Goal: Contribute content: Contribute content

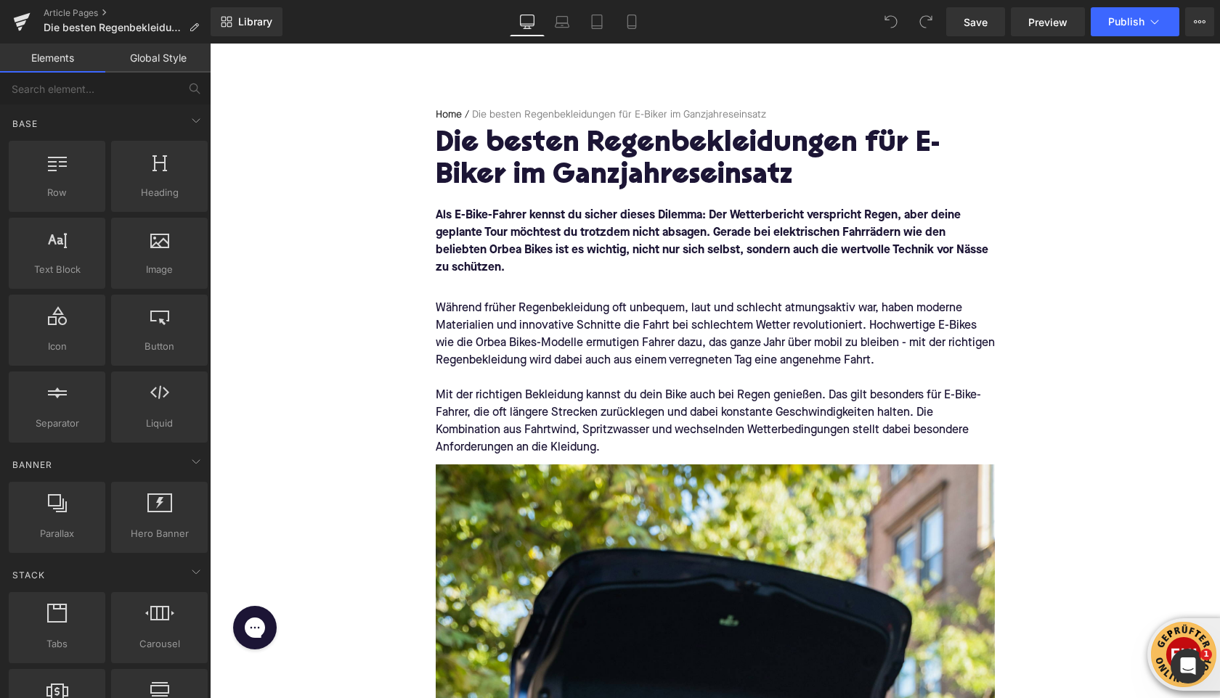
scroll to position [78, 0]
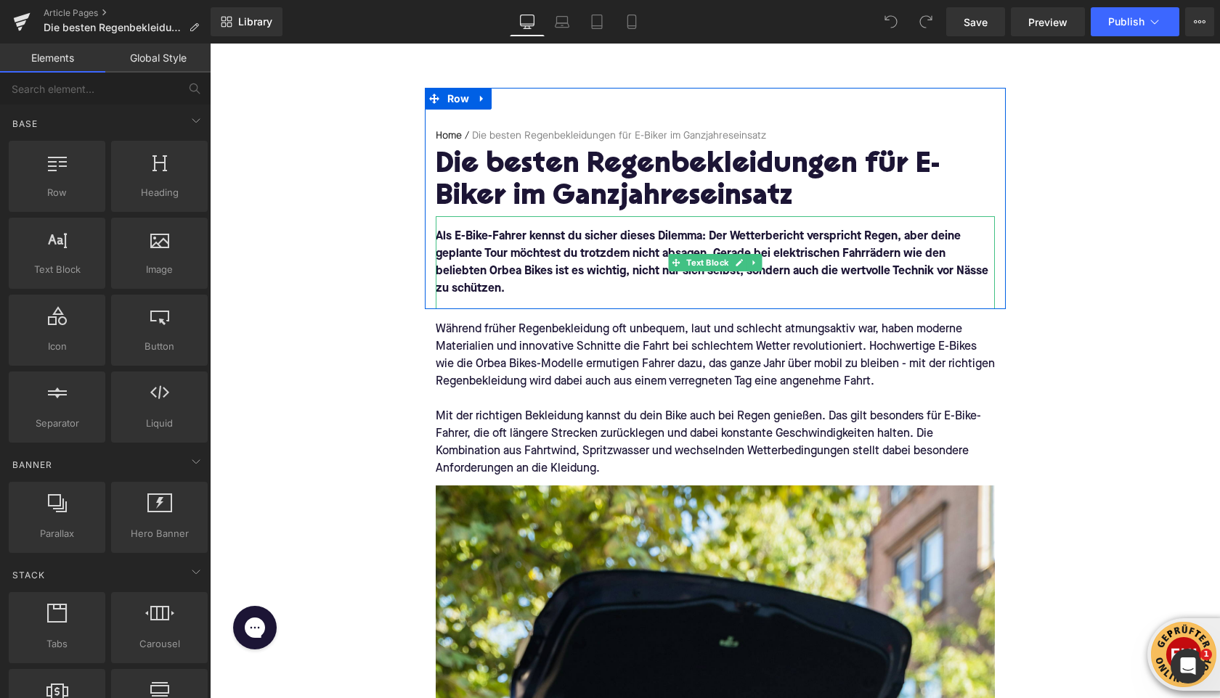
click at [490, 296] on p "Als E-Bike-Fahrer kennst du sicher dieses Dilemma: Der Wetterbericht verspricht…" at bounding box center [715, 263] width 559 height 70
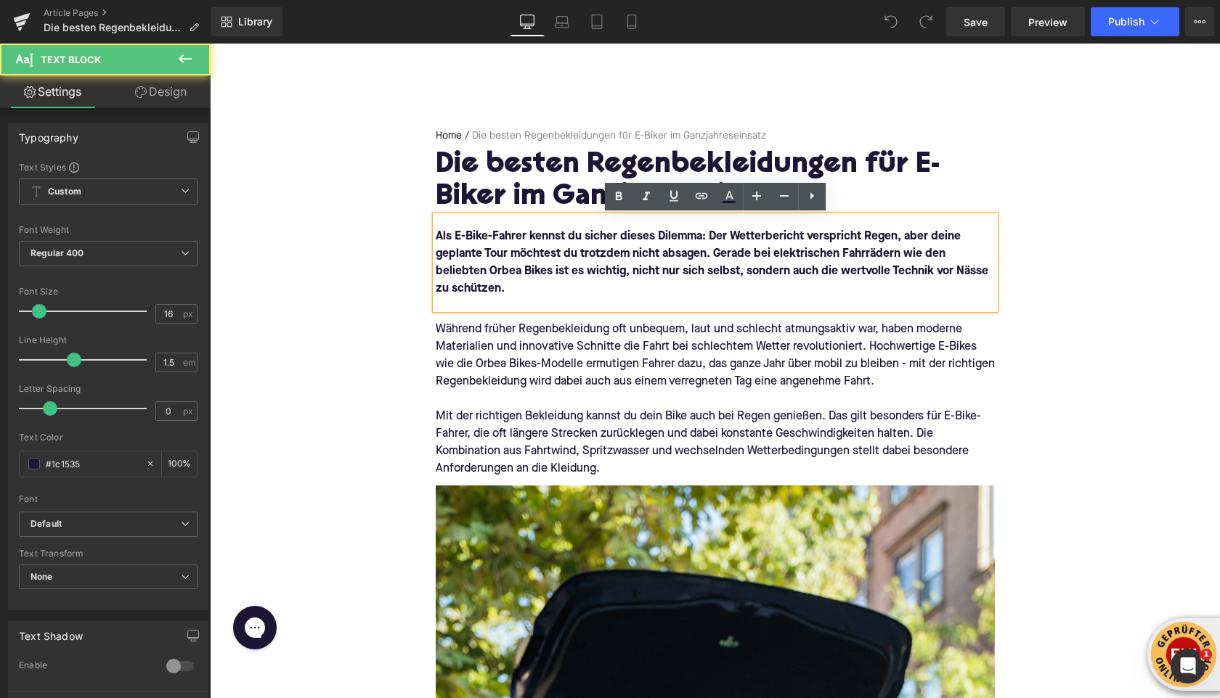
click at [489, 305] on div "Als E-Bike-Fahrer kennst du sicher dieses Dilemma: Der Wetterbericht verspricht…" at bounding box center [715, 262] width 559 height 93
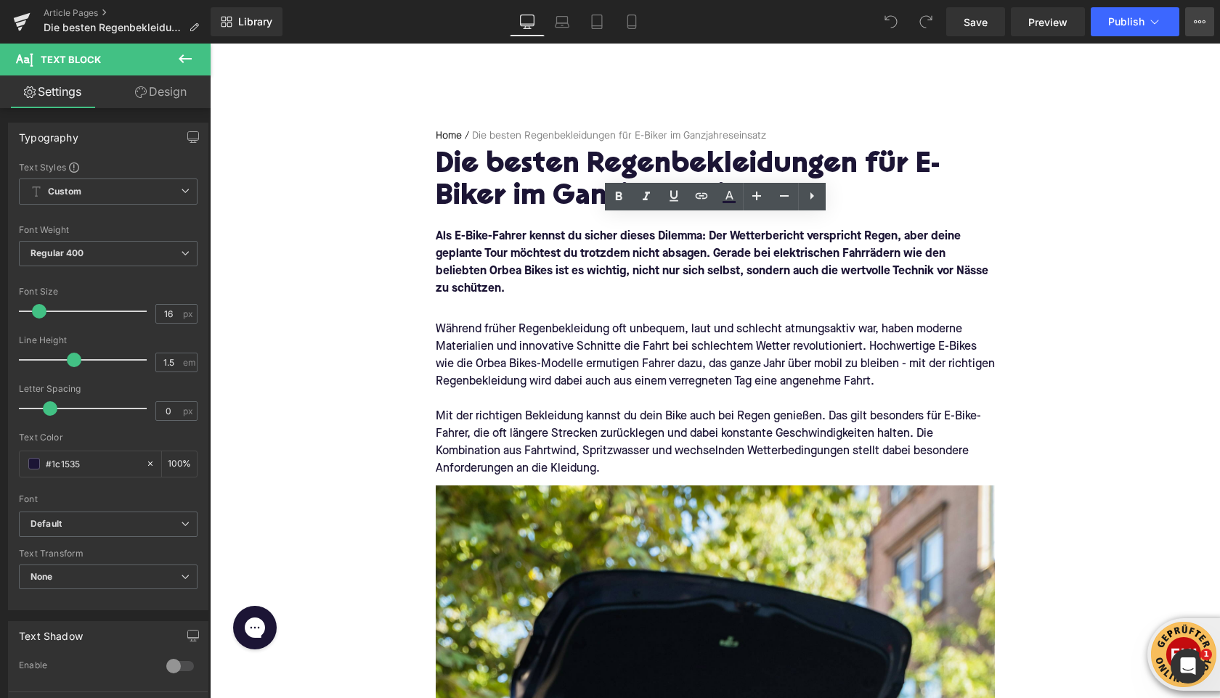
click at [1198, 25] on icon at bounding box center [1200, 22] width 12 height 12
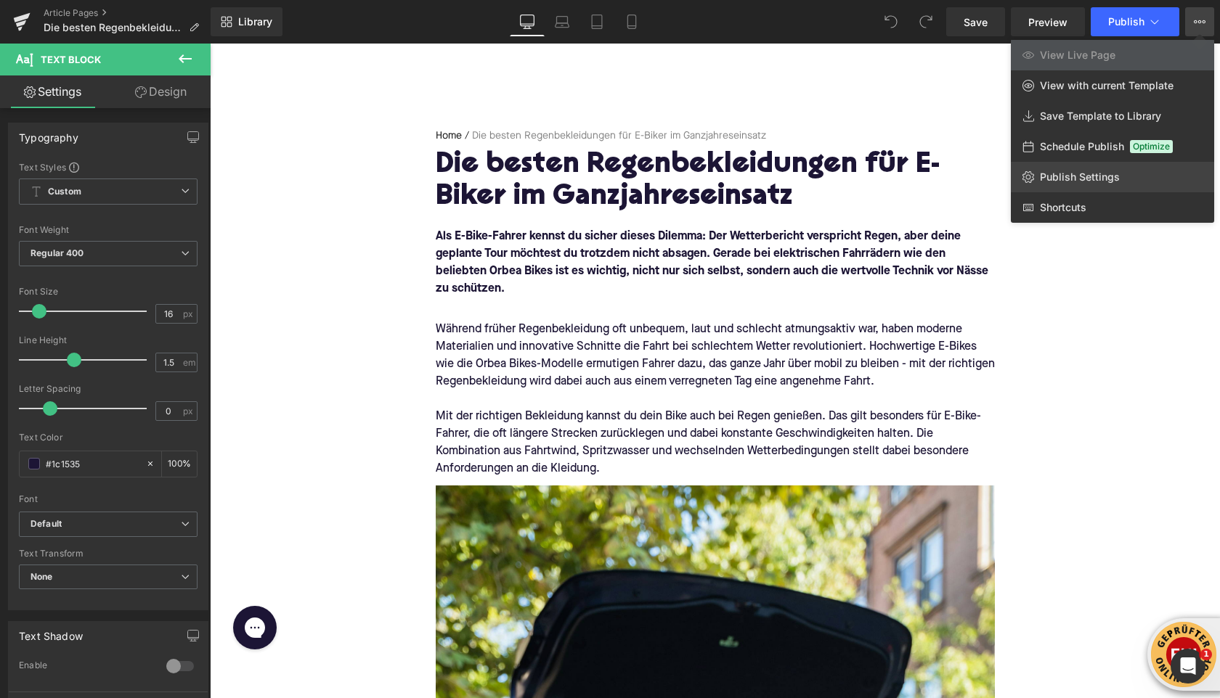
click at [1051, 179] on span "Publish Settings" at bounding box center [1080, 177] width 80 height 13
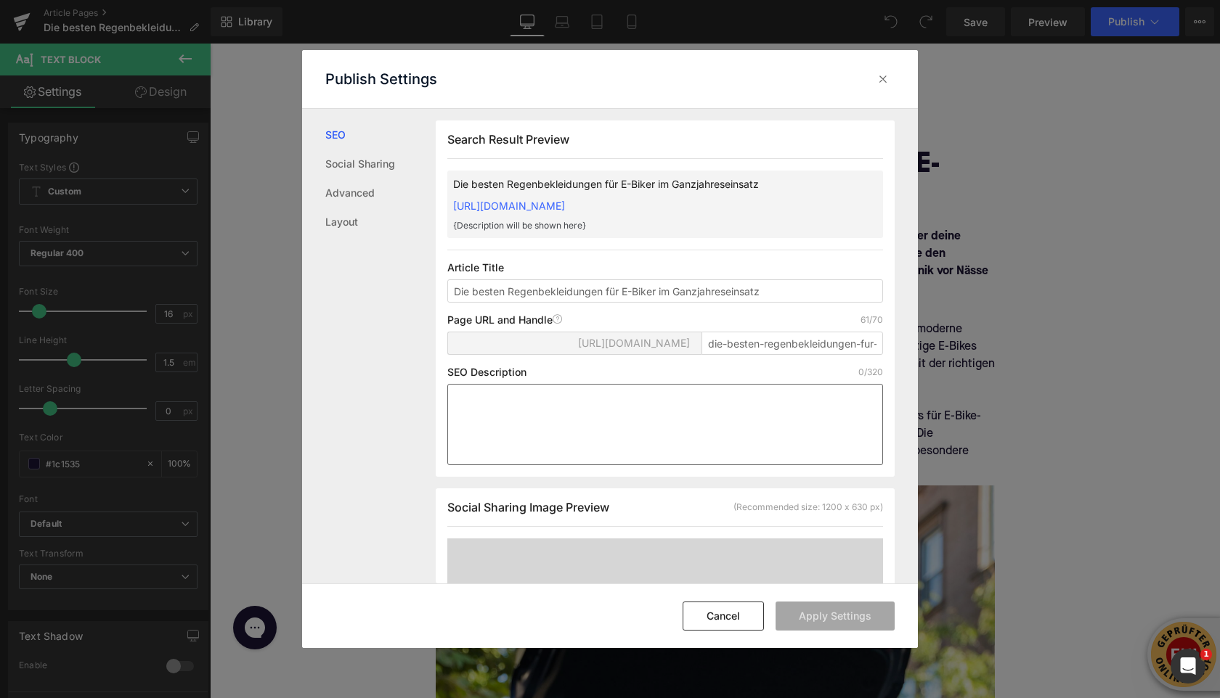
scroll to position [1, 0]
click at [0, 0] on textarea at bounding box center [0, 0] width 0 height 0
paste textarea "Regenbekleidung für E-Biker: Entdecke die besten Tipps für trockene und sichere…"
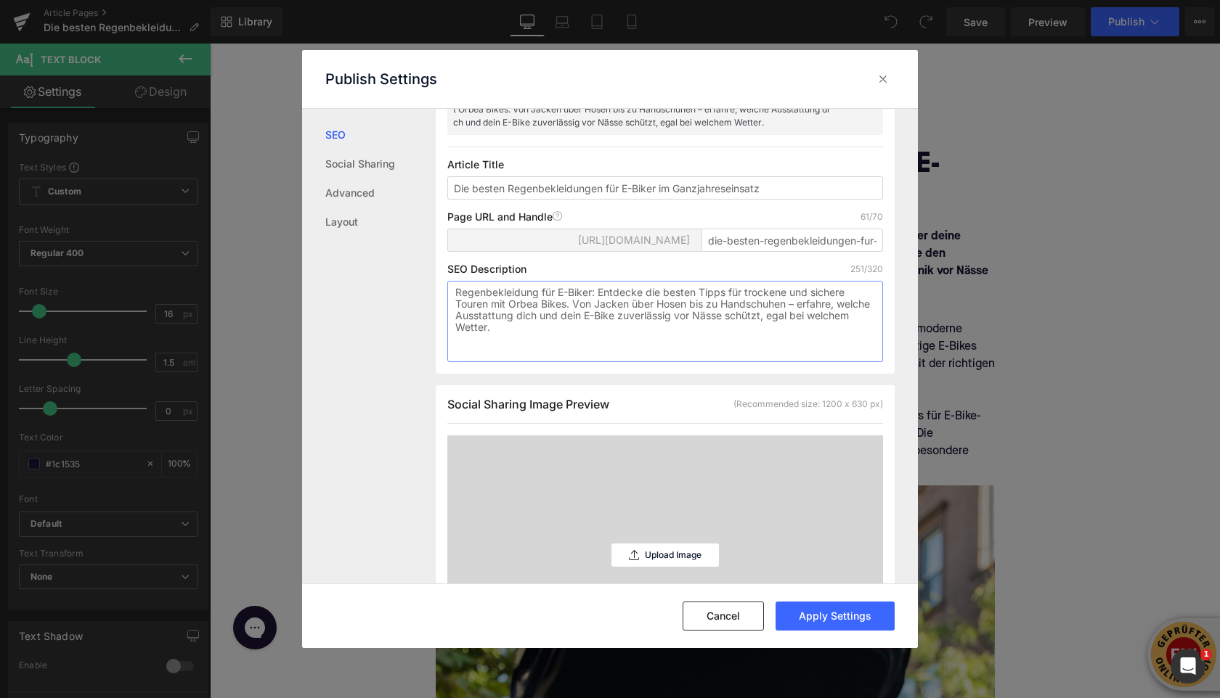
scroll to position [260, 0]
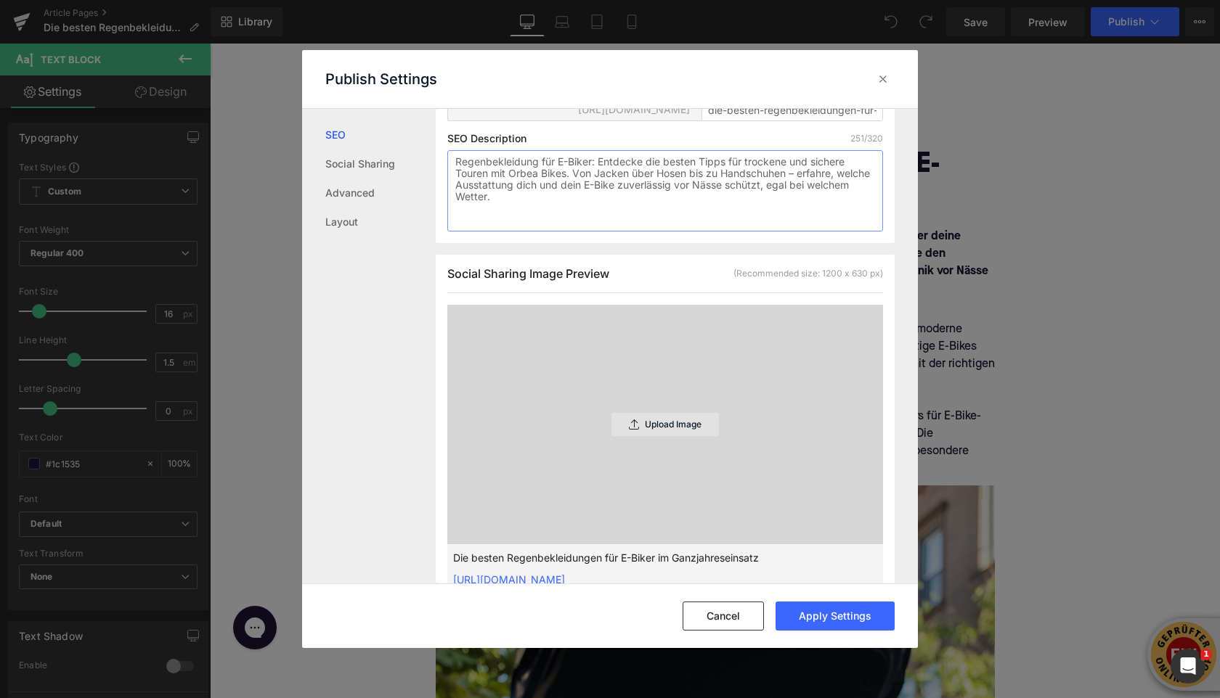
type textarea "Regenbekleidung für E-Biker: Entdecke die besten Tipps für trockene und sichere…"
click at [0, 0] on div "Upload Image" at bounding box center [0, 0] width 0 height 0
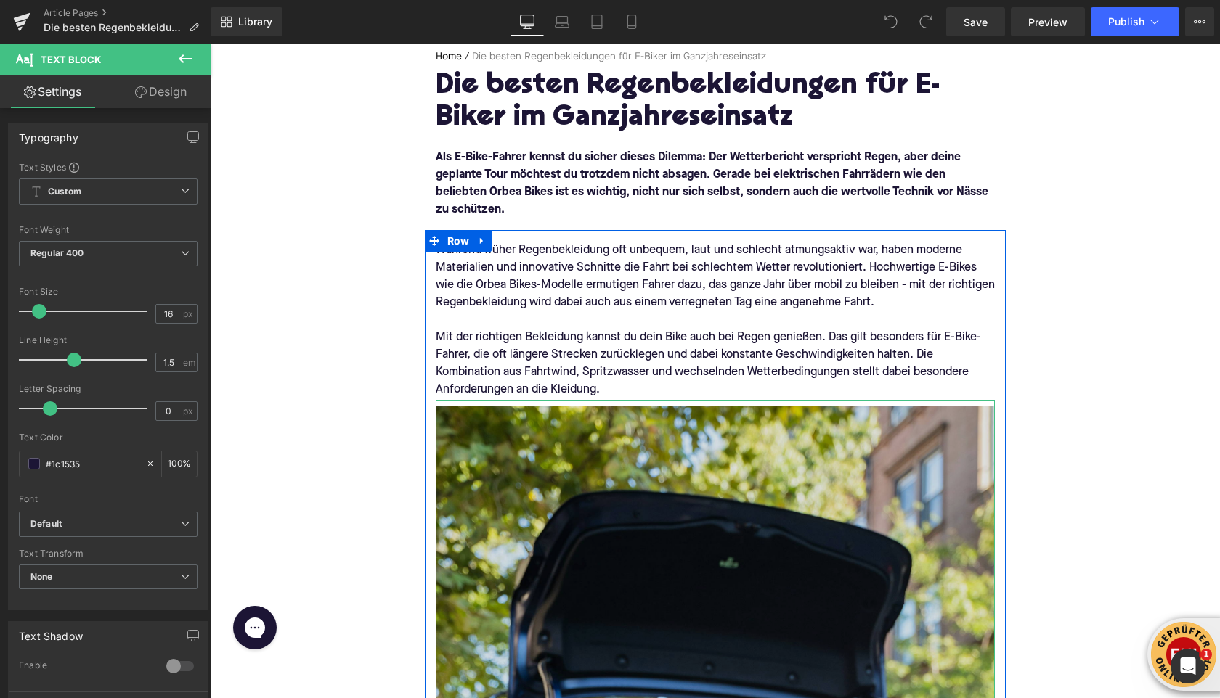
scroll to position [205, 0]
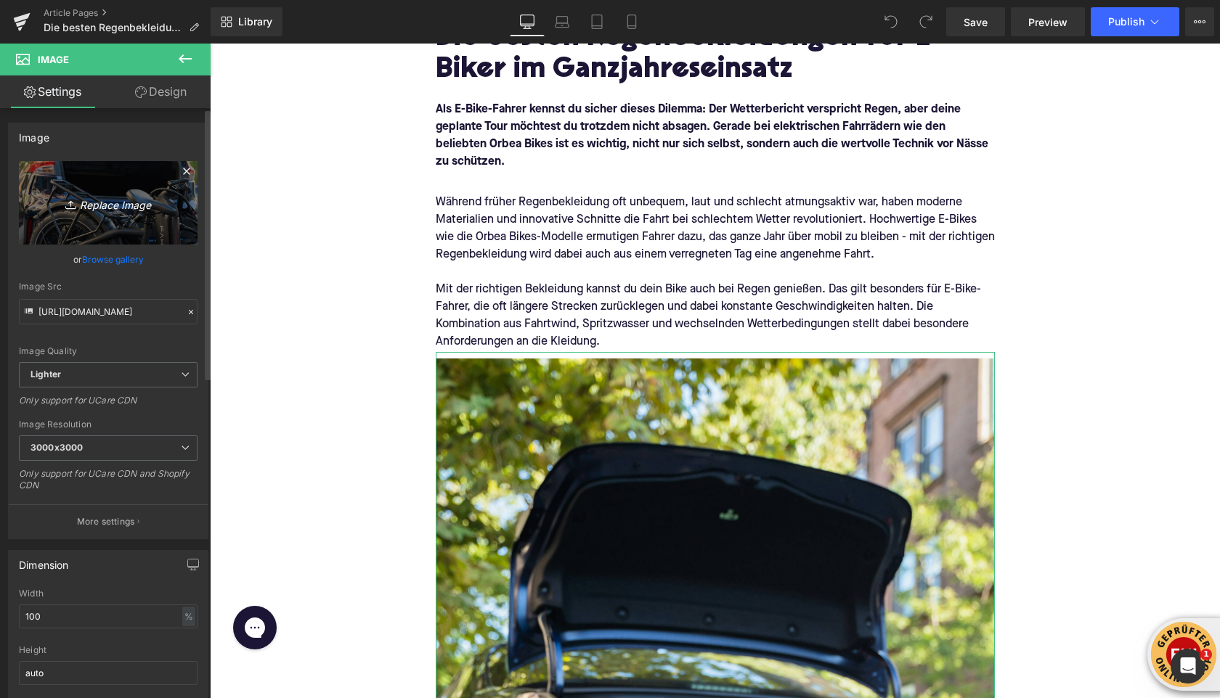
click at [96, 206] on icon "Replace Image" at bounding box center [108, 203] width 116 height 18
type input "C:\fakepath\heybike-xwIRt-u30tw-unsplash.jpg"
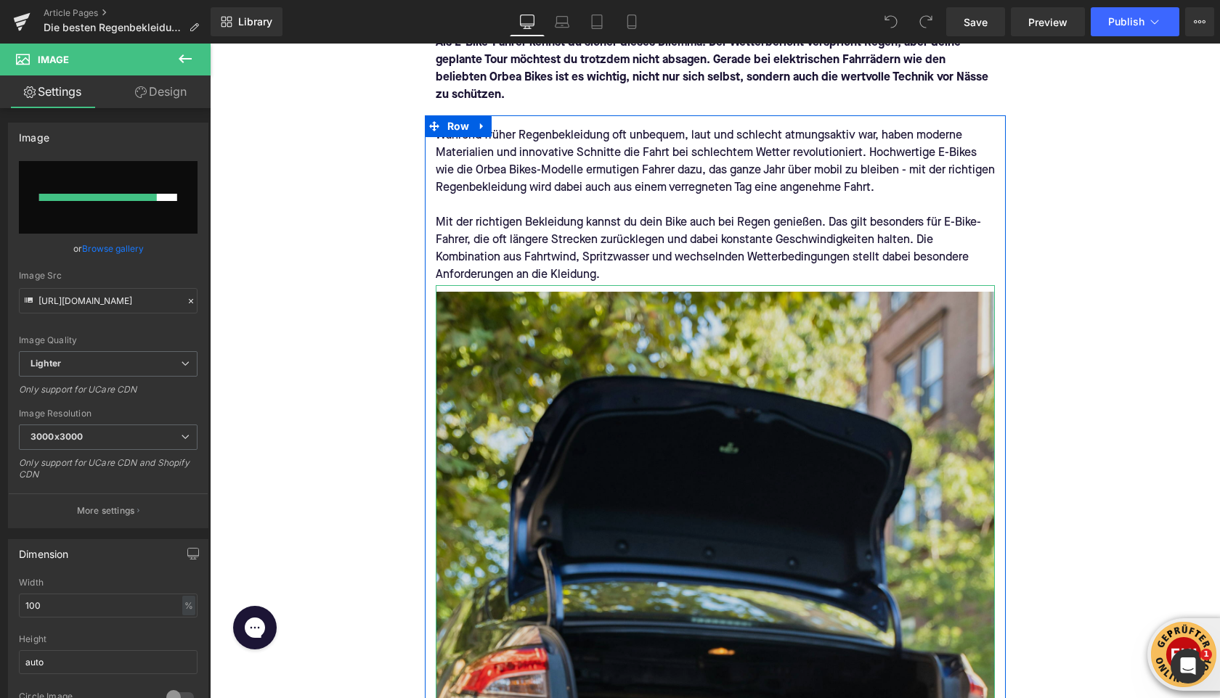
scroll to position [274, 0]
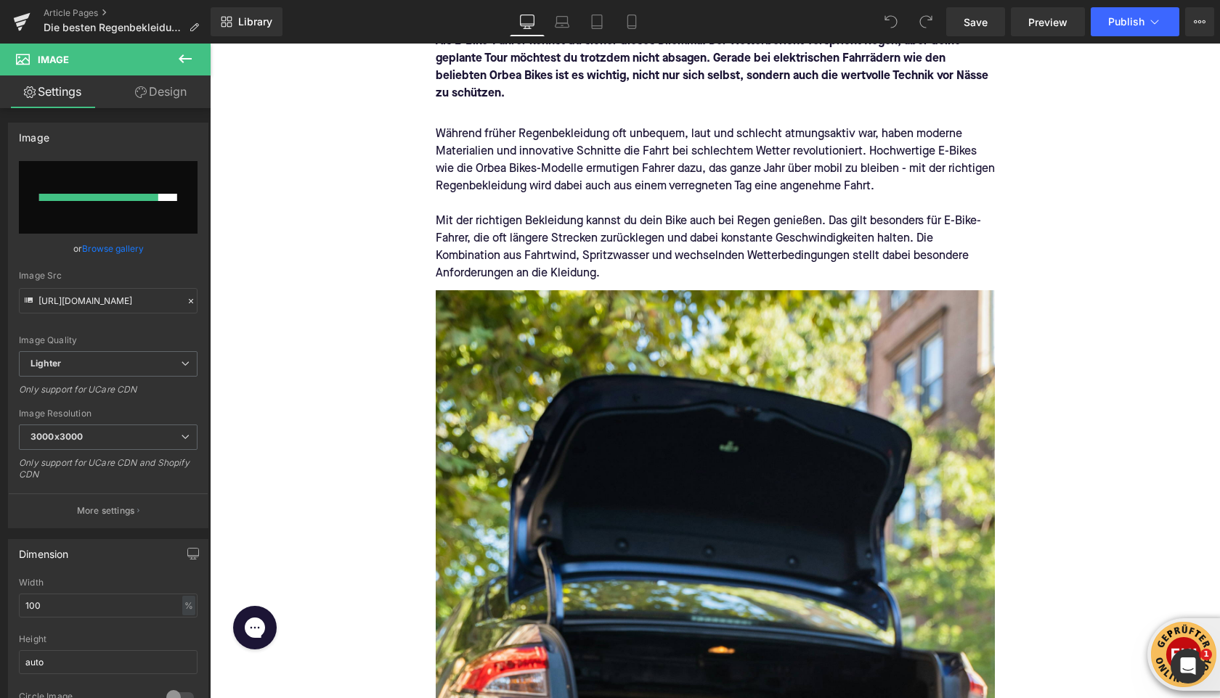
click at [185, 65] on icon at bounding box center [184, 58] width 17 height 17
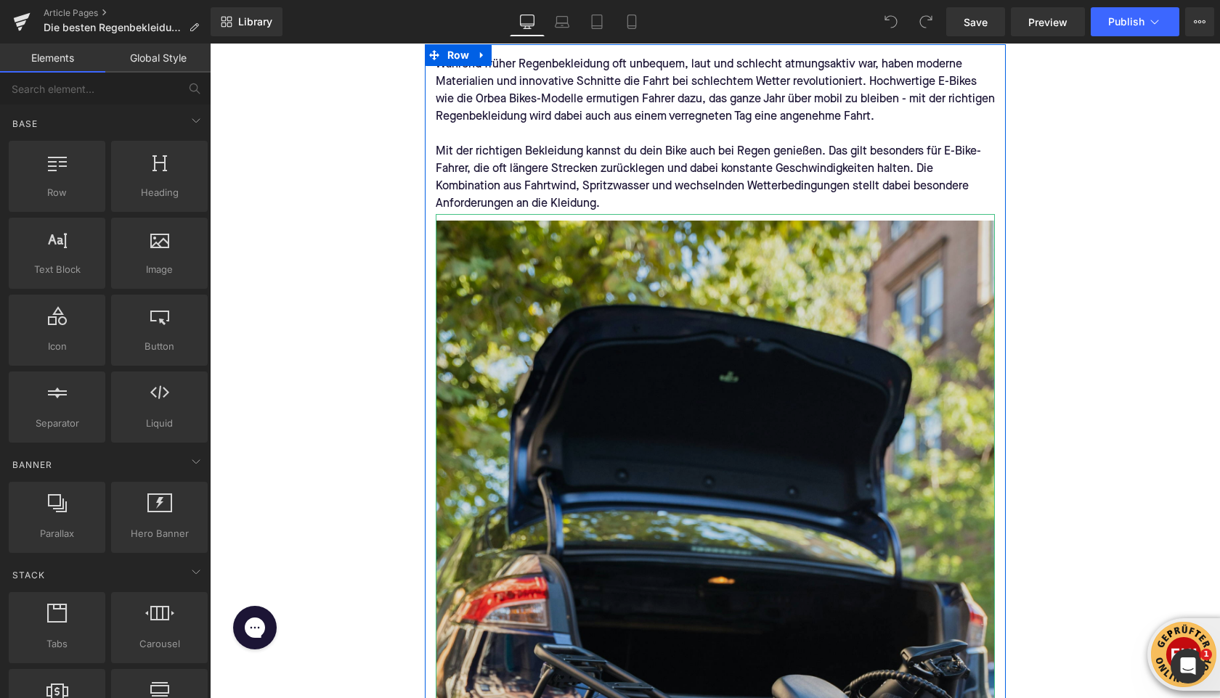
scroll to position [360, 0]
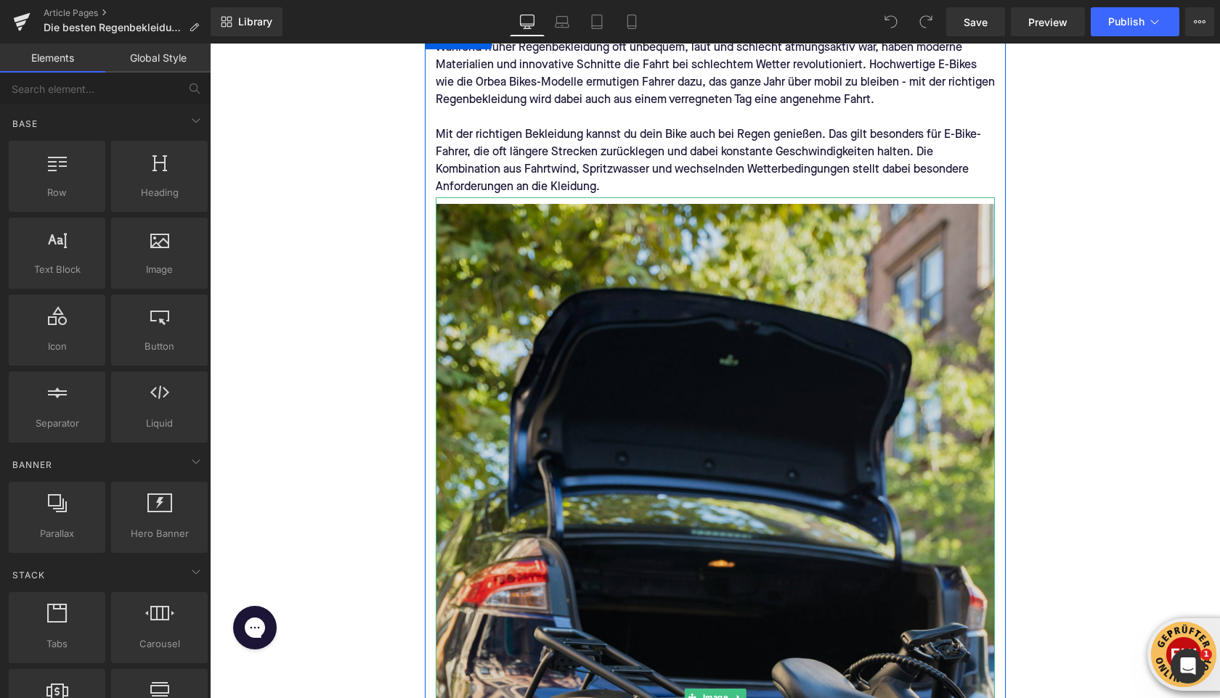
click at [685, 512] on img at bounding box center [715, 697] width 559 height 1000
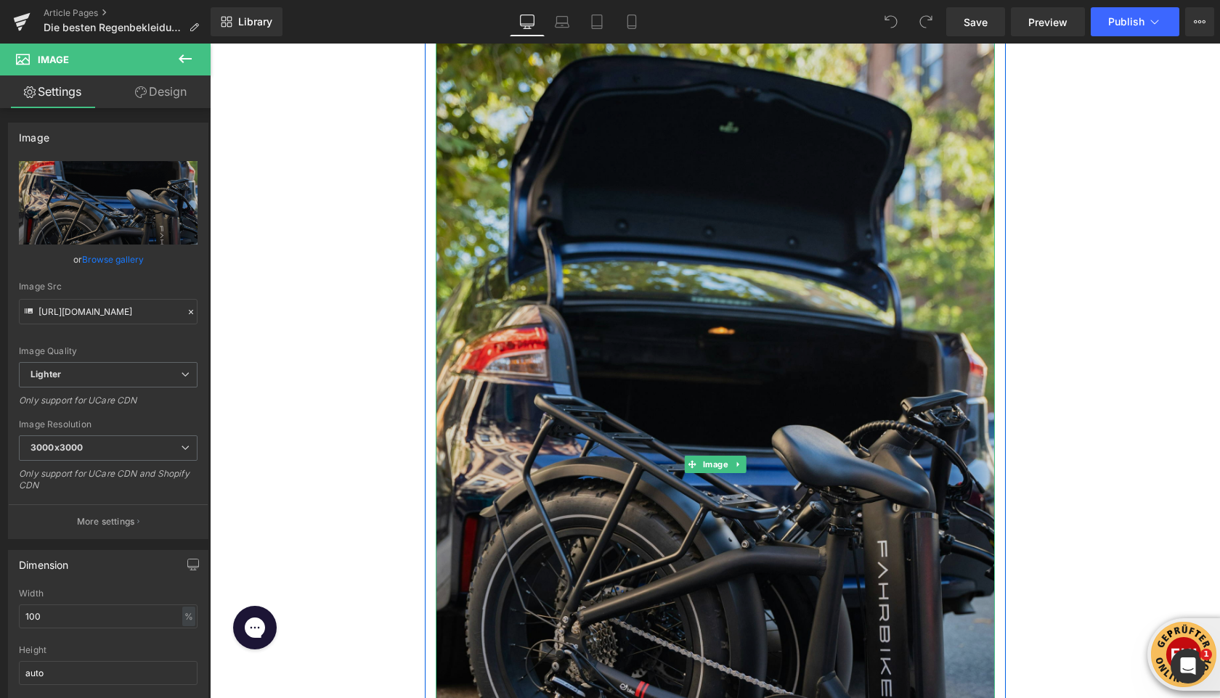
scroll to position [741, 0]
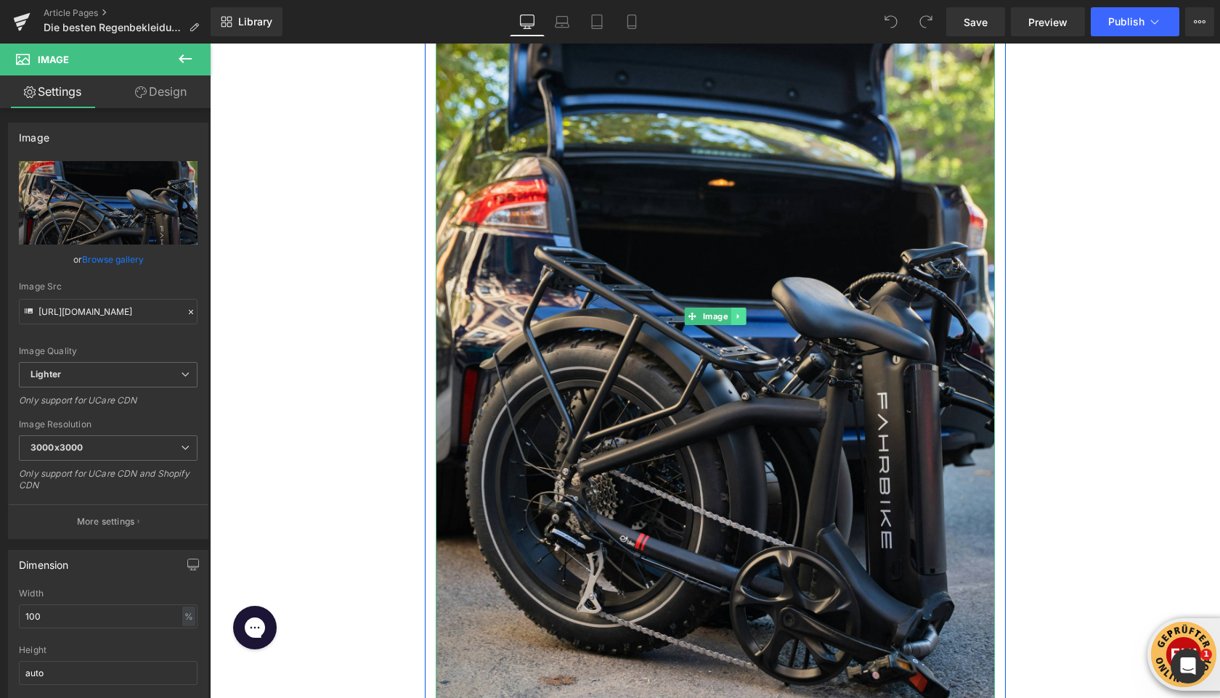
click at [738, 311] on link at bounding box center [737, 316] width 15 height 17
click at [743, 322] on link at bounding box center [745, 316] width 15 height 17
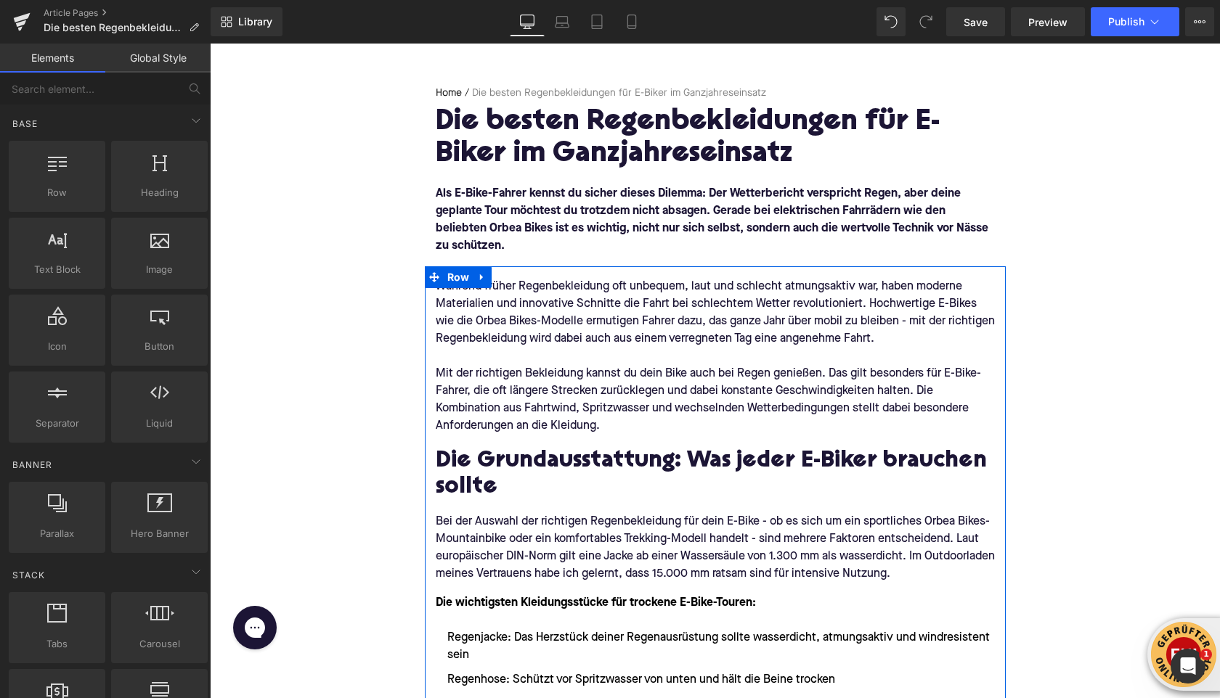
scroll to position [128, 0]
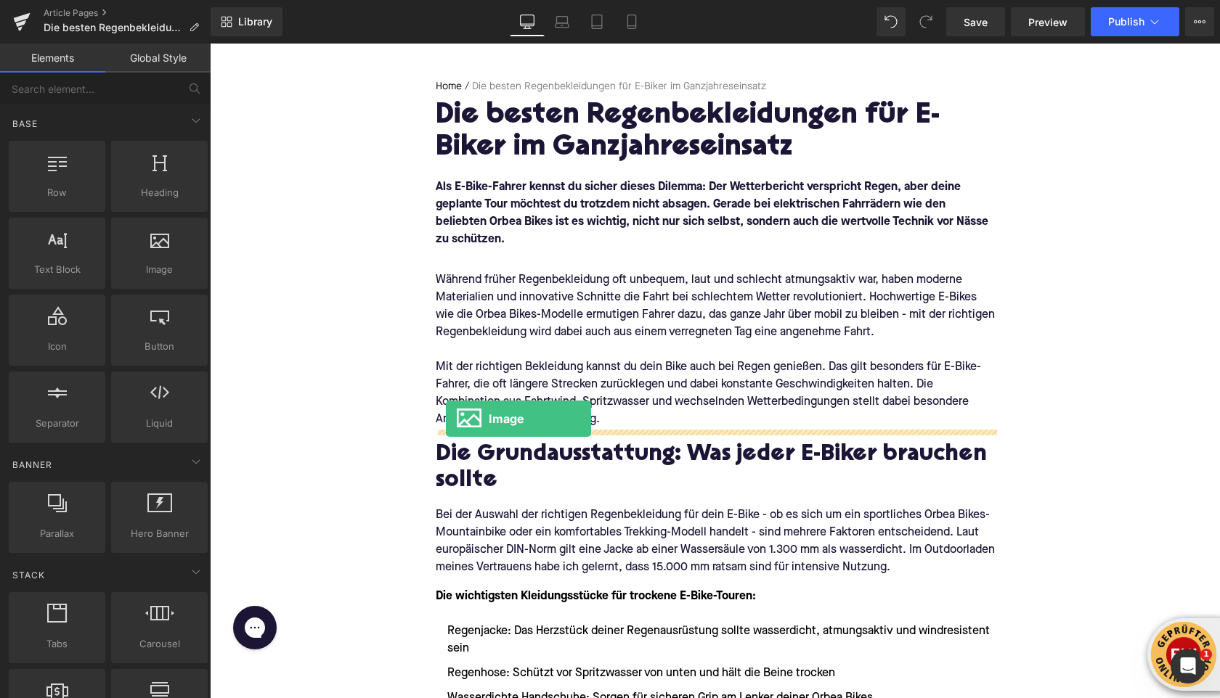
drag, startPoint x: 338, startPoint y: 306, endPoint x: 446, endPoint y: 419, distance: 156.1
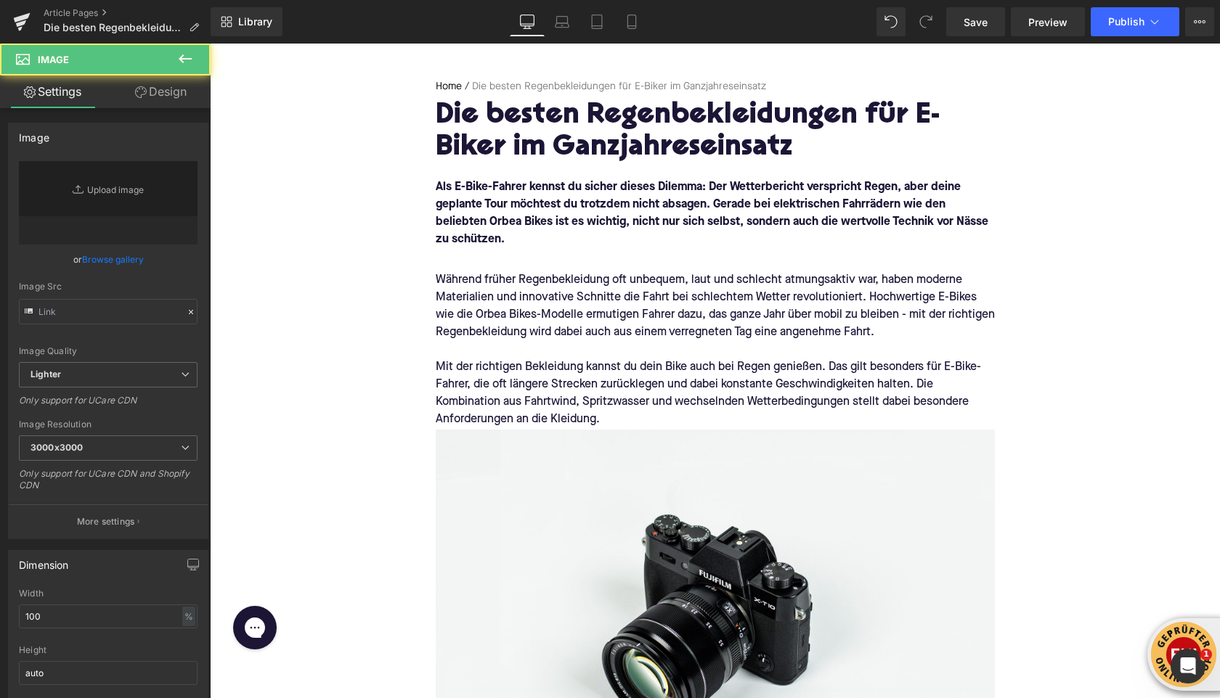
type input "//[DOMAIN_NAME][URL]"
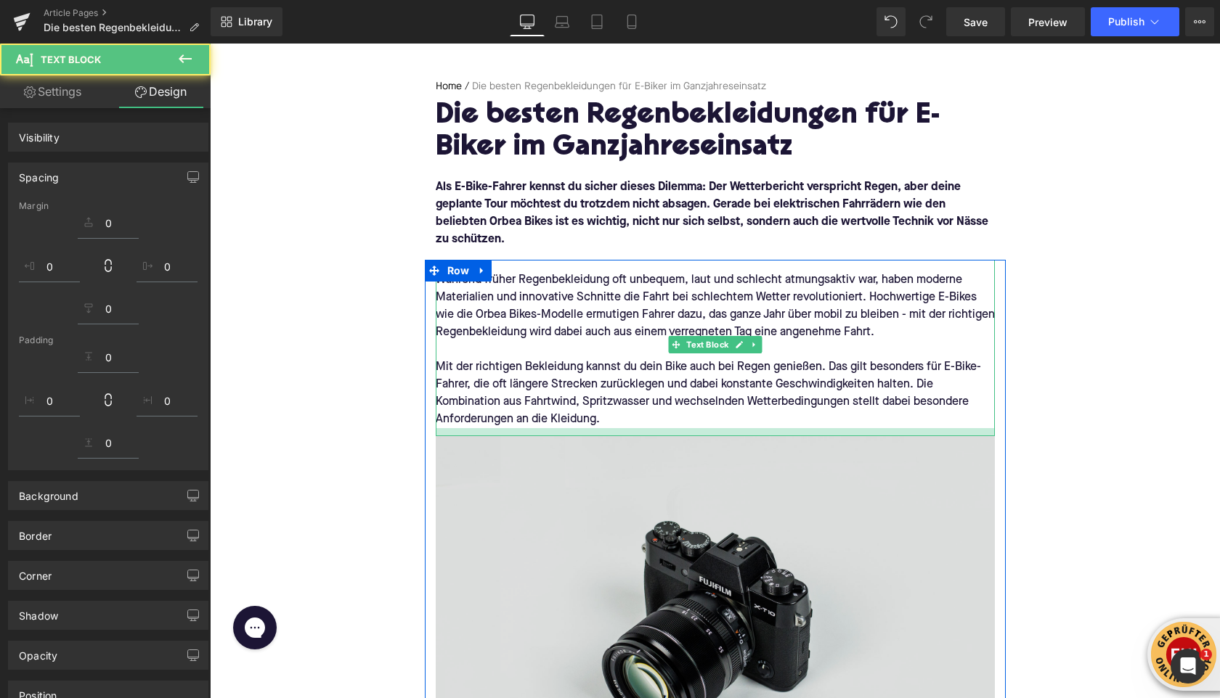
click at [567, 544] on img at bounding box center [715, 621] width 559 height 370
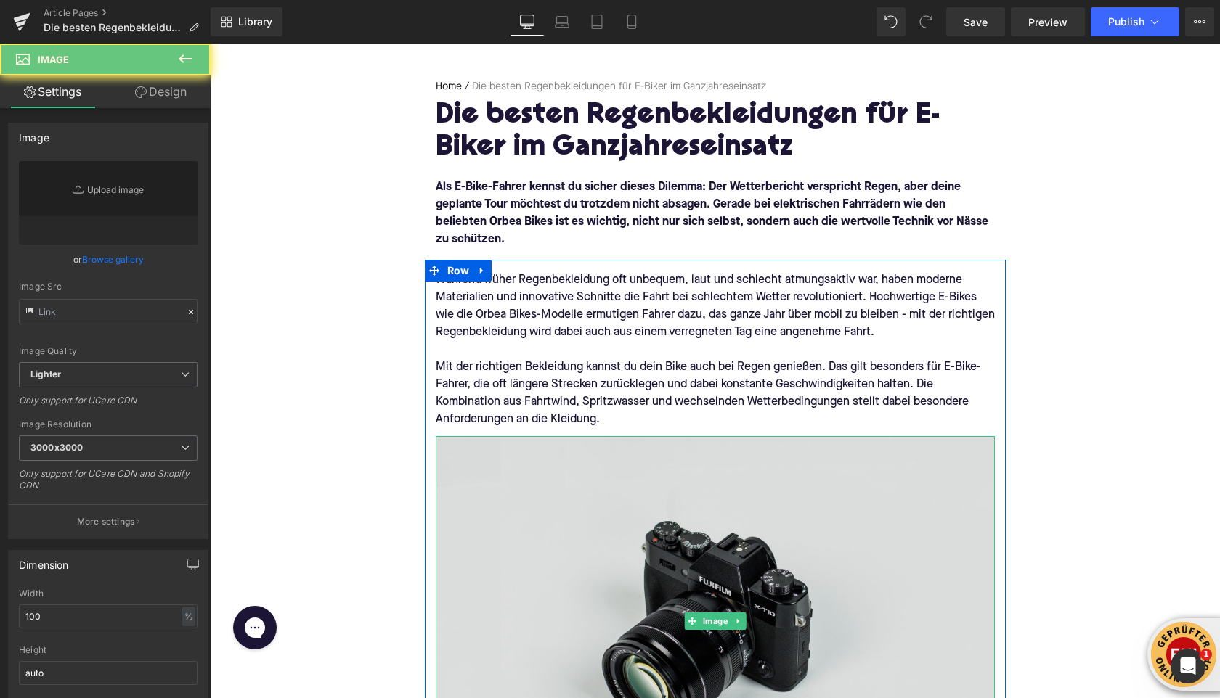
type input "//[DOMAIN_NAME][URL]"
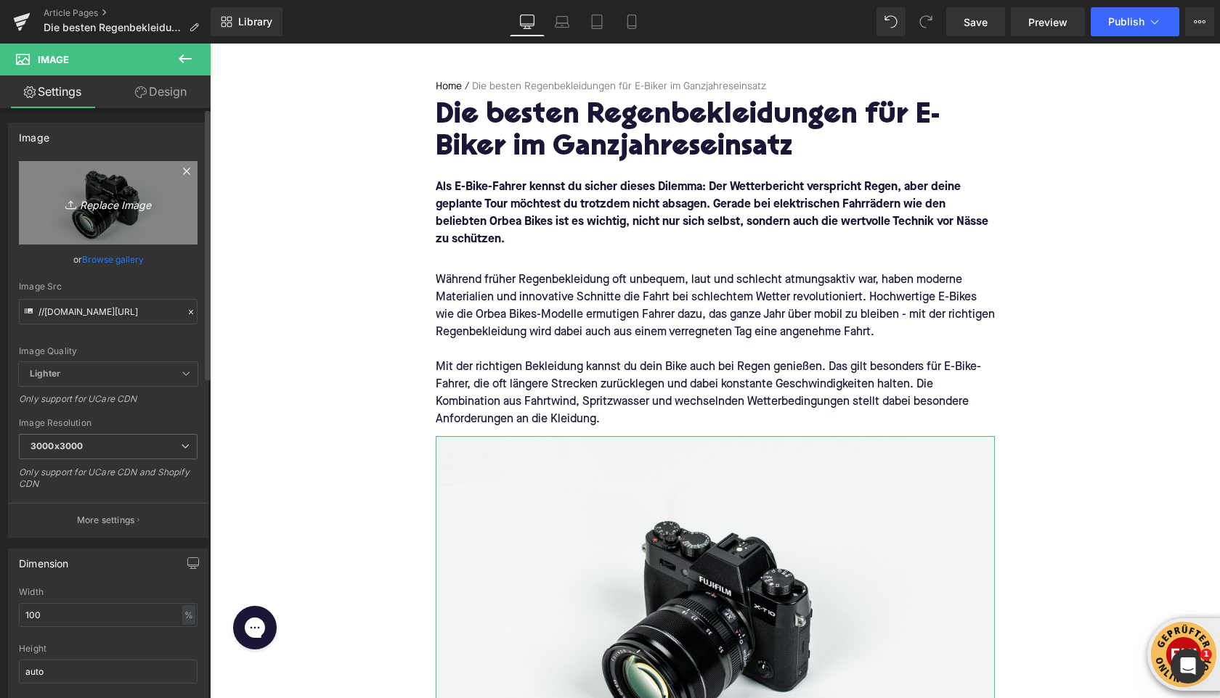
click at [90, 208] on icon "Replace Image" at bounding box center [108, 203] width 116 height 18
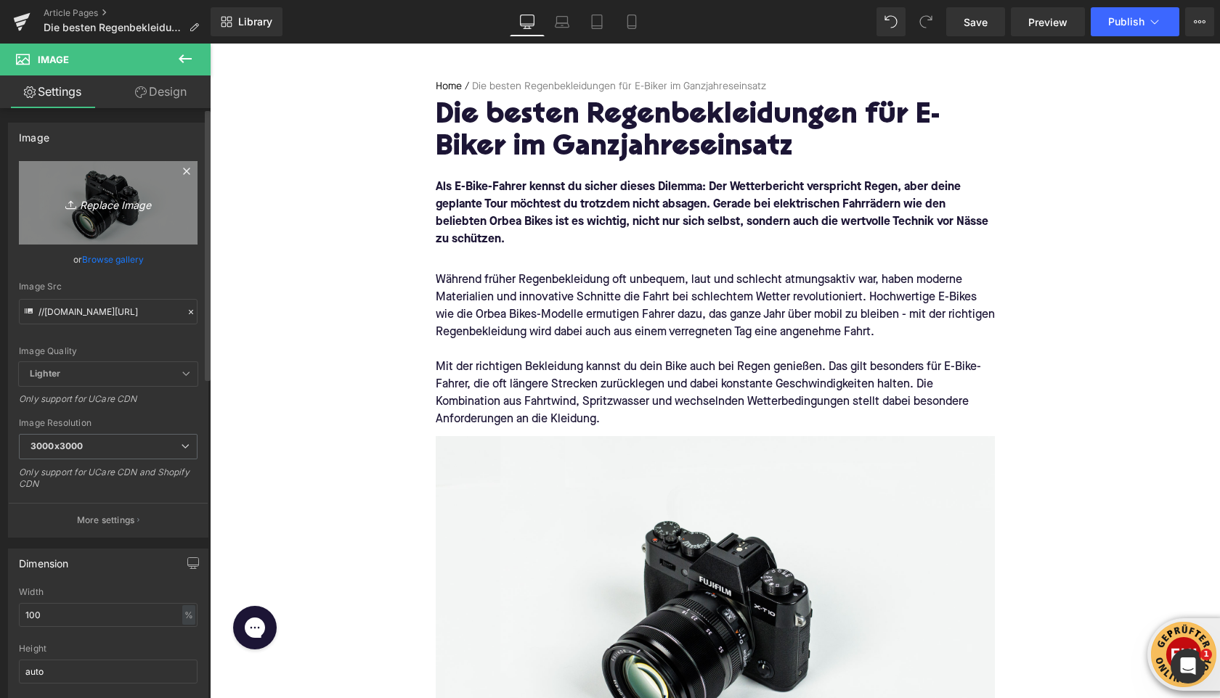
type input "C:\fakepath\heybike-xwIRt-u30tw-unsplash.jpg"
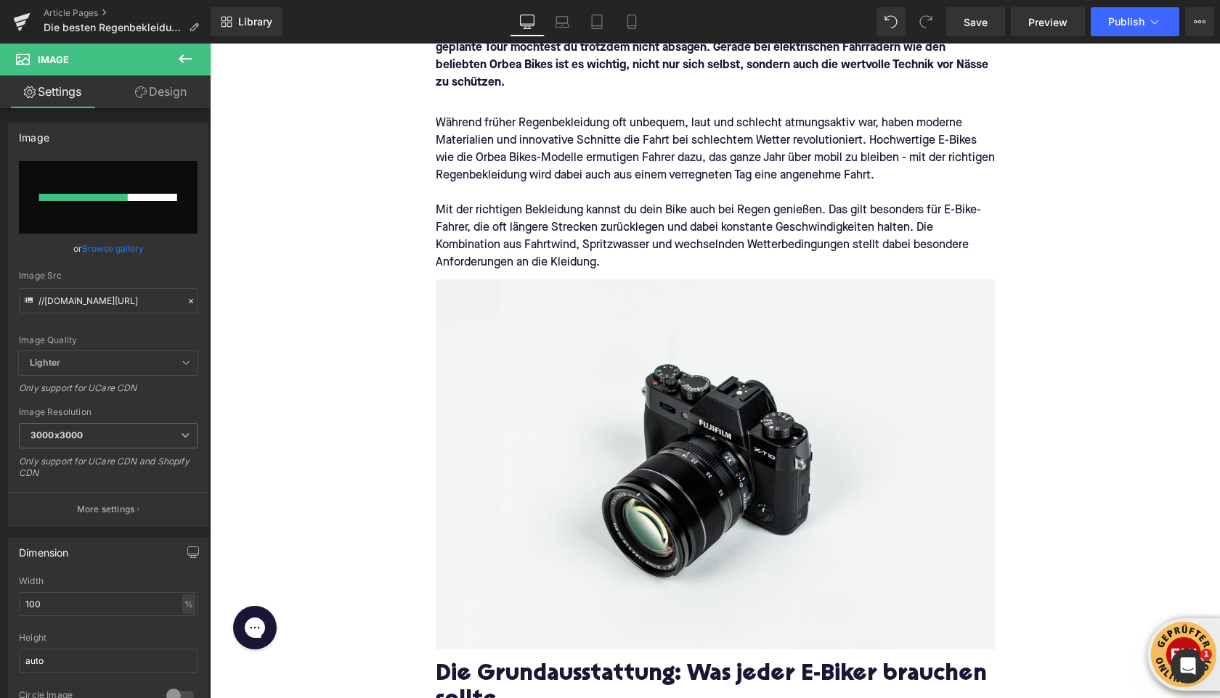
scroll to position [286, 0]
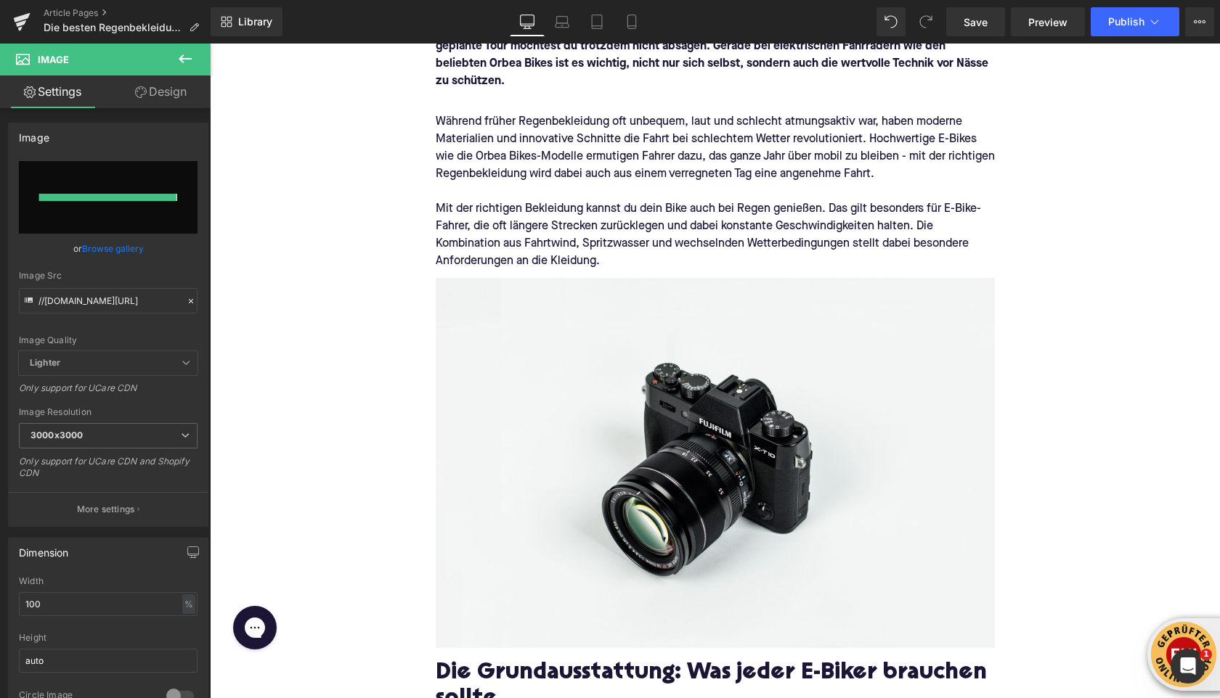
type input "[URL][DOMAIN_NAME]"
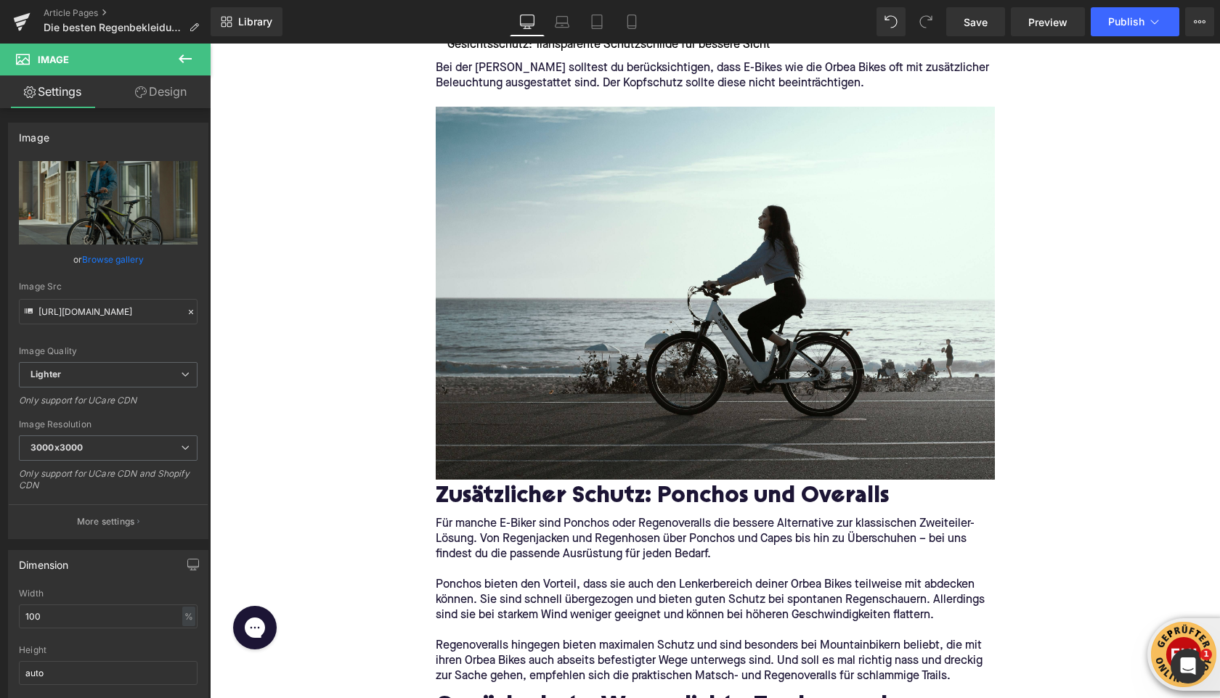
scroll to position [3137, 0]
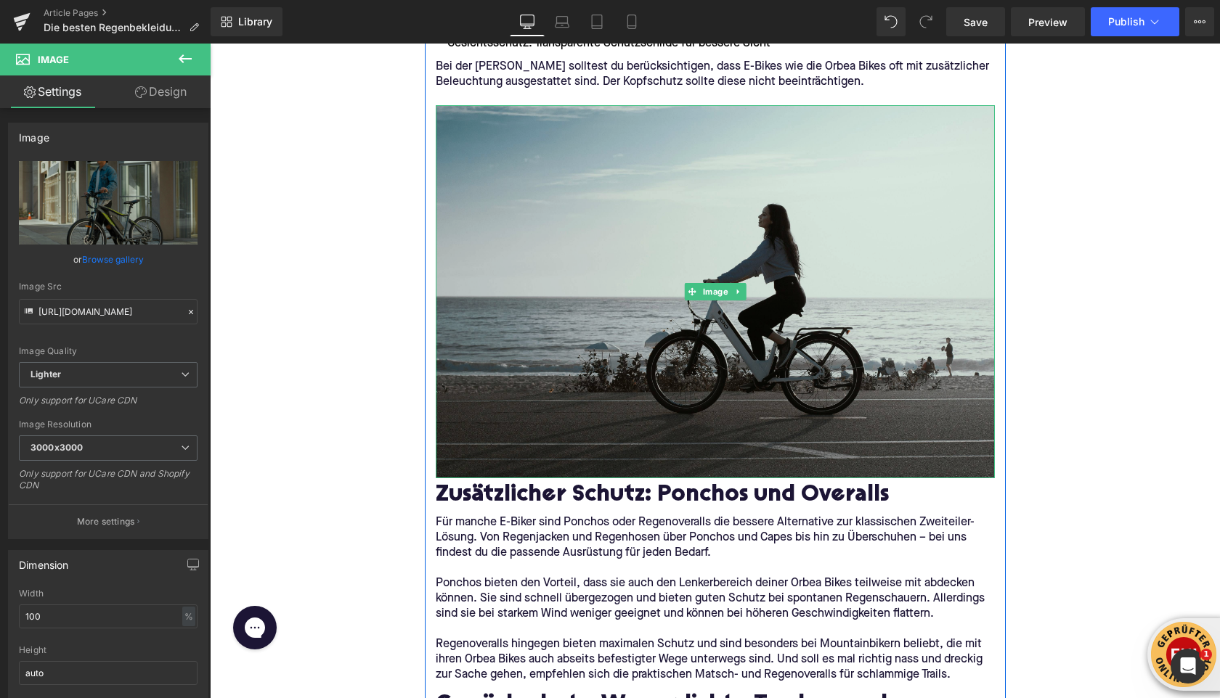
click at [614, 290] on img at bounding box center [715, 291] width 559 height 373
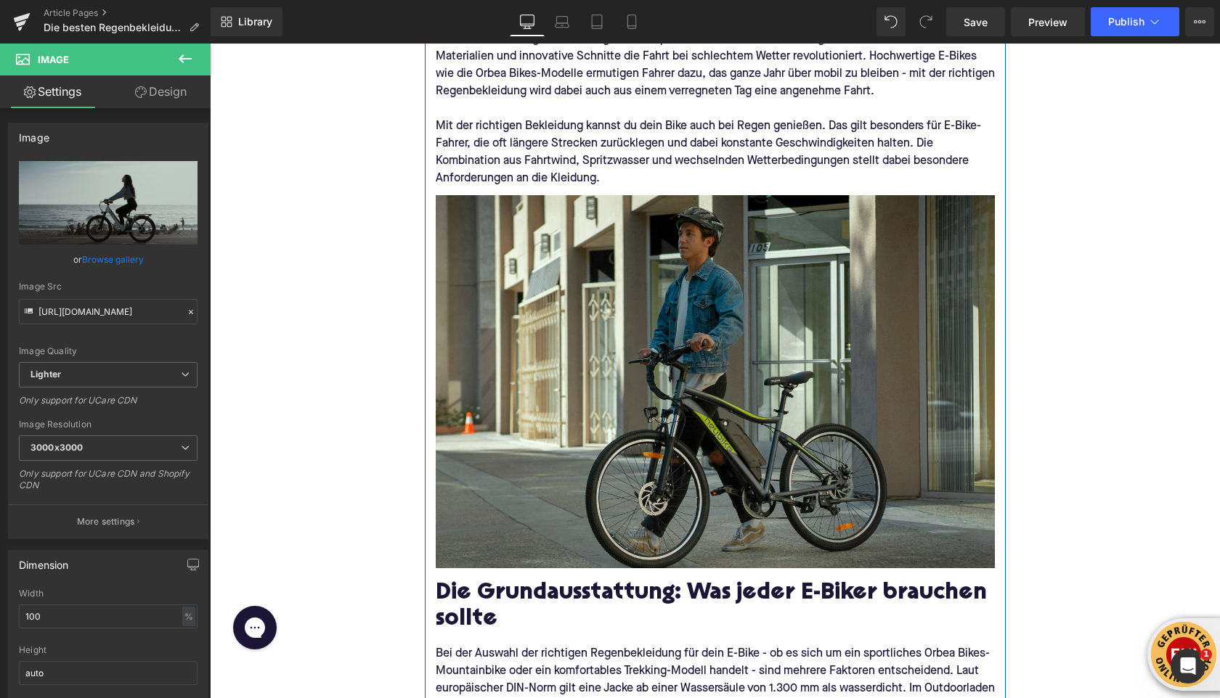
scroll to position [0, 0]
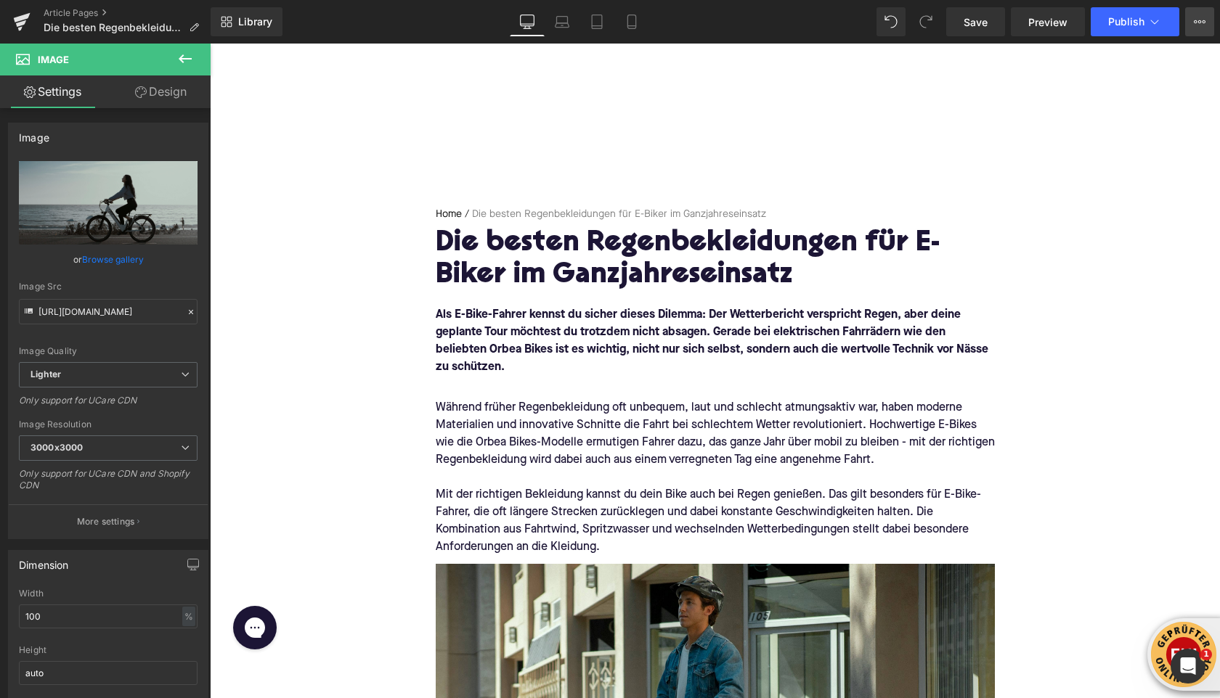
click at [1194, 25] on icon at bounding box center [1200, 22] width 12 height 12
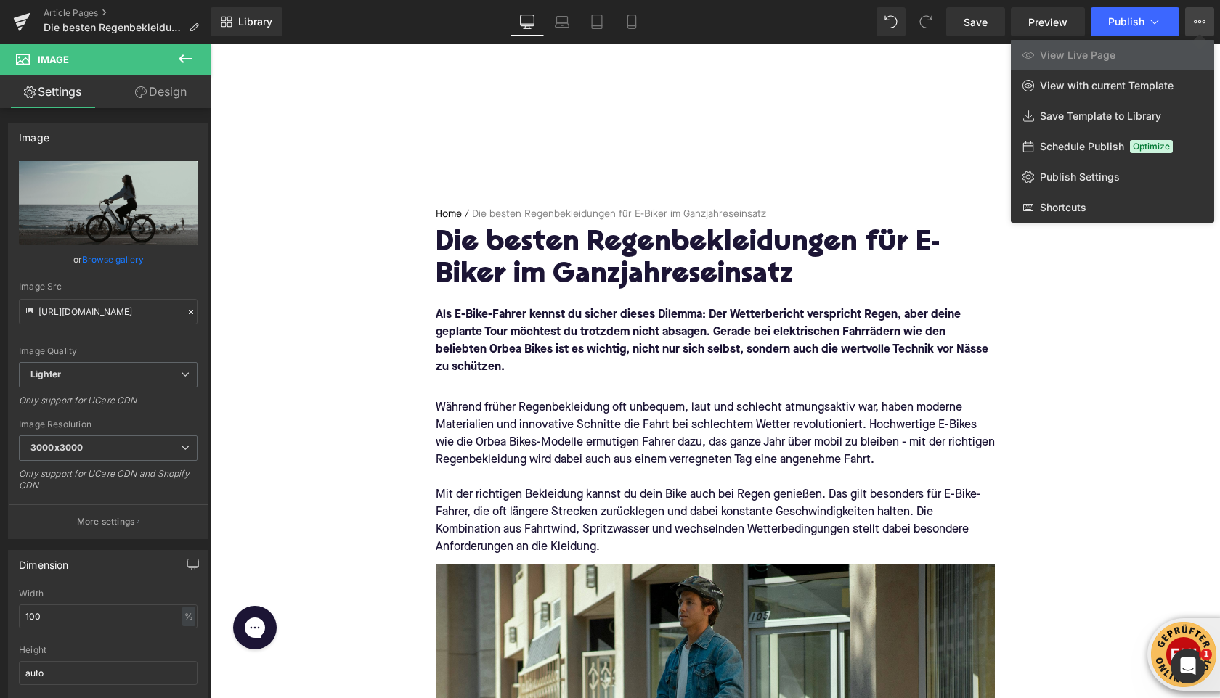
click at [1081, 150] on span "Schedule Publish" at bounding box center [1082, 146] width 84 height 13
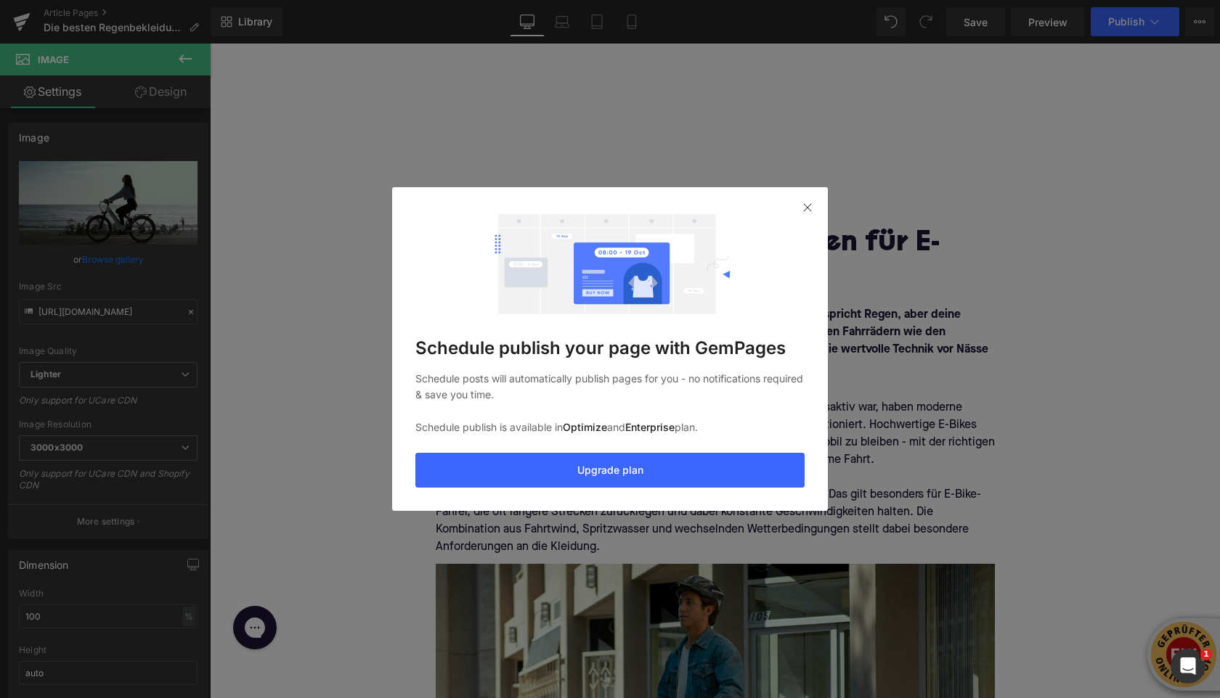
click at [818, 205] on section "Schedule publish your page with GemPages Schedule posts will automatically publ…" at bounding box center [610, 348] width 436 height 323
click at [800, 208] on div at bounding box center [807, 207] width 17 height 17
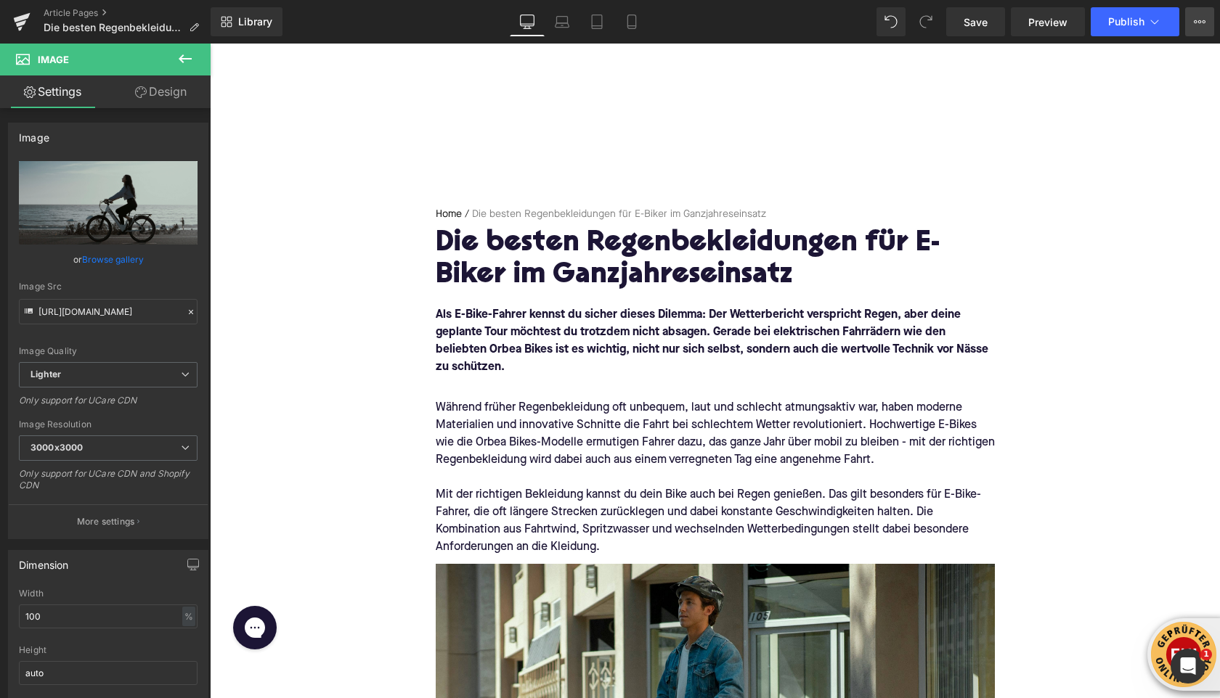
click at [1202, 31] on button "View Live Page View with current Template Save Template to Library Schedule Pub…" at bounding box center [1199, 21] width 29 height 29
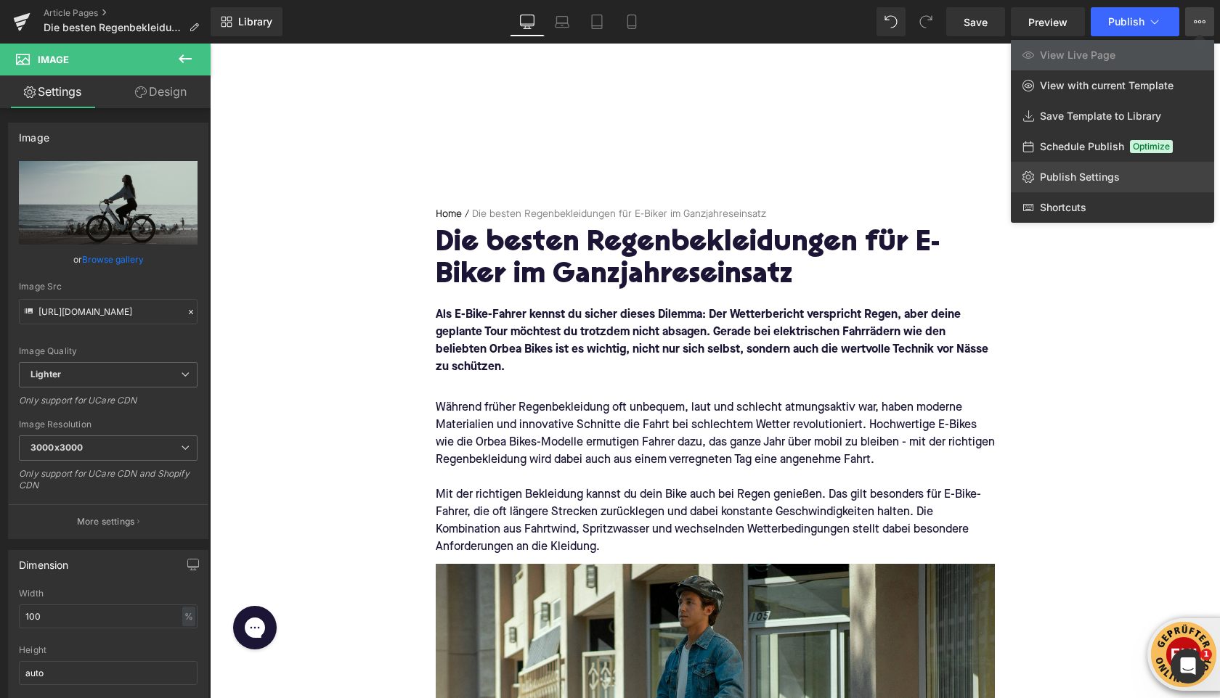
click at [1098, 177] on span "Publish Settings" at bounding box center [1080, 177] width 80 height 13
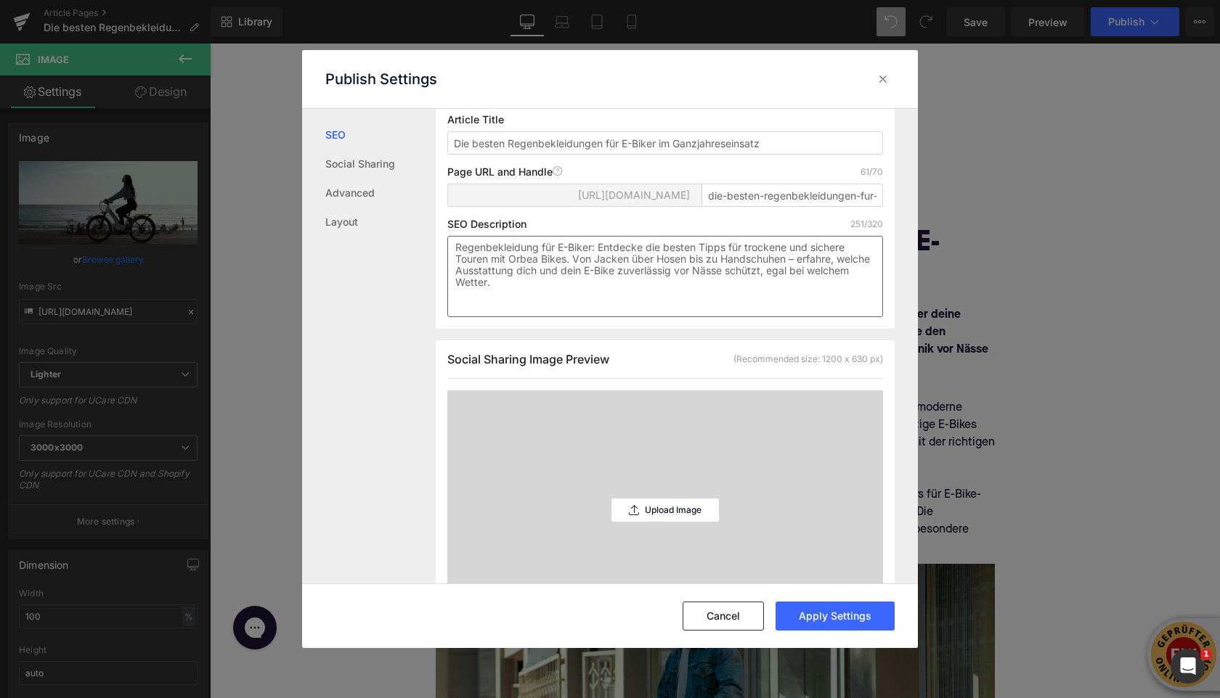
scroll to position [275, 0]
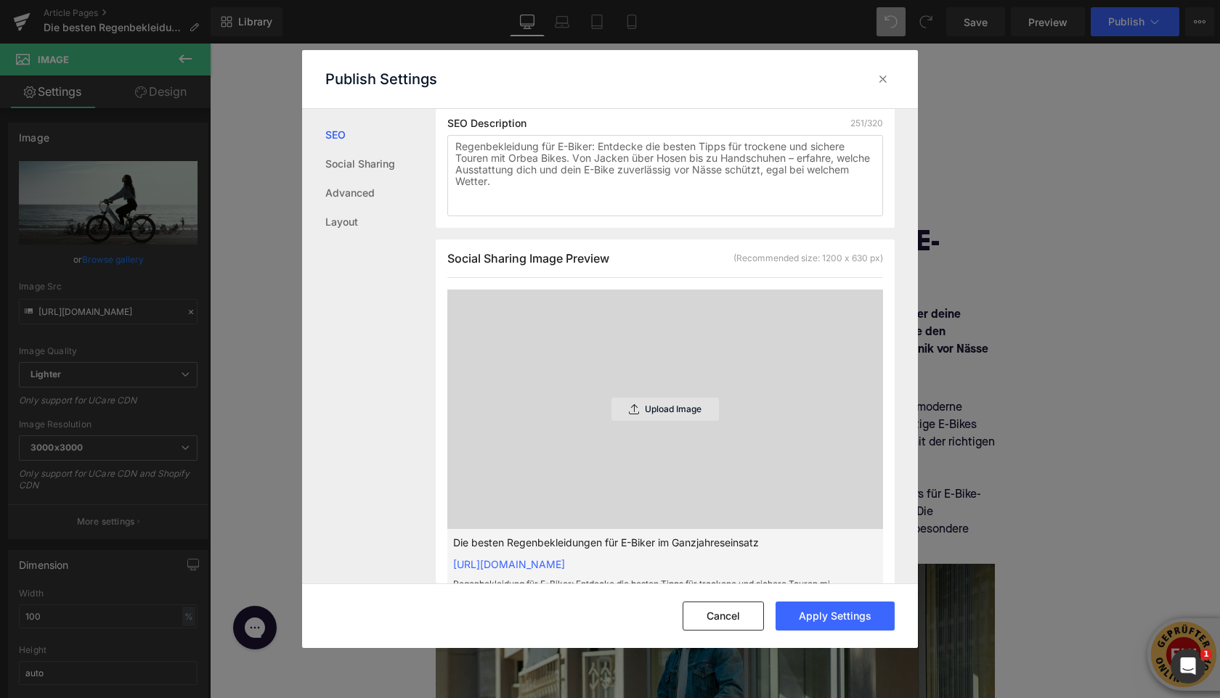
click at [649, 421] on div "Upload Image" at bounding box center [664, 409] width 107 height 23
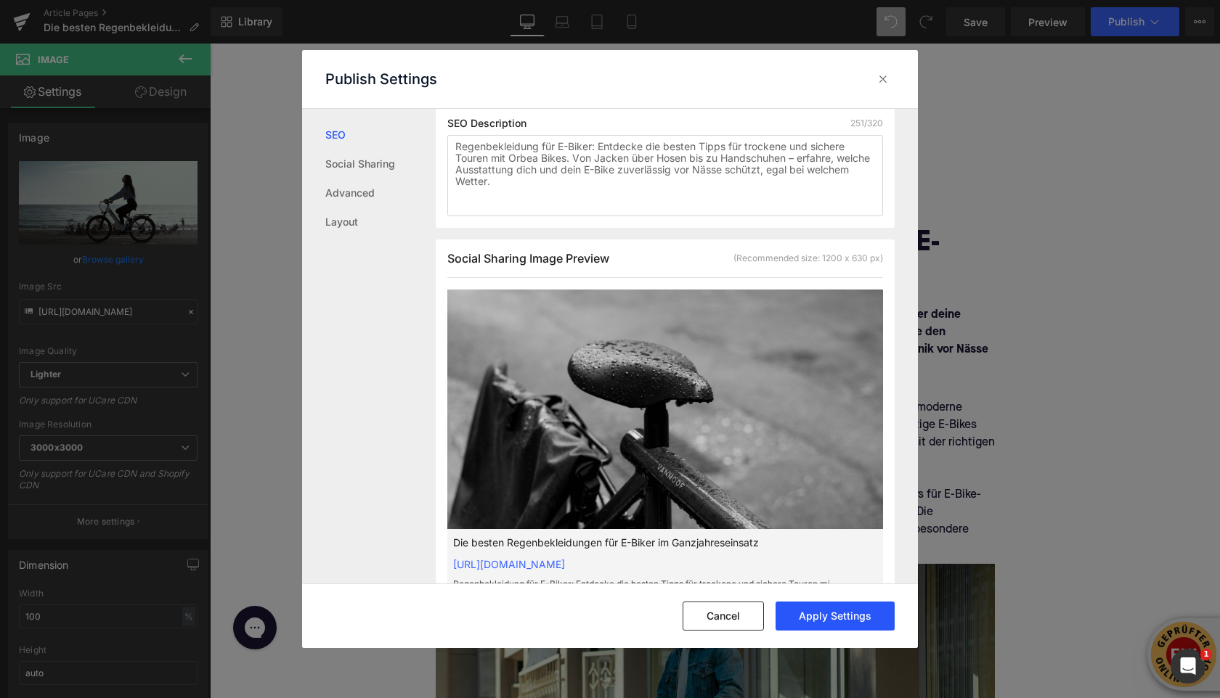
click at [857, 614] on button "Apply Settings" at bounding box center [834, 616] width 119 height 29
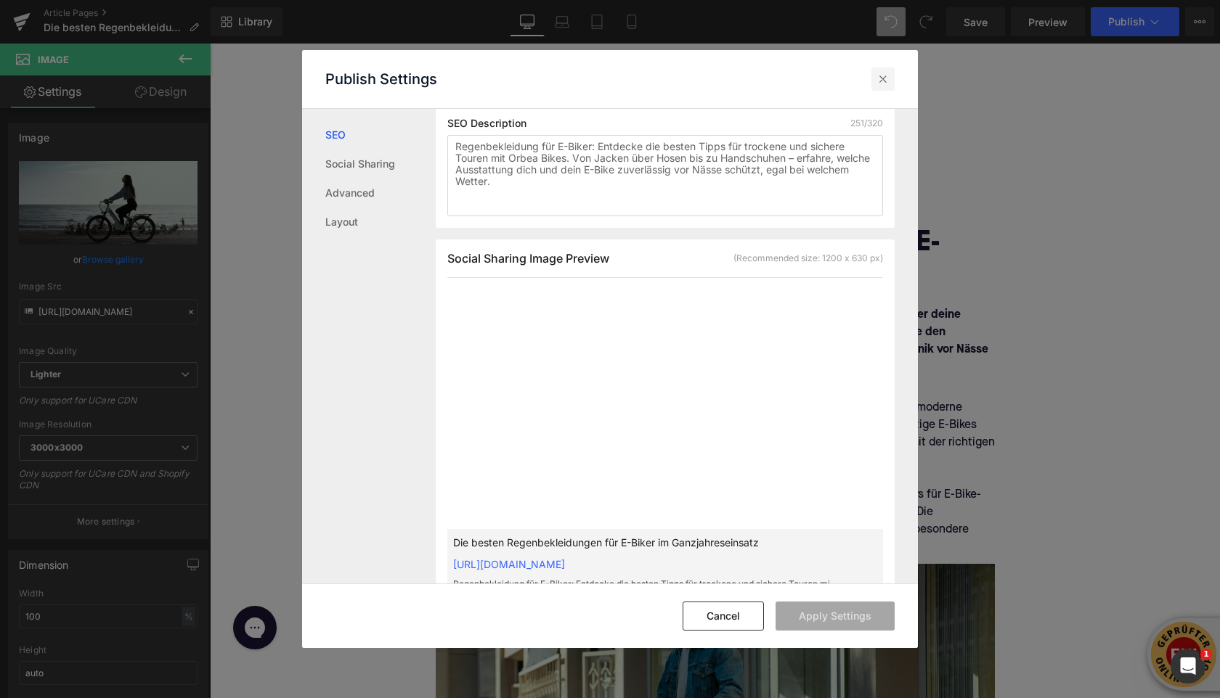
click at [882, 78] on icon at bounding box center [883, 79] width 15 height 15
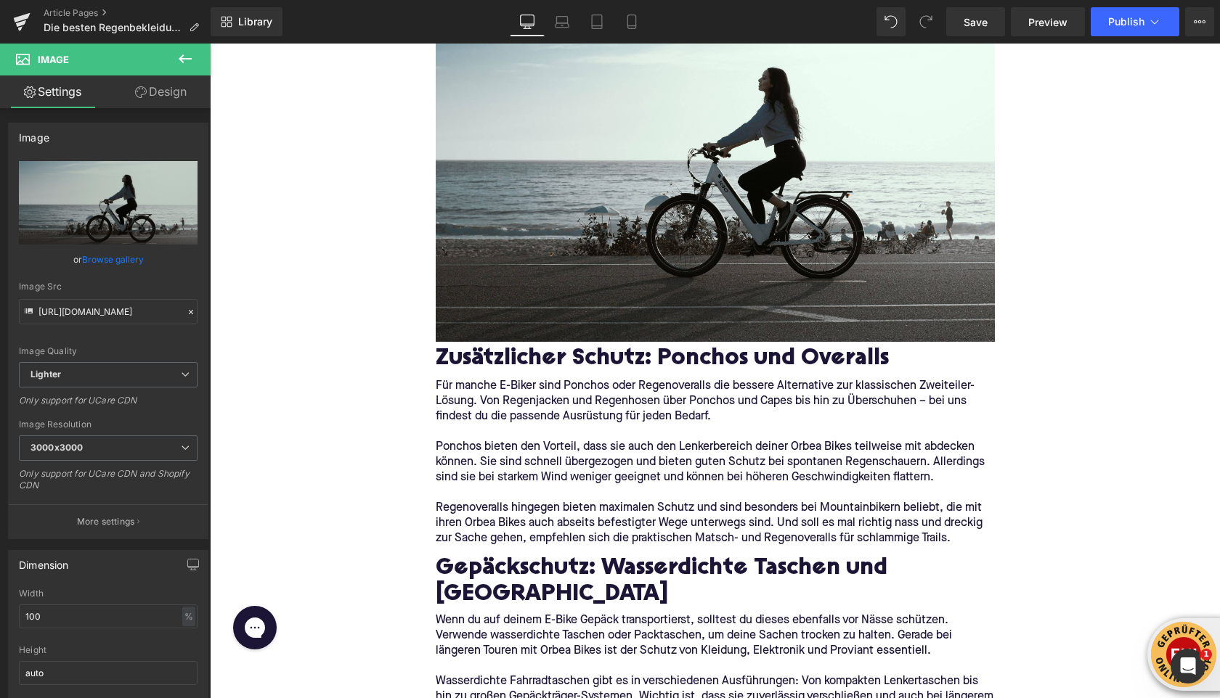
scroll to position [3282, 0]
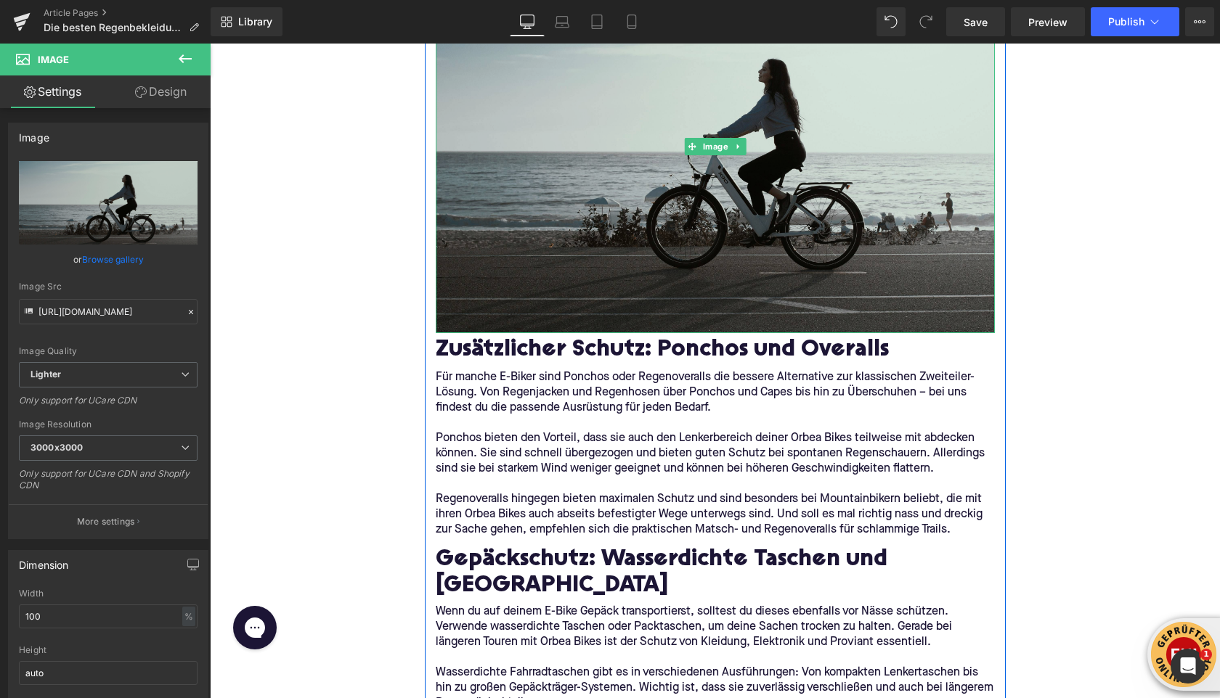
click at [723, 188] on img at bounding box center [715, 146] width 559 height 373
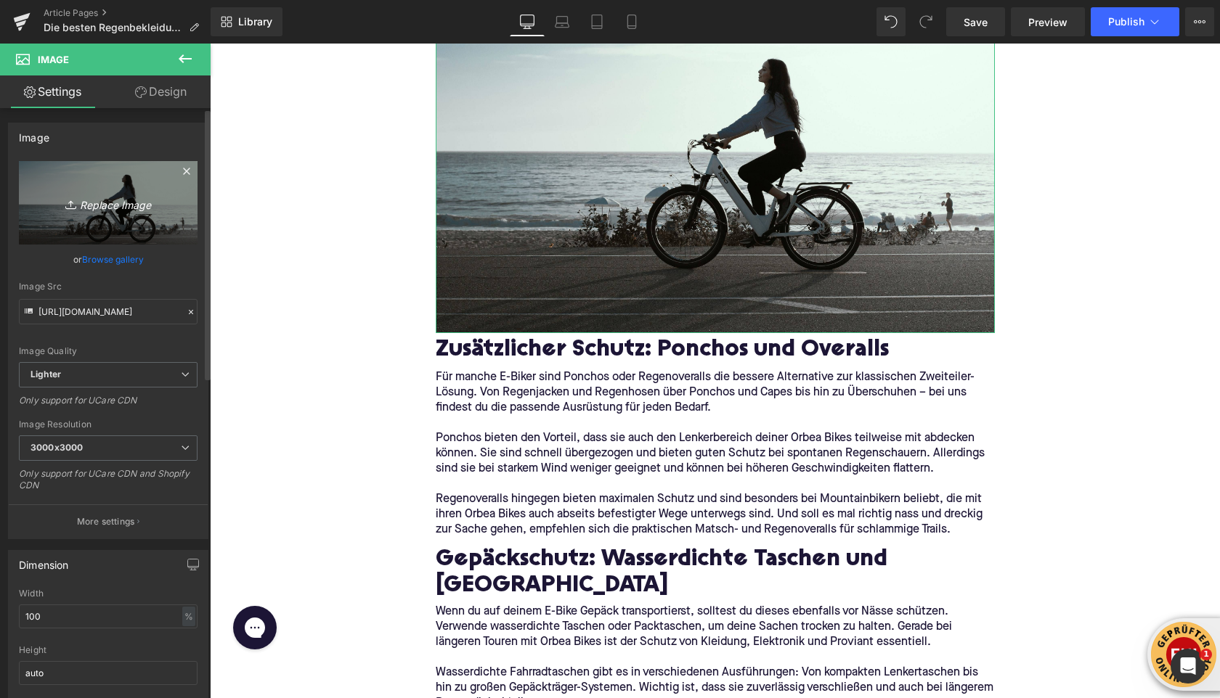
click at [68, 211] on icon at bounding box center [72, 204] width 15 height 15
type input "C:\fakepath\kbo-bike-2hVDxR3H2j8-unsplash.jpg"
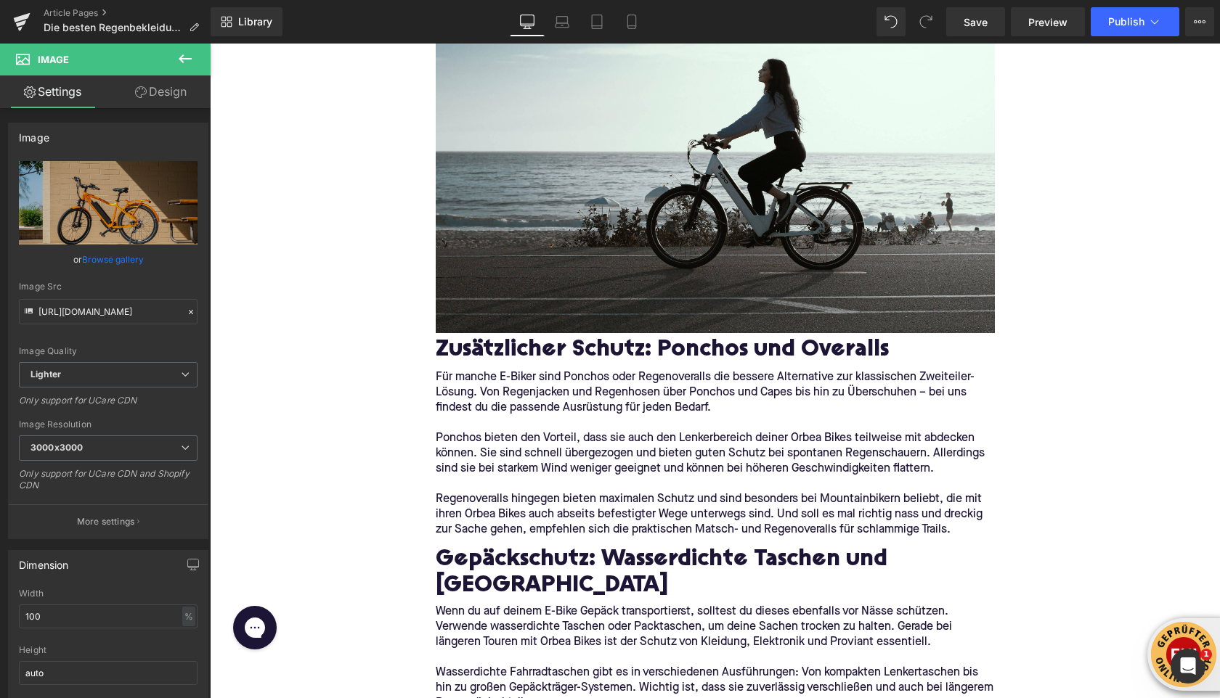
type input "https://ucarecdn.com/7dd1243a-20c3-4d3b-bc78-0a6270166a92/-/format/auto/-/previ…"
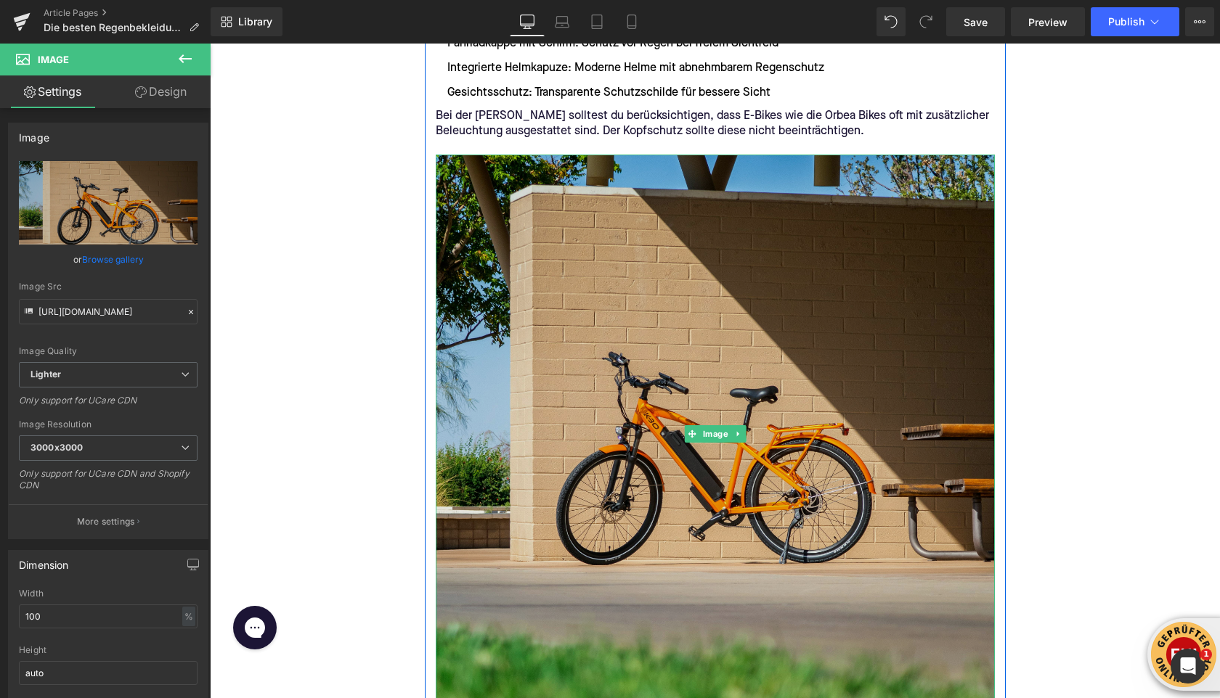
scroll to position [3274, 0]
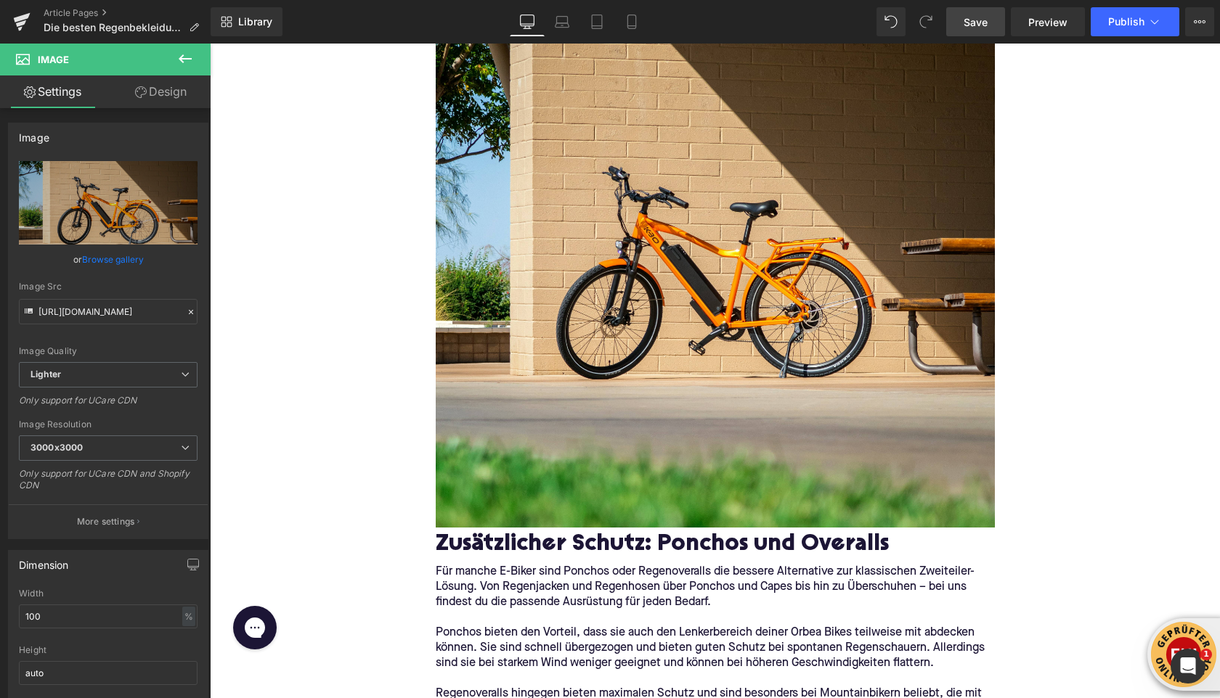
click at [986, 20] on span "Save" at bounding box center [975, 22] width 24 height 15
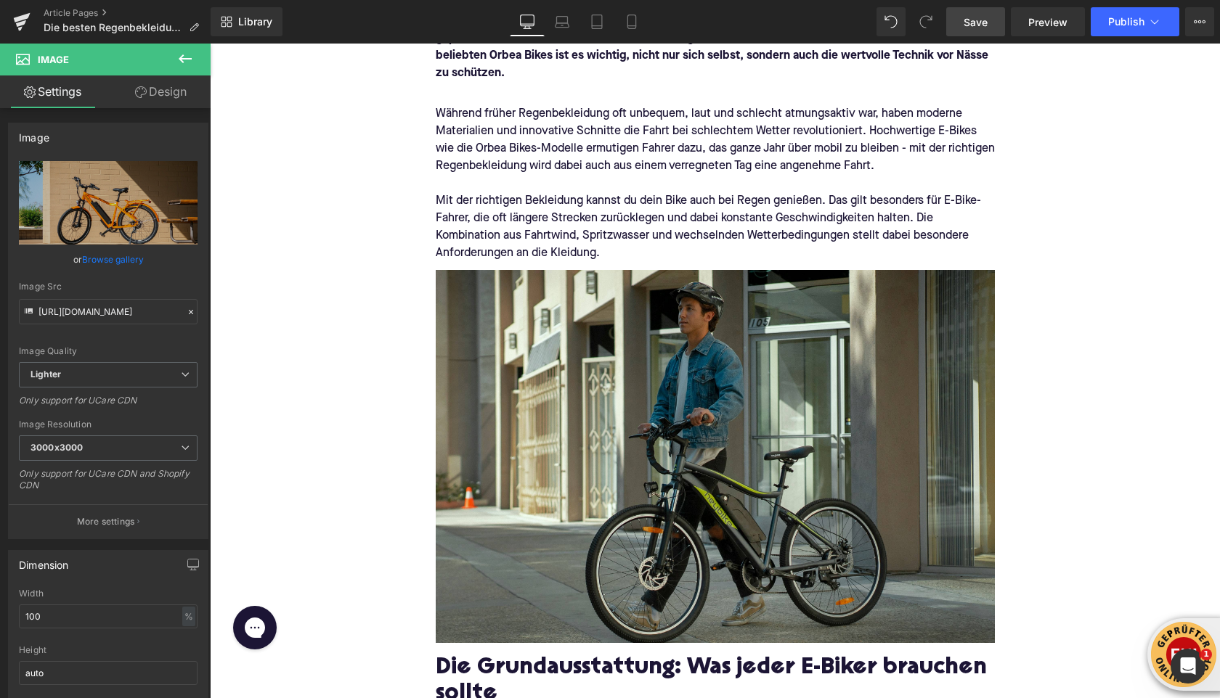
scroll to position [0, 0]
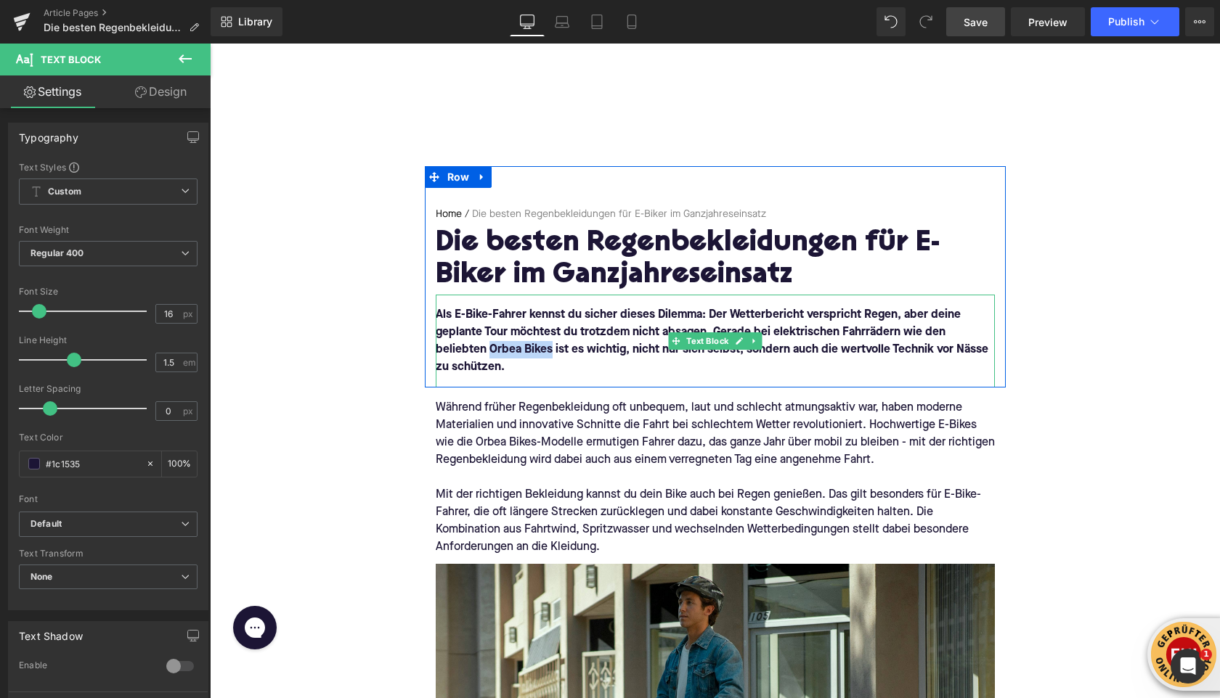
drag, startPoint x: 550, startPoint y: 352, endPoint x: 489, endPoint y: 353, distance: 61.0
click at [489, 353] on font "Als E-Bike-Fahrer kennst du sicher dieses Dilemma: Der Wetterbericht verspricht…" at bounding box center [712, 341] width 552 height 64
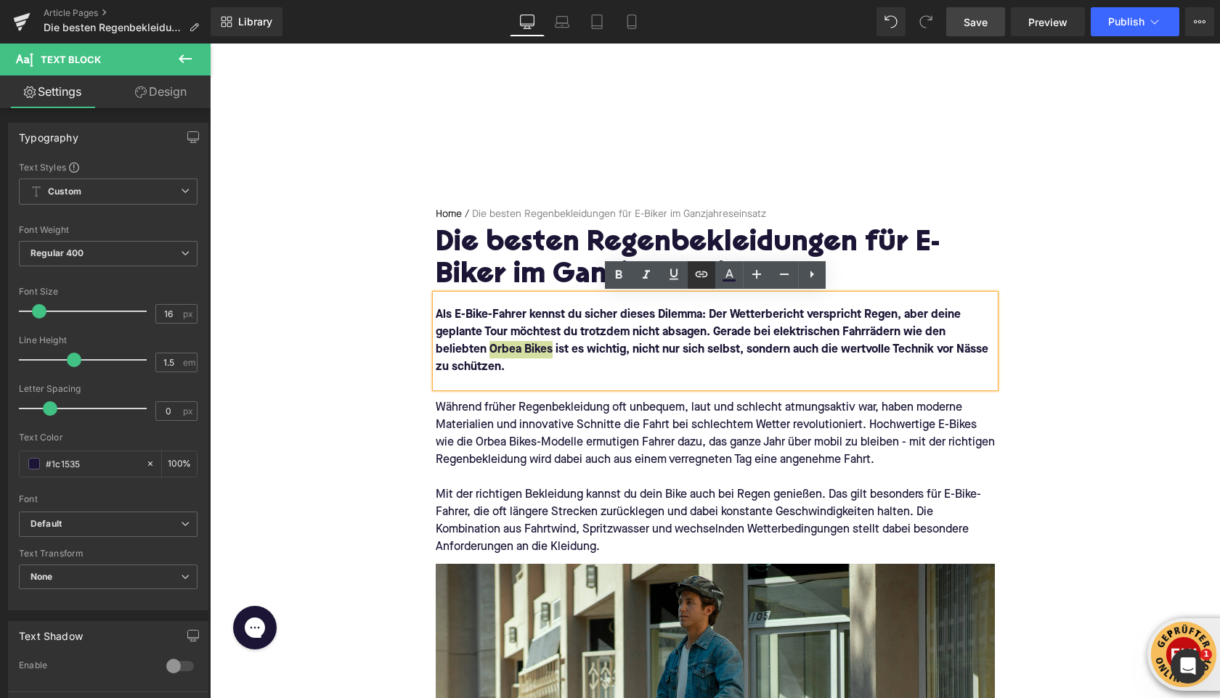
click at [627, 391] on input "text" at bounding box center [558, 382] width 224 height 36
paste input "https://upway.de/collections/orbea"
type input "https://upway.de/collections/orbea"
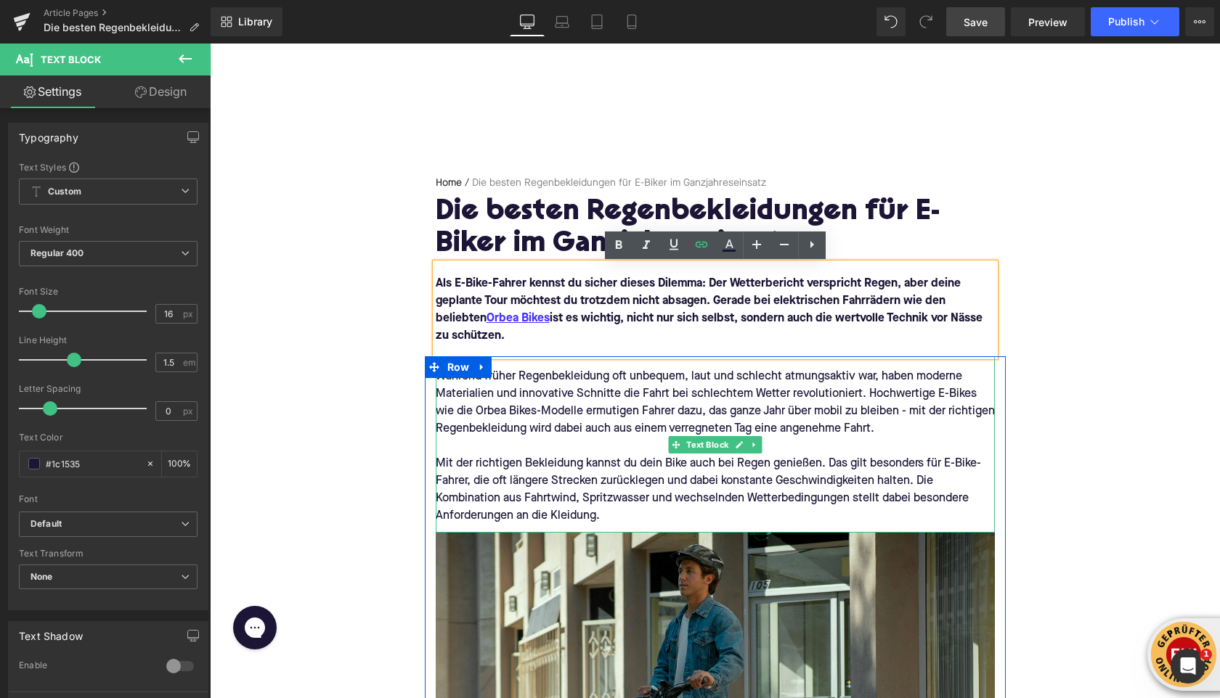
scroll to position [32, 0]
drag, startPoint x: 496, startPoint y: 415, endPoint x: 513, endPoint y: 416, distance: 17.4
click at [513, 416] on div "Während früher Regenbekleidung oft unbequem, laut und schlecht atmungsaktiv war…" at bounding box center [715, 402] width 559 height 70
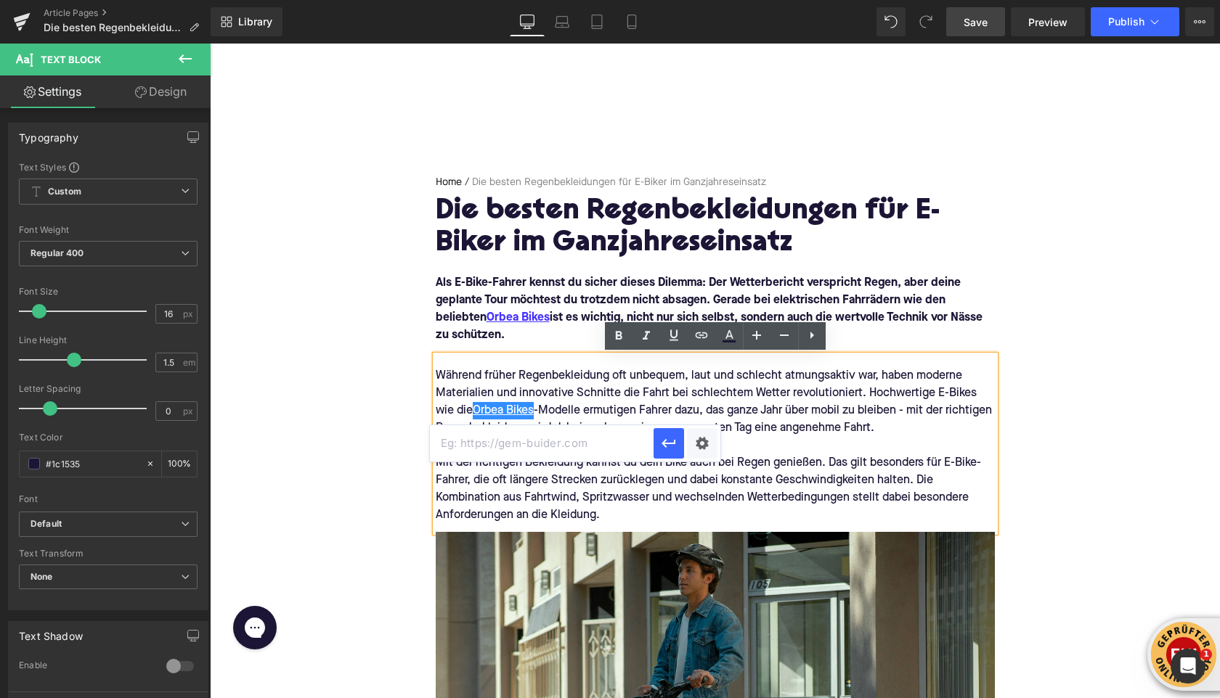
click at [631, 436] on input "text" at bounding box center [542, 443] width 224 height 36
paste input "https://upway.de/collections/orbea"
type input "https://upway.de/collections/orbea"
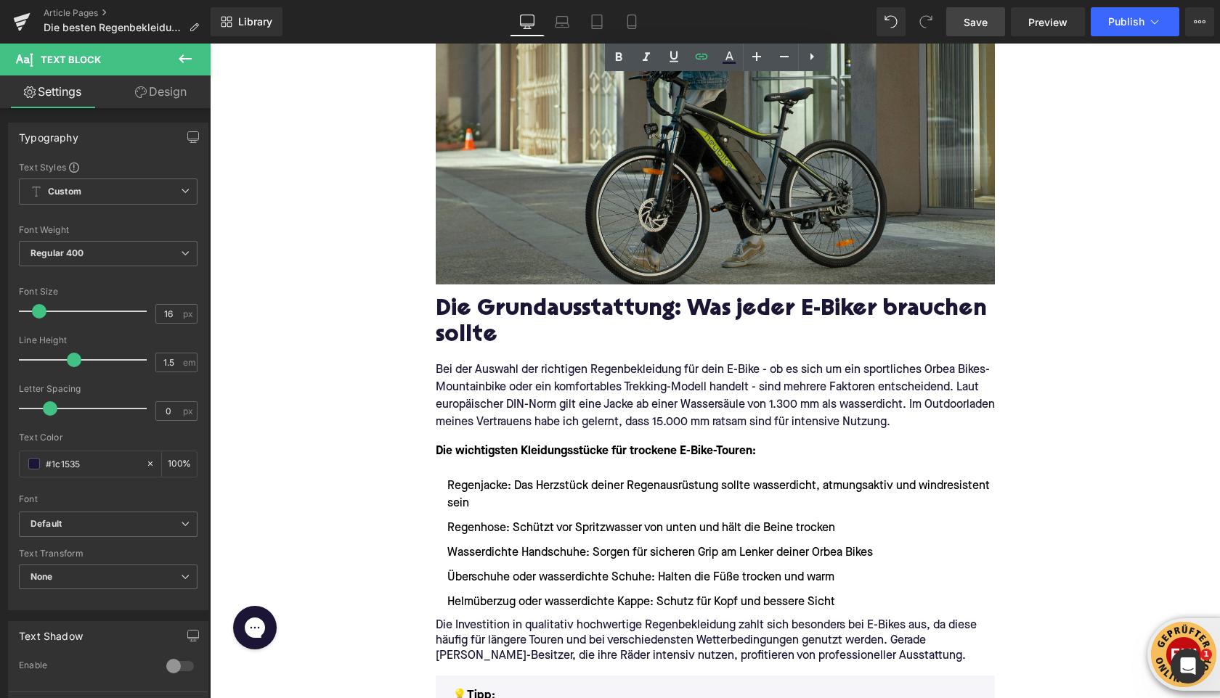
scroll to position [672, 0]
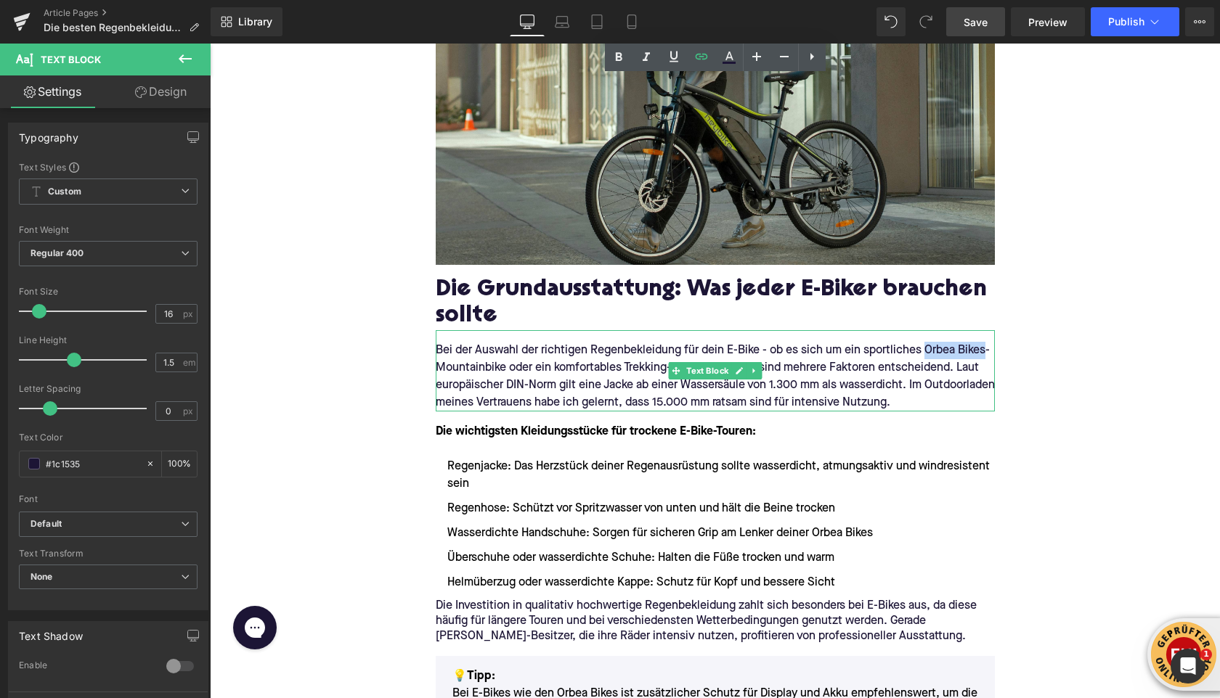
drag, startPoint x: 926, startPoint y: 352, endPoint x: 983, endPoint y: 352, distance: 57.4
click at [983, 352] on p "Bei der Auswahl der richtigen Regenbekleidung für dein E-Bike - ob es sich um e…" at bounding box center [715, 377] width 559 height 70
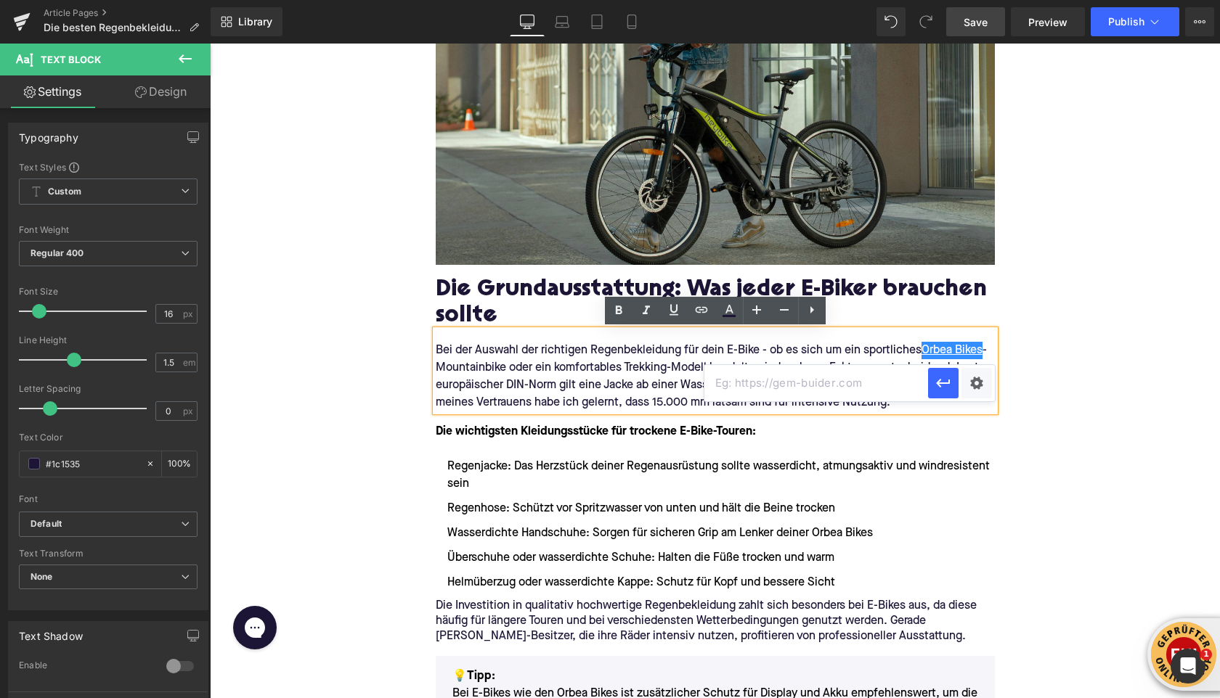
click at [741, 392] on input "text" at bounding box center [816, 383] width 224 height 36
paste input "https://upway.de/collections/orbea"
type input "https://upway.de/collections/orbea"
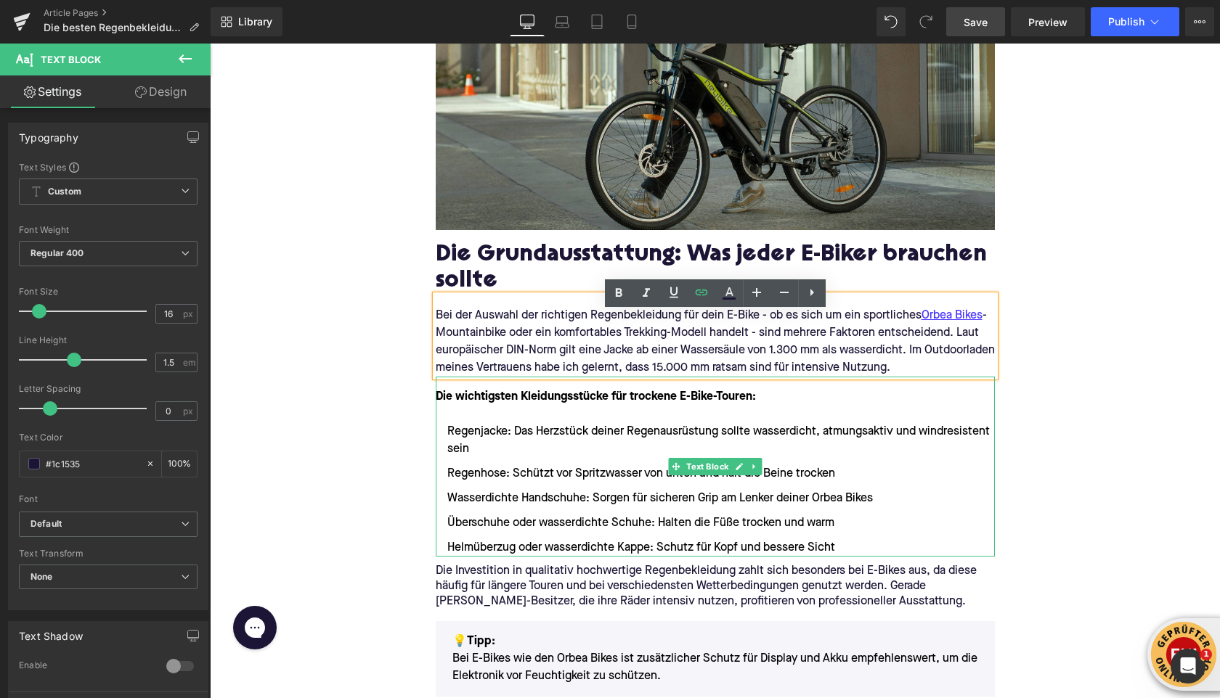
scroll to position [733, 0]
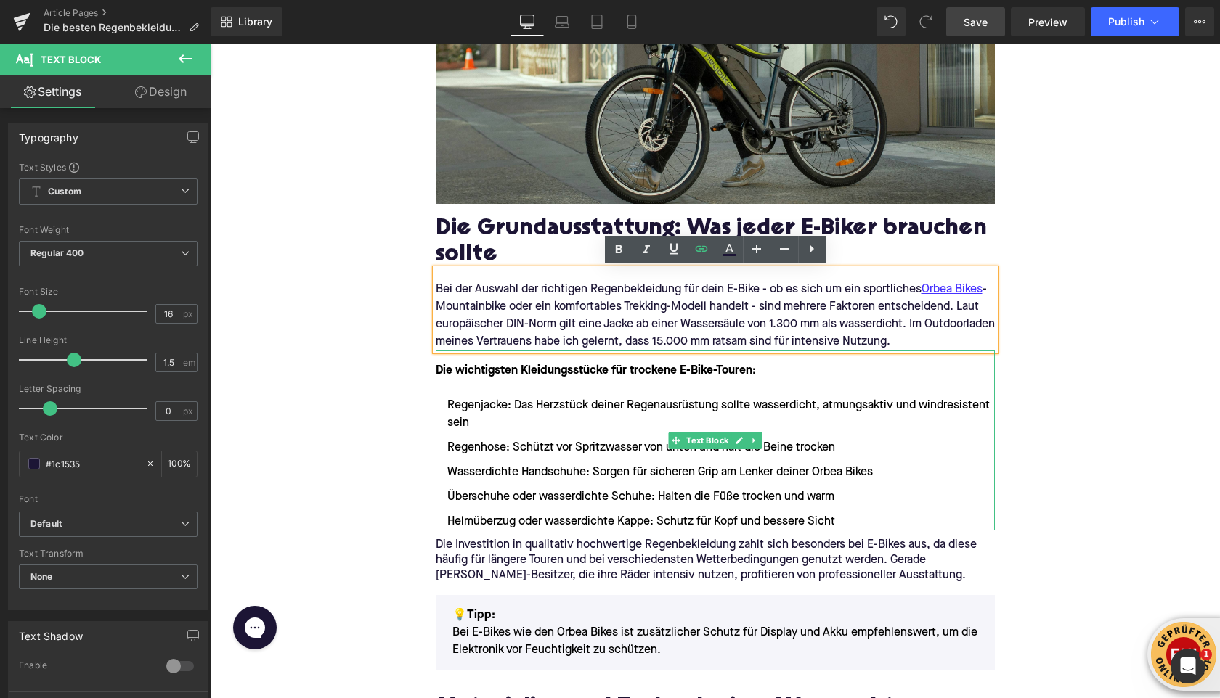
click at [820, 468] on li "Wasserdichte Handschuhe: Sorgen für sicheren Grip am Lenker deiner Orbea Bikes" at bounding box center [715, 472] width 559 height 17
click at [820, 467] on li "Wasserdichte Handschuhe: Sorgen für sicheren Grip am Lenker deiner Orbea Bikes" at bounding box center [715, 472] width 559 height 17
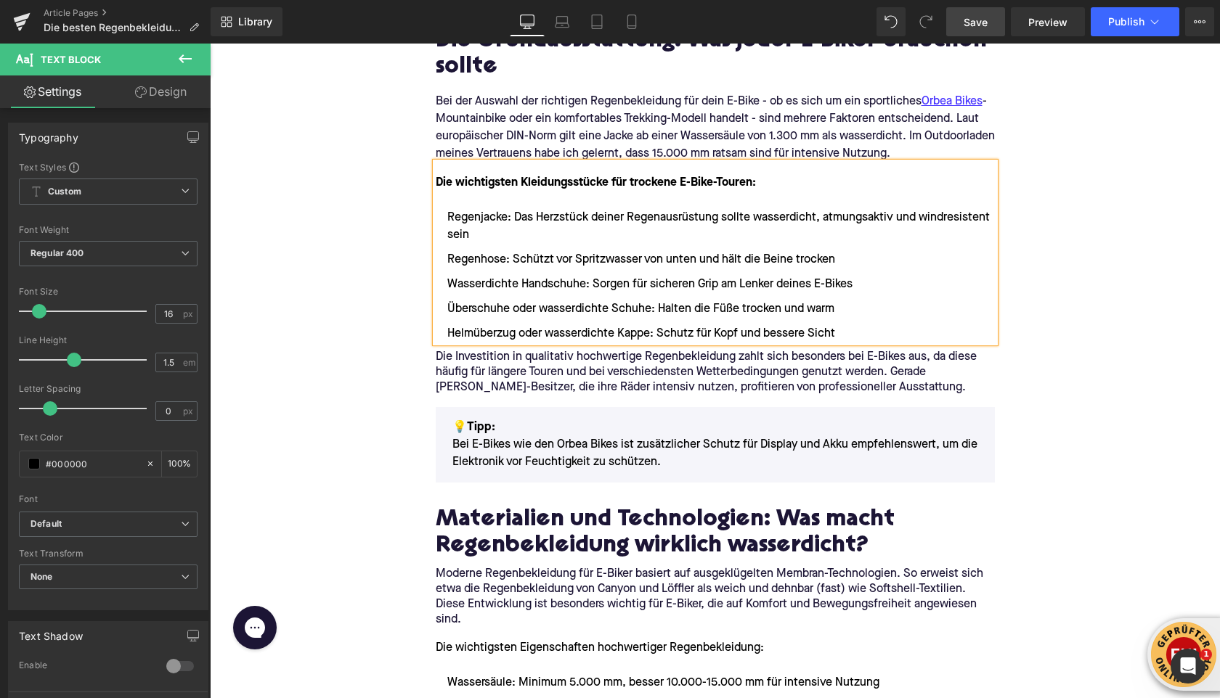
scroll to position [933, 0]
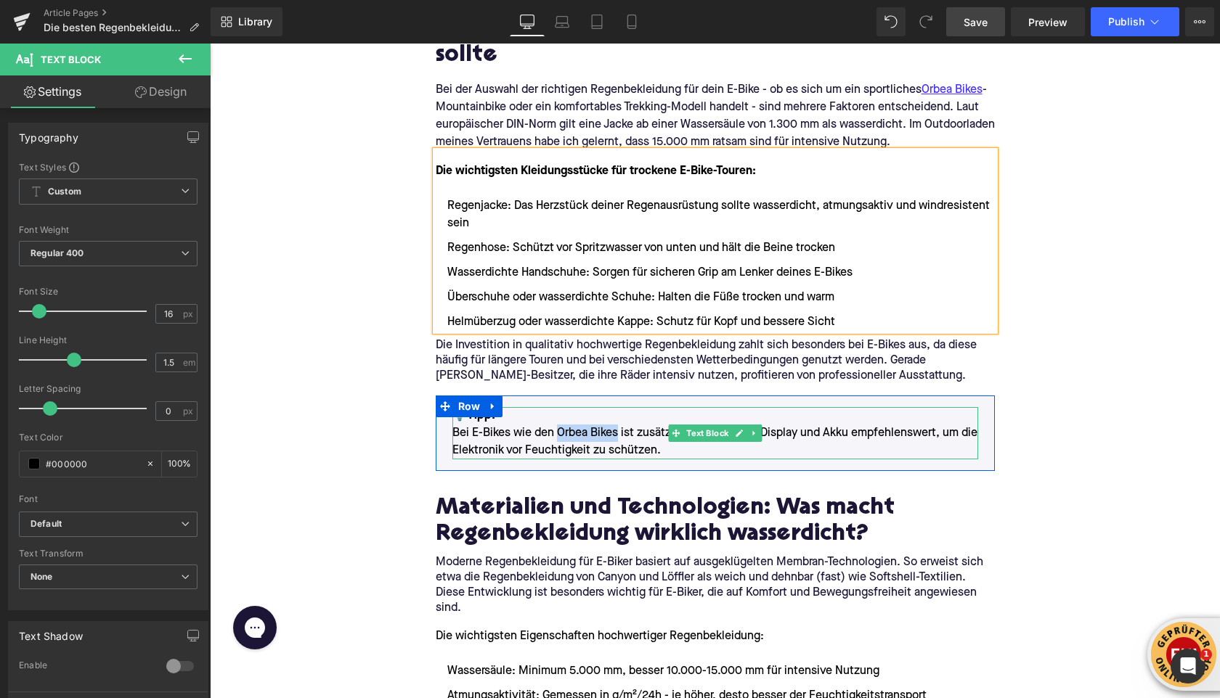
drag, startPoint x: 558, startPoint y: 434, endPoint x: 618, endPoint y: 435, distance: 60.3
click at [618, 435] on p "💡Tipp: Bei E-Bikes wie den Orbea Bikes ist zusätzlicher Schutz für Display und …" at bounding box center [715, 433] width 526 height 52
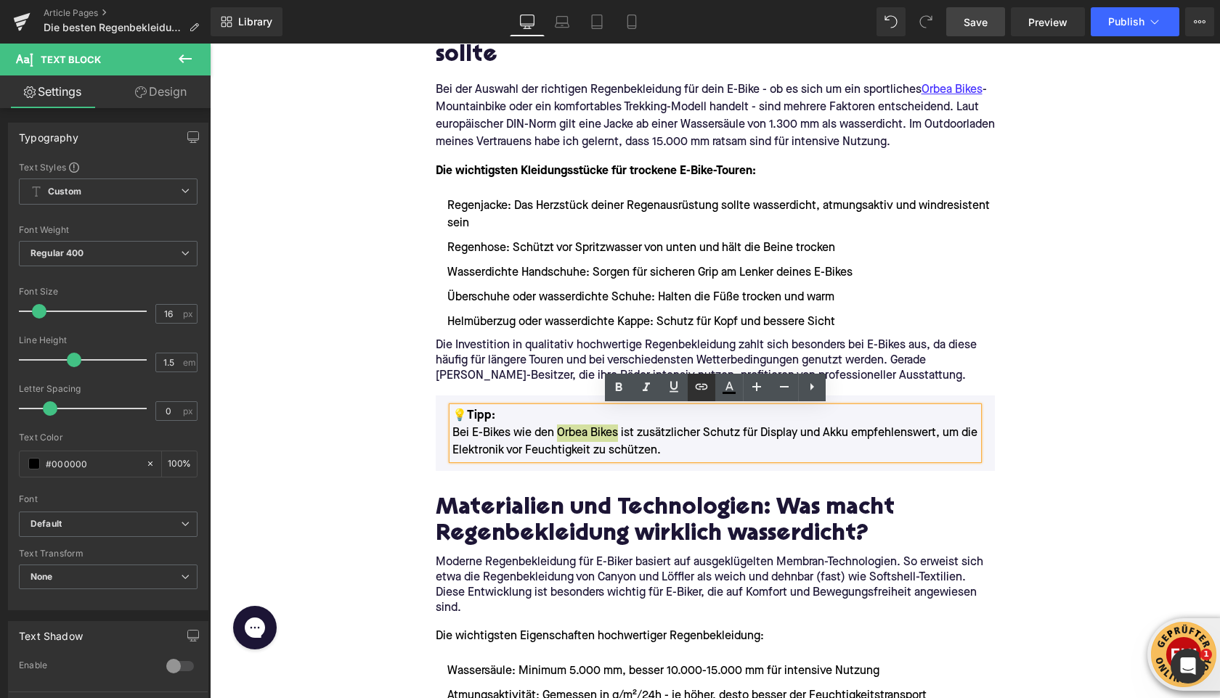
click at [688, 391] on link at bounding box center [702, 388] width 28 height 28
click at [650, 474] on input "text" at bounding box center [627, 466] width 224 height 36
paste input "https://upway.de/collections/orbea"
type input "https://upway.de/collections/orbea"
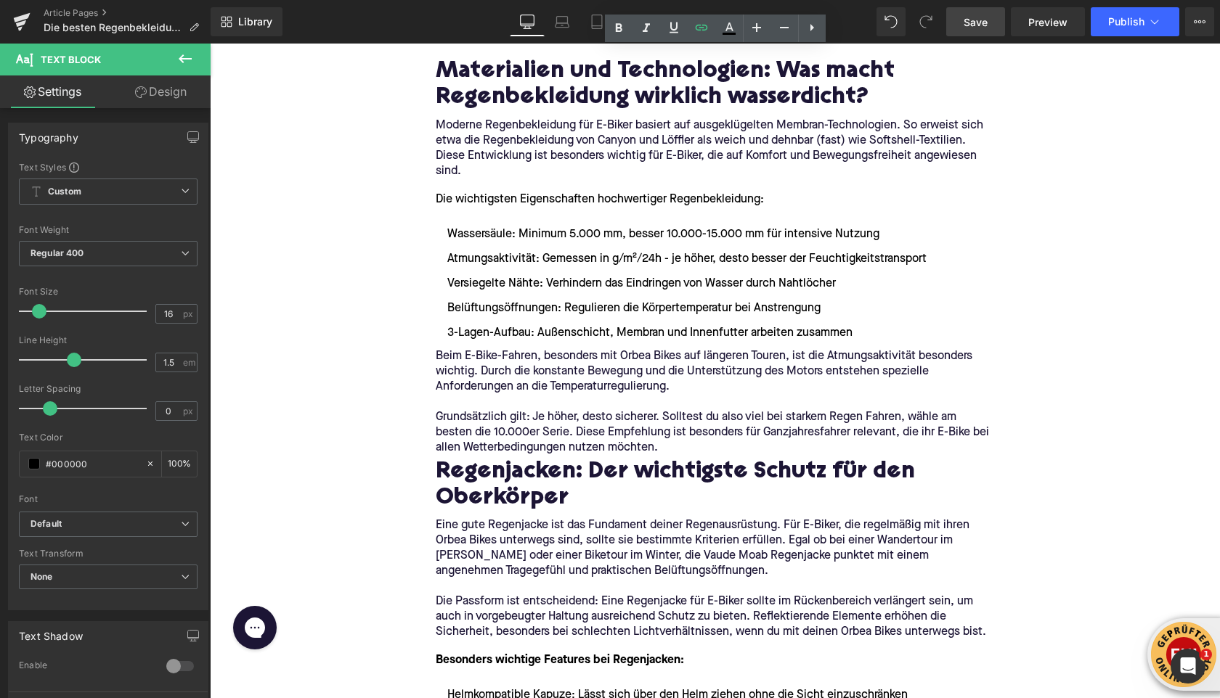
scroll to position [1408, 0]
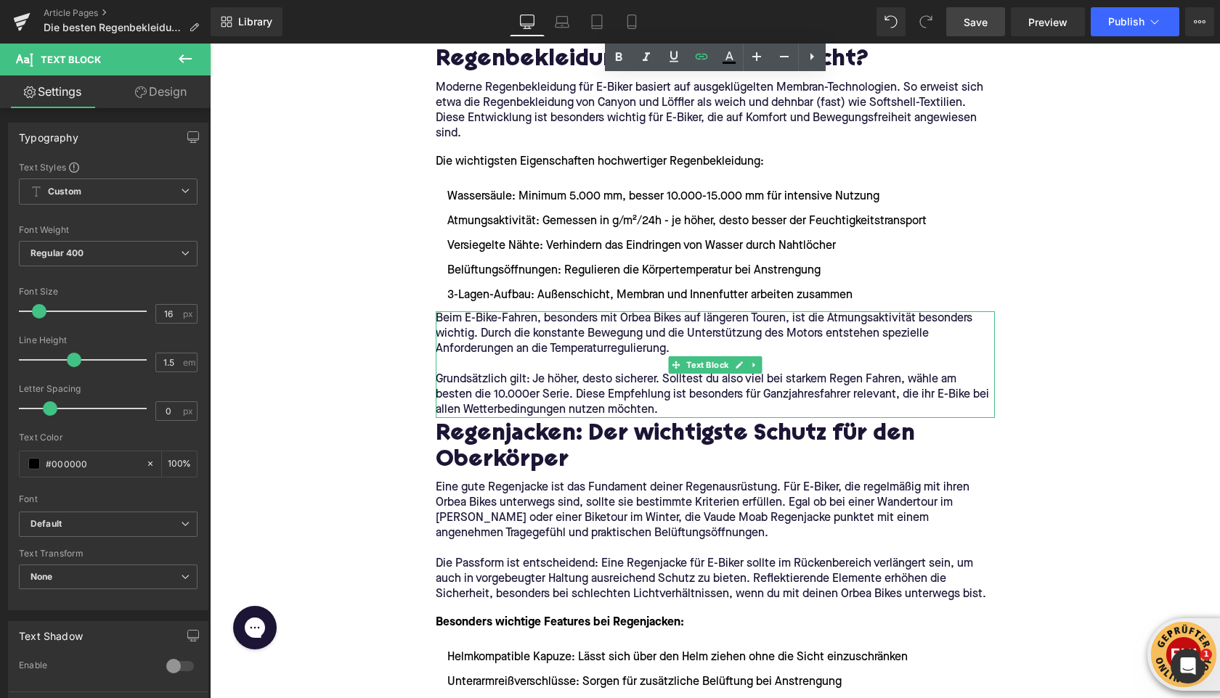
click at [621, 319] on p "Beim E-Bike-Fahren, besonders mit Orbea Bikes auf längeren Touren, ist die Atmu…" at bounding box center [715, 334] width 559 height 46
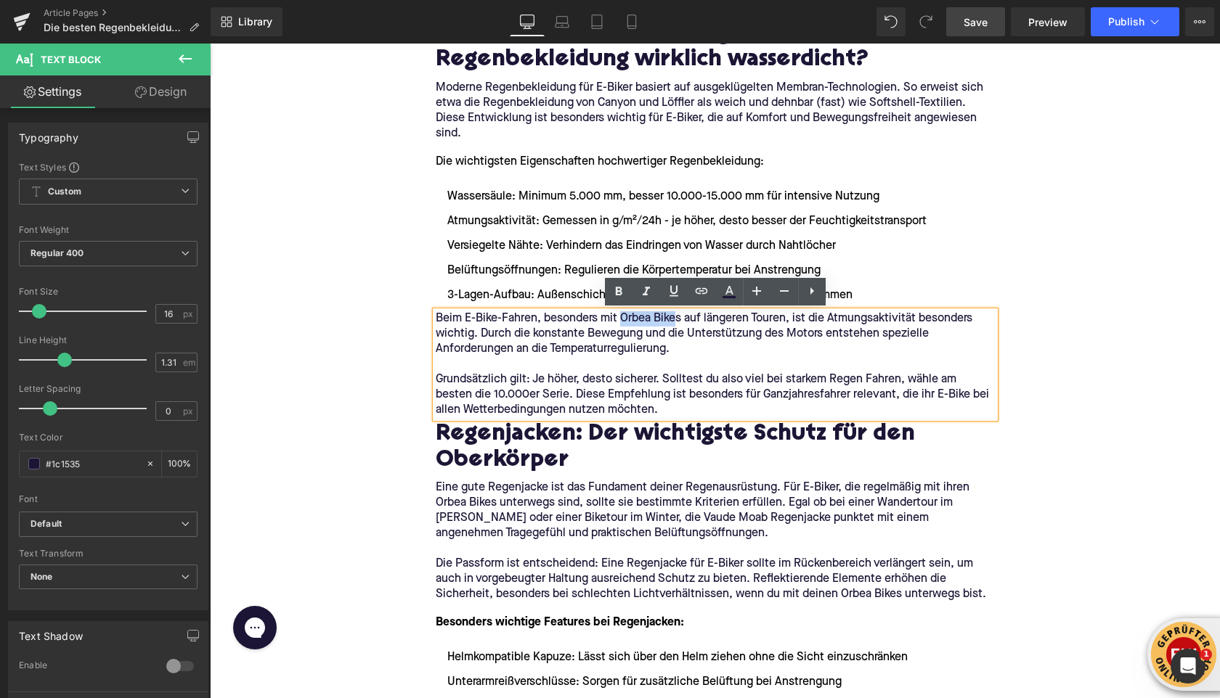
drag, startPoint x: 621, startPoint y: 319, endPoint x: 679, endPoint y: 319, distance: 57.4
click at [679, 319] on p "Beim E-Bike-Fahren, besonders mit Orbea Bikes auf längeren Touren, ist die Atmu…" at bounding box center [715, 334] width 559 height 46
drag, startPoint x: 682, startPoint y: 319, endPoint x: 623, endPoint y: 322, distance: 58.9
click at [623, 322] on p "Beim E-Bike-Fahren, besonders mit Orbea Bikes auf längeren Touren, ist die Atmu…" at bounding box center [715, 334] width 559 height 46
click at [703, 588] on icon at bounding box center [505, 596] width 559 height 17
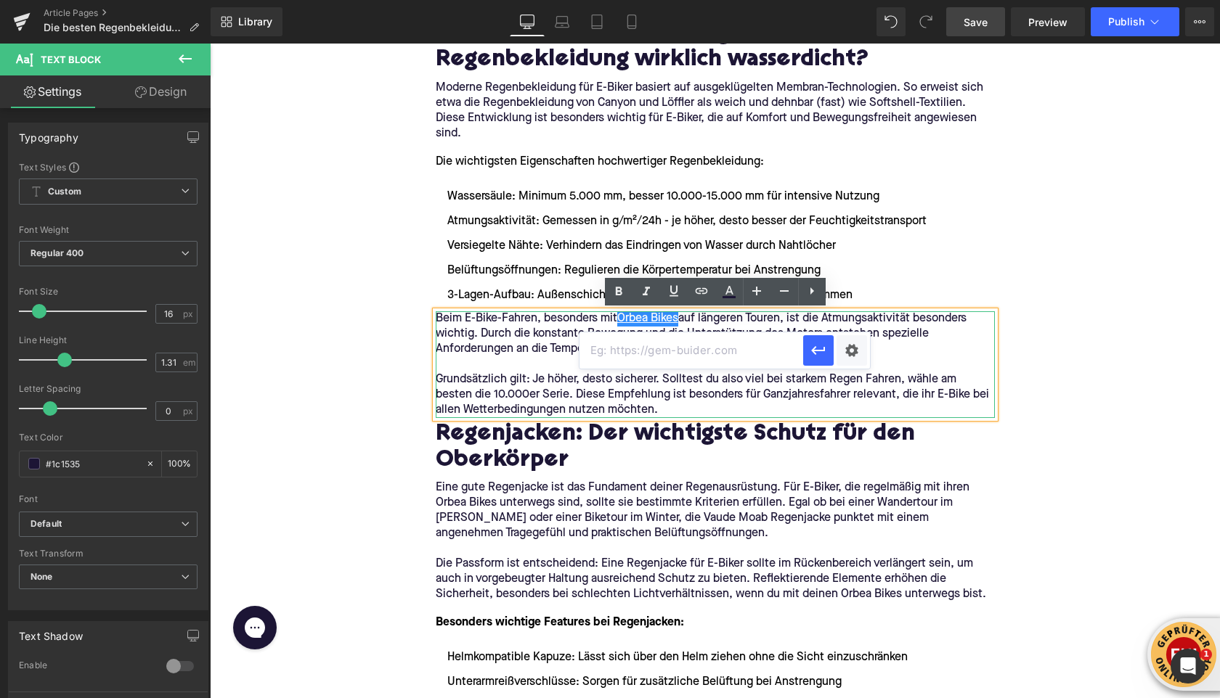
click at [686, 370] on p at bounding box center [715, 364] width 559 height 15
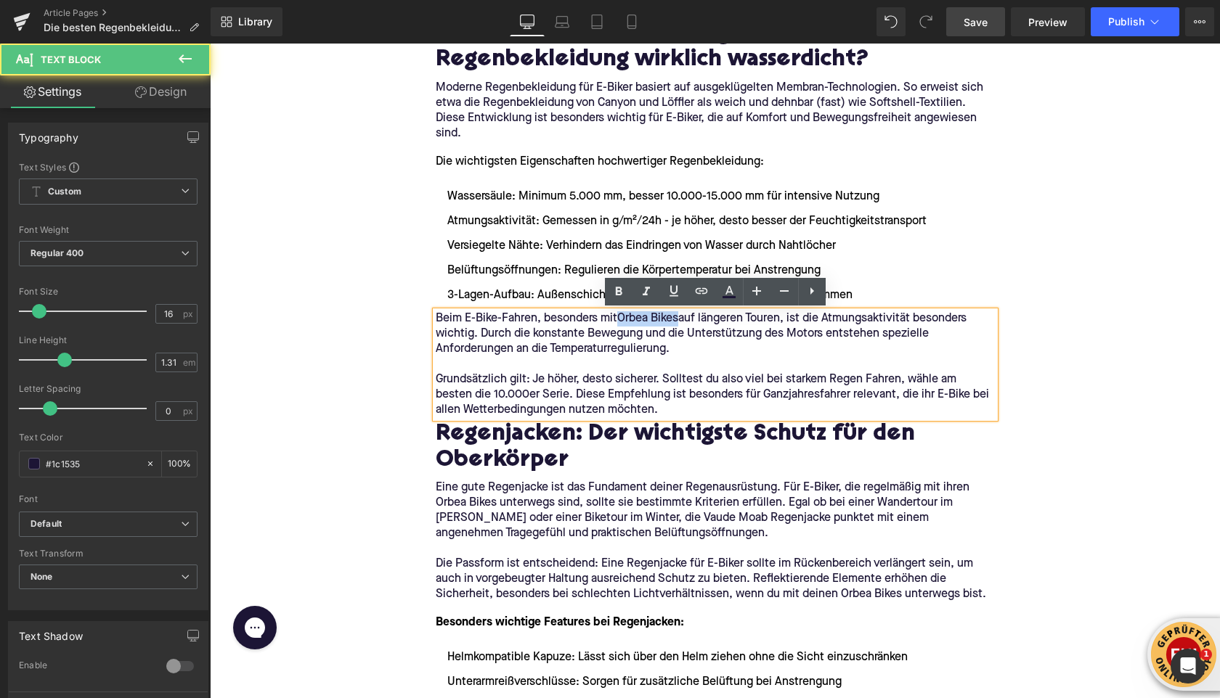
drag, startPoint x: 622, startPoint y: 318, endPoint x: 682, endPoint y: 319, distance: 59.5
click at [682, 319] on p "Beim E-Bike-Fahren, besonders mit Orbea Bikes auf längeren Touren, ist die Atmu…" at bounding box center [715, 334] width 559 height 46
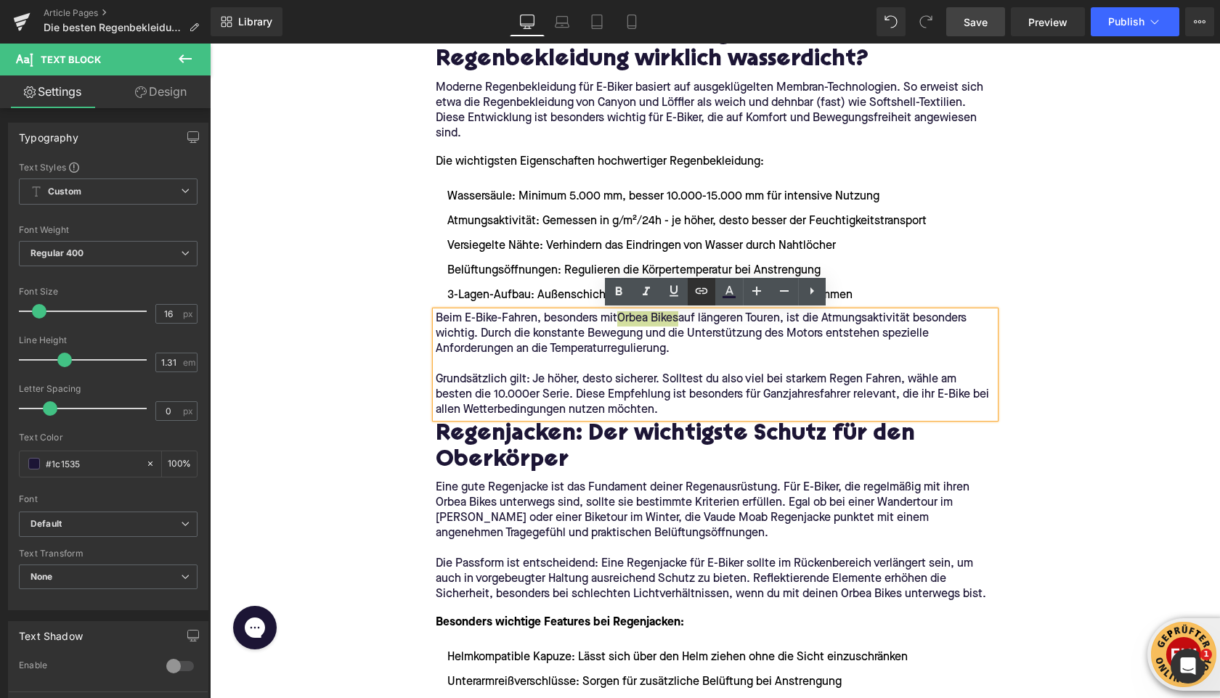
click at [226, 591] on icon at bounding box center [226, 597] width 0 height 12
click at [664, 340] on input "text" at bounding box center [691, 351] width 224 height 36
paste input "https://upway.de/collections/orbea"
type input "https://upway.de/collections/orbea"
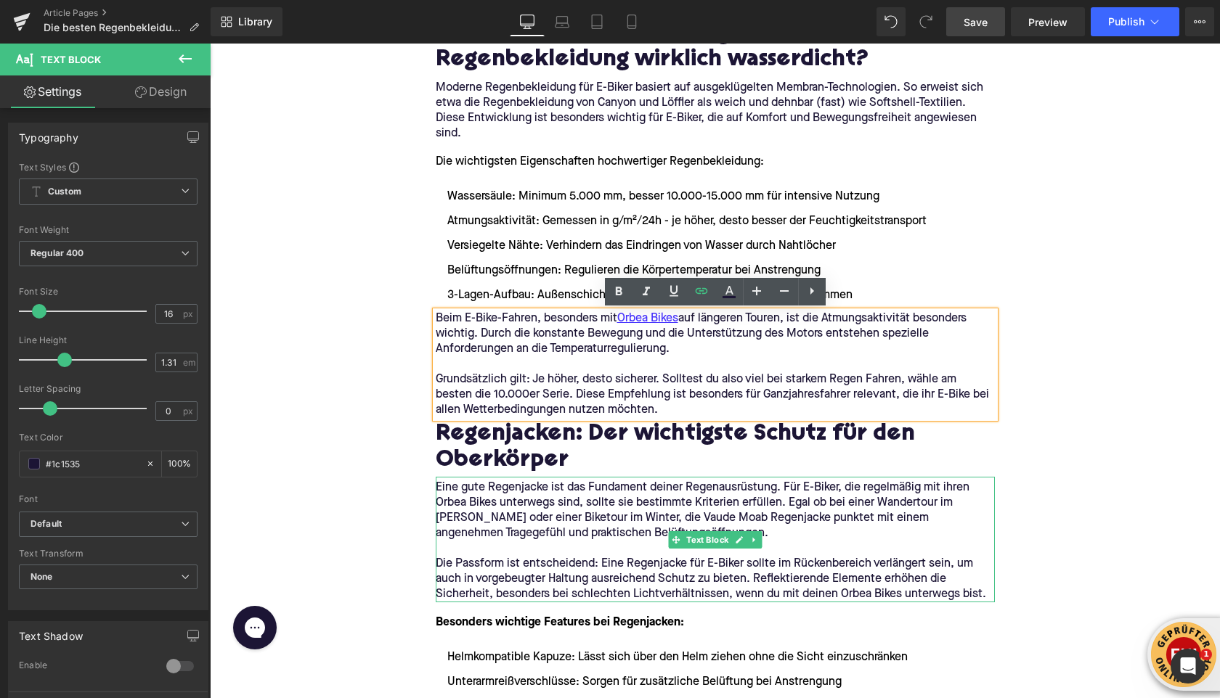
click at [439, 504] on p "Eine gute Regenjacke ist das Fundament deiner Regenausrüstung. Für E-Biker, die…" at bounding box center [715, 511] width 559 height 61
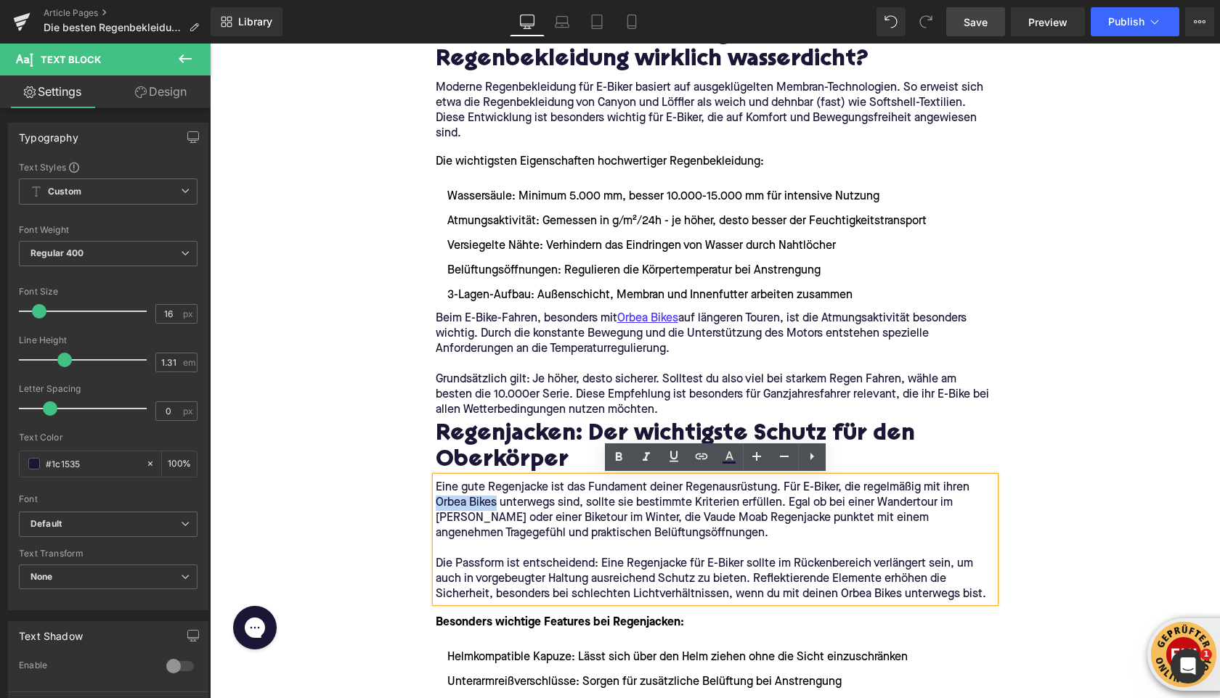
drag, startPoint x: 437, startPoint y: 503, endPoint x: 495, endPoint y: 503, distance: 58.1
click at [495, 503] on p "Eine gute Regenjacke ist das Fundament deiner Regenausrüstung. Für E-Biker, die…" at bounding box center [715, 511] width 559 height 61
click at [700, 588] on icon at bounding box center [505, 596] width 559 height 17
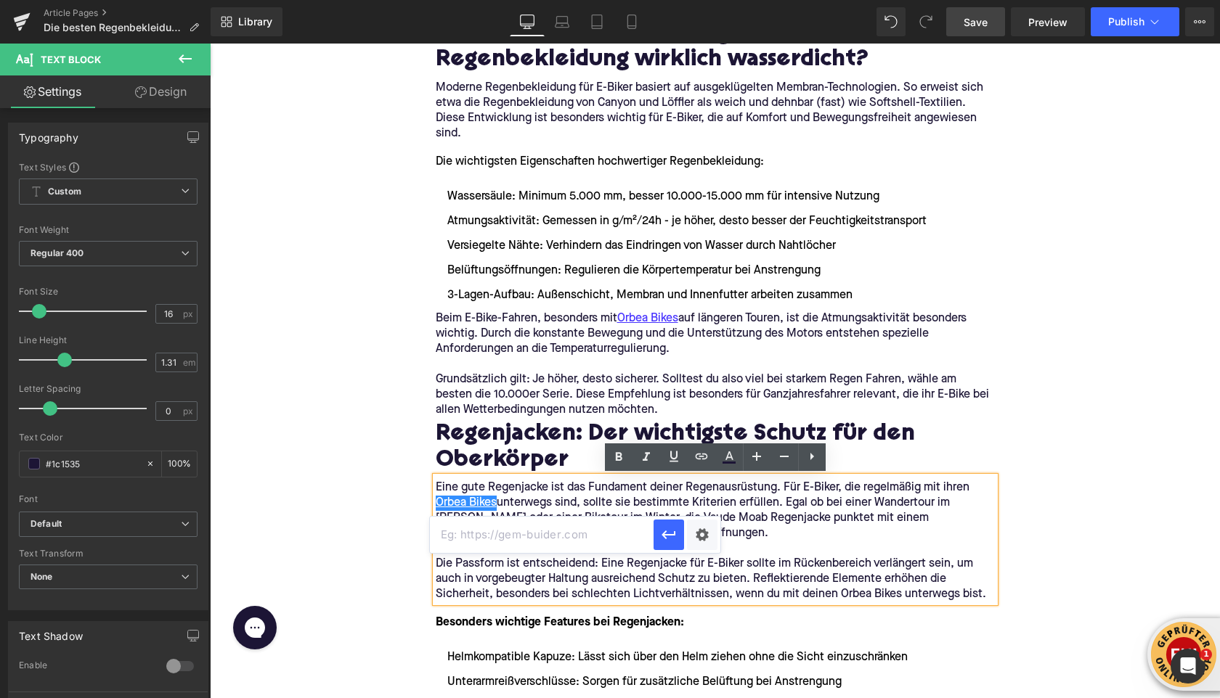
click at [629, 525] on input "text" at bounding box center [542, 535] width 224 height 36
paste input "https://upway.de/collections/orbea"
type input "https://upway.de/collections/orbea"
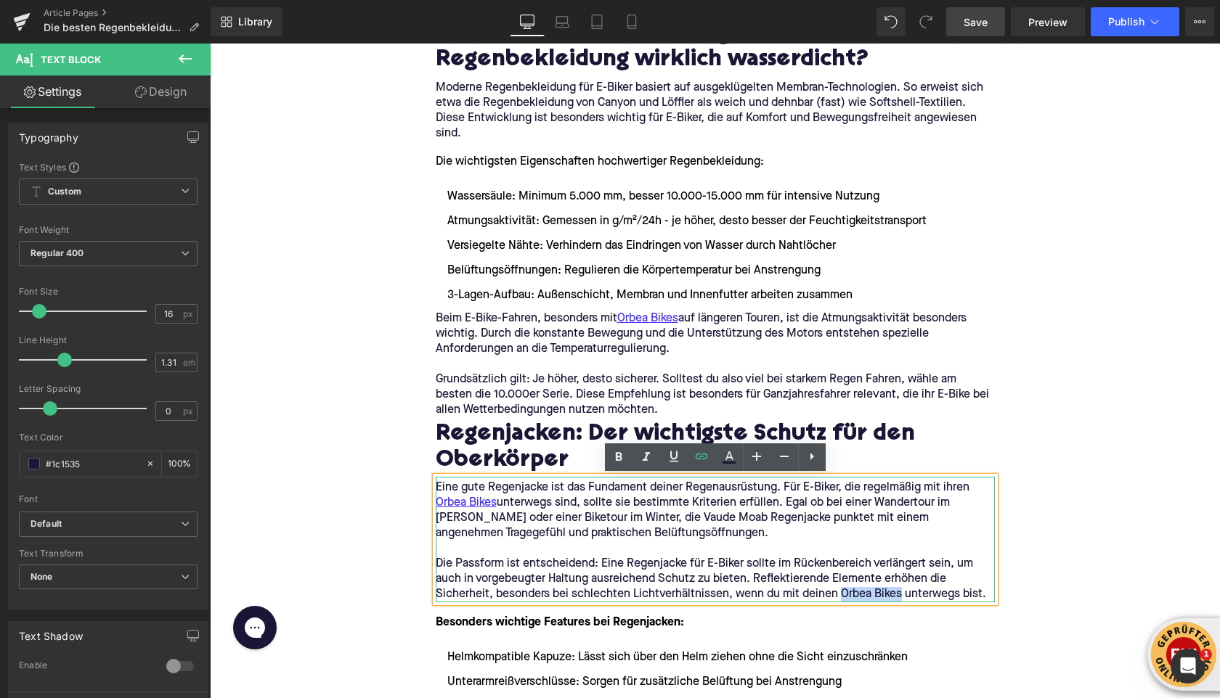
drag, startPoint x: 839, startPoint y: 595, endPoint x: 899, endPoint y: 595, distance: 60.3
click at [899, 595] on p "Die Passform ist entscheidend: Eine Regenjacke für E-Biker sollte im Rückenbere…" at bounding box center [715, 580] width 559 height 46
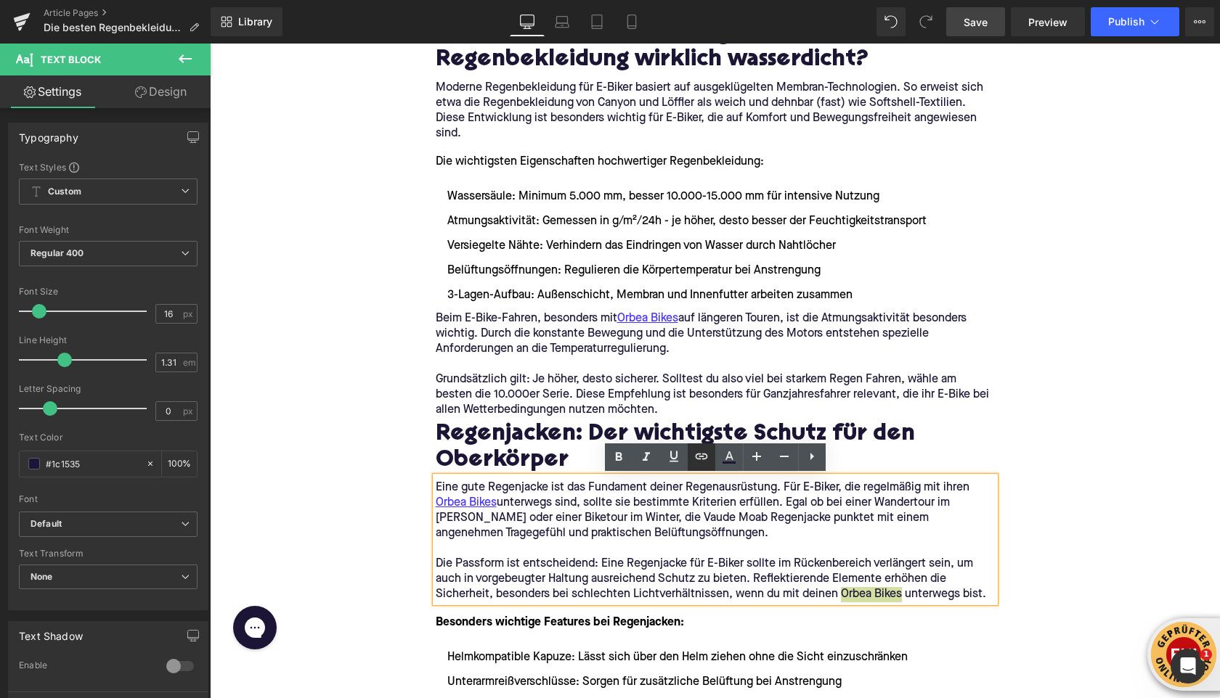
click at [703, 588] on icon at bounding box center [505, 596] width 559 height 17
click at [745, 623] on input "text" at bounding box center [816, 626] width 224 height 36
paste input "https://upway.de/collections/orbea"
type input "https://upway.de/collections/orbea"
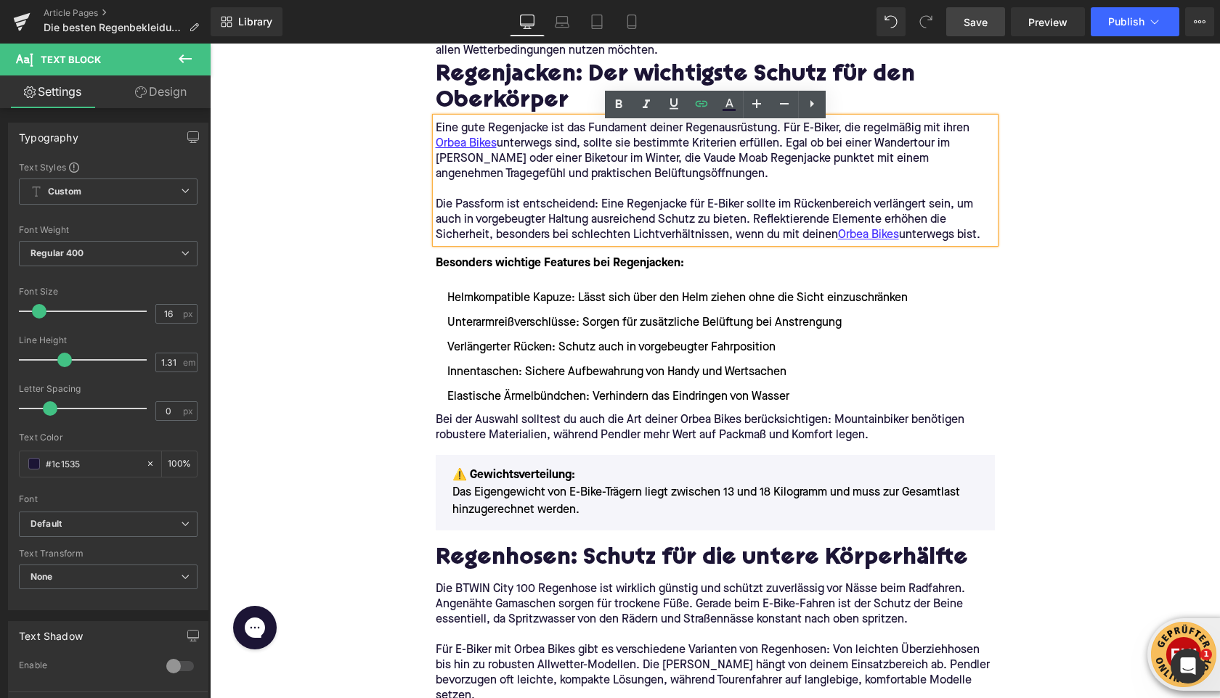
scroll to position [1768, 0]
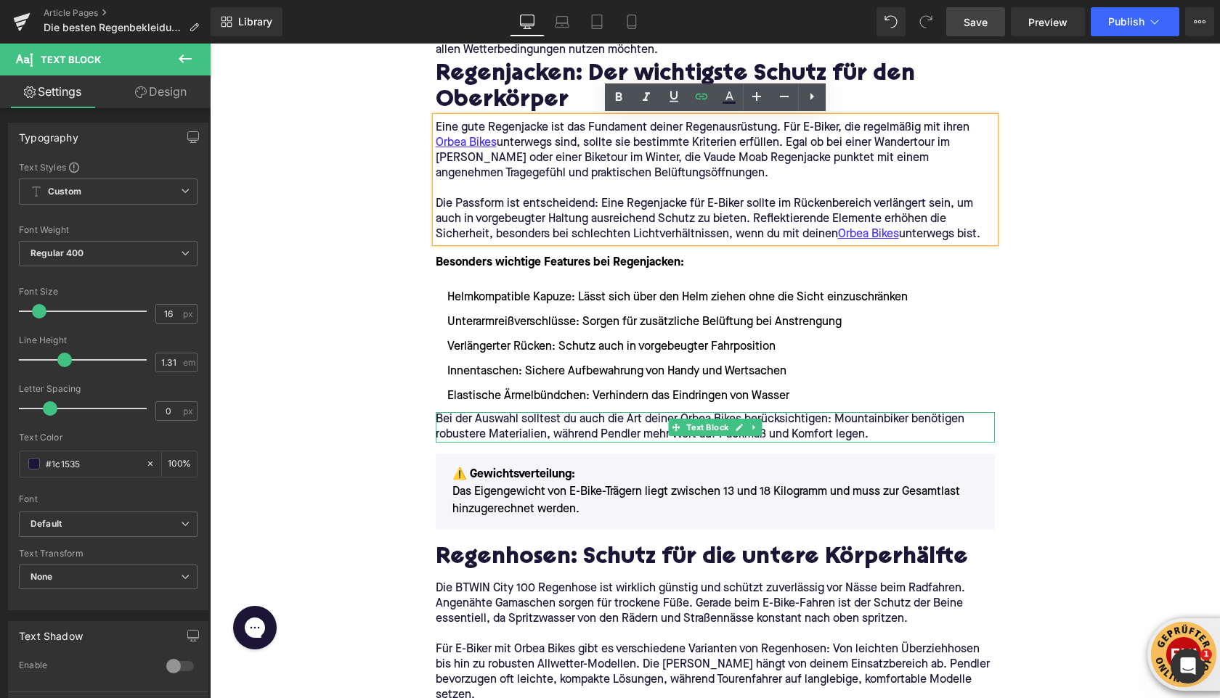
click at [627, 425] on p "Bei der Auswahl solltest du auch die Art deiner Orbea Bikes berücksichtigen: Mo…" at bounding box center [715, 427] width 559 height 30
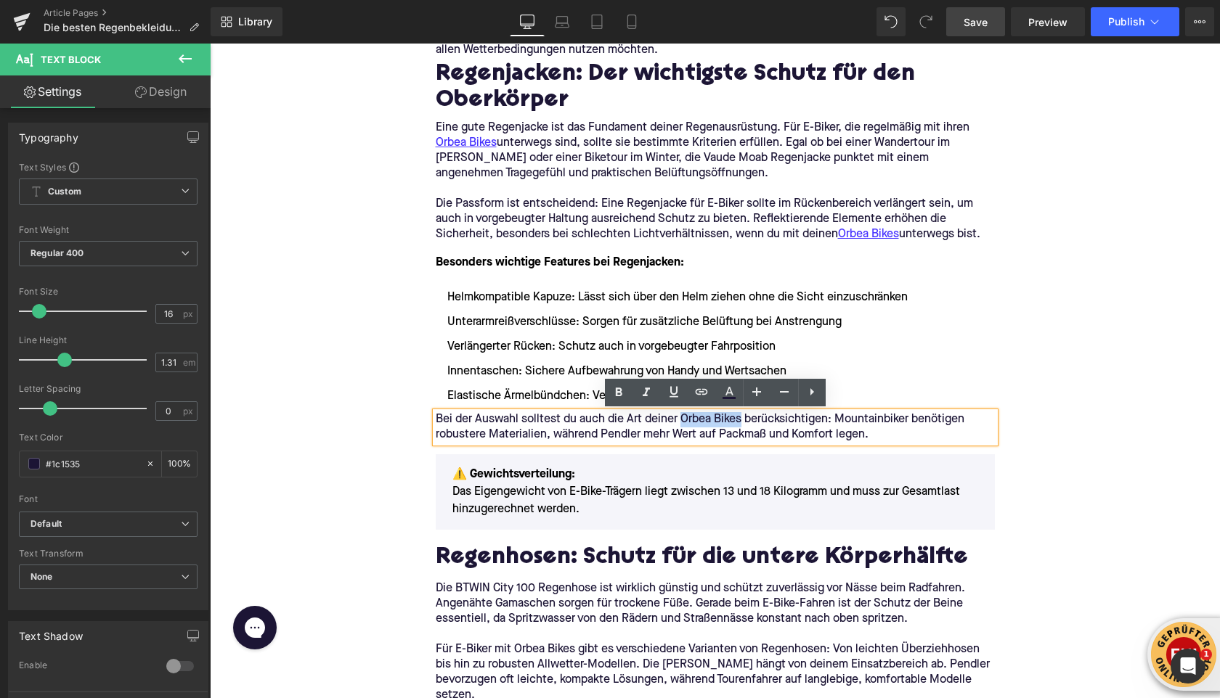
drag, startPoint x: 680, startPoint y: 421, endPoint x: 738, endPoint y: 420, distance: 58.1
click at [738, 420] on p "Bei der Auswahl solltest du auch die Art deiner Orbea Bikes berücksichtigen: Mo…" at bounding box center [715, 427] width 559 height 30
click at [693, 245] on icon at bounding box center [505, 236] width 559 height 17
click at [684, 451] on input "text" at bounding box center [749, 451] width 224 height 36
paste input "https://upway.de/collections/orbea"
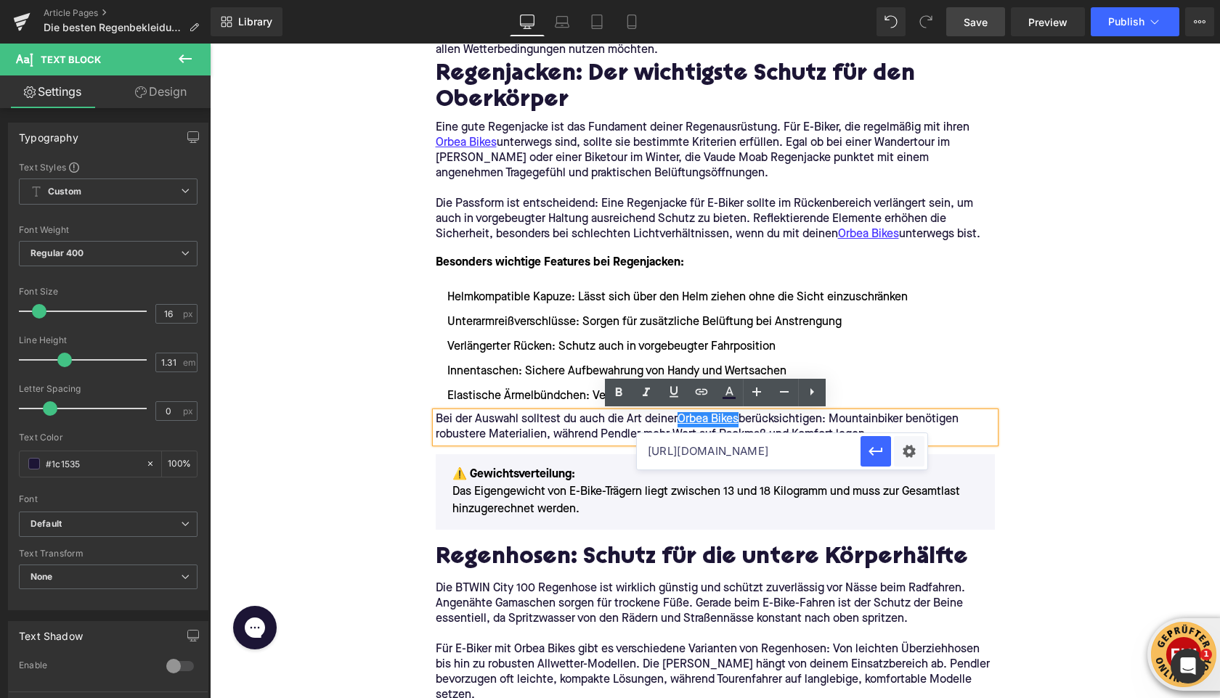
type input "https://upway.de/collections/orbea"
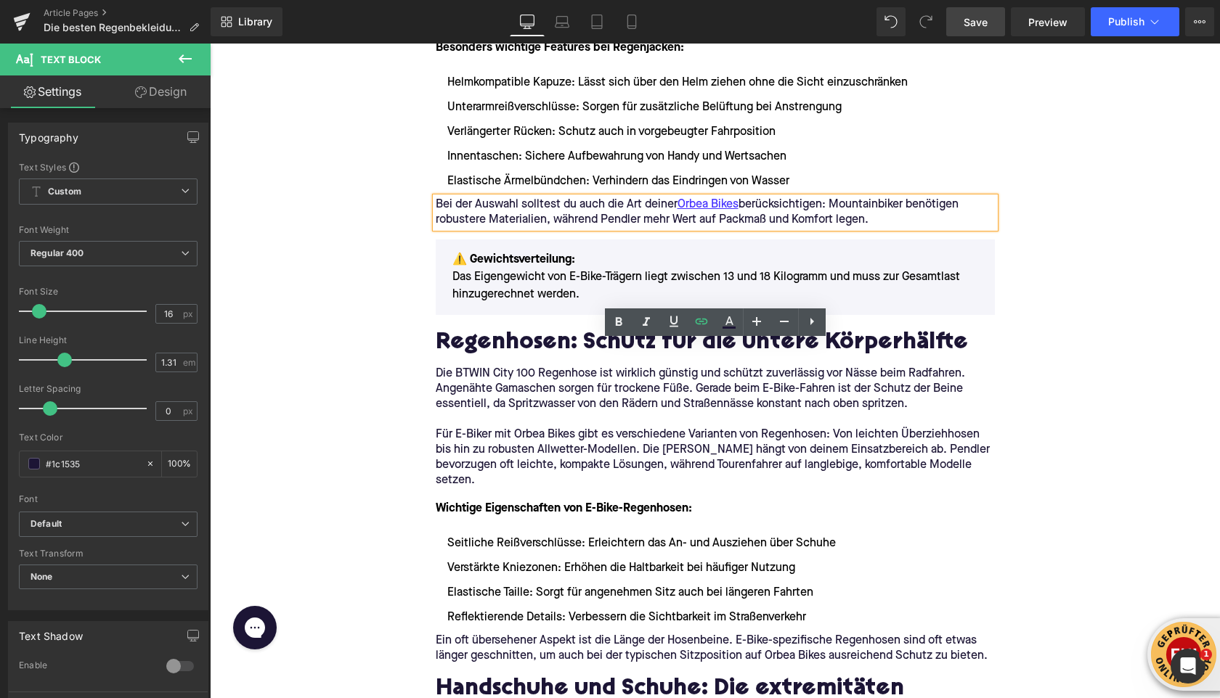
scroll to position [2042, 0]
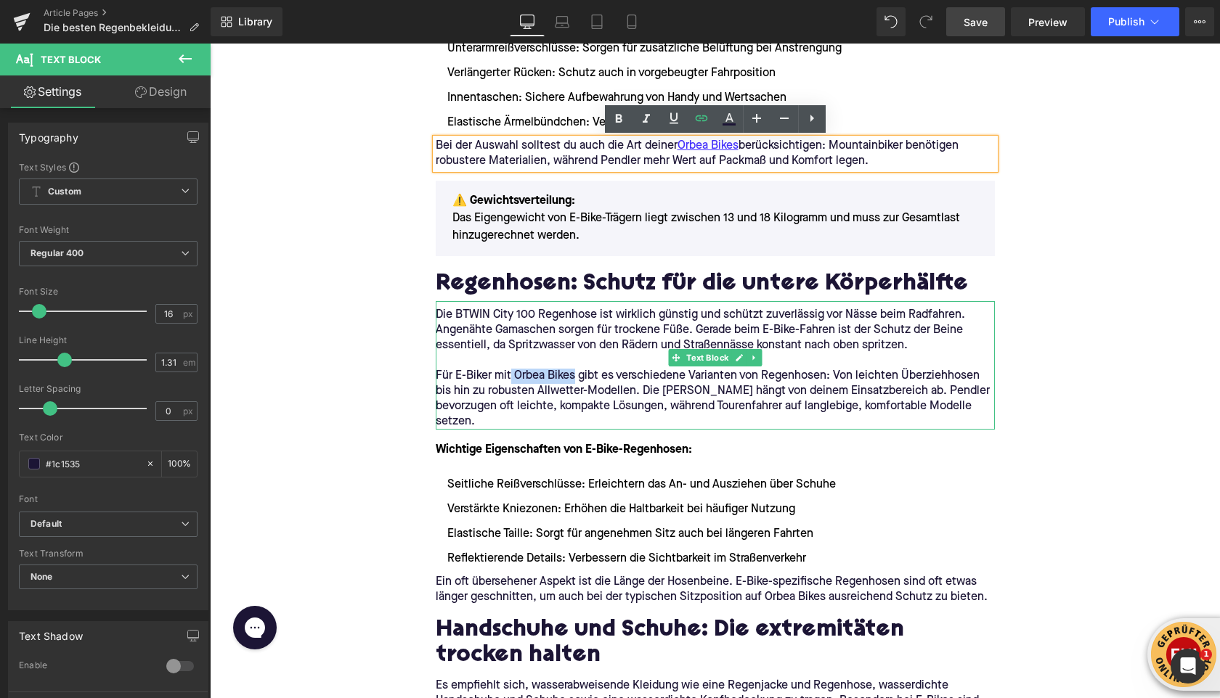
drag, startPoint x: 511, startPoint y: 375, endPoint x: 574, endPoint y: 375, distance: 63.2
click at [574, 375] on p "Für E-Biker mit Orbea Bikes gibt es verschiedene Varianten von Regenhosen: Von …" at bounding box center [715, 399] width 559 height 61
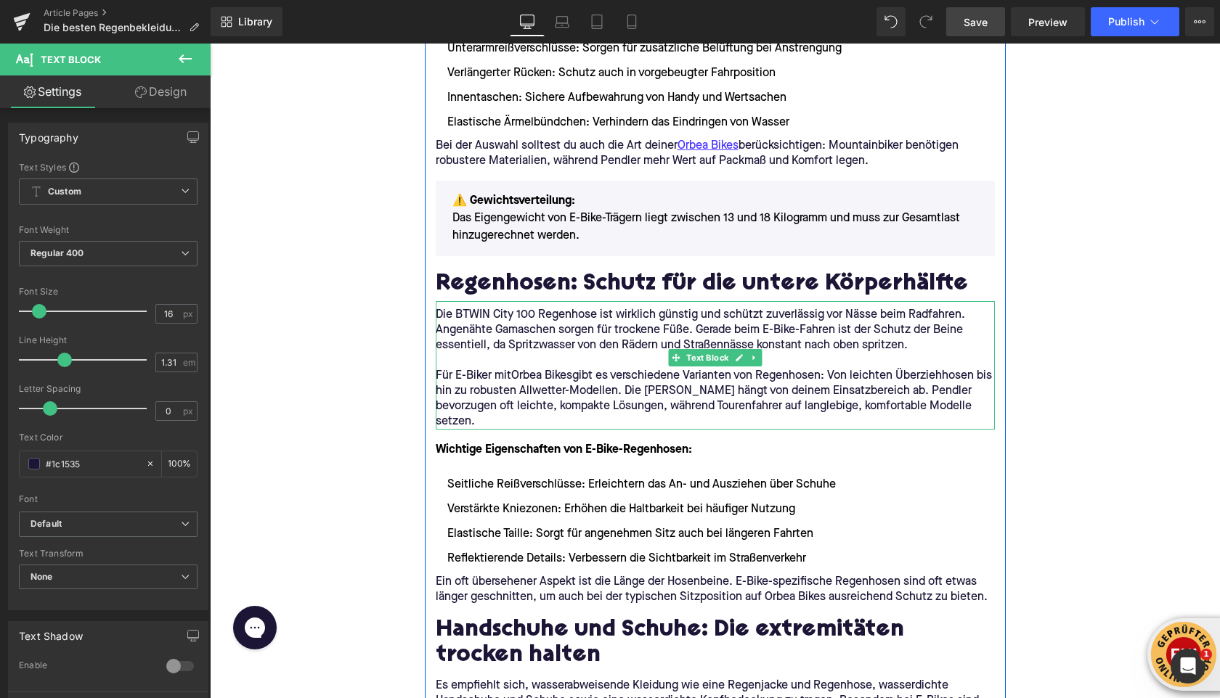
drag, startPoint x: 523, startPoint y: 377, endPoint x: 576, endPoint y: 376, distance: 53.7
click at [576, 376] on p "Für E-Biker mit Orbea Bikes gibt es verschiedene Varianten von Regenhosen: Von …" at bounding box center [715, 399] width 559 height 61
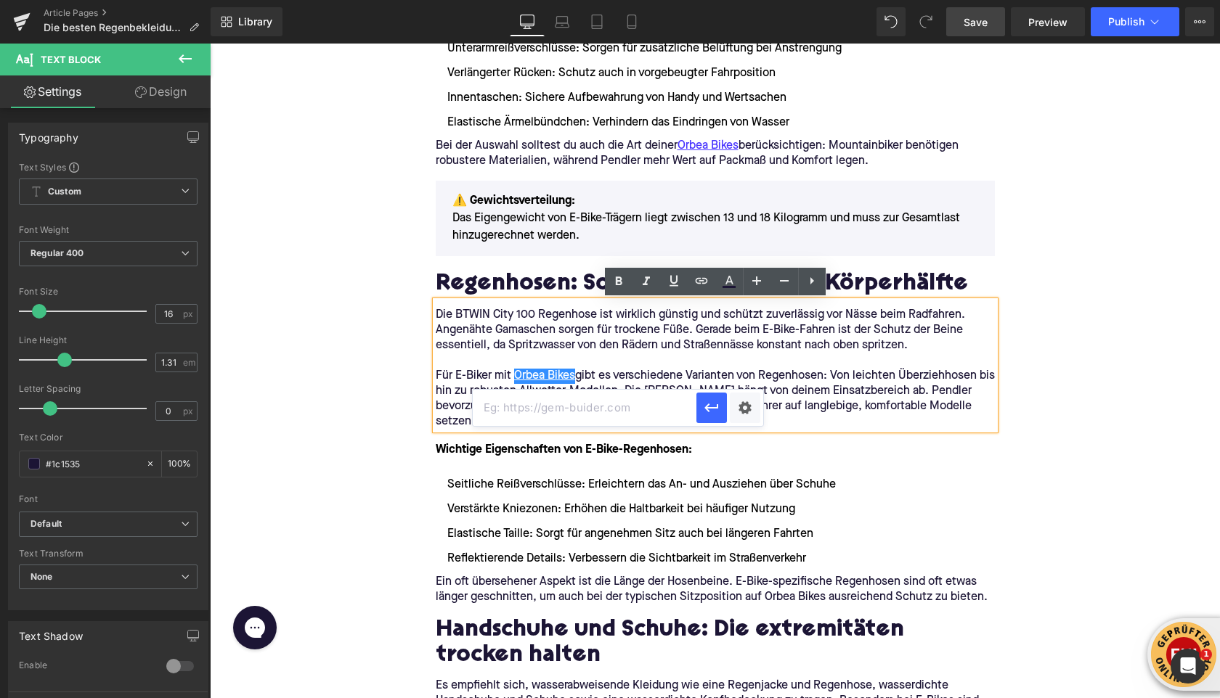
click at [658, 400] on input "text" at bounding box center [585, 408] width 224 height 36
paste input "https://upway.de/collections/orbea"
type input "https://upway.de/collections/orbea"
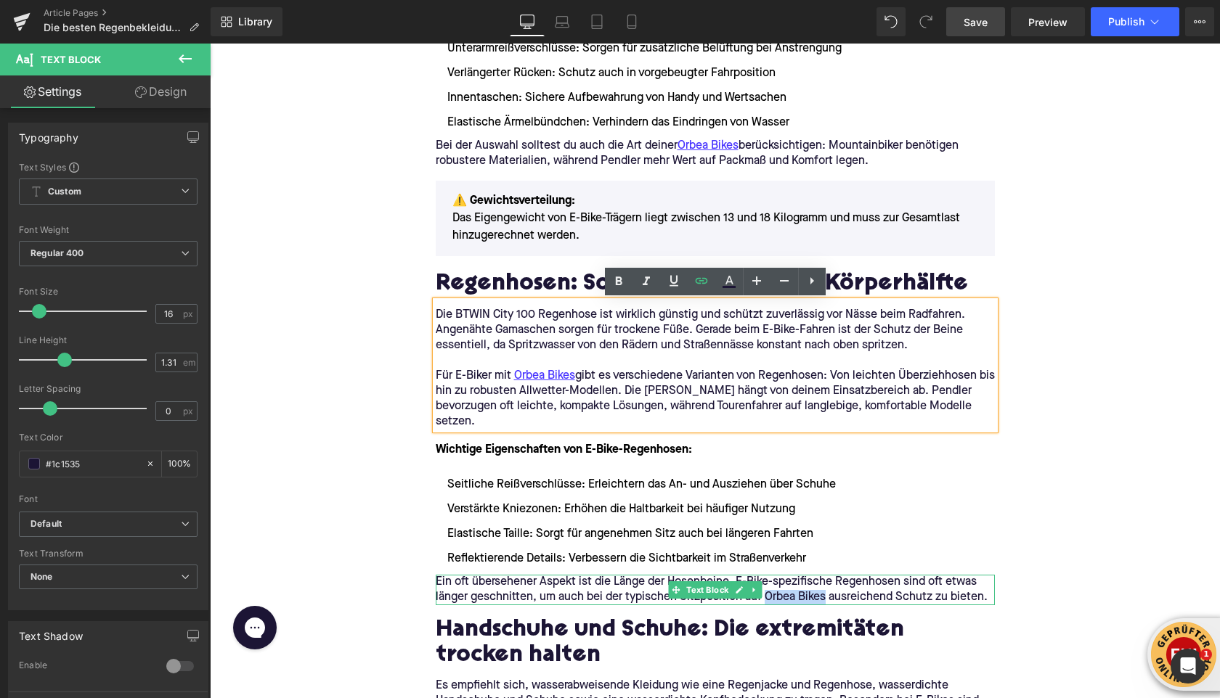
drag, startPoint x: 764, startPoint y: 583, endPoint x: 824, endPoint y: 581, distance: 60.3
click at [824, 581] on p "Ein oft übersehener Aspekt ist die Länge der Hosenbeine. E-Bike-spezifische Reg…" at bounding box center [715, 590] width 559 height 30
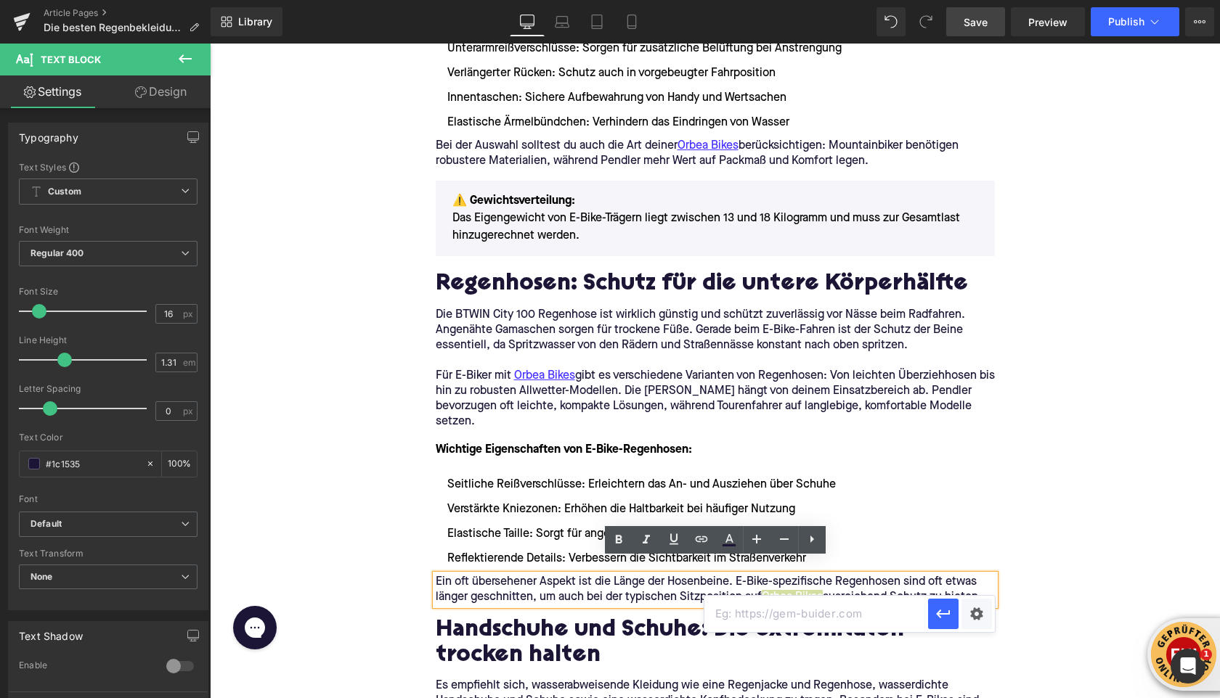
click at [738, 608] on input "text" at bounding box center [816, 614] width 224 height 36
paste input "https://upway.de/collections/orbea"
type input "https://upway.de/collections/orbea"
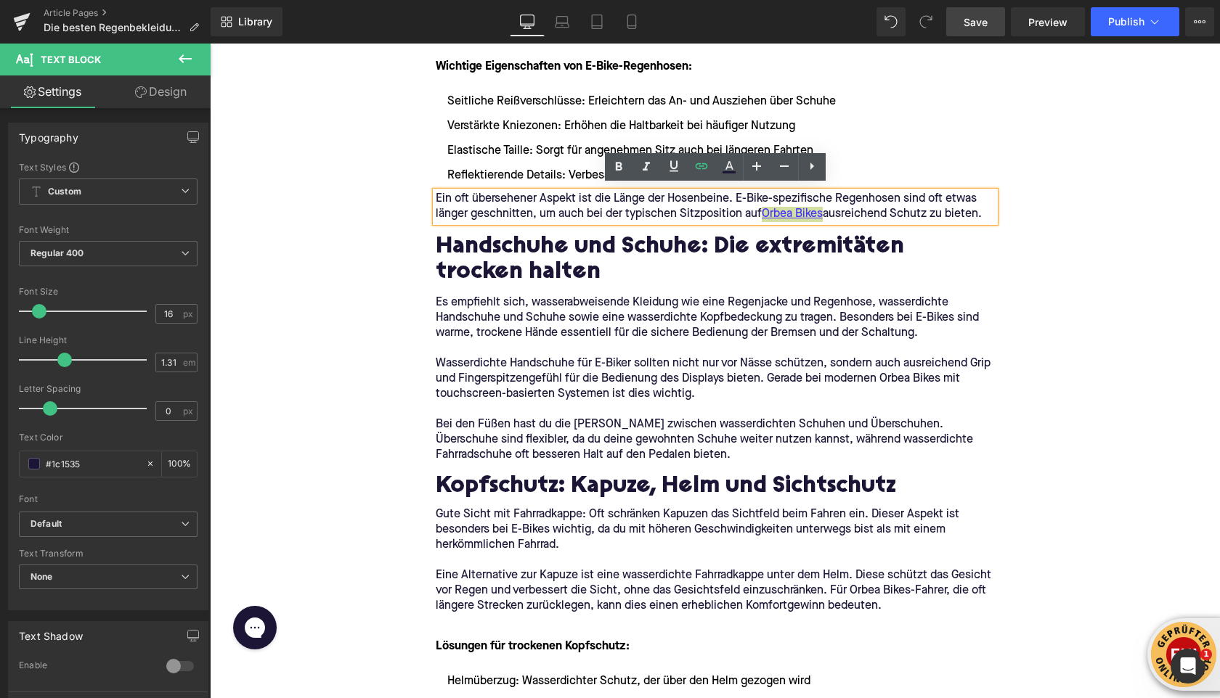
scroll to position [2428, 0]
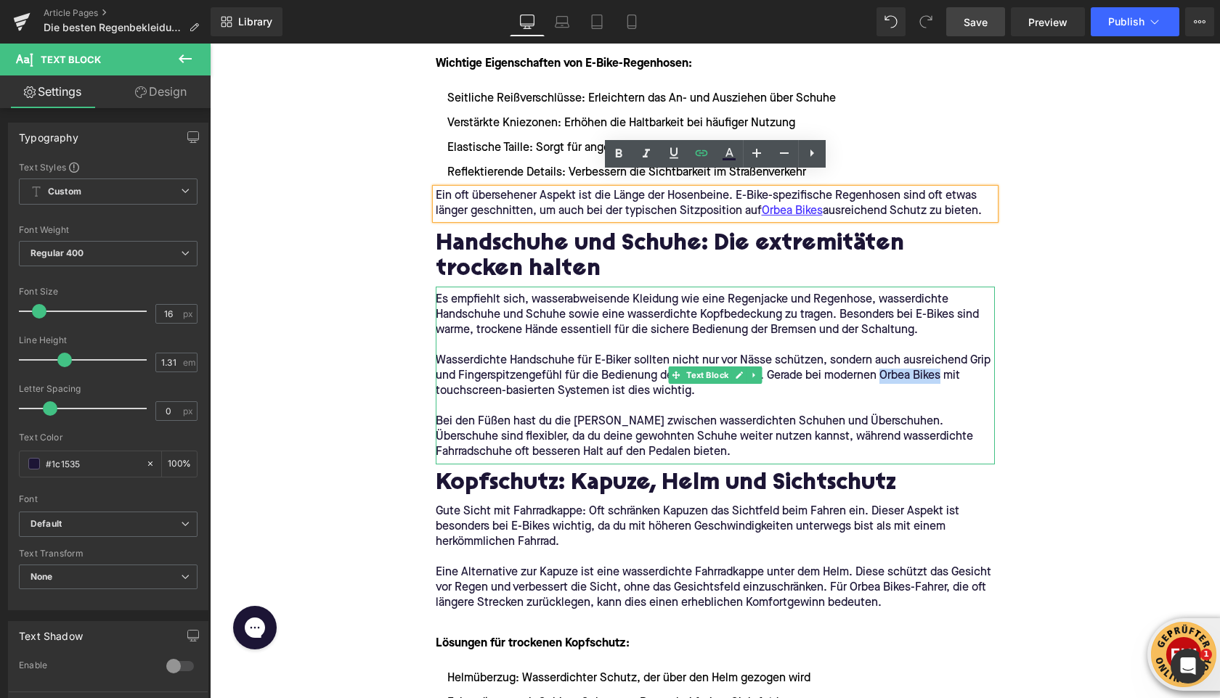
drag, startPoint x: 884, startPoint y: 364, endPoint x: 941, endPoint y: 365, distance: 57.4
click at [941, 365] on p "Wasserdichte Handschuhe für E-Biker sollten nicht nur vor Nässe schützen, sonde…" at bounding box center [715, 377] width 559 height 46
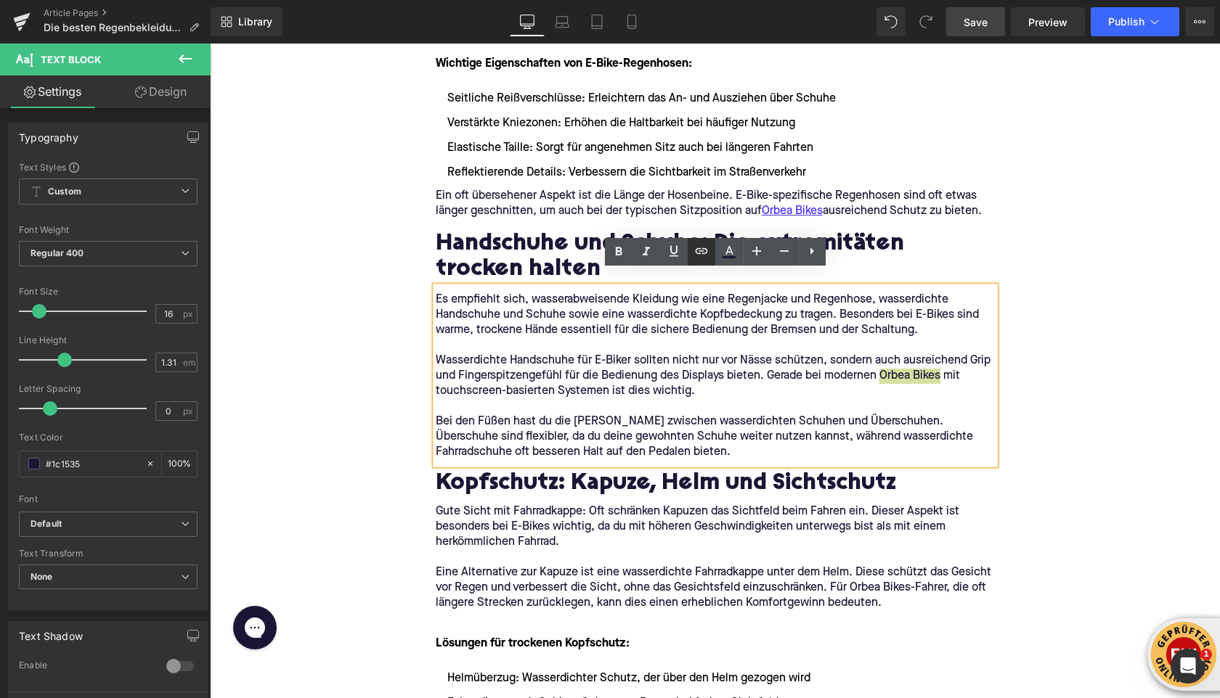
click at [735, 402] on input "text" at bounding box center [816, 393] width 224 height 36
paste input "https://upway.de/collections/orbea"
type input "https://upway.de/collections/orbea"
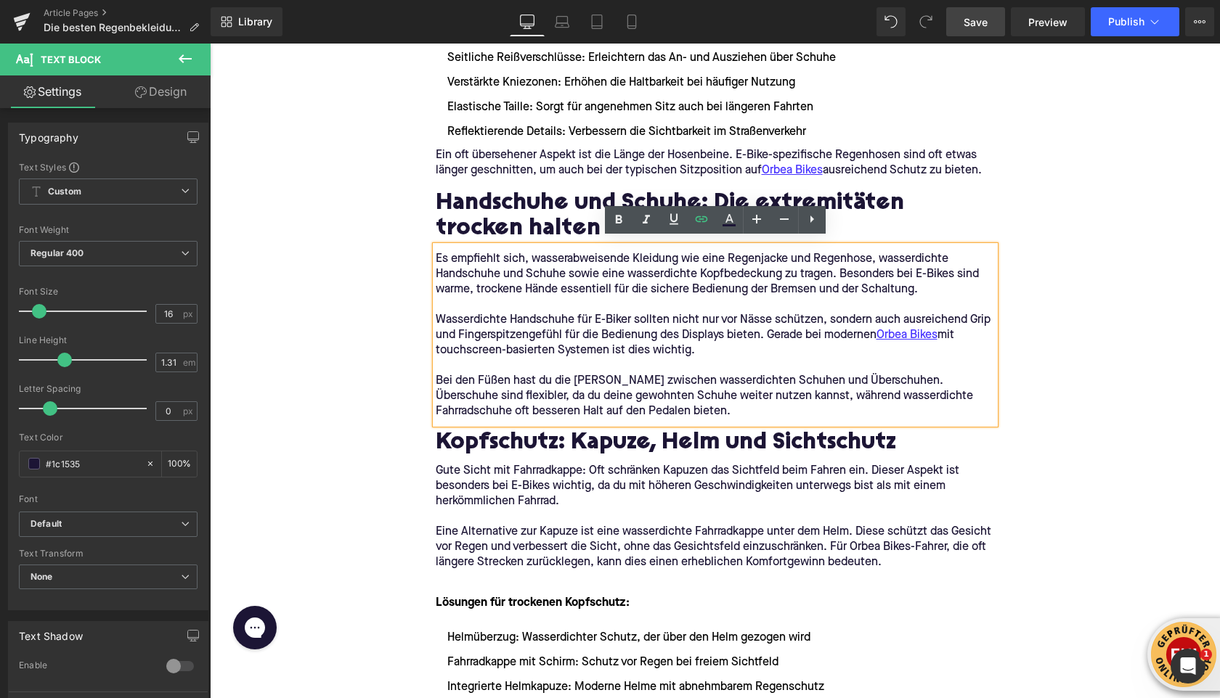
scroll to position [2554, 0]
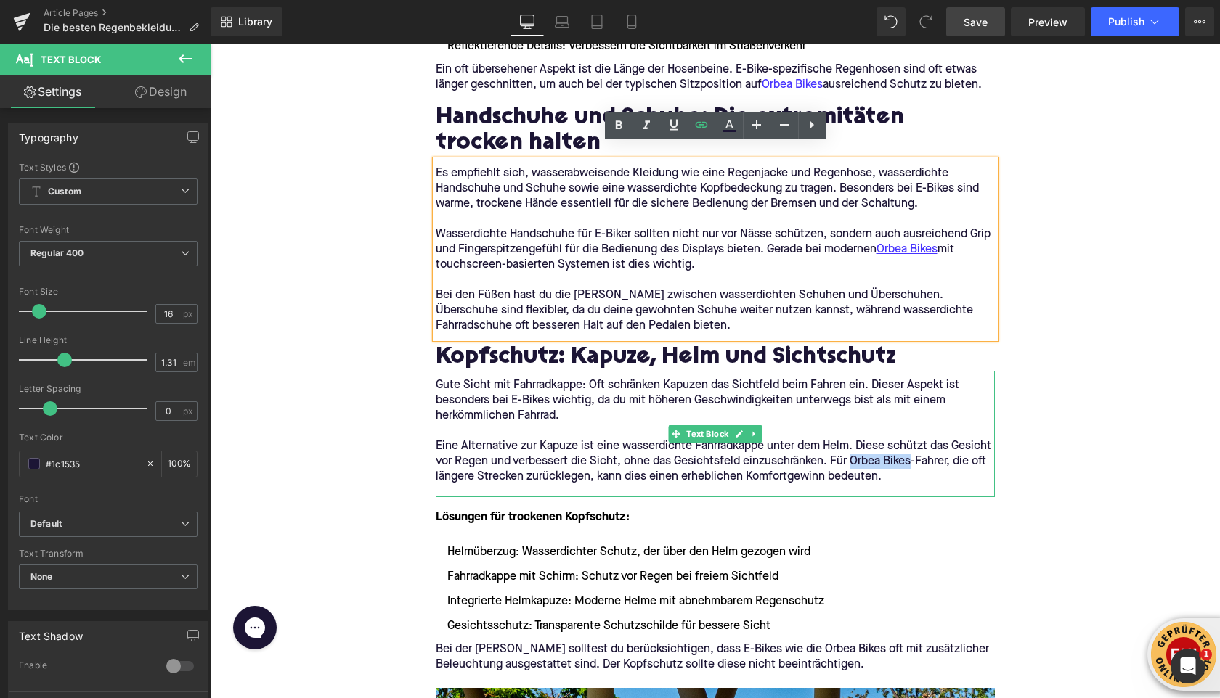
drag, startPoint x: 852, startPoint y: 448, endPoint x: 910, endPoint y: 446, distance: 58.1
click at [910, 446] on p "Eine Alternative zur Kapuze ist eine wasserdichte Fahrradkappe unter dem Helm. …" at bounding box center [715, 462] width 559 height 46
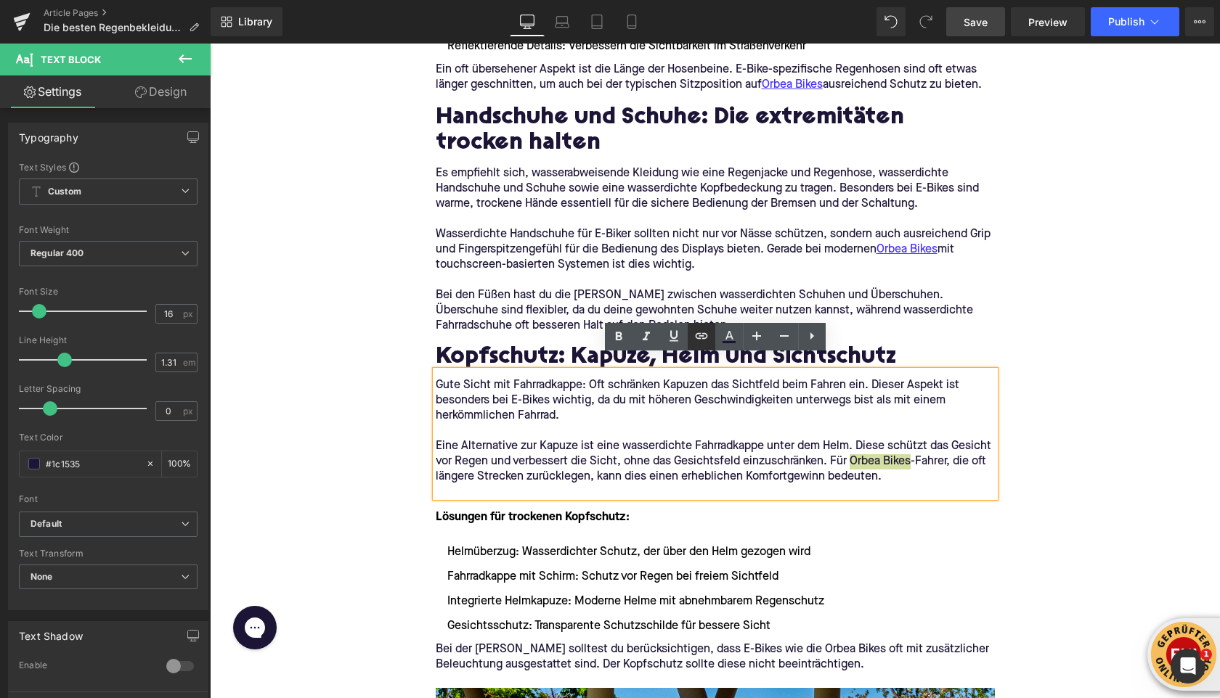
click at [727, 474] on input "text" at bounding box center [816, 479] width 224 height 36
paste input "https://upway.de/collections/orbea"
type input "https://upway.de/collections/orbea"
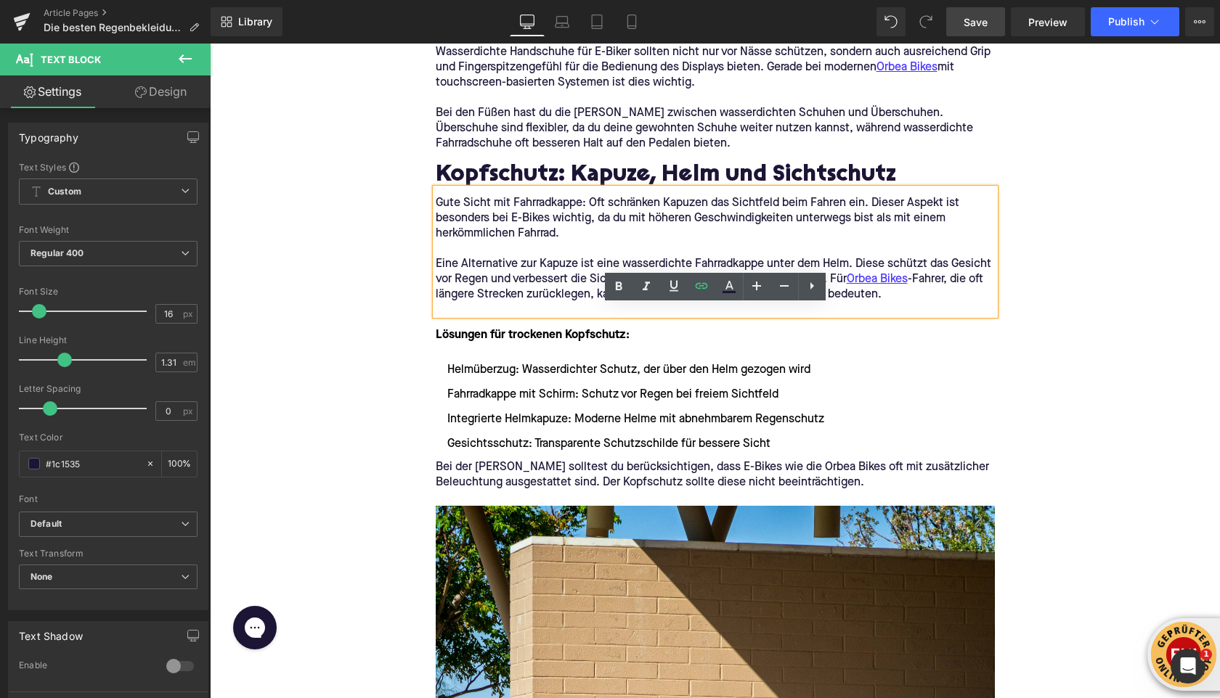
scroll to position [2789, 0]
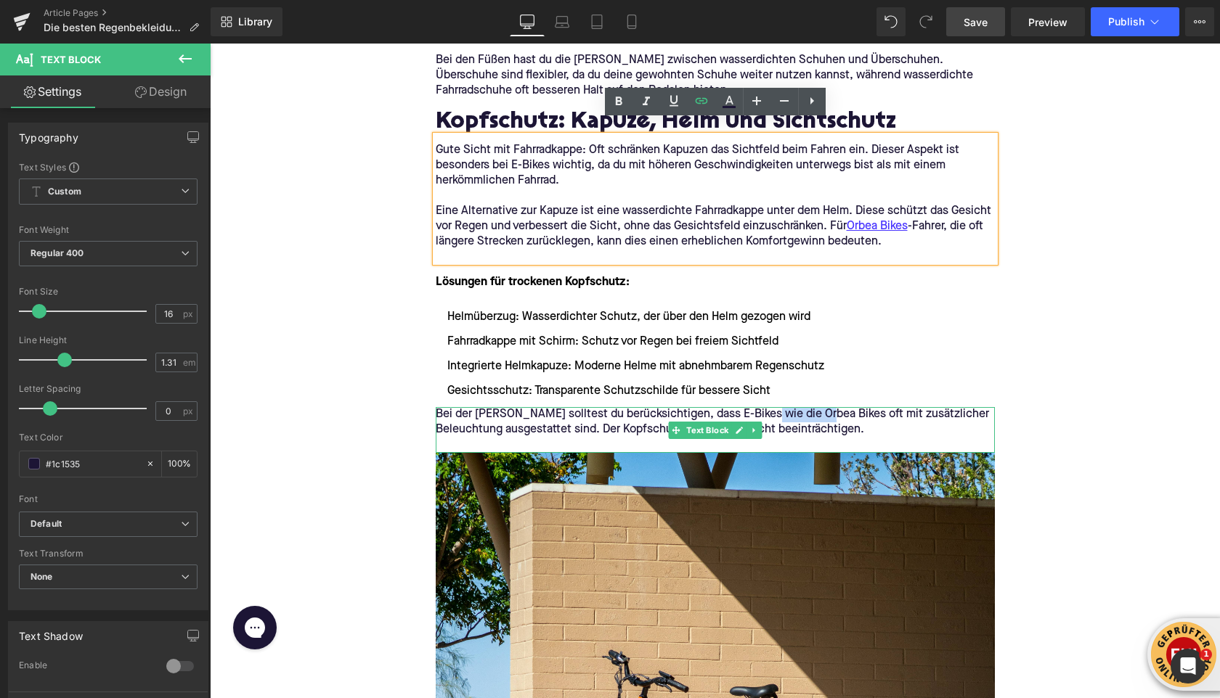
drag, startPoint x: 758, startPoint y: 399, endPoint x: 819, endPoint y: 399, distance: 61.0
click at [819, 407] on p "Bei der Wahl solltest du berücksichtigen, dass E-Bikes wie die Orbea Bikes oft …" at bounding box center [715, 422] width 559 height 30
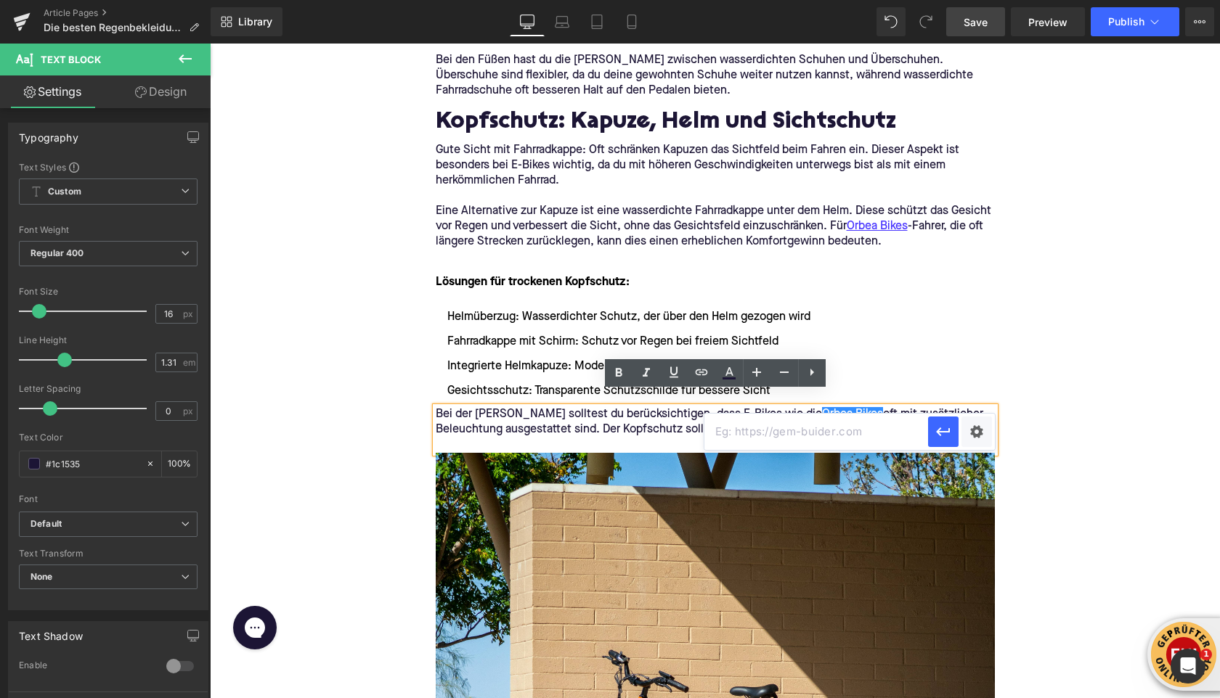
click at [717, 431] on input "text" at bounding box center [816, 432] width 224 height 36
paste input "https://upway.de/collections/orbea"
type input "https://upway.de/collections/orbea"
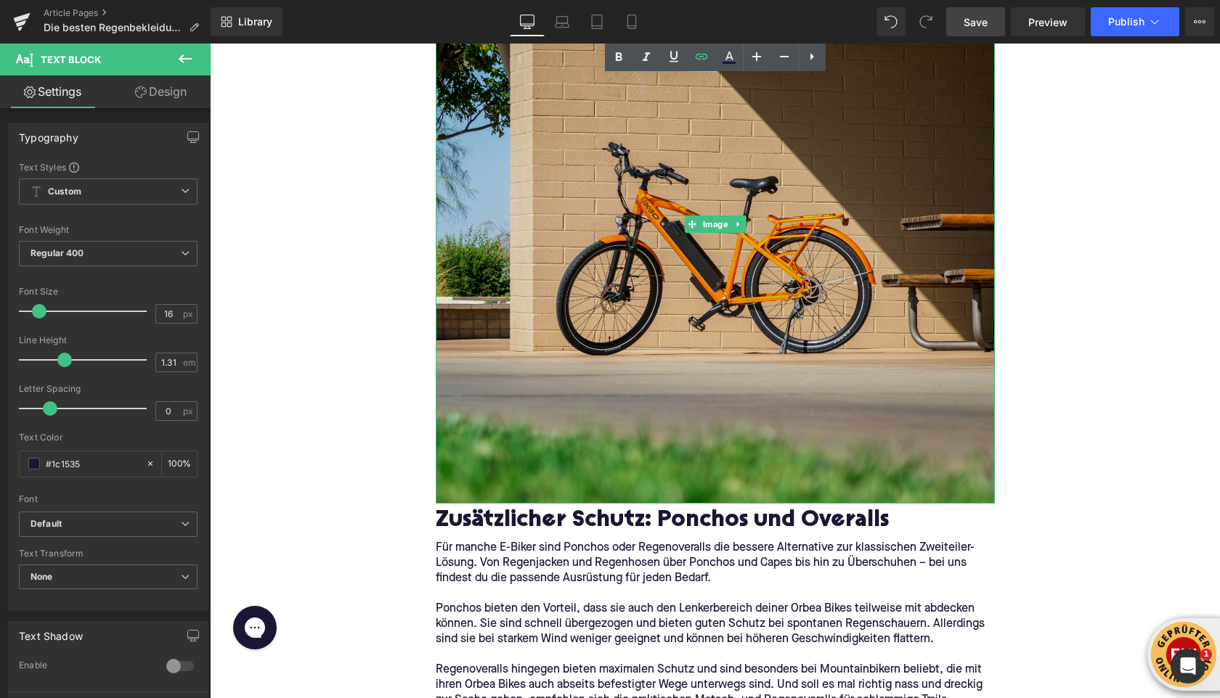
scroll to position [3303, 0]
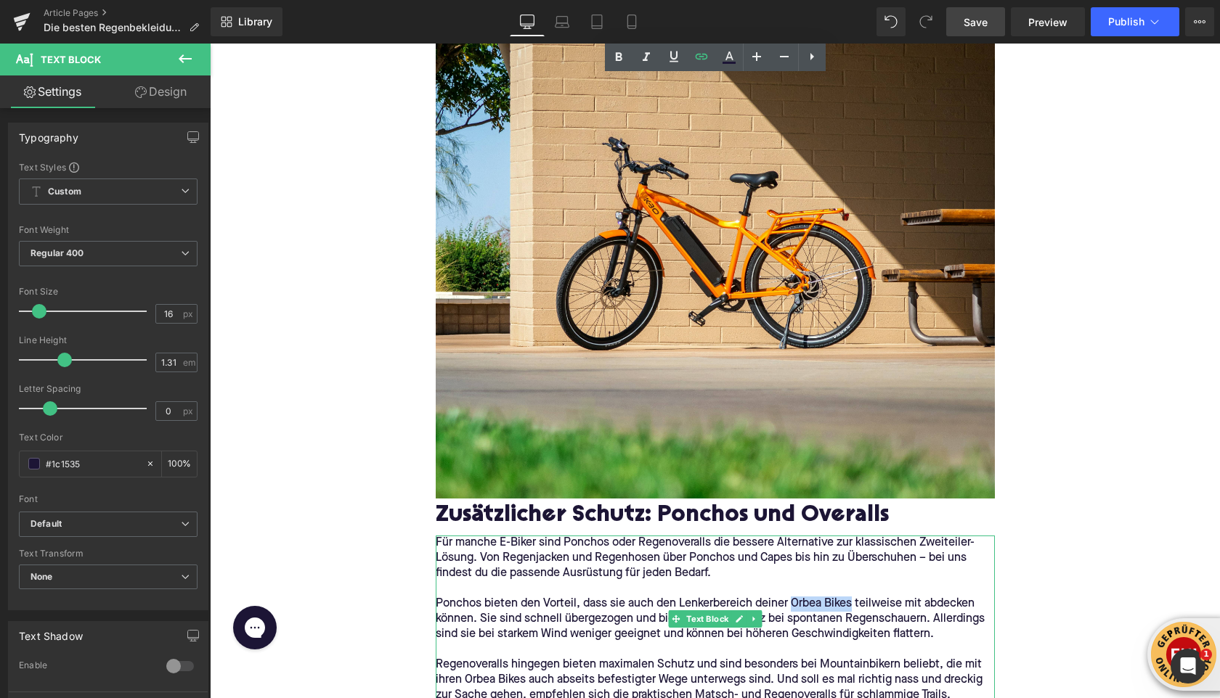
drag, startPoint x: 793, startPoint y: 590, endPoint x: 851, endPoint y: 590, distance: 58.1
click at [851, 597] on p "Ponchos bieten den Vorteil, dass sie auch den Lenkerbereich deiner Orbea Bikes …" at bounding box center [715, 620] width 559 height 46
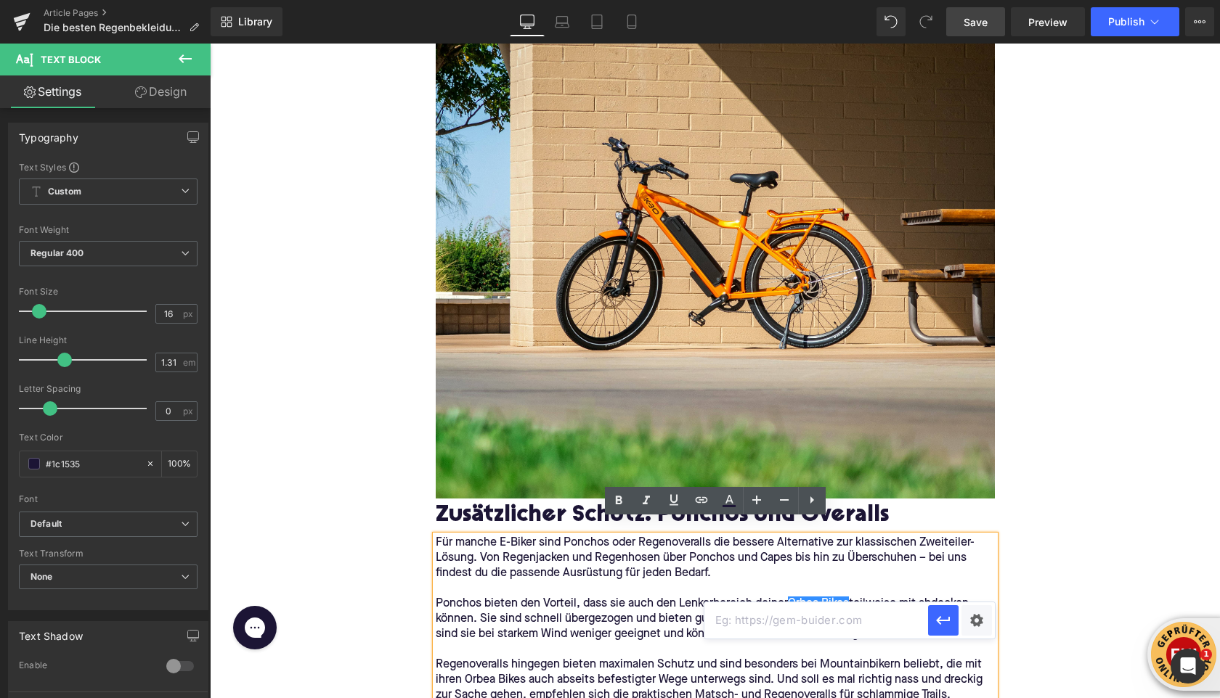
click at [738, 634] on input "text" at bounding box center [816, 621] width 224 height 36
paste input "https://upway.de/collections/orbea"
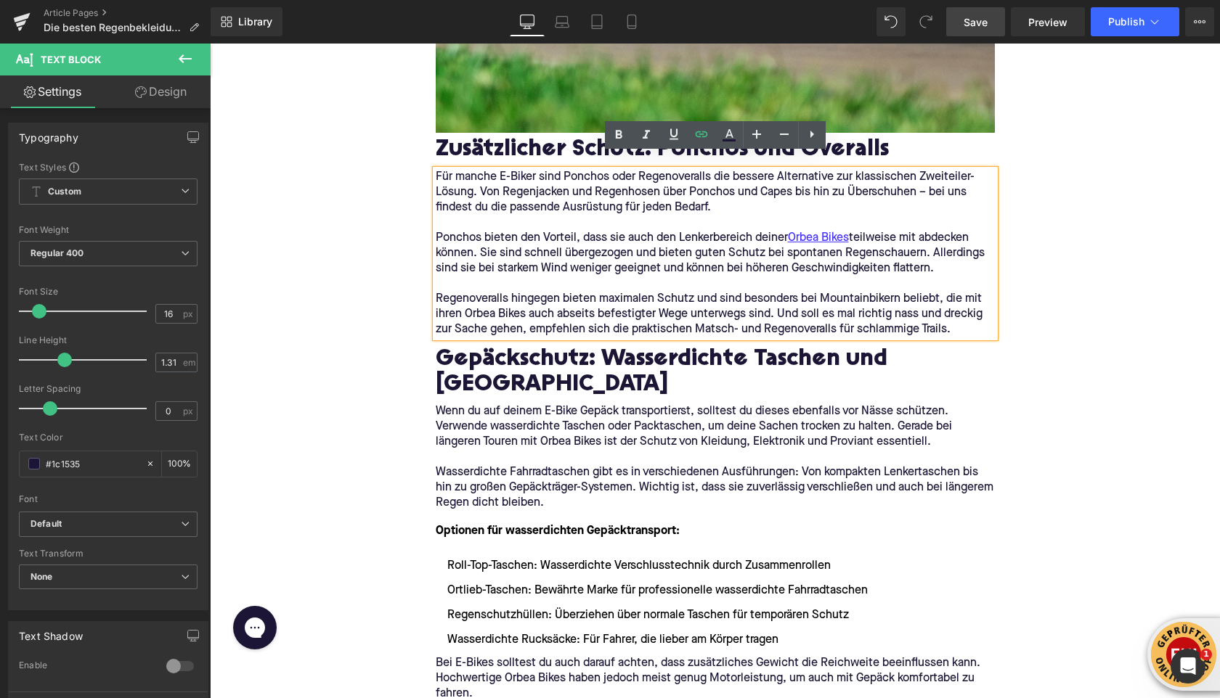
scroll to position [3675, 0]
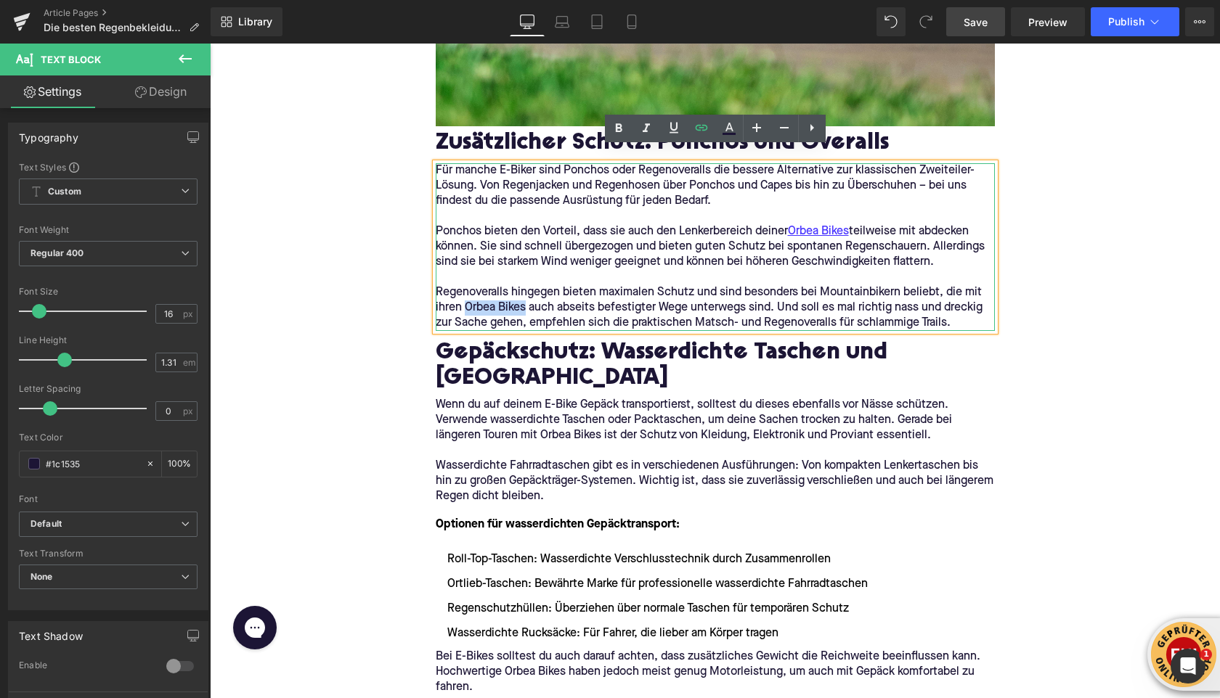
drag, startPoint x: 465, startPoint y: 293, endPoint x: 525, endPoint y: 293, distance: 60.3
click at [525, 293] on p "Regenoveralls hingegen bieten maximalen Schutz und sind besonders bei Mountainb…" at bounding box center [715, 308] width 559 height 46
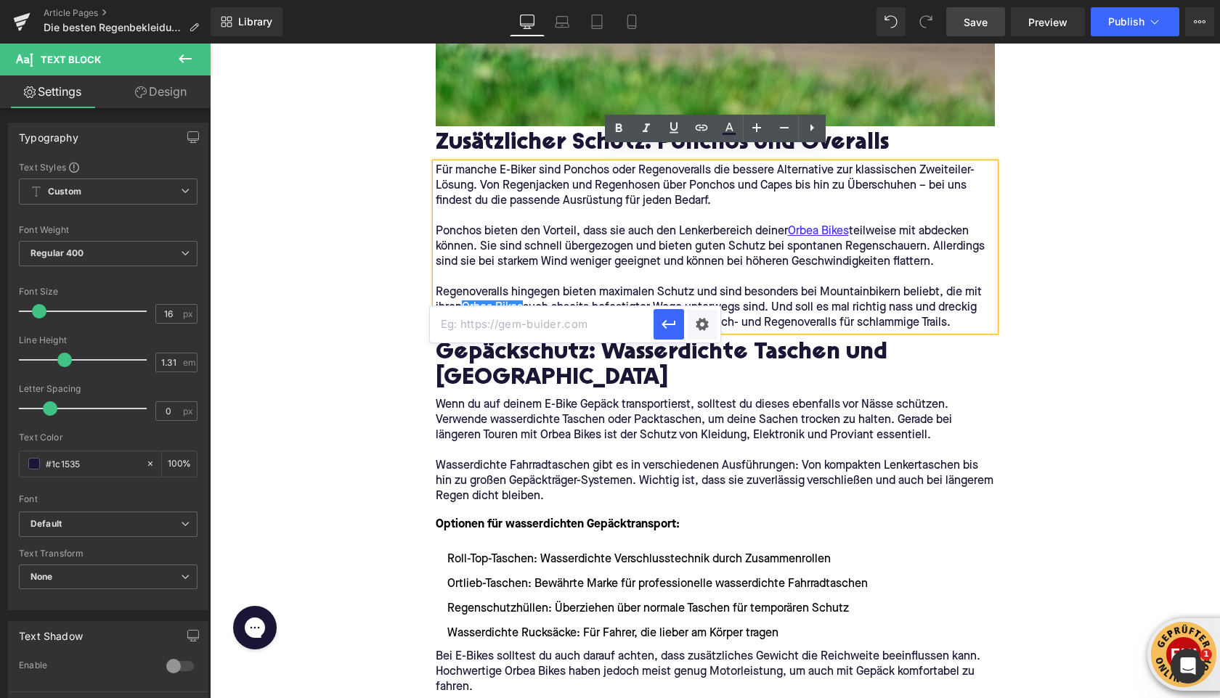
click at [627, 316] on input "text" at bounding box center [542, 324] width 224 height 36
paste input "https://upway.de/collections/orbea"
type input "https://upway.de/collections/orbea"
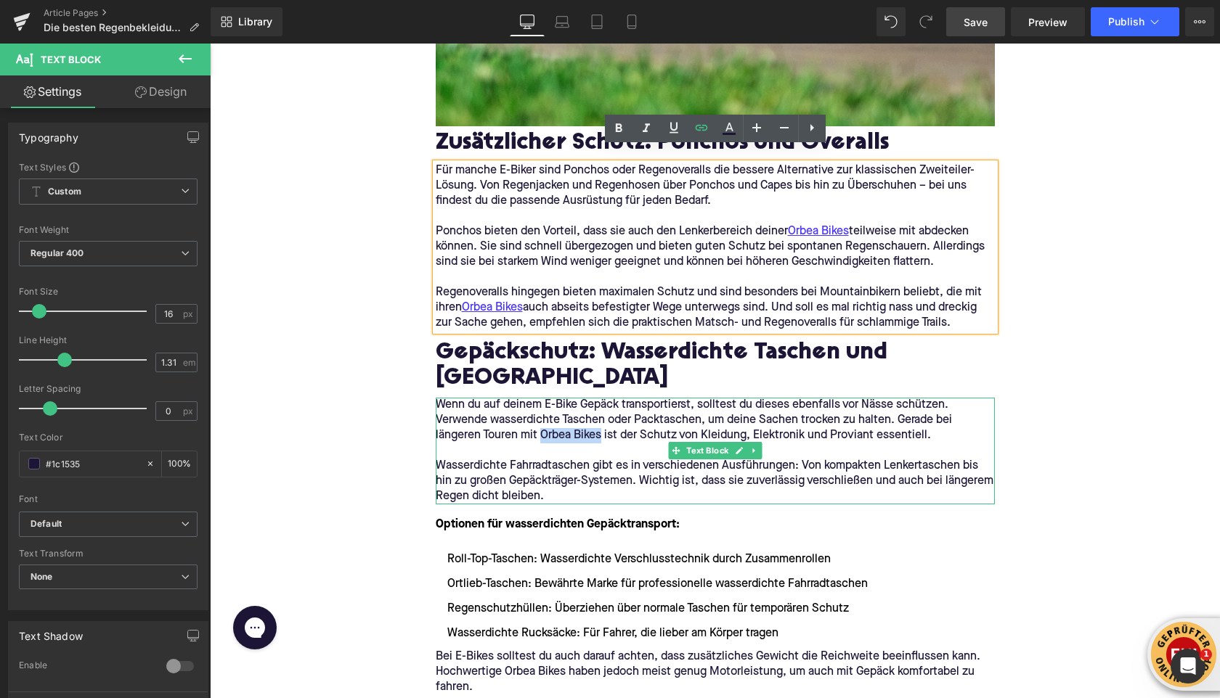
drag, startPoint x: 559, startPoint y: 424, endPoint x: 600, endPoint y: 426, distance: 40.7
click at [600, 426] on p "Wenn du auf deinem E-Bike Gepäck transportierst, solltest du dieses ebenfalls v…" at bounding box center [715, 421] width 559 height 46
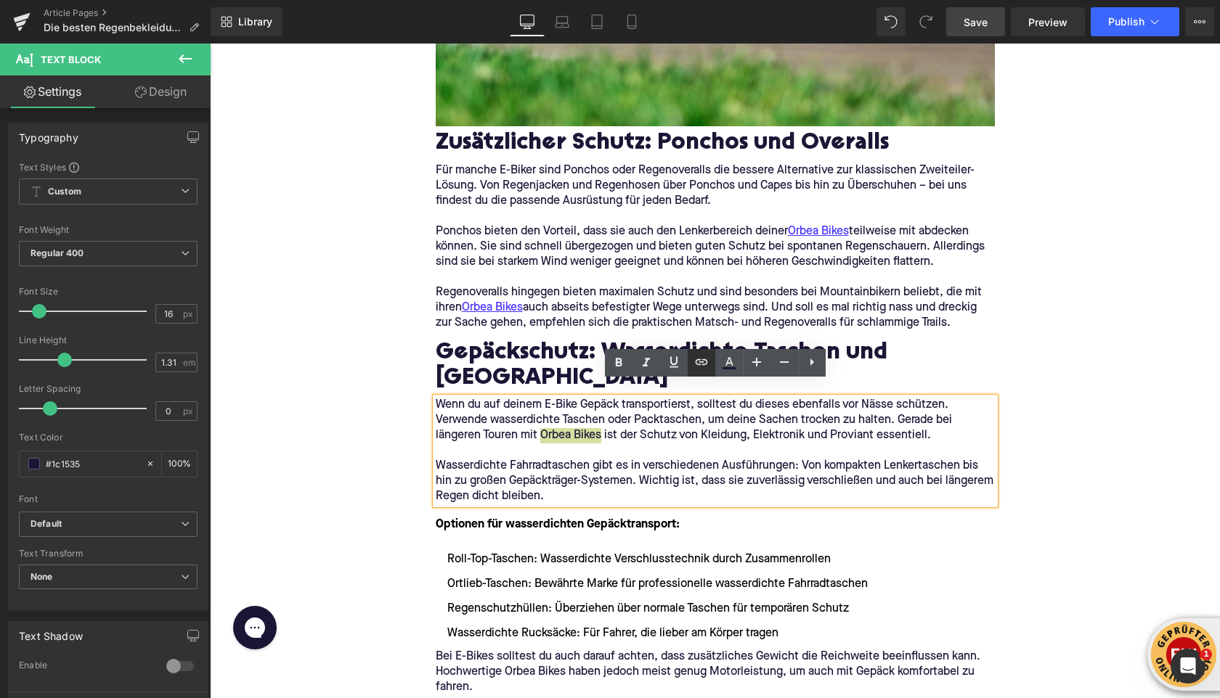
click at [690, 449] on input "text" at bounding box center [611, 452] width 224 height 36
paste input "https://upway.de/collections/orbea"
type input "https://upway.de/collections/orbea"
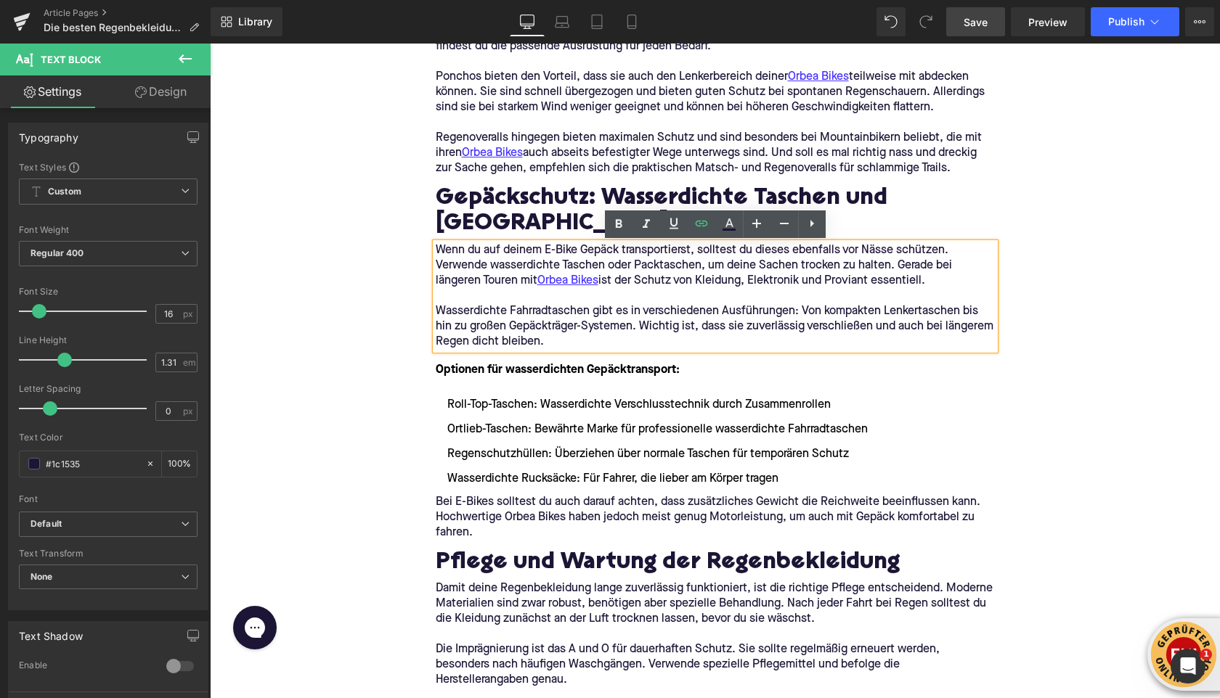
scroll to position [3835, 0]
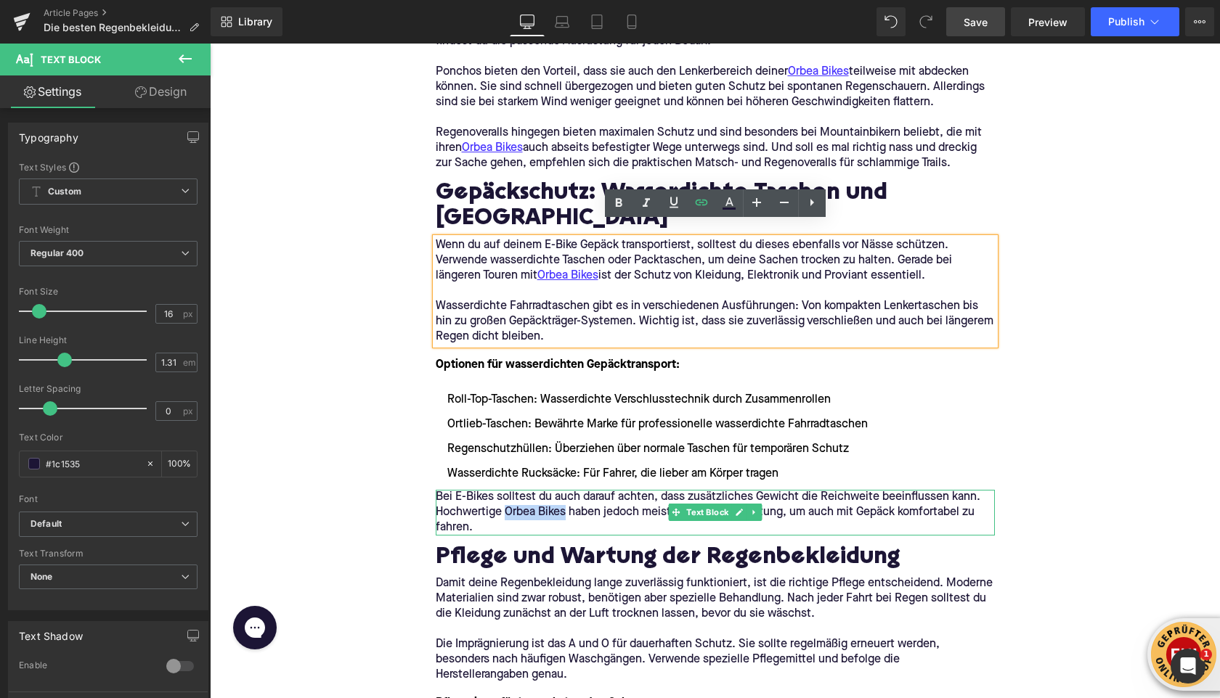
drag, startPoint x: 505, startPoint y: 496, endPoint x: 564, endPoint y: 500, distance: 59.0
click at [564, 500] on p "Bei E-Bikes solltest du auch darauf achten, dass zusätzliches Gewicht die Reich…" at bounding box center [715, 513] width 559 height 46
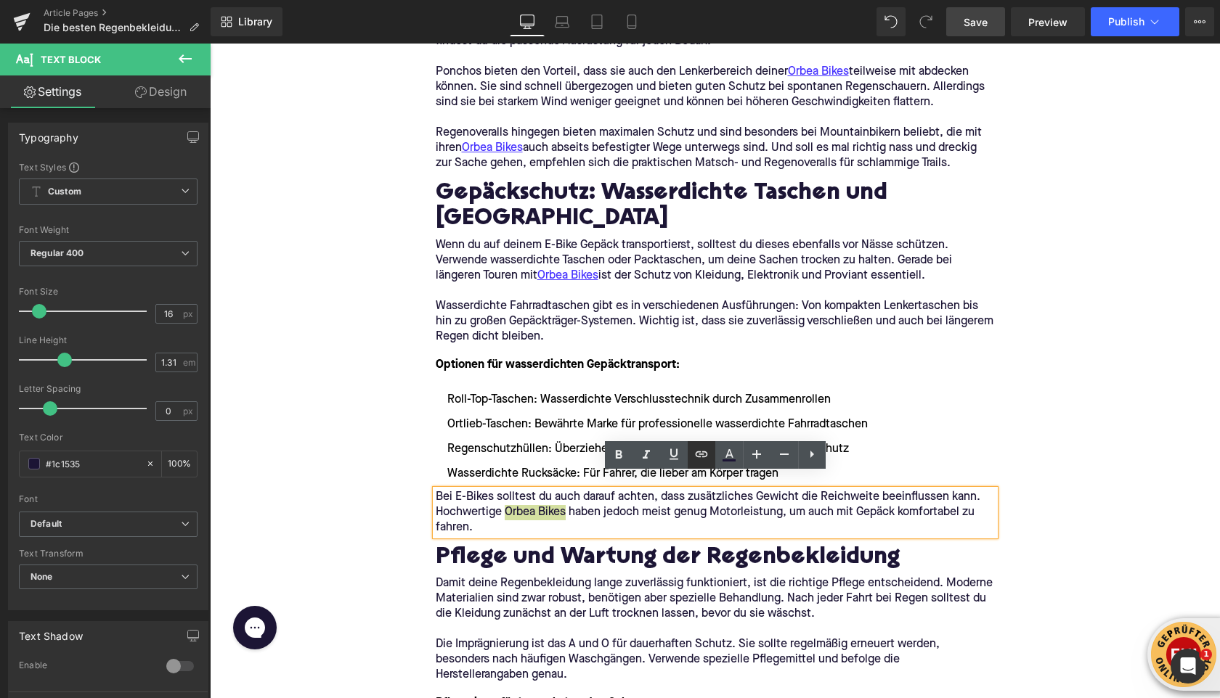
click at [645, 526] on input "text" at bounding box center [575, 529] width 224 height 36
paste input "https://upway.de/collections/orbea"
type input "https://upway.de/collections/orbea"
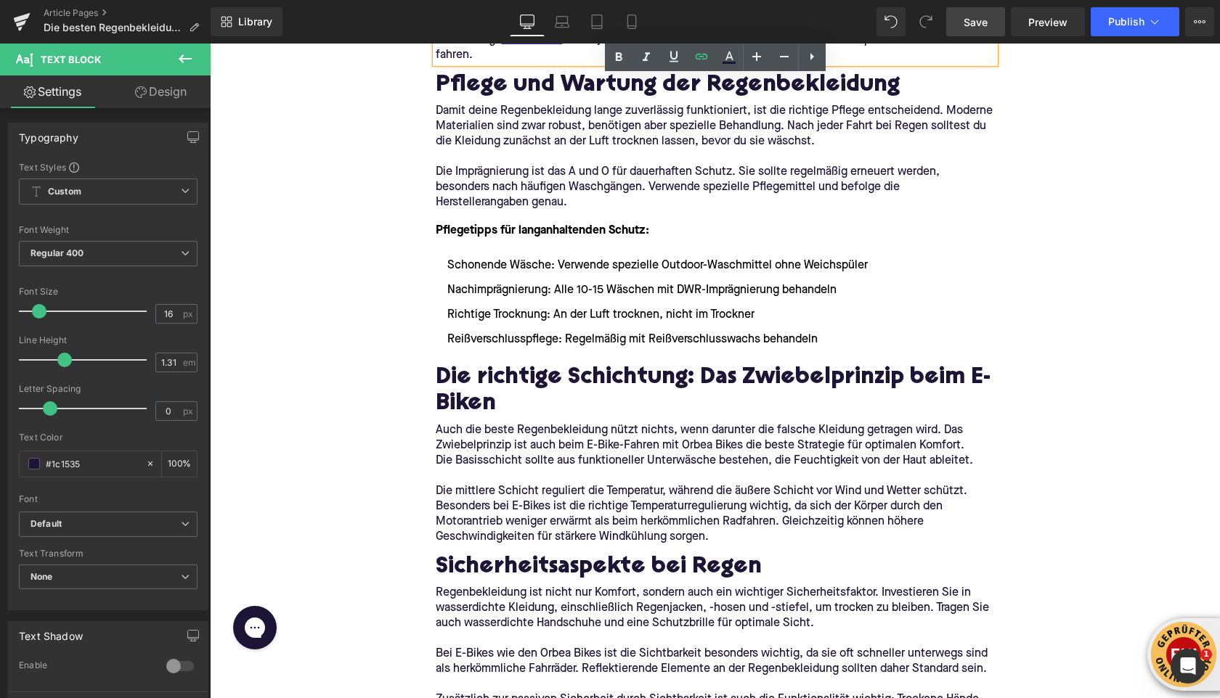
scroll to position [4310, 0]
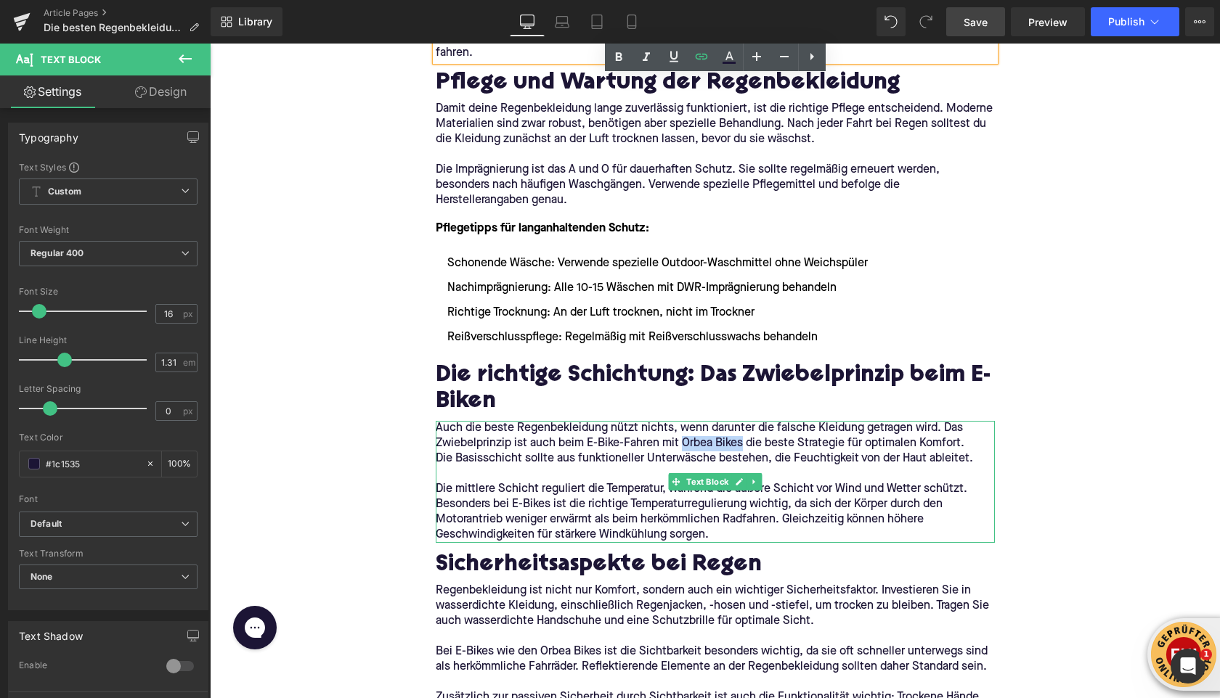
drag, startPoint x: 681, startPoint y: 428, endPoint x: 741, endPoint y: 427, distance: 60.3
click at [741, 427] on p "Auch die beste Regenbekleidung nützt nichts, wenn darunter die falsche Kleidung…" at bounding box center [715, 436] width 559 height 30
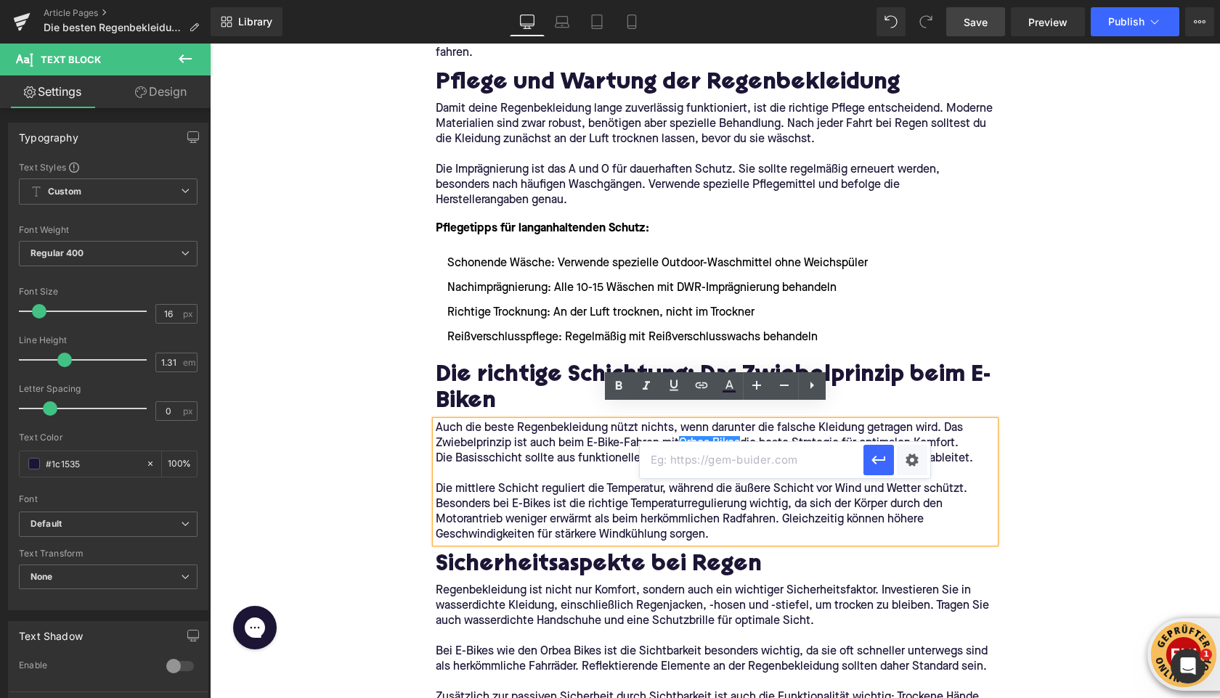
click at [702, 464] on input "text" at bounding box center [752, 460] width 224 height 36
paste input "https://upway.de/collections/orbea"
type input "https://upway.de/collections/orbea"
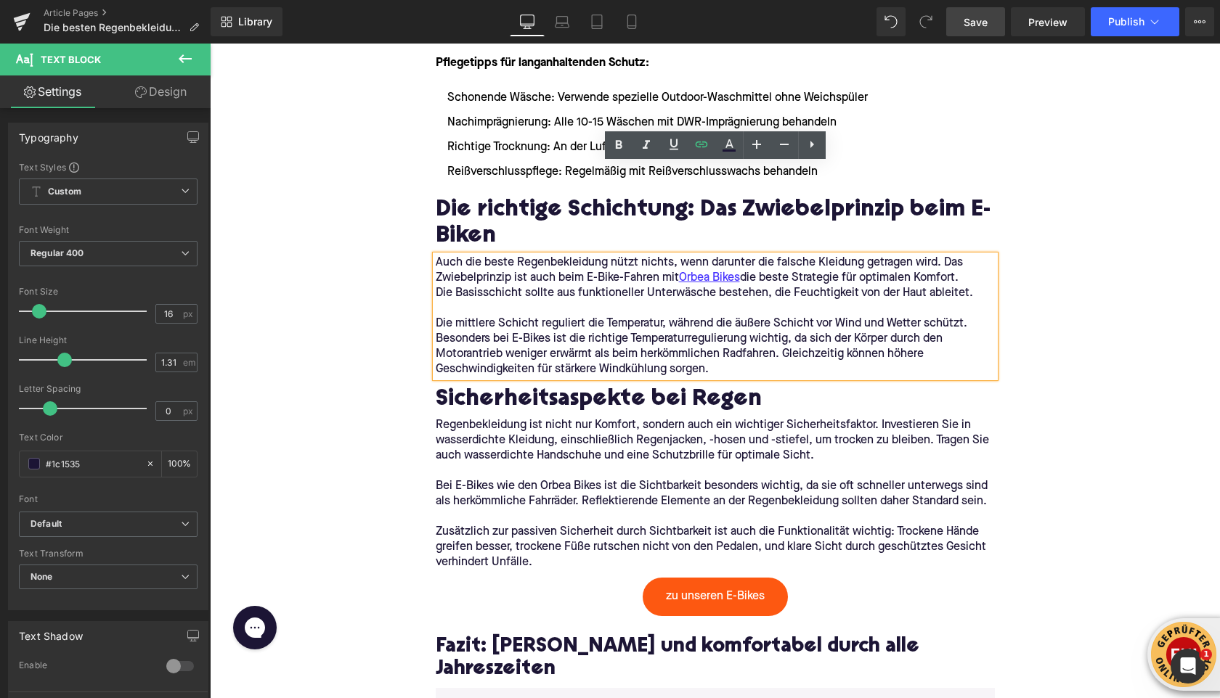
scroll to position [4584, 0]
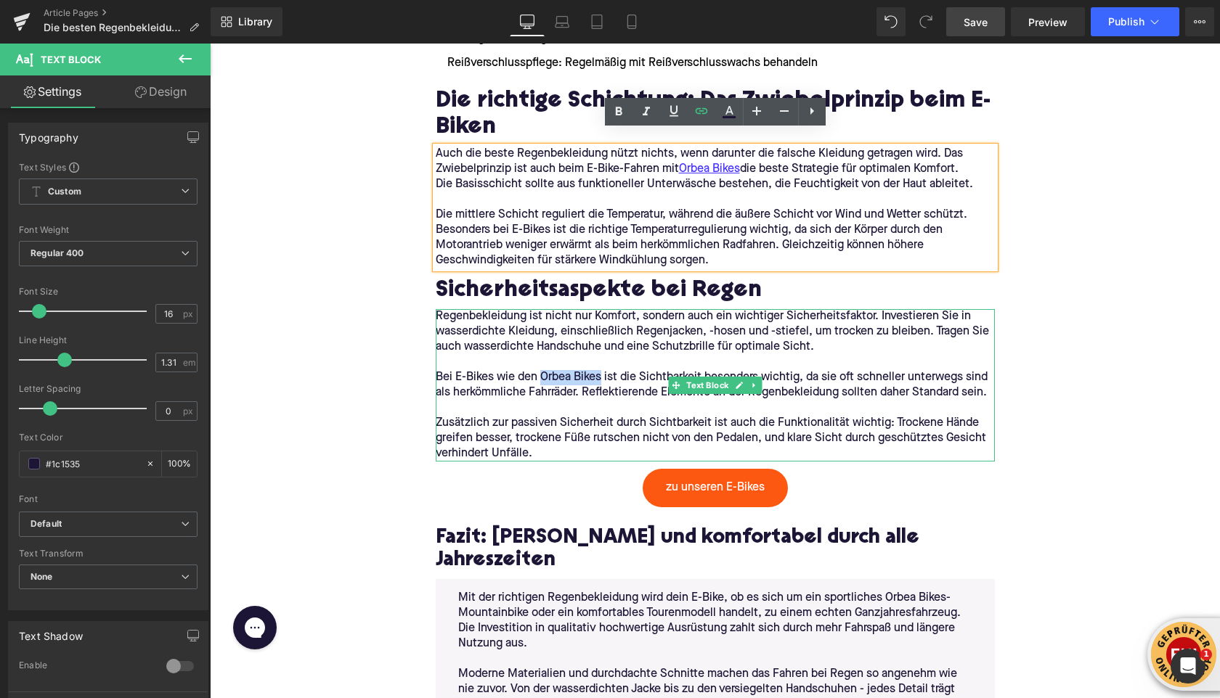
drag, startPoint x: 542, startPoint y: 362, endPoint x: 601, endPoint y: 367, distance: 59.7
click at [601, 370] on p "Bei E-Bikes wie den Orbea Bikes ist die Sichtbarkeit besonders wichtig, da sie …" at bounding box center [715, 385] width 559 height 30
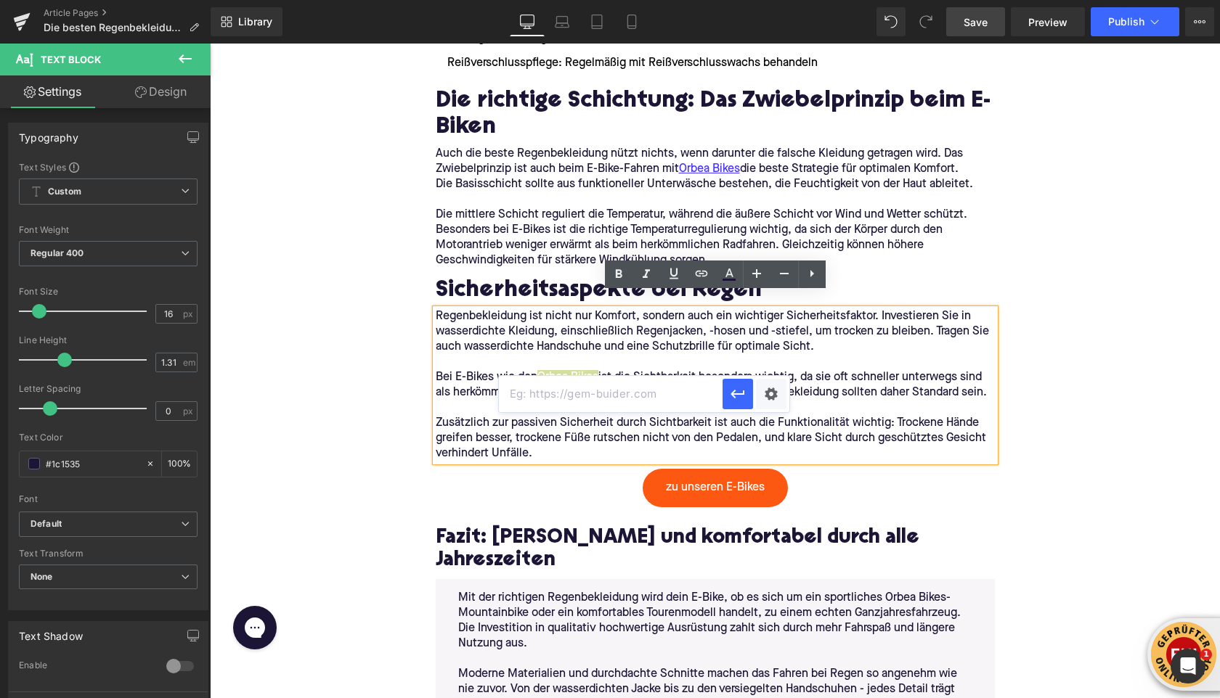
click at [672, 384] on input "text" at bounding box center [611, 394] width 224 height 36
paste input "https://upway.de/collections/orbea"
type input "https://upway.de/collections/orbea"
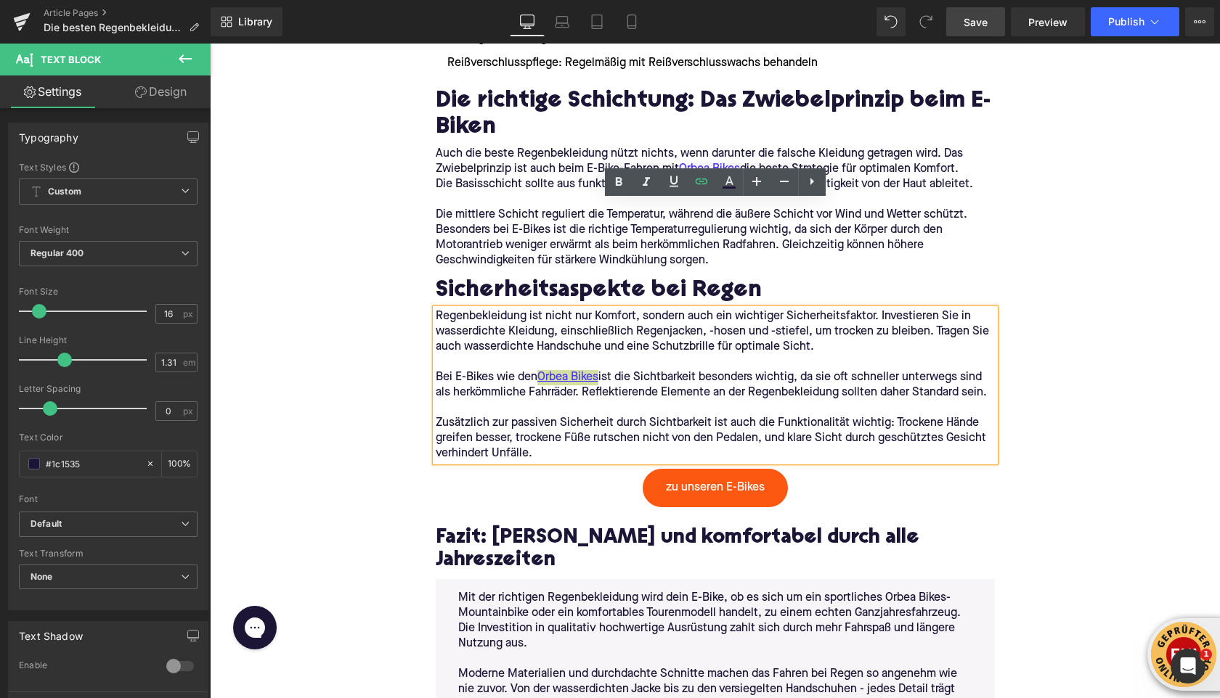
scroll to position [4752, 0]
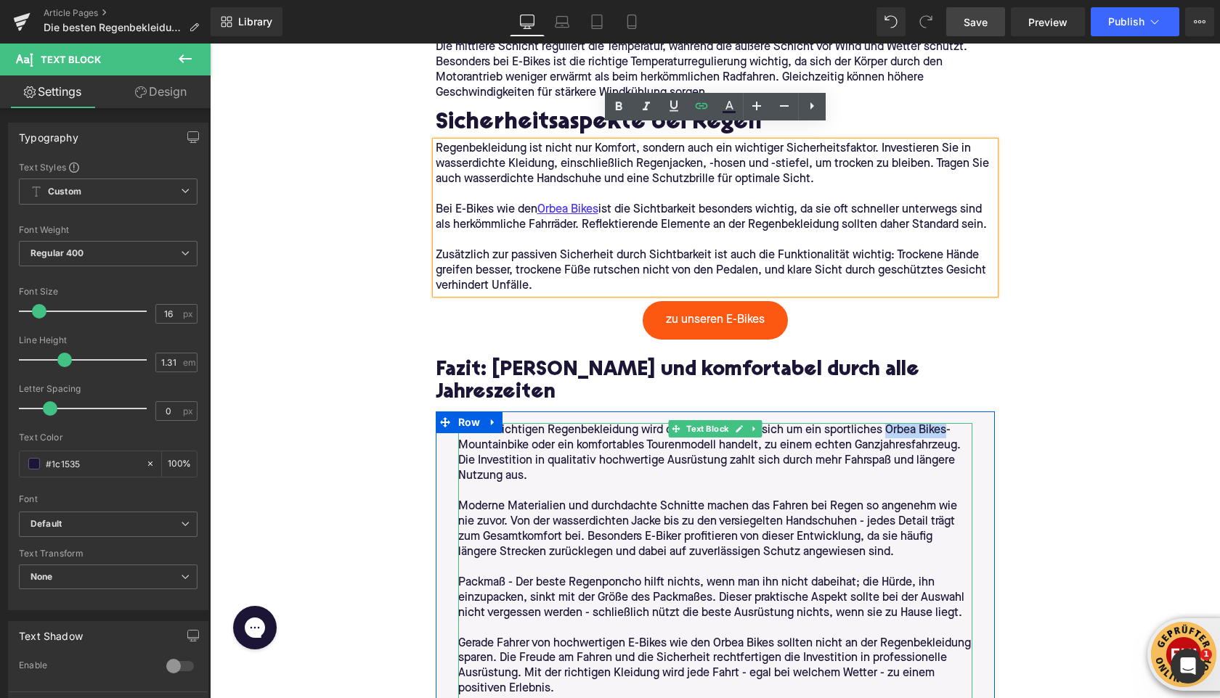
drag, startPoint x: 886, startPoint y: 393, endPoint x: 945, endPoint y: 397, distance: 59.7
click at [945, 423] on p "Mit der richtigen Regenbekleidung wird dein E-Bike, ob es sich um ein sportlich…" at bounding box center [715, 453] width 514 height 61
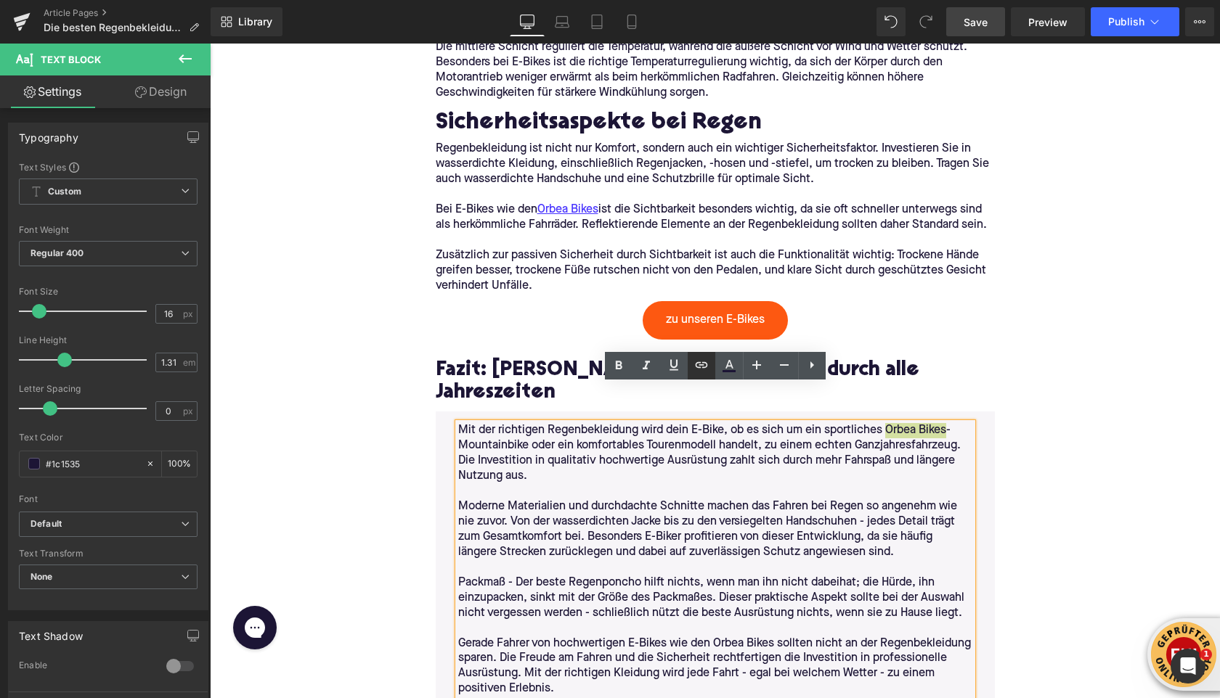
click at [705, 431] on input "text" at bounding box center [794, 425] width 224 height 36
paste input "https://upway.de/collections/orbea"
drag, startPoint x: 717, startPoint y: 606, endPoint x: 775, endPoint y: 608, distance: 57.4
click at [775, 637] on p "Gerade Fahrer von hochwertigen E-Bikes wie den Orbea Bikes sollten nicht an der…" at bounding box center [715, 667] width 514 height 61
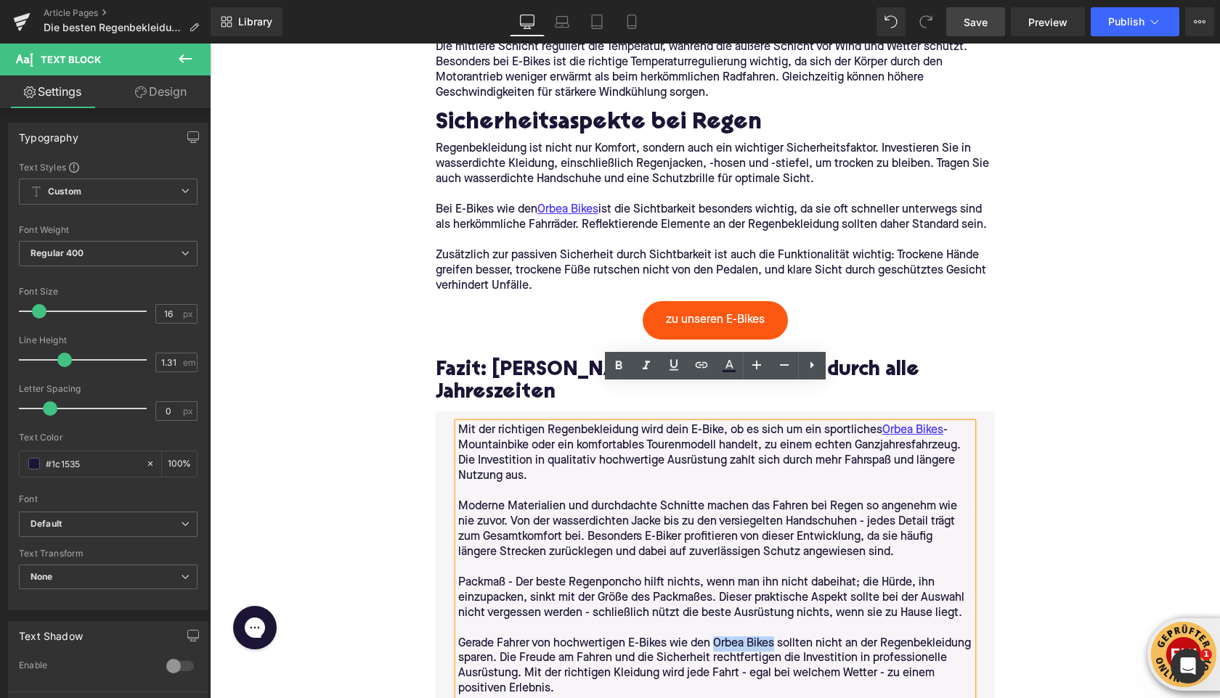
drag, startPoint x: 778, startPoint y: 608, endPoint x: 717, endPoint y: 611, distance: 61.8
click at [717, 637] on p "Gerade Fahrer von hochwertigen E-Bikes wie den Orbea Bikes sollten nicht an der…" at bounding box center [715, 667] width 514 height 61
click at [727, 624] on input "text" at bounding box center [786, 638] width 224 height 36
paste input "https://upway.de/collections/orbea"
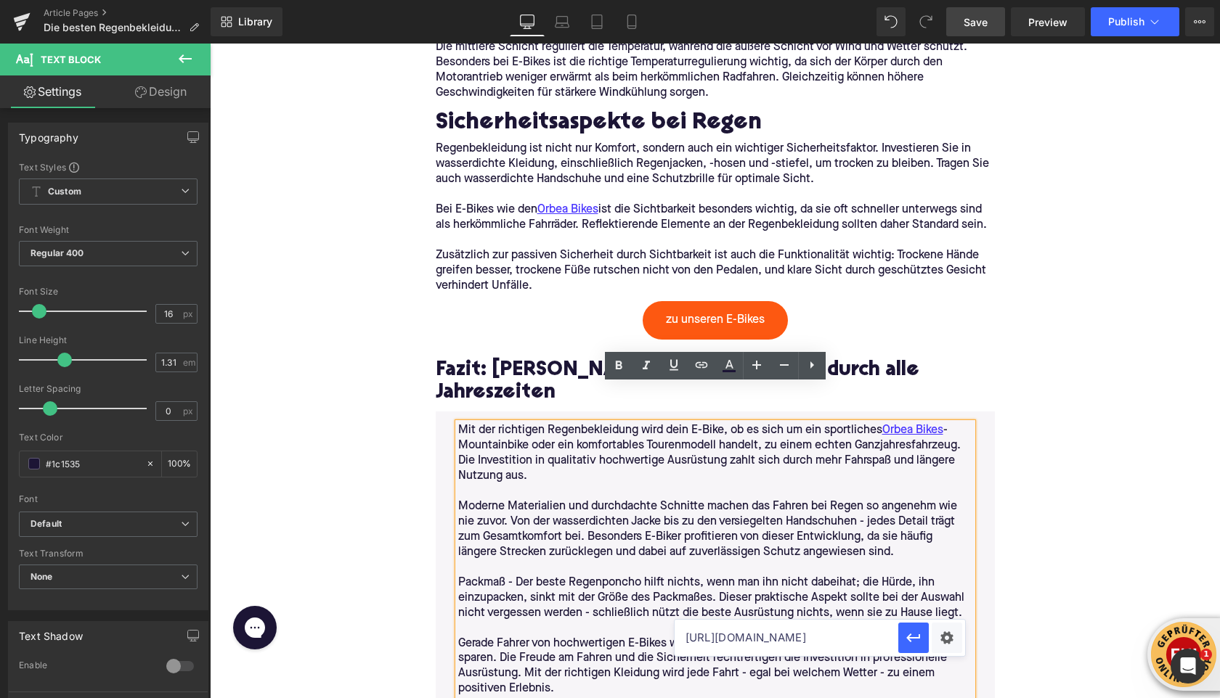
type input "https://upway.de/collections/orbea"
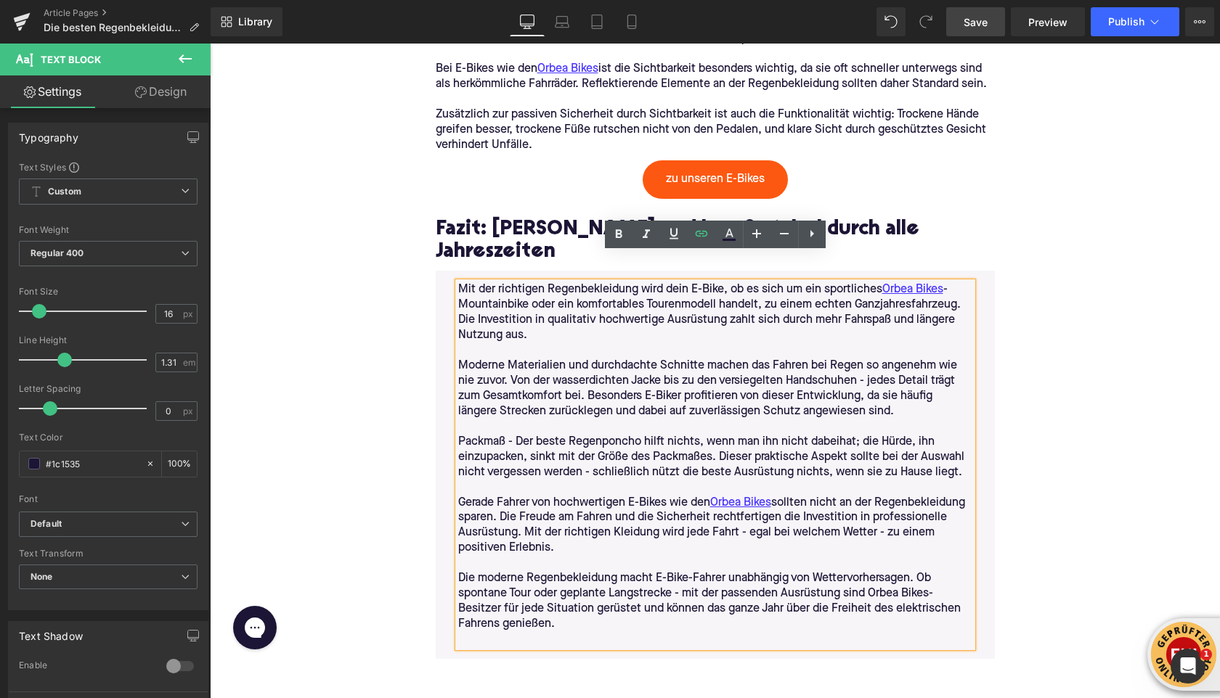
scroll to position [4895, 0]
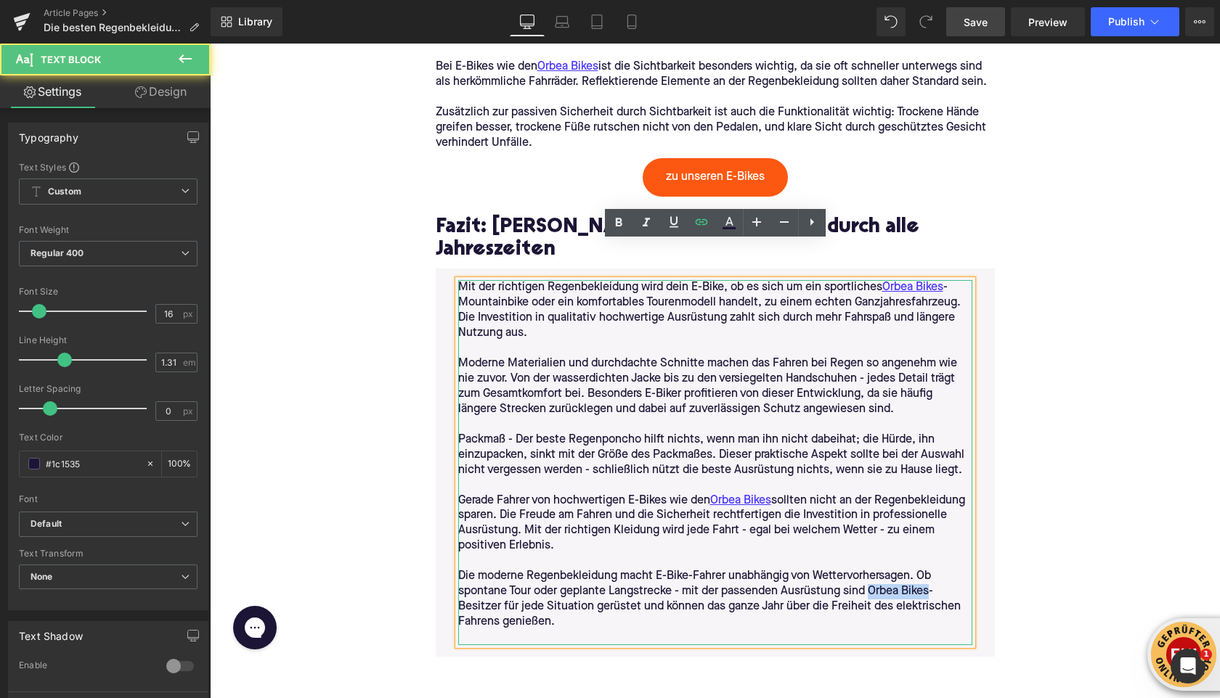
drag, startPoint x: 873, startPoint y: 554, endPoint x: 932, endPoint y: 556, distance: 59.6
click at [932, 569] on p "Die moderne Regenbekleidung macht E-Bike-Fahrer unabhängig von Wettervorhersage…" at bounding box center [715, 599] width 514 height 61
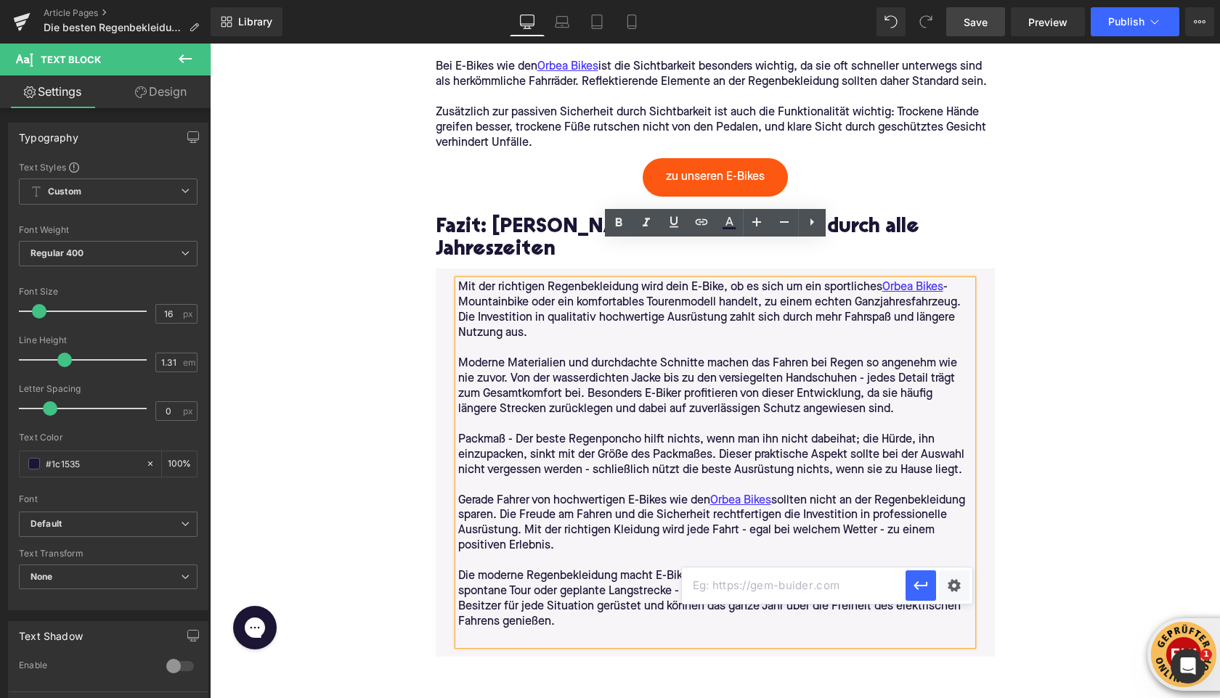
click at [751, 583] on input "text" at bounding box center [794, 586] width 224 height 36
paste input "https://upway.de/collections/orbea"
type input "https://upway.de/collections/orbea"
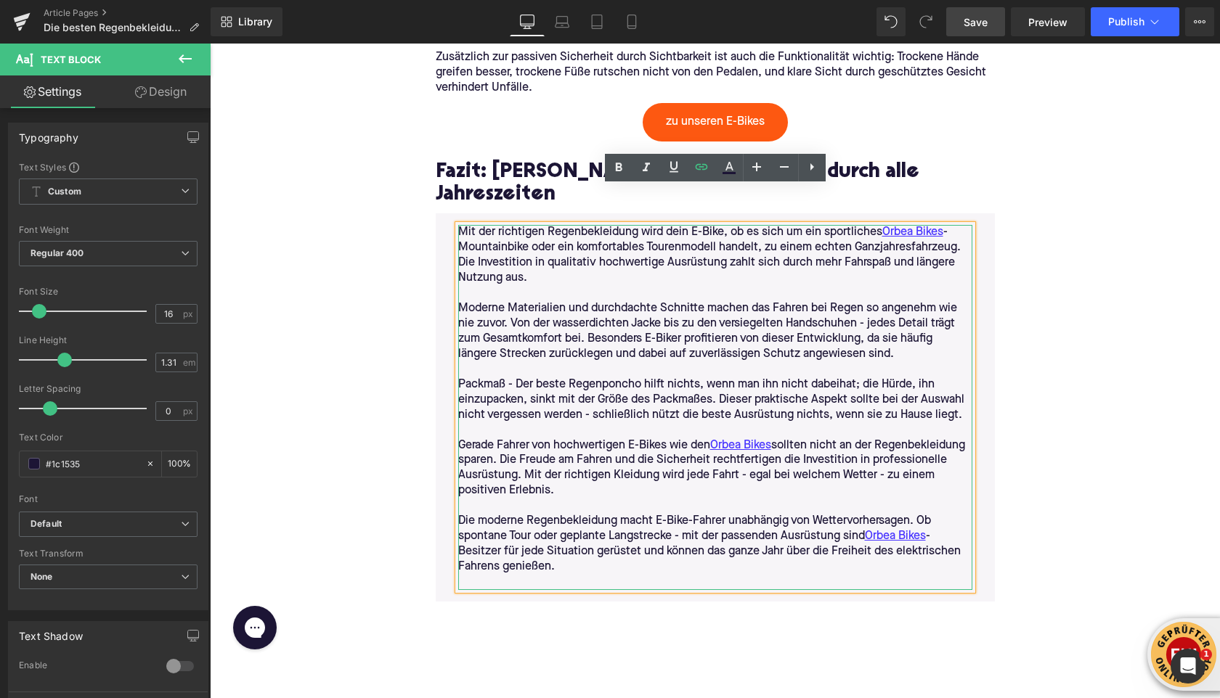
scroll to position [4952, 0]
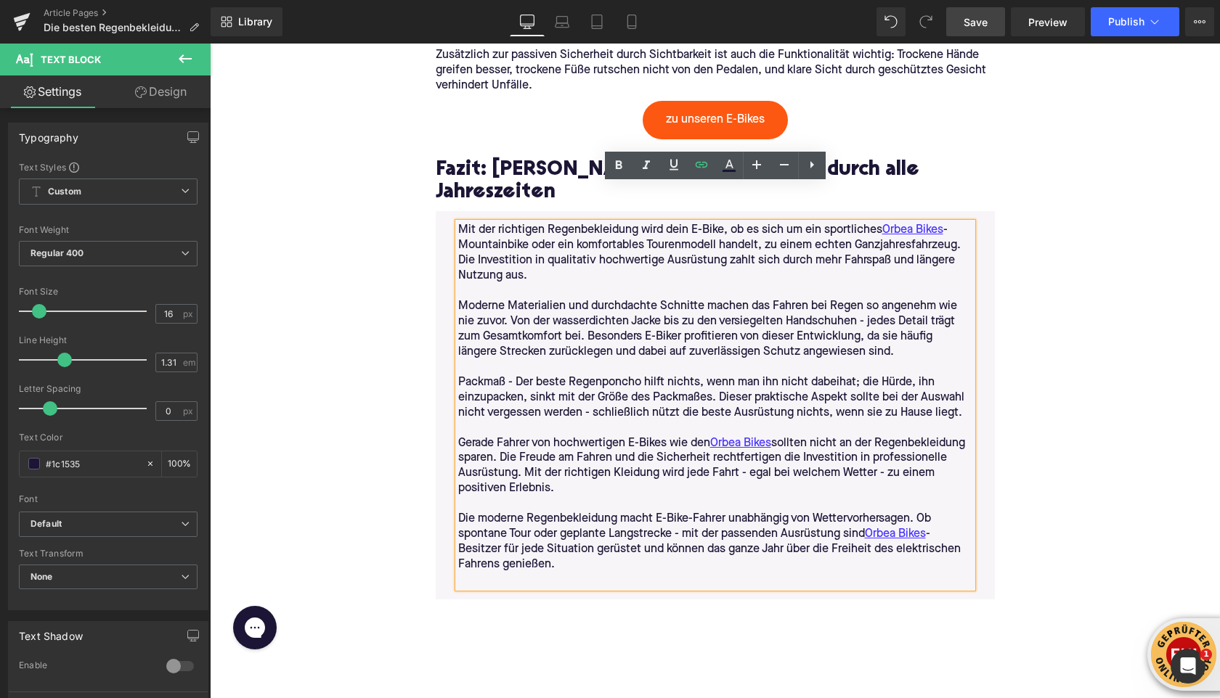
click at [443, 295] on div "Mit der richtigen Regenbekleidung wird dein E-Bike, ob es sich um ein sportlich…" at bounding box center [715, 405] width 559 height 388
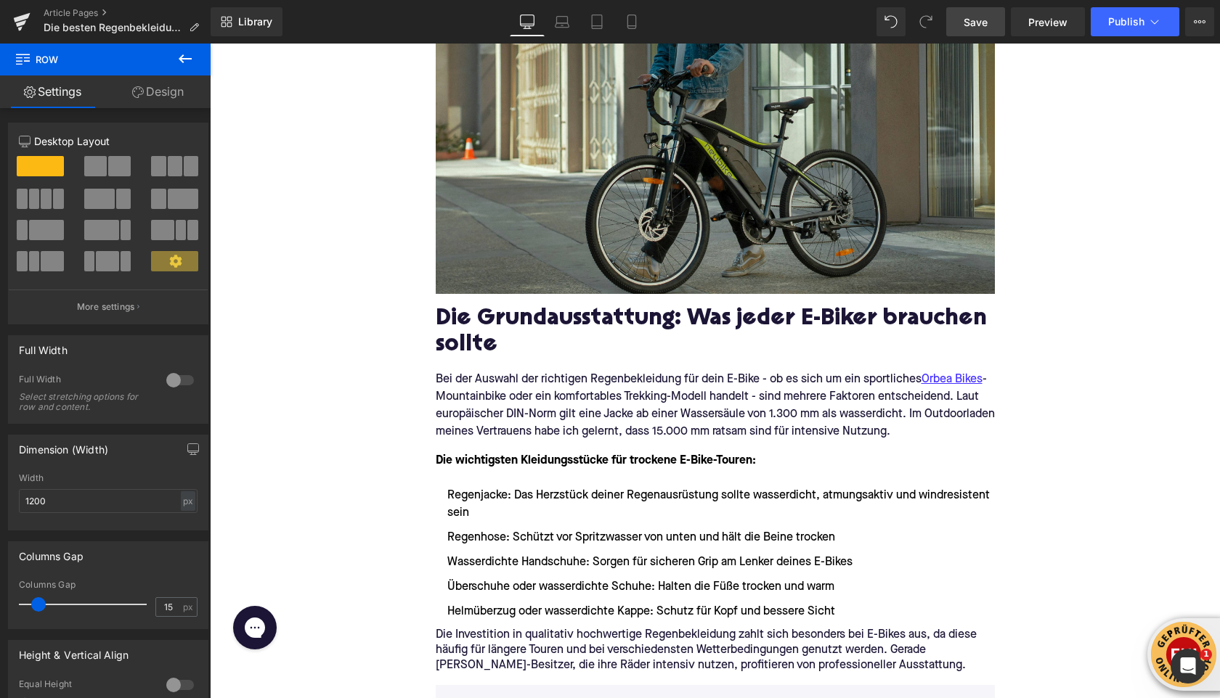
scroll to position [0, 0]
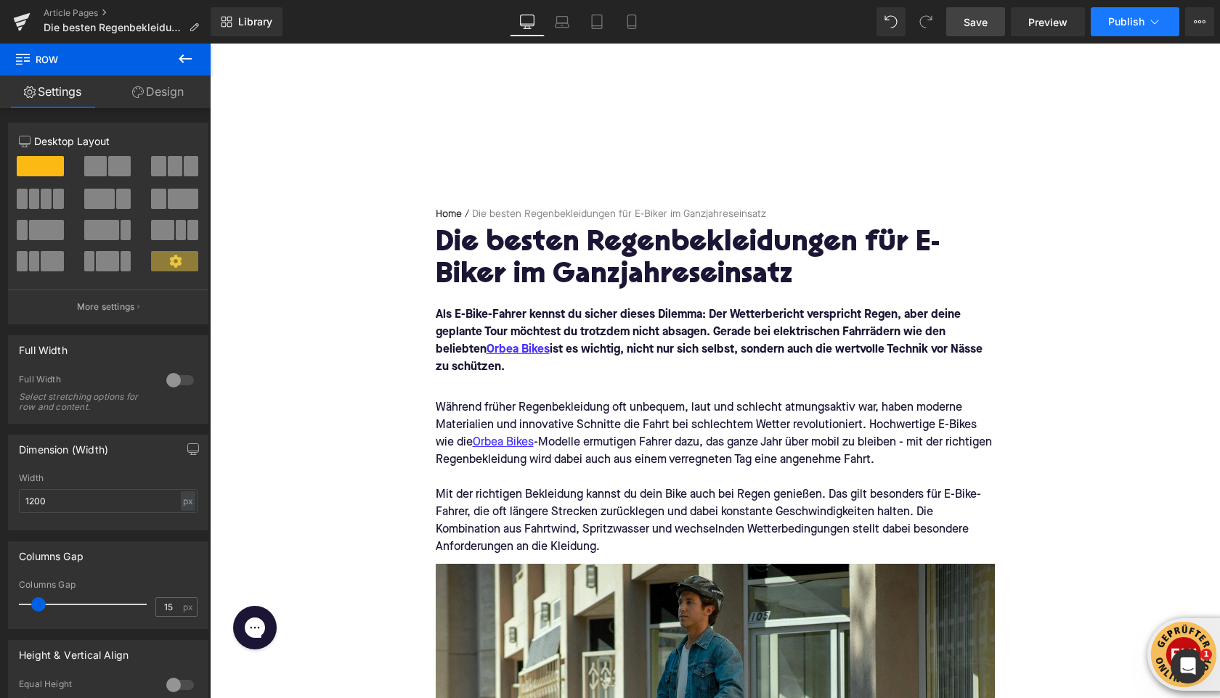
click at [1154, 19] on icon at bounding box center [1154, 22] width 15 height 15
click at [971, 24] on span "Save" at bounding box center [975, 22] width 24 height 15
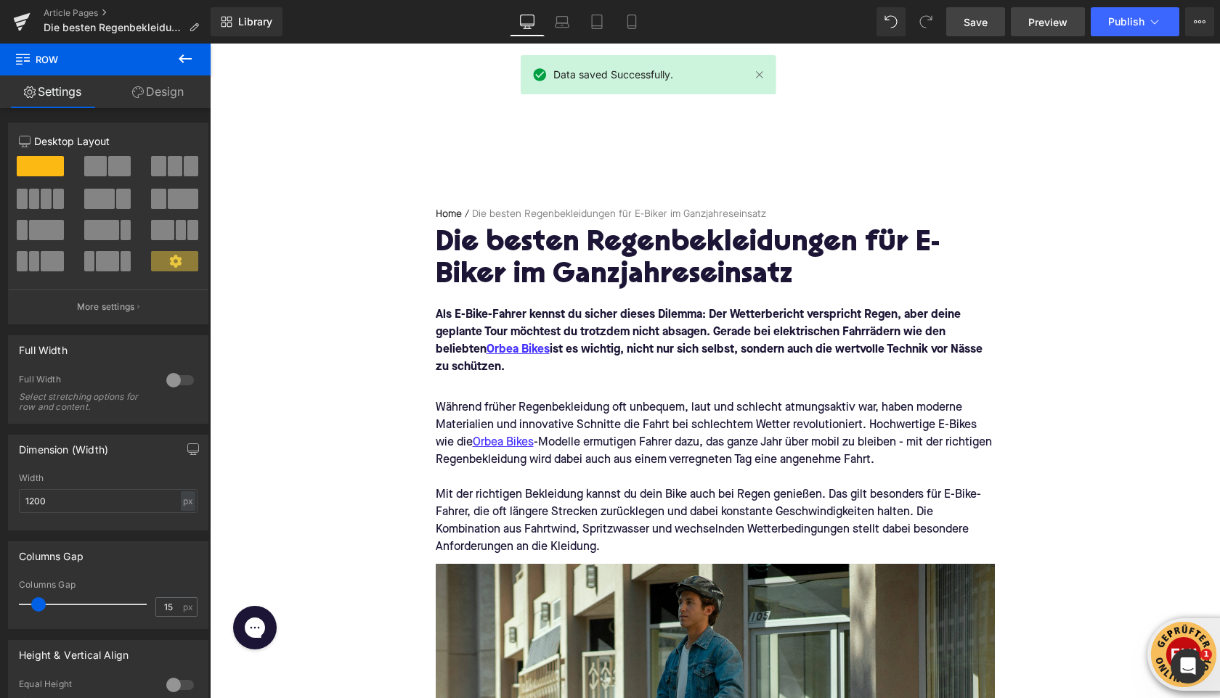
click at [1037, 28] on span "Preview" at bounding box center [1047, 22] width 39 height 15
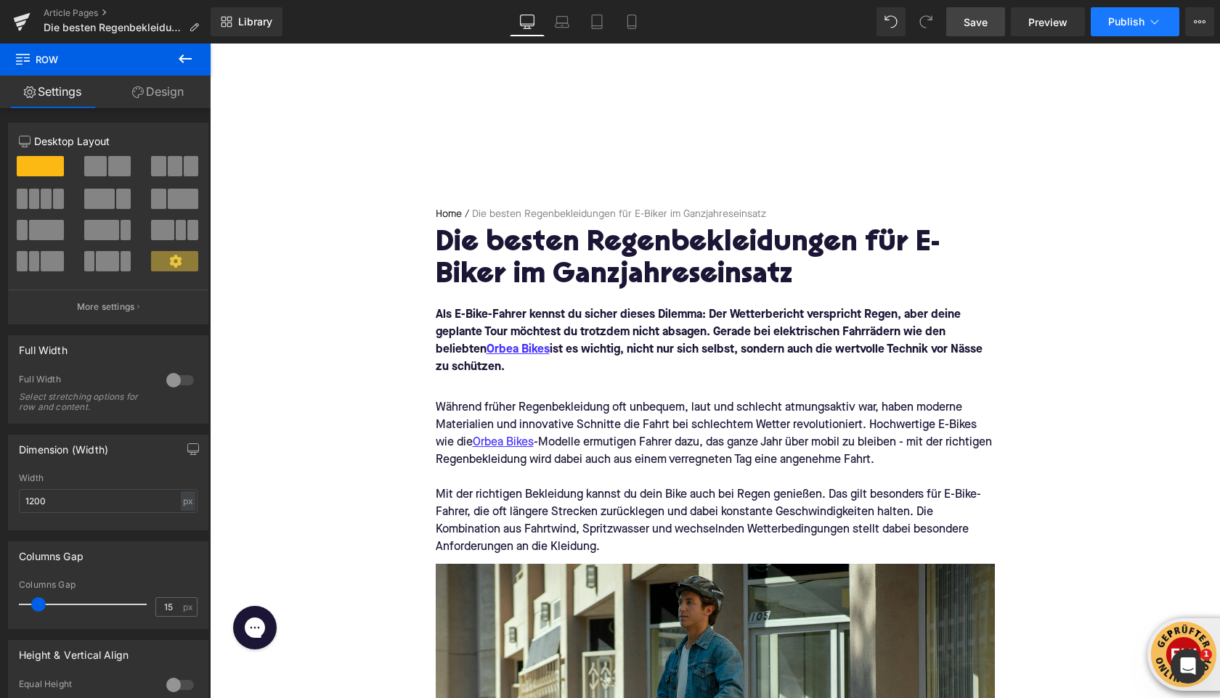
click at [1148, 25] on icon at bounding box center [1154, 22] width 15 height 15
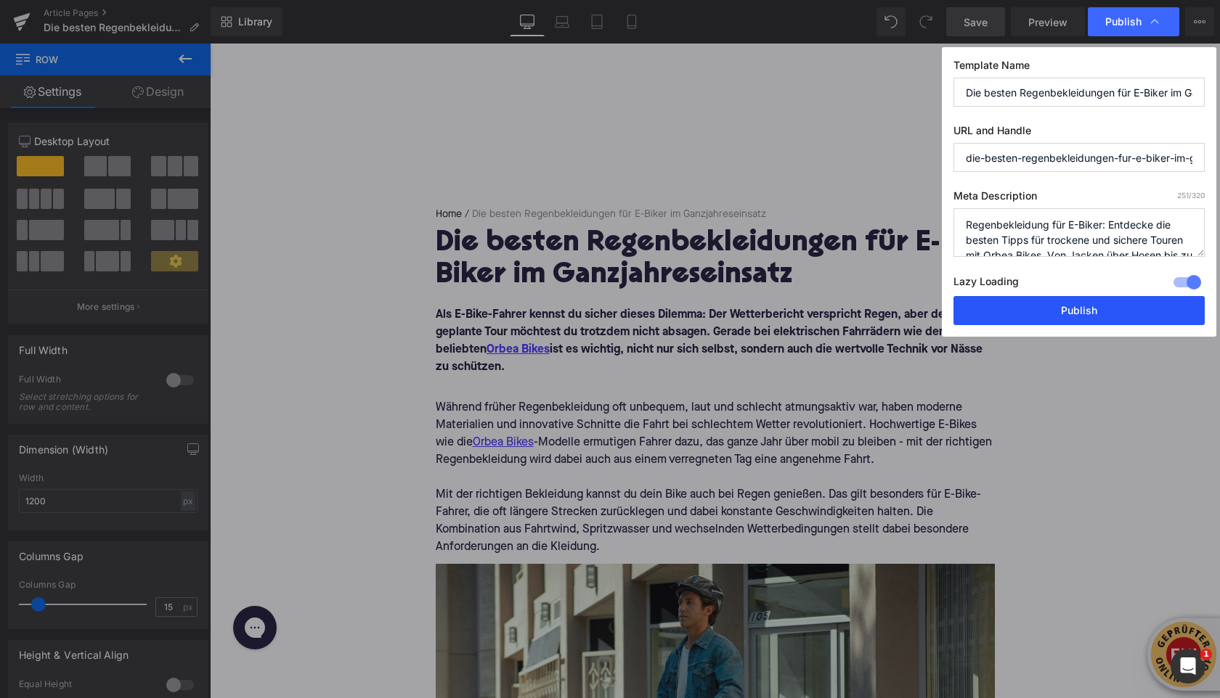
click at [1077, 313] on button "Publish" at bounding box center [1078, 310] width 251 height 29
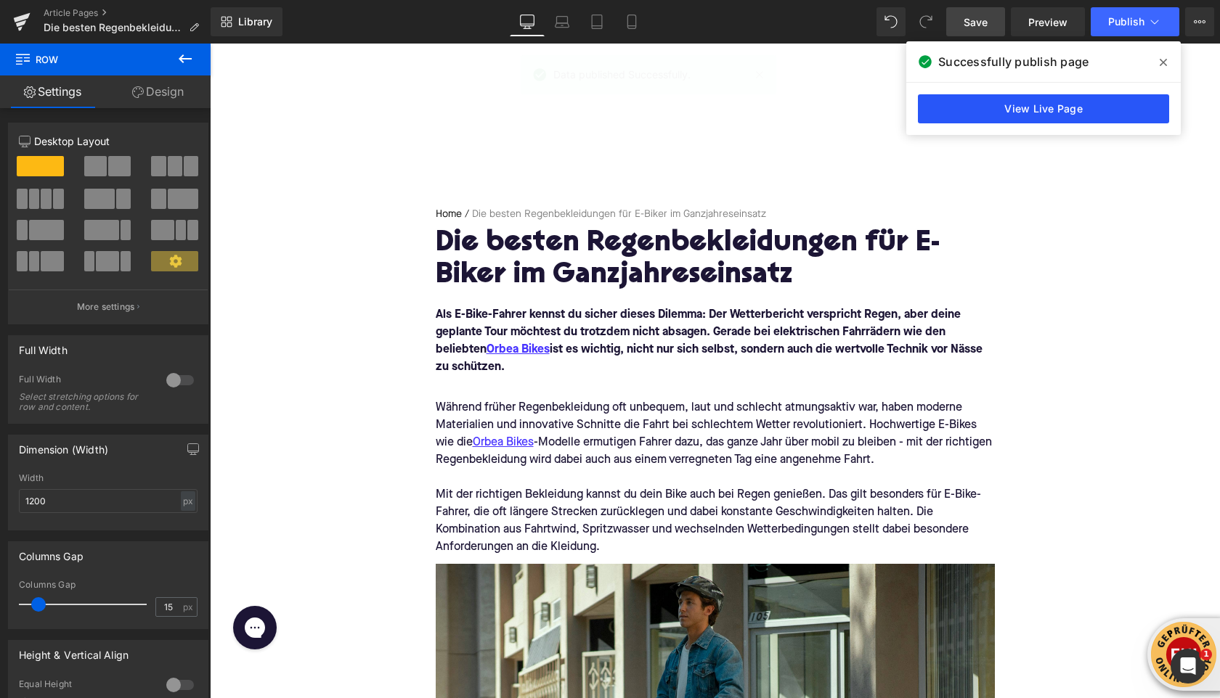
click at [966, 108] on link "View Live Page" at bounding box center [1043, 108] width 251 height 29
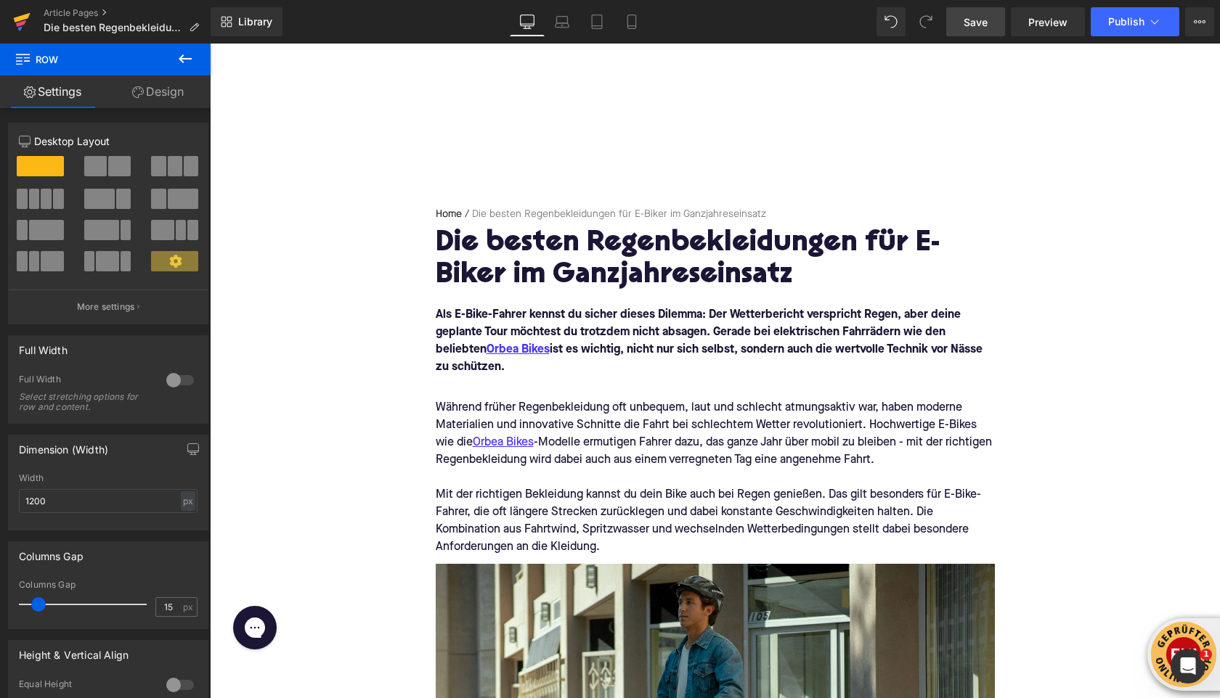
click at [25, 25] on icon at bounding box center [21, 22] width 17 height 36
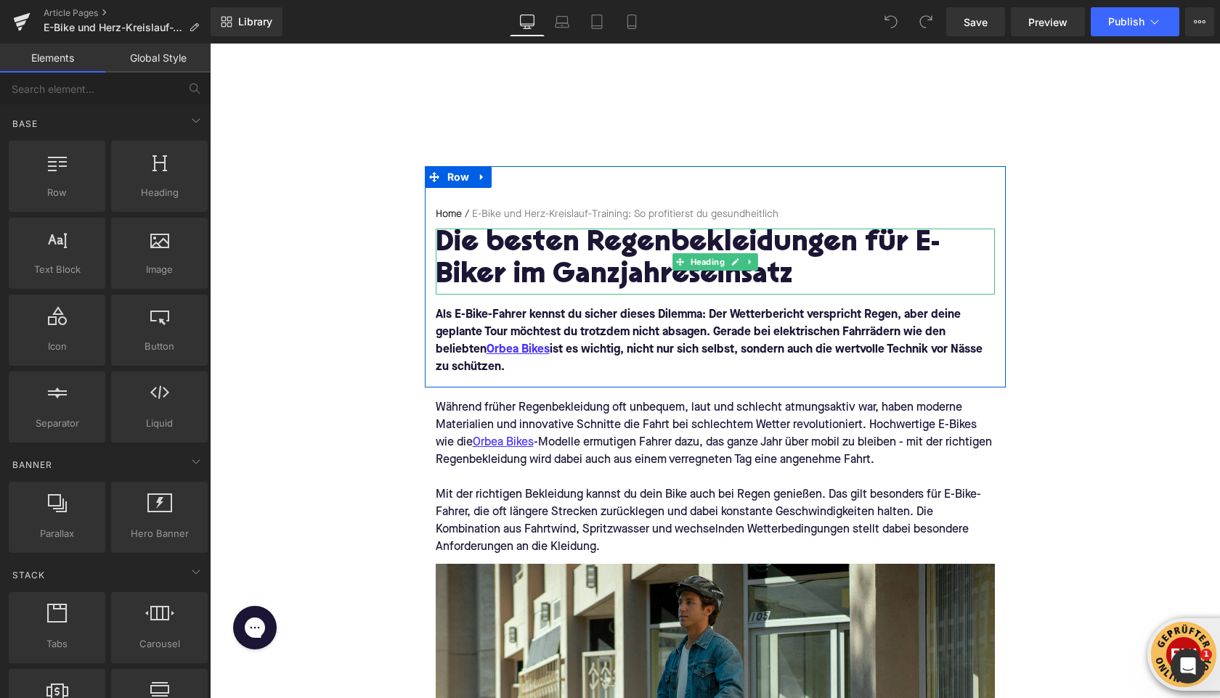
click at [571, 271] on h1 "Die besten Regenbekleidungen für E-Biker im Ganzjahreseinsatz" at bounding box center [715, 260] width 559 height 63
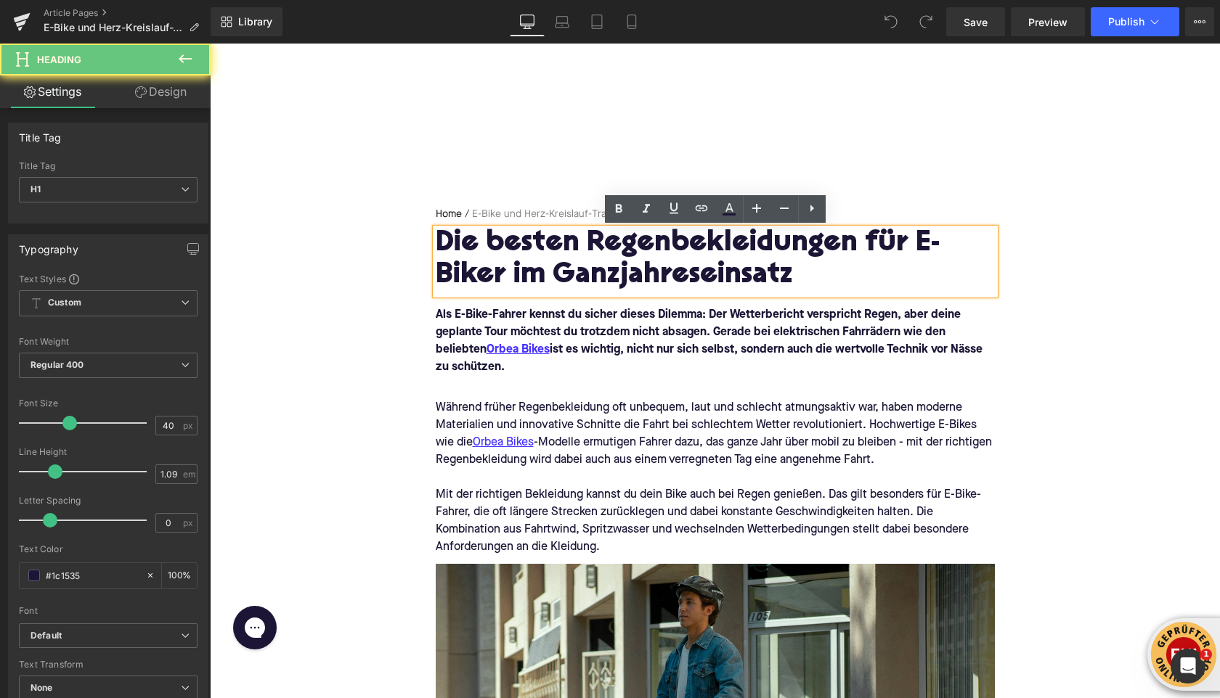
click at [571, 271] on h1 "Die besten Regenbekleidungen für E-Biker im Ganzjahreseinsatz" at bounding box center [715, 260] width 559 height 63
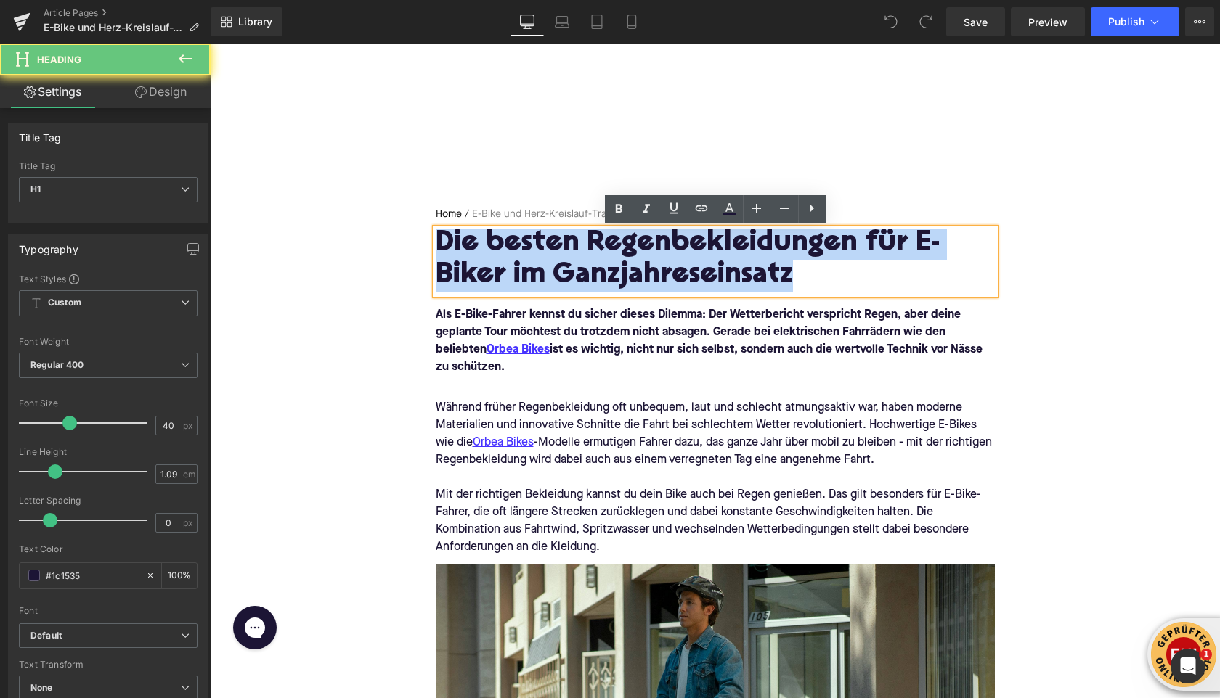
click at [571, 271] on h1 "Die besten Regenbekleidungen für E-Biker im Ganzjahreseinsatz" at bounding box center [715, 260] width 559 height 63
paste div
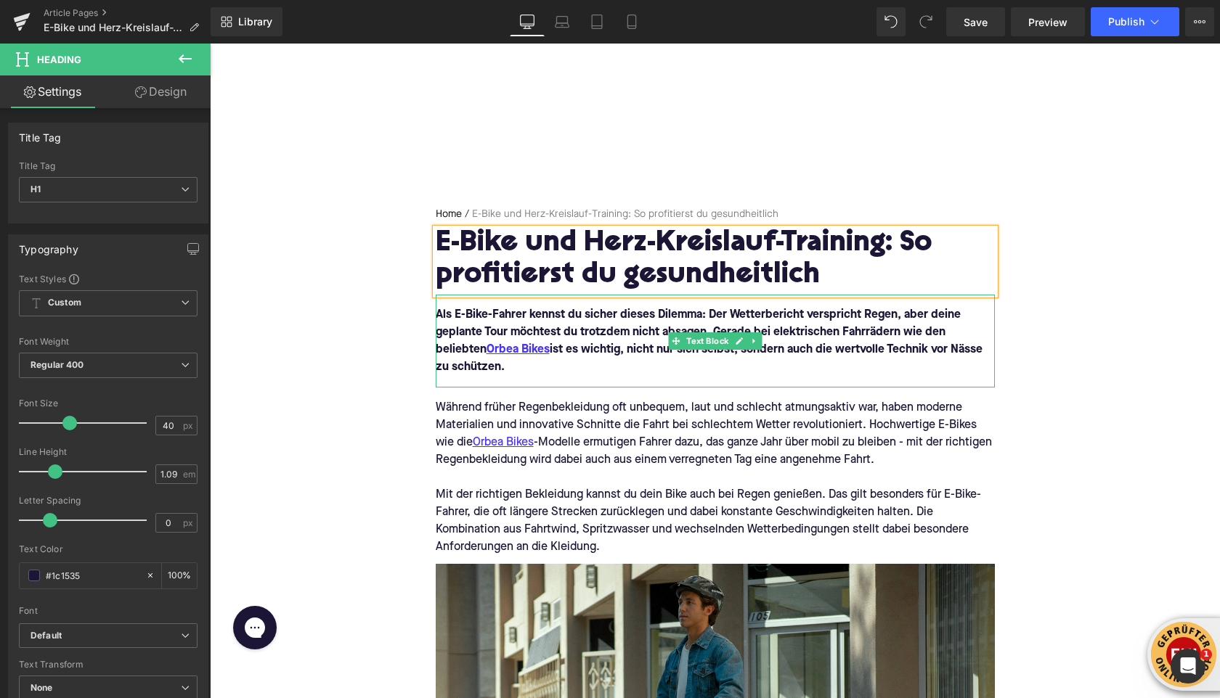
click at [637, 342] on font "Als E-Bike-Fahrer kennst du sicher dieses Dilemma: Der Wetterbericht verspricht…" at bounding box center [709, 341] width 547 height 64
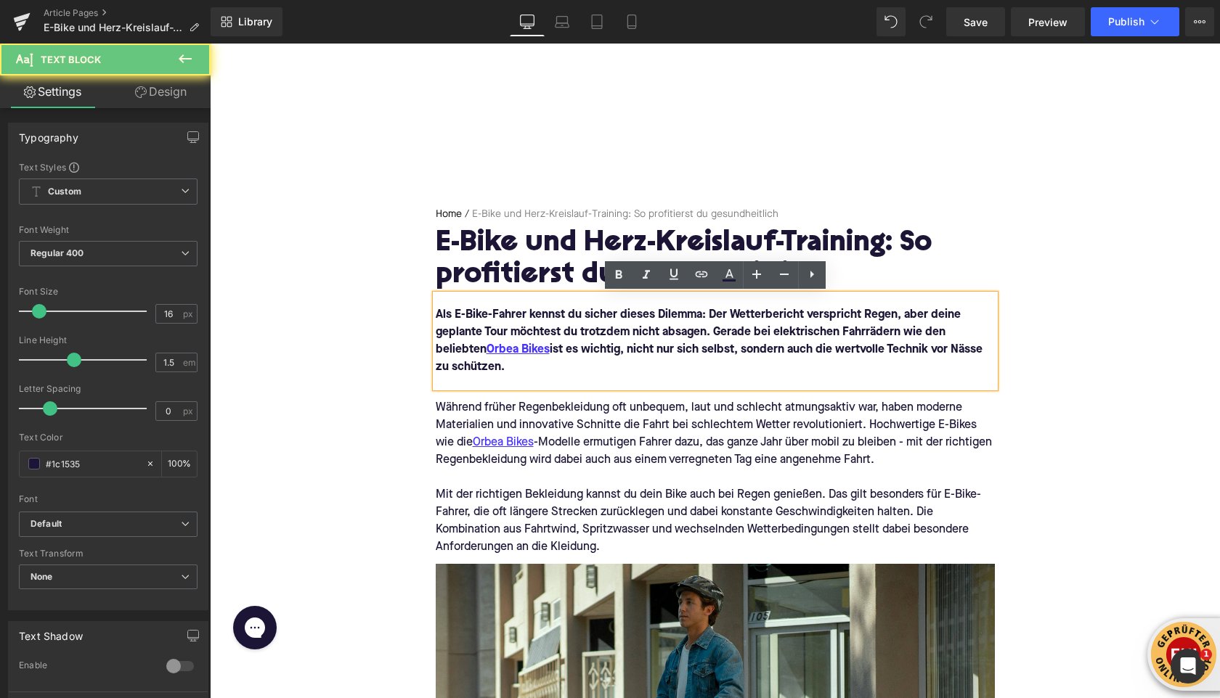
click at [637, 342] on font "Als E-Bike-Fahrer kennst du sicher dieses Dilemma: Der Wetterbericht verspricht…" at bounding box center [709, 341] width 547 height 64
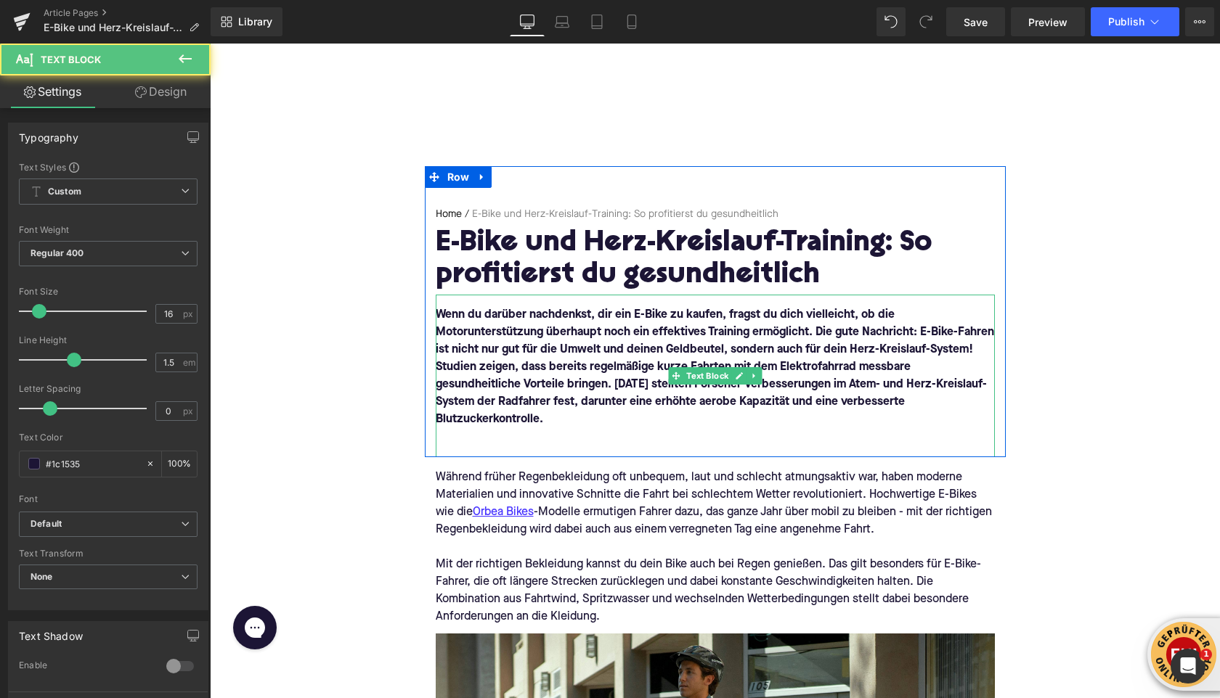
click at [566, 450] on div "Wenn du darüber nachdenkst, dir ein E-Bike zu kaufen, fragst du dich vielleicht…" at bounding box center [715, 376] width 559 height 163
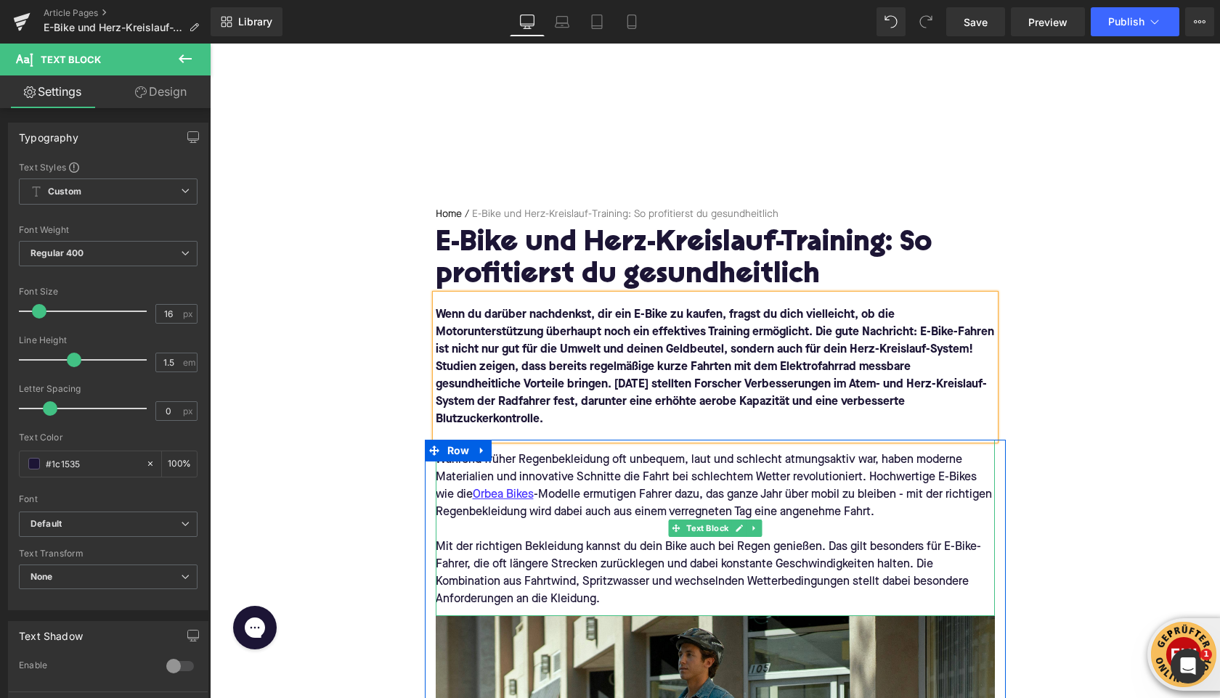
click at [608, 517] on div "Während früher Regenbekleidung oft unbequem, laut und schlecht atmungsaktiv war…" at bounding box center [715, 487] width 559 height 70
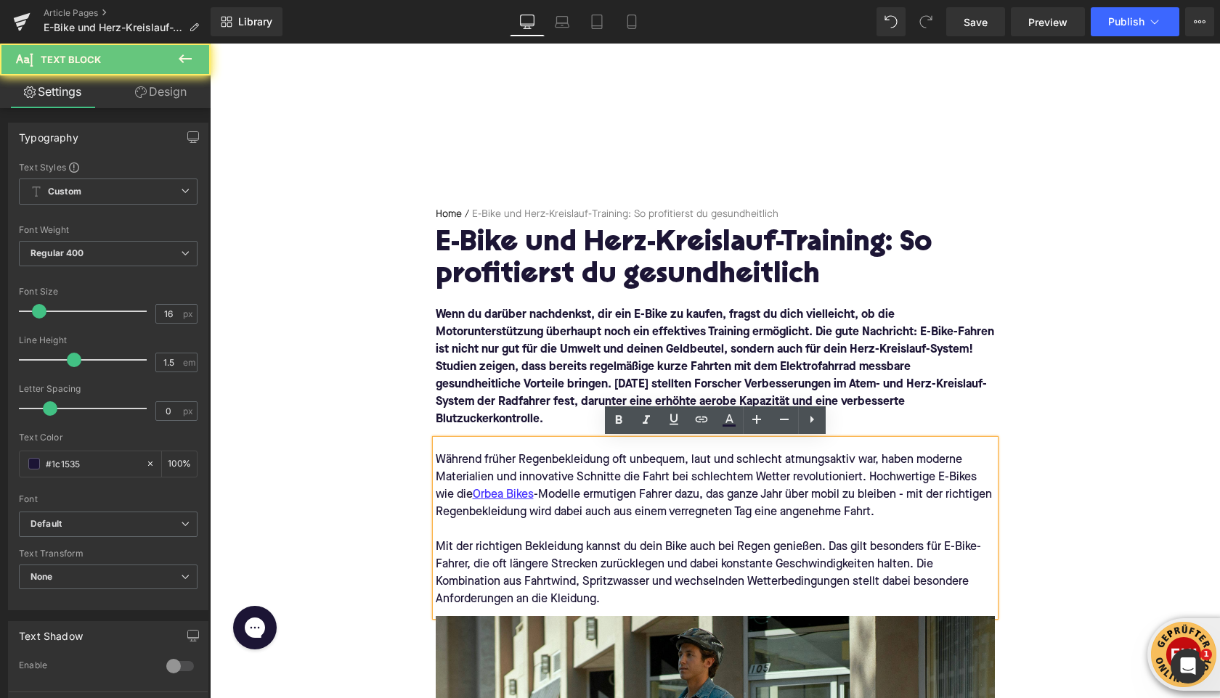
click at [608, 517] on div "Während früher Regenbekleidung oft unbequem, laut und schlecht atmungsaktiv war…" at bounding box center [715, 487] width 559 height 70
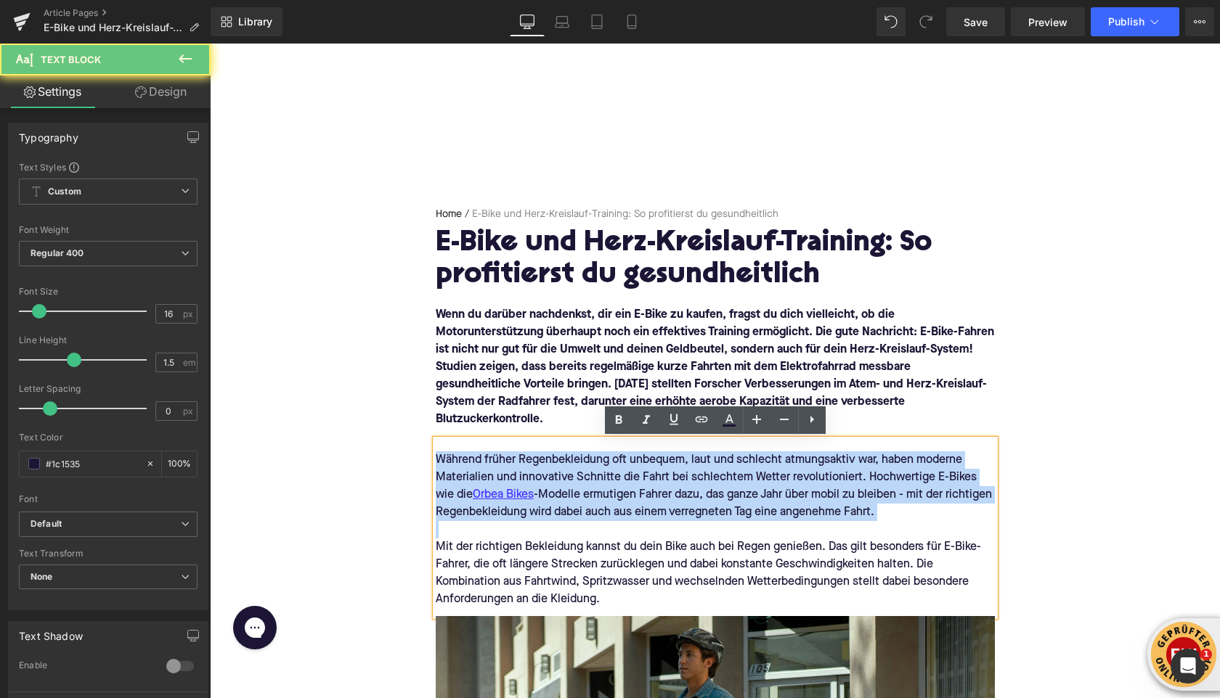
click at [608, 517] on div "Während früher Regenbekleidung oft unbequem, laut und schlecht atmungsaktiv war…" at bounding box center [715, 487] width 559 height 70
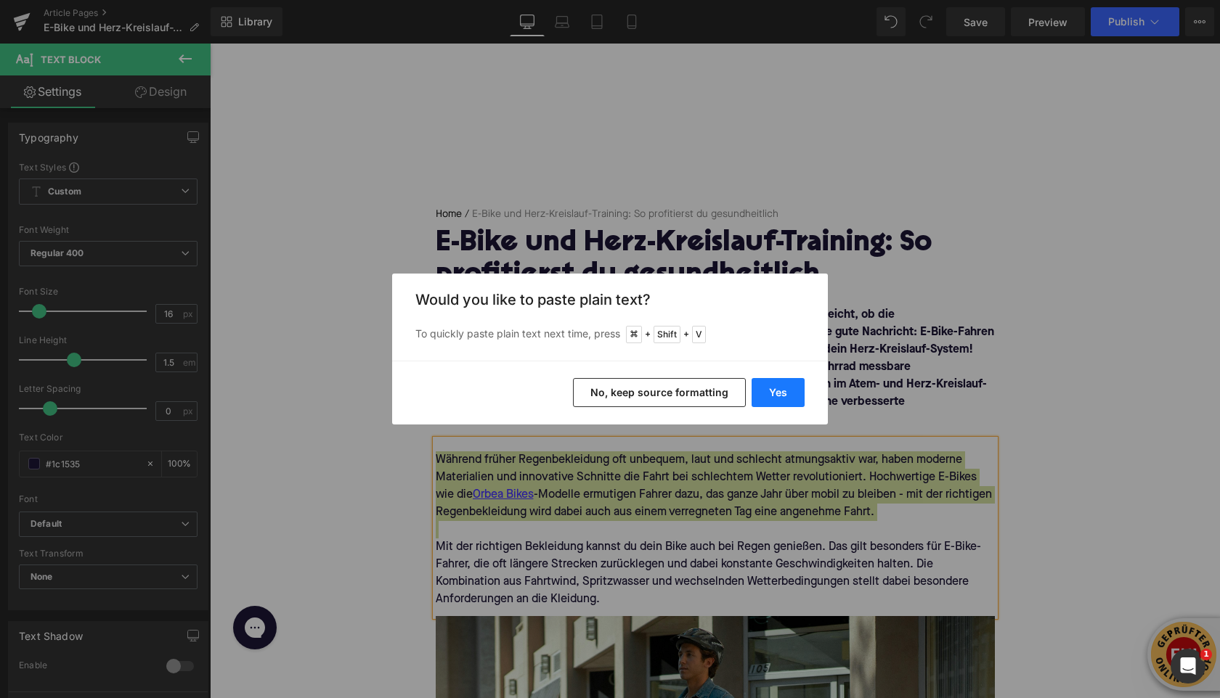
click at [781, 391] on button "Yes" at bounding box center [777, 392] width 53 height 29
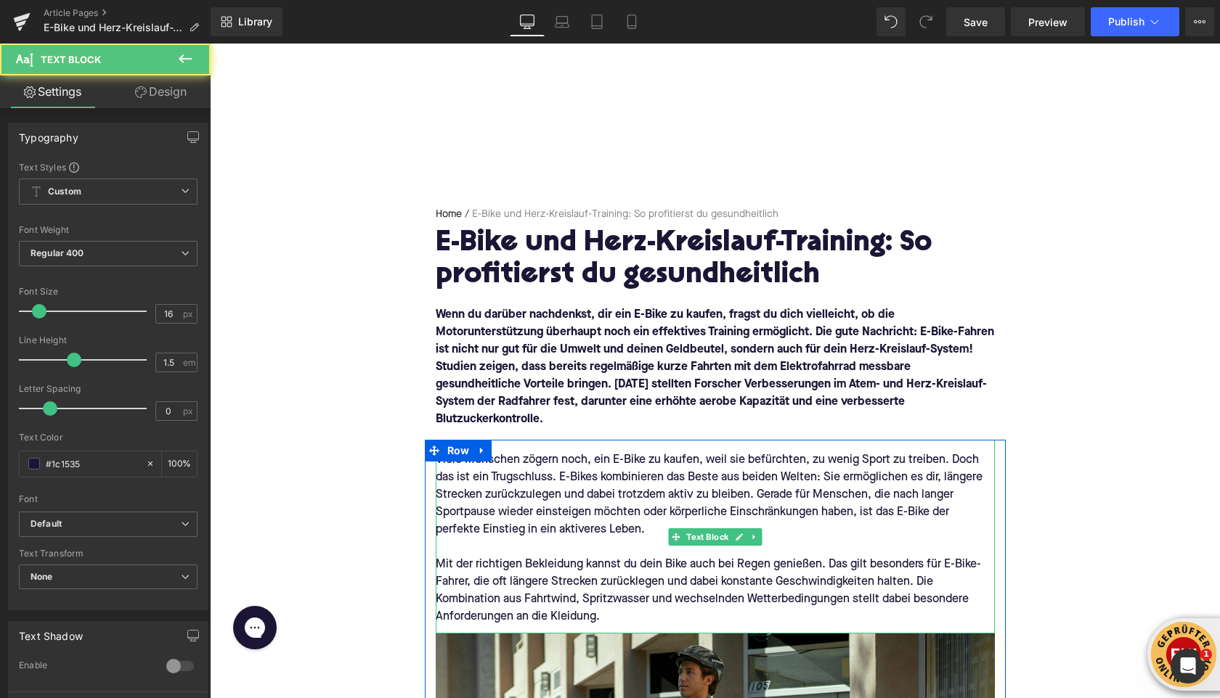
click at [564, 592] on div "Mit der richtigen Bekleidung kannst du dein Bike auch bei Regen genießen. Das g…" at bounding box center [715, 591] width 559 height 70
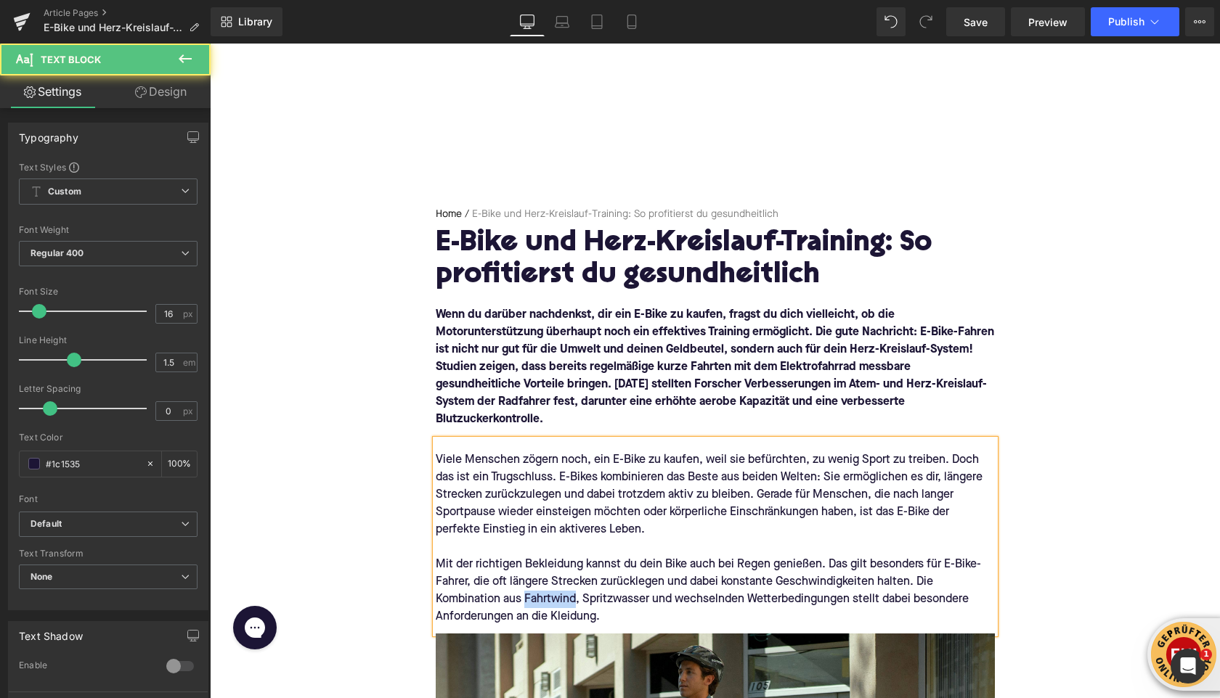
click at [564, 592] on div "Mit der richtigen Bekleidung kannst du dein Bike auch bei Regen genießen. Das g…" at bounding box center [715, 591] width 559 height 70
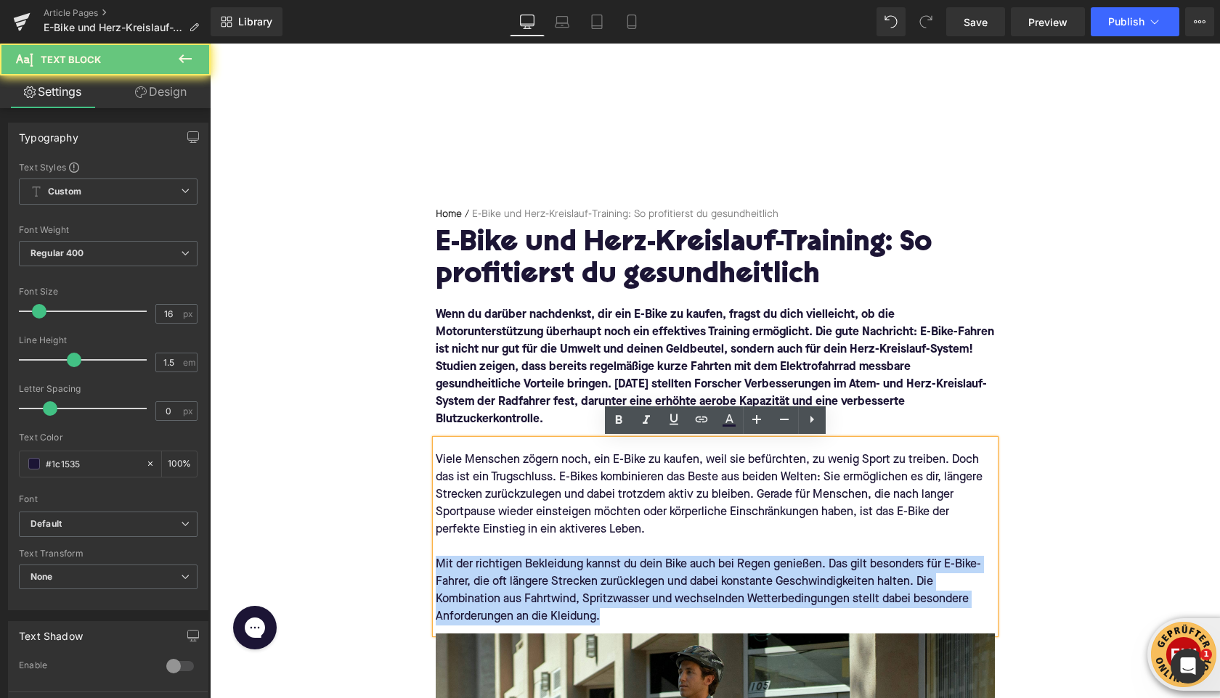
click at [564, 592] on div "Mit der richtigen Bekleidung kannst du dein Bike auch bei Regen genießen. Das g…" at bounding box center [715, 591] width 559 height 70
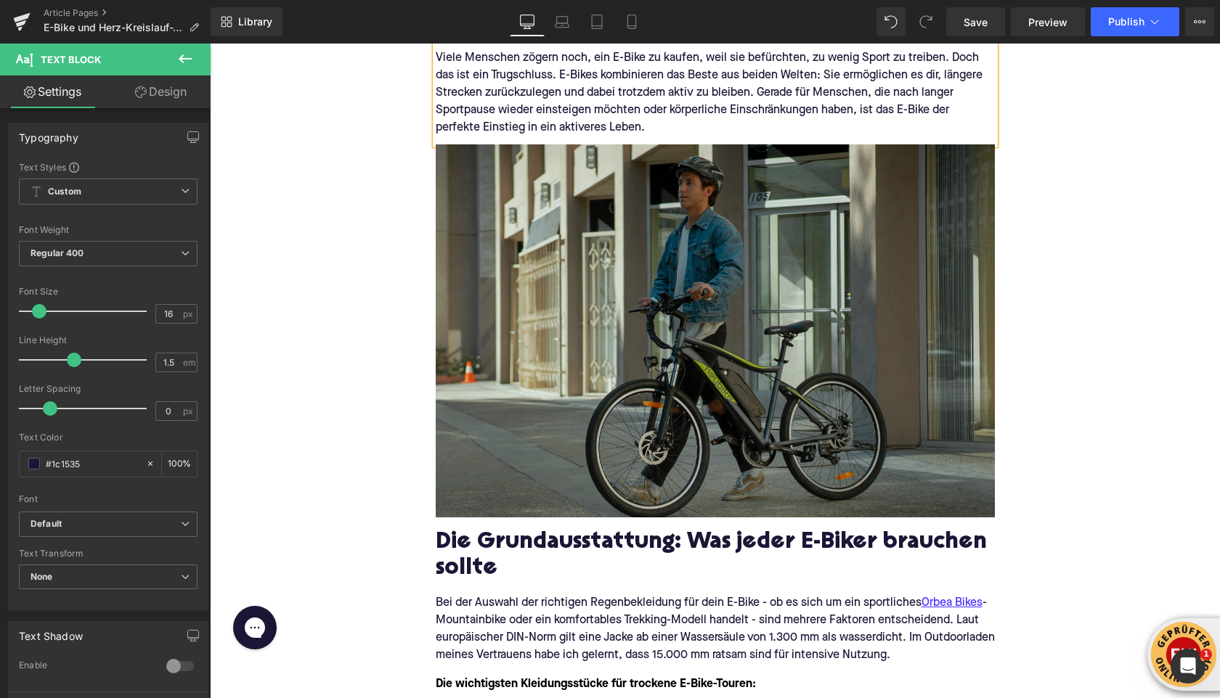
scroll to position [505, 0]
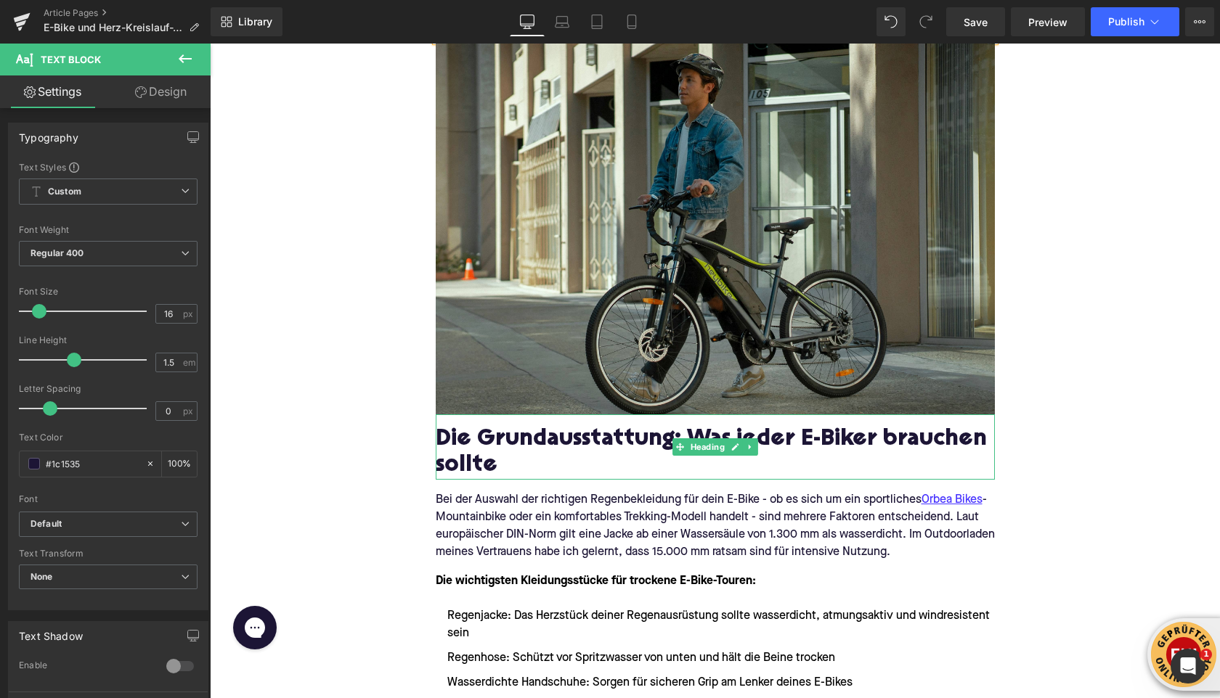
click at [518, 439] on h2 "Die Grundausstattung: Was jeder E-Biker brauchen sollte" at bounding box center [715, 454] width 559 height 52
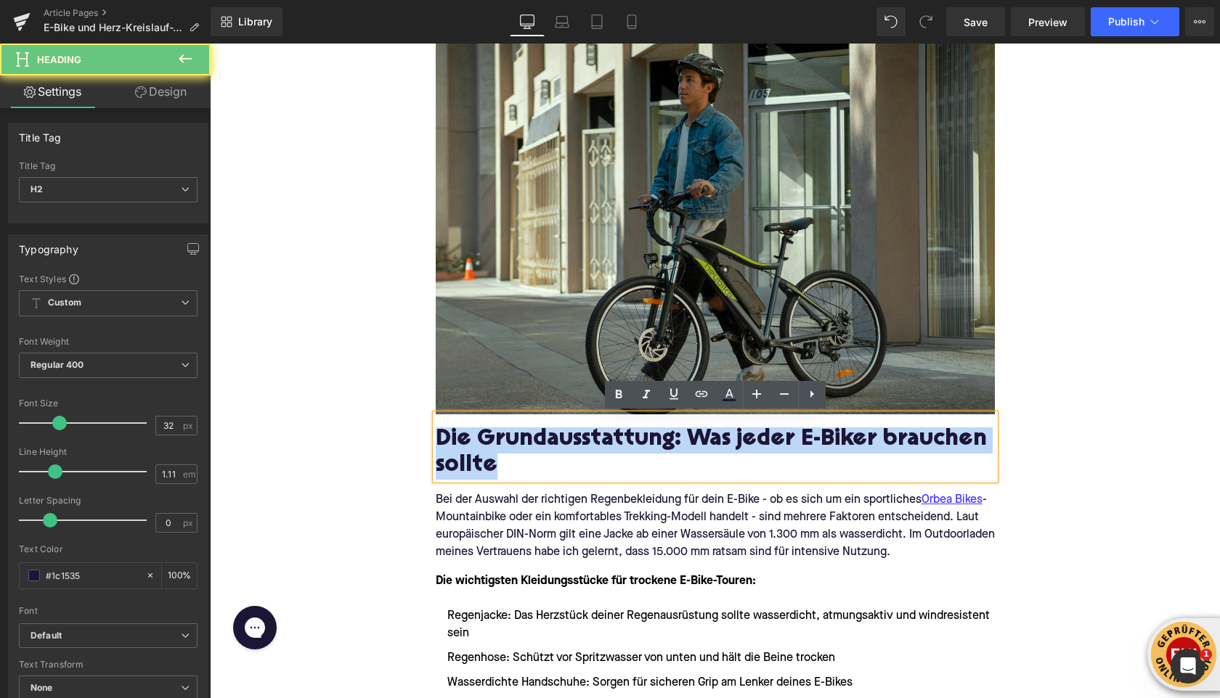
click at [518, 439] on h2 "Die Grundausstattung: Was jeder E-Biker brauchen sollte" at bounding box center [715, 454] width 559 height 52
paste div
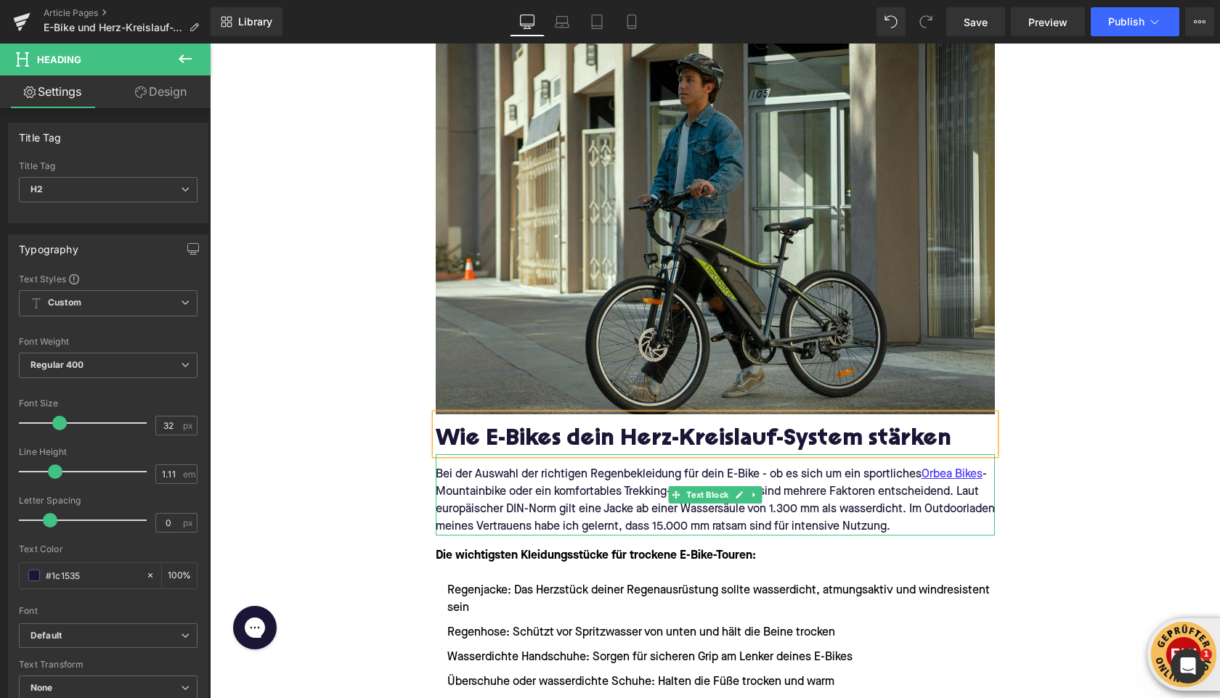
click at [534, 494] on p "Bei der Auswahl der richtigen Regenbekleidung für dein E-Bike - ob es sich um e…" at bounding box center [715, 501] width 559 height 70
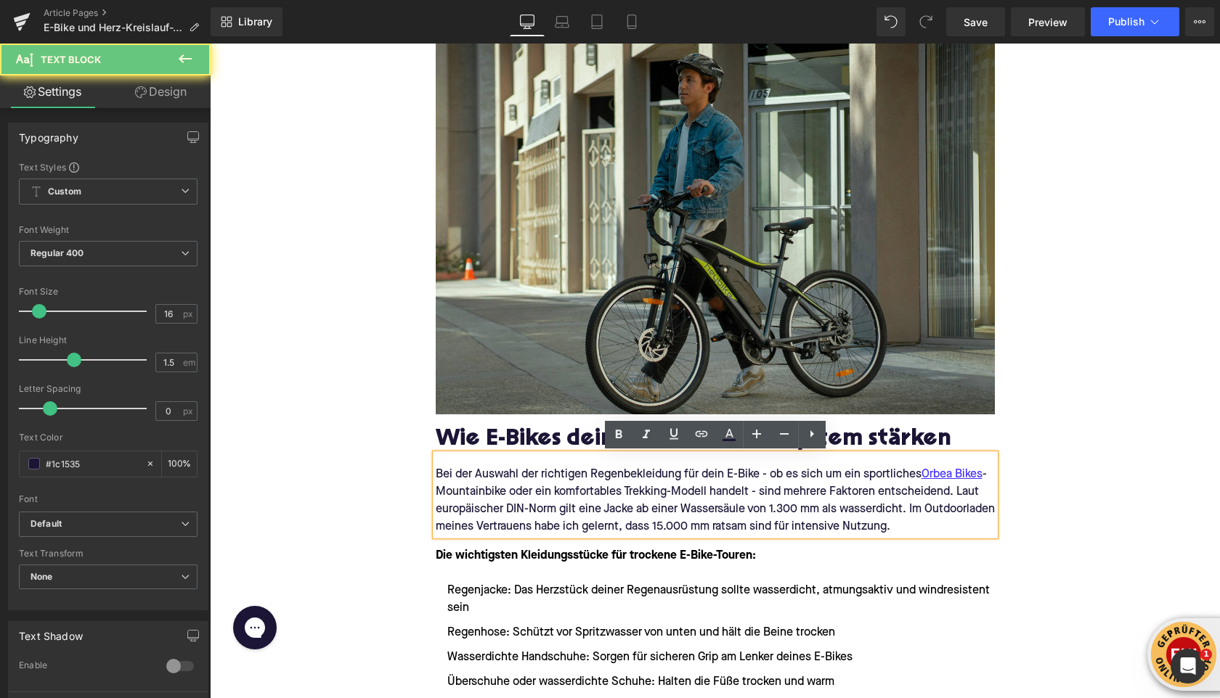
click at [534, 494] on p "Bei der Auswahl der richtigen Regenbekleidung für dein E-Bike - ob es sich um e…" at bounding box center [715, 501] width 559 height 70
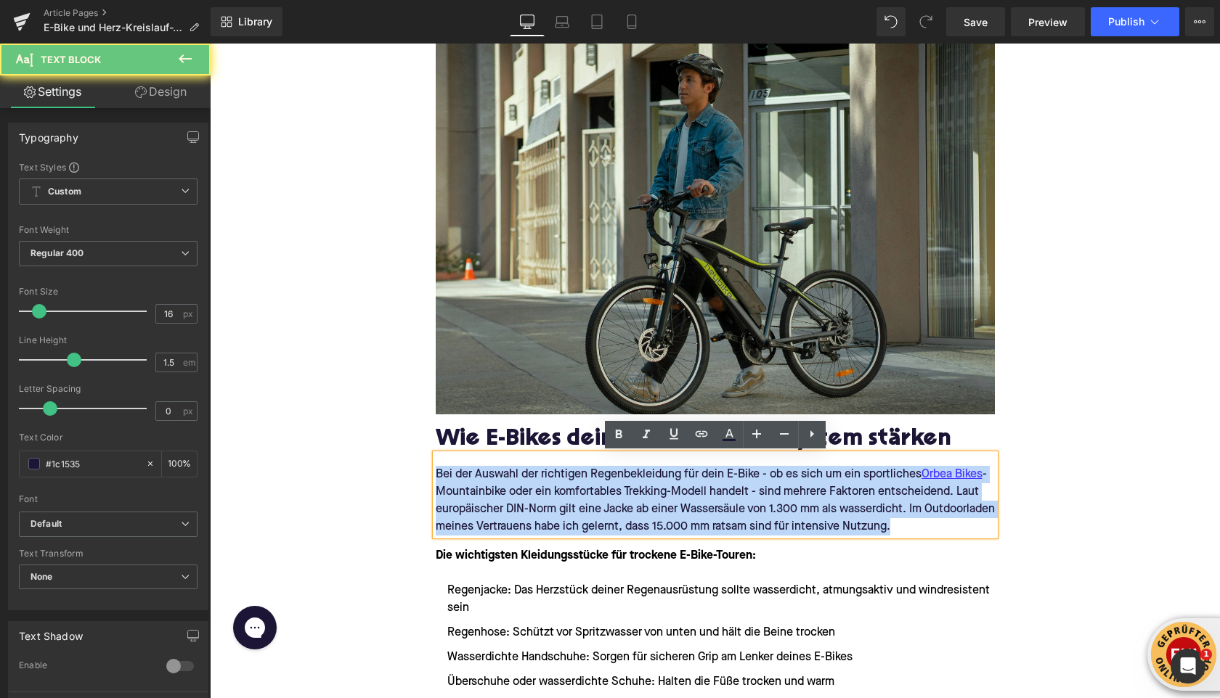
click at [534, 494] on p "Bei der Auswahl der richtigen Regenbekleidung für dein E-Bike - ob es sich um e…" at bounding box center [715, 501] width 559 height 70
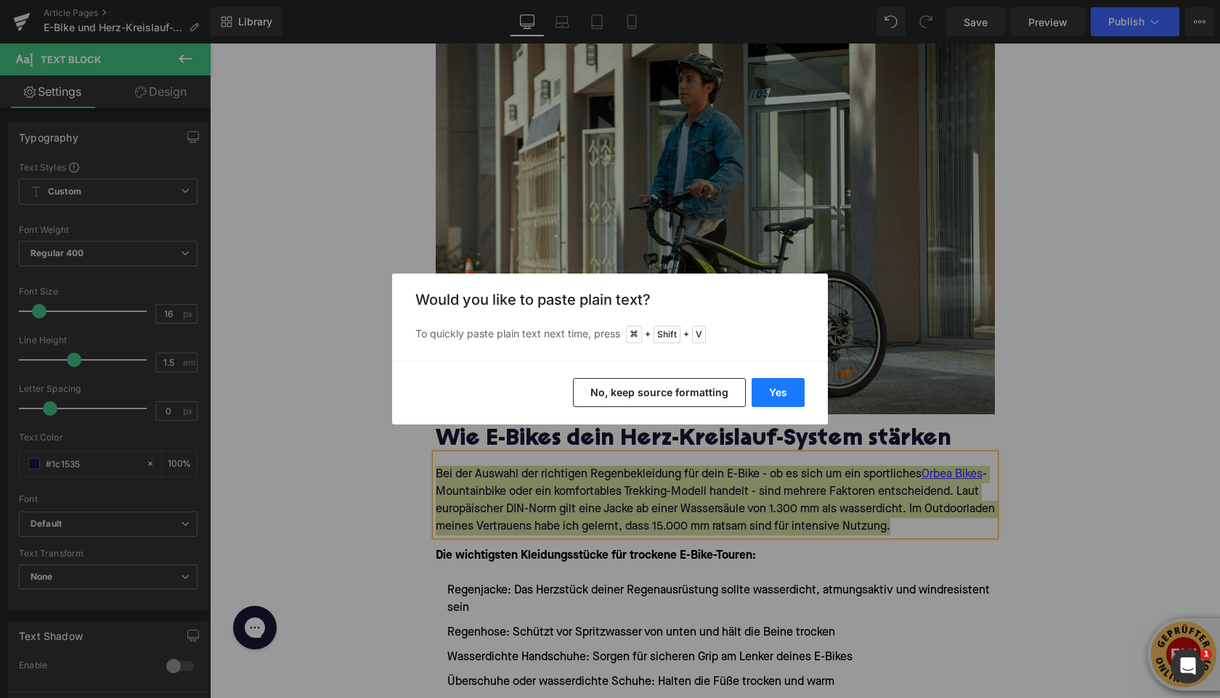
click at [771, 388] on button "Yes" at bounding box center [777, 392] width 53 height 29
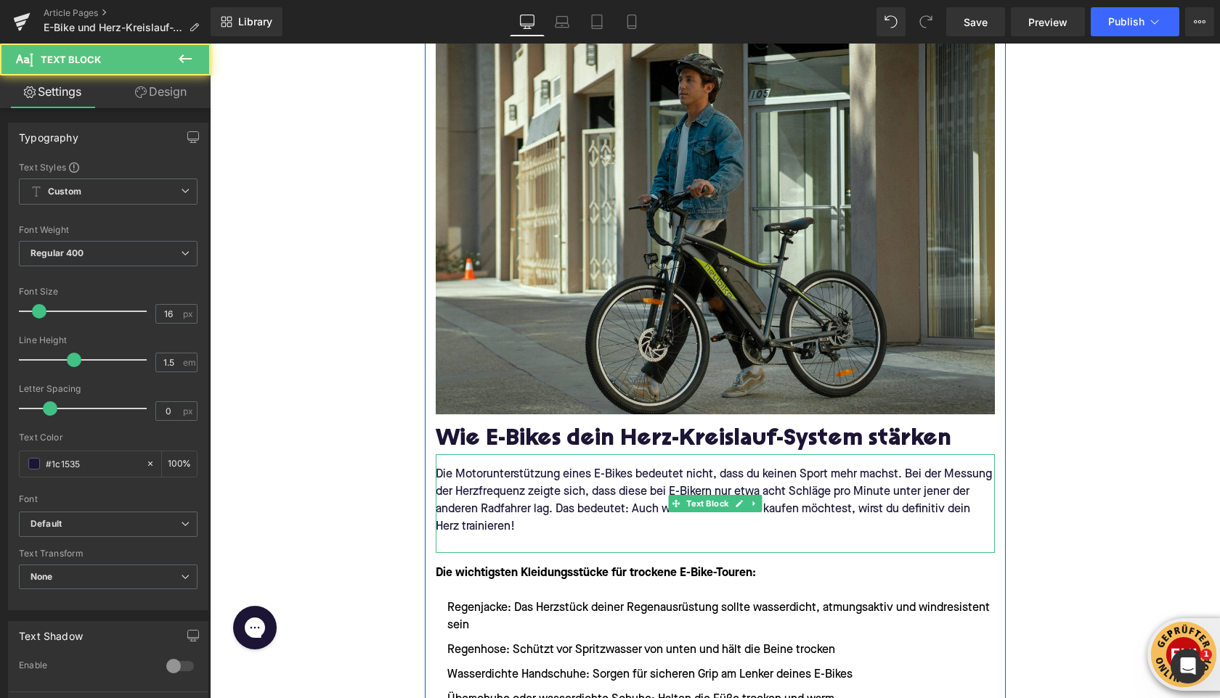
click at [491, 543] on p at bounding box center [715, 544] width 559 height 17
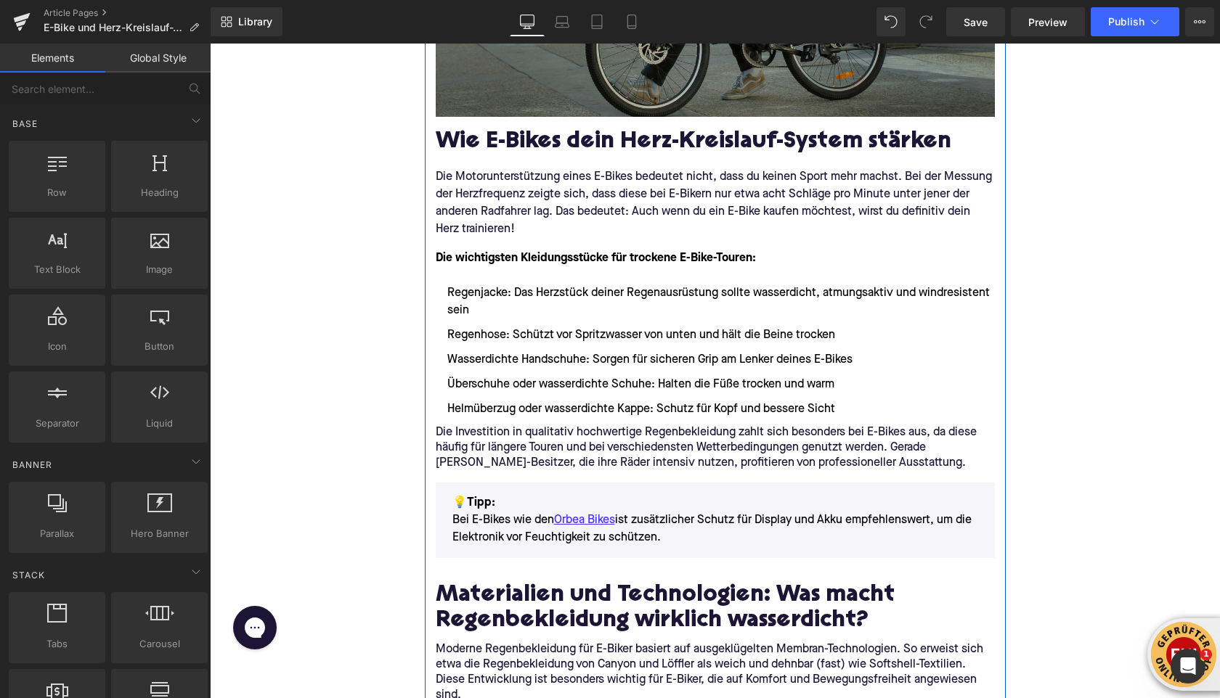
scroll to position [807, 0]
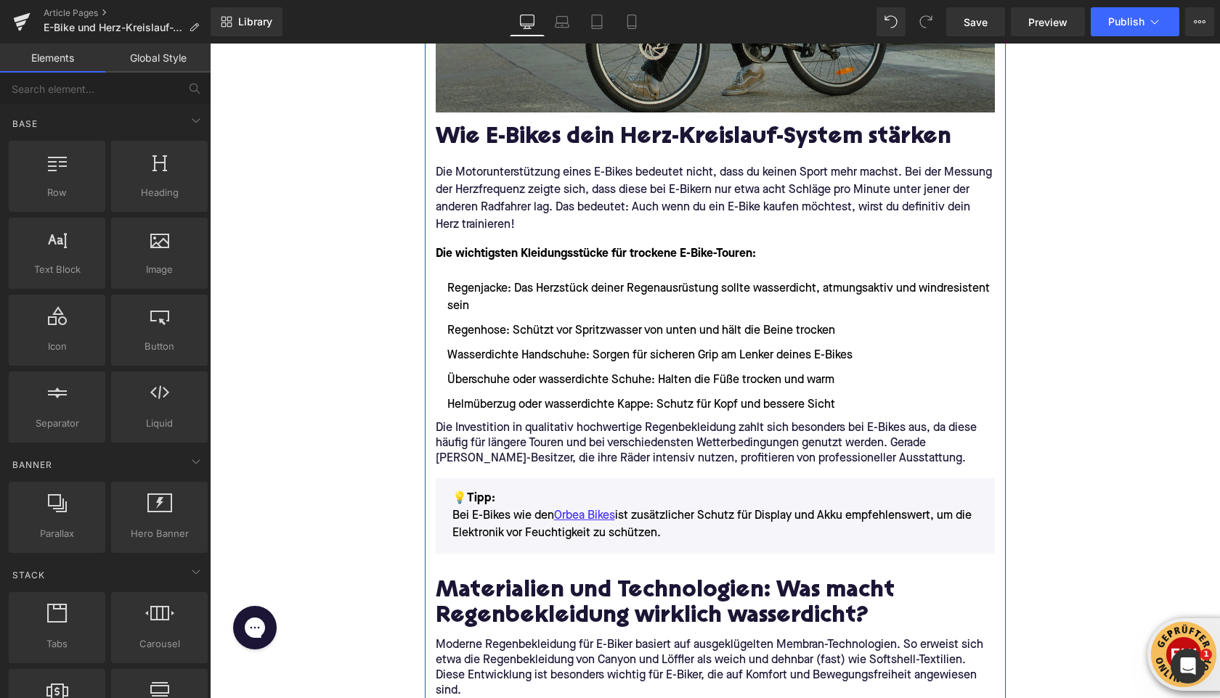
click at [517, 431] on p "Die Investition in qualitativ hochwertige Regenbekleidung zahlt sich besonders …" at bounding box center [715, 444] width 559 height 46
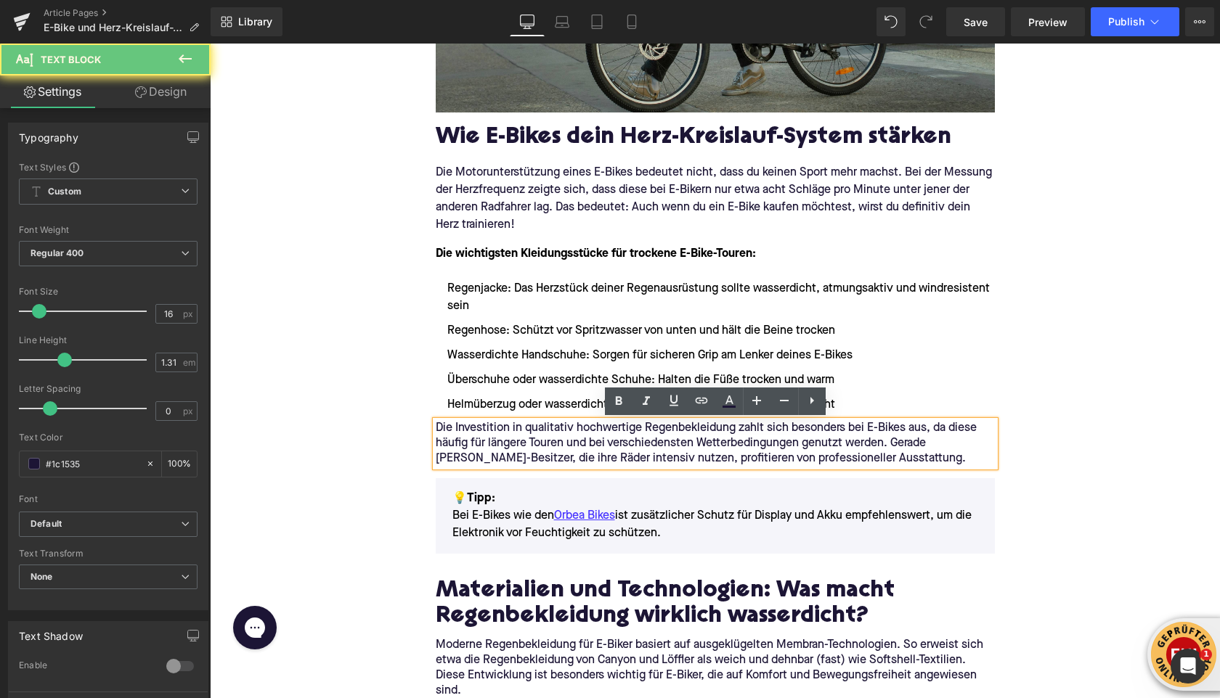
click at [517, 431] on p "Die Investition in qualitativ hochwertige Regenbekleidung zahlt sich besonders …" at bounding box center [715, 444] width 559 height 46
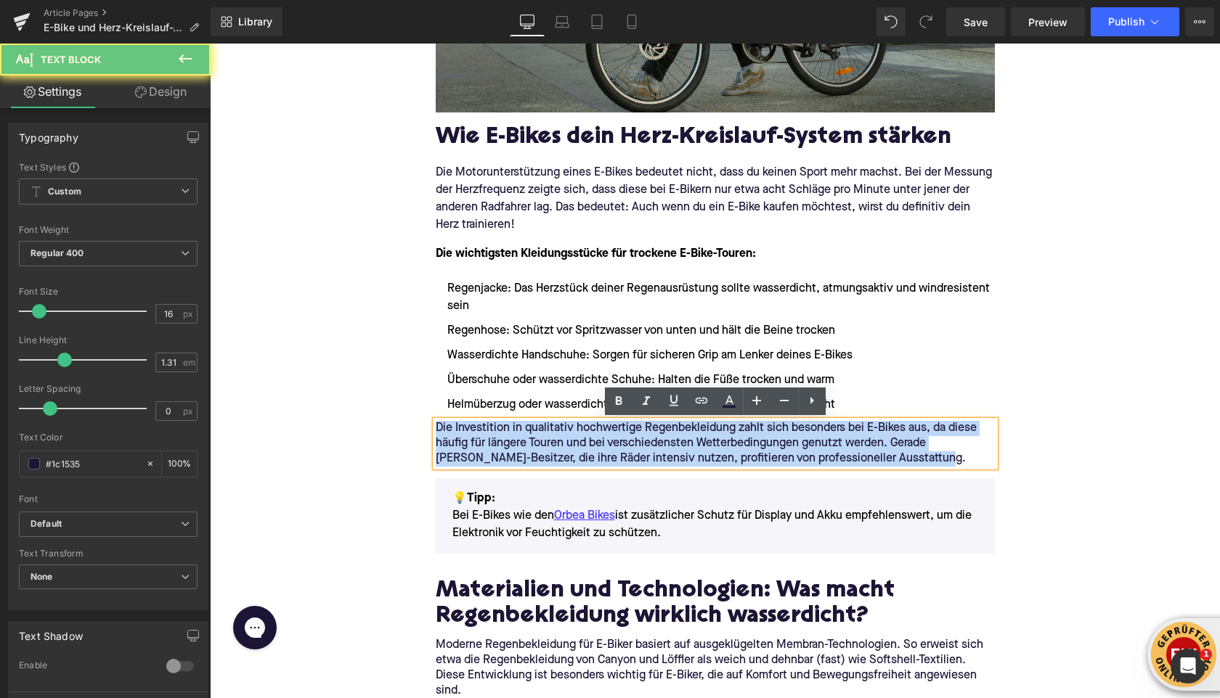
click at [517, 431] on p "Die Investition in qualitativ hochwertige Regenbekleidung zahlt sich besonders …" at bounding box center [715, 444] width 559 height 46
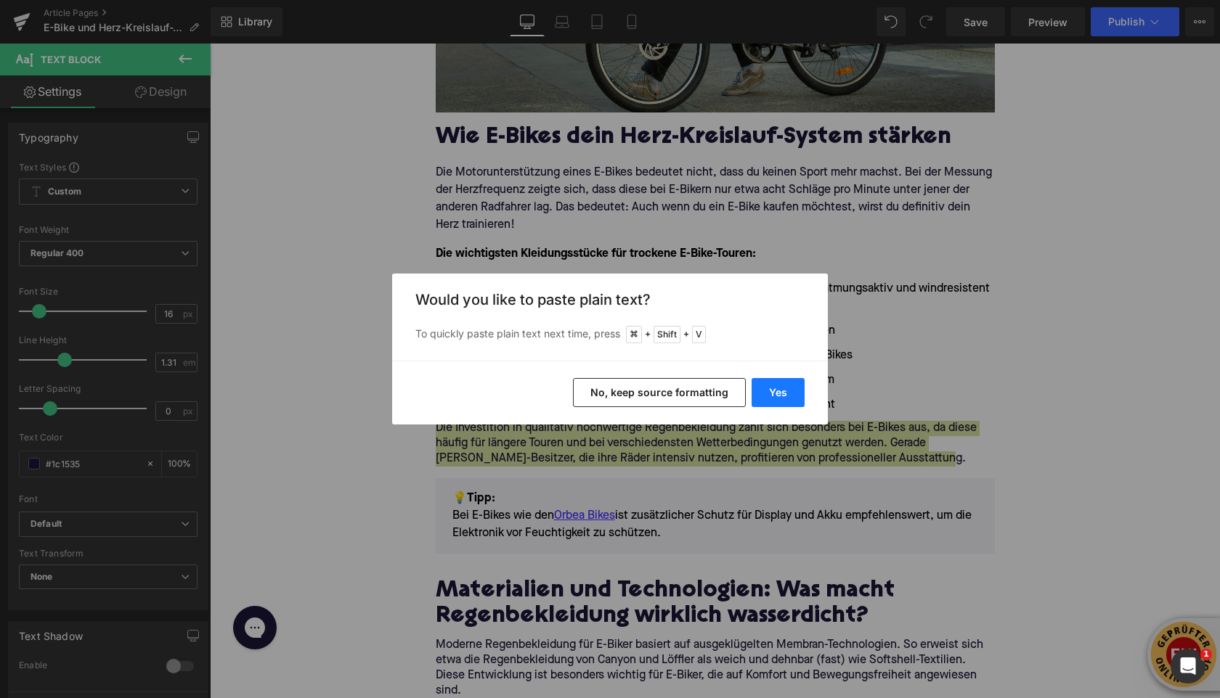
click at [789, 393] on button "Yes" at bounding box center [777, 392] width 53 height 29
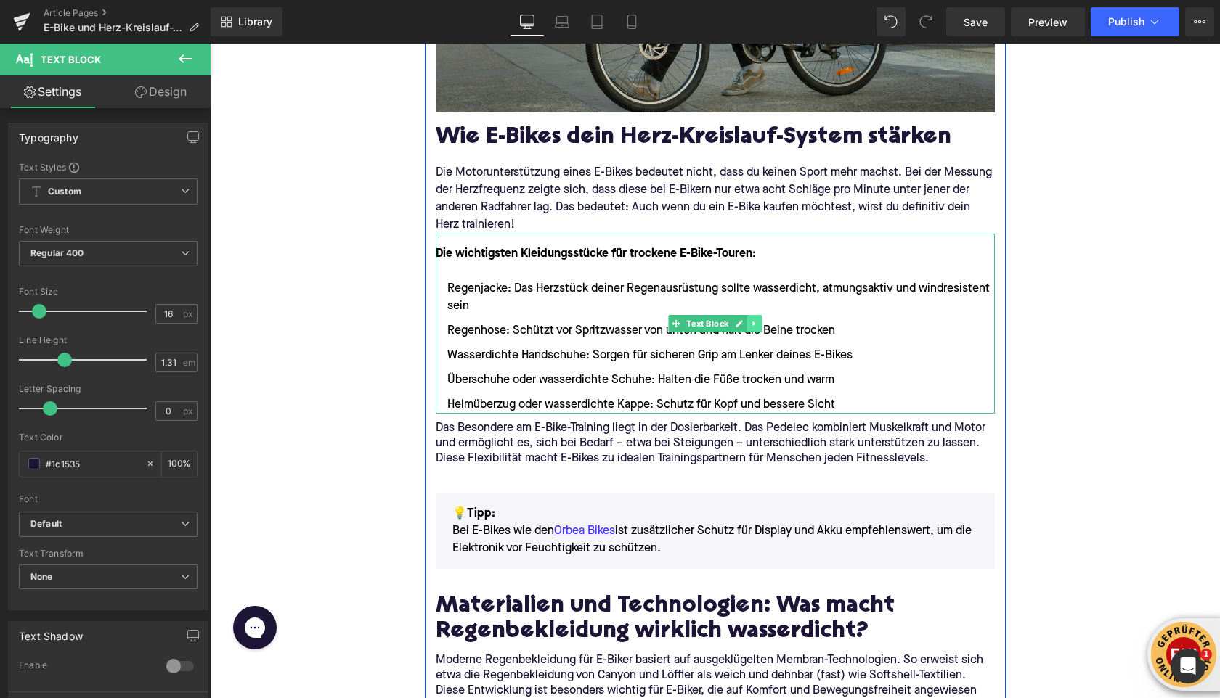
click at [760, 327] on link at bounding box center [753, 323] width 15 height 17
click at [762, 327] on icon at bounding box center [761, 323] width 8 height 8
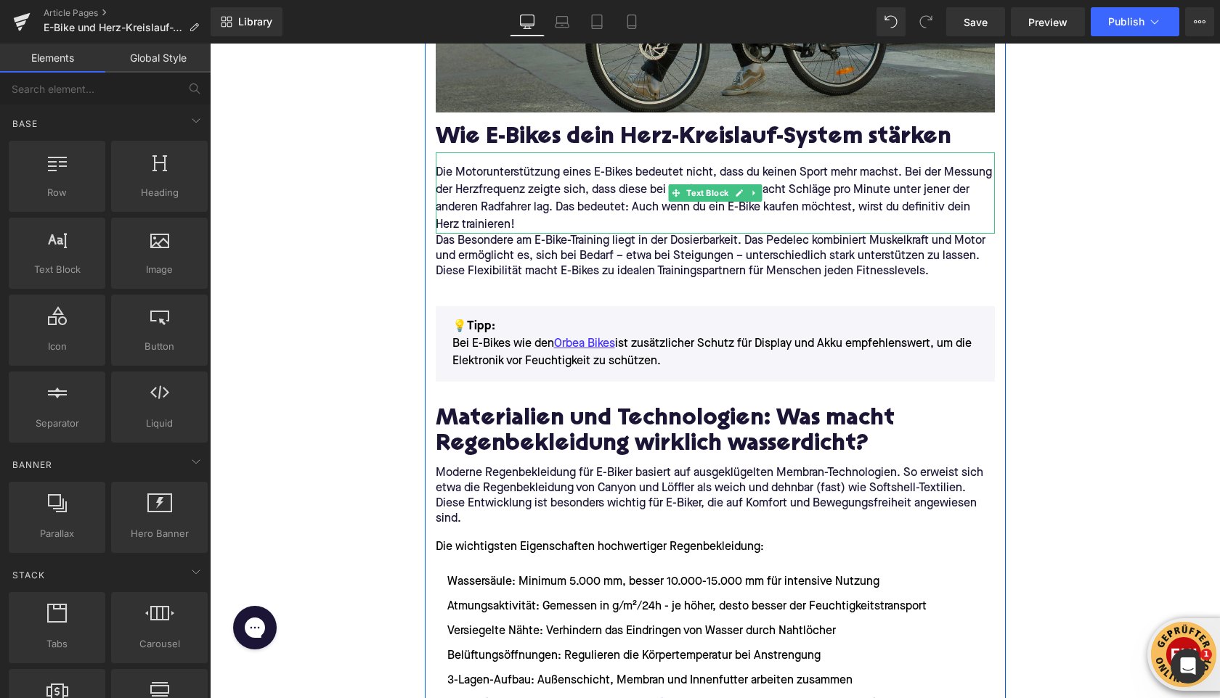
click at [534, 227] on p "Die Motorunterstützung eines E-Bikes bedeutet nicht, dass du keinen Sport mehr …" at bounding box center [715, 199] width 559 height 70
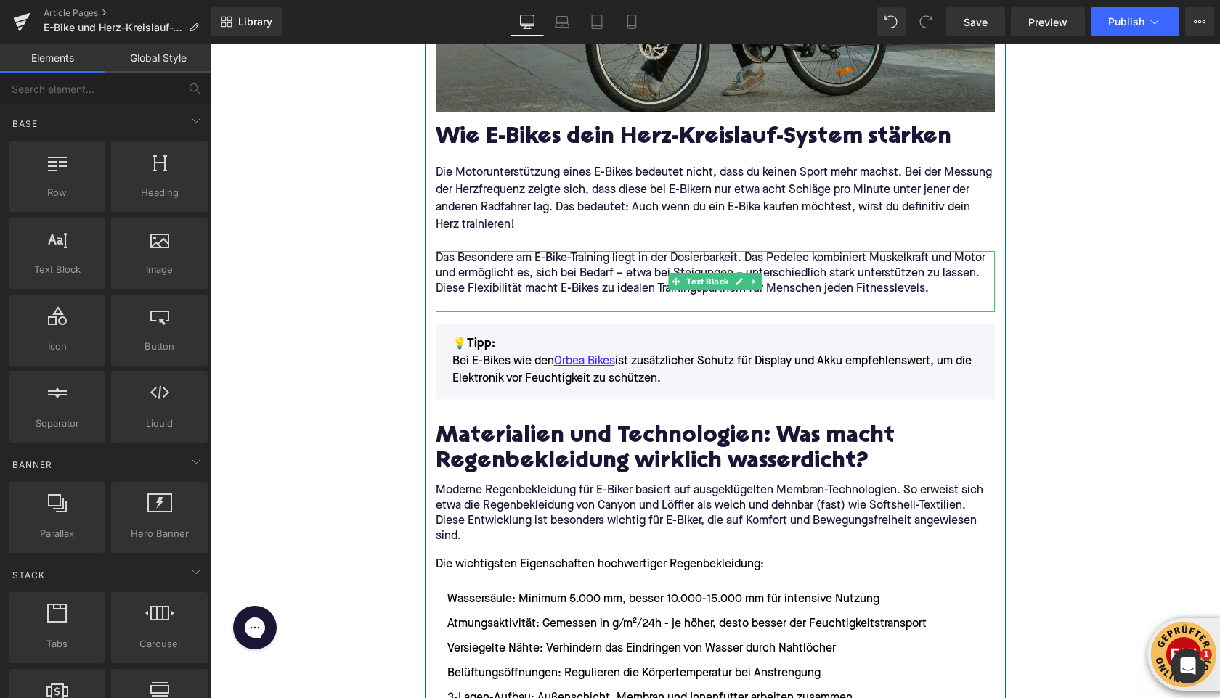
click at [454, 265] on p "Das Besondere am E-Bike-Training liegt in der Dosierbarkeit. Das Pedelec kombin…" at bounding box center [715, 274] width 559 height 46
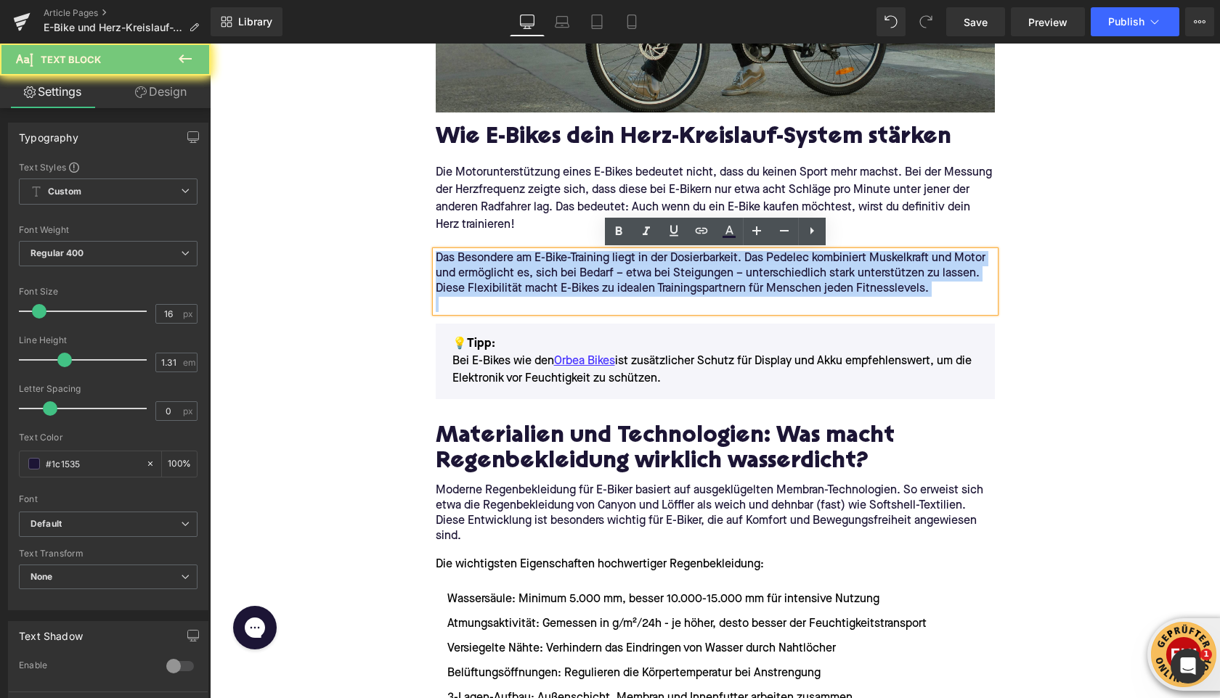
click at [454, 265] on p "Das Besondere am E-Bike-Training liegt in der Dosierbarkeit. Das Pedelec kombin…" at bounding box center [715, 274] width 559 height 46
copy p "Das Besondere am E-Bike-Training liegt in der Dosierbarkeit. Das Pedelec kombin…"
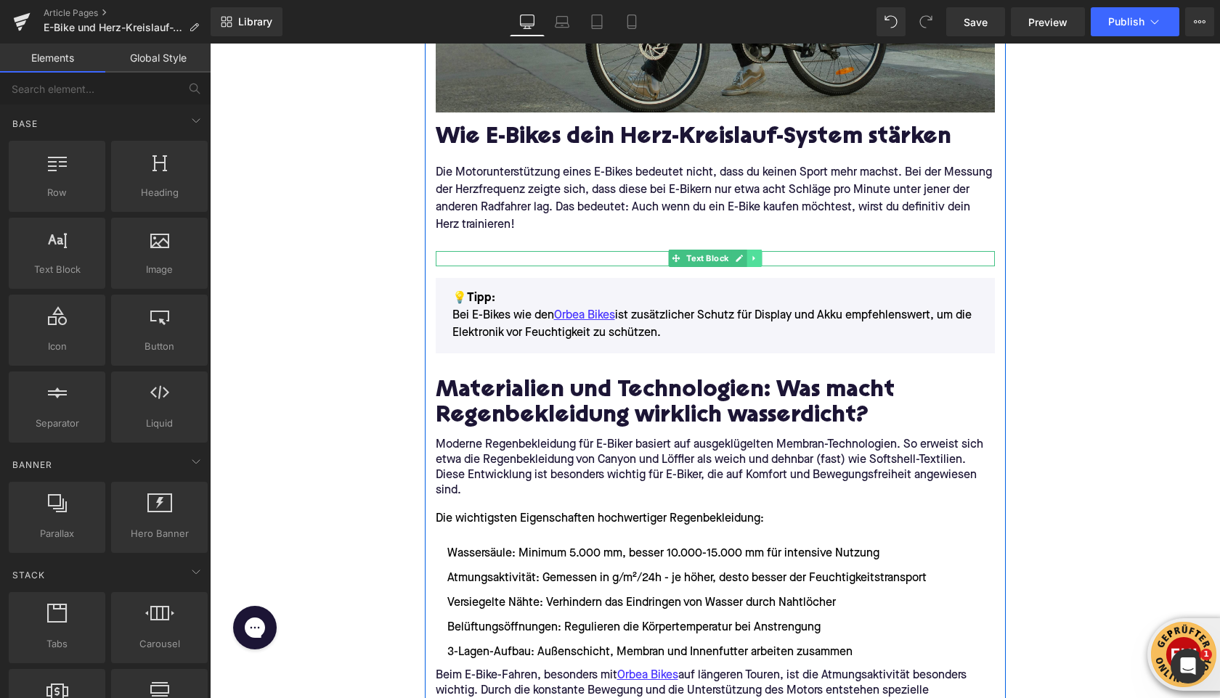
click at [754, 259] on icon at bounding box center [753, 258] width 2 height 5
click at [757, 259] on icon at bounding box center [761, 259] width 8 height 8
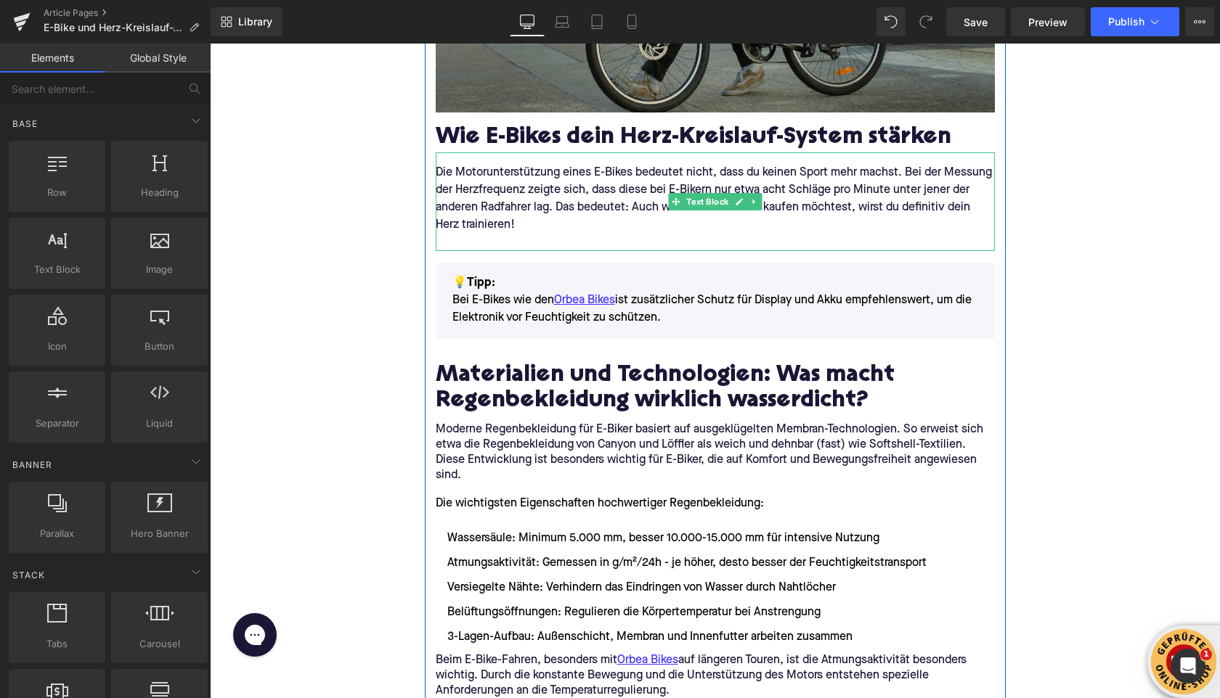
click at [628, 228] on p "Die Motorunterstützung eines E-Bikes bedeutet nicht, dass du keinen Sport mehr …" at bounding box center [715, 199] width 559 height 70
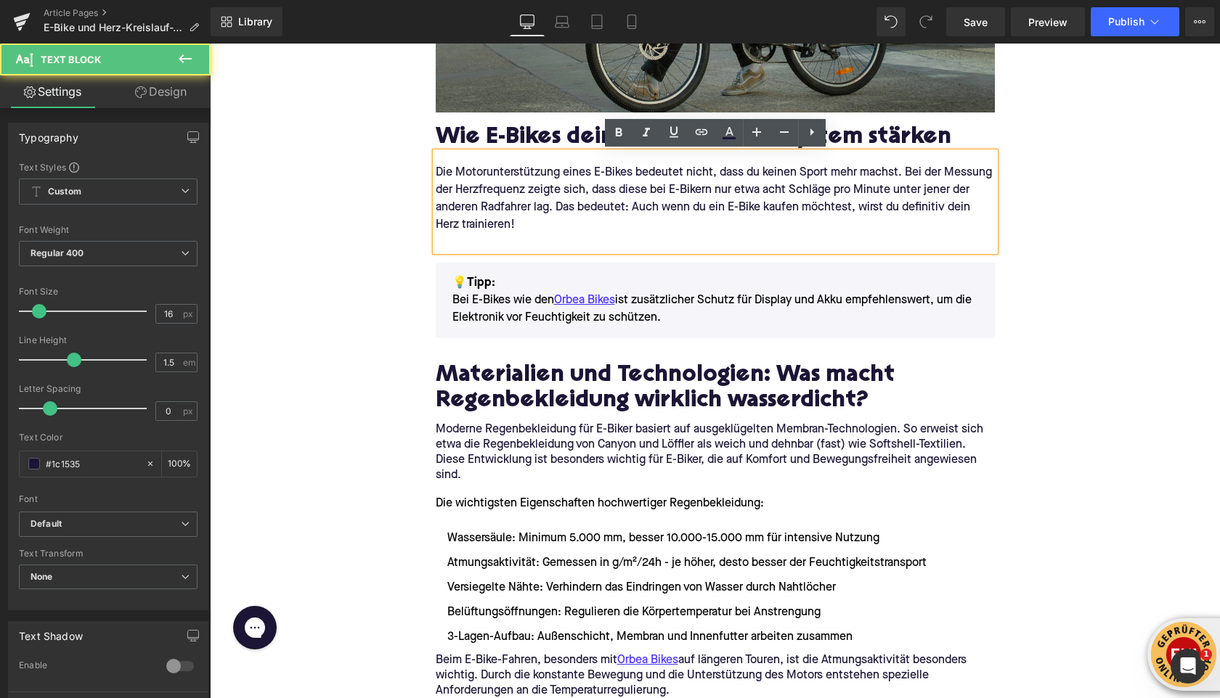
click at [575, 246] on p at bounding box center [715, 242] width 559 height 17
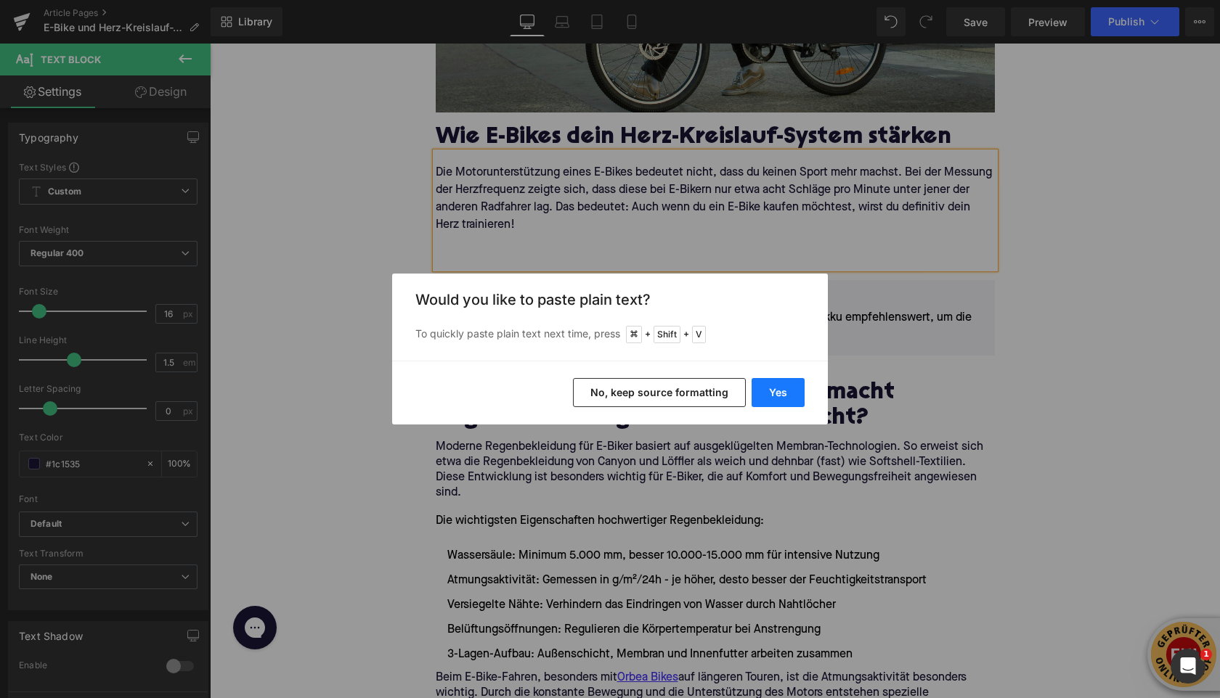
click at [775, 391] on button "Yes" at bounding box center [777, 392] width 53 height 29
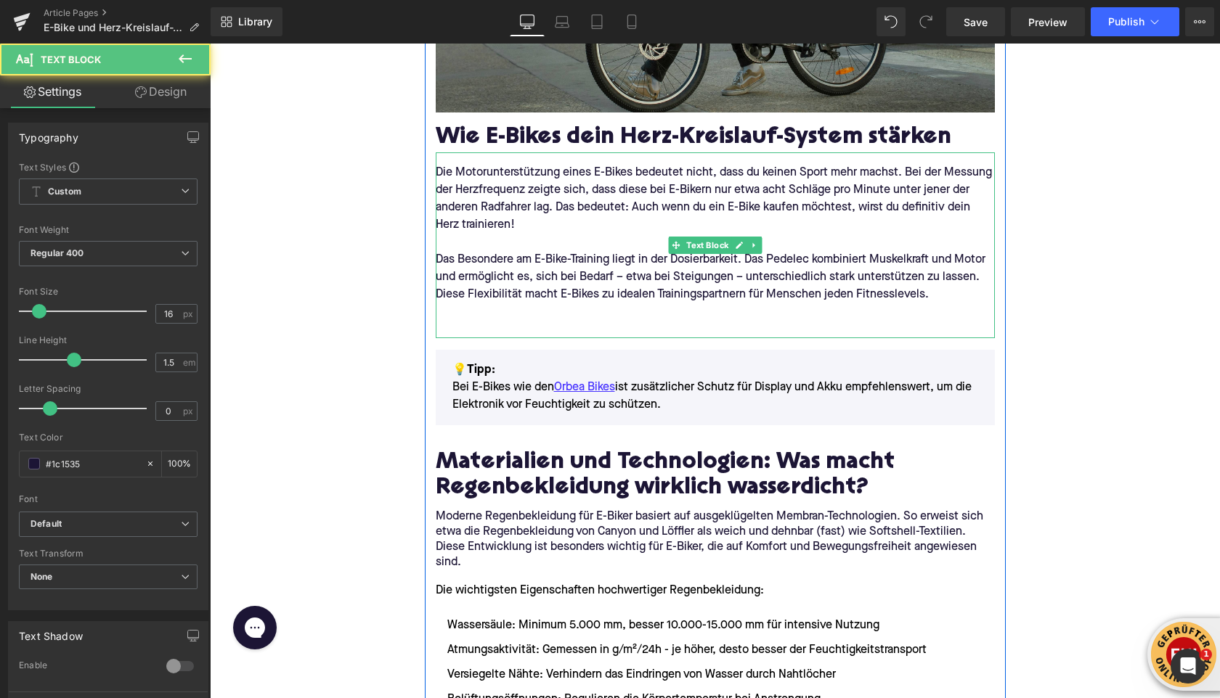
click at [462, 317] on p at bounding box center [715, 311] width 559 height 17
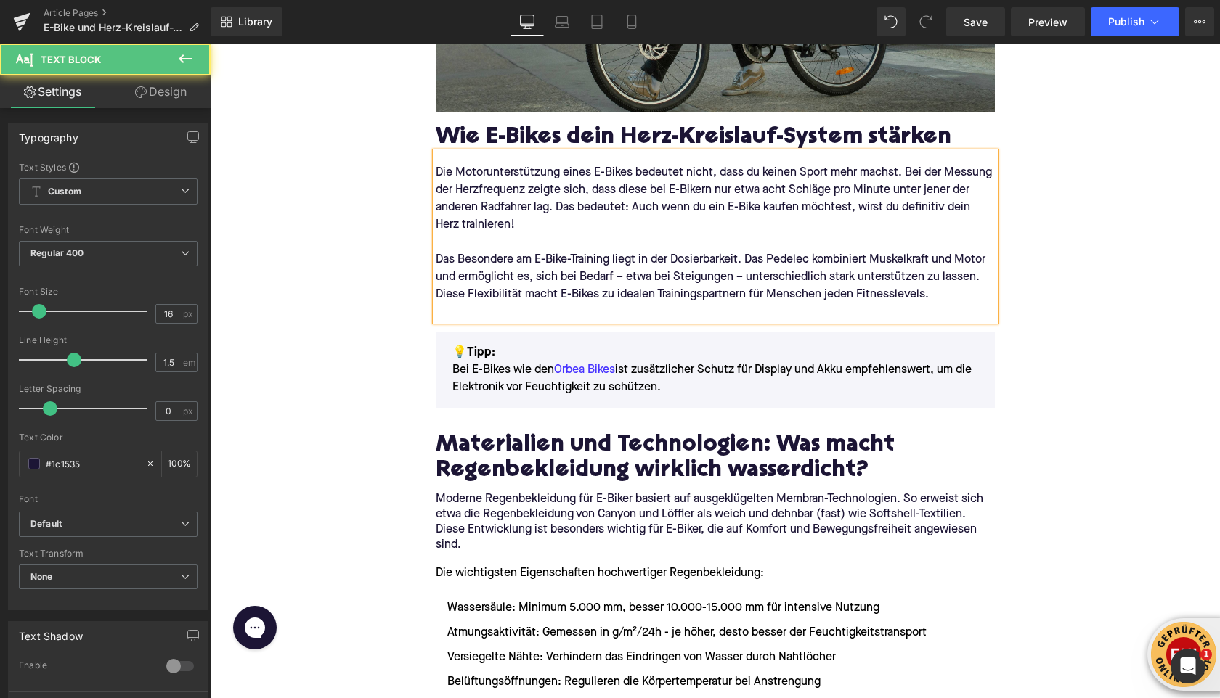
click at [443, 232] on p "Die Motorunterstützung eines E-Bikes bedeutet nicht, dass du keinen Sport mehr …" at bounding box center [715, 199] width 559 height 70
click at [443, 241] on p at bounding box center [715, 242] width 559 height 17
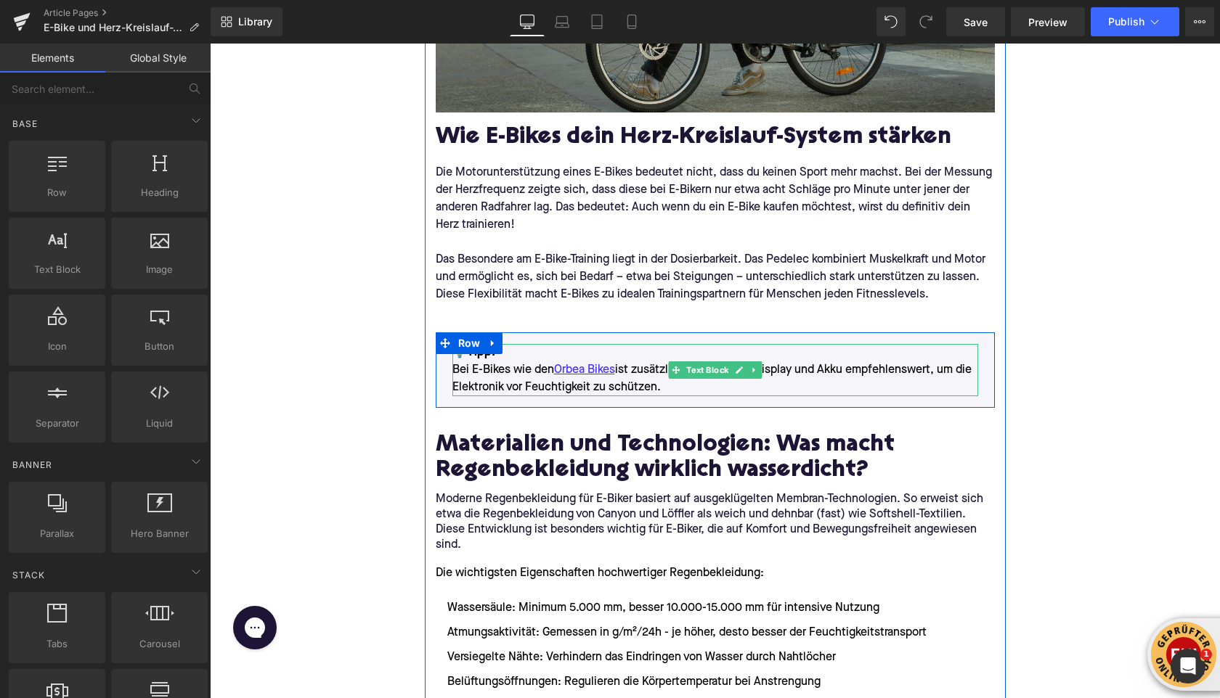
click at [497, 375] on p "💡Tipp: Bei E-Bikes wie den Orbea Bikes ist zusätzlicher Schutz für Display und …" at bounding box center [715, 370] width 526 height 52
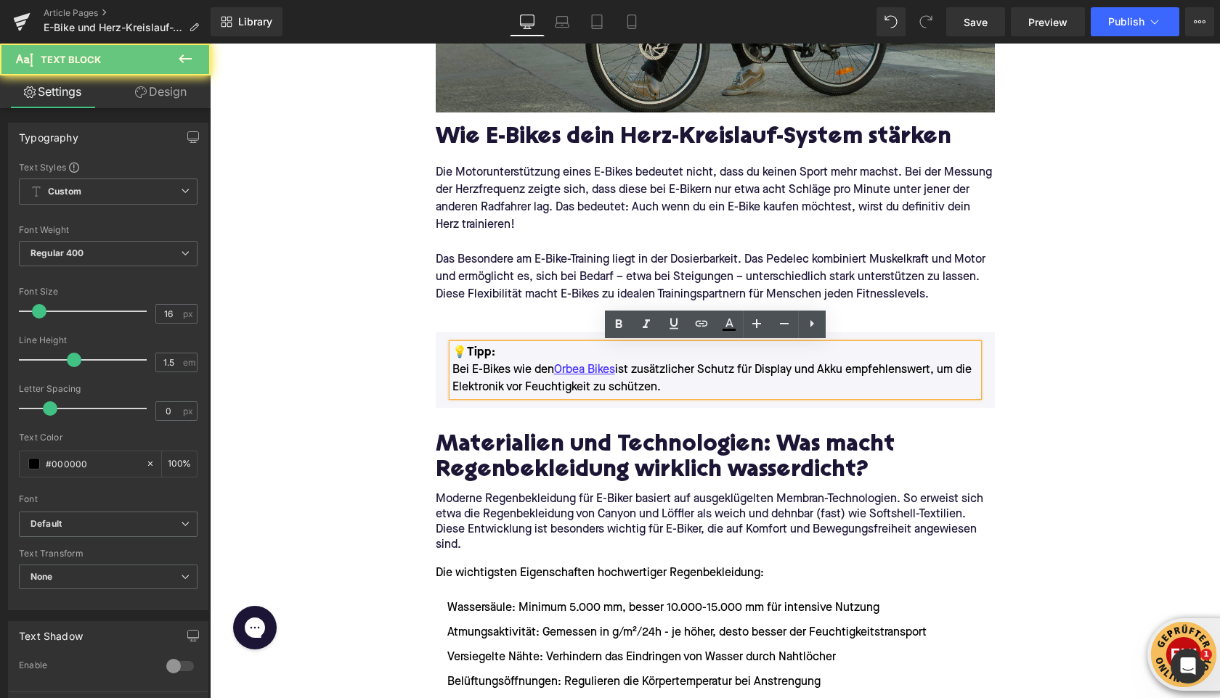
click at [497, 375] on p "💡Tipp: Bei E-Bikes wie den Orbea Bikes ist zusätzlicher Schutz für Display und …" at bounding box center [715, 370] width 526 height 52
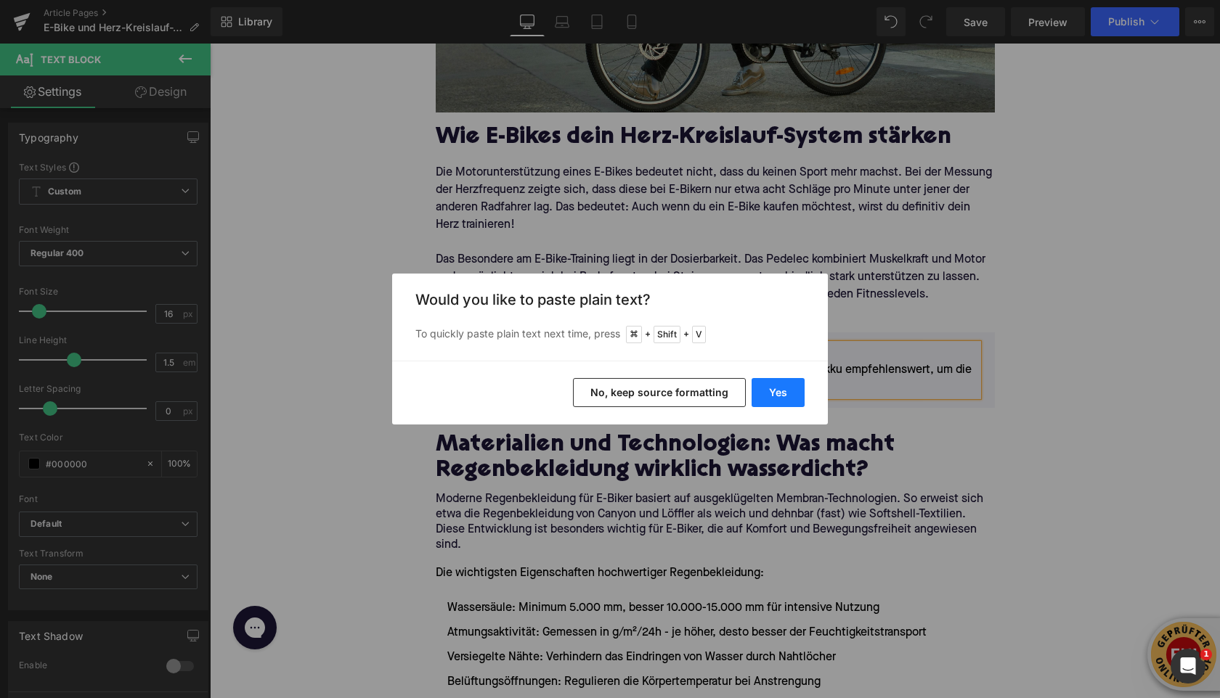
click at [770, 393] on button "Yes" at bounding box center [777, 392] width 53 height 29
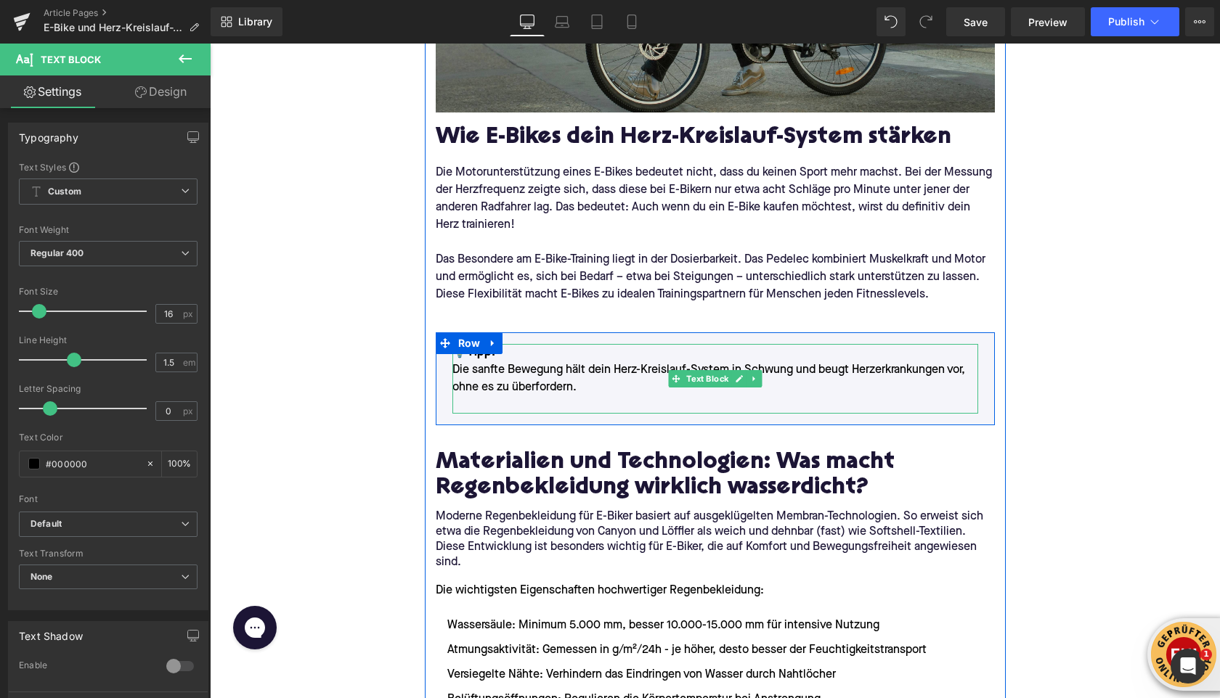
click at [511, 373] on p "💡Tipp: Die sanfte Bewegung hält dein Herz-Kreislauf-System in Schwung und beugt…" at bounding box center [715, 370] width 526 height 52
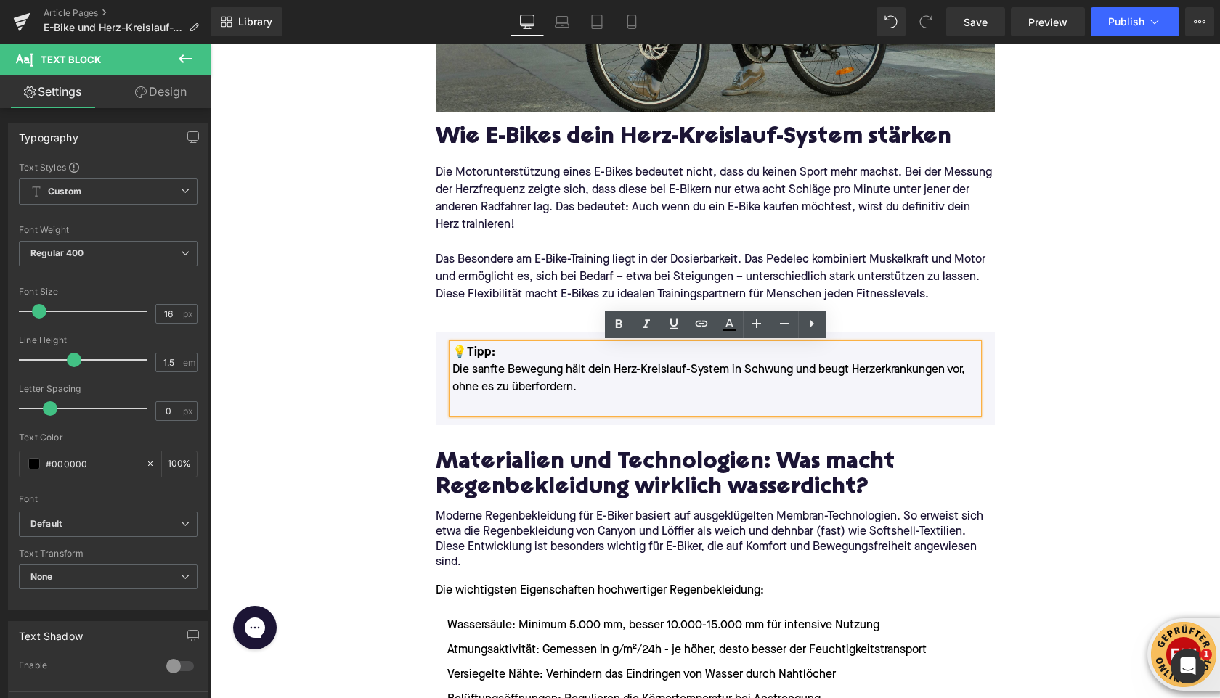
click at [471, 351] on font "💡Tipp:" at bounding box center [473, 353] width 43 height 12
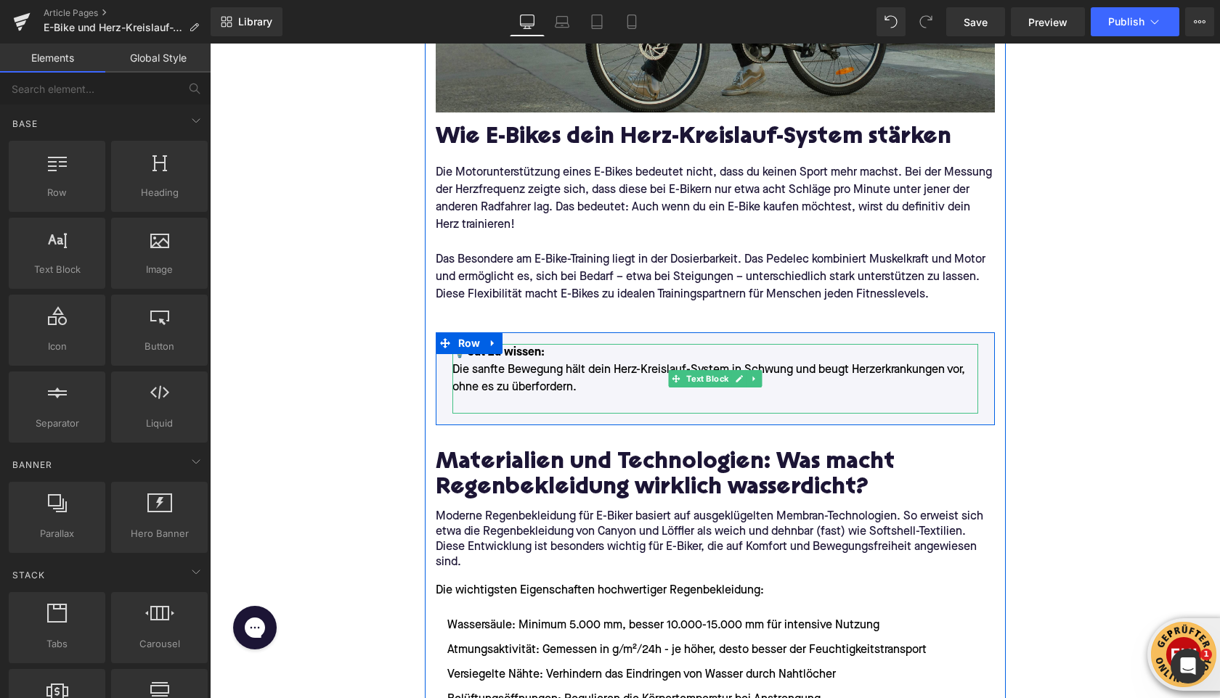
click at [499, 401] on p at bounding box center [715, 404] width 526 height 17
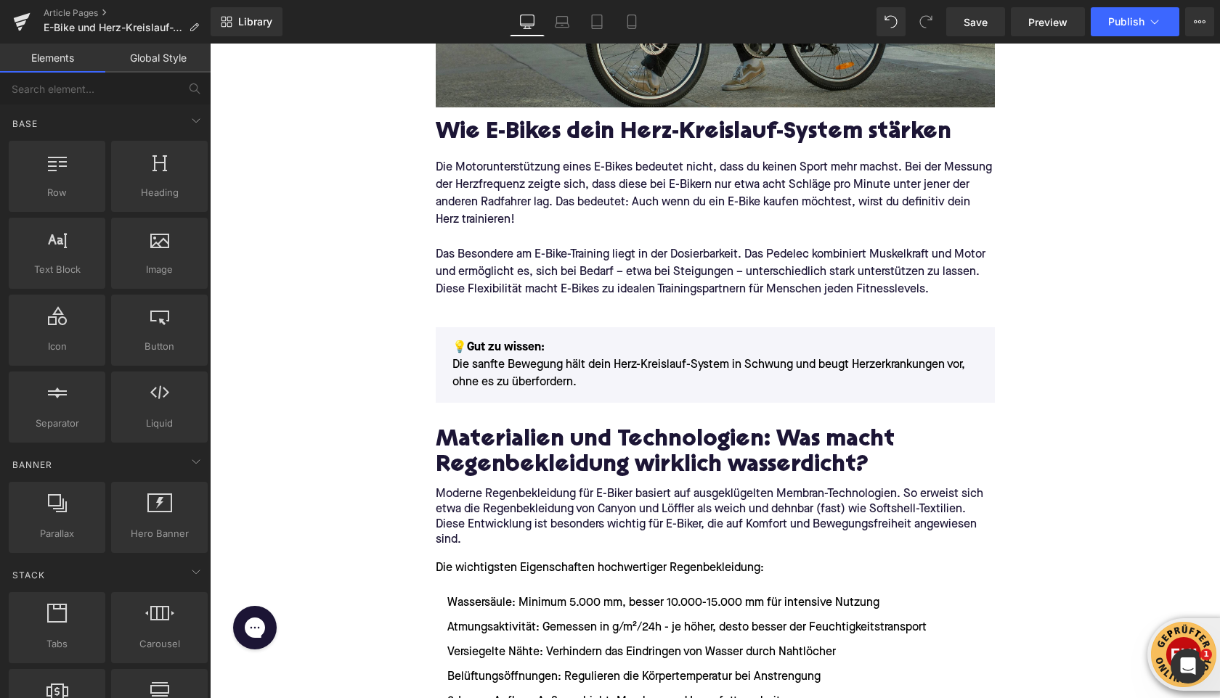
scroll to position [814, 0]
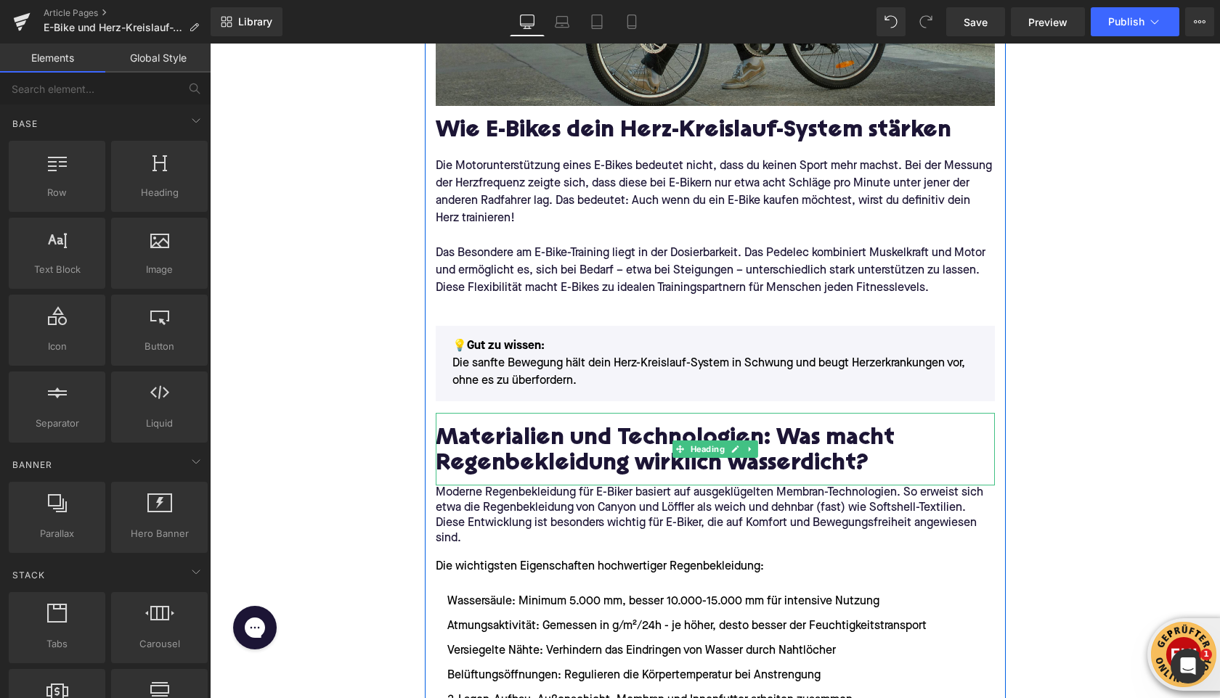
click at [478, 436] on h2 "Materialien und Technologien: Was macht Regenbekleidung wirklich wasserdicht?" at bounding box center [715, 453] width 559 height 52
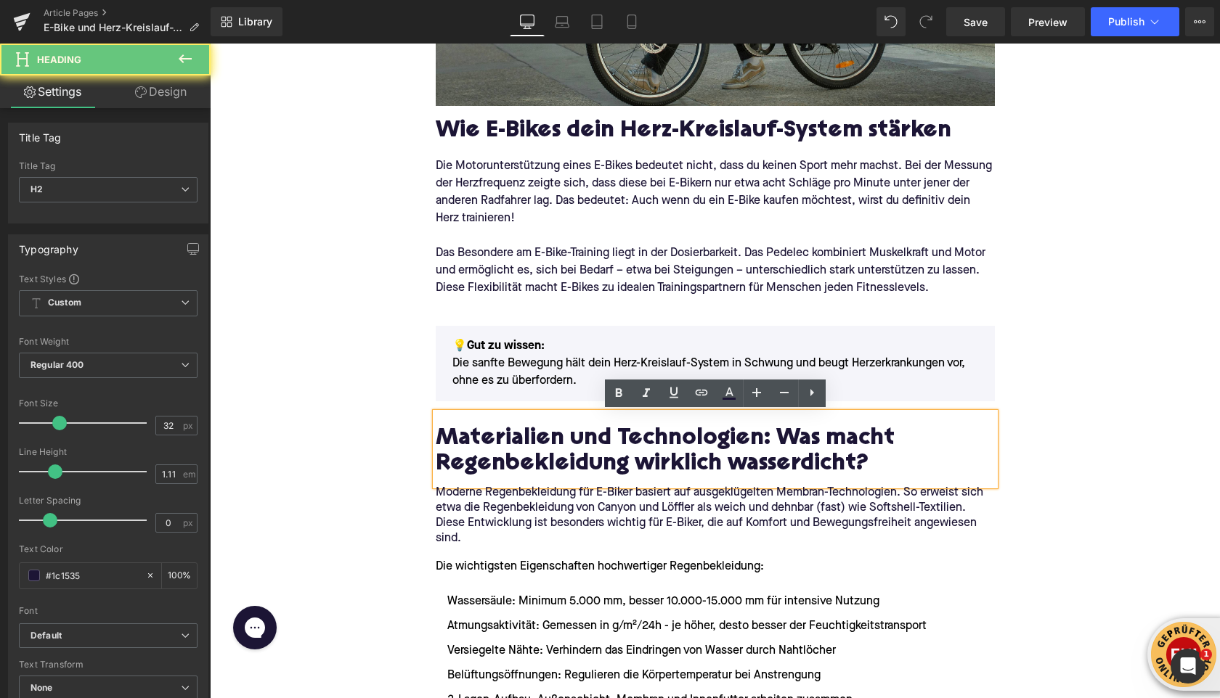
click at [478, 436] on h2 "Materialien und Technologien: Was macht Regenbekleidung wirklich wasserdicht?" at bounding box center [715, 453] width 559 height 52
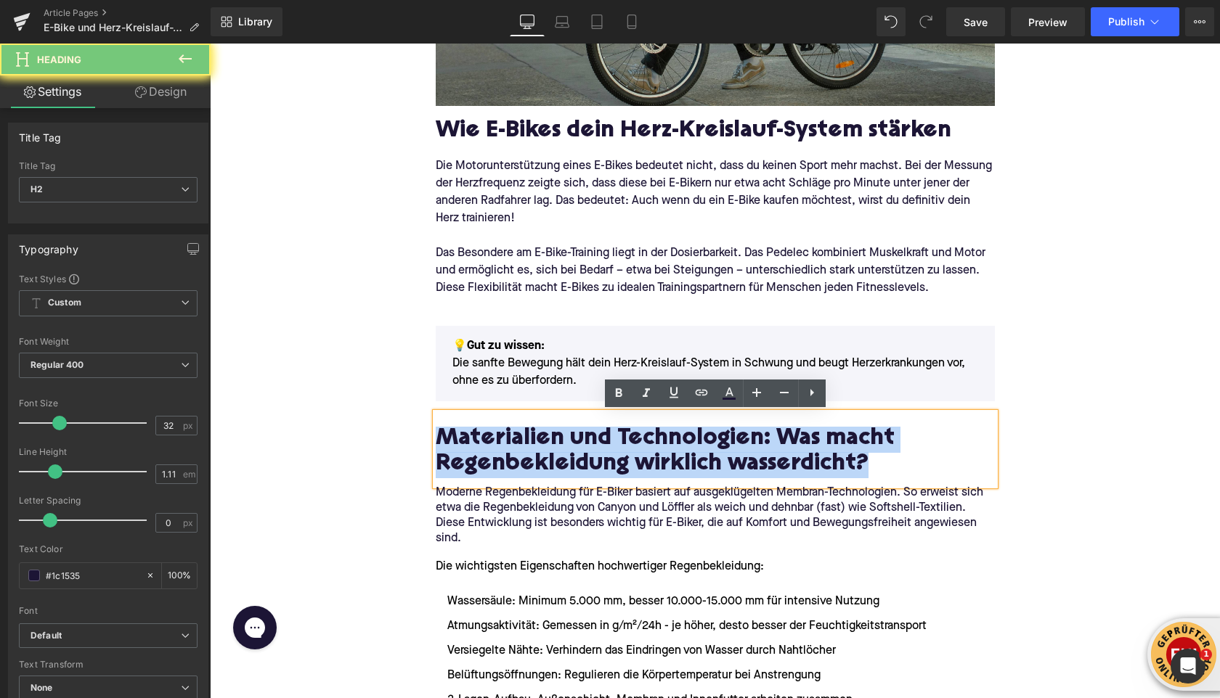
click at [478, 436] on h2 "Materialien und Technologien: Was macht Regenbekleidung wirklich wasserdicht?" at bounding box center [715, 453] width 559 height 52
paste div
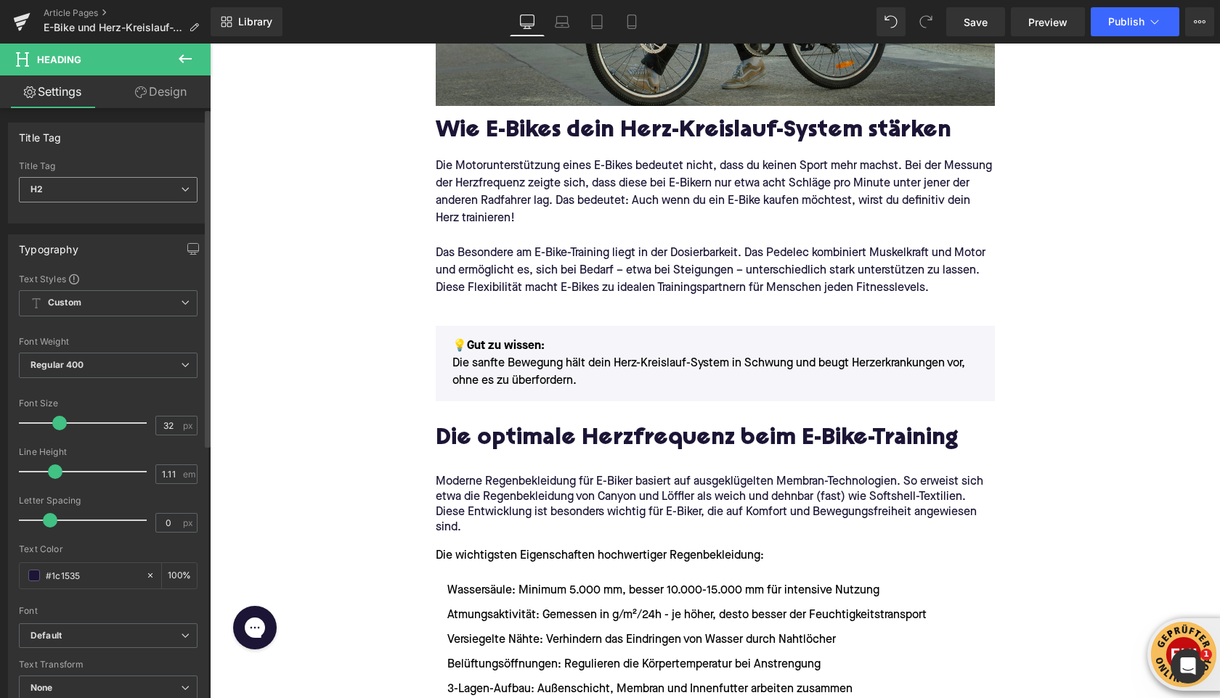
click at [103, 194] on span "H2" at bounding box center [108, 189] width 179 height 25
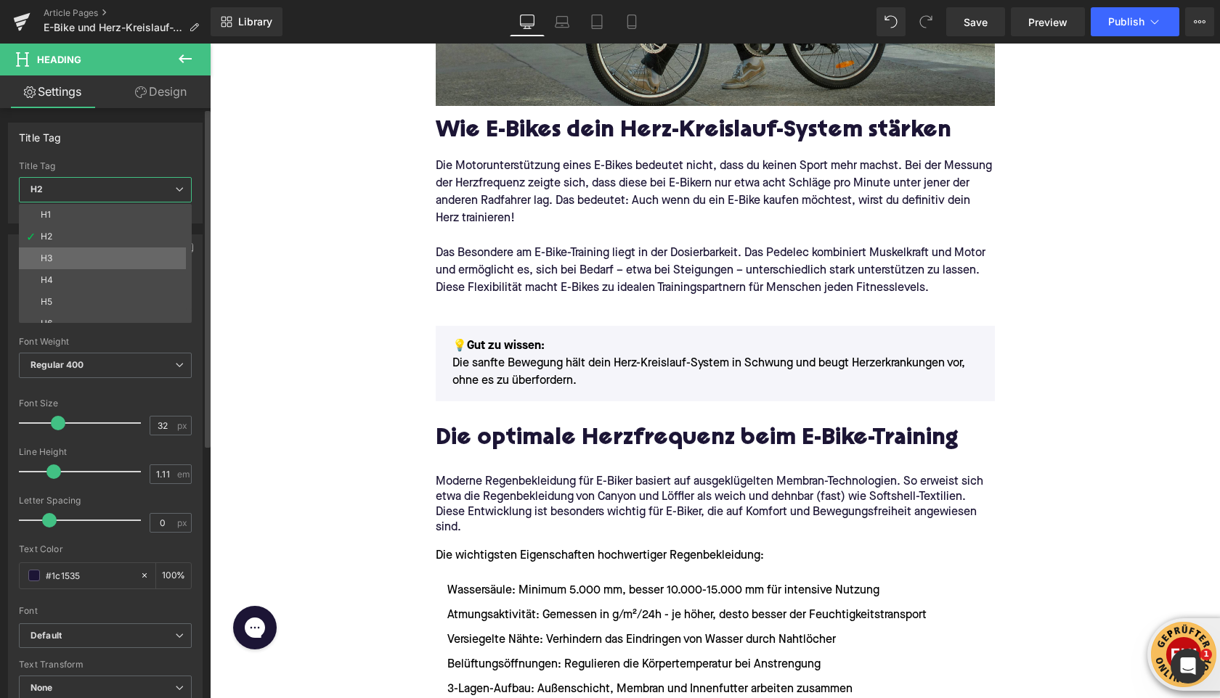
click at [74, 250] on li "H3" at bounding box center [108, 259] width 179 height 22
type input "24"
type input "1.29"
type input "100"
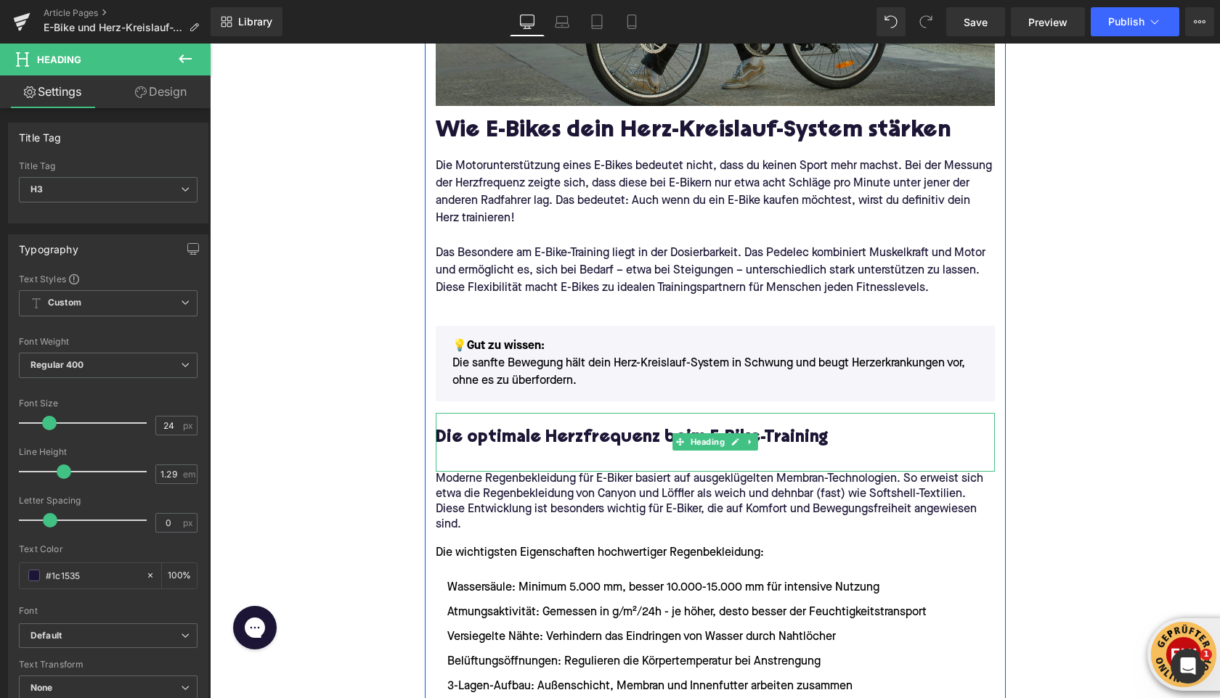
click at [481, 455] on div at bounding box center [715, 456] width 559 height 15
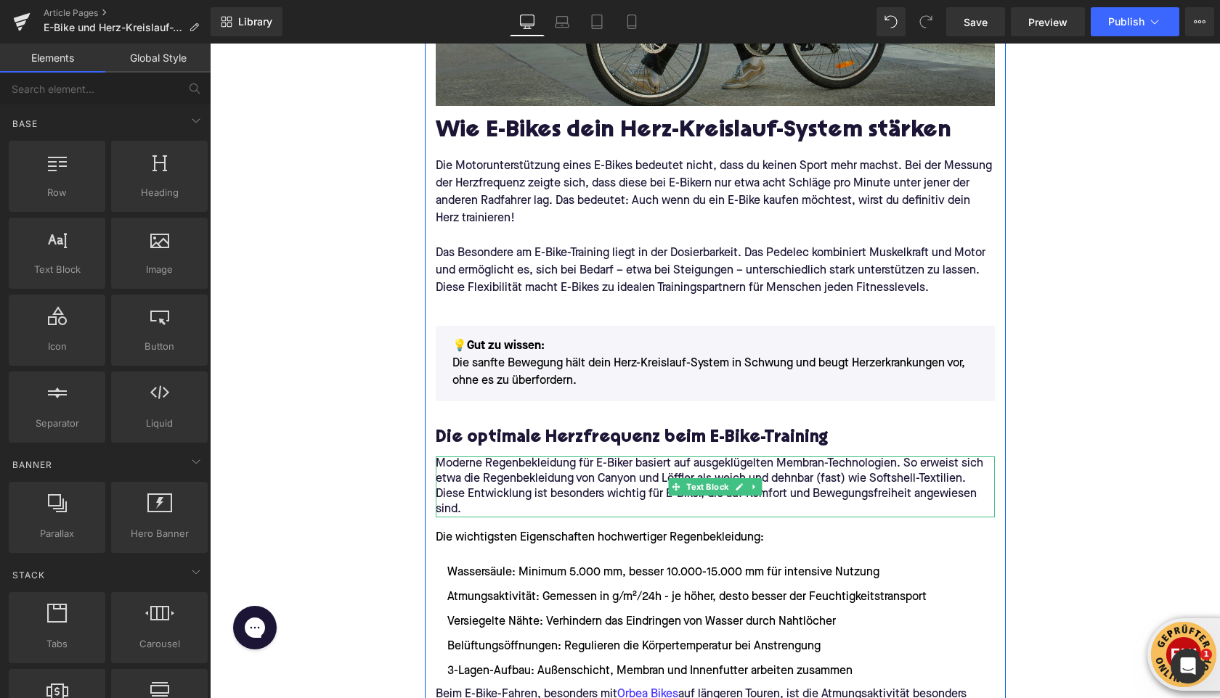
click at [521, 486] on p "Moderne Regenbekleidung für E-Biker basiert auf ausgeklügelten Membran-Technolo…" at bounding box center [715, 487] width 559 height 61
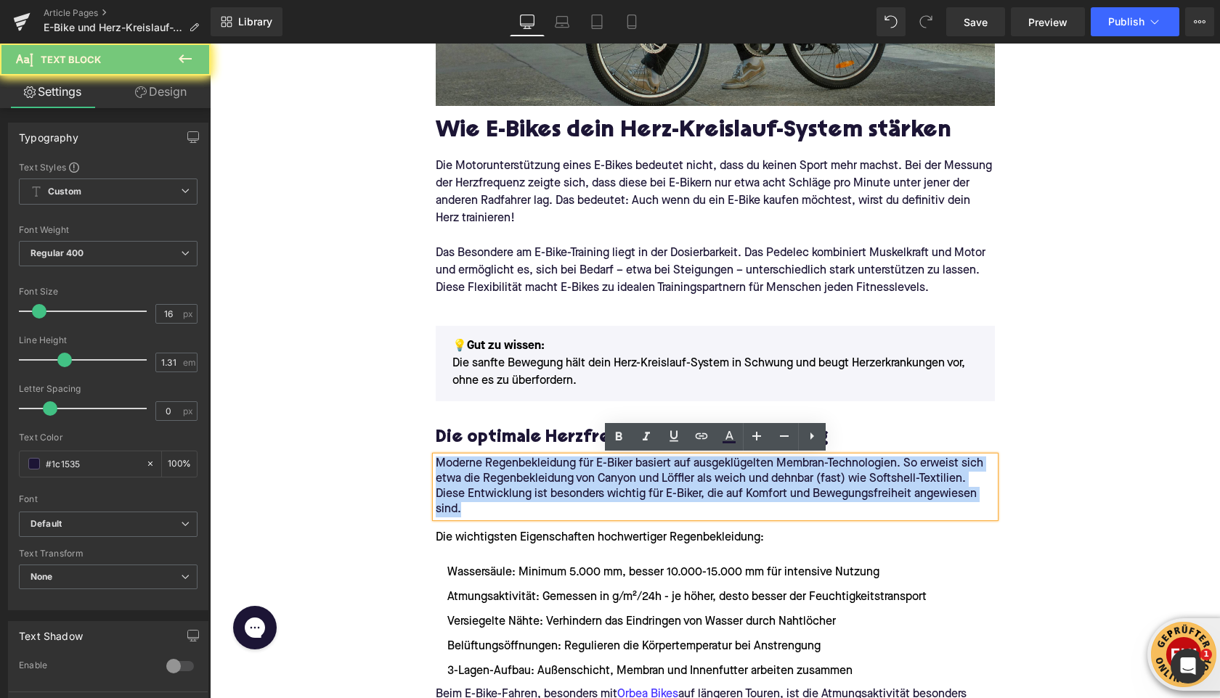
click at [521, 486] on p "Moderne Regenbekleidung für E-Biker basiert auf ausgeklügelten Membran-Technolo…" at bounding box center [715, 487] width 559 height 61
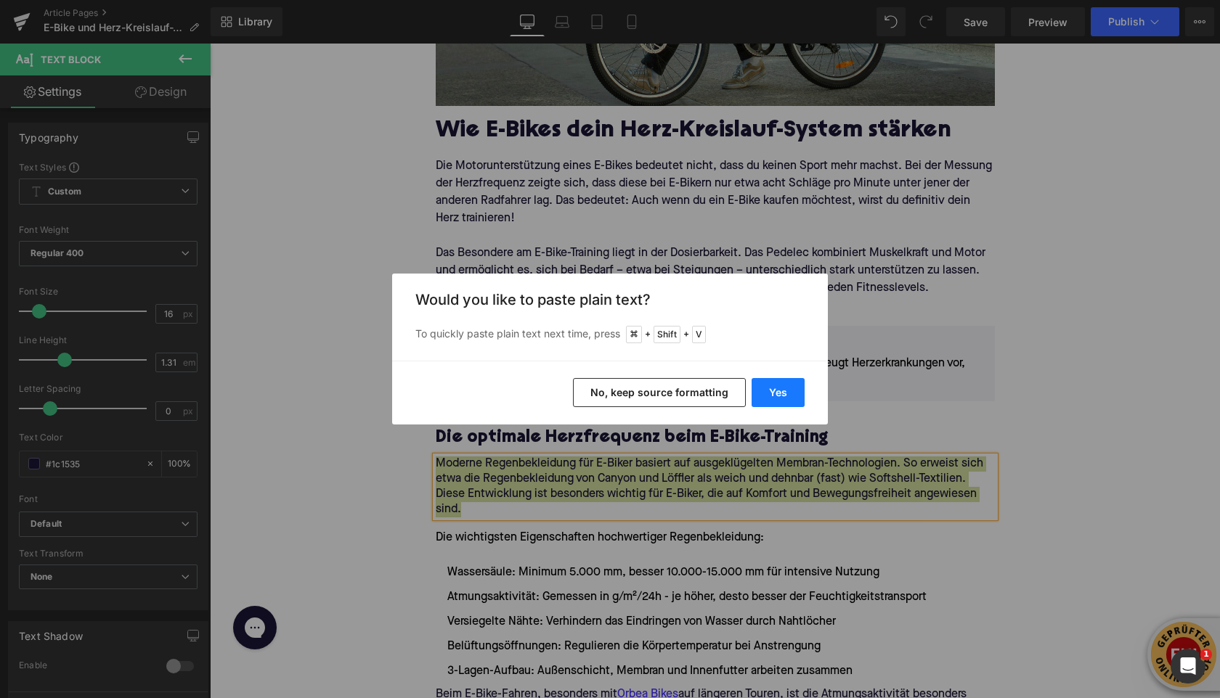
click at [796, 379] on button "Yes" at bounding box center [777, 392] width 53 height 29
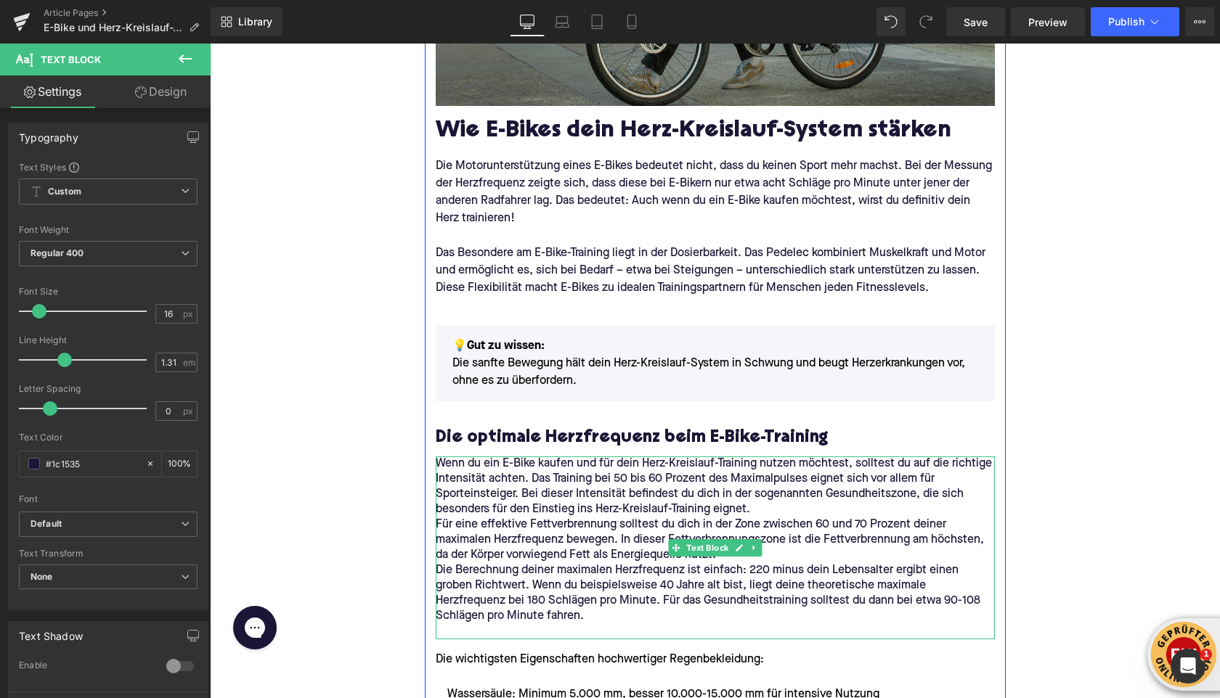
click at [770, 510] on p "Wenn du ein E-Bike kaufen und für dein Herz-Kreislauf-Training nutzen möchtest,…" at bounding box center [715, 487] width 559 height 61
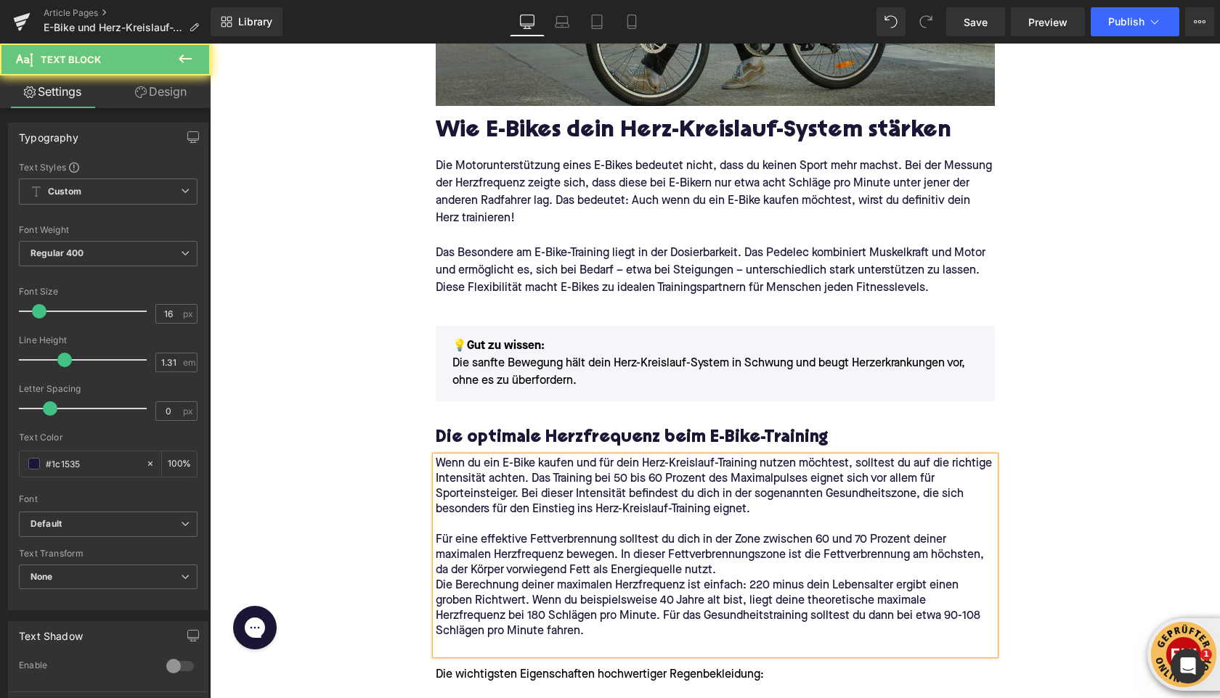
click at [739, 573] on p "Für eine effektive Fettverbrennung solltest du dich in der Zone zwischen 60 und…" at bounding box center [715, 556] width 559 height 46
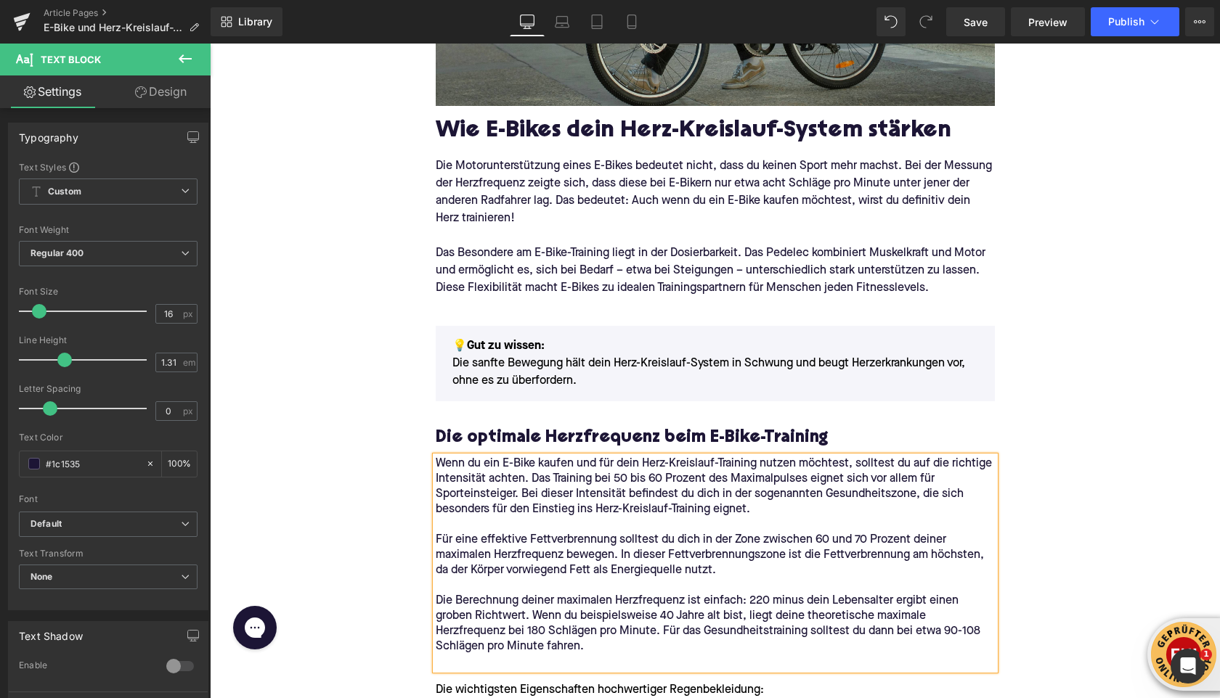
click at [459, 664] on p at bounding box center [715, 662] width 559 height 15
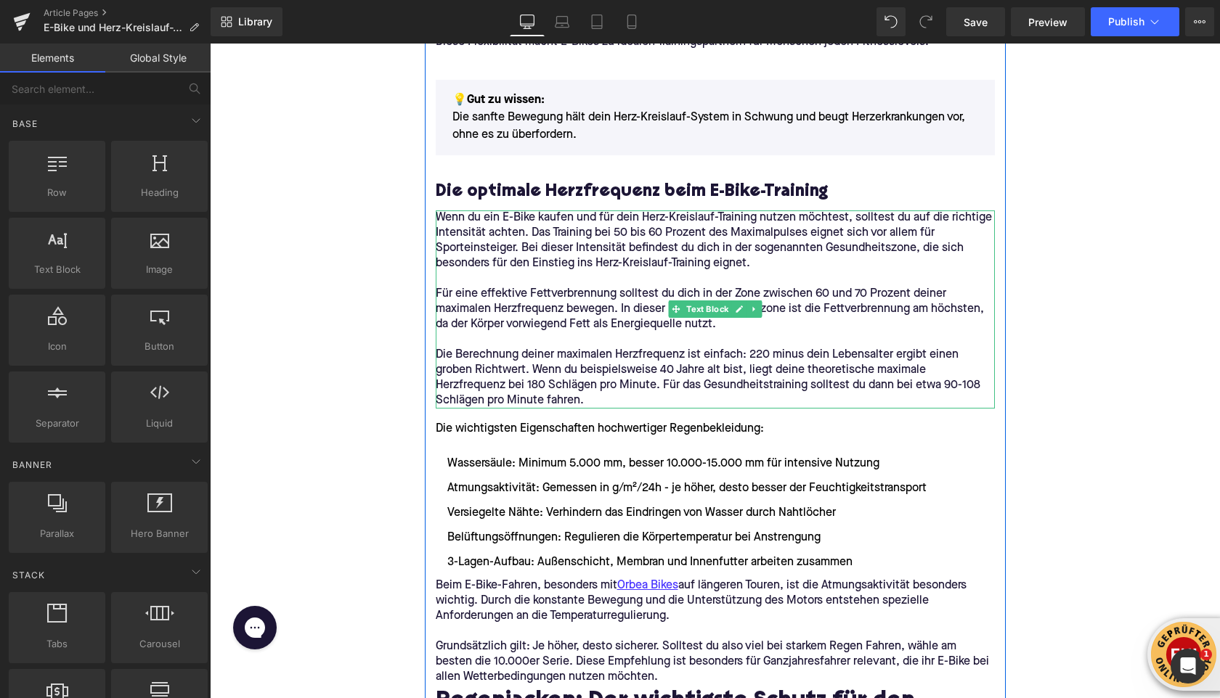
scroll to position [1101, 0]
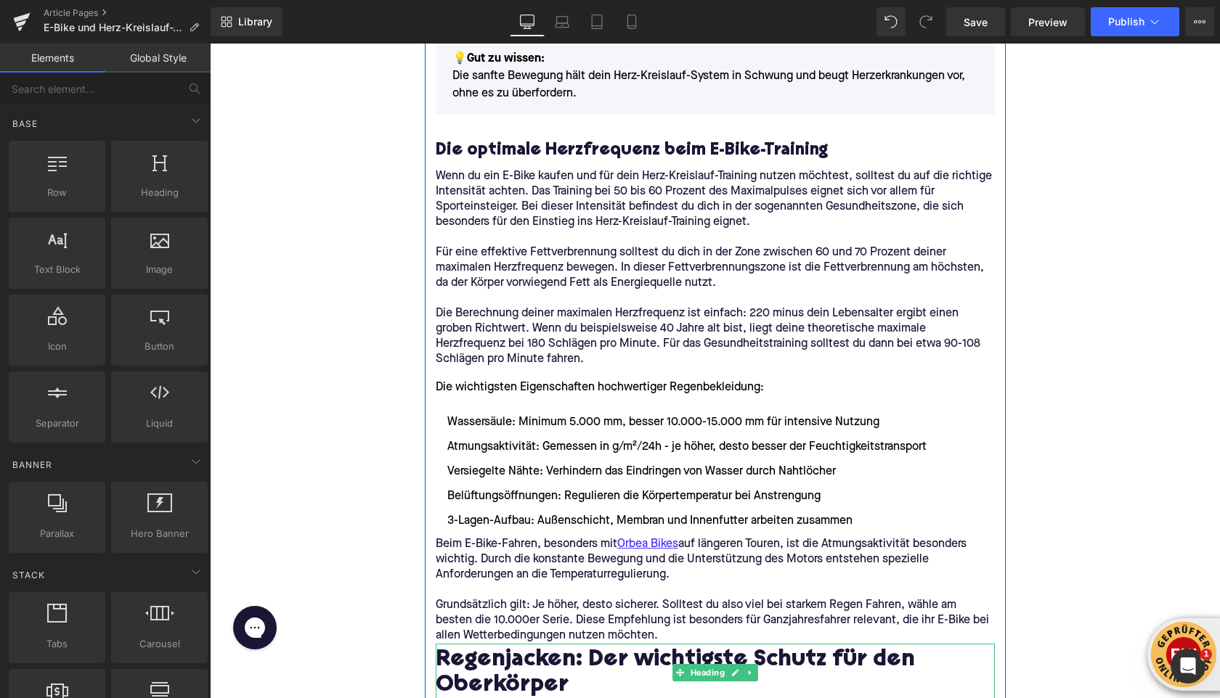
click at [510, 681] on h2 "Regenjacken: Der wichtigste Schutz für den Oberkörper" at bounding box center [715, 674] width 559 height 52
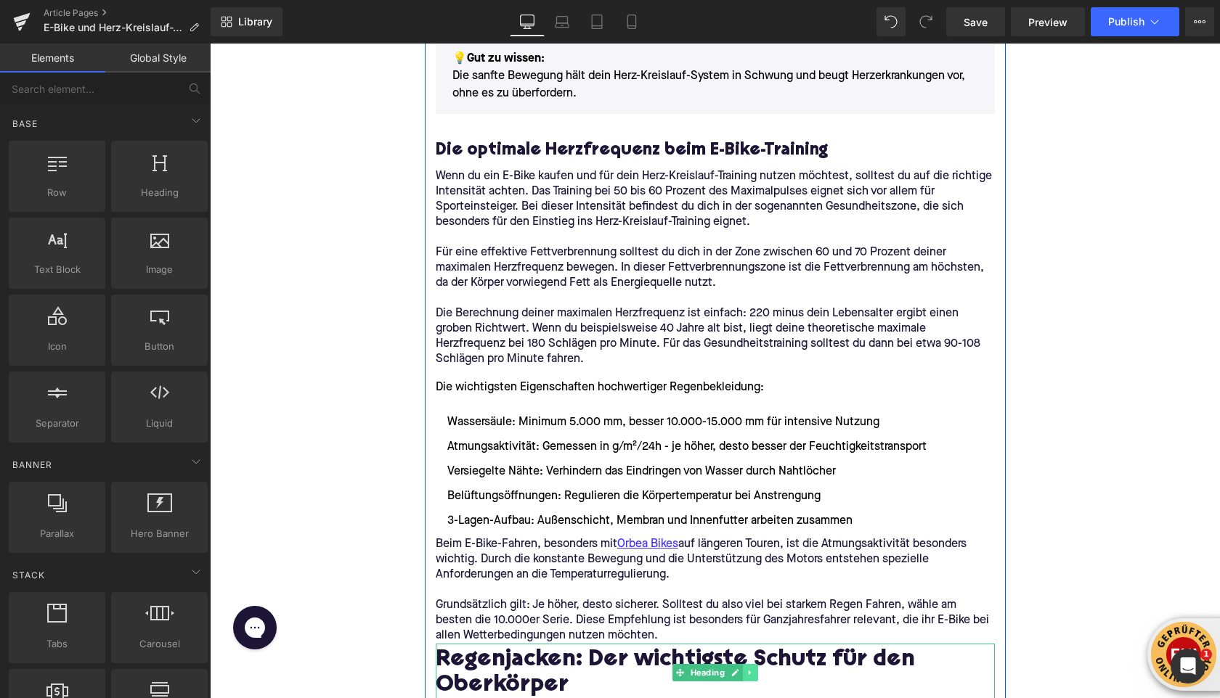
click at [753, 672] on icon at bounding box center [750, 673] width 8 height 9
click at [743, 674] on icon at bounding box center [742, 673] width 8 height 8
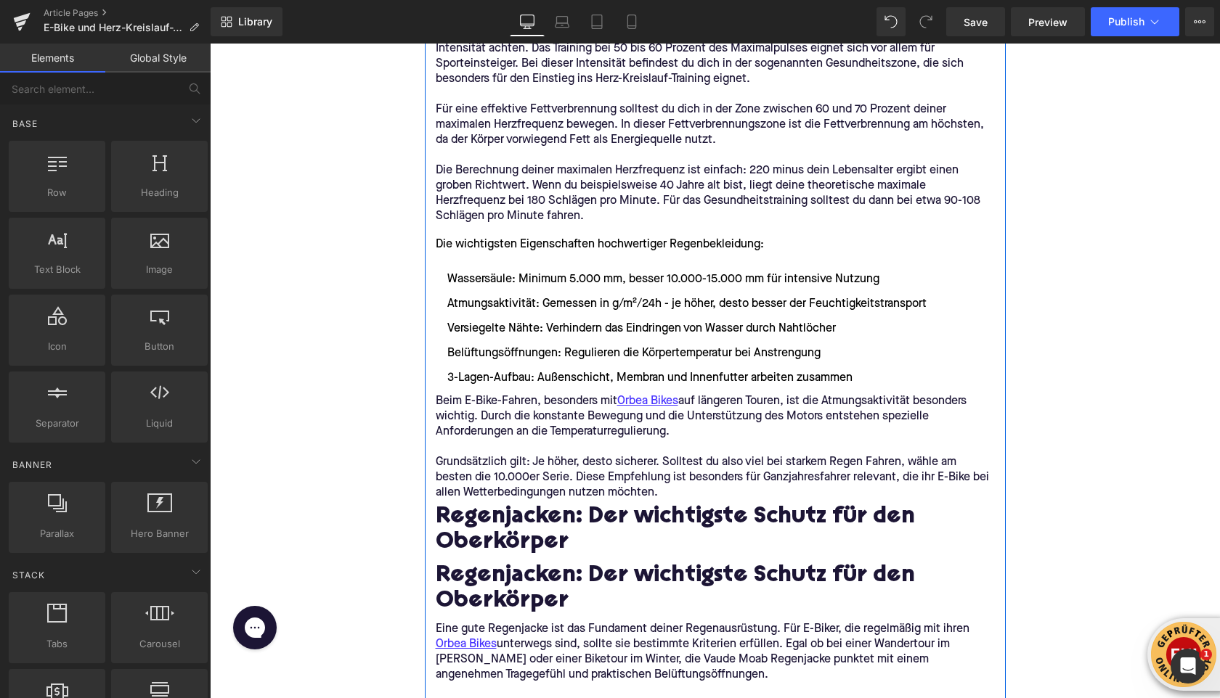
scroll to position [1119, 0]
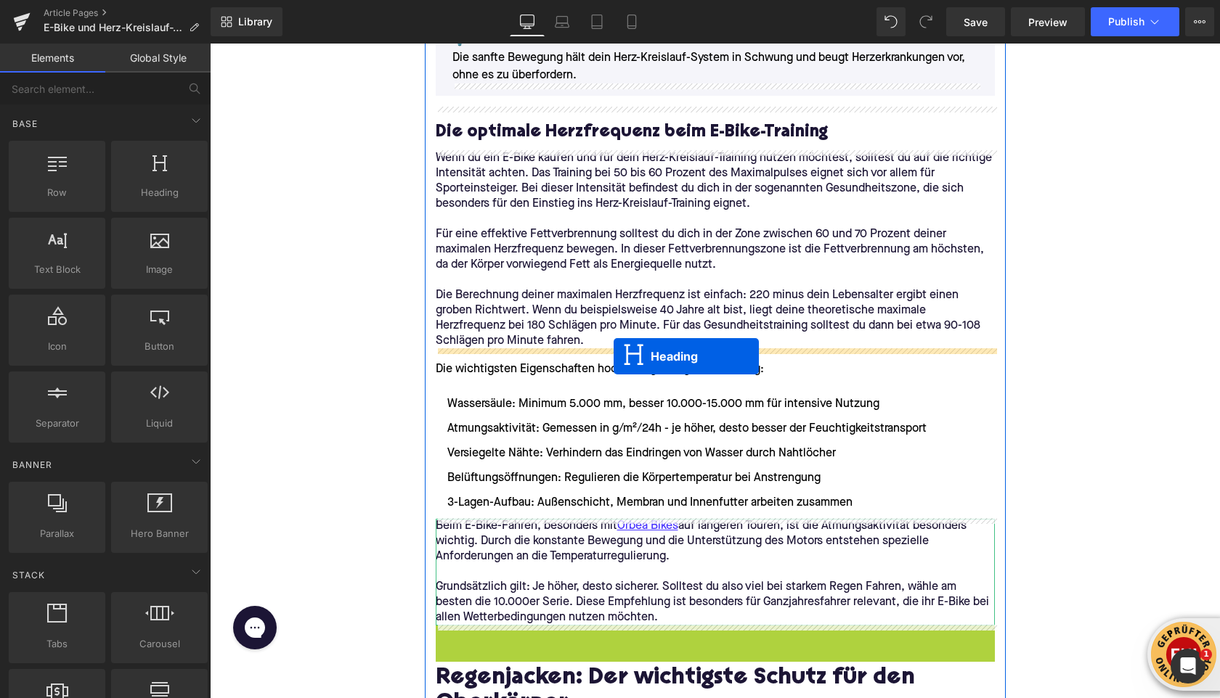
drag, startPoint x: 654, startPoint y: 657, endPoint x: 613, endPoint y: 356, distance: 303.3
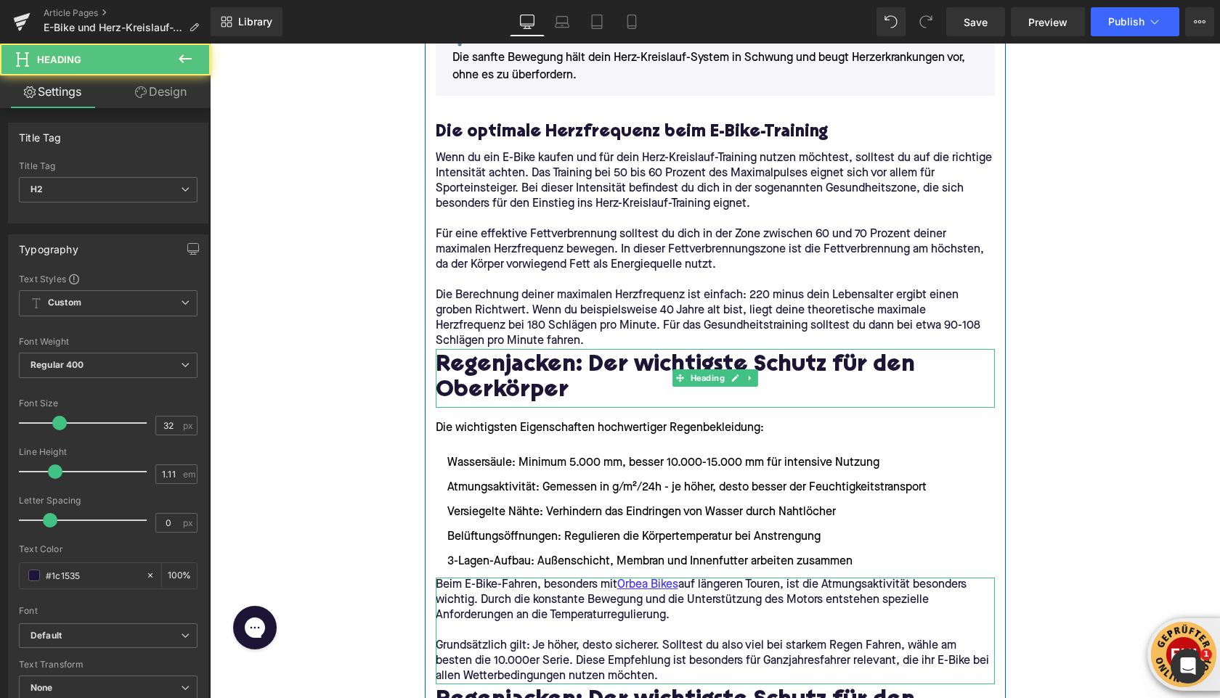
click at [560, 375] on h2 "Regenjacken: Der wichtigste Schutz für den Oberkörper" at bounding box center [715, 380] width 559 height 52
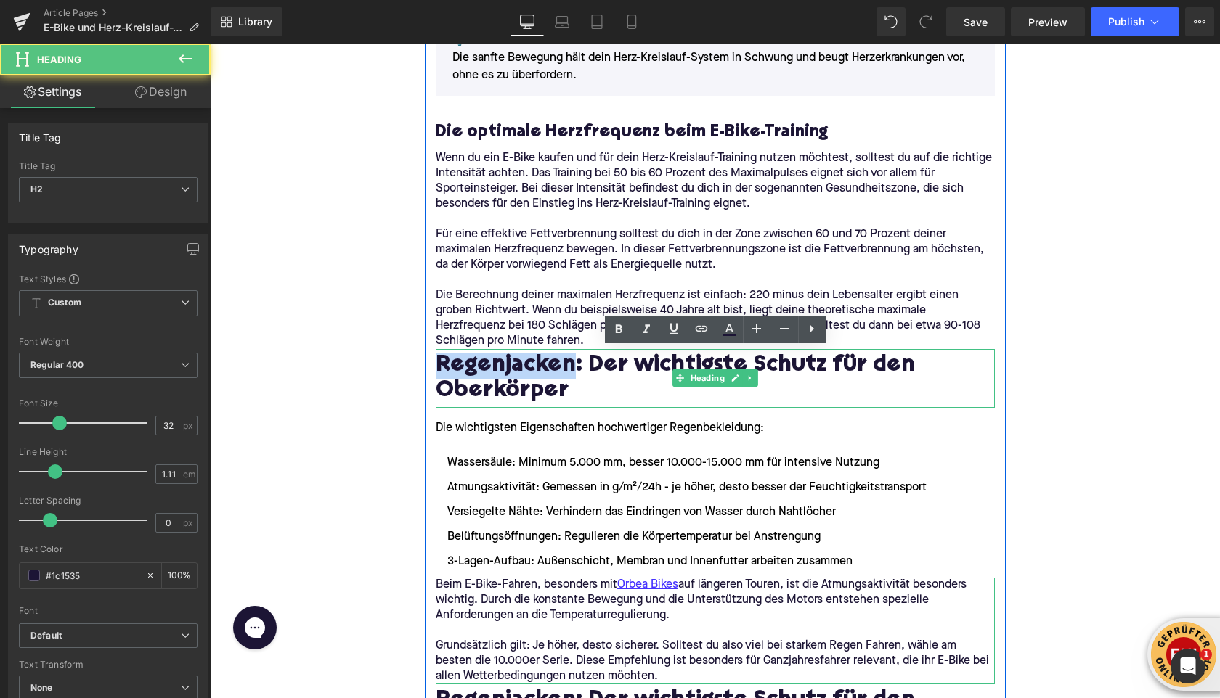
click at [560, 375] on h2 "Regenjacken: Der wichtigste Schutz für den Oberkörper" at bounding box center [715, 380] width 559 height 52
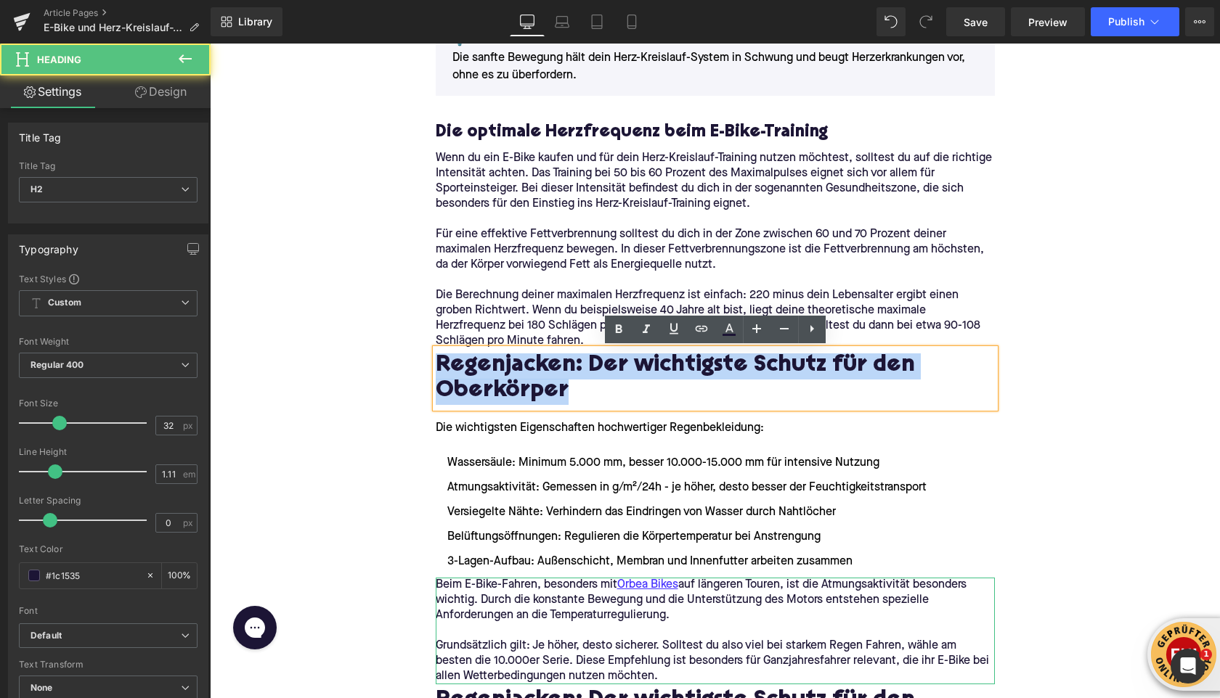
click at [560, 375] on h2 "Regenjacken: Der wichtigste Schutz für den Oberkörper" at bounding box center [715, 380] width 559 height 52
paste div
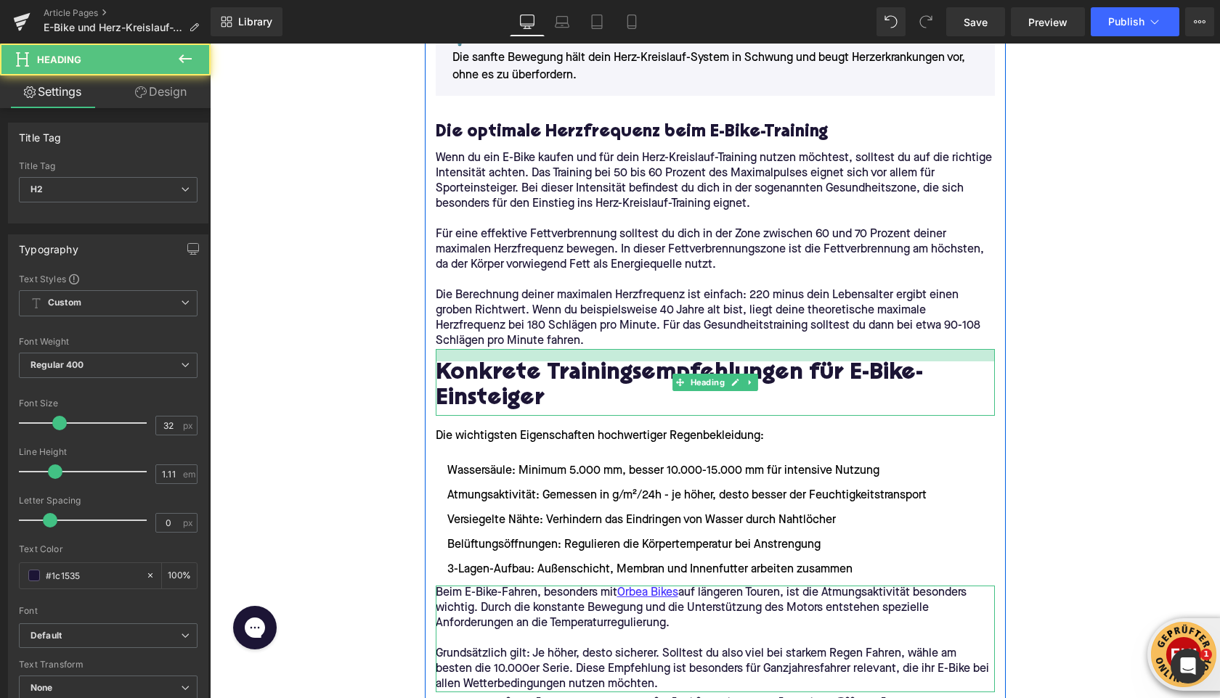
drag, startPoint x: 444, startPoint y: 351, endPoint x: 443, endPoint y: 359, distance: 8.0
click at [443, 359] on div at bounding box center [715, 355] width 559 height 12
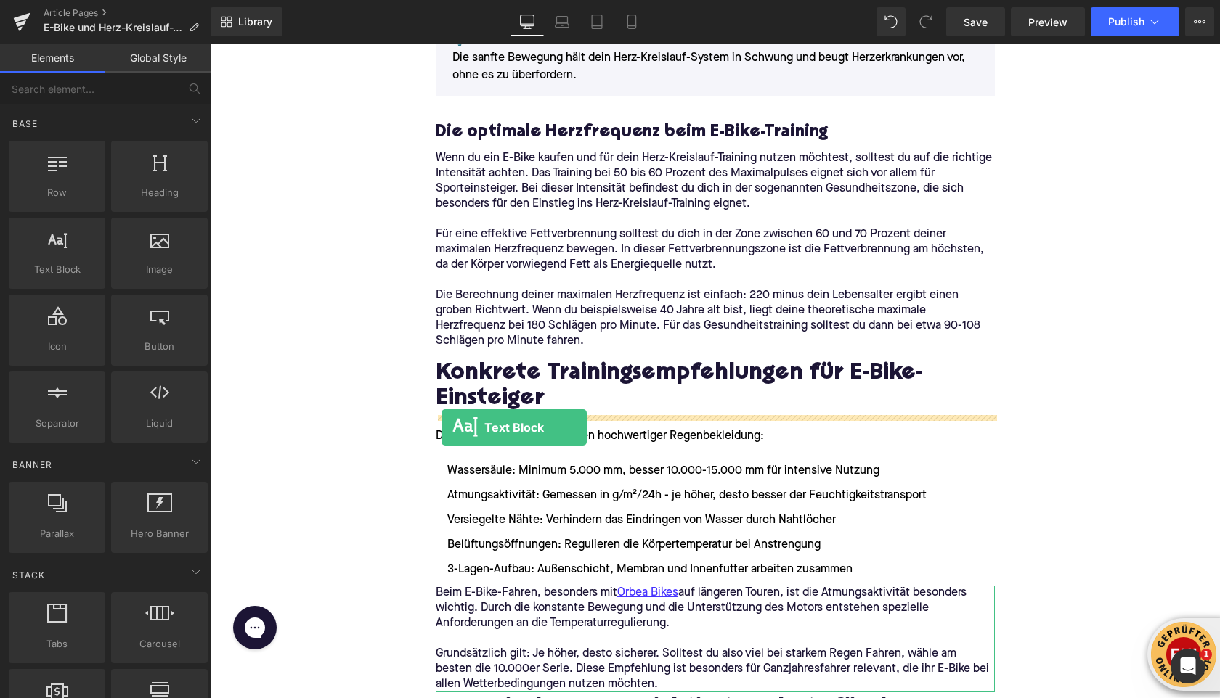
drag, startPoint x: 248, startPoint y: 287, endPoint x: 441, endPoint y: 428, distance: 239.2
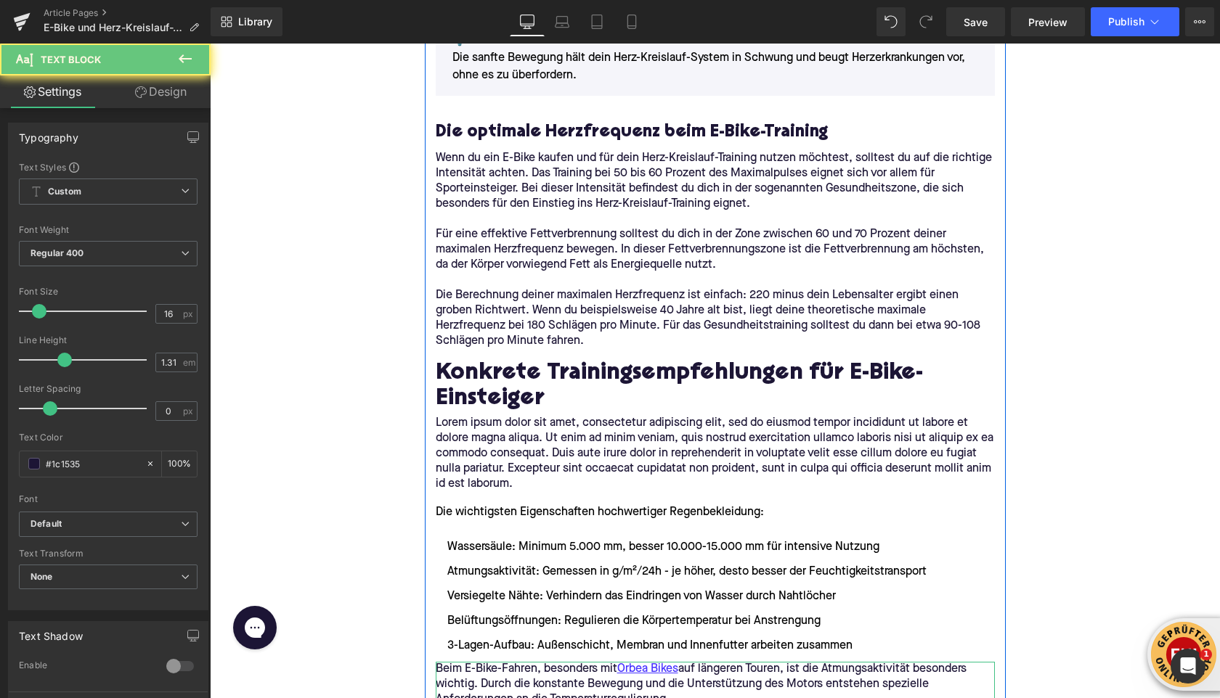
click at [481, 437] on p "Lorem ipsum dolor sit amet, consectetur adipiscing elit, sed do eiusmod tempor …" at bounding box center [715, 454] width 559 height 76
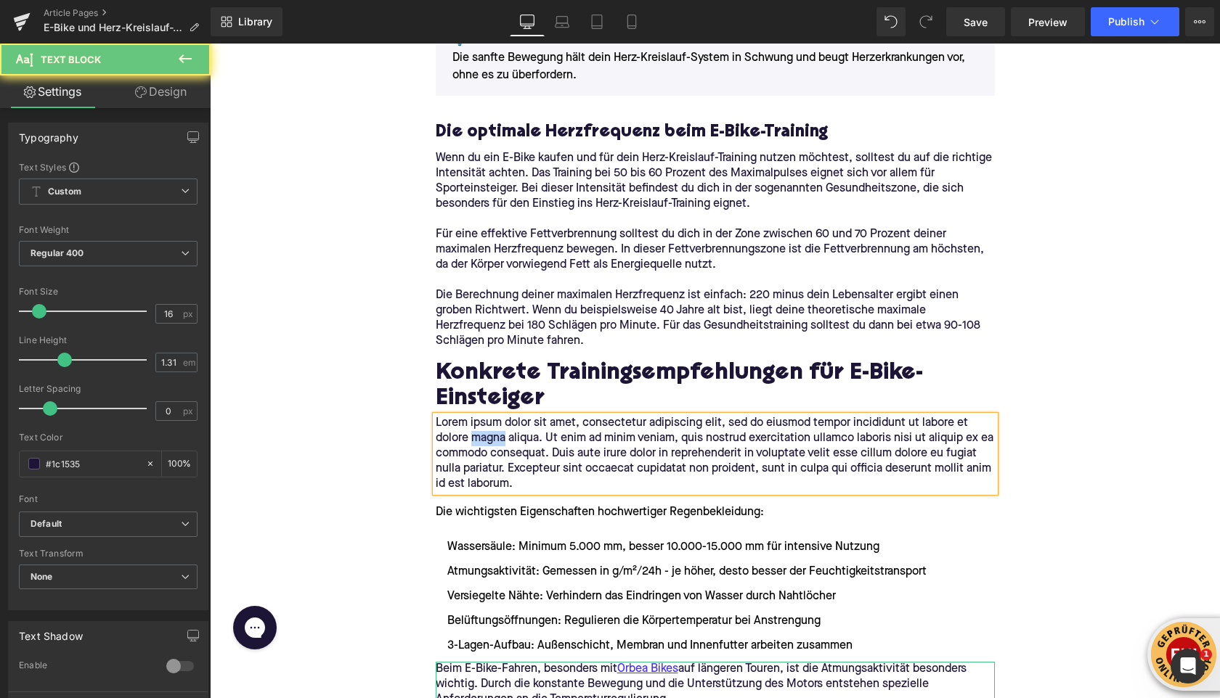
click at [481, 437] on p "Lorem ipsum dolor sit amet, consectetur adipiscing elit, sed do eiusmod tempor …" at bounding box center [715, 454] width 559 height 76
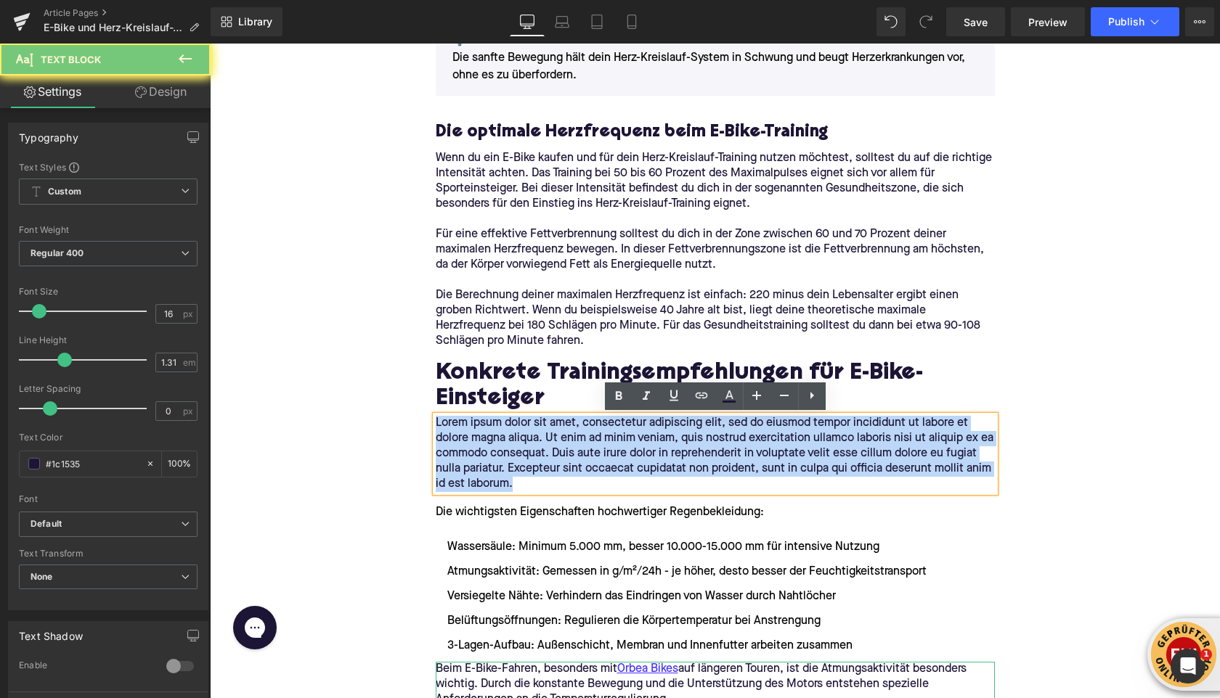
click at [481, 437] on p "Lorem ipsum dolor sit amet, consectetur adipiscing elit, sed do eiusmod tempor …" at bounding box center [715, 454] width 559 height 76
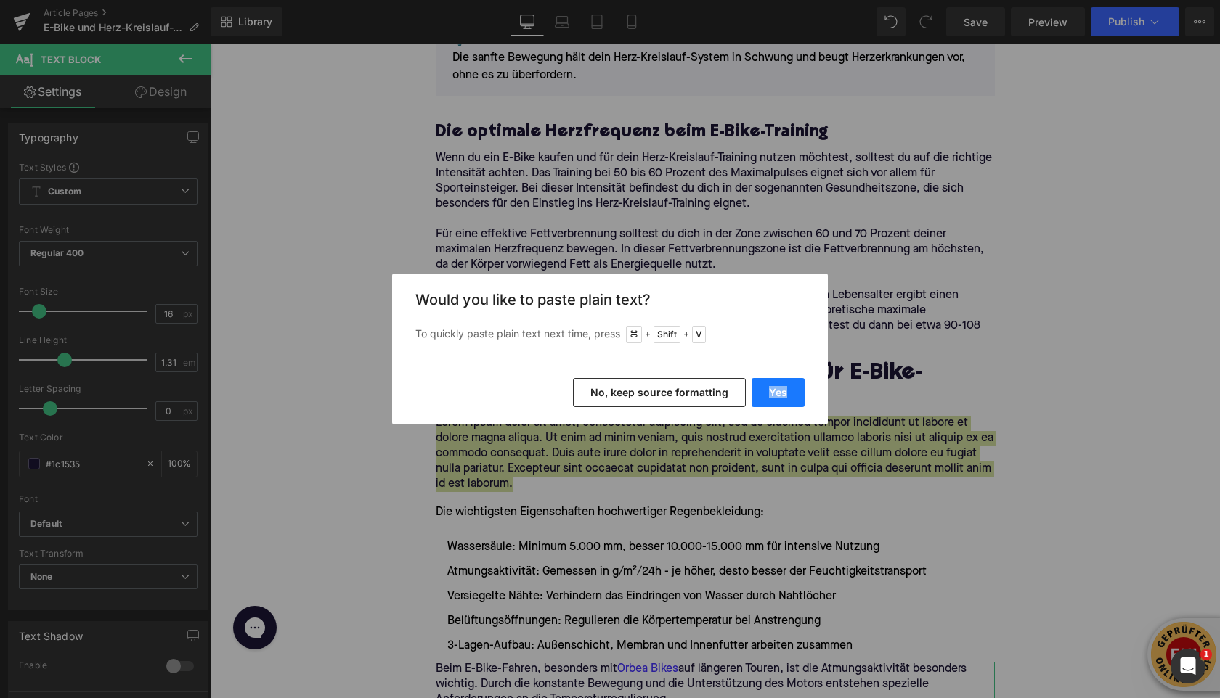
click at [752, 406] on div "Yes No, keep source formatting" at bounding box center [610, 393] width 436 height 64
click at [774, 406] on button "Yes" at bounding box center [777, 392] width 53 height 29
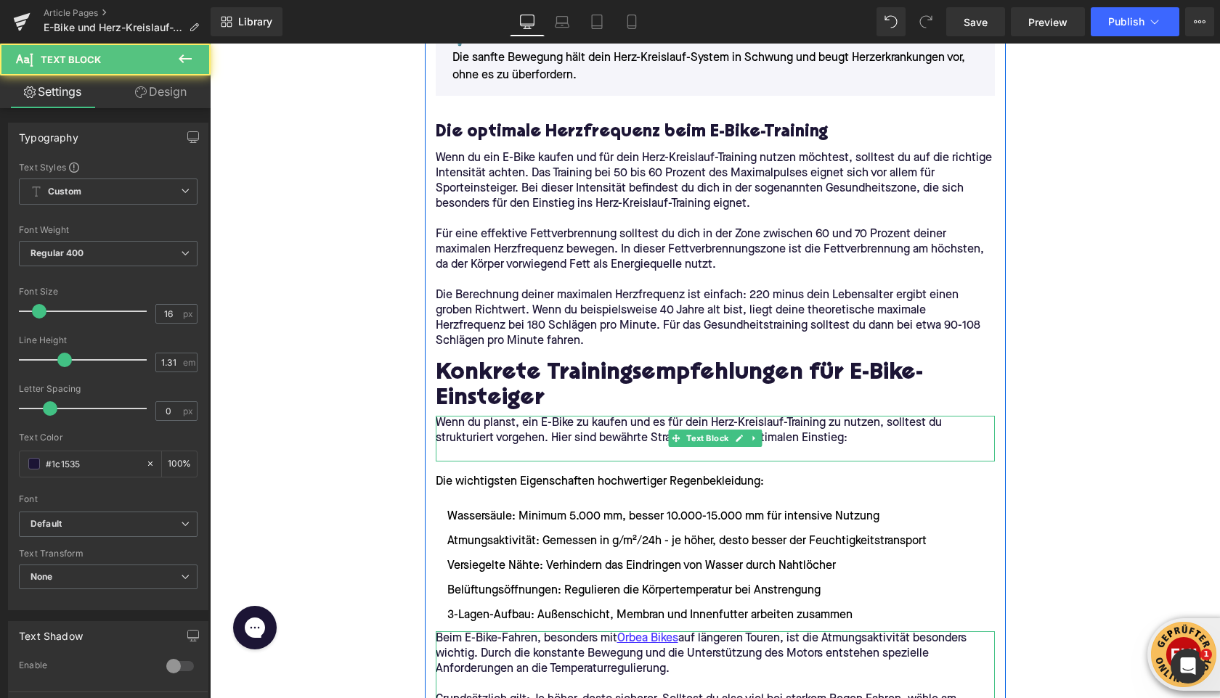
click at [475, 449] on p at bounding box center [715, 453] width 559 height 15
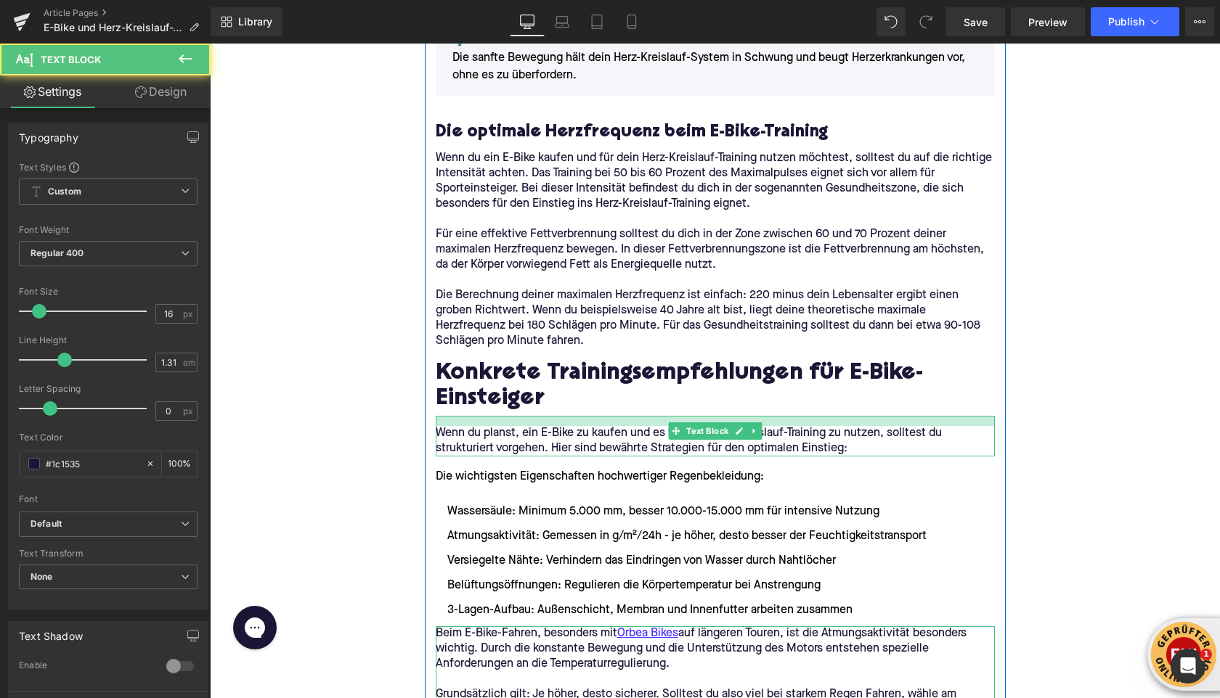
drag, startPoint x: 458, startPoint y: 417, endPoint x: 419, endPoint y: 404, distance: 41.3
click at [457, 427] on div "Wenn du planst, ein E-Bike zu kaufen und es für dein Herz-Kreislauf-Training zu…" at bounding box center [715, 436] width 559 height 41
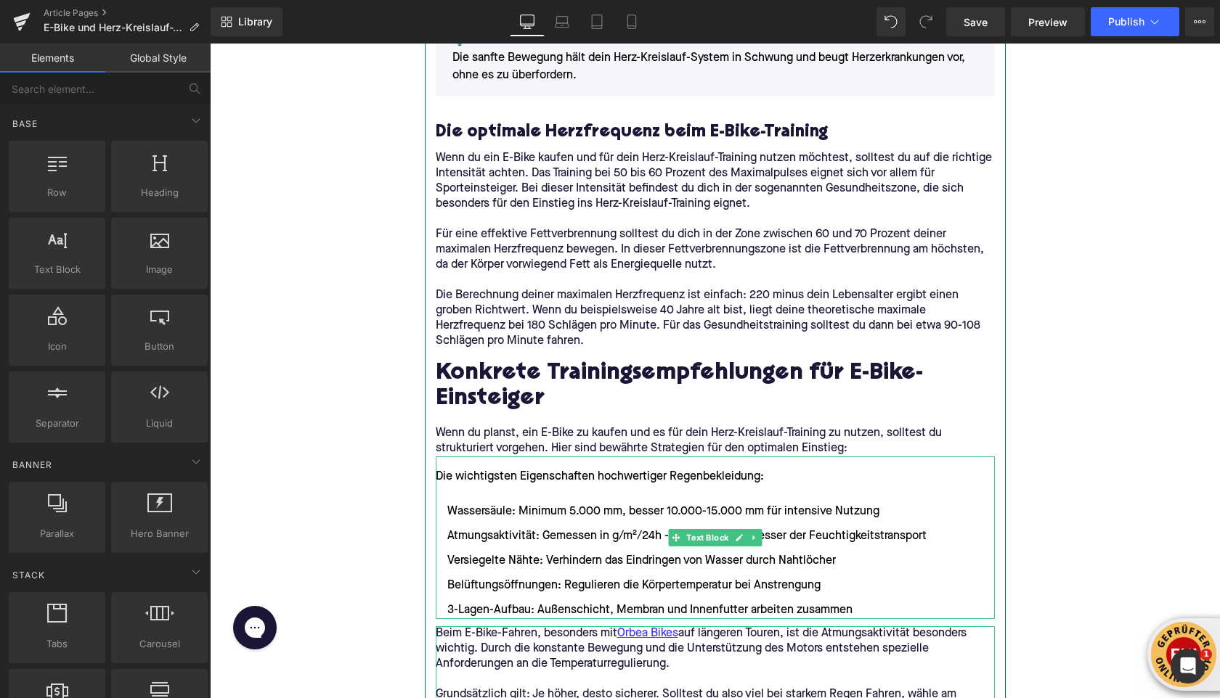
click at [519, 519] on li "Wassersäule: Minimum 5.000 mm, besser 10.000-15.000 mm für intensive Nutzung" at bounding box center [715, 511] width 559 height 17
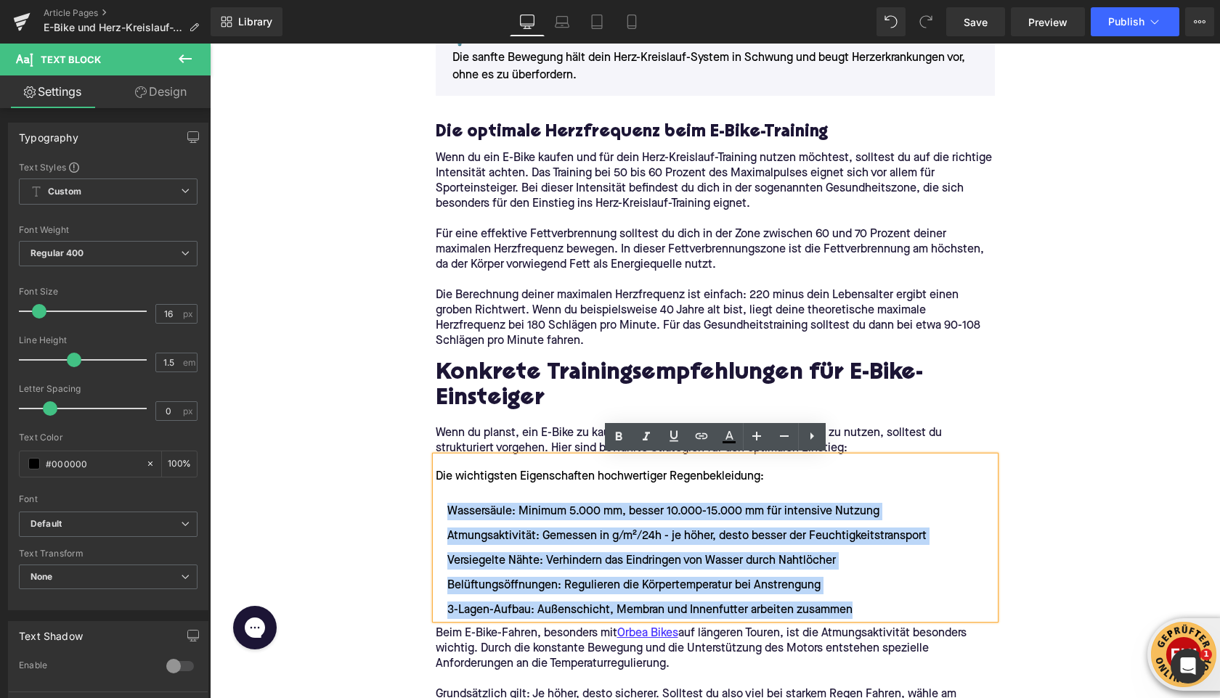
drag, startPoint x: 865, startPoint y: 613, endPoint x: 448, endPoint y: 512, distance: 428.8
click at [448, 512] on ul "Wassersäule: Minimum 5.000 mm, besser 10.000-15.000 mm für intensive Nutzung At…" at bounding box center [715, 561] width 559 height 116
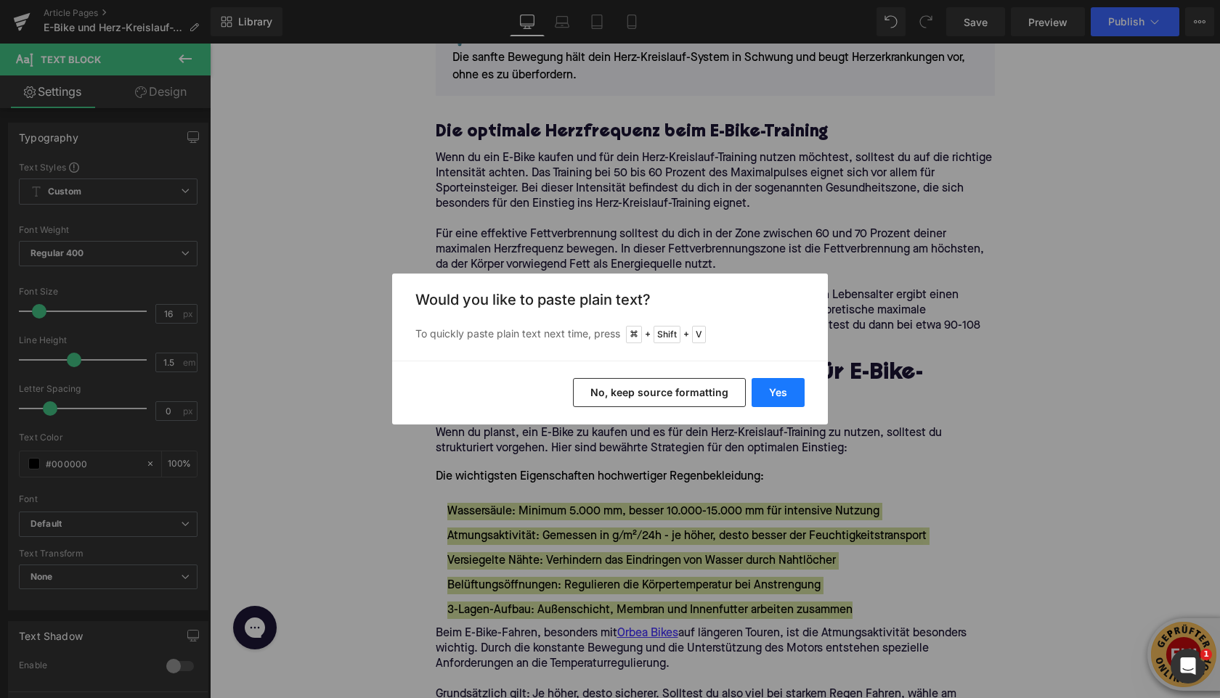
click at [764, 404] on button "Yes" at bounding box center [777, 392] width 53 height 29
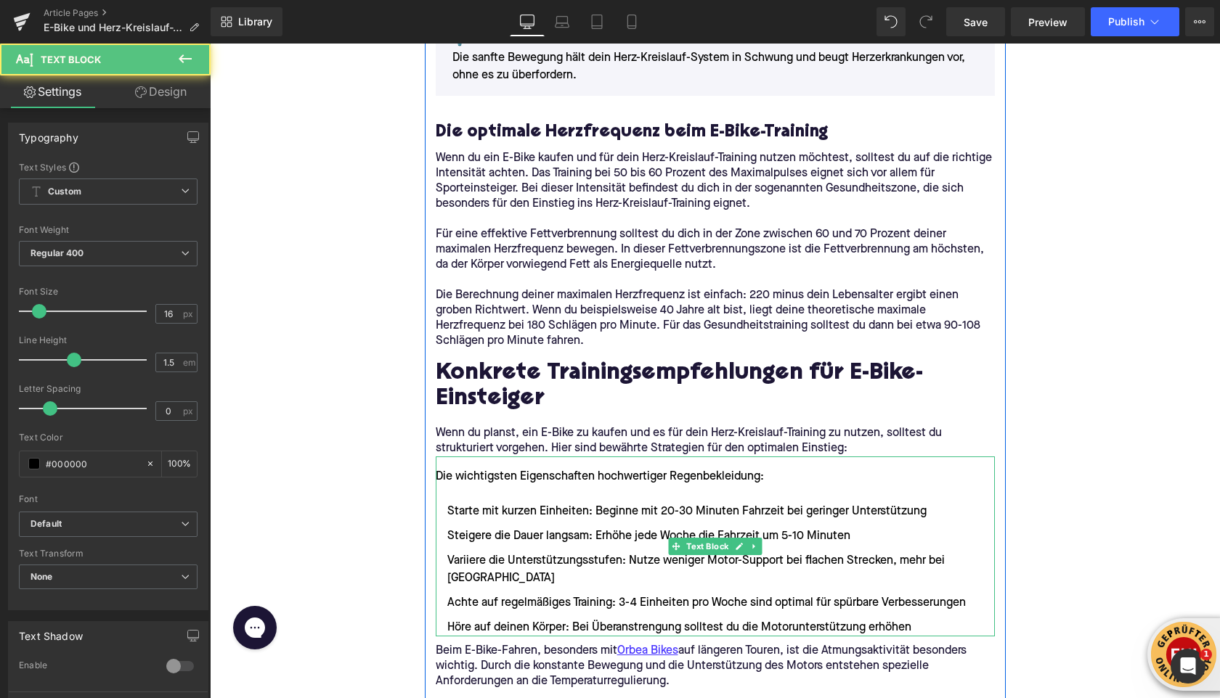
click at [470, 479] on span "Die wichtigsten Eigenschaften hochwertiger Regenbekleidung:" at bounding box center [600, 477] width 328 height 12
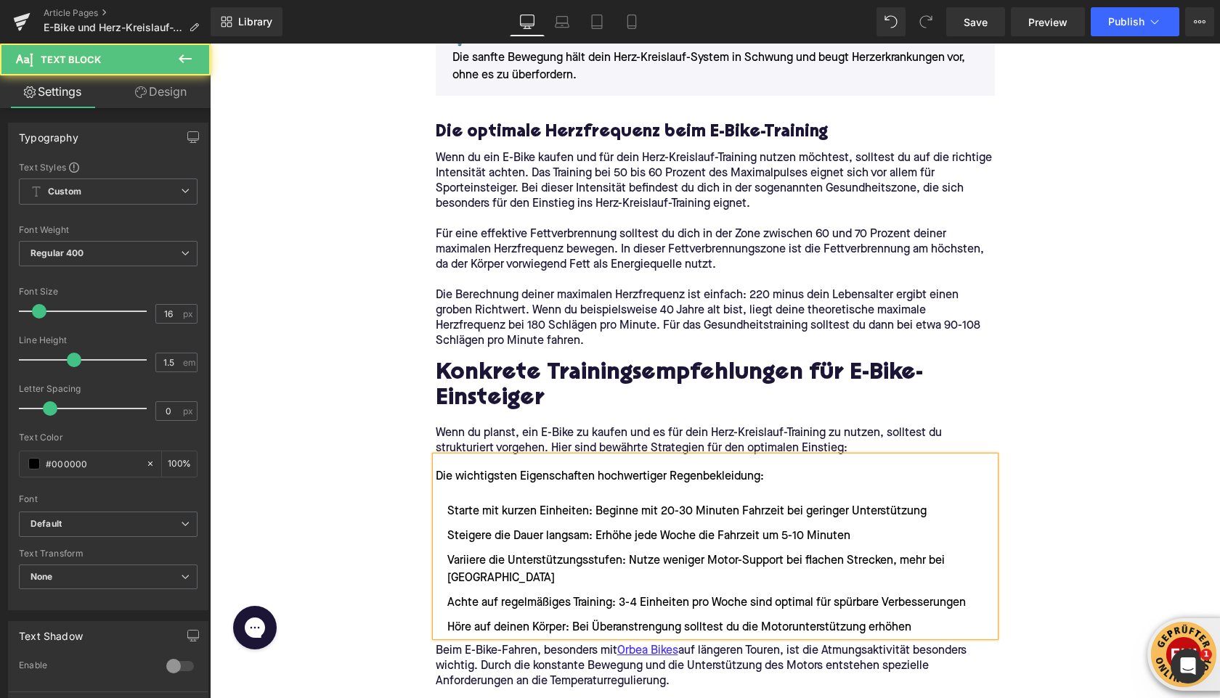
click at [470, 477] on span "Die wichtigsten Eigenschaften hochwertiger Regenbekleidung:" at bounding box center [600, 477] width 328 height 12
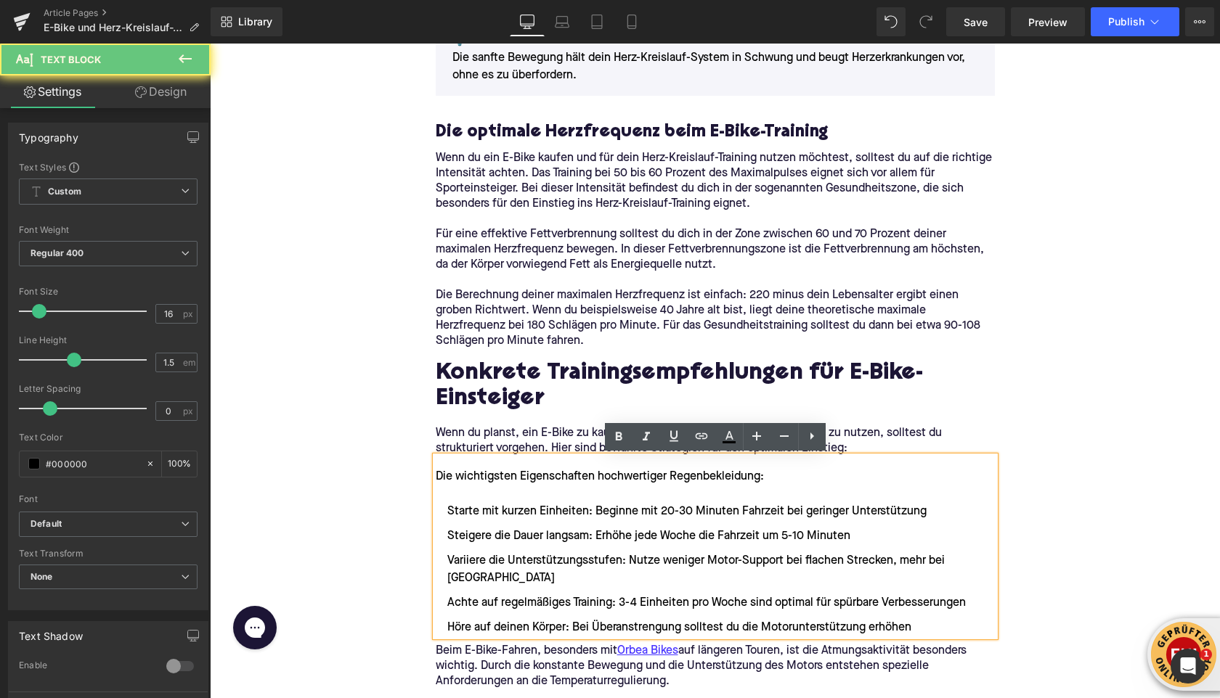
click at [470, 477] on span "Die wichtigsten Eigenschaften hochwertiger Regenbekleidung:" at bounding box center [600, 477] width 328 height 12
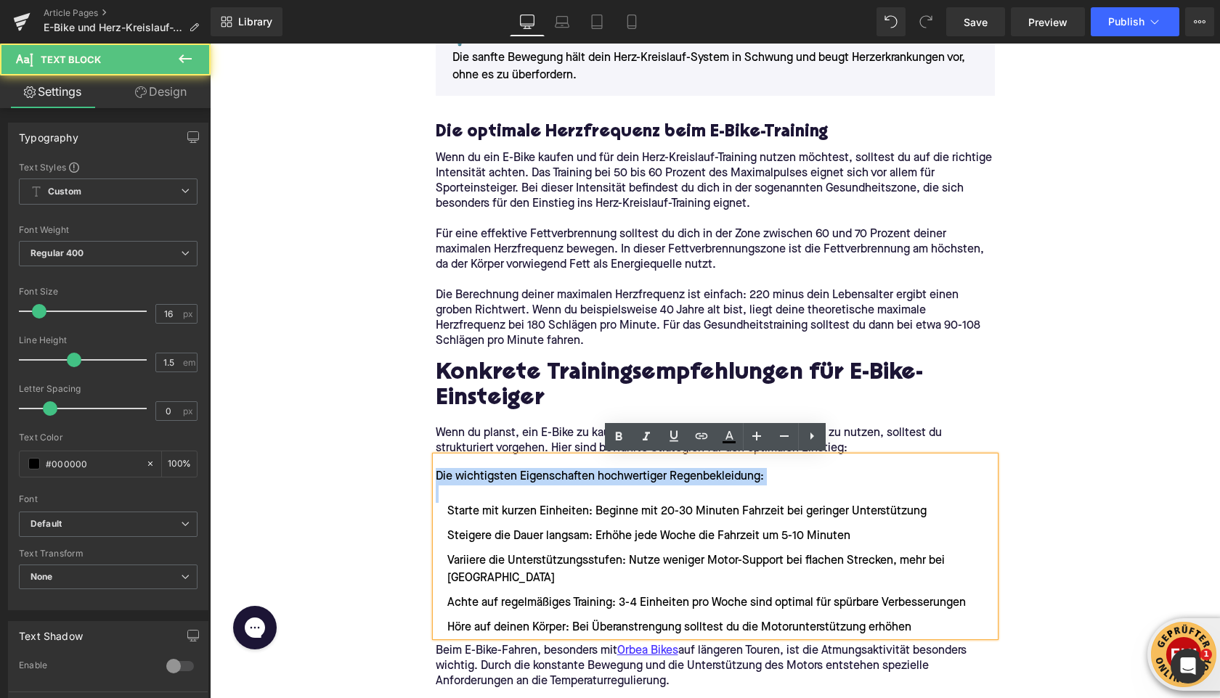
click at [470, 477] on span "Die wichtigsten Eigenschaften hochwertiger Regenbekleidung:" at bounding box center [600, 477] width 328 height 12
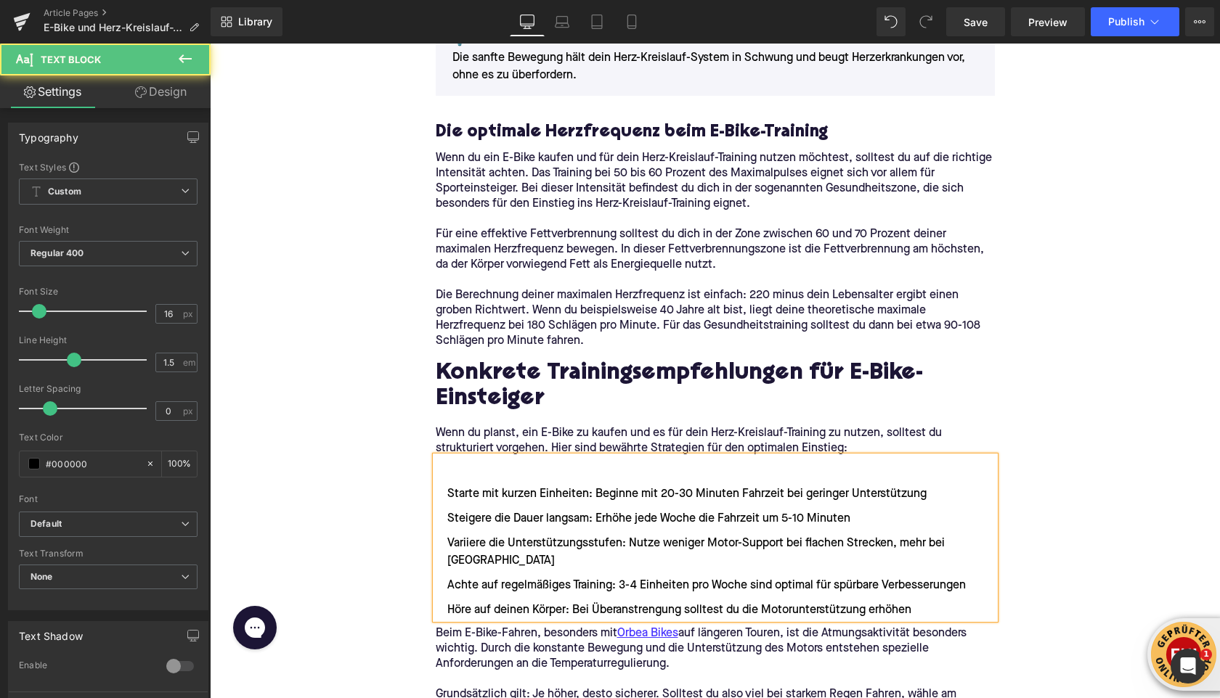
click at [448, 496] on li "Starte mit kurzen Einheiten: Beginne mit 20-30 Minuten Fahrzeit bei geringer Un…" at bounding box center [715, 494] width 559 height 17
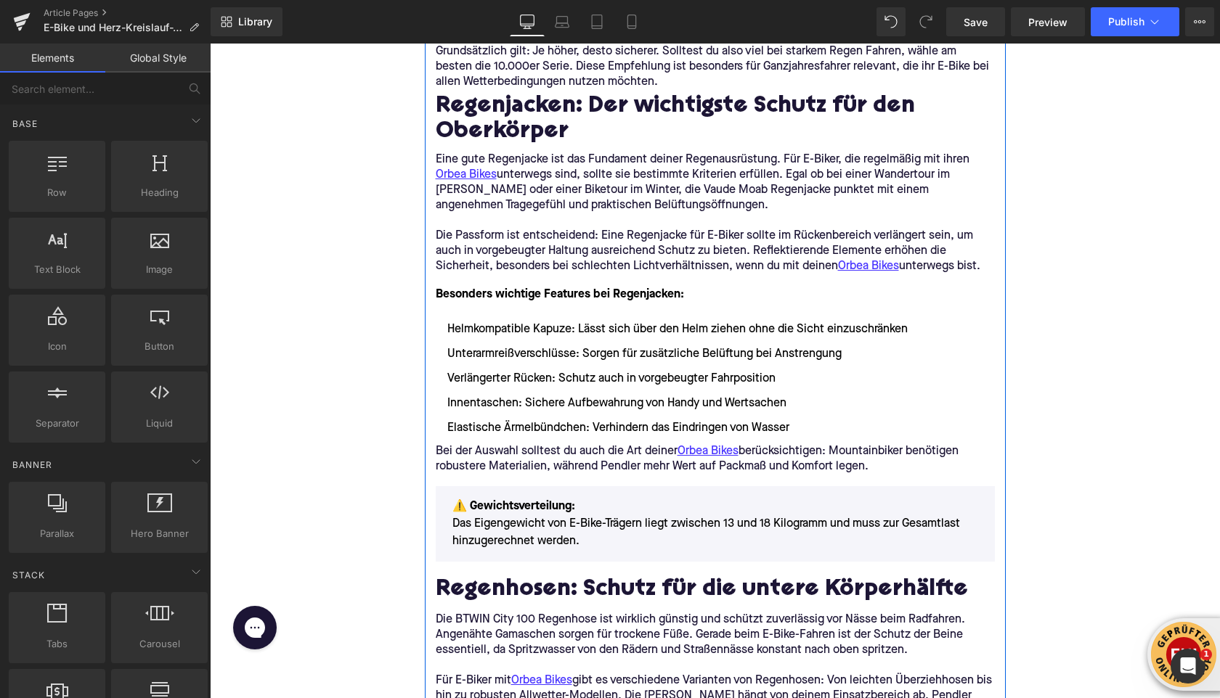
scroll to position [1884, 0]
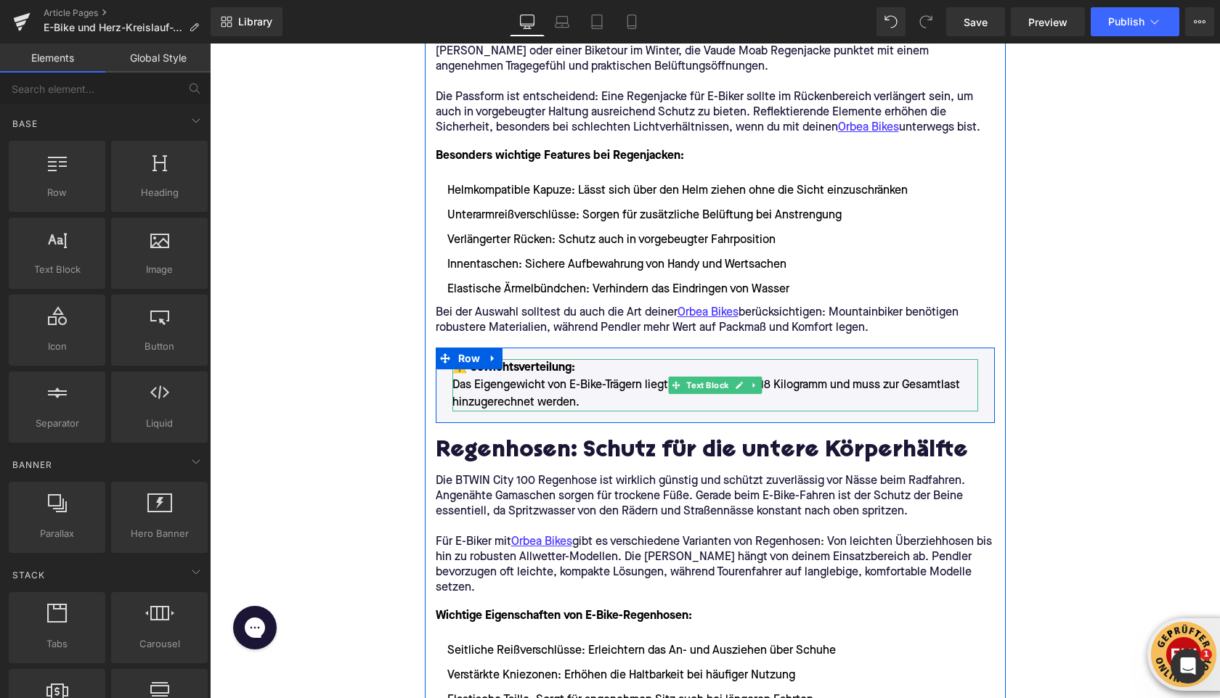
click at [513, 397] on p "⚠️ Gewichtsverteilung: Das Eigengewicht von E-Bike-Trägern liegt zwischen 13 un…" at bounding box center [715, 385] width 526 height 52
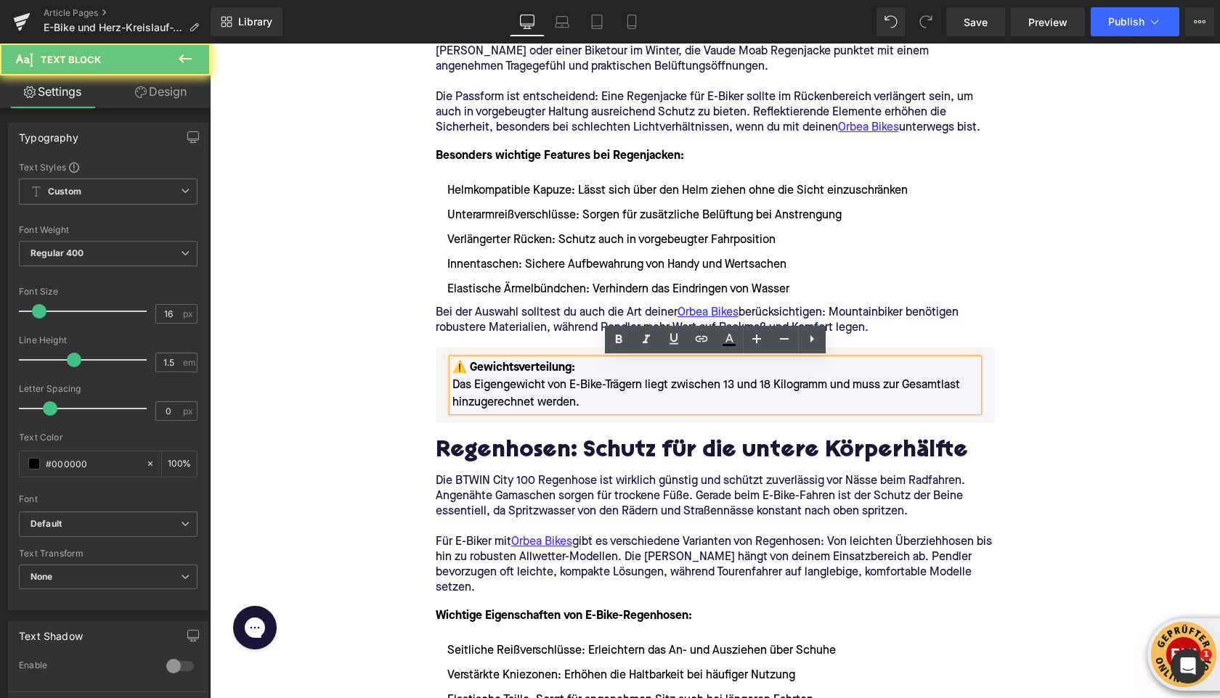
click at [513, 397] on p "⚠️ Gewichtsverteilung: Das Eigengewicht von E-Bike-Trägern liegt zwischen 13 un…" at bounding box center [715, 385] width 526 height 52
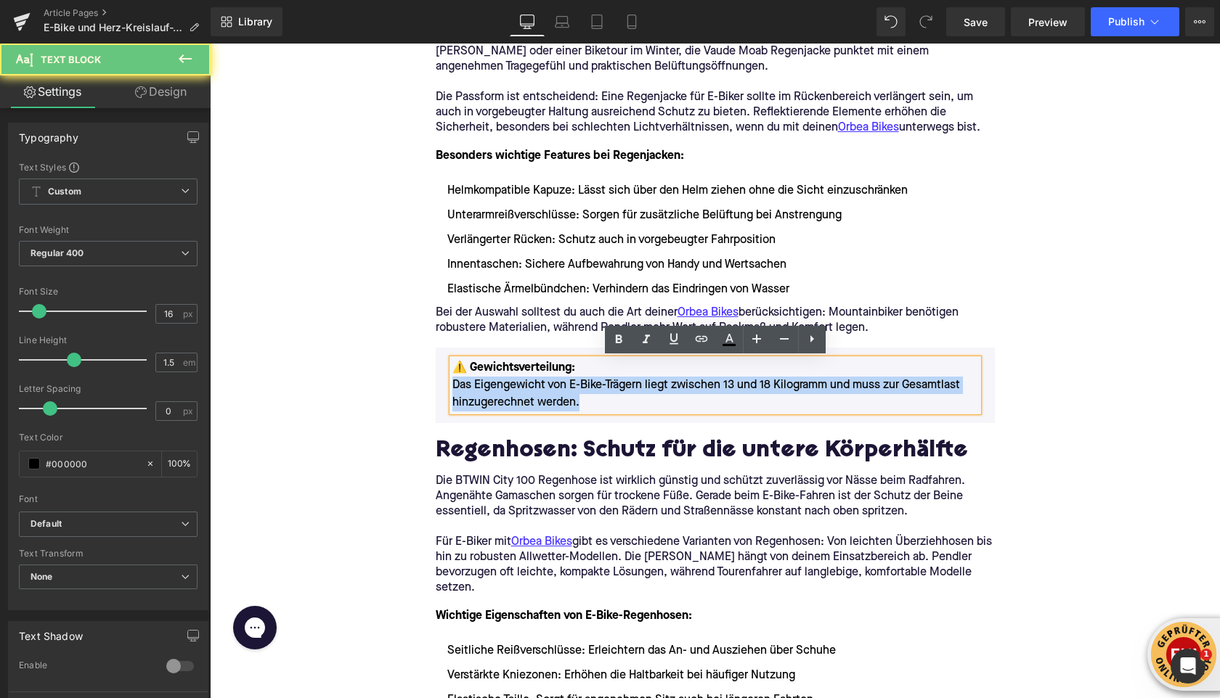
click at [513, 397] on p "⚠️ Gewichtsverteilung: Das Eigengewicht von E-Bike-Trägern liegt zwischen 13 un…" at bounding box center [715, 385] width 526 height 52
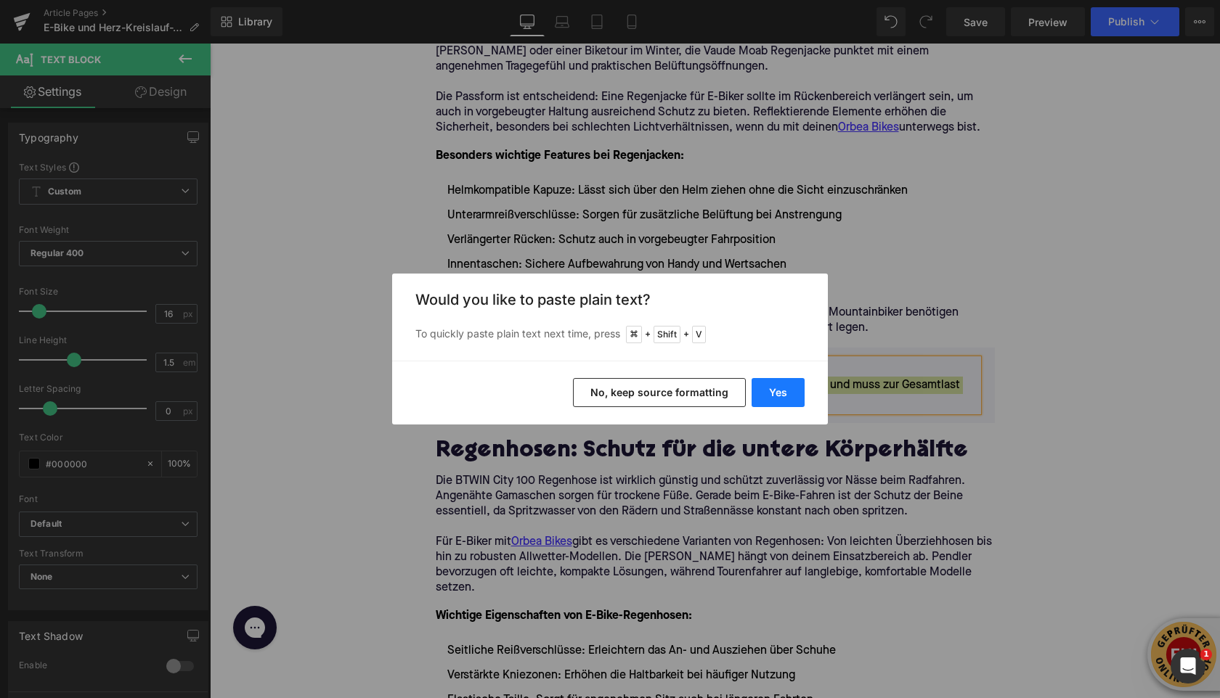
click at [764, 397] on button "Yes" at bounding box center [777, 392] width 53 height 29
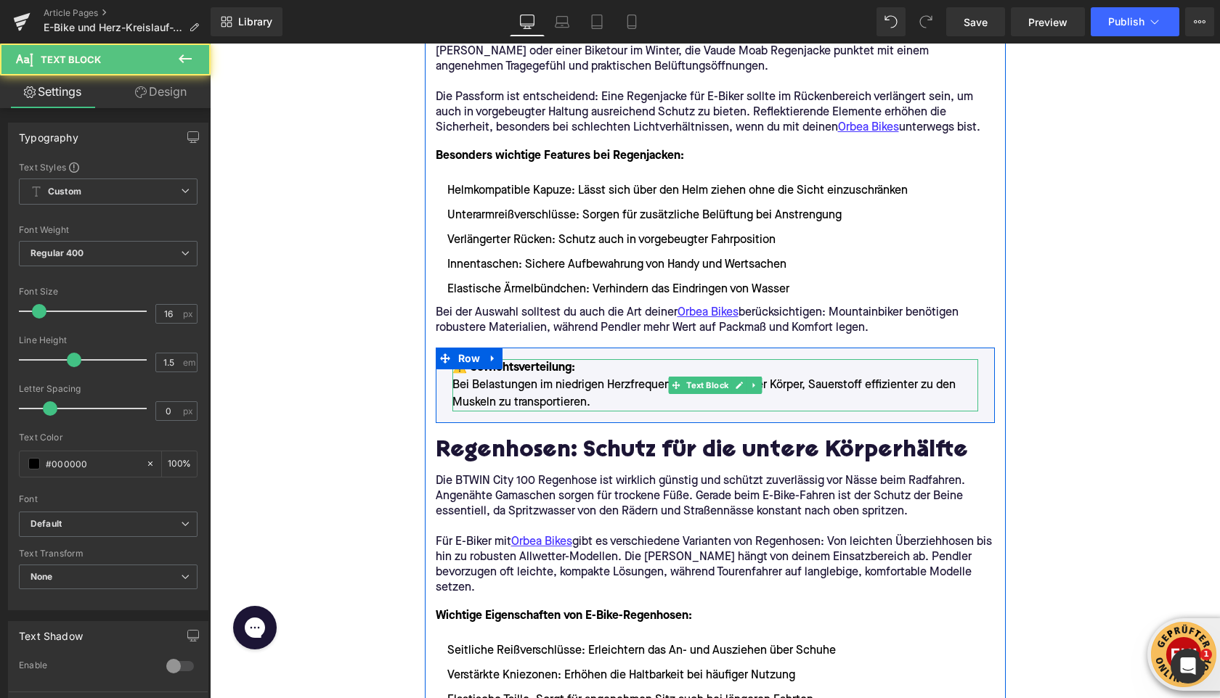
click at [537, 370] on font "⚠️ Gewichtsverteilung:" at bounding box center [513, 368] width 123 height 12
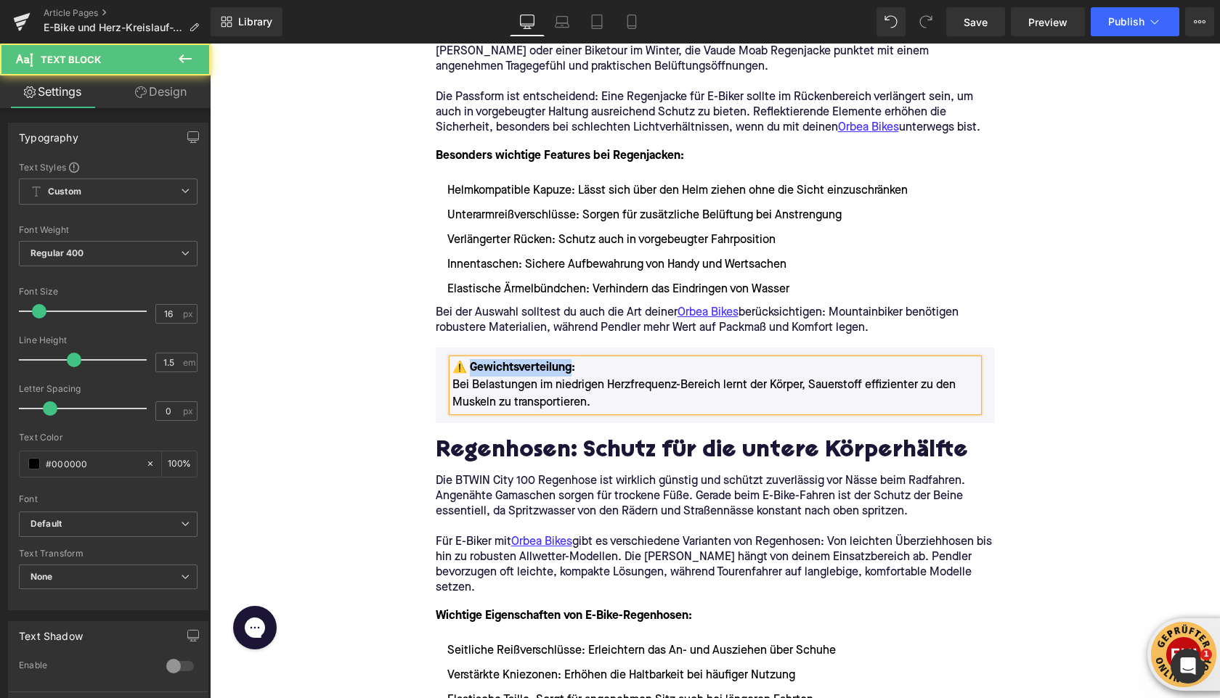
click at [537, 370] on font "⚠️ Gewichtsverteilung:" at bounding box center [513, 368] width 123 height 12
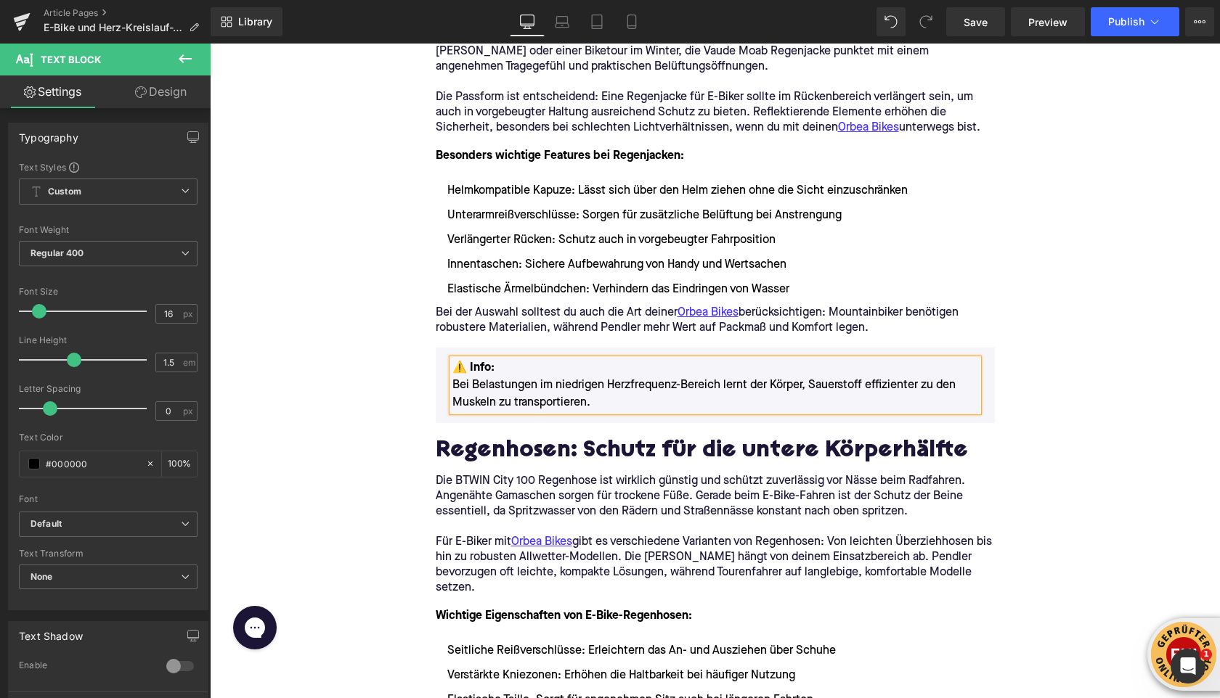
click at [464, 373] on font "⚠️ Info:" at bounding box center [473, 368] width 42 height 12
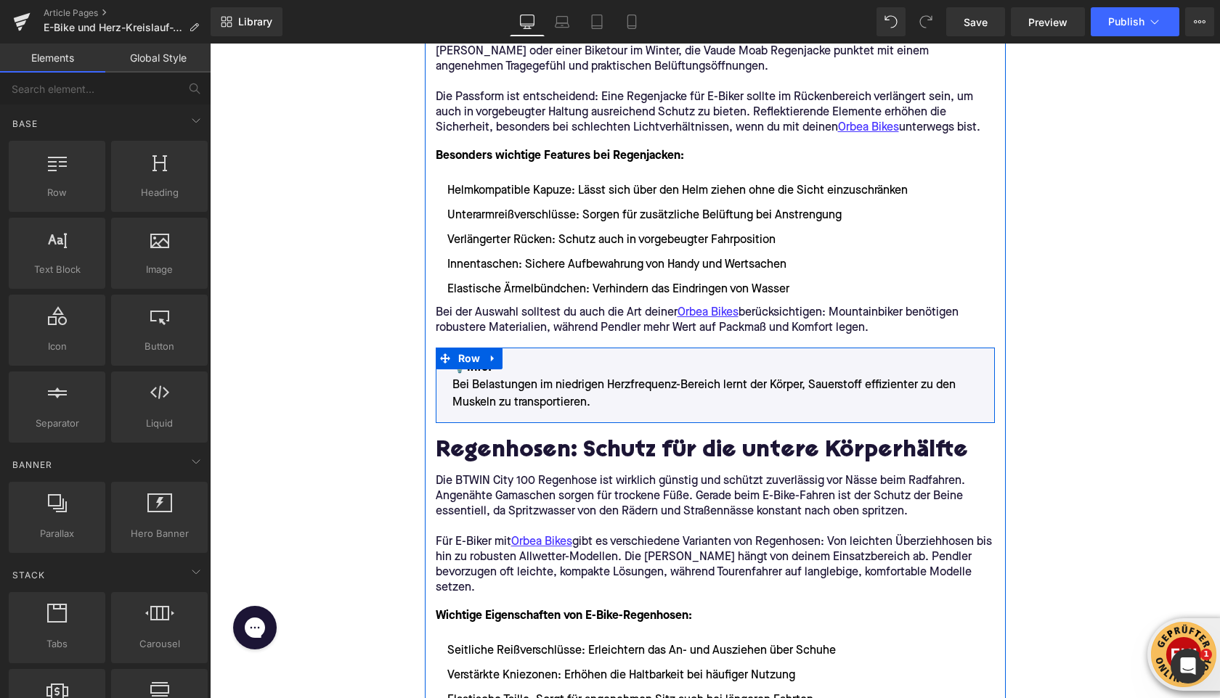
click at [451, 372] on div "💡Info: Bei Belastungen im niedrigen Herzfrequenz-Bereich lernt der Körper, Saue…" at bounding box center [714, 385] width 547 height 52
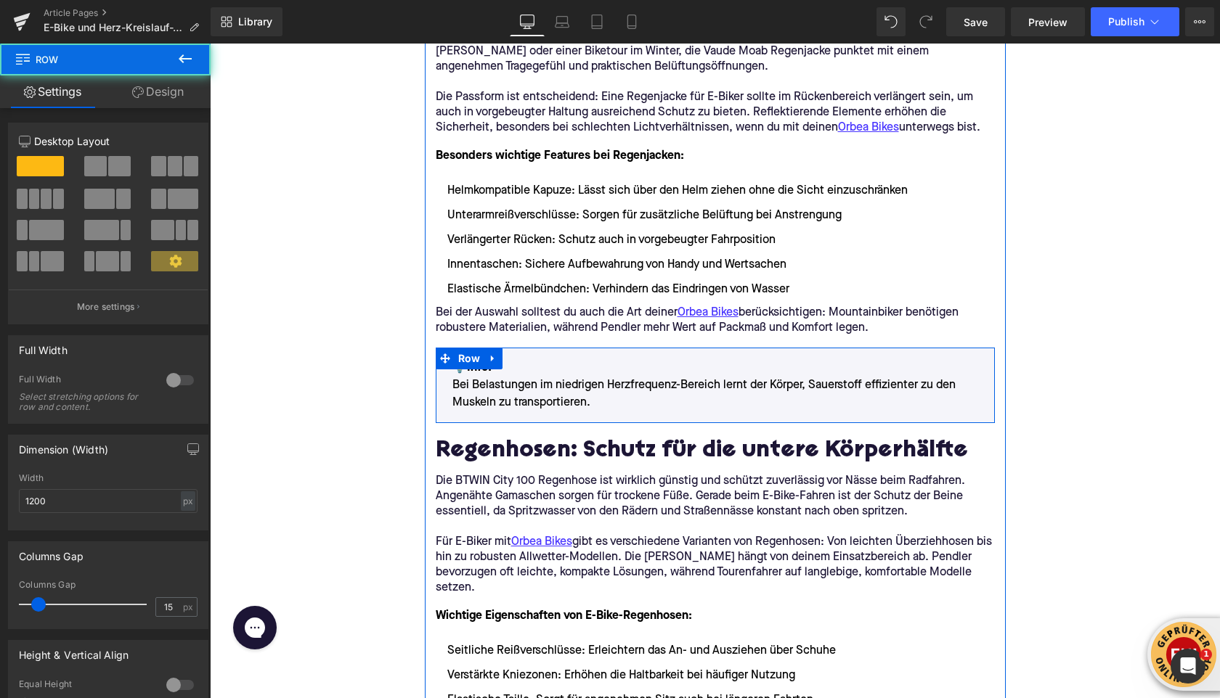
click at [451, 372] on div "💡Info: Bei Belastungen im niedrigen Herzfrequenz-Bereich lernt der Körper, Saue…" at bounding box center [714, 385] width 547 height 52
click at [462, 373] on font "💡Info:" at bounding box center [471, 368] width 39 height 12
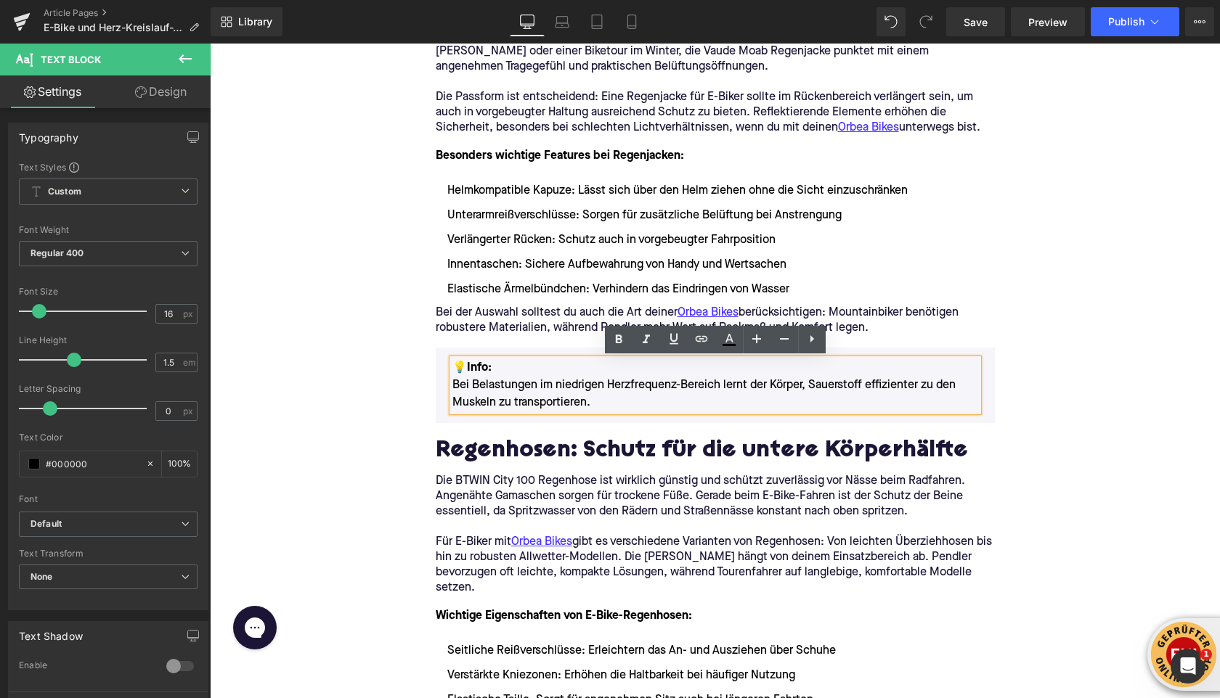
click at [457, 369] on font "💡Info:" at bounding box center [471, 368] width 39 height 12
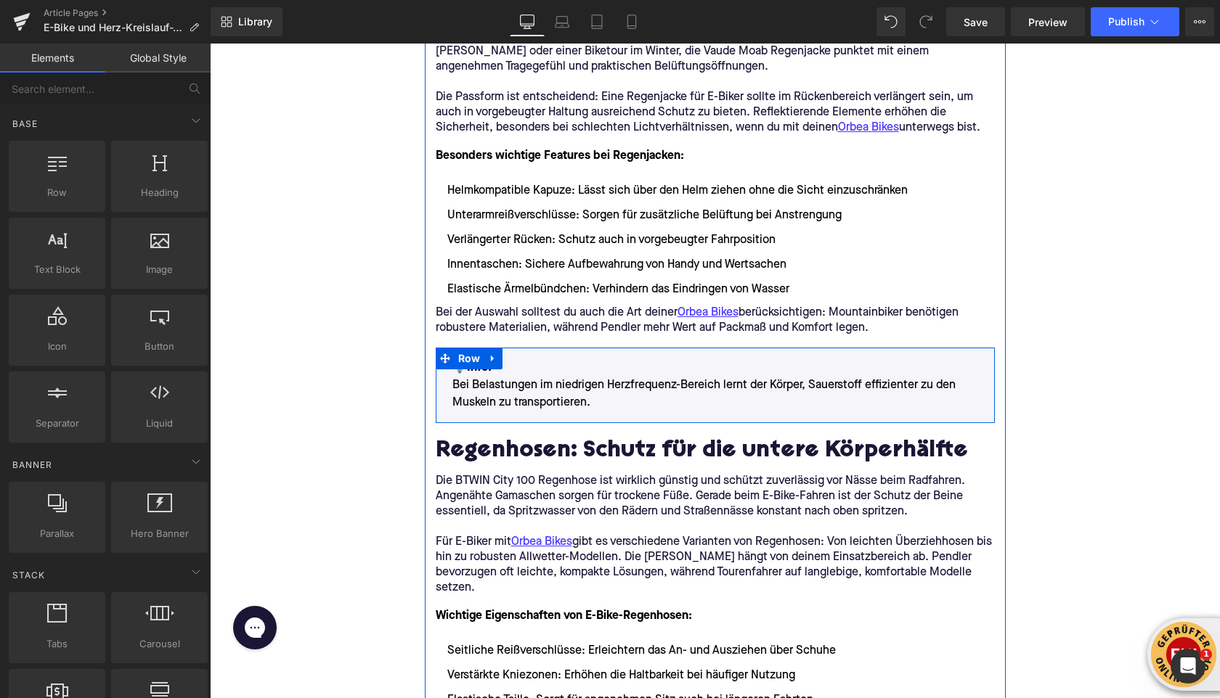
click at [481, 376] on p "💡Info: Bei Belastungen im niedrigen Herzfrequenz-Bereich lernt der Körper, Saue…" at bounding box center [715, 385] width 526 height 52
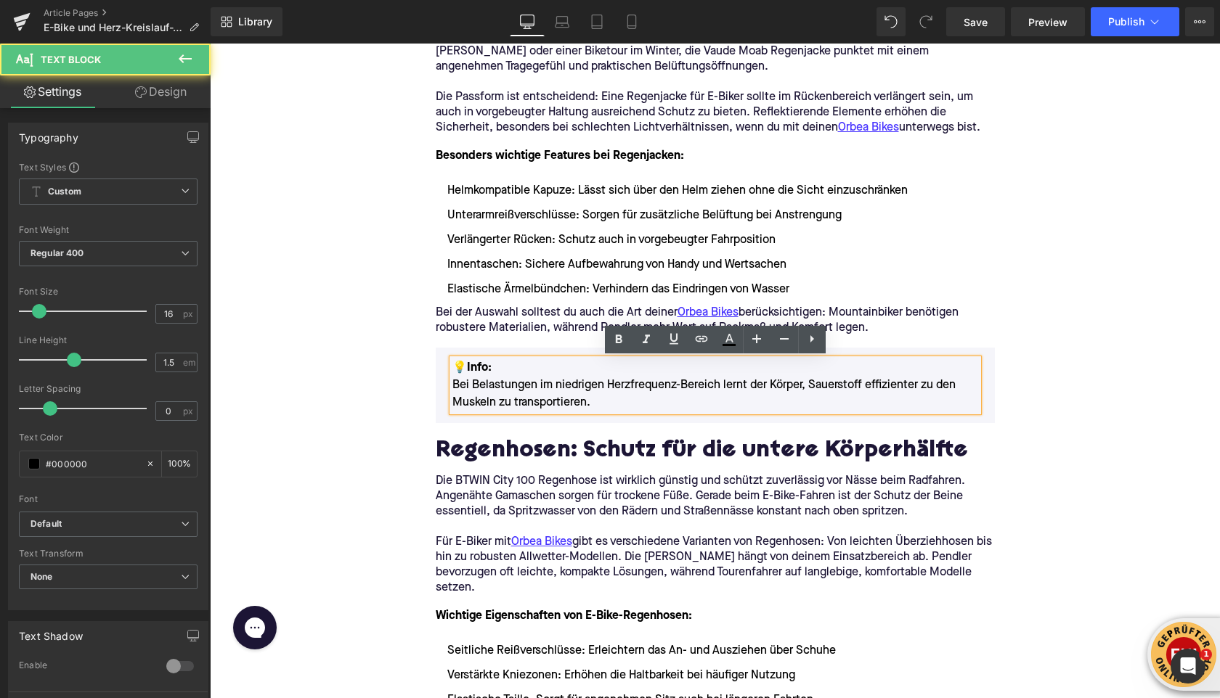
click at [461, 370] on font "💡Info:" at bounding box center [471, 368] width 39 height 12
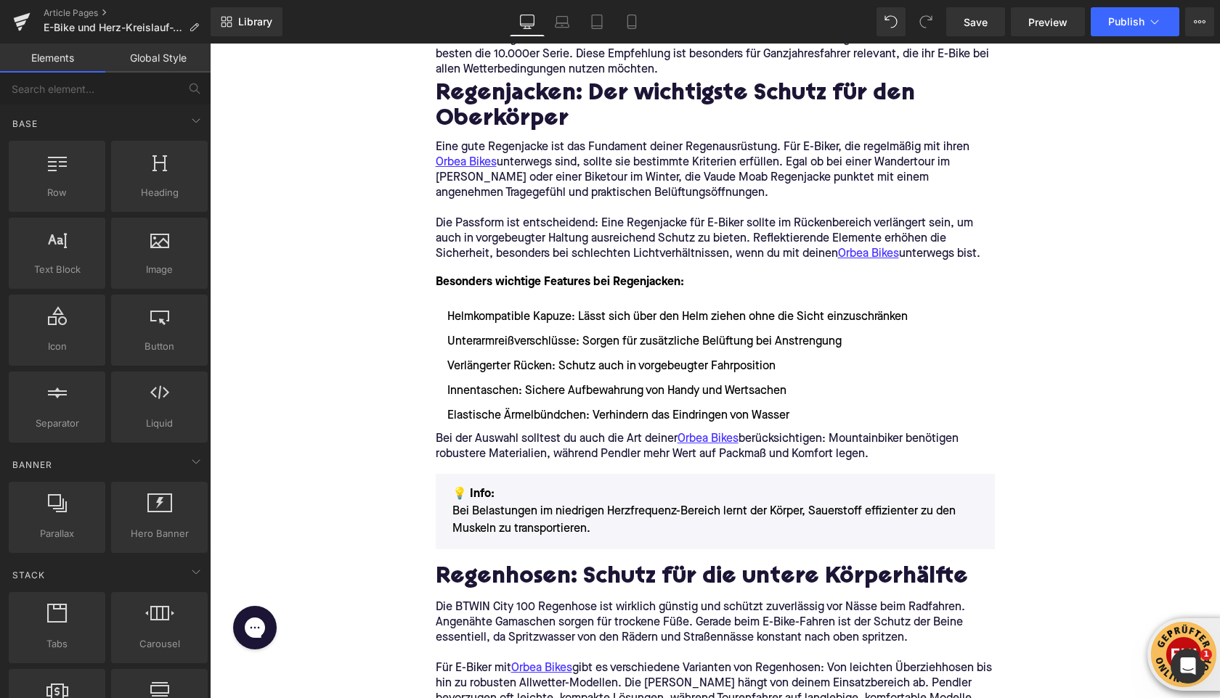
scroll to position [1758, 0]
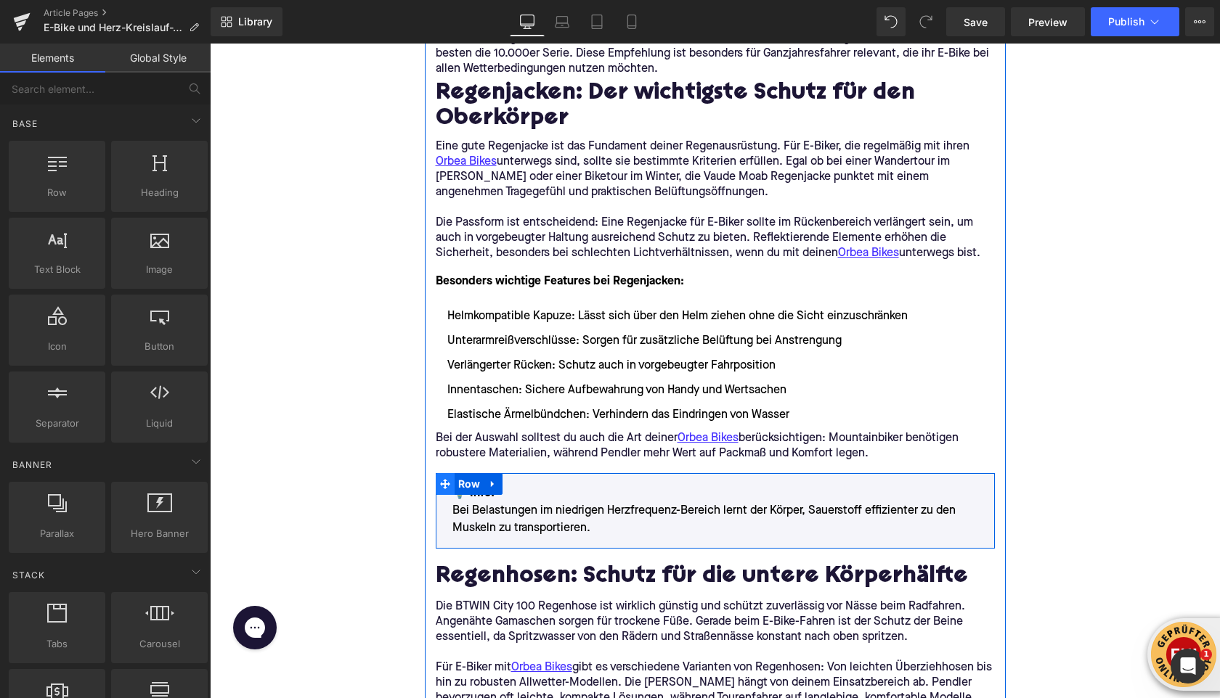
click at [448, 485] on icon at bounding box center [445, 484] width 10 height 10
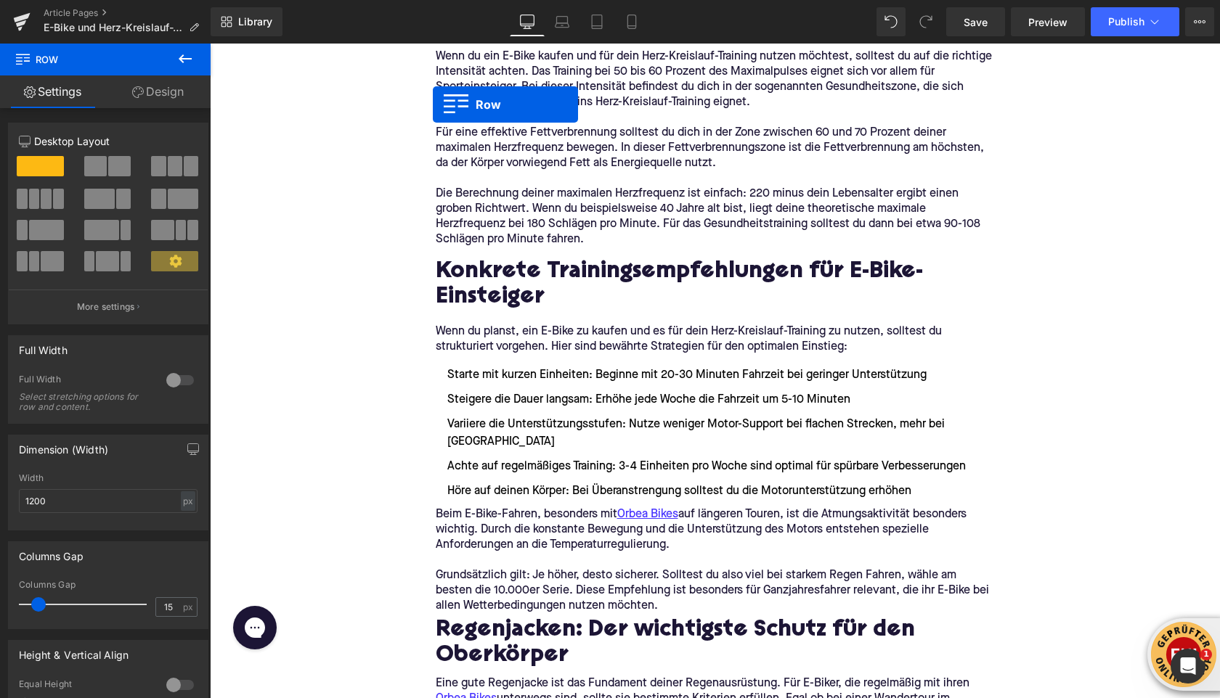
scroll to position [1178, 0]
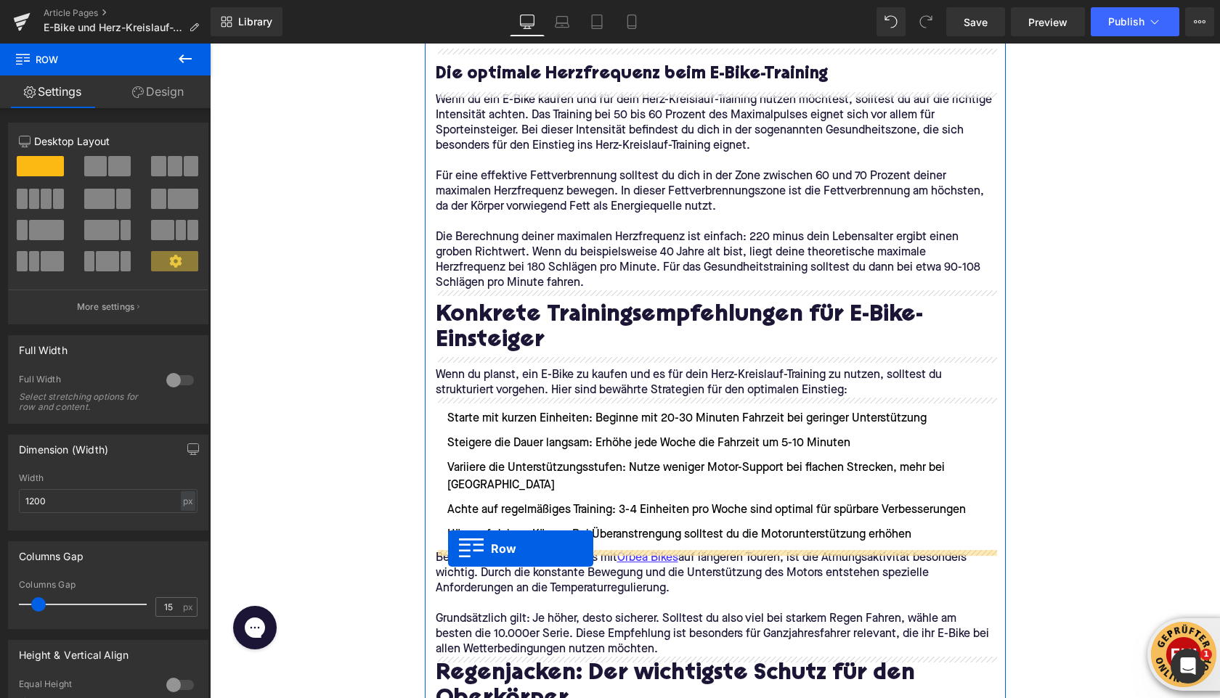
drag, startPoint x: 447, startPoint y: 485, endPoint x: 448, endPoint y: 549, distance: 63.9
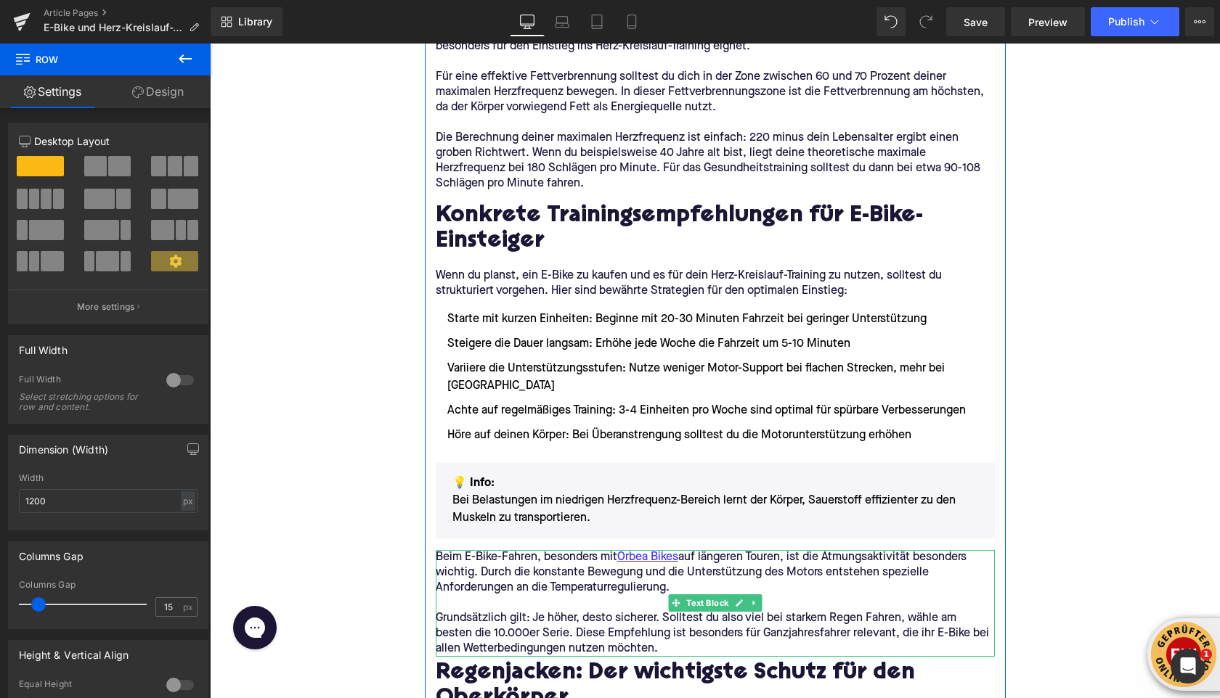
scroll to position [1346, 0]
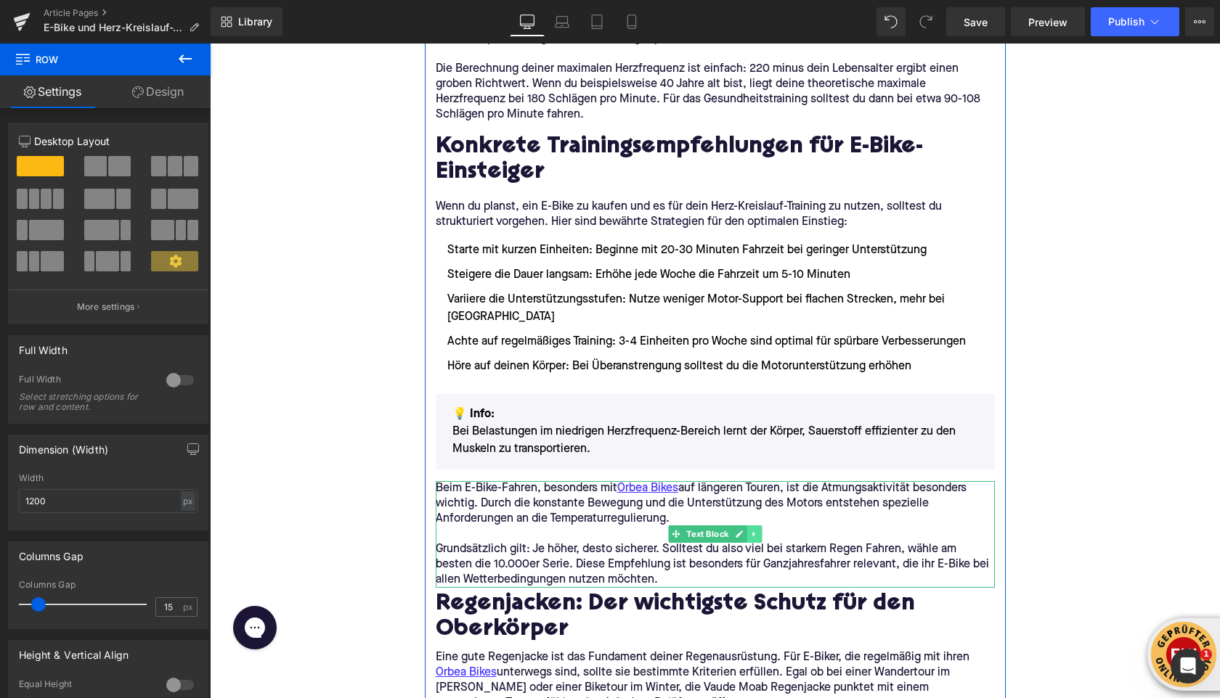
click at [754, 539] on link at bounding box center [753, 534] width 15 height 17
click at [756, 539] on link at bounding box center [761, 534] width 15 height 17
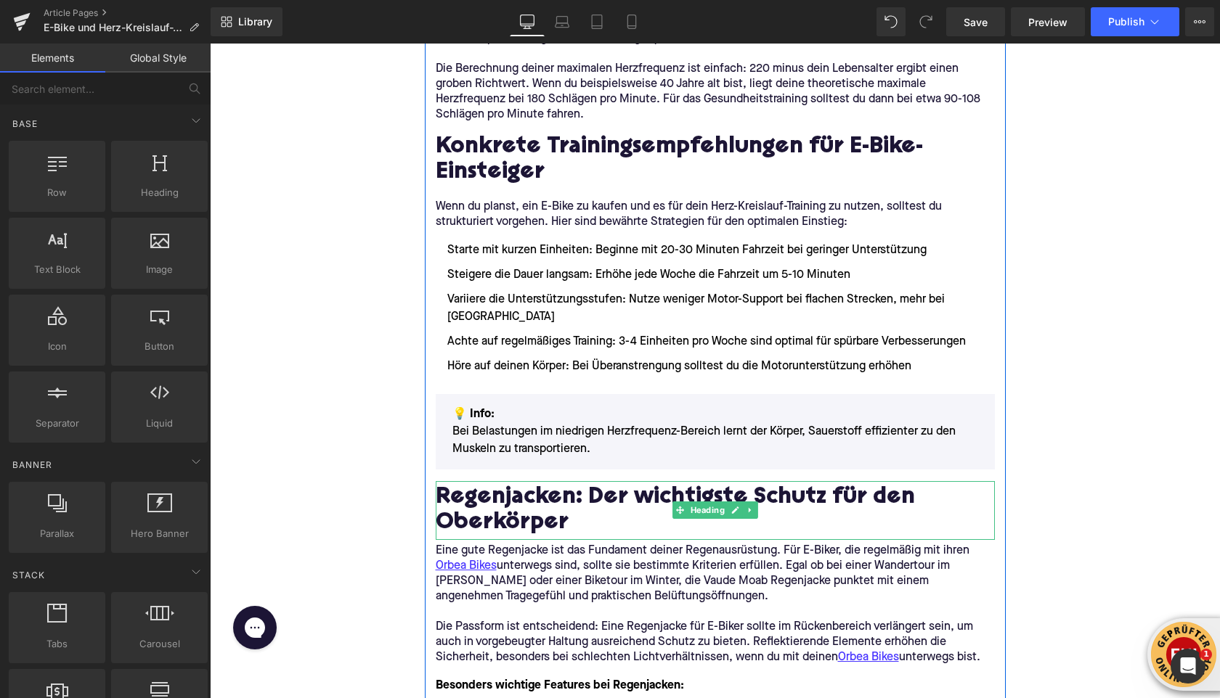
click at [593, 515] on h2 "Regenjacken: Der wichtigste Schutz für den Oberkörper" at bounding box center [715, 512] width 559 height 52
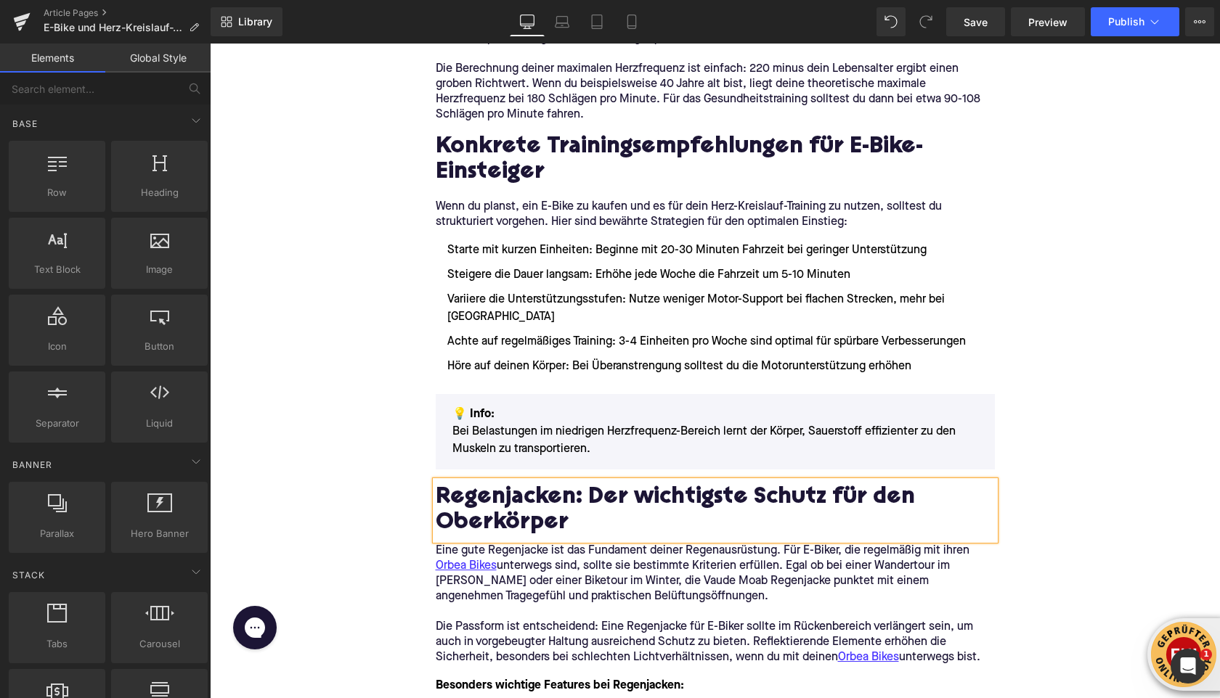
click at [593, 515] on h2 "Regenjacken: Der wichtigste Schutz für den Oberkörper" at bounding box center [715, 512] width 559 height 52
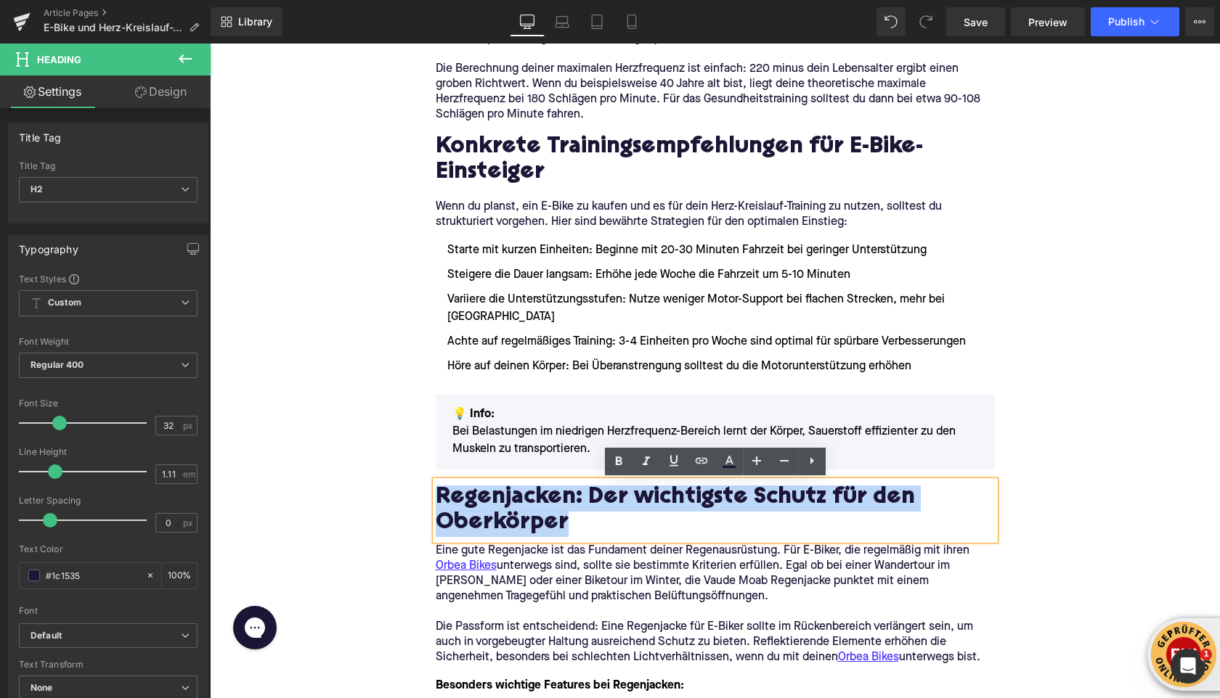
paste div
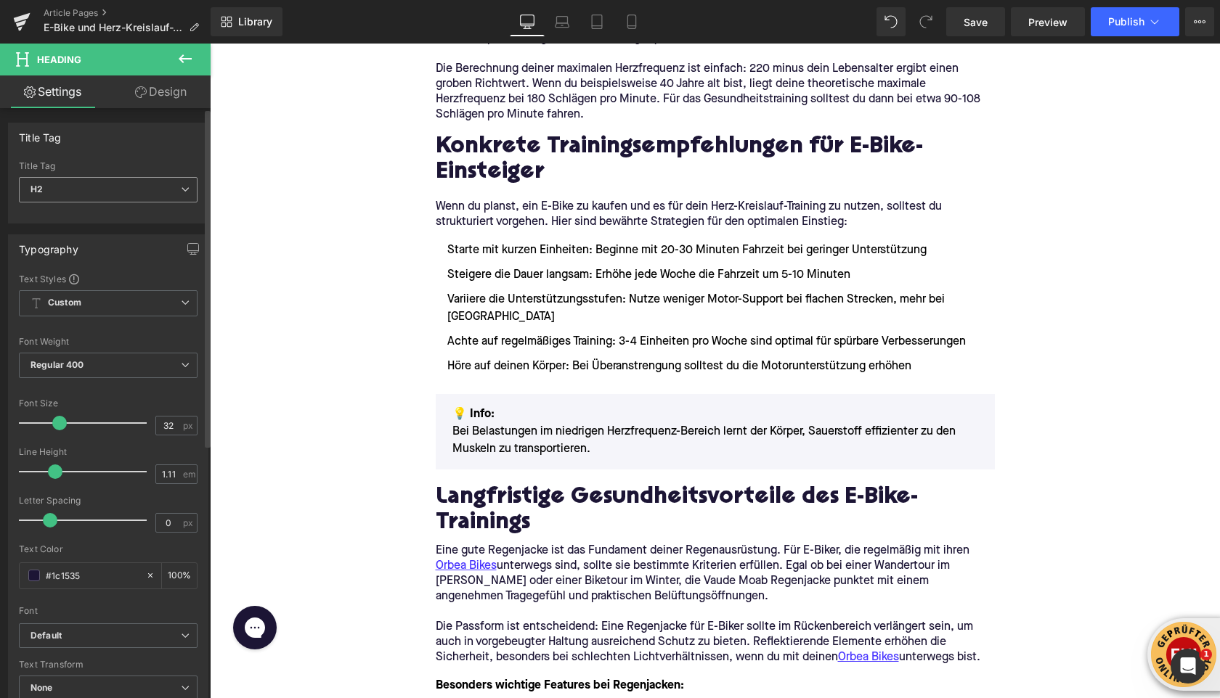
click at [109, 192] on span "H2" at bounding box center [108, 189] width 179 height 25
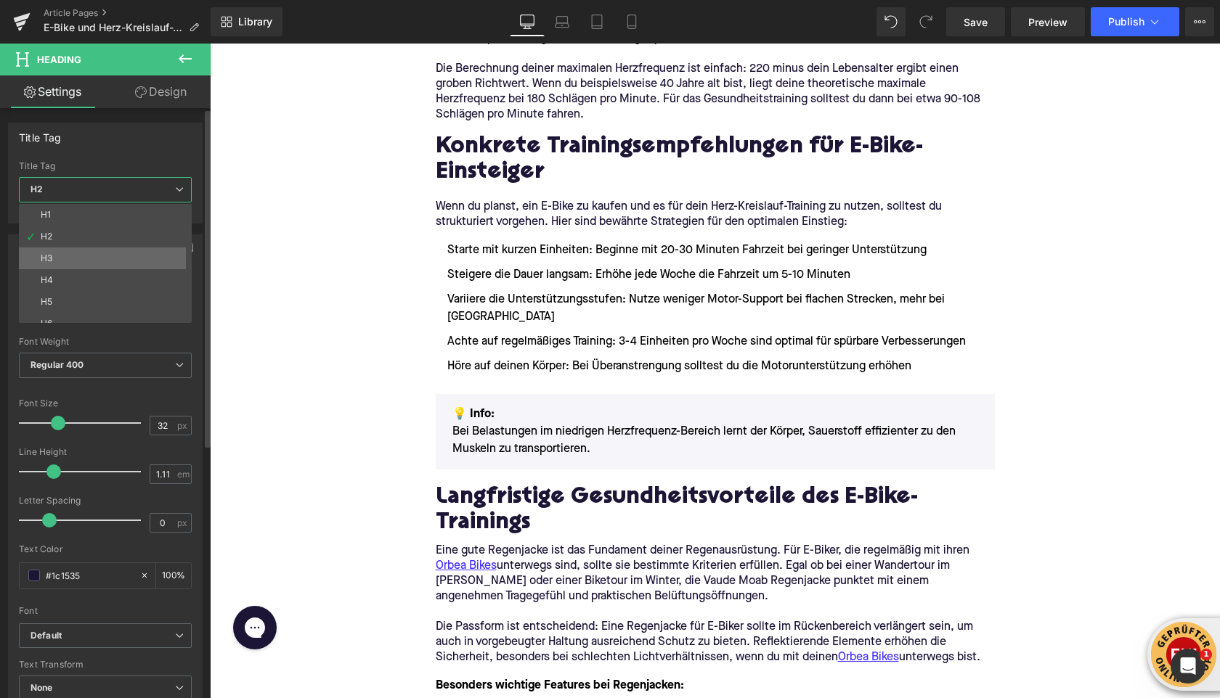
click at [94, 256] on li "H3" at bounding box center [108, 259] width 179 height 22
type input "24"
type input "1.29"
type input "100"
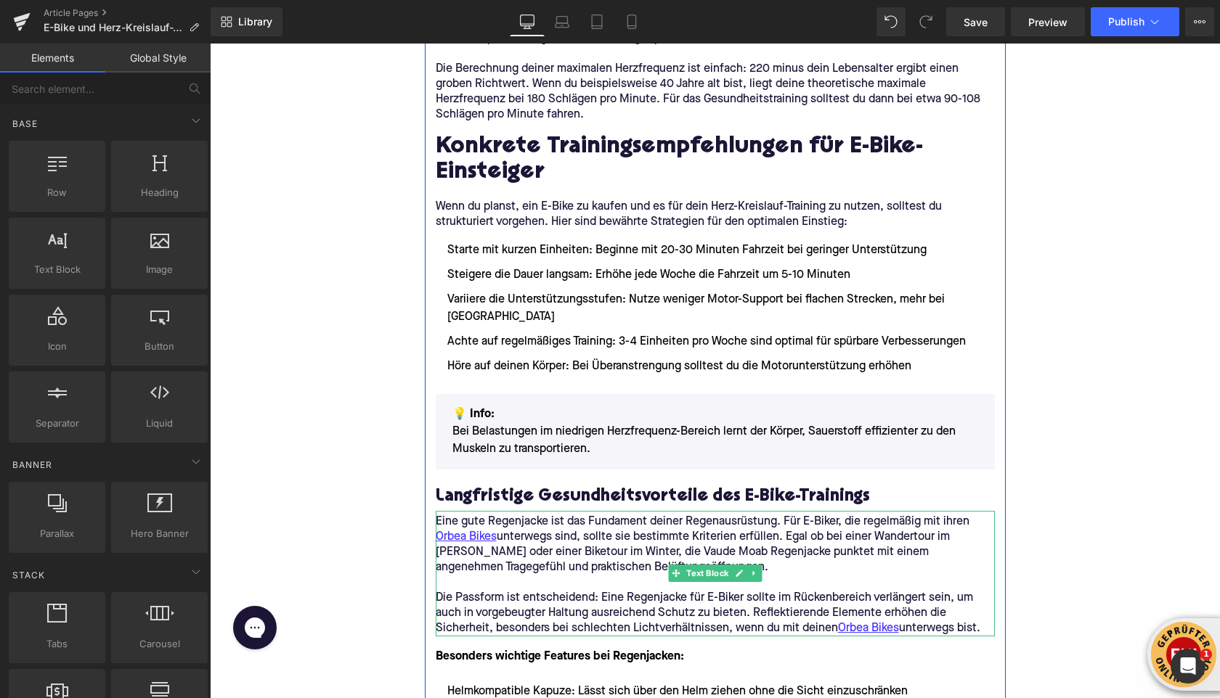
click at [537, 584] on p at bounding box center [715, 583] width 559 height 15
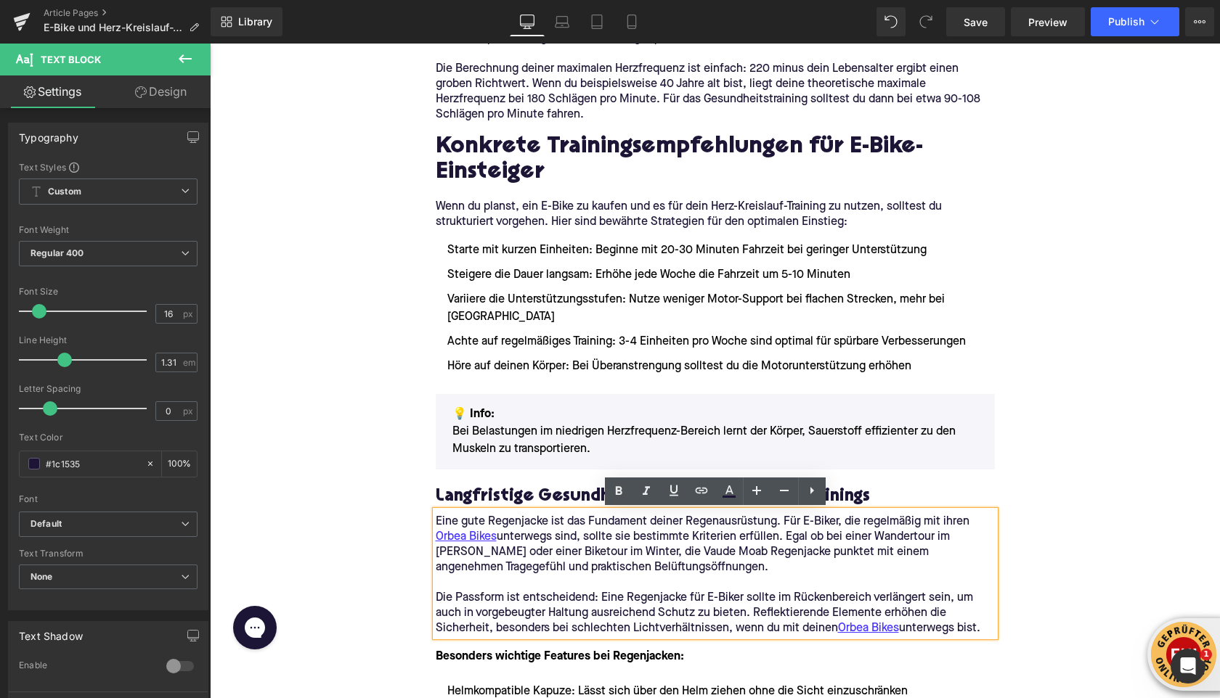
drag, startPoint x: 985, startPoint y: 633, endPoint x: 436, endPoint y: 523, distance: 559.7
click at [437, 523] on div "Eine gute Regenjacke ist das Fundament deiner Regenausrüstung. Für E-Biker, die…" at bounding box center [715, 574] width 559 height 126
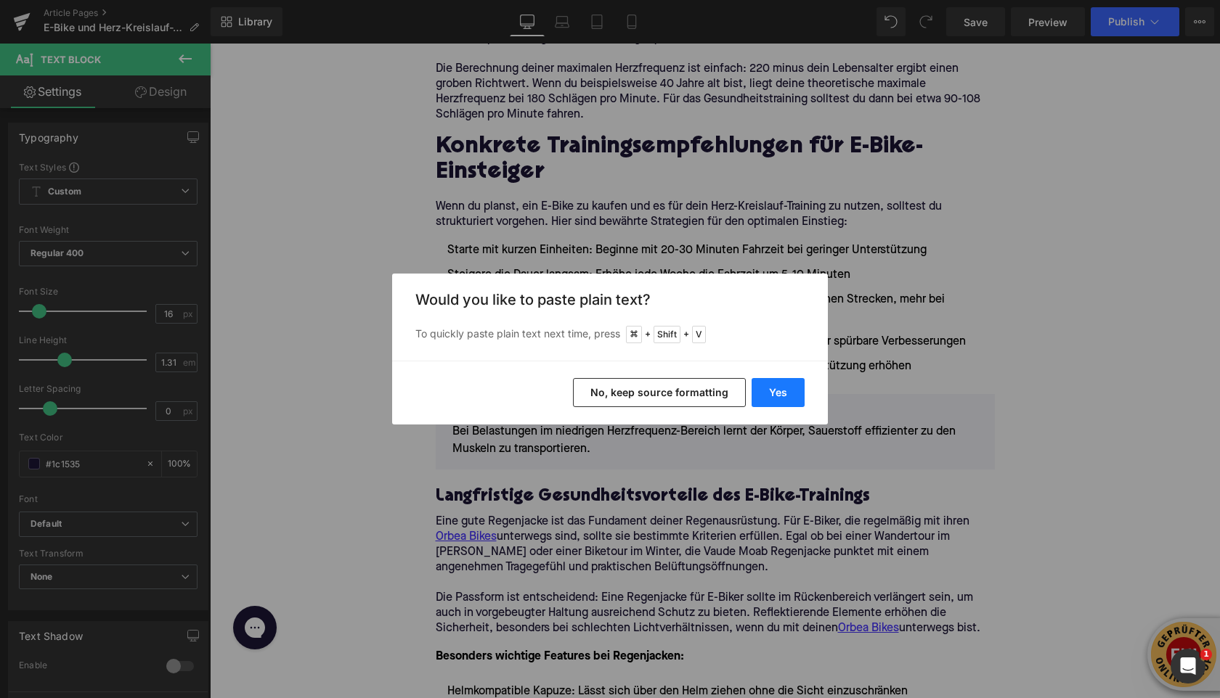
click at [765, 395] on button "Yes" at bounding box center [777, 392] width 53 height 29
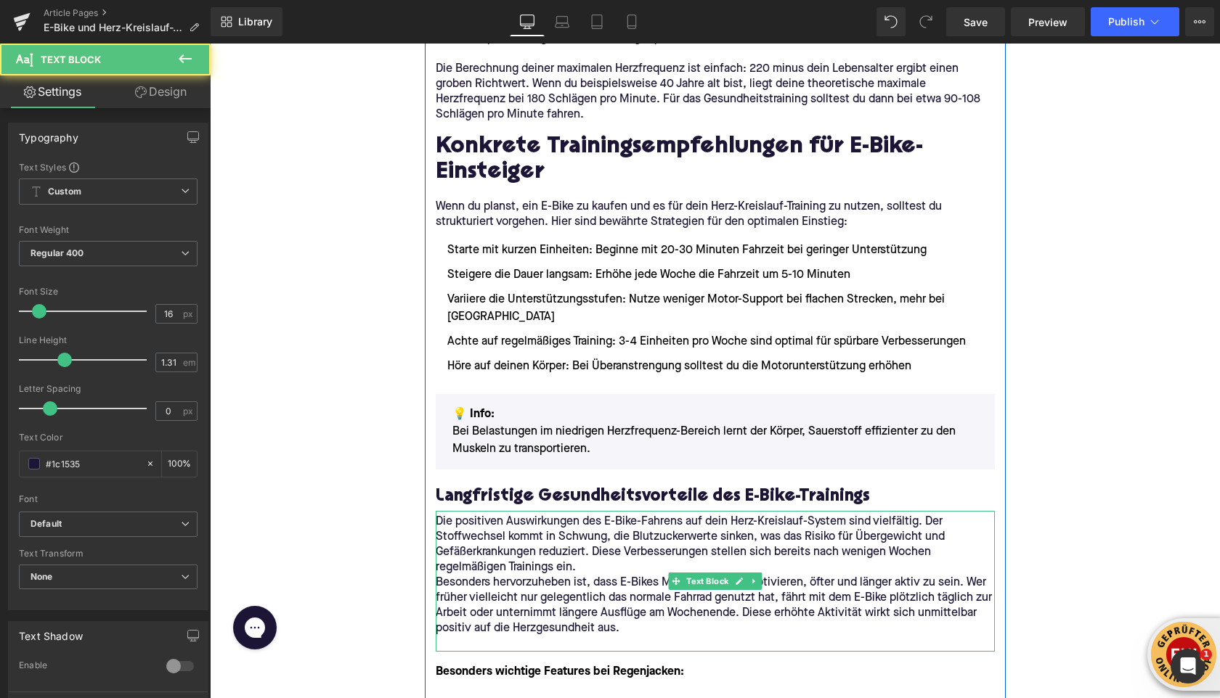
click at [621, 568] on p "Die positiven Auswirkungen des E-Bike-Fahrens auf dein Herz-Kreislauf-System si…" at bounding box center [715, 545] width 559 height 61
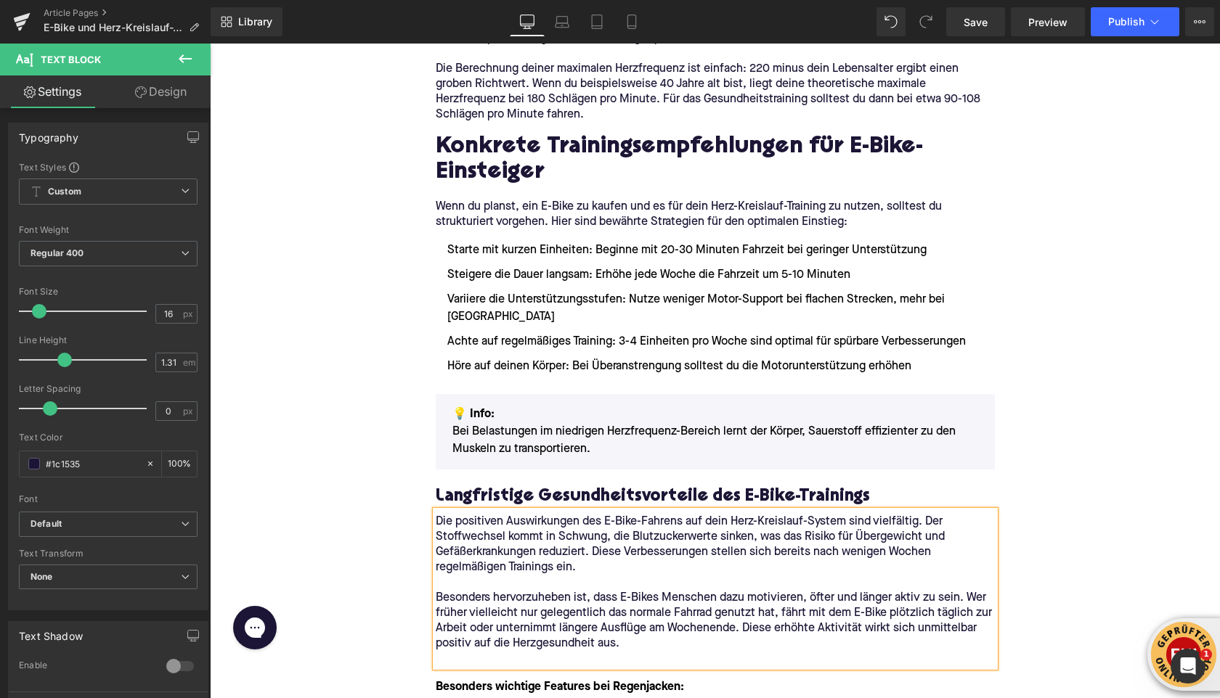
click at [468, 661] on p at bounding box center [715, 659] width 559 height 15
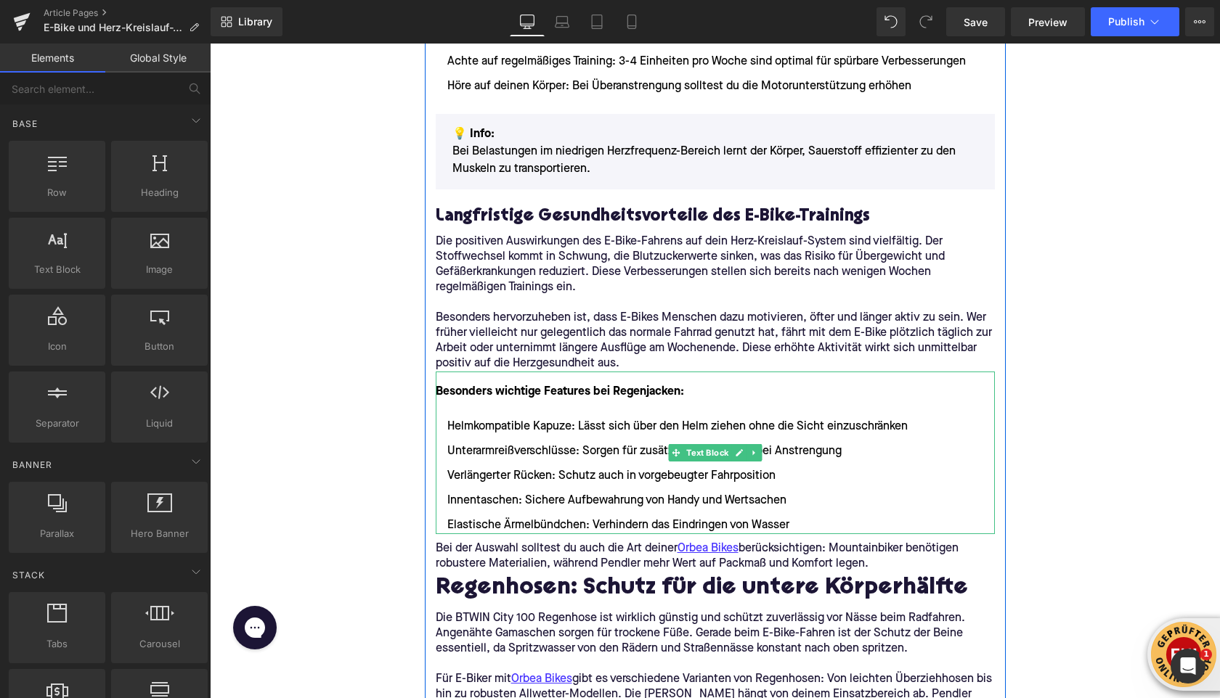
scroll to position [1681, 0]
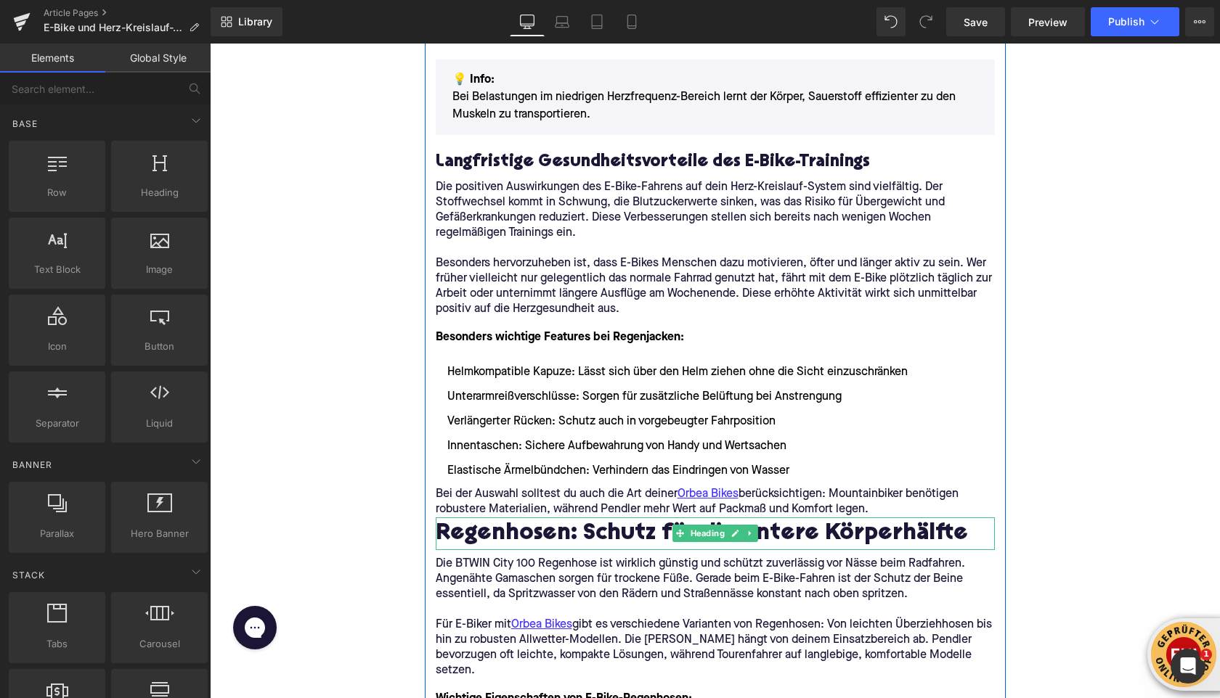
click at [515, 541] on h2 "Regenhosen: Schutz für die untere Körperhälfte" at bounding box center [715, 535] width 559 height 26
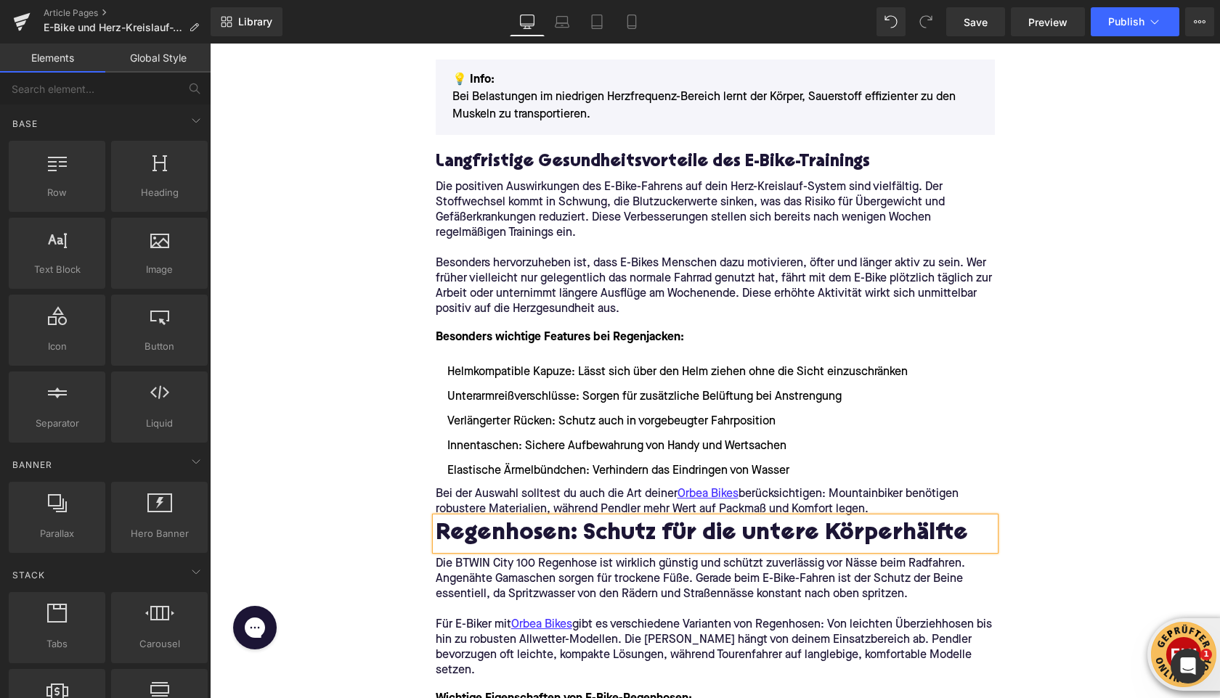
click at [515, 541] on h2 "Regenhosen: Schutz für die untere Körperhälfte" at bounding box center [715, 535] width 559 height 26
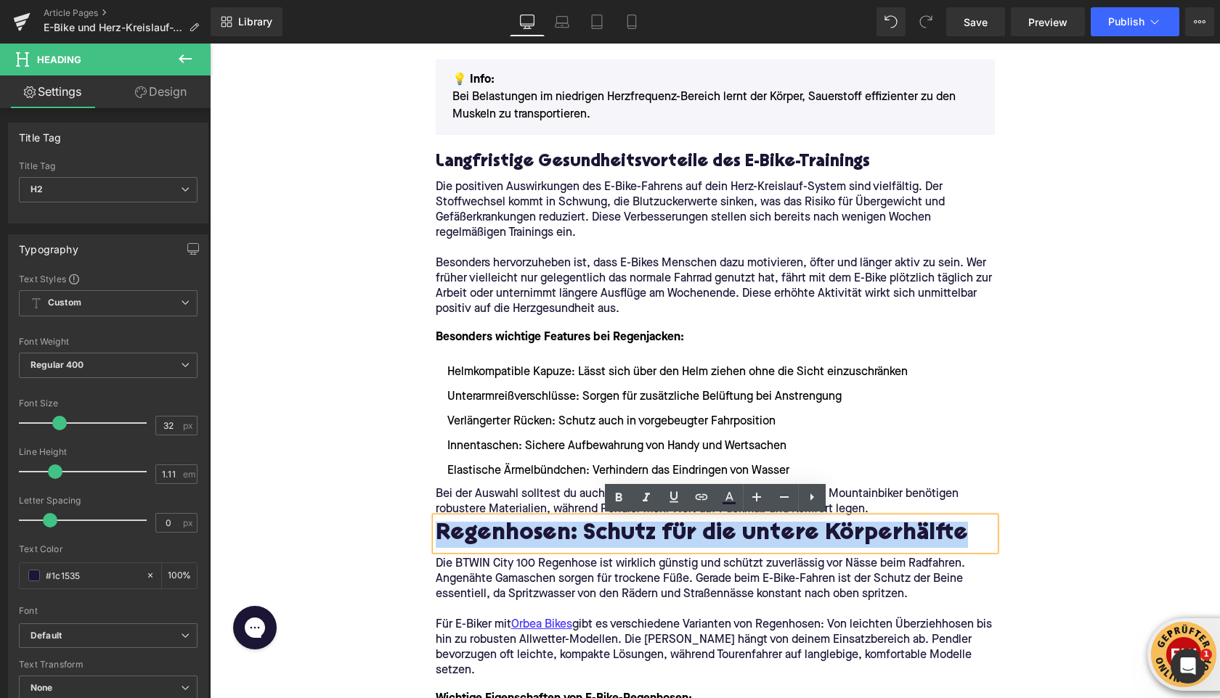
paste div
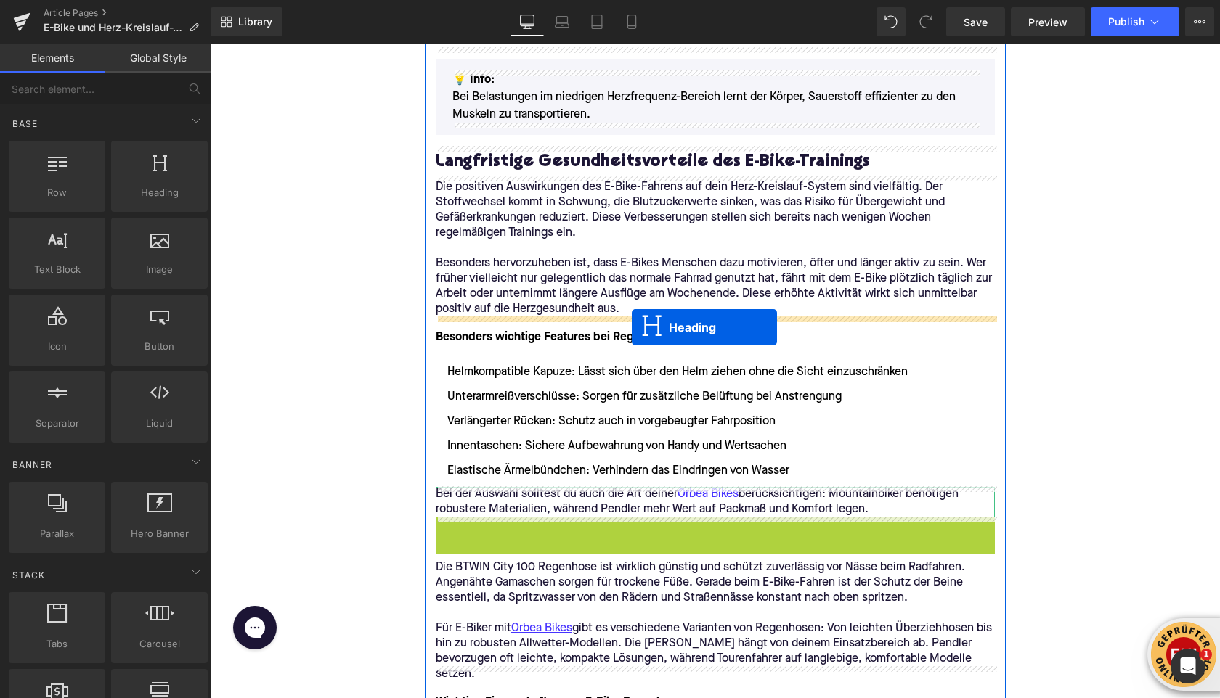
drag, startPoint x: 678, startPoint y: 550, endPoint x: 632, endPoint y: 327, distance: 227.0
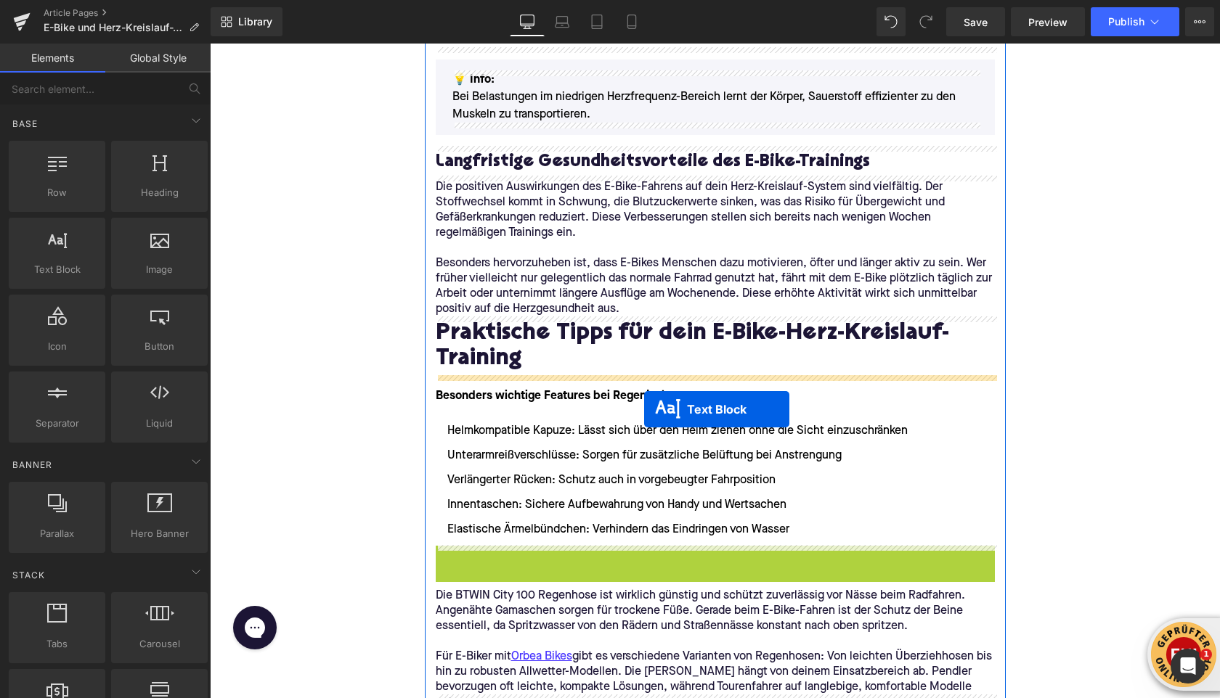
drag, startPoint x: 674, startPoint y: 560, endPoint x: 644, endPoint y: 409, distance: 154.1
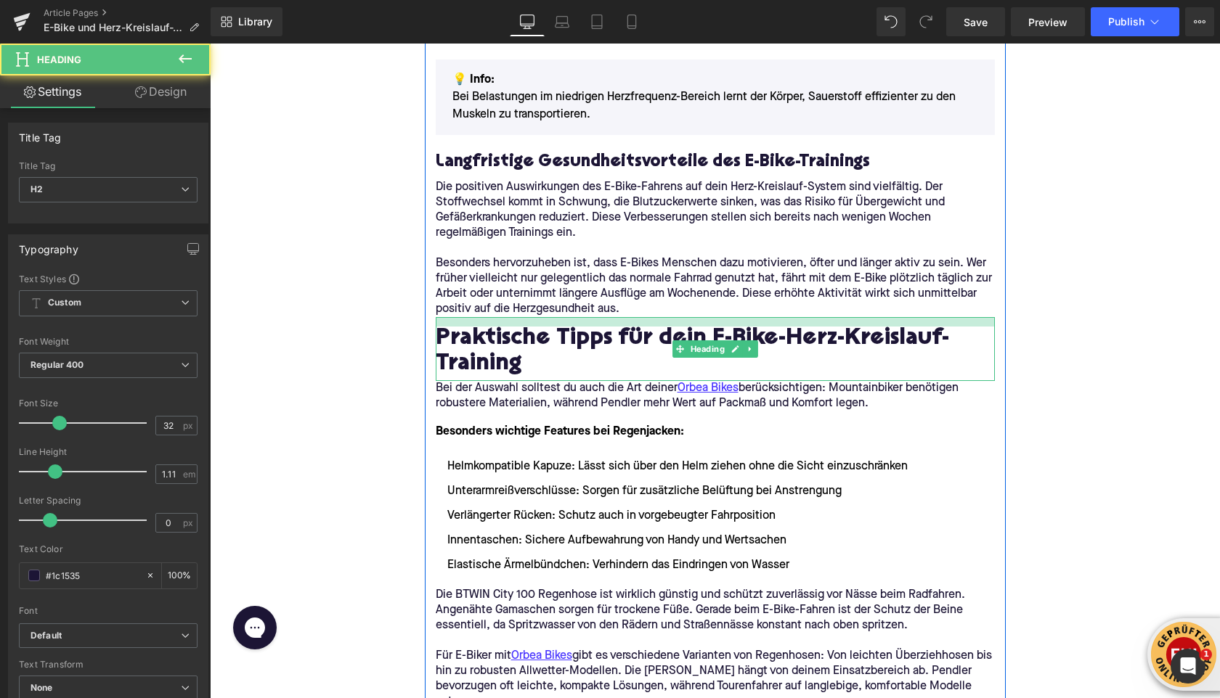
click at [470, 322] on div at bounding box center [715, 321] width 559 height 9
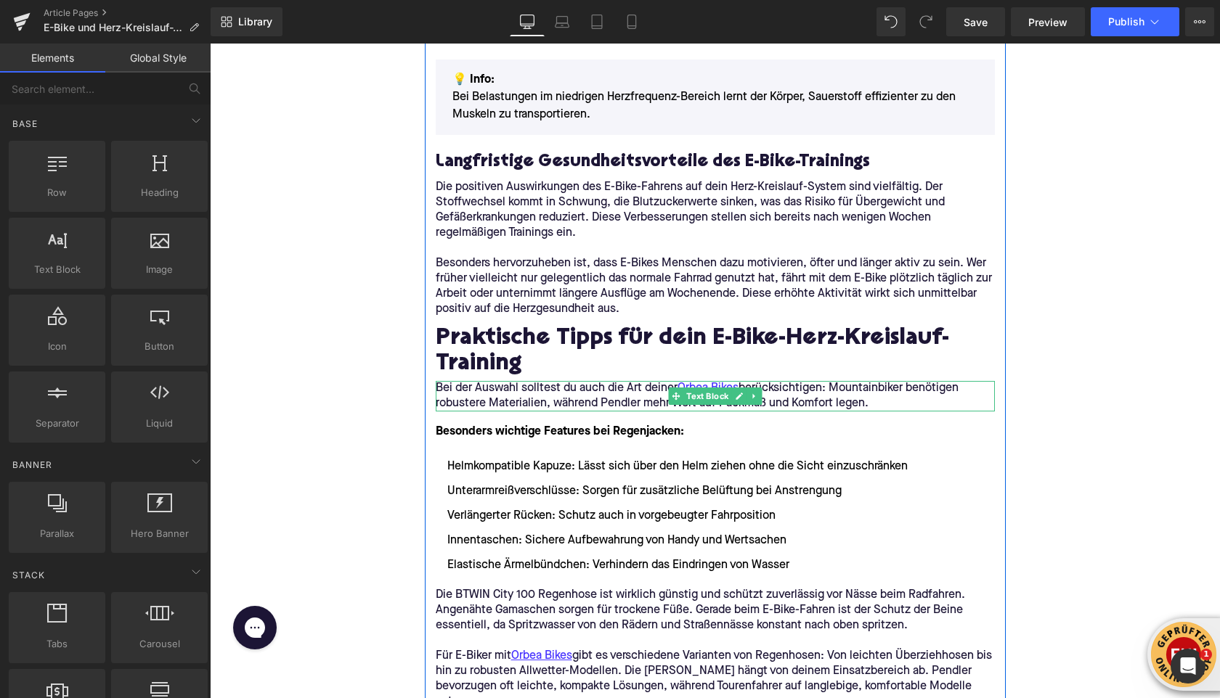
click at [511, 401] on p "Bei der Auswahl solltest du auch die Art deiner Orbea Bikes berücksichtigen: Mo…" at bounding box center [715, 396] width 559 height 30
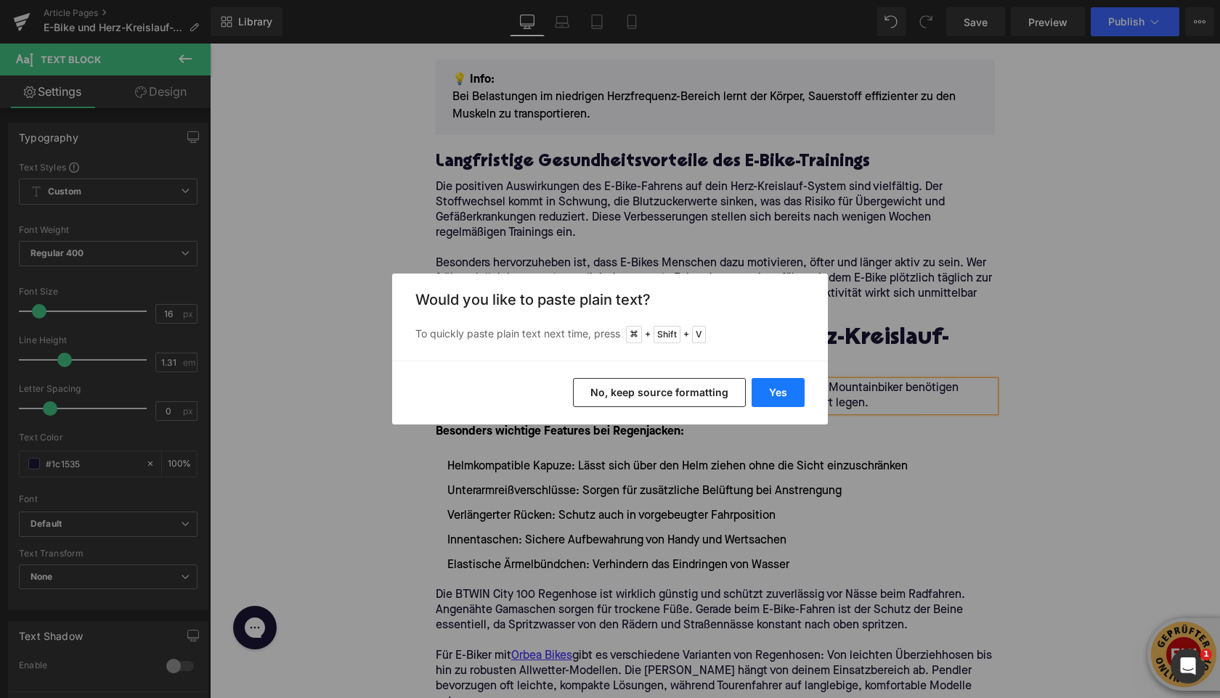
click at [777, 393] on button "Yes" at bounding box center [777, 392] width 53 height 29
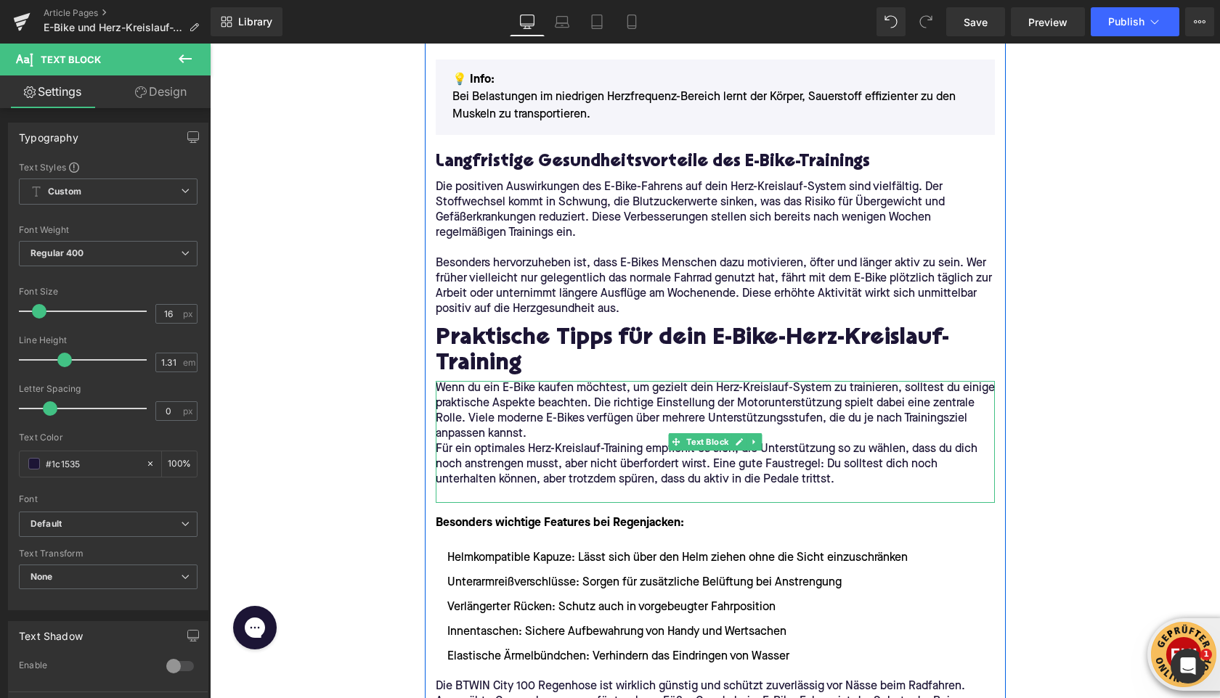
click at [576, 435] on p "Wenn du ein E-Bike kaufen möchtest, um gezielt dein Herz-Kreislauf-System zu tr…" at bounding box center [715, 411] width 559 height 61
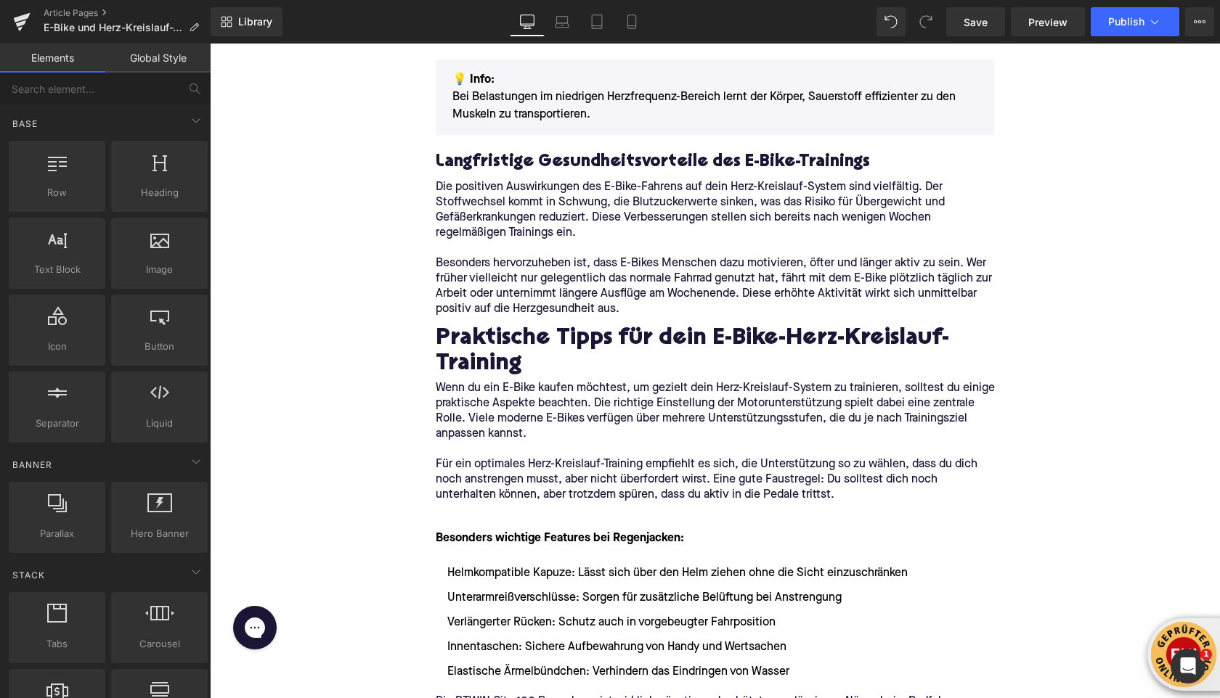
click at [457, 512] on p at bounding box center [715, 510] width 559 height 15
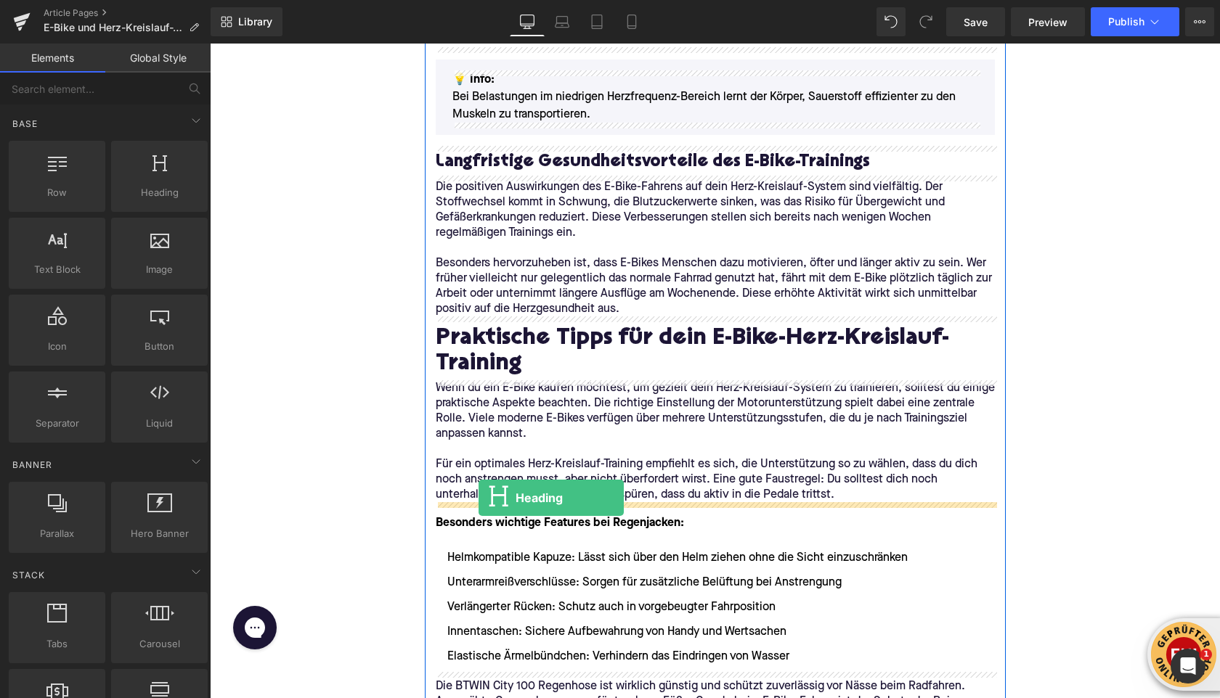
drag, startPoint x: 381, startPoint y: 240, endPoint x: 478, endPoint y: 498, distance: 275.5
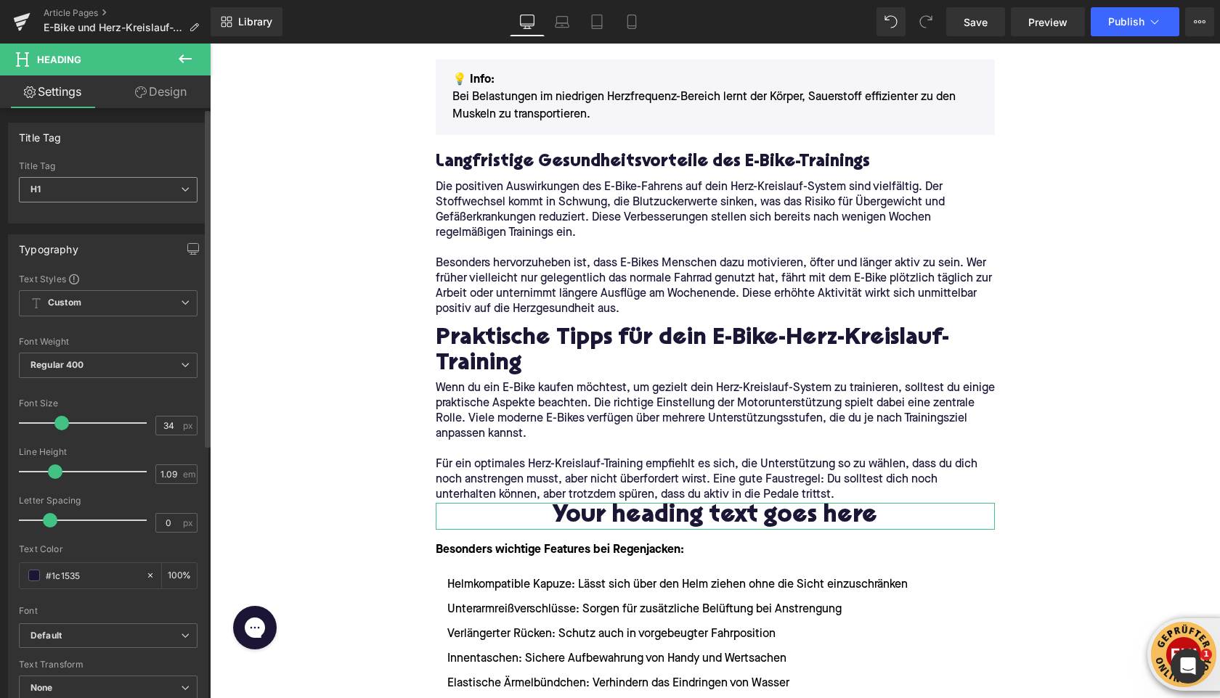
click at [86, 182] on span "H1" at bounding box center [108, 189] width 179 height 25
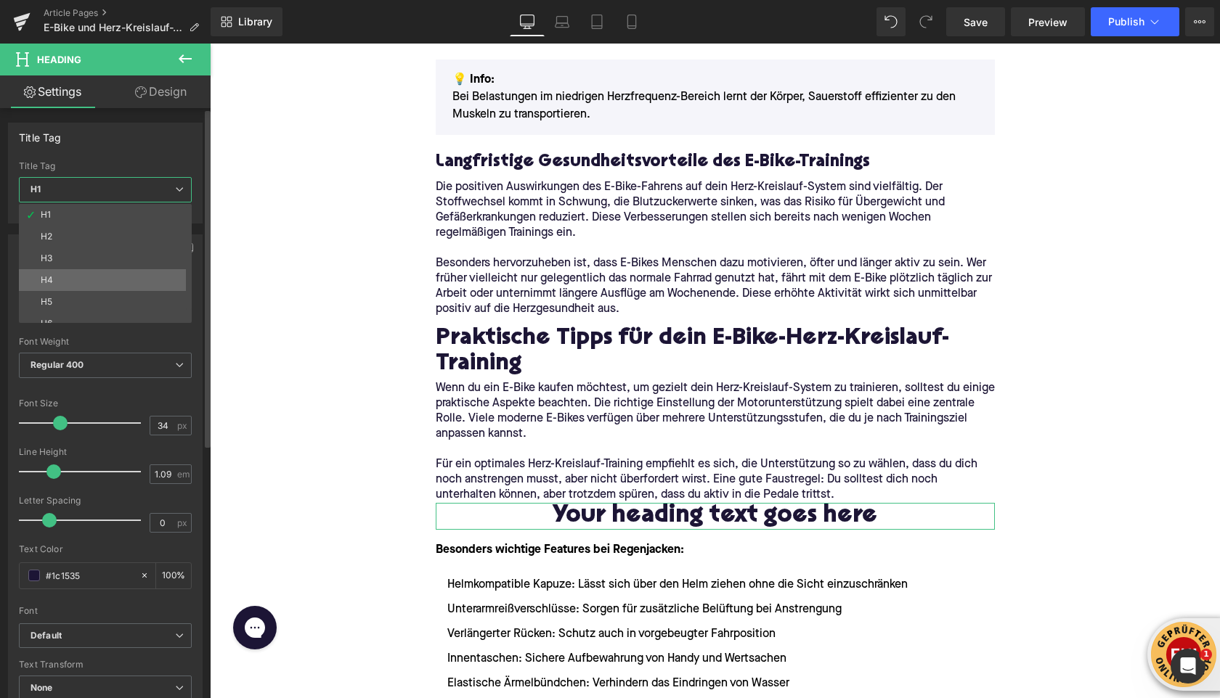
click at [69, 287] on li "H4" at bounding box center [108, 280] width 179 height 22
type input "22"
type input "1.32"
type input "100"
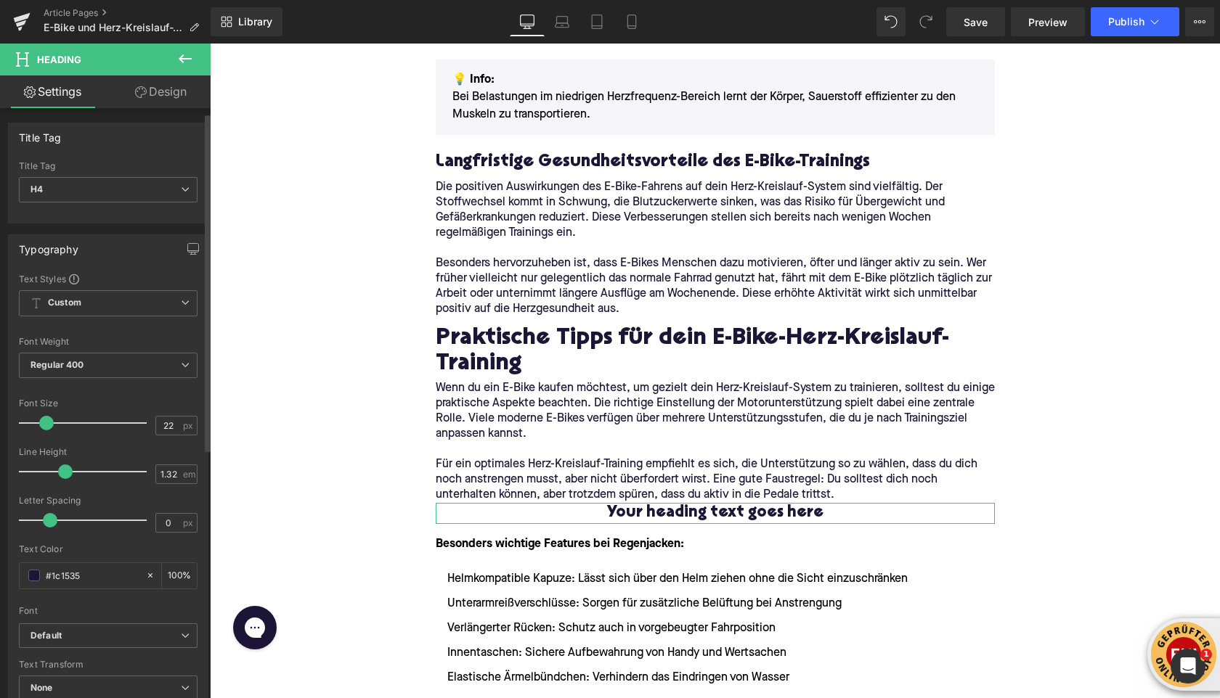
scroll to position [440, 0]
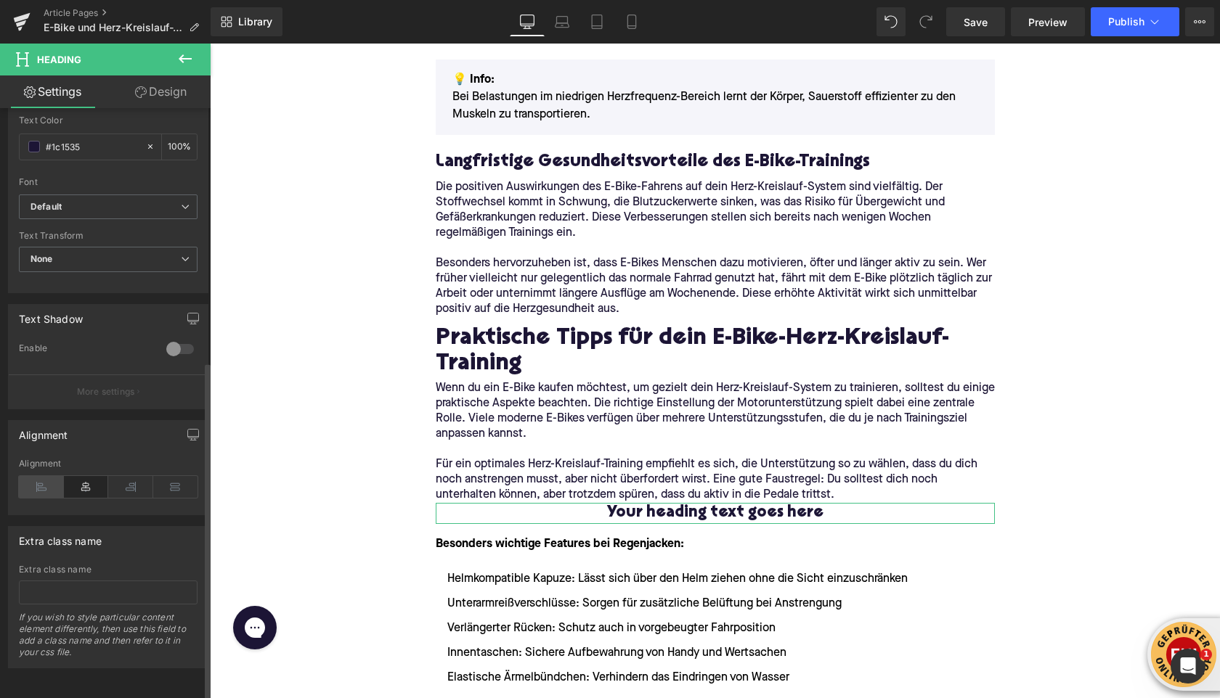
click at [33, 483] on icon at bounding box center [41, 487] width 45 height 22
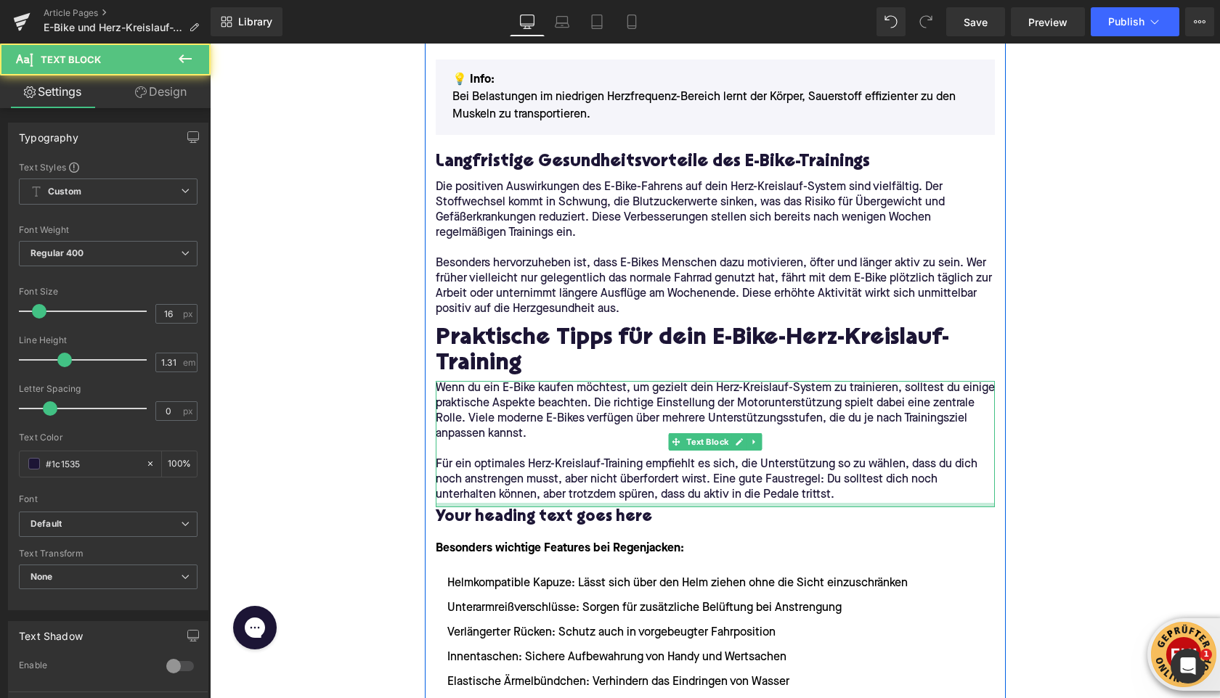
click at [489, 506] on div at bounding box center [715, 505] width 559 height 4
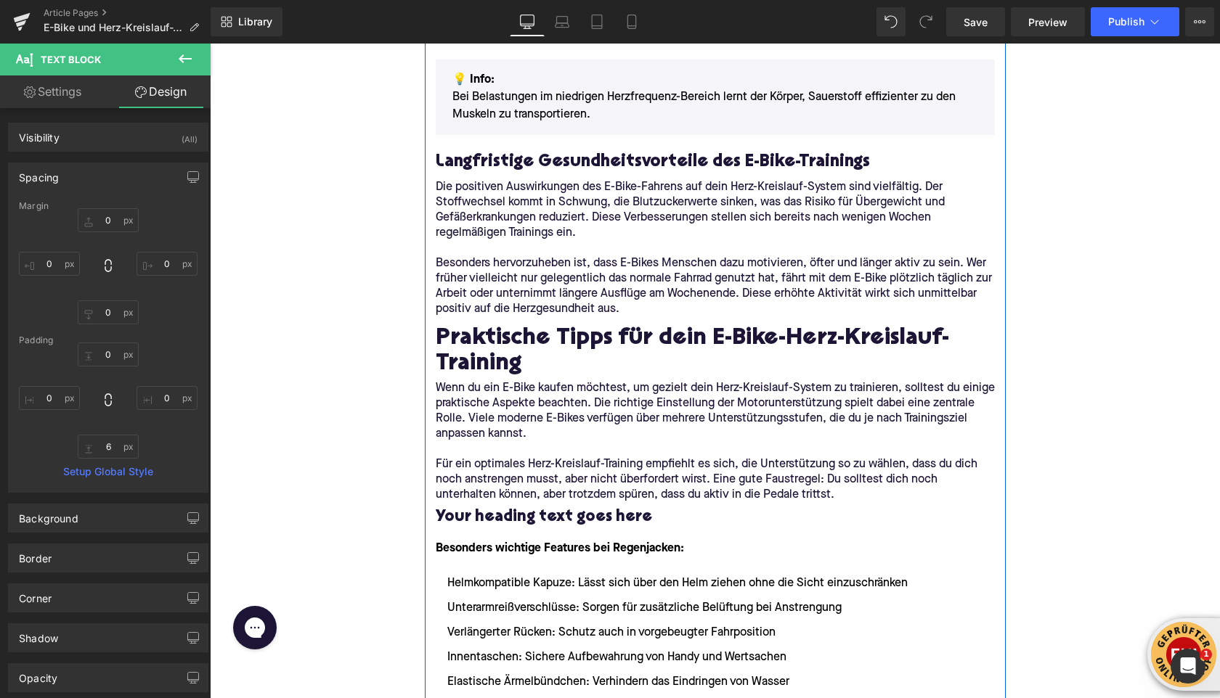
click at [486, 515] on h4 "Your heading text goes here" at bounding box center [715, 517] width 559 height 21
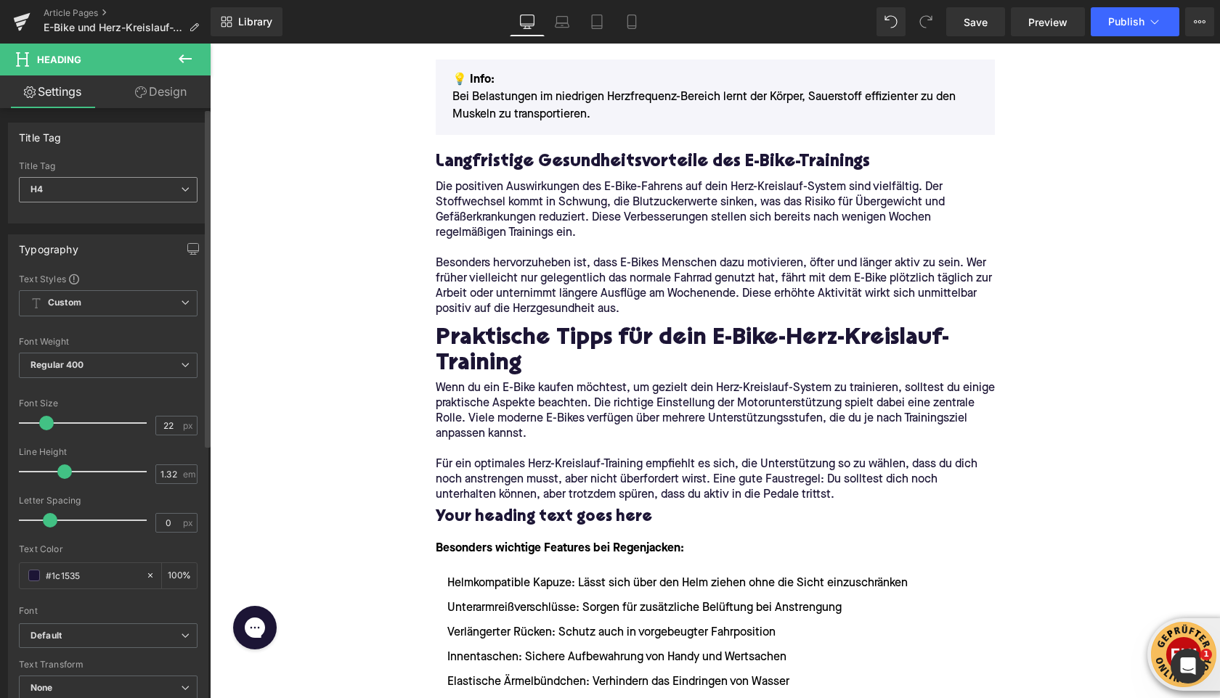
click at [96, 181] on span "H4" at bounding box center [108, 189] width 179 height 25
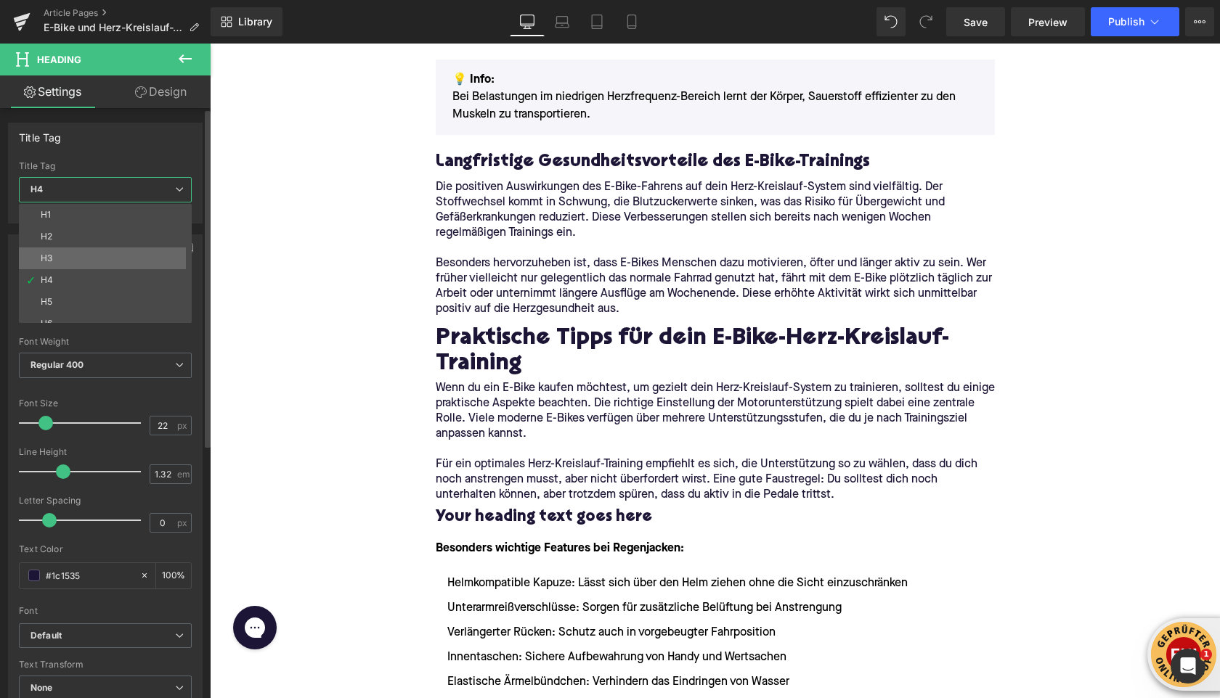
click at [93, 250] on li "H3" at bounding box center [108, 259] width 179 height 22
type input "24"
type input "1.29"
type input "100"
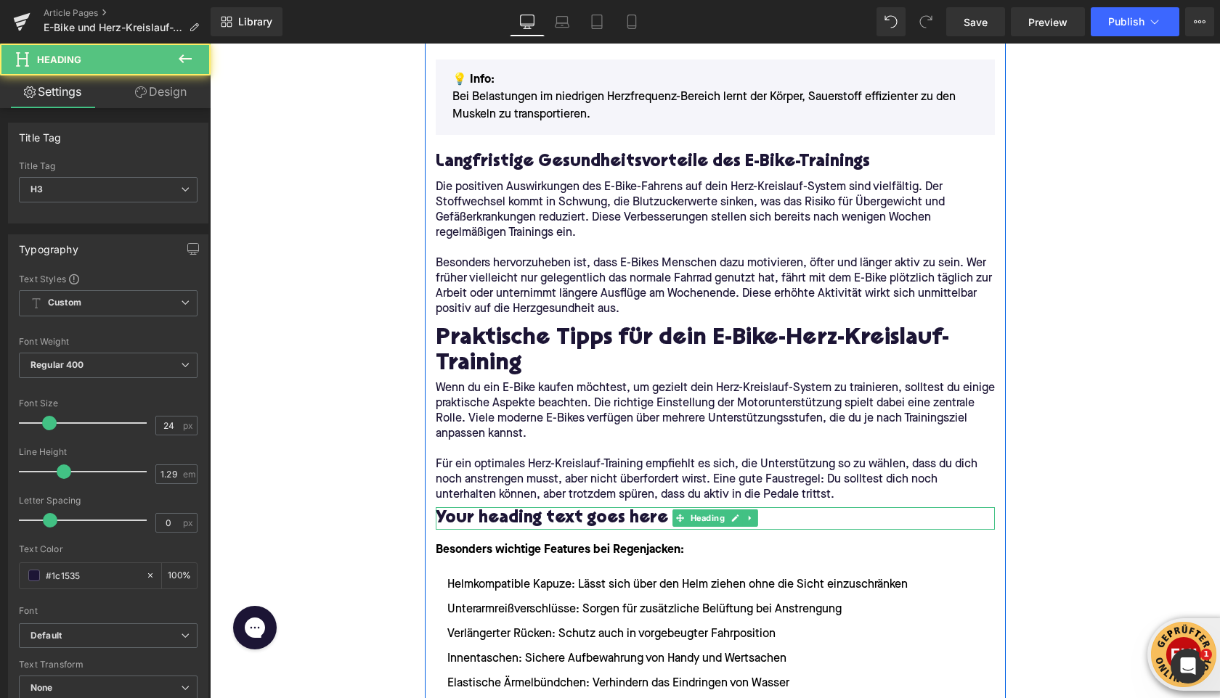
click at [513, 516] on h3 "Your heading text goes here" at bounding box center [715, 518] width 559 height 23
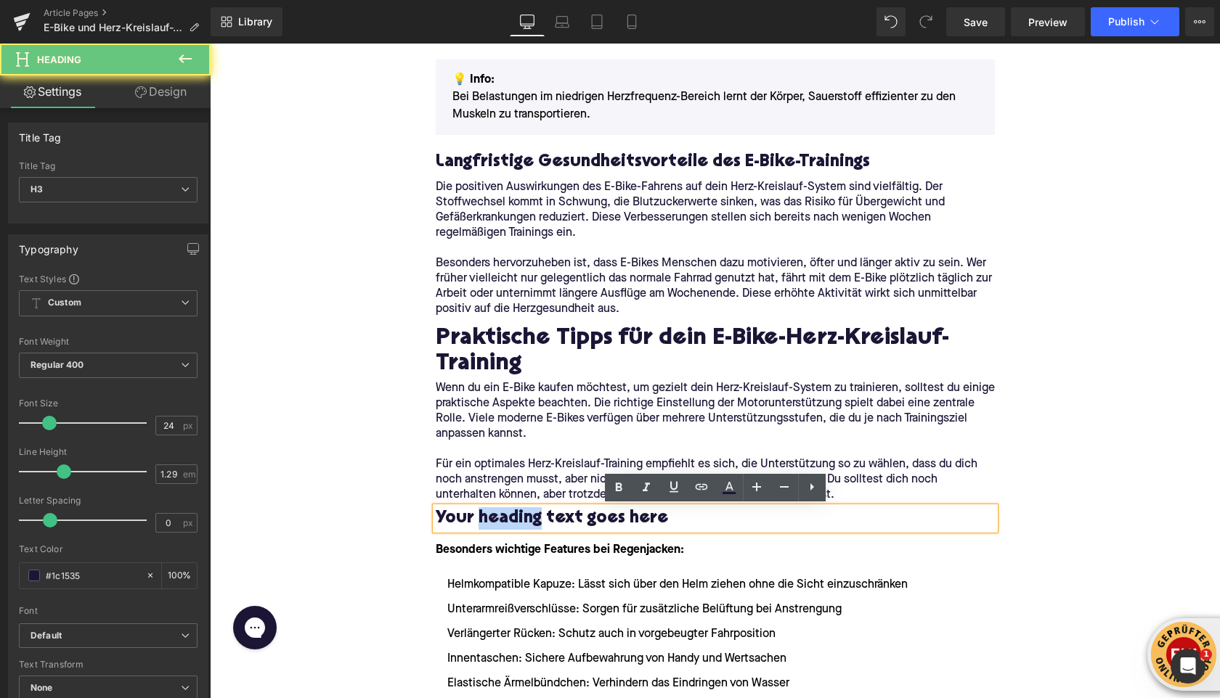
click at [513, 516] on h3 "Your heading text goes here" at bounding box center [715, 518] width 559 height 23
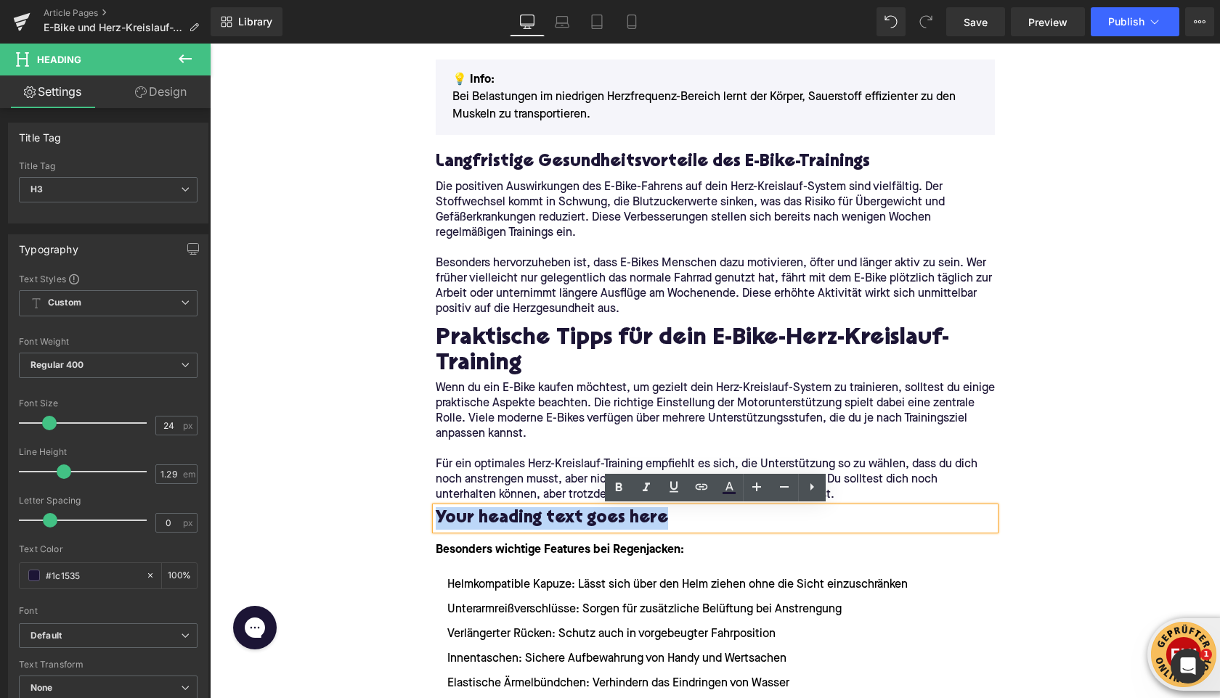
paste div
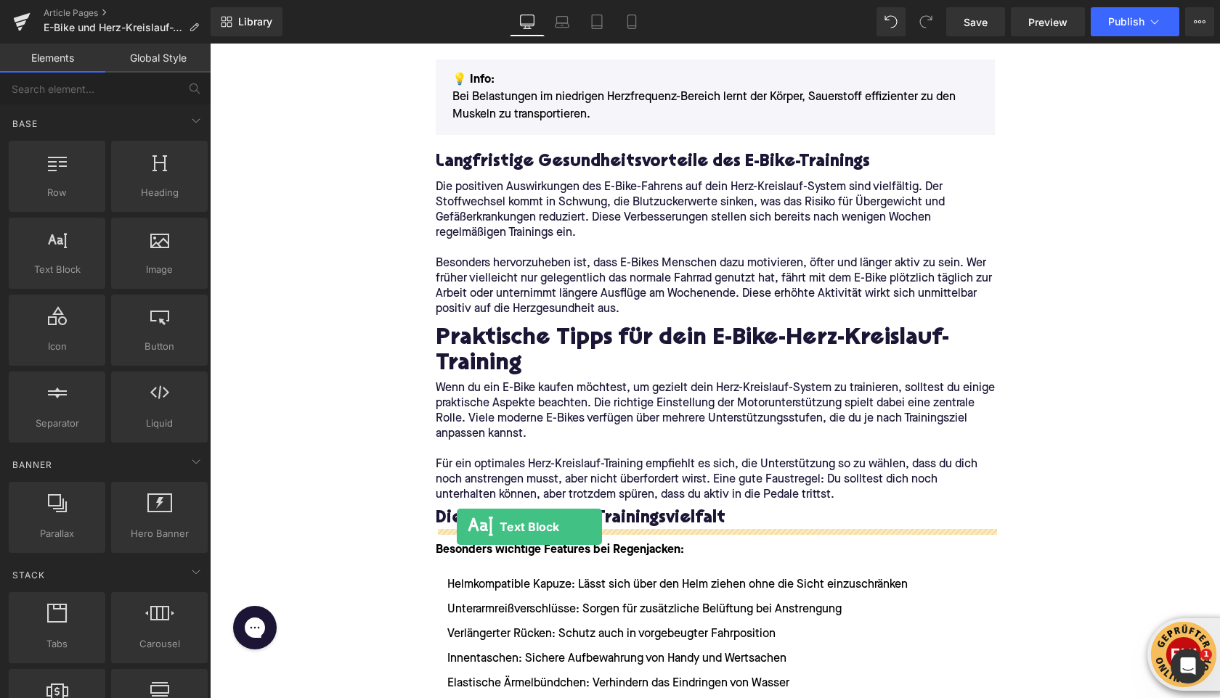
drag, startPoint x: 256, startPoint y: 293, endPoint x: 457, endPoint y: 527, distance: 308.4
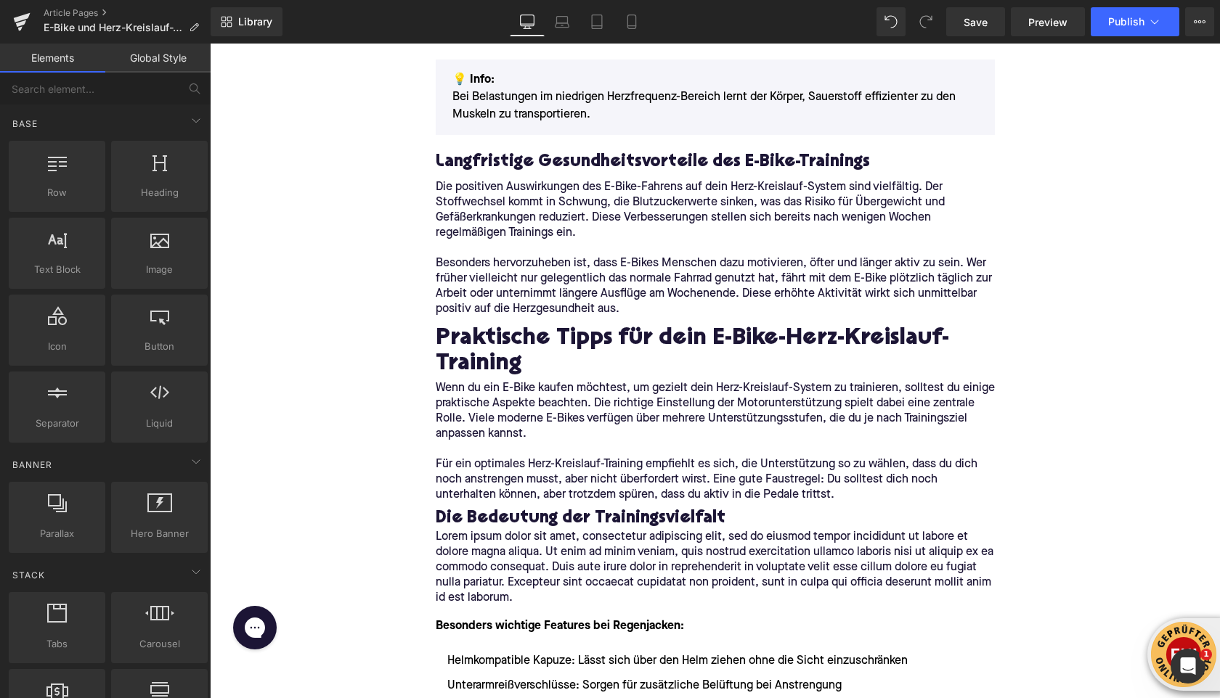
click at [497, 565] on p "Lorem ipsum dolor sit amet, consectetur adipiscing elit, sed do eiusmod tempor …" at bounding box center [715, 568] width 559 height 76
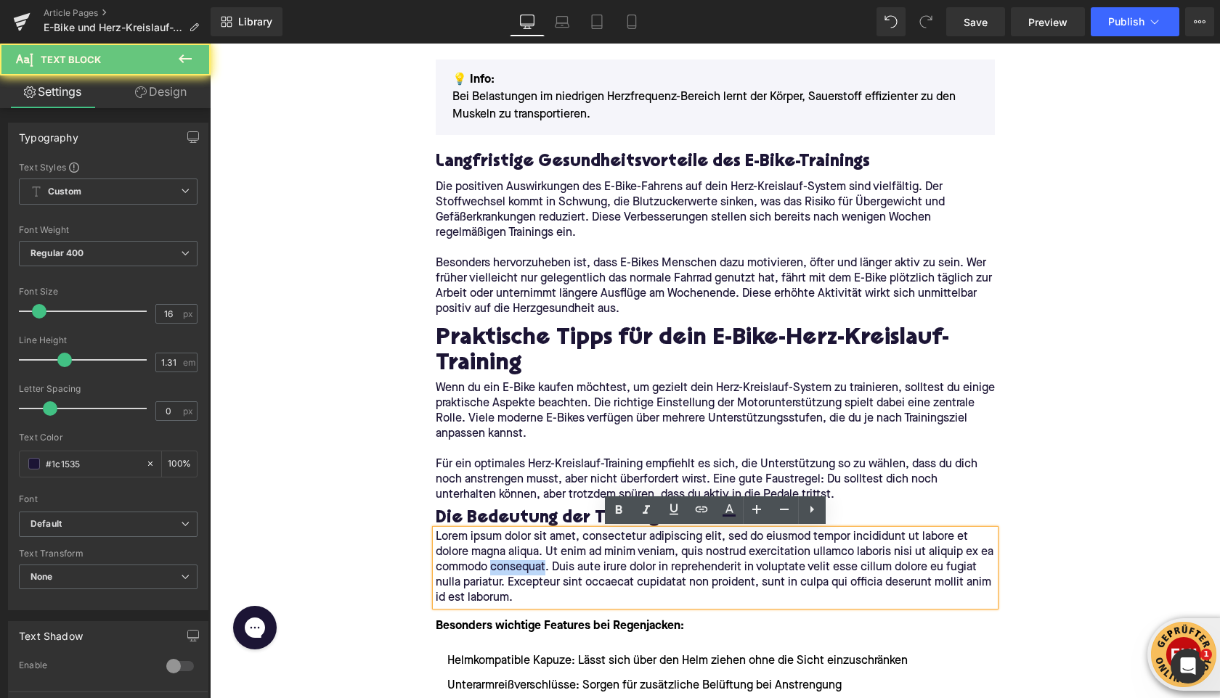
click at [497, 564] on p "Lorem ipsum dolor sit amet, consectetur adipiscing elit, sed do eiusmod tempor …" at bounding box center [715, 568] width 559 height 76
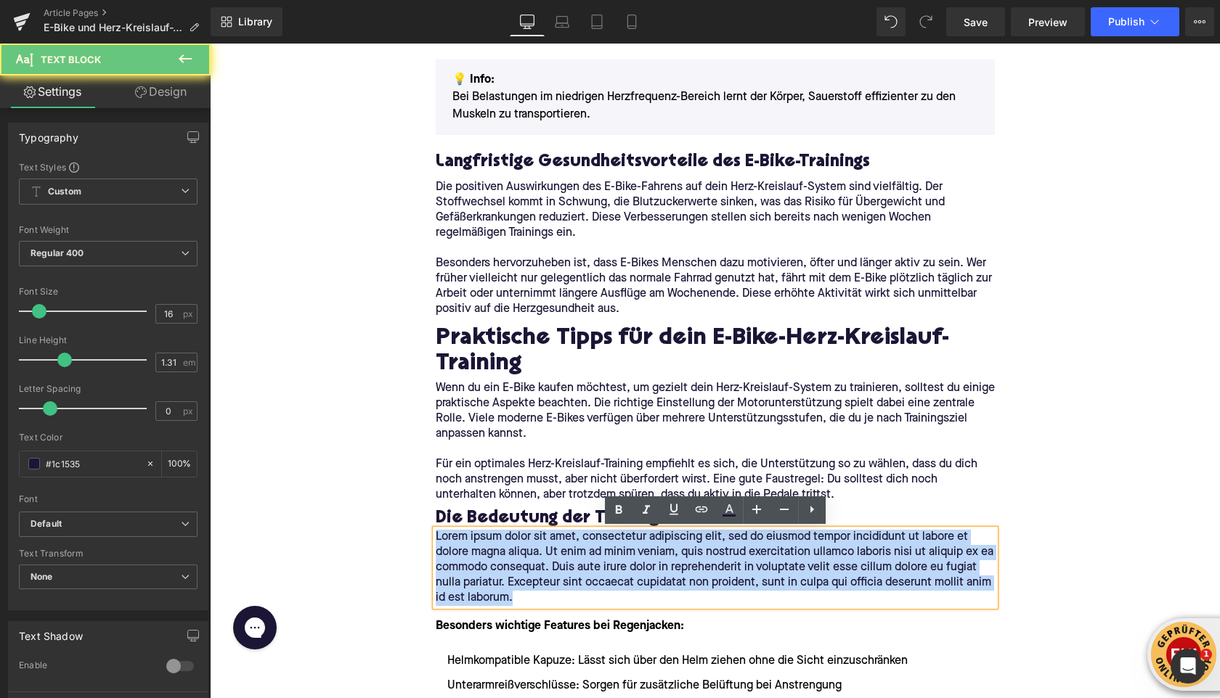
click at [497, 564] on p "Lorem ipsum dolor sit amet, consectetur adipiscing elit, sed do eiusmod tempor …" at bounding box center [715, 568] width 559 height 76
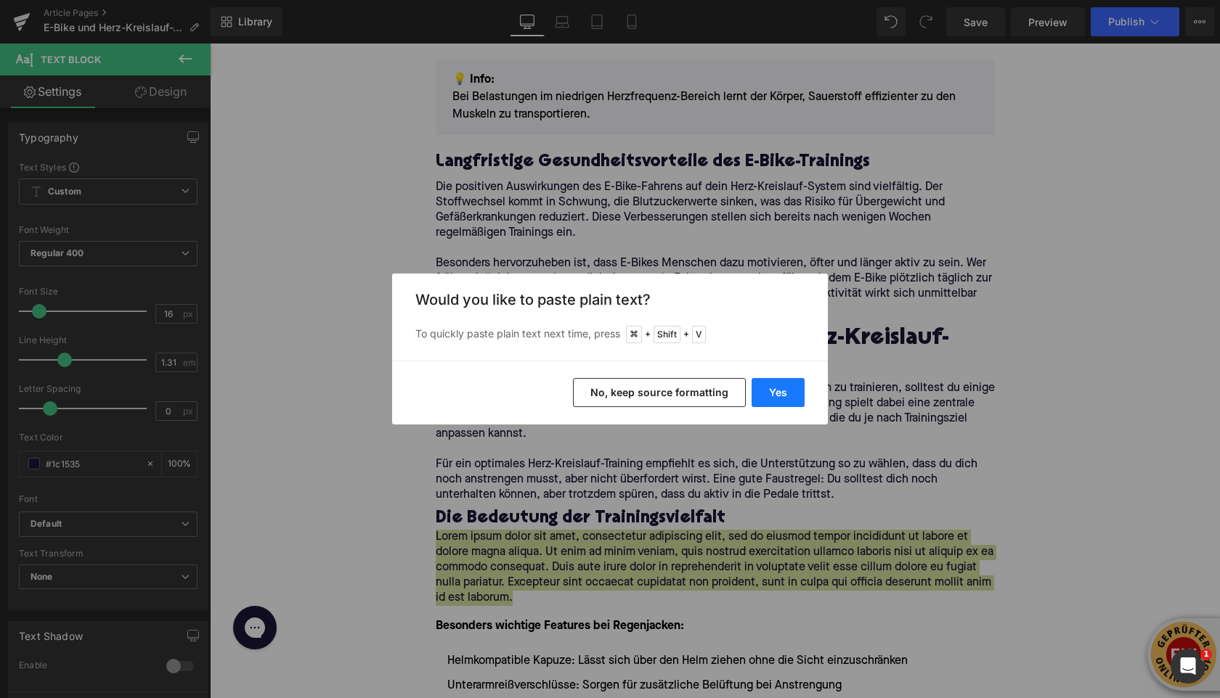
click at [762, 392] on button "Yes" at bounding box center [777, 392] width 53 height 29
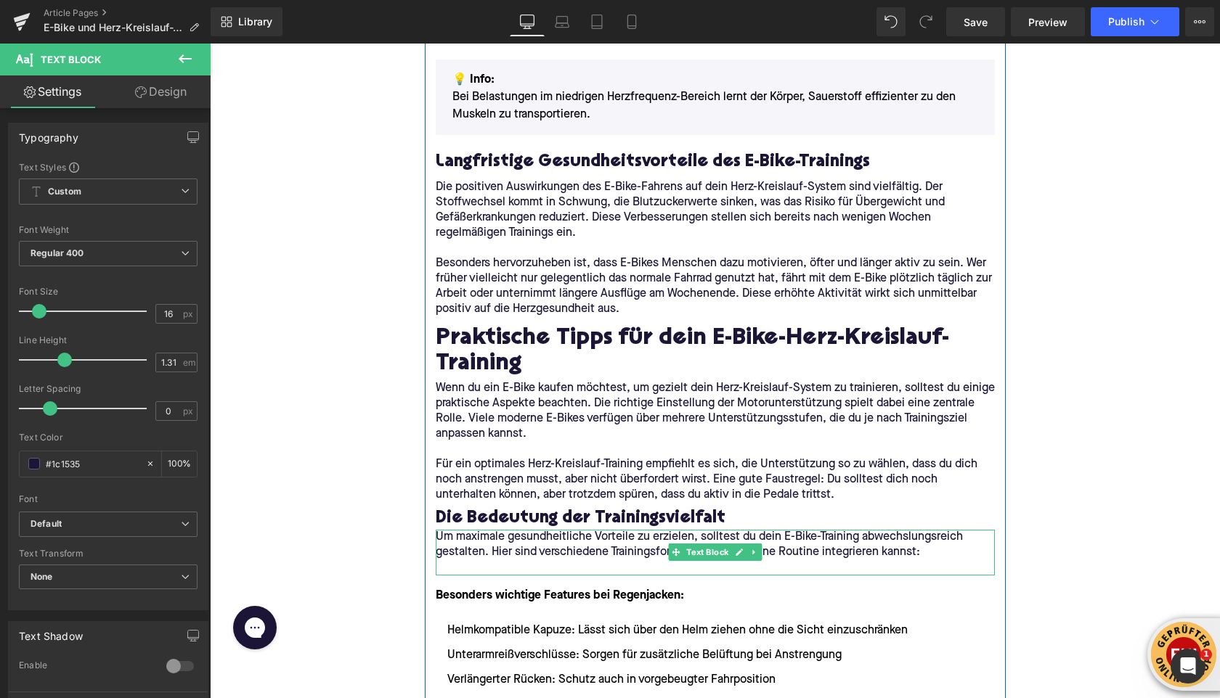
click at [481, 568] on p at bounding box center [715, 567] width 559 height 15
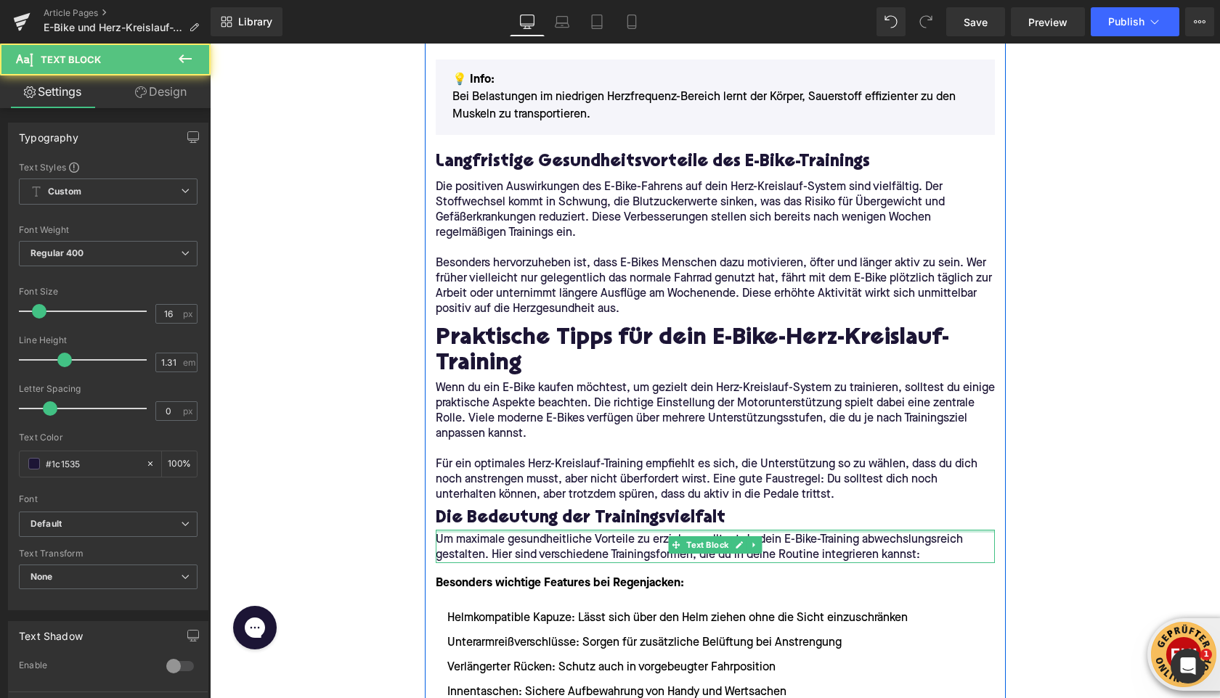
click at [455, 535] on div "Um maximale gesundheitliche Vorteile zu erzielen, solltest du dein E-Bike-Train…" at bounding box center [715, 546] width 559 height 33
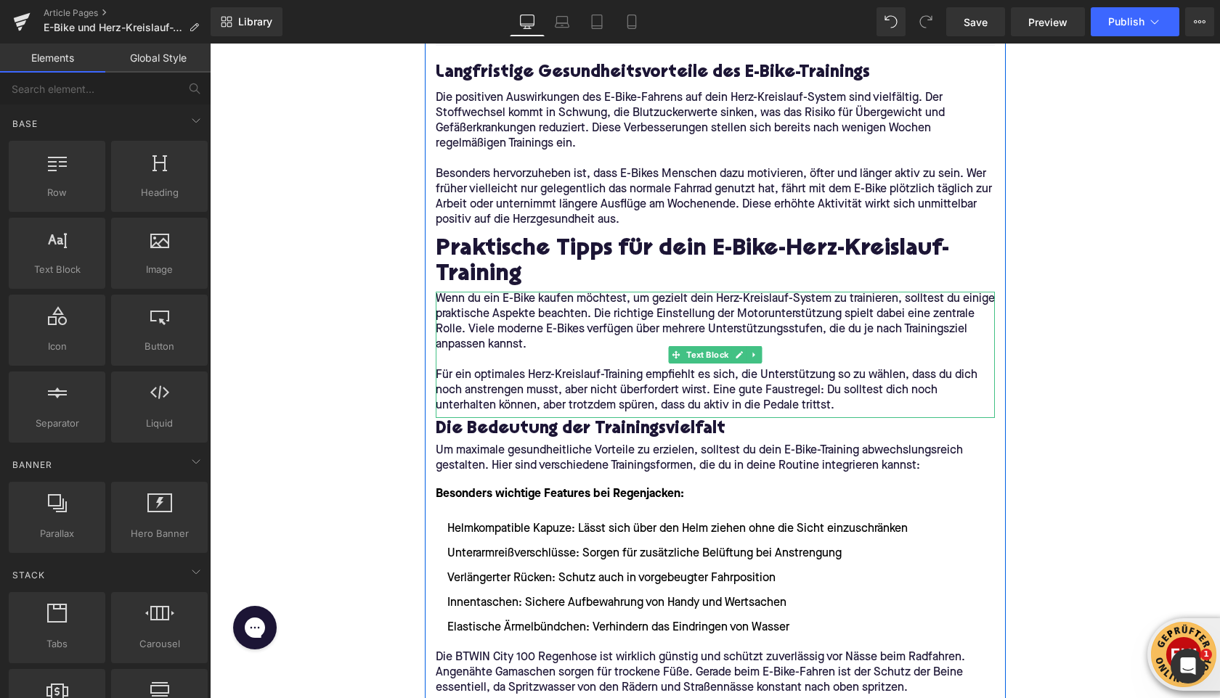
scroll to position [1817, 0]
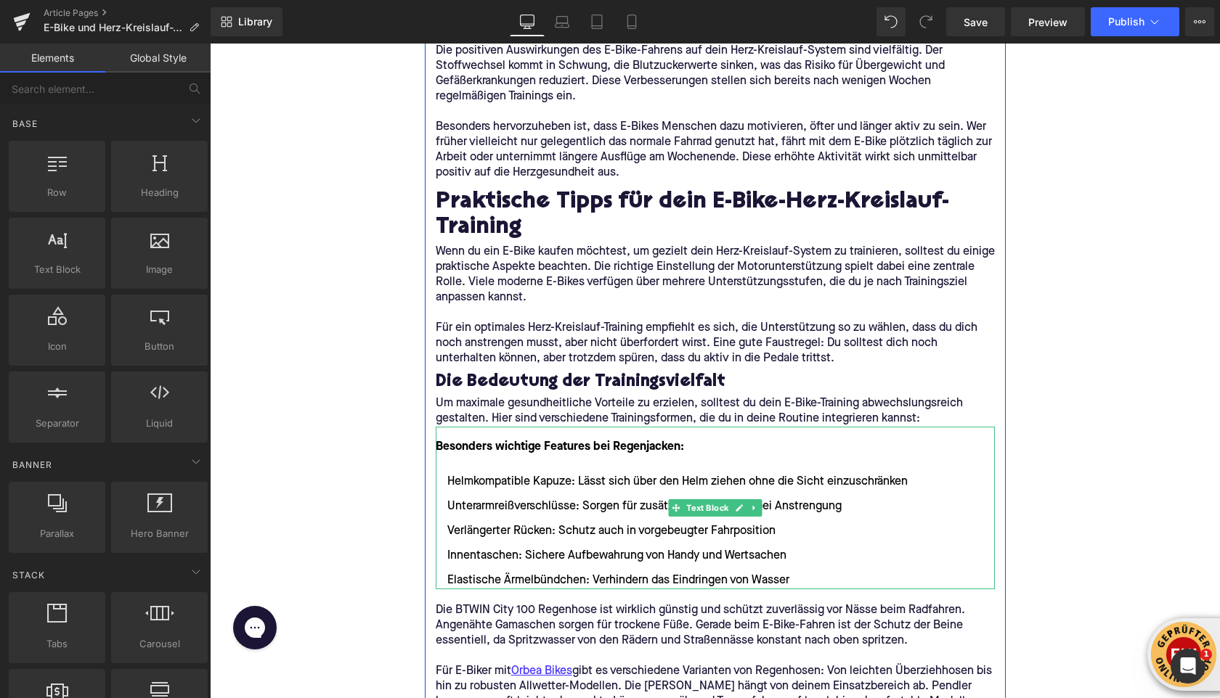
click at [524, 542] on ul "Helmkompatible Kapuze: Lässt sich über den Helm ziehen ohne die Sicht einzuschr…" at bounding box center [715, 531] width 559 height 116
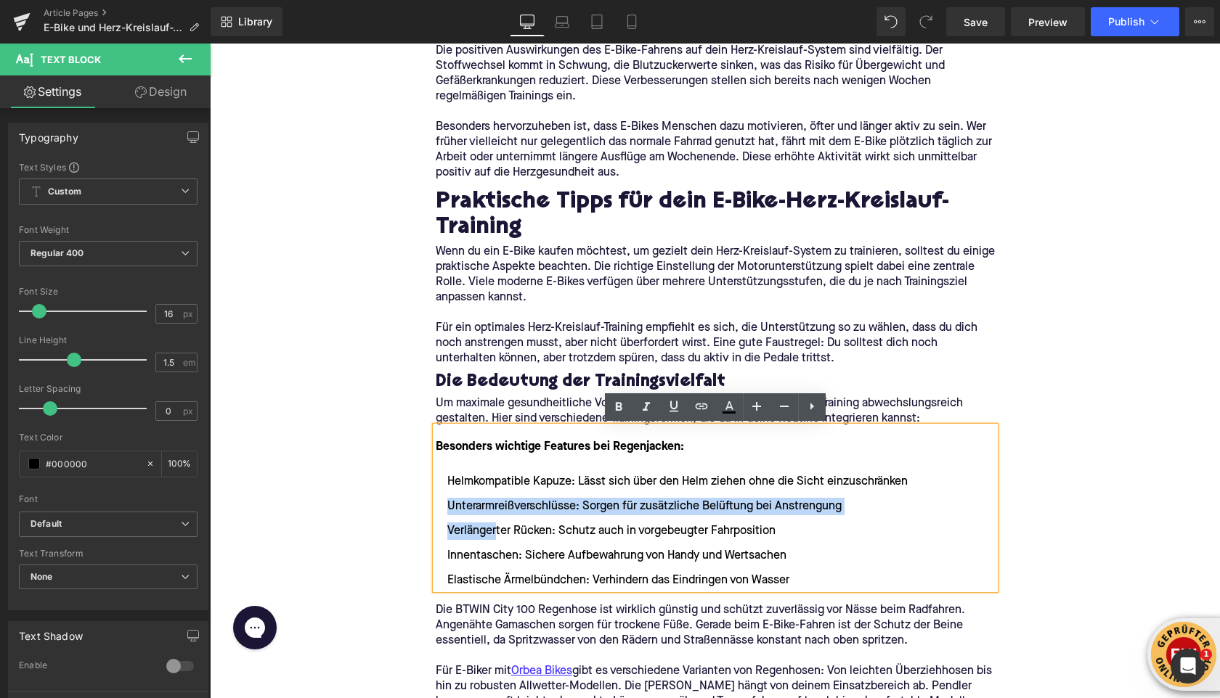
drag, startPoint x: 794, startPoint y: 585, endPoint x: 582, endPoint y: 552, distance: 213.8
click at [541, 548] on ul "Helmkompatible Kapuze: Lässt sich über den Helm ziehen ohne die Sicht einzuschr…" at bounding box center [715, 531] width 559 height 116
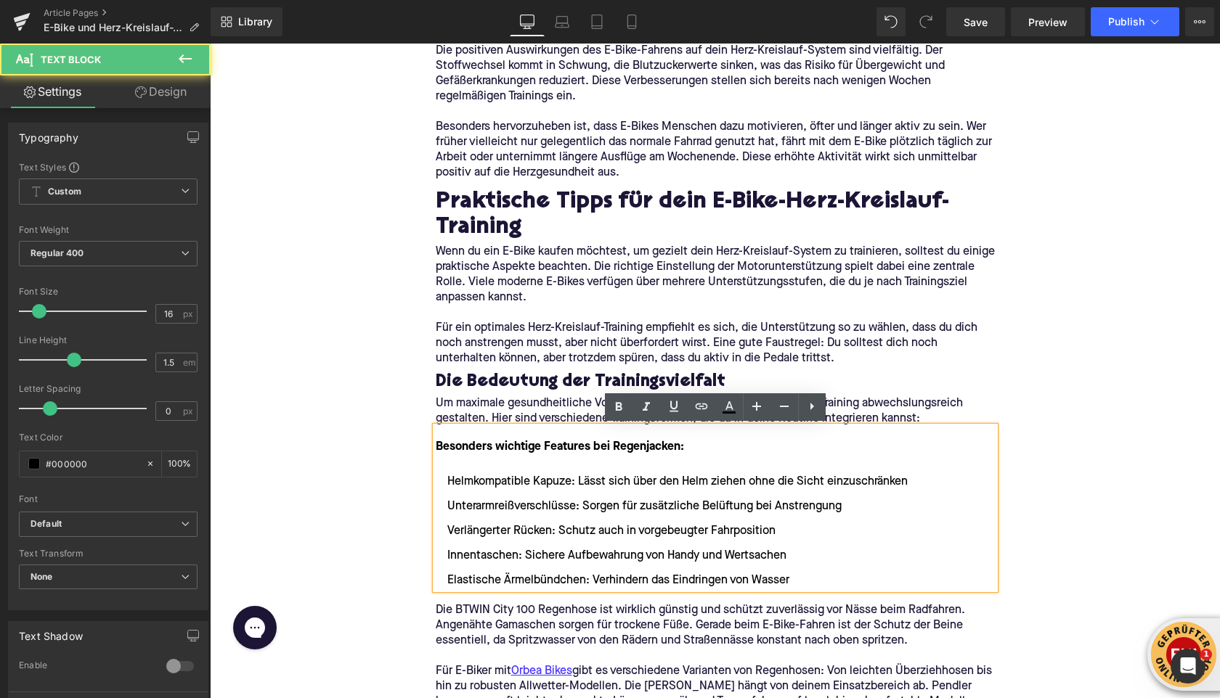
click at [783, 566] on ul "Helmkompatible Kapuze: Lässt sich über den Helm ziehen ohne die Sicht einzuschr…" at bounding box center [715, 531] width 559 height 116
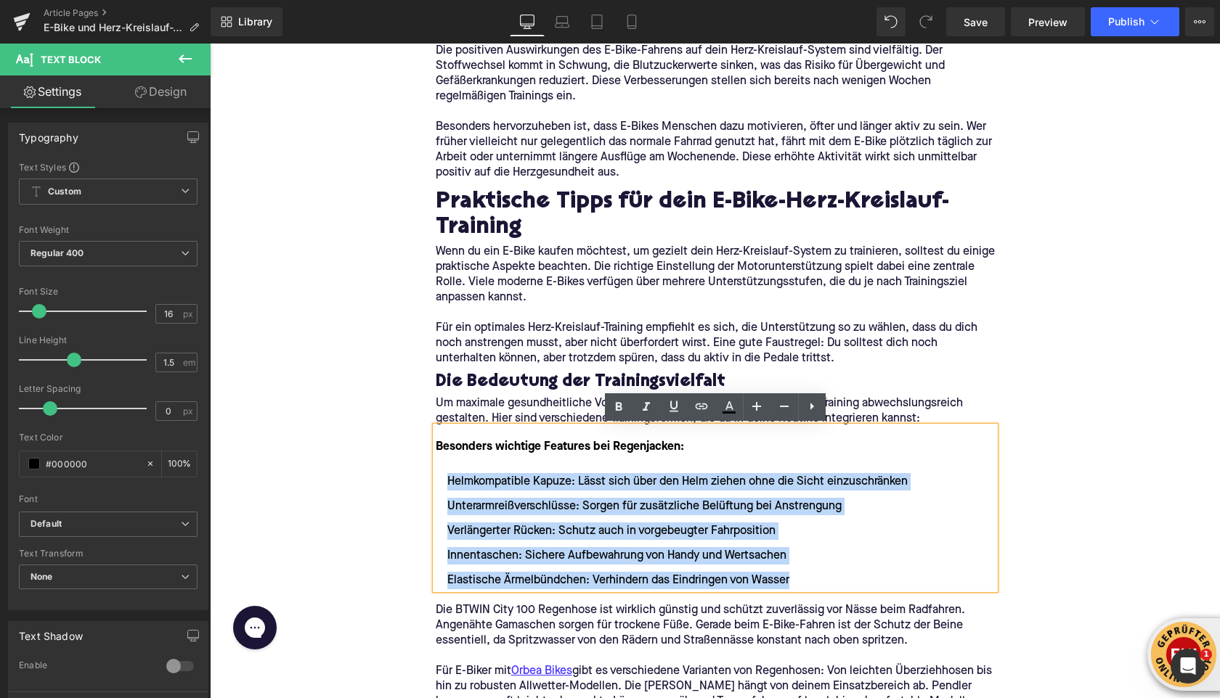
drag, startPoint x: 799, startPoint y: 582, endPoint x: 449, endPoint y: 486, distance: 363.3
click at [449, 486] on ul "Helmkompatible Kapuze: Lässt sich über den Helm ziehen ohne die Sicht einzuschr…" at bounding box center [715, 531] width 559 height 116
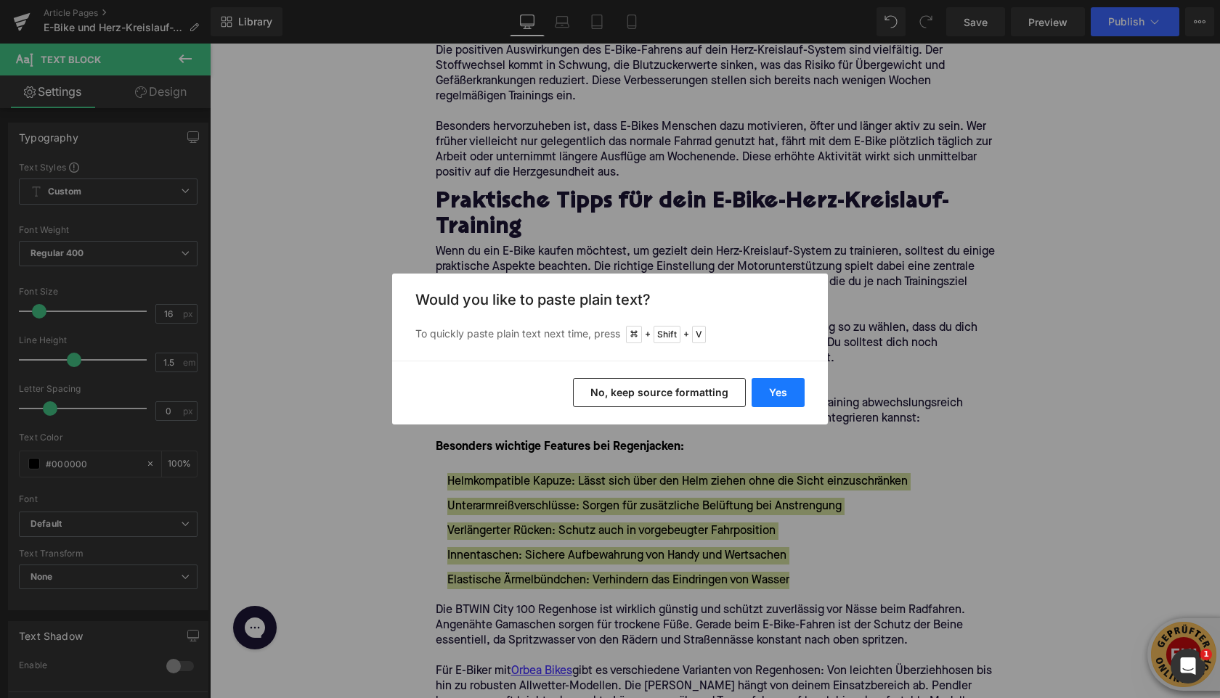
click at [772, 398] on button "Yes" at bounding box center [777, 392] width 53 height 29
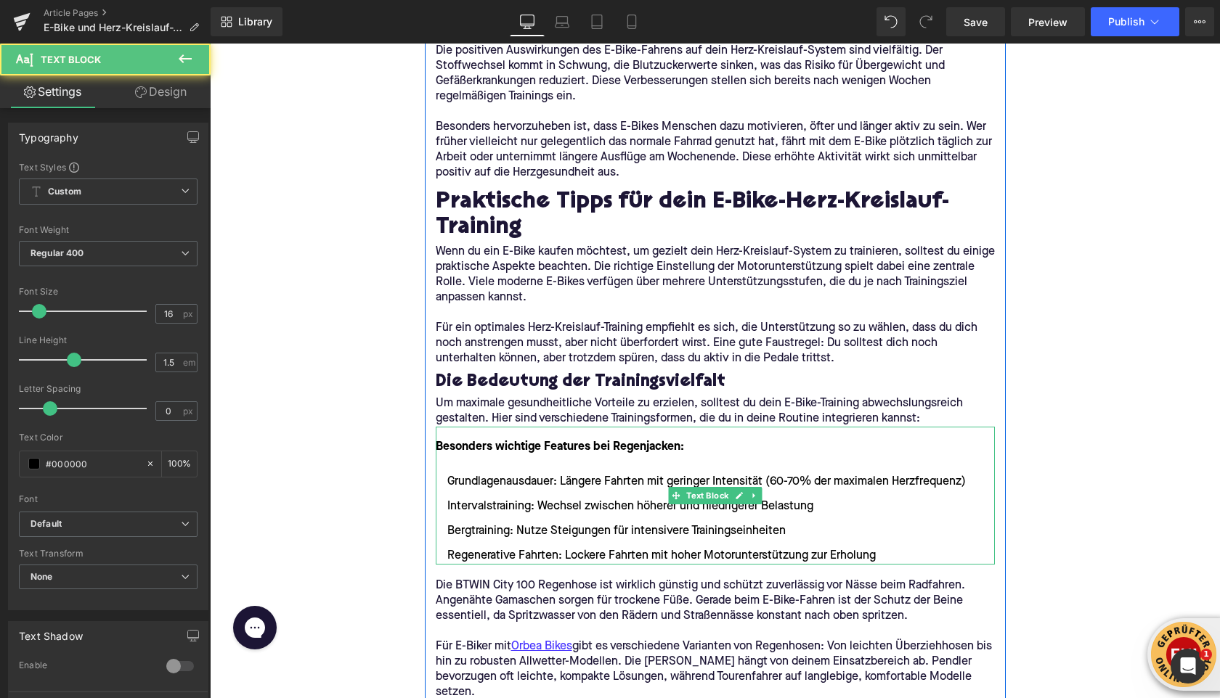
click at [514, 449] on strong "Besonders wichtige Features bei Regenjacken:" at bounding box center [560, 447] width 248 height 12
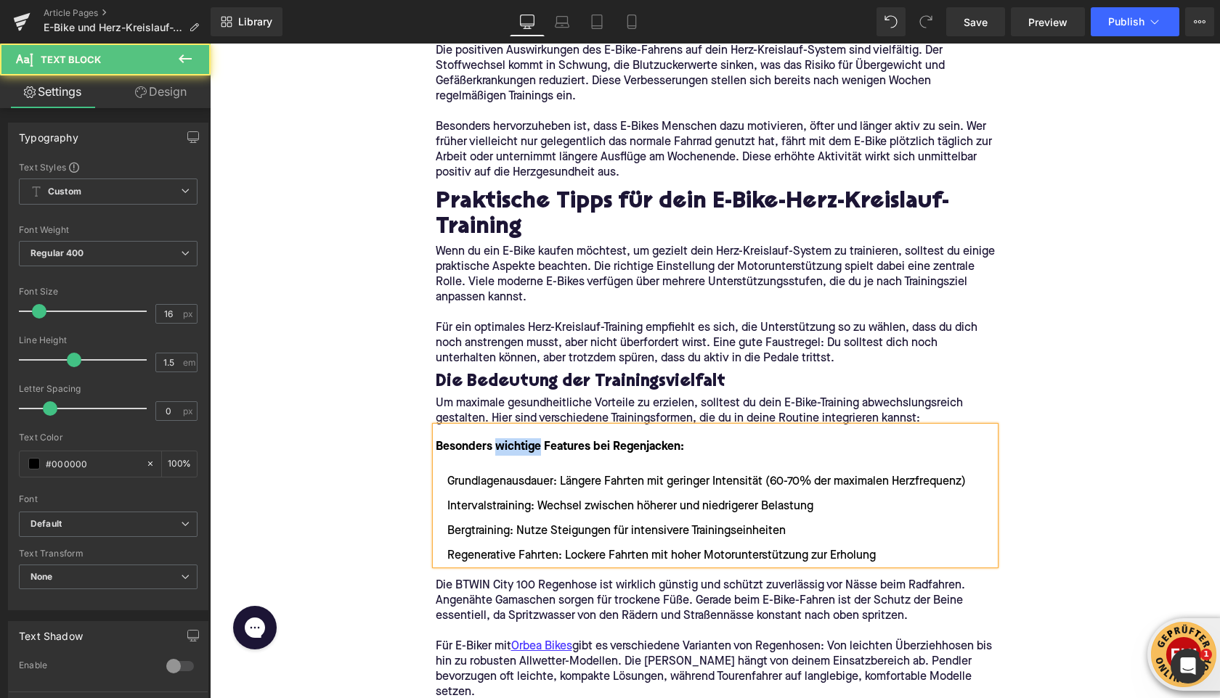
click at [514, 449] on strong "Besonders wichtige Features bei Regenjacken:" at bounding box center [560, 447] width 248 height 12
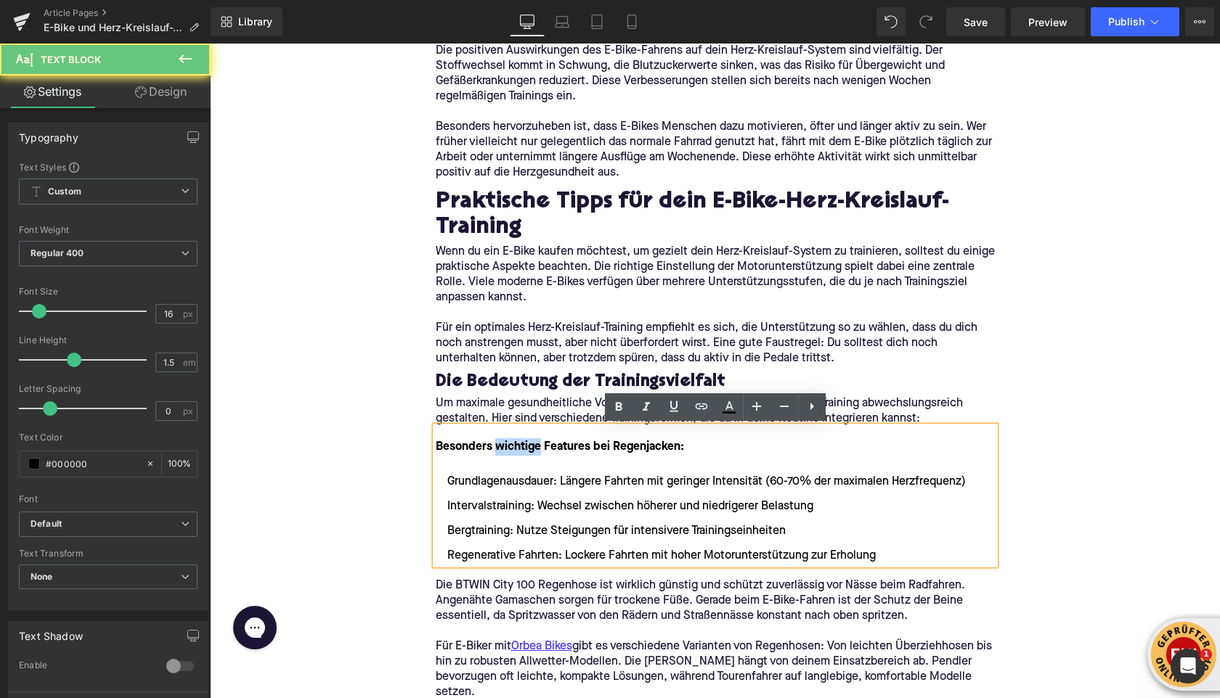
click at [514, 449] on strong "Besonders wichtige Features bei Regenjacken:" at bounding box center [560, 447] width 248 height 12
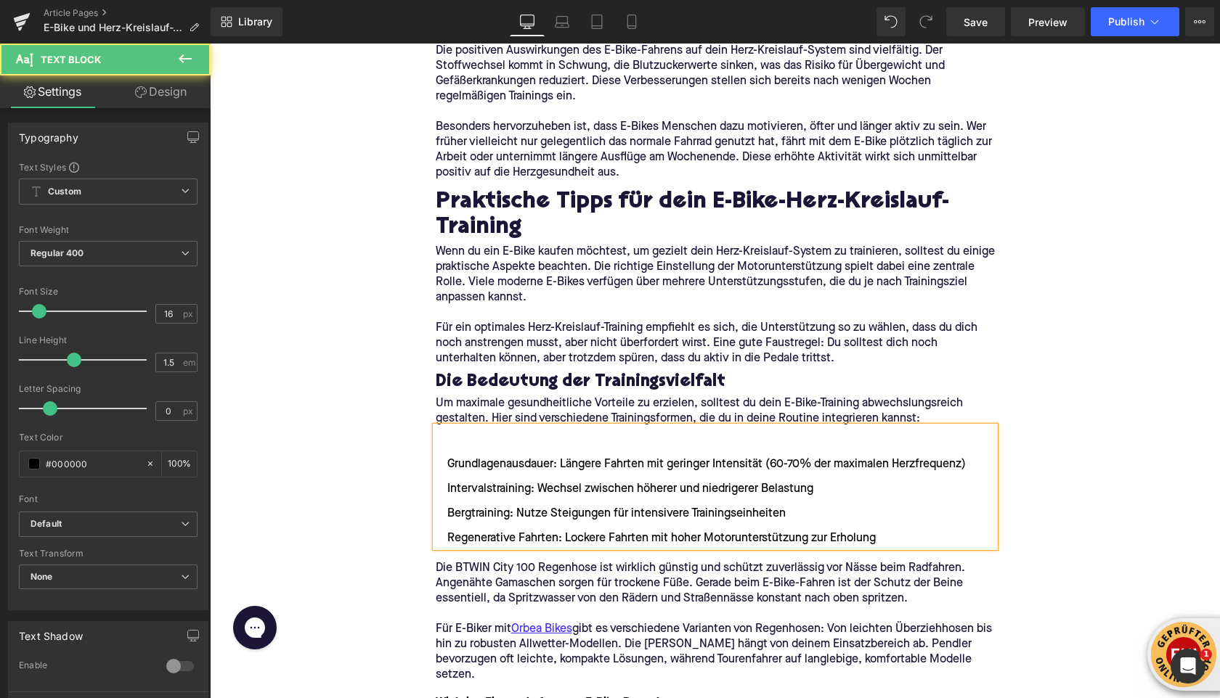
click at [449, 467] on li "Grundlagenausdauer: Längere Fahrten mit geringer Intensität (60-70% der maximal…" at bounding box center [715, 464] width 559 height 17
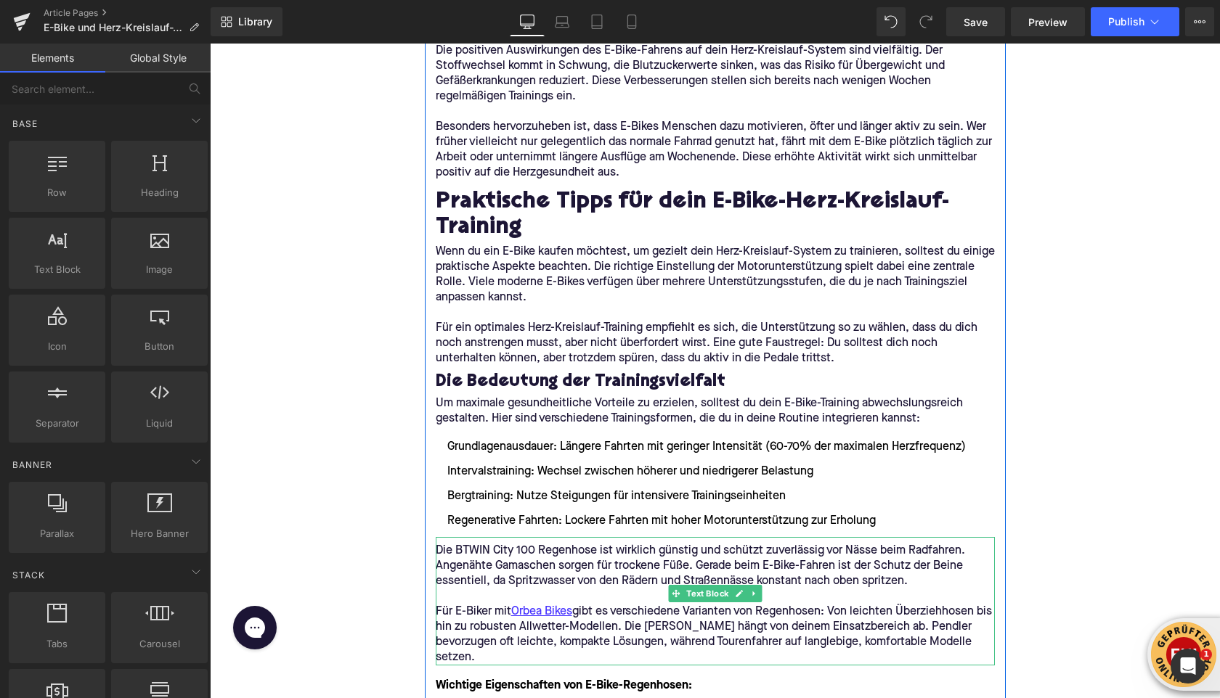
click at [486, 577] on p "Die BTWIN City 100 Regenhose ist wirklich günstig und schützt zuverlässig vor N…" at bounding box center [715, 567] width 559 height 46
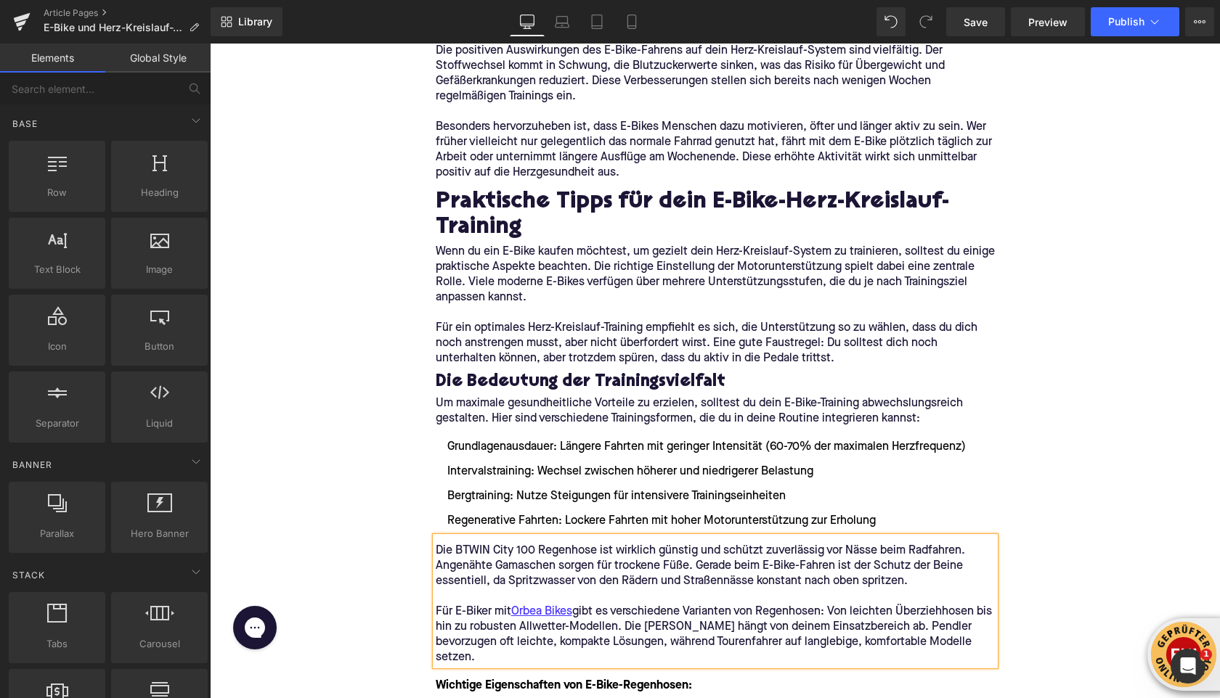
click at [486, 577] on p "Die BTWIN City 100 Regenhose ist wirklich günstig und schützt zuverlässig vor N…" at bounding box center [715, 567] width 559 height 46
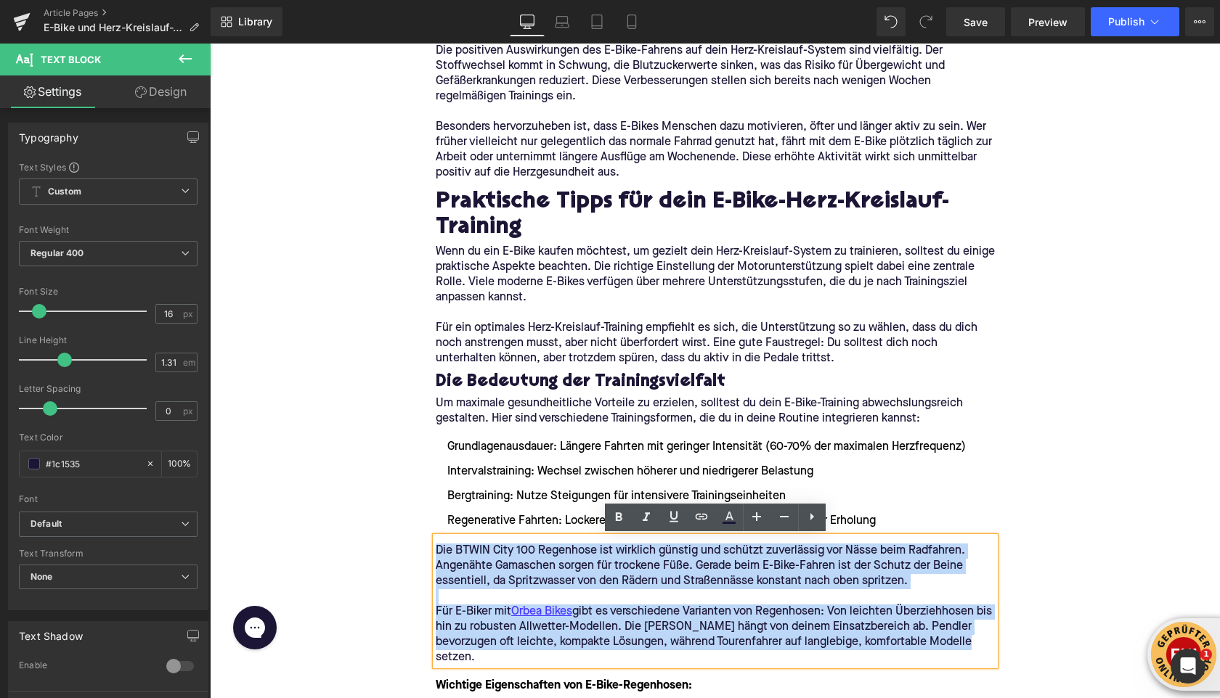
drag, startPoint x: 950, startPoint y: 643, endPoint x: 423, endPoint y: 553, distance: 534.6
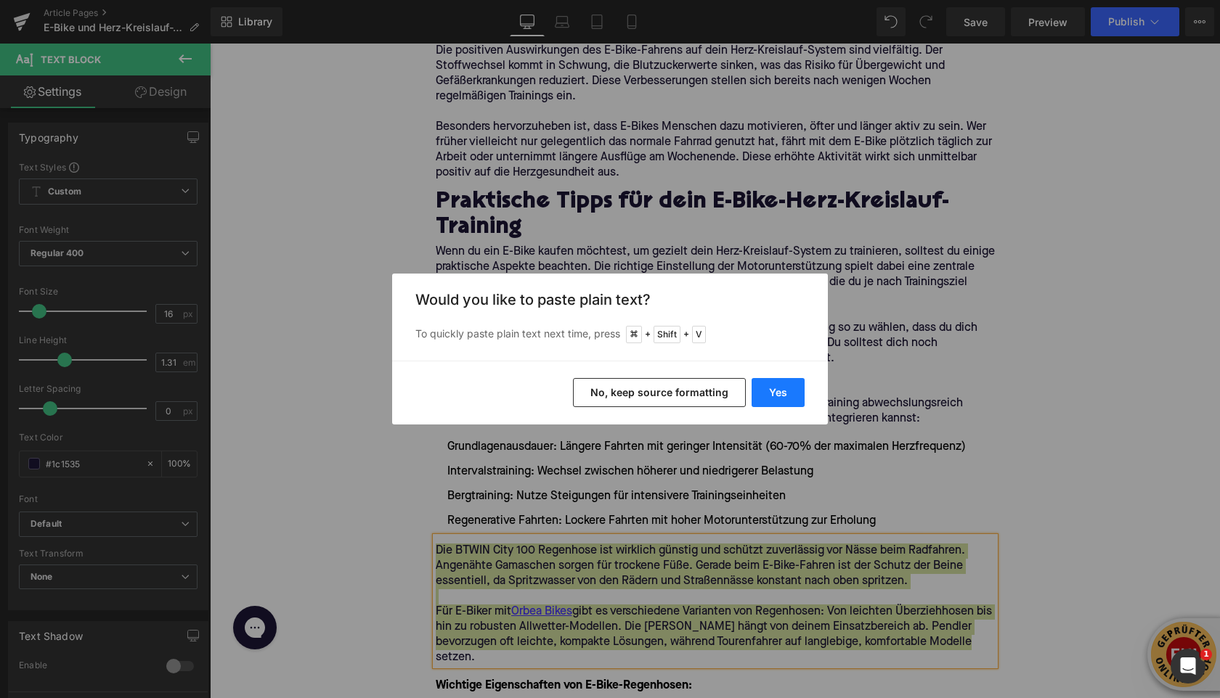
drag, startPoint x: 788, startPoint y: 386, endPoint x: 518, endPoint y: 374, distance: 270.4
click at [788, 386] on button "Yes" at bounding box center [777, 392] width 53 height 29
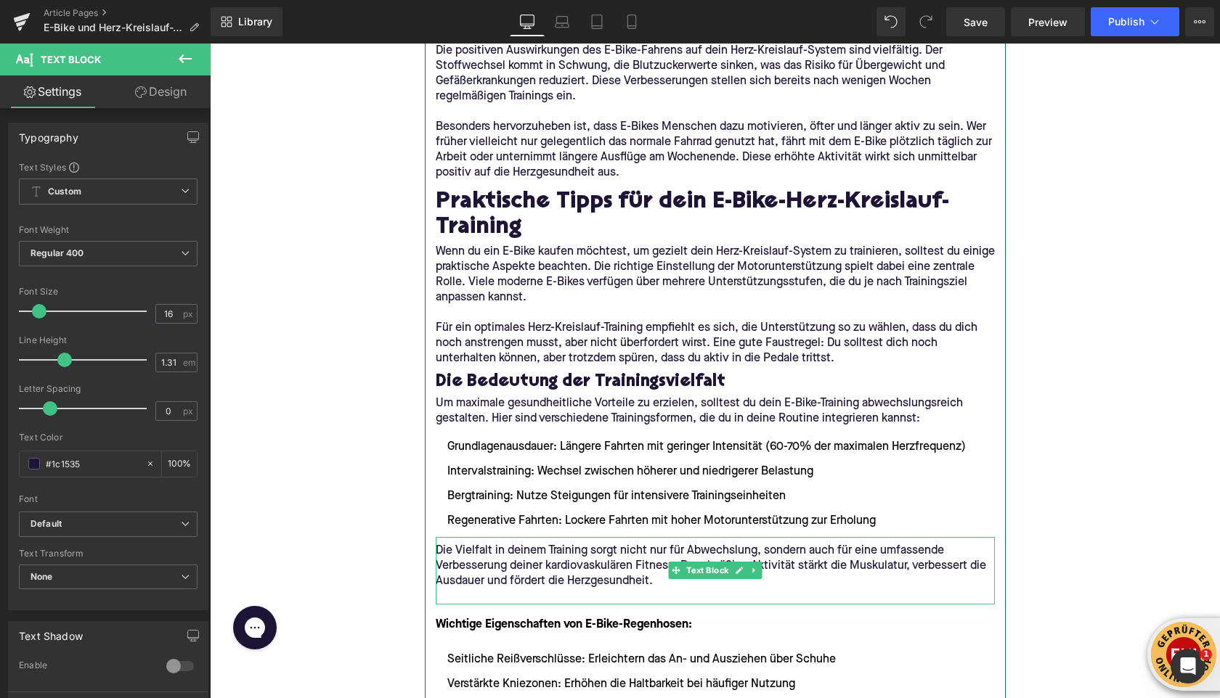
click at [607, 595] on p at bounding box center [715, 597] width 559 height 15
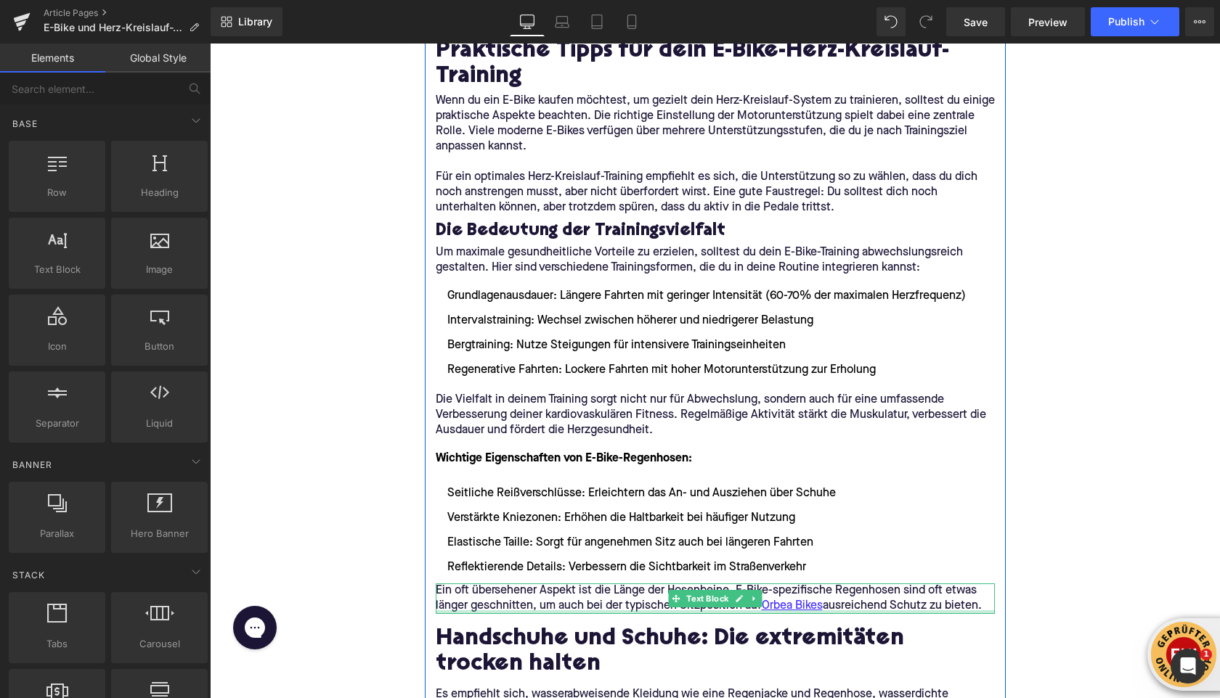
scroll to position [1971, 0]
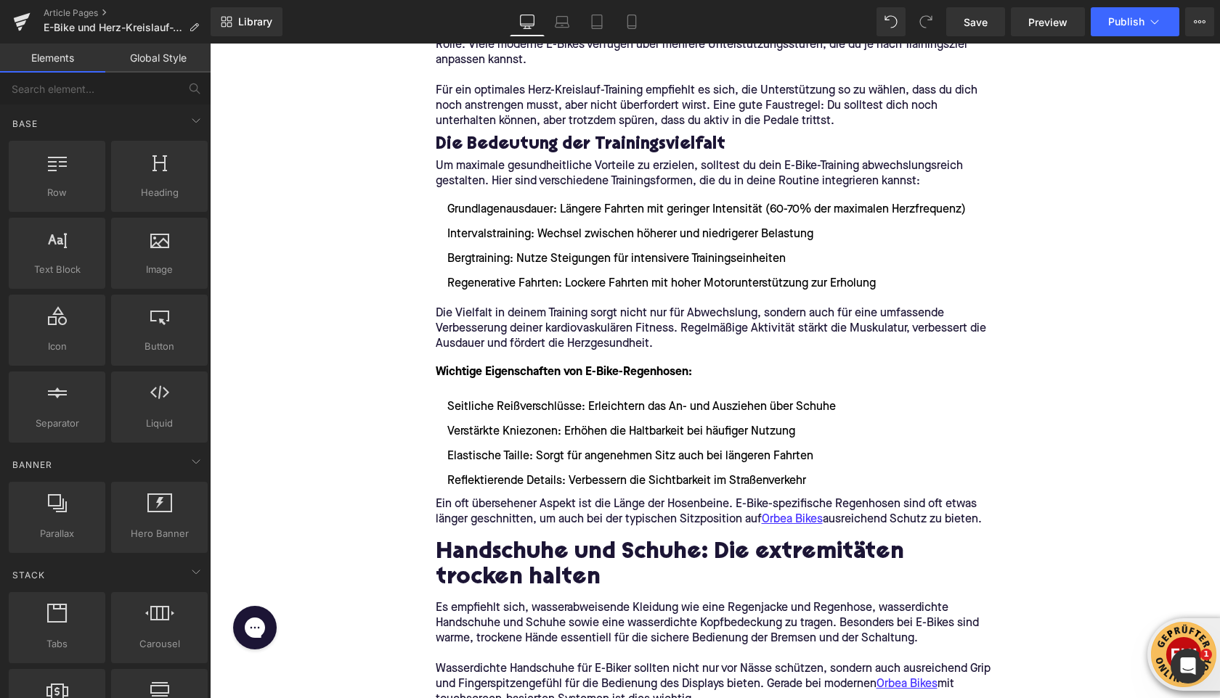
scroll to position [2060, 0]
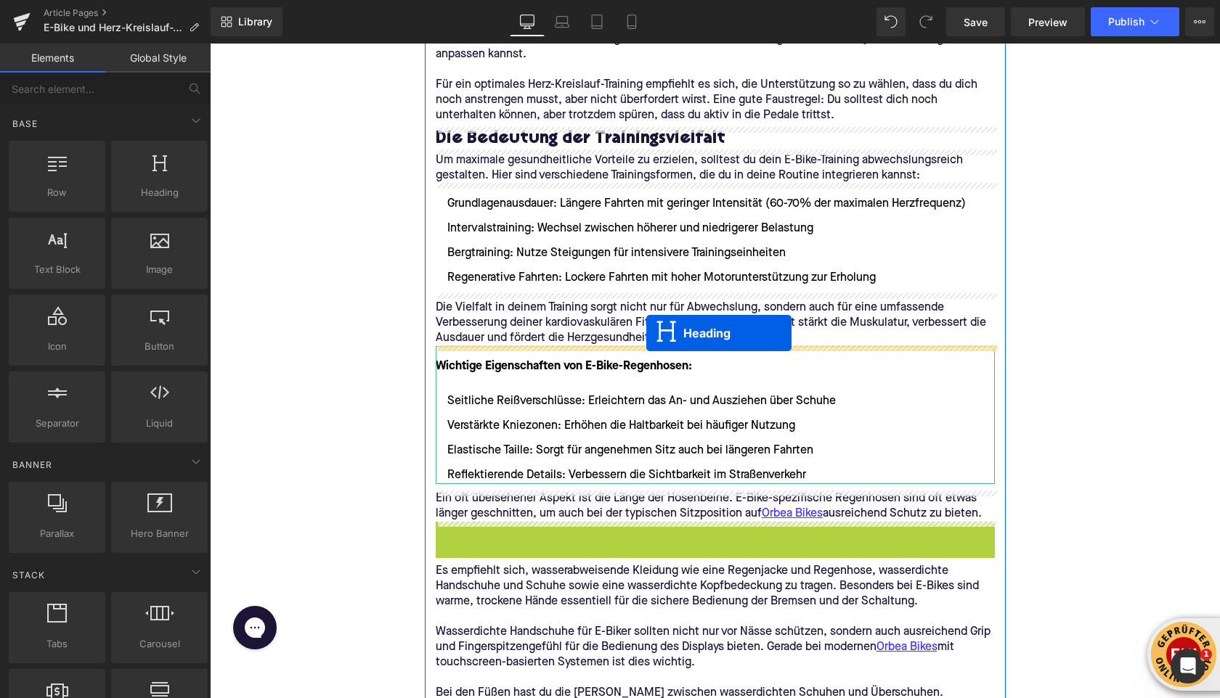
drag, startPoint x: 679, startPoint y: 558, endPoint x: 646, endPoint y: 333, distance: 227.4
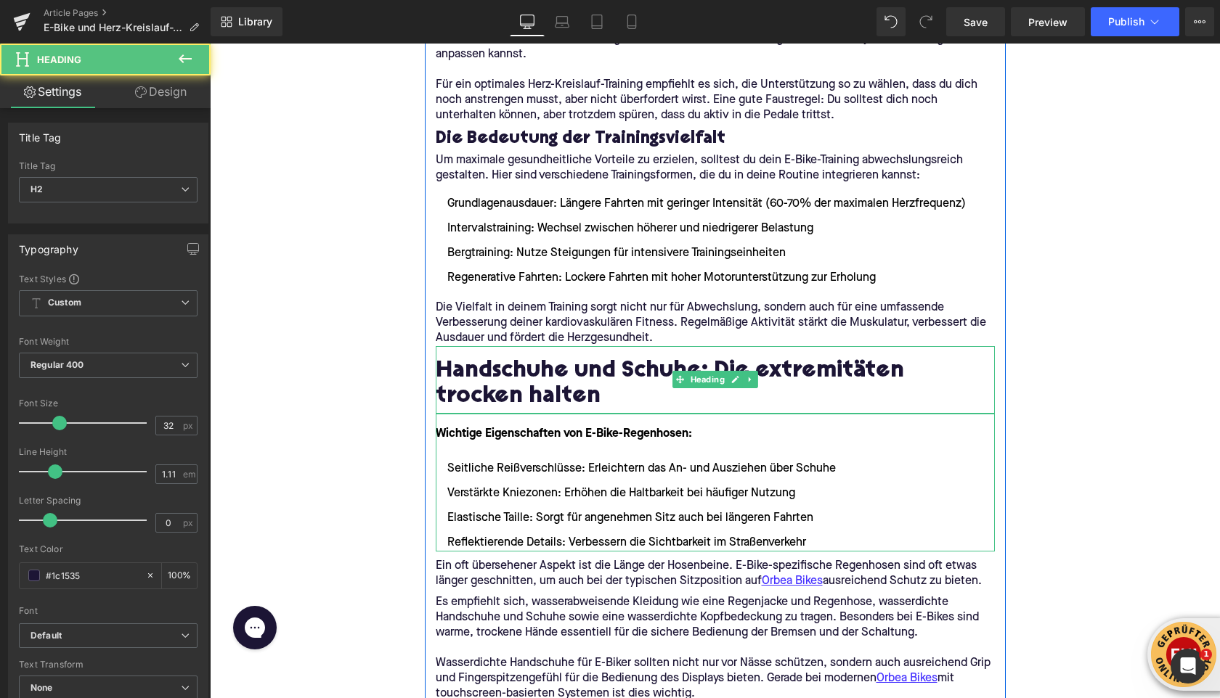
click at [473, 375] on h2 "Handschuhe und Schuhe: Die extremitäten trocken halten" at bounding box center [715, 385] width 559 height 52
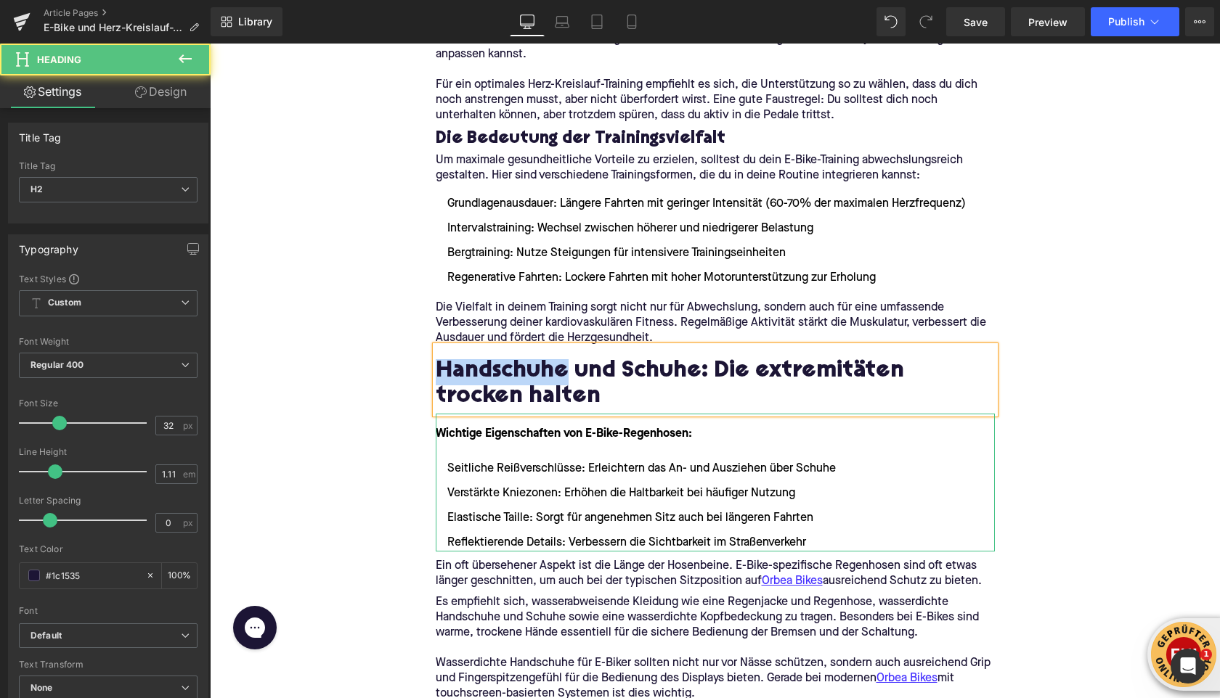
click at [473, 376] on h2 "Handschuhe und Schuhe: Die extremitäten trocken halten" at bounding box center [715, 385] width 559 height 52
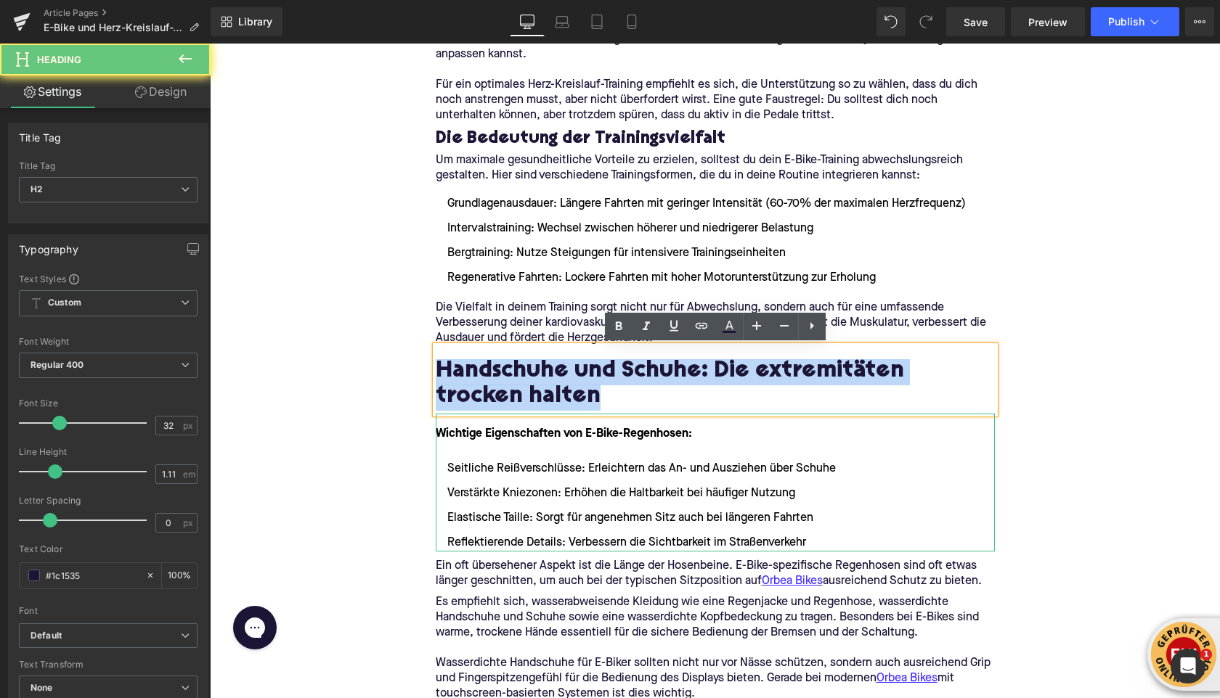
click at [473, 376] on h2 "Handschuhe und Schuhe: Die extremitäten trocken halten" at bounding box center [715, 385] width 559 height 52
paste div
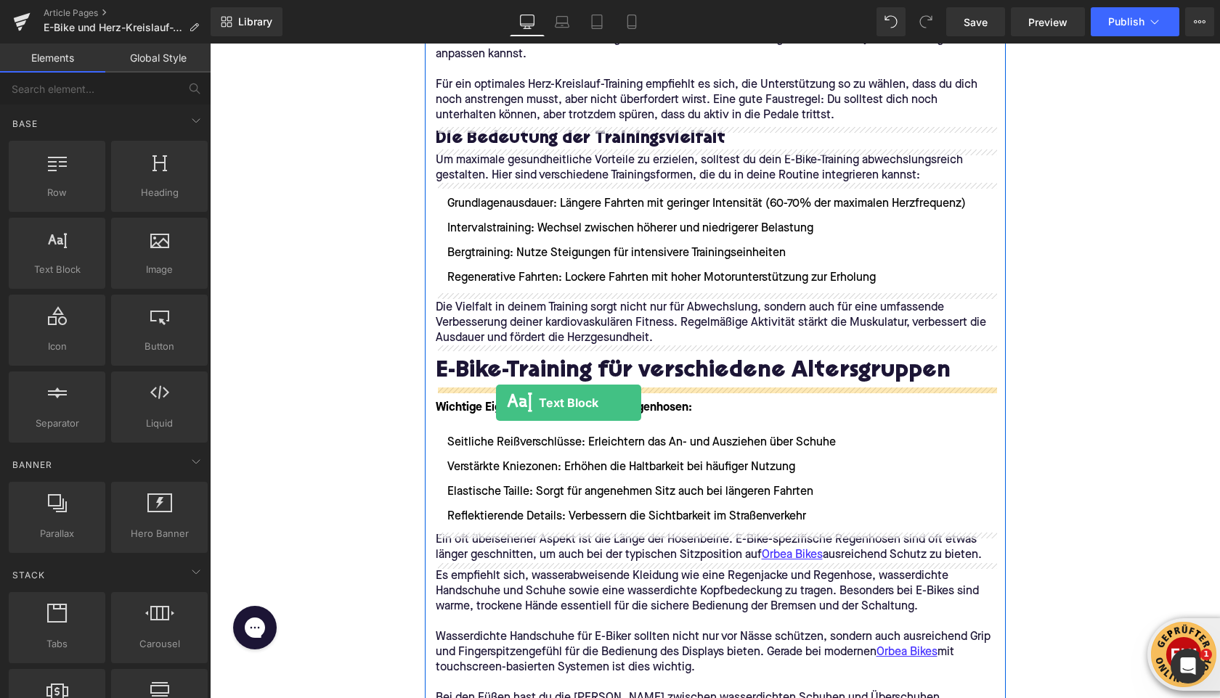
drag, startPoint x: 277, startPoint y: 290, endPoint x: 496, endPoint y: 405, distance: 247.8
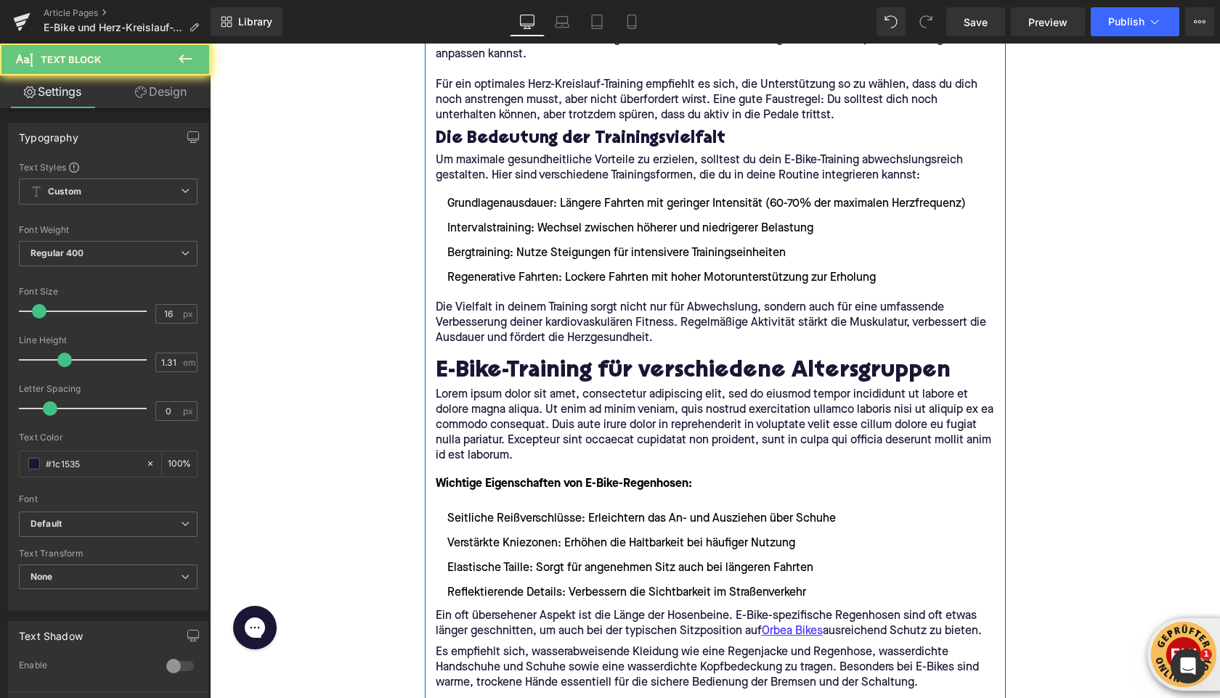
click at [500, 441] on p "Lorem ipsum dolor sit amet, consectetur adipiscing elit, sed do eiusmod tempor …" at bounding box center [715, 426] width 559 height 76
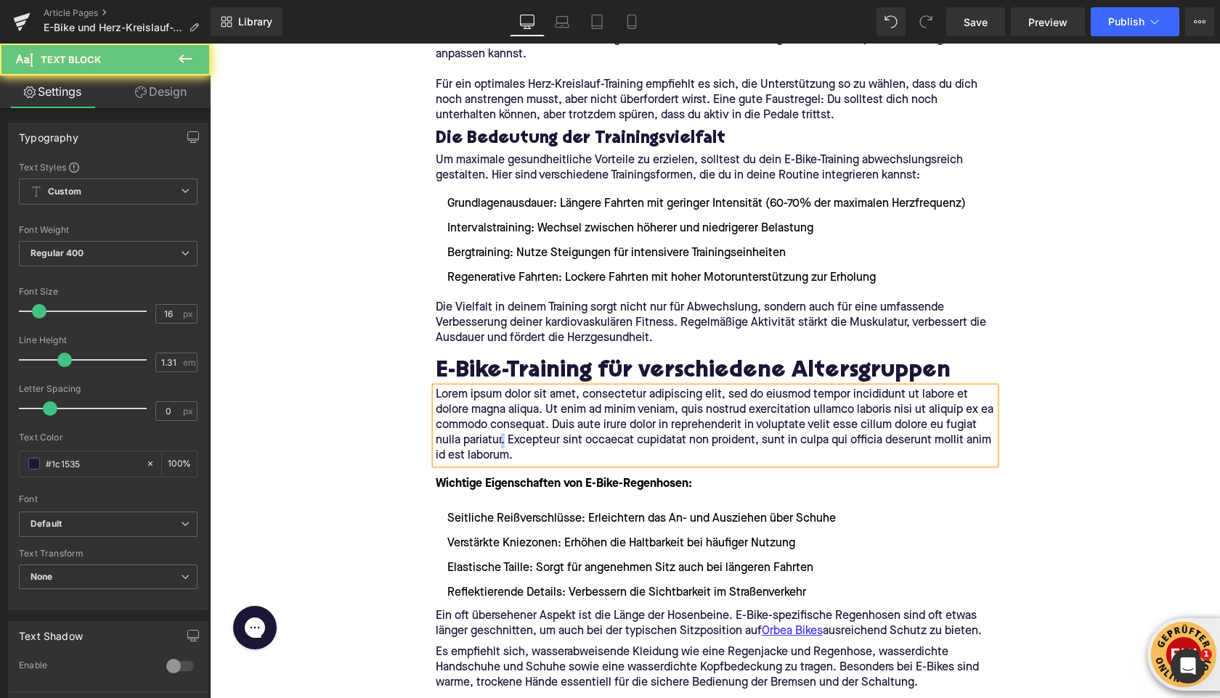
click at [500, 441] on p "Lorem ipsum dolor sit amet, consectetur adipiscing elit, sed do eiusmod tempor …" at bounding box center [715, 426] width 559 height 76
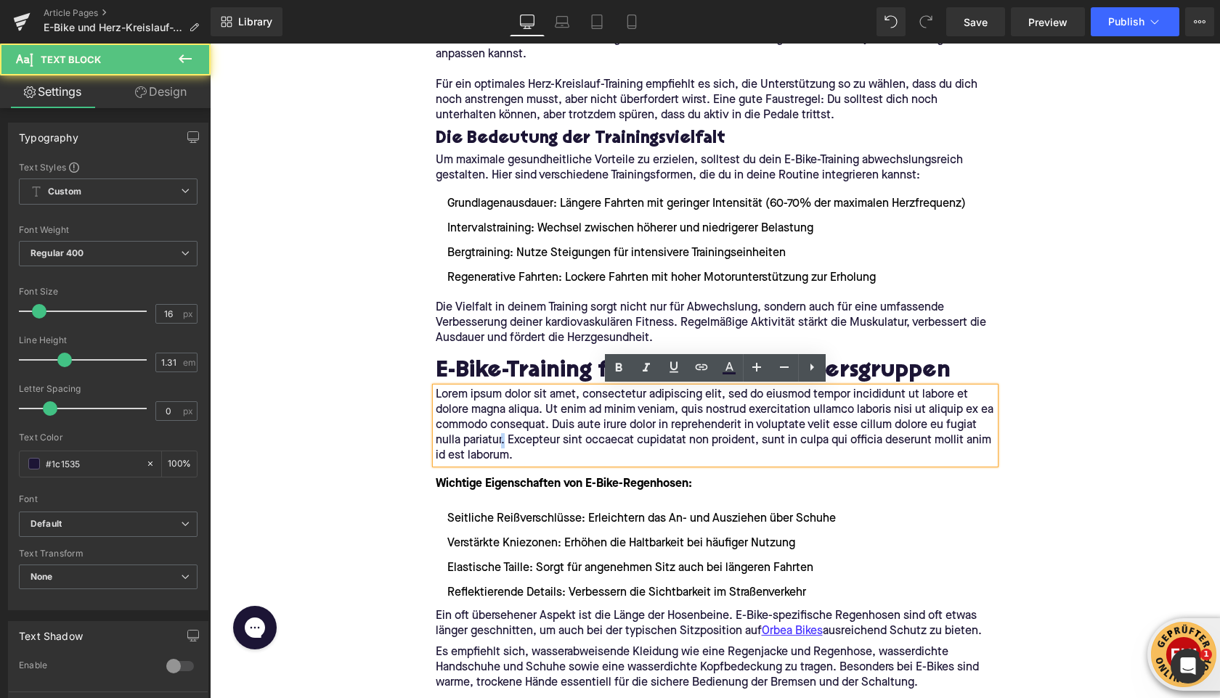
click at [500, 441] on p "Lorem ipsum dolor sit amet, consectetur adipiscing elit, sed do eiusmod tempor …" at bounding box center [715, 426] width 559 height 76
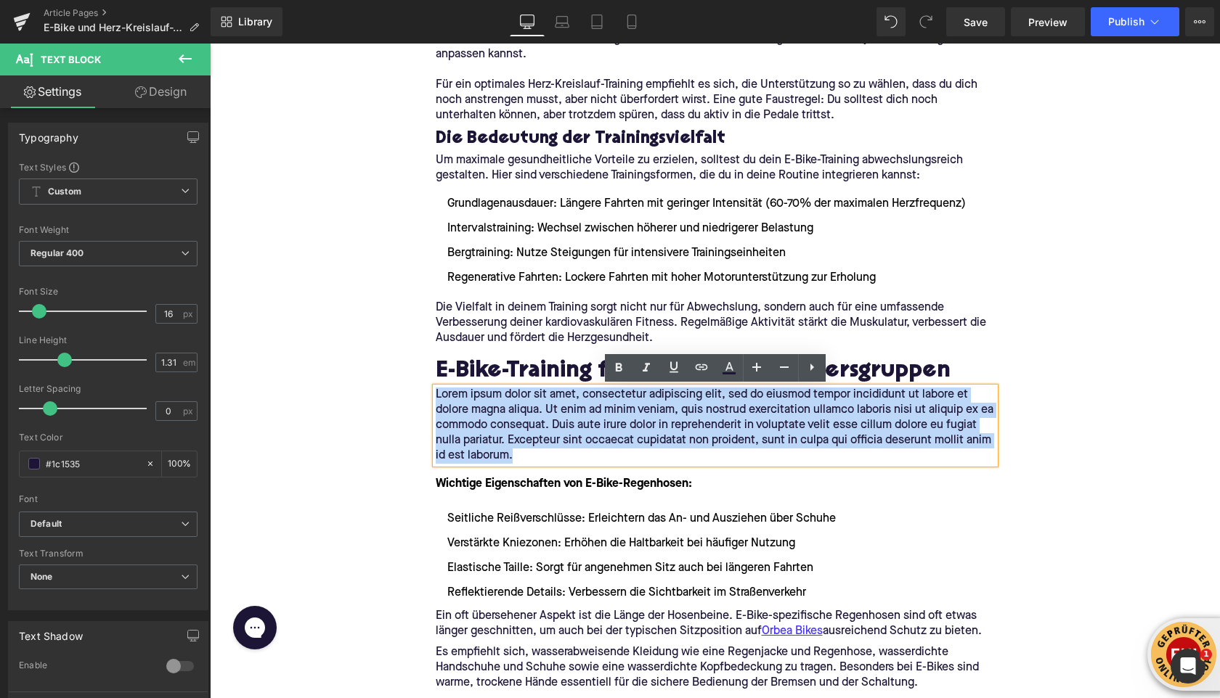
click at [500, 441] on p "Lorem ipsum dolor sit amet, consectetur adipiscing elit, sed do eiusmod tempor …" at bounding box center [715, 426] width 559 height 76
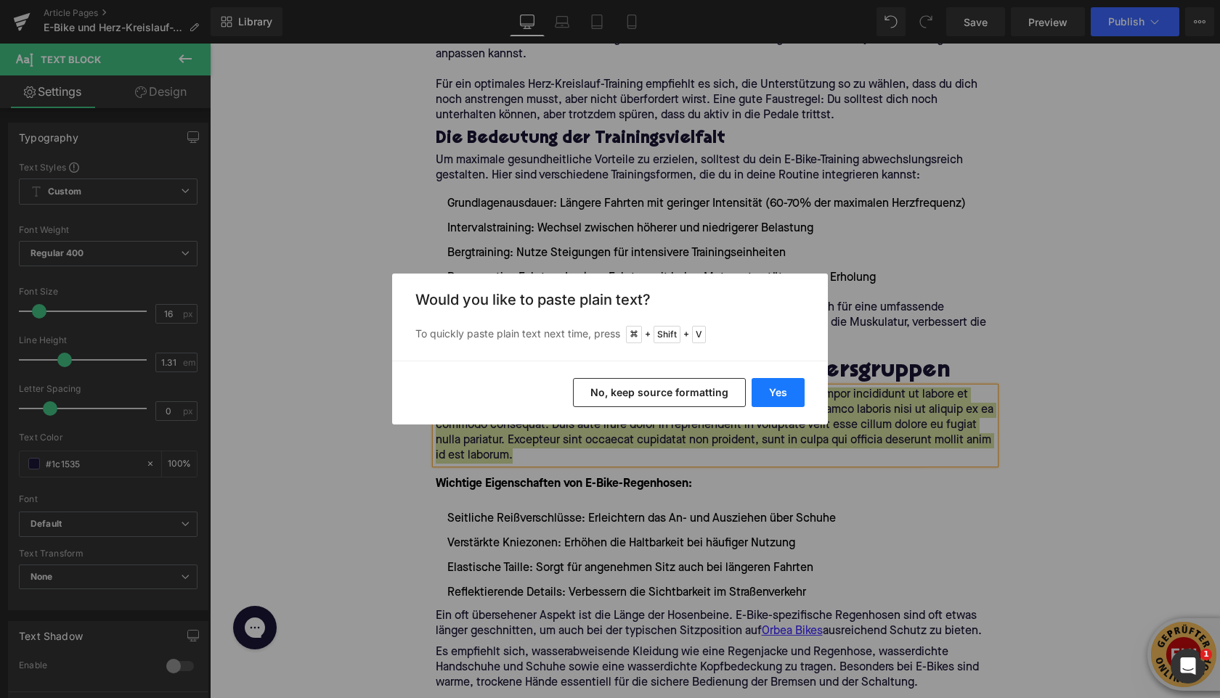
drag, startPoint x: 777, startPoint y: 395, endPoint x: 567, endPoint y: 351, distance: 214.3
click at [777, 395] on button "Yes" at bounding box center [777, 392] width 53 height 29
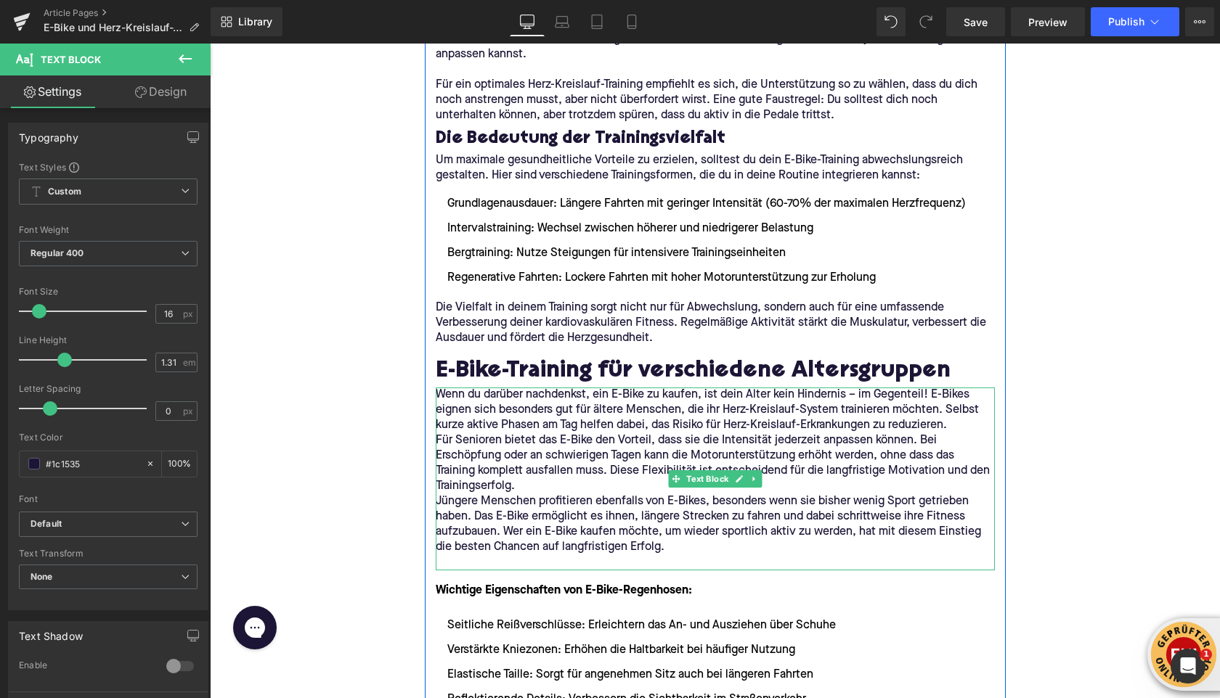
click at [544, 491] on p "Für Senioren bietet das E-Bike den Vorteil, dass sie die Intensität jederzeit a…" at bounding box center [715, 463] width 559 height 61
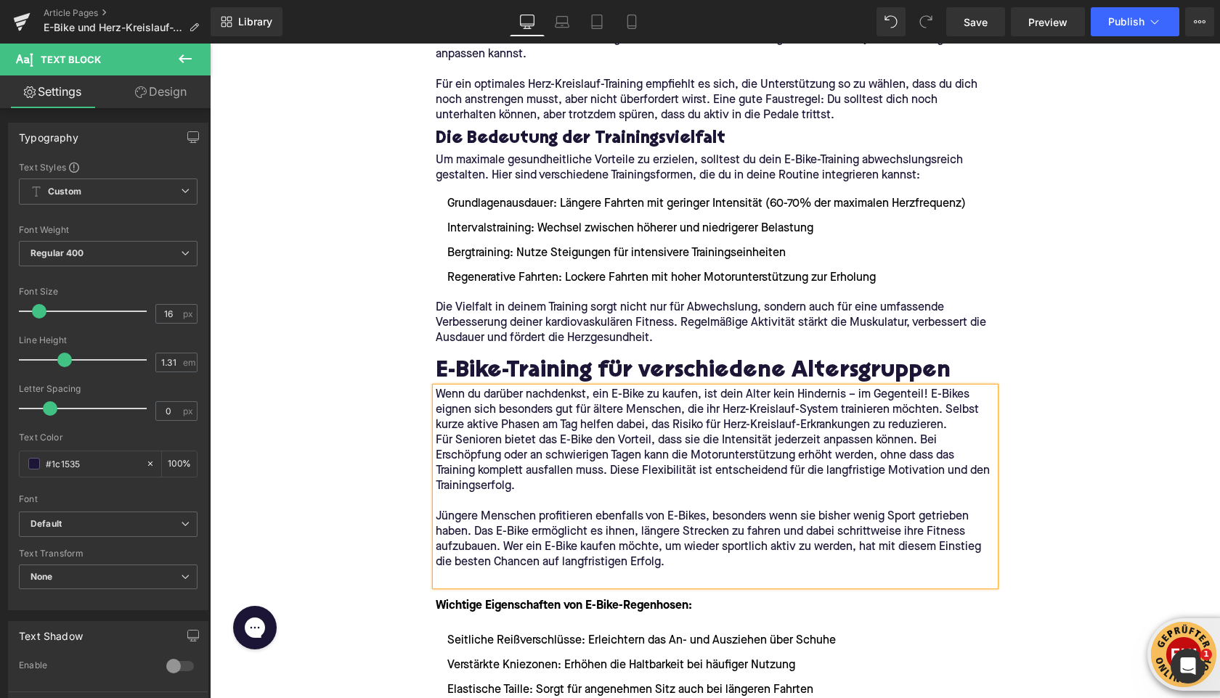
click at [963, 426] on p "Wenn du darüber nachdenkst, ein E-Bike zu kaufen, ist dein Alter kein Hindernis…" at bounding box center [715, 411] width 559 height 46
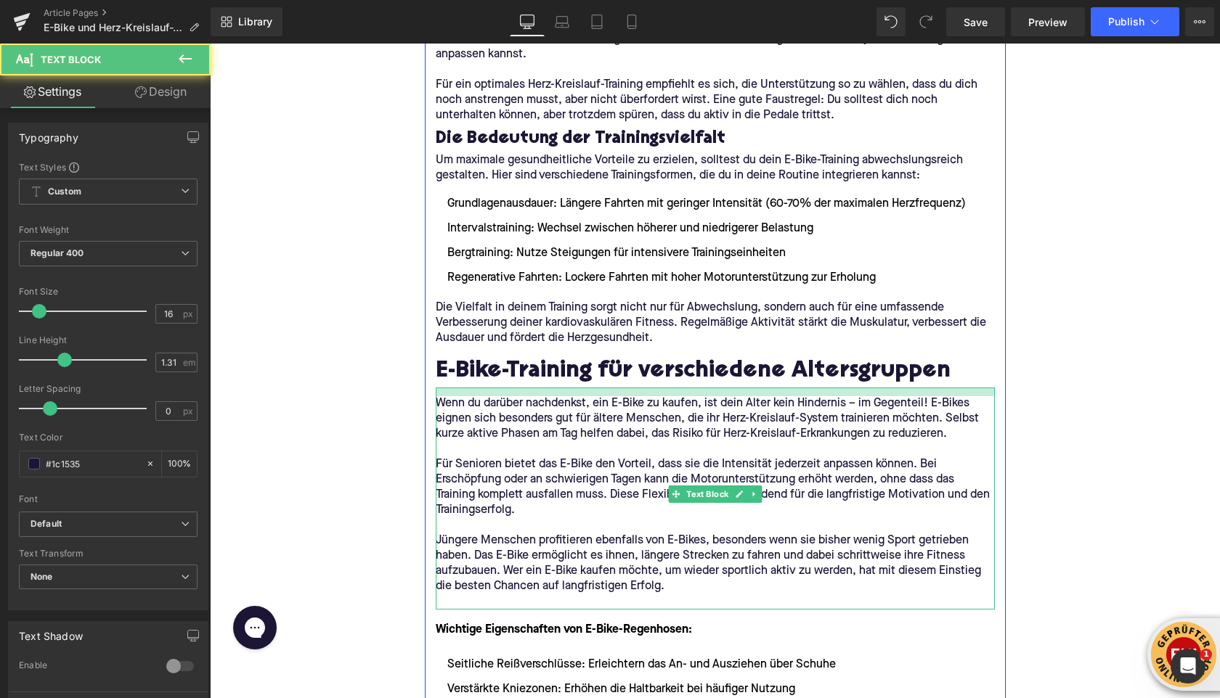
drag, startPoint x: 465, startPoint y: 390, endPoint x: 423, endPoint y: 566, distance: 180.5
click at [464, 399] on div "Wenn du darüber nachdenkst, ein E-Bike zu kaufen, ist dein Alter kein Hindernis…" at bounding box center [715, 499] width 559 height 222
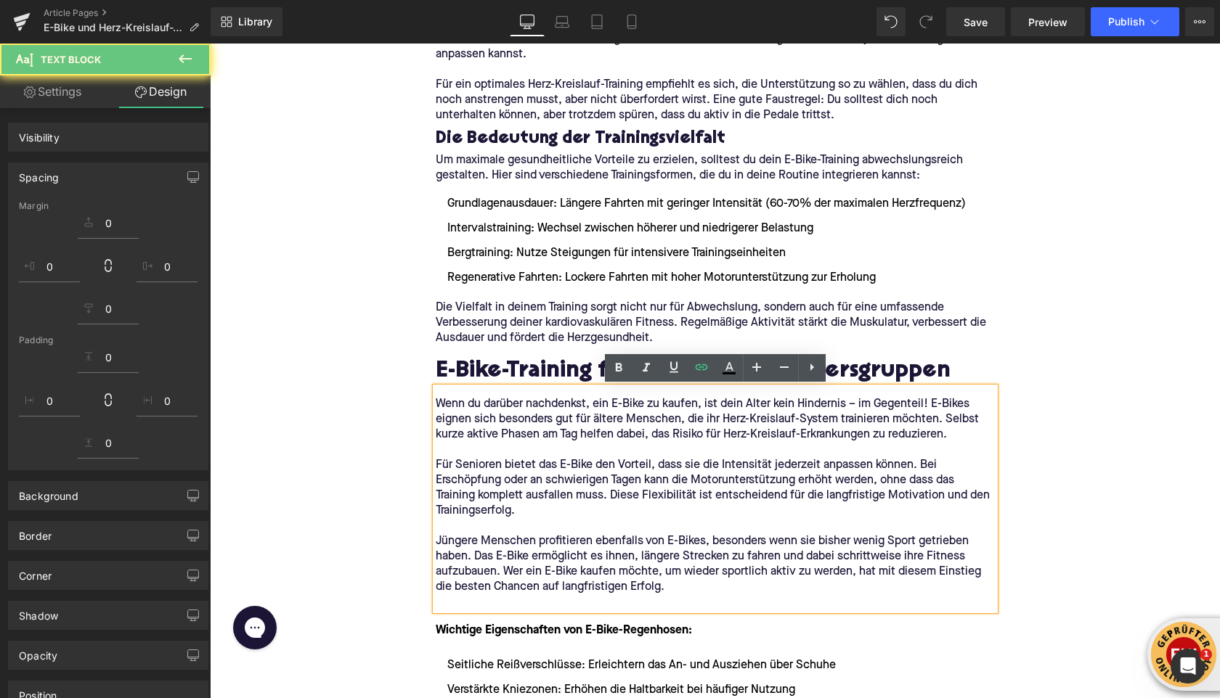
click at [453, 602] on p at bounding box center [715, 602] width 559 height 15
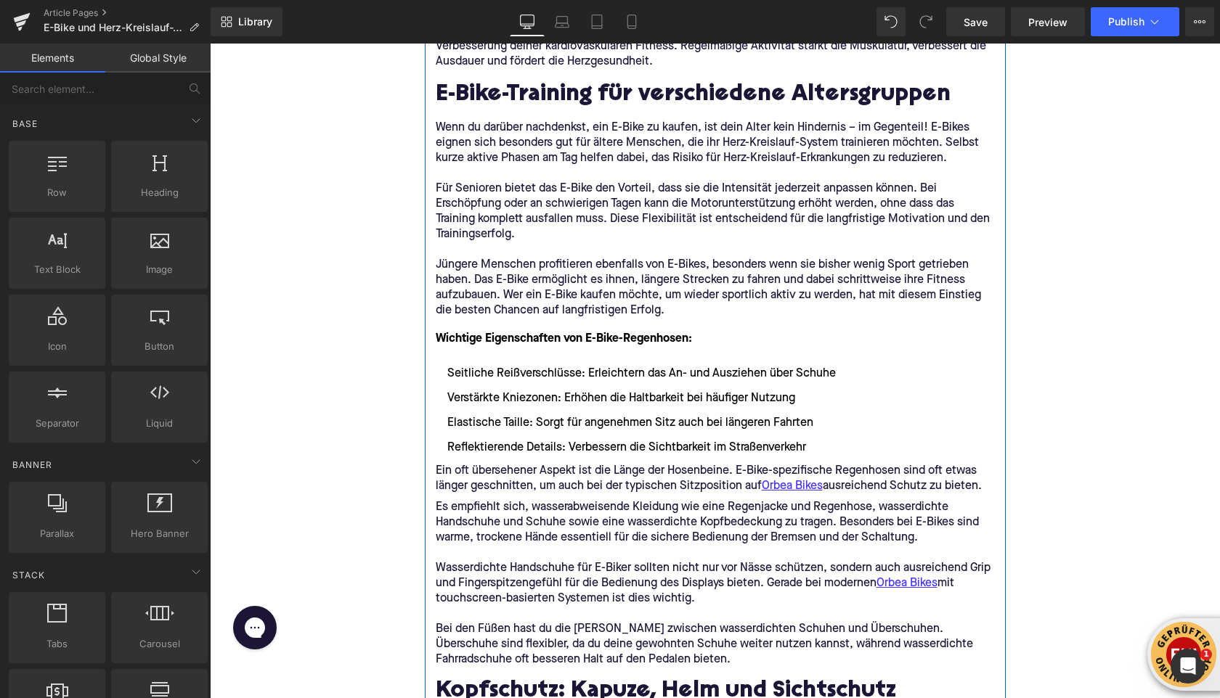
scroll to position [2350, 0]
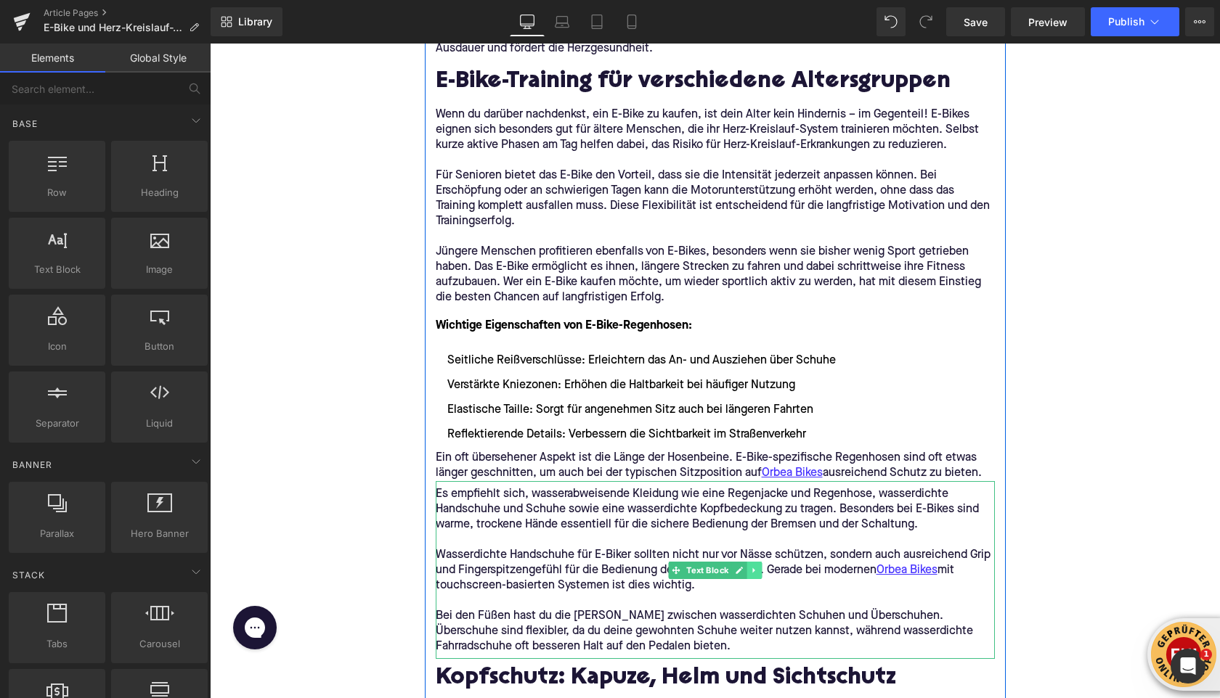
click at [752, 570] on icon at bounding box center [753, 570] width 2 height 5
click at [756, 571] on link at bounding box center [761, 570] width 15 height 17
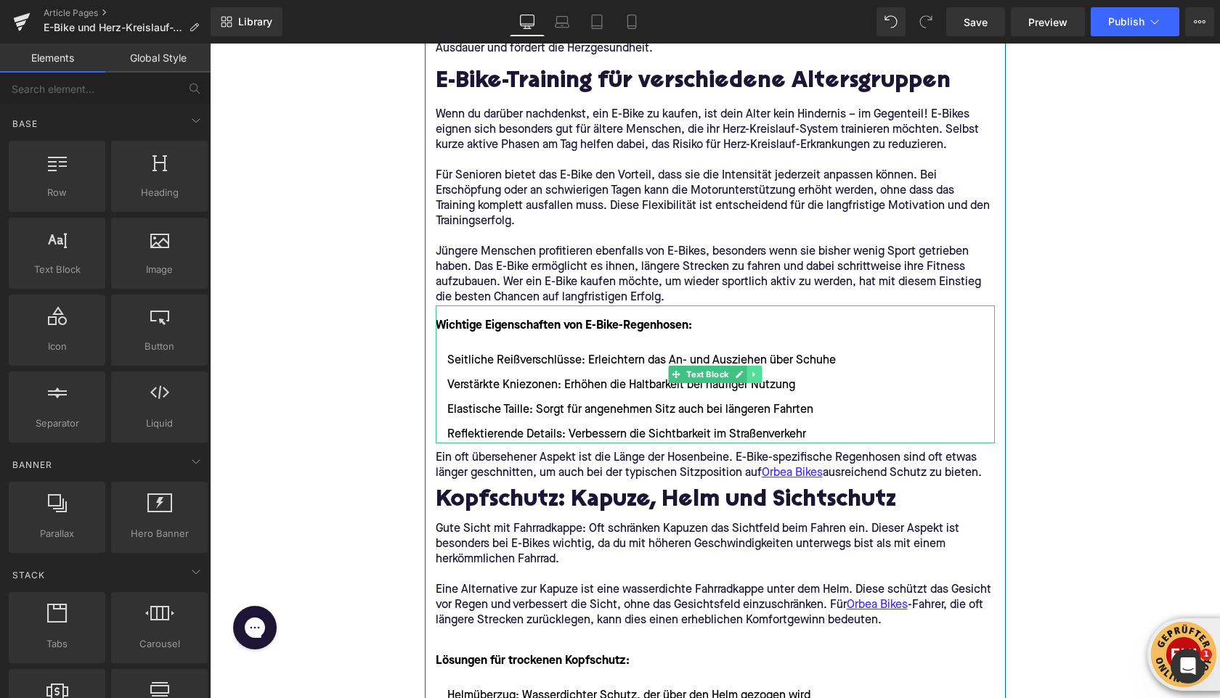
click at [755, 376] on icon at bounding box center [754, 374] width 8 height 9
click at [756, 376] on link at bounding box center [761, 374] width 15 height 17
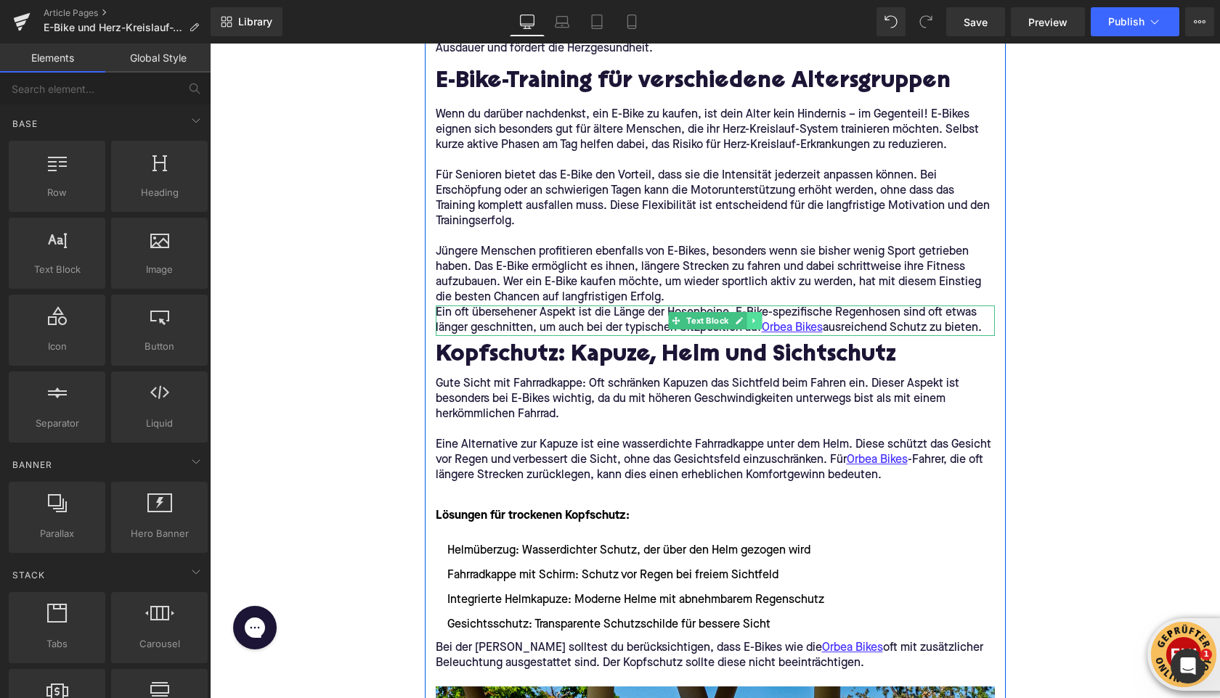
click at [754, 326] on link at bounding box center [753, 320] width 15 height 17
click at [762, 321] on icon at bounding box center [761, 321] width 8 height 8
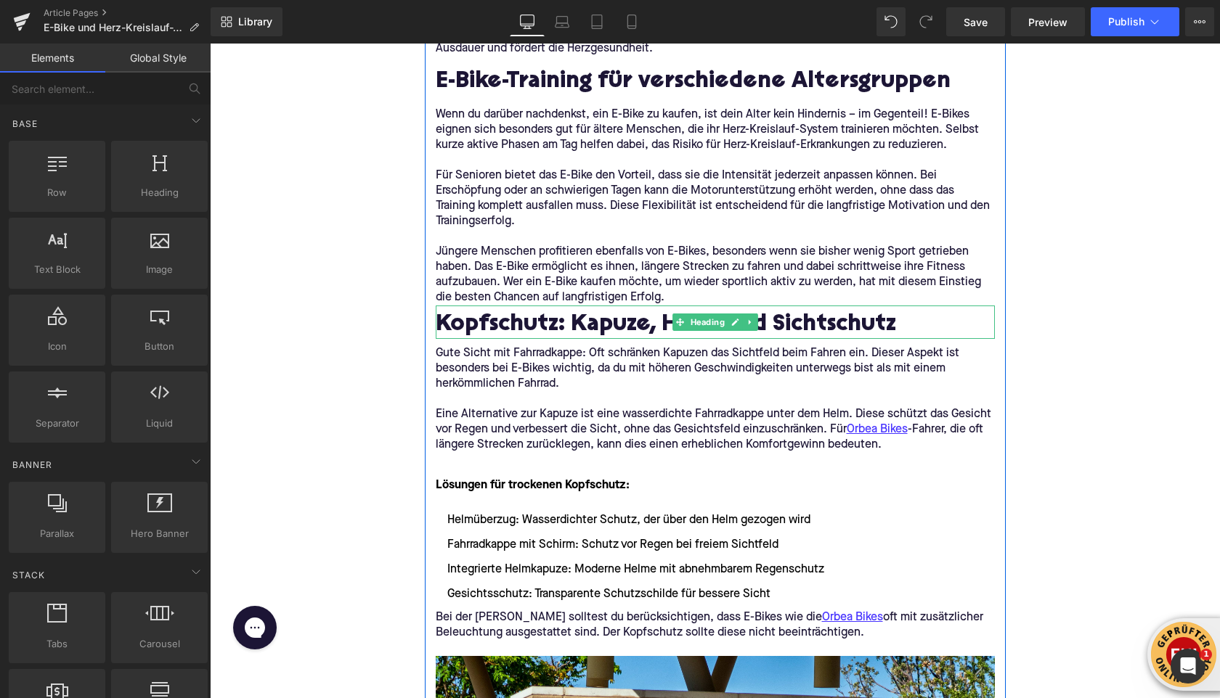
click at [515, 328] on h2 "Kopfschutz: Kapuze, Helm und Sichtschutz" at bounding box center [715, 326] width 559 height 26
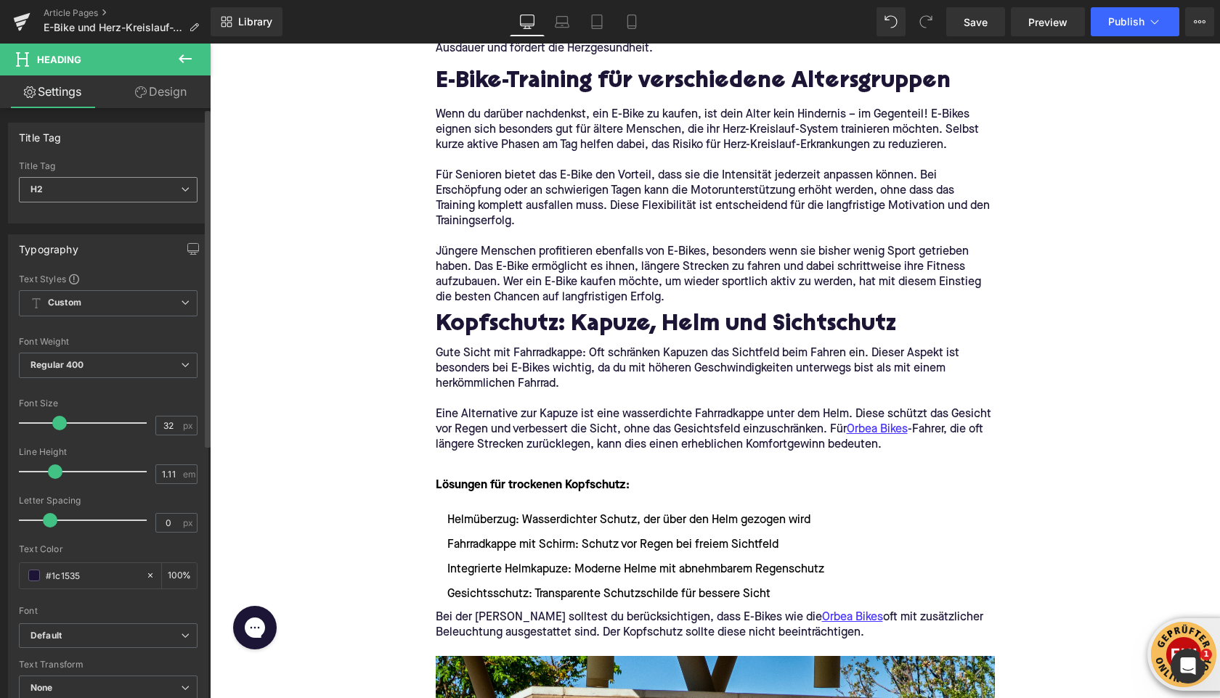
click at [60, 192] on span "H2" at bounding box center [108, 189] width 179 height 25
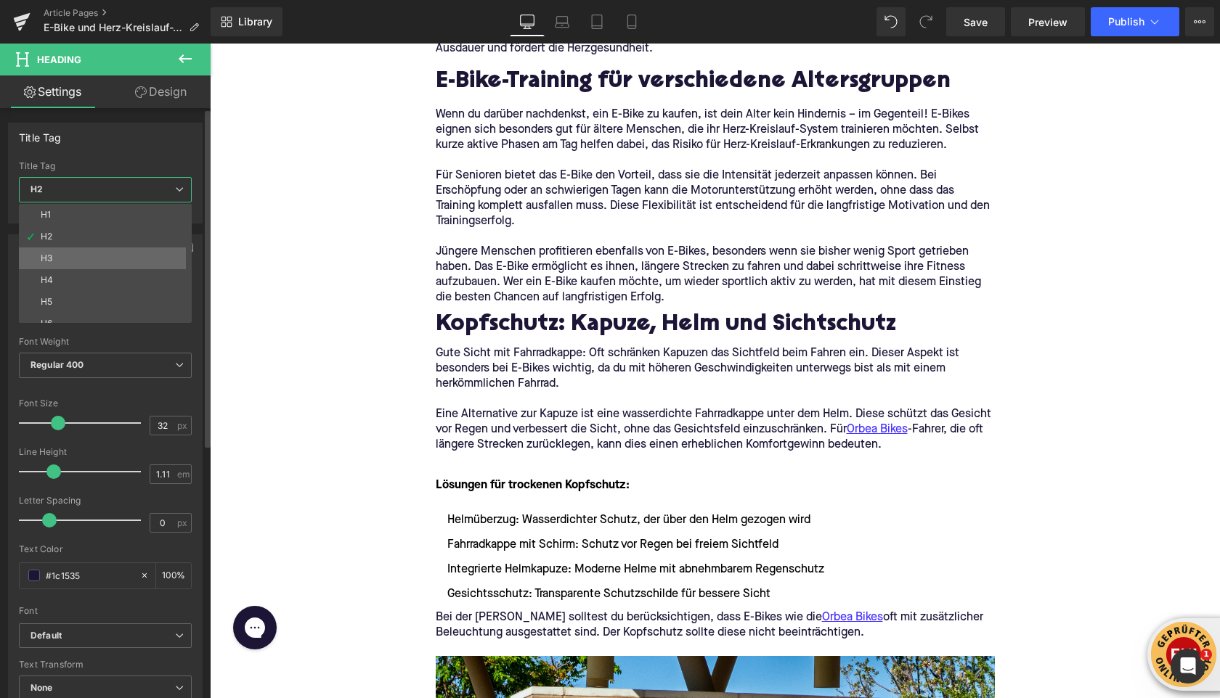
click at [62, 262] on li "H3" at bounding box center [108, 259] width 179 height 22
type input "24"
type input "1.29"
type input "100"
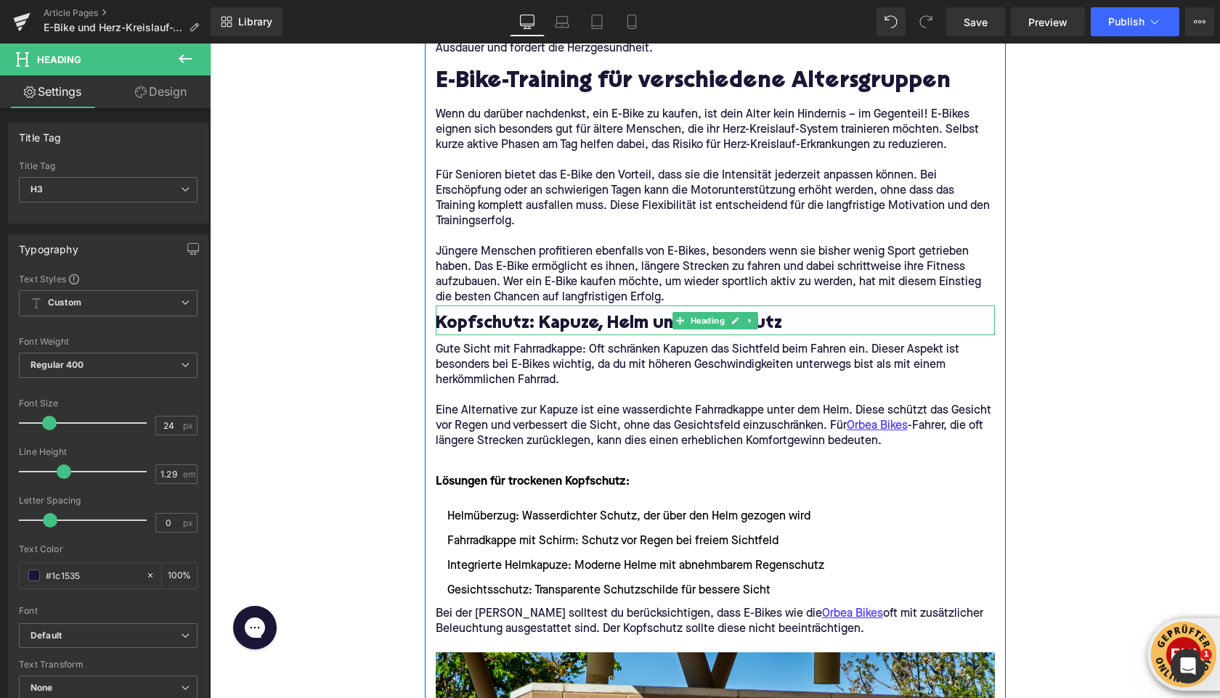
click at [454, 325] on h3 "Kopfschutz: Kapuze, Helm und Sichtschutz" at bounding box center [715, 324] width 559 height 23
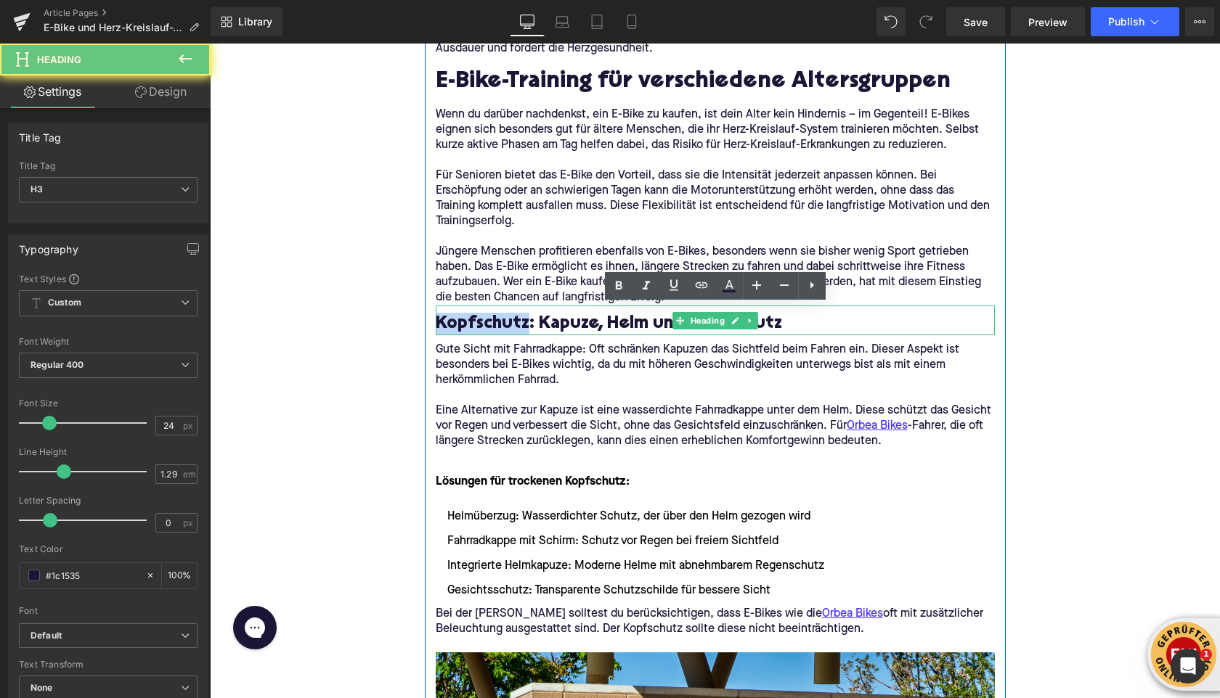
click at [454, 325] on h3 "Kopfschutz: Kapuze, Helm und Sichtschutz" at bounding box center [715, 324] width 559 height 23
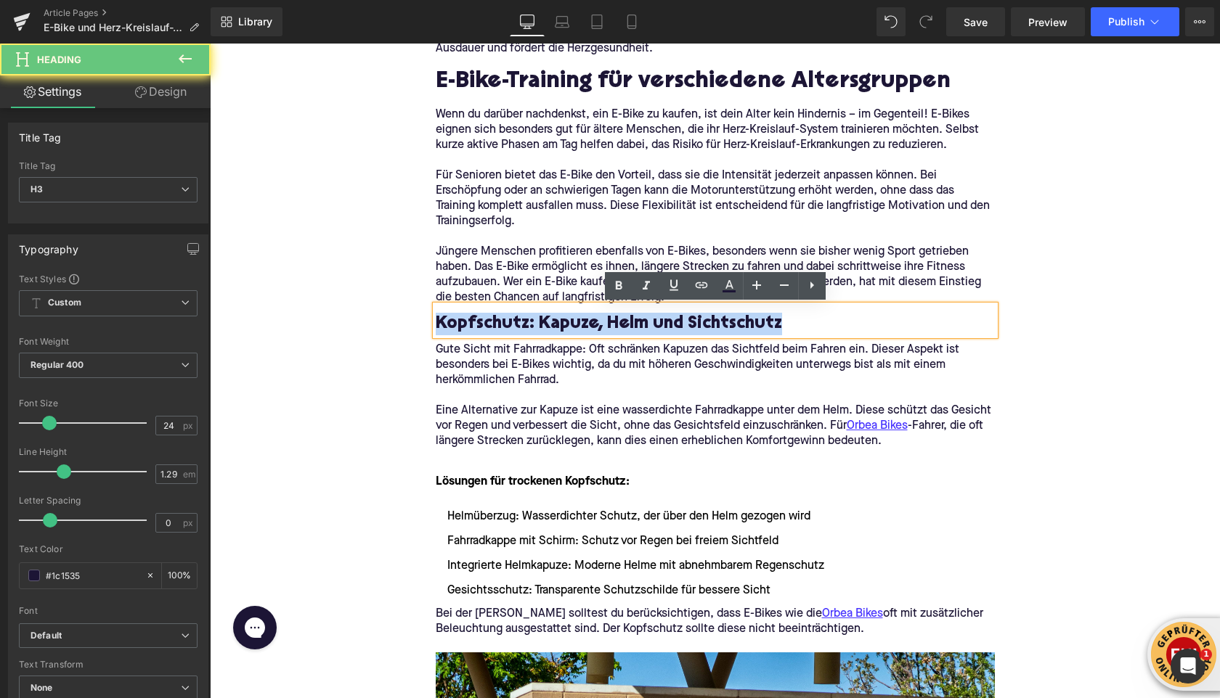
click at [454, 325] on h3 "Kopfschutz: Kapuze, Helm und Sichtschutz" at bounding box center [715, 324] width 559 height 23
paste div
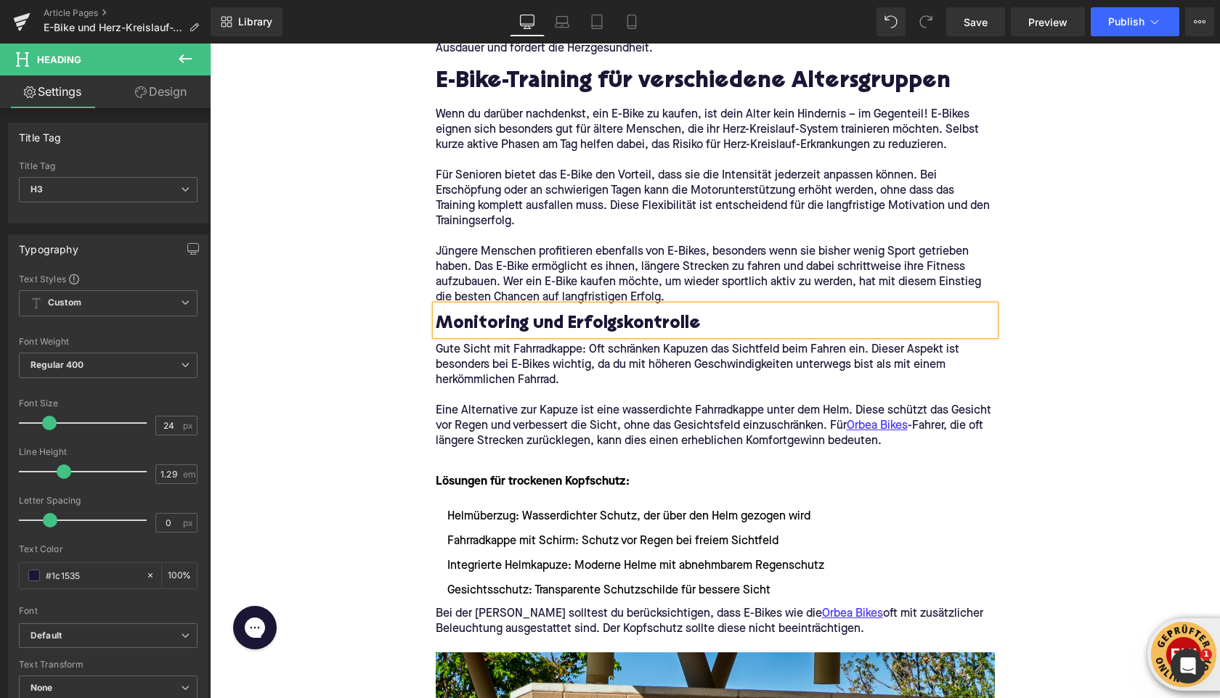
click at [305, 250] on div "Home / E-Bike und Herz-Kreislauf-Training: So profitierst du gesundheitlich Bre…" at bounding box center [715, 505] width 1010 height 5378
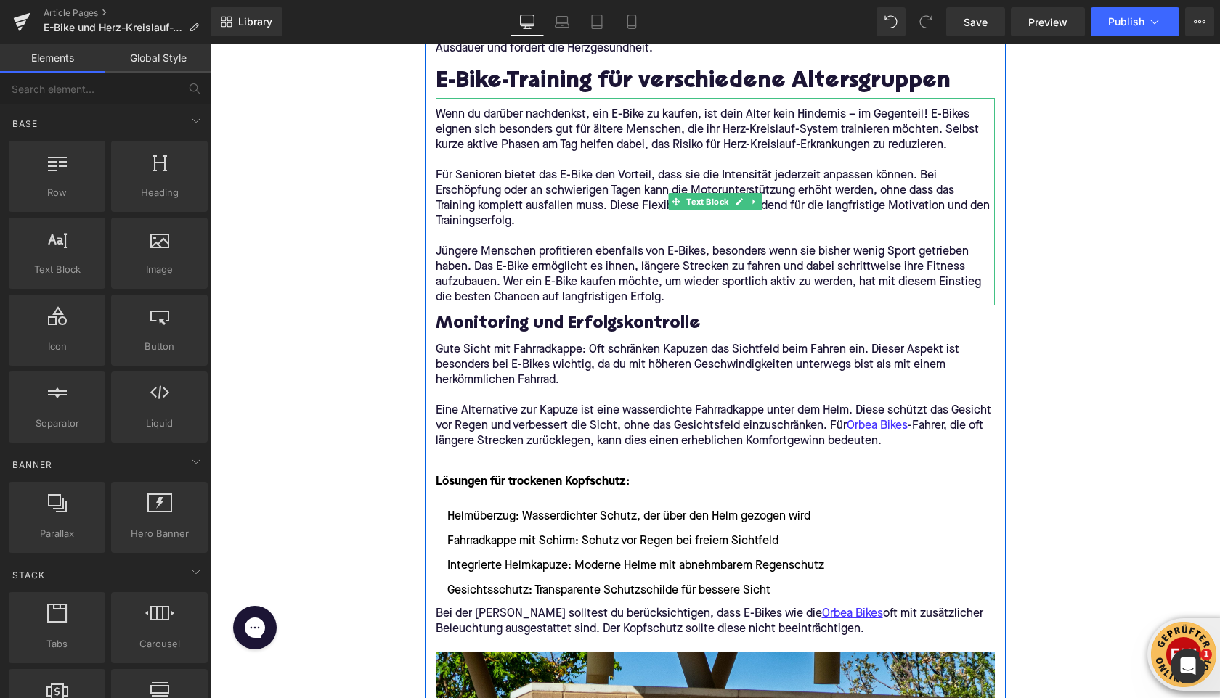
click at [513, 419] on p "Eine Alternative zur Kapuze ist eine wasserdichte Fahrradkappe unter dem Helm. …" at bounding box center [715, 427] width 559 height 46
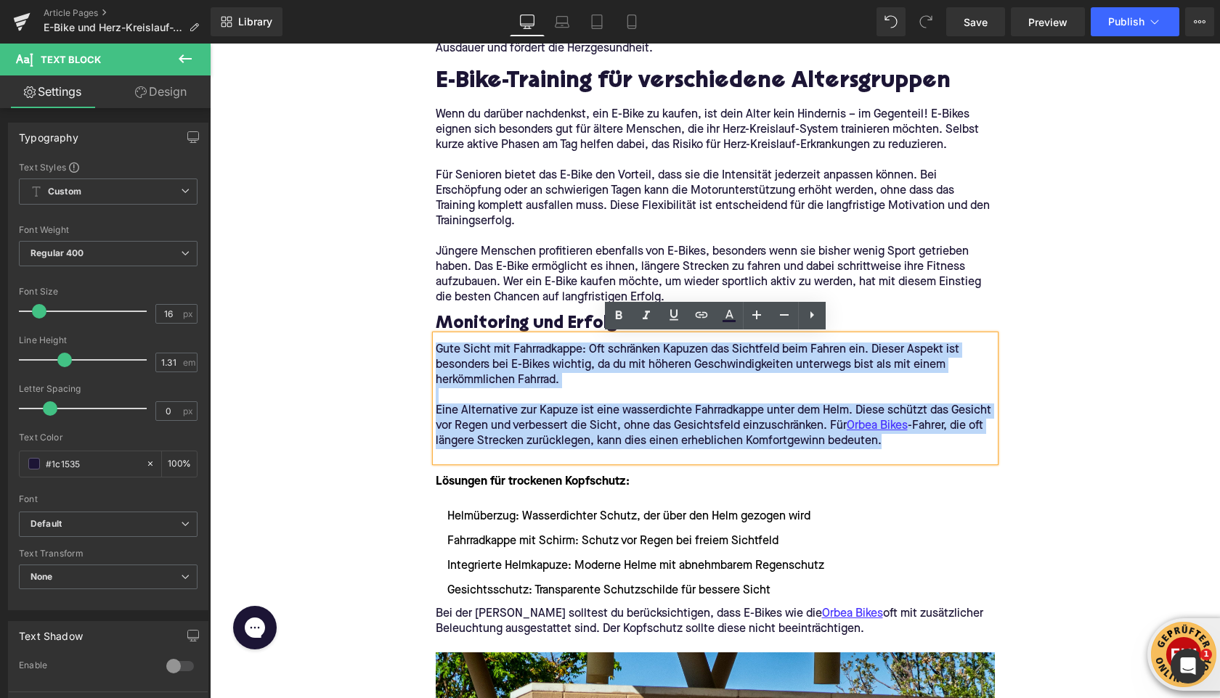
drag, startPoint x: 894, startPoint y: 444, endPoint x: 391, endPoint y: 351, distance: 511.6
click at [391, 351] on div "Home / E-Bike und Herz-Kreislauf-Training: So profitierst du gesundheitlich Bre…" at bounding box center [715, 505] width 1010 height 5378
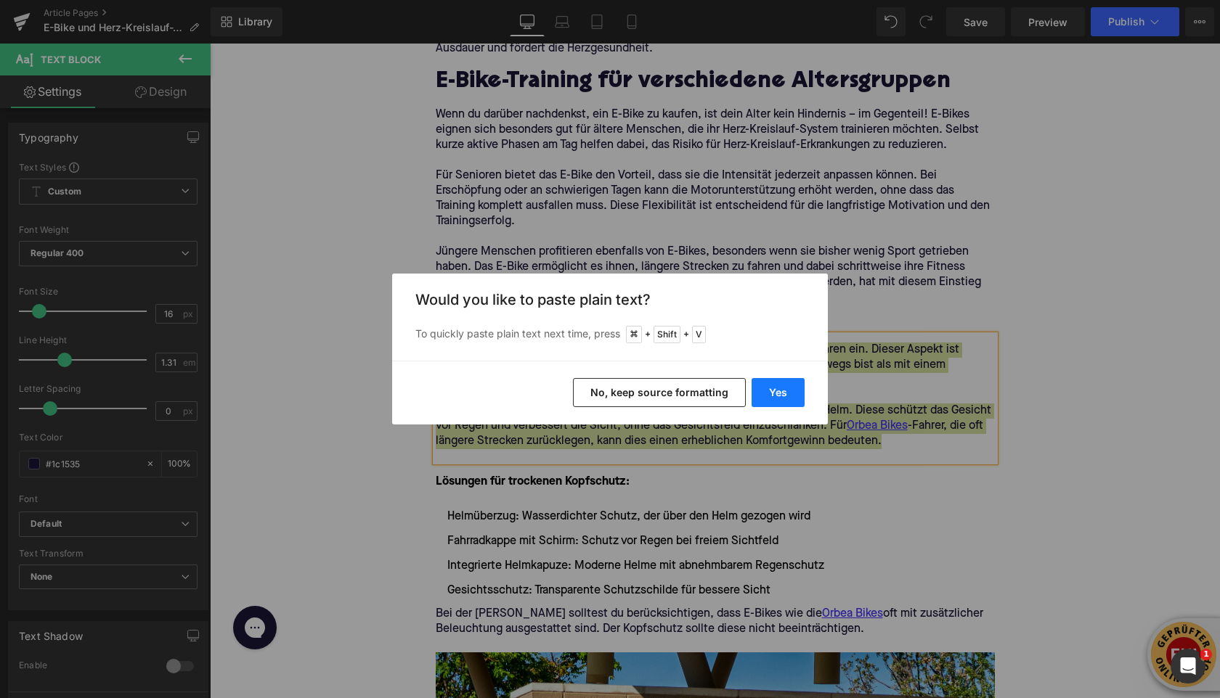
click at [769, 396] on button "Yes" at bounding box center [777, 392] width 53 height 29
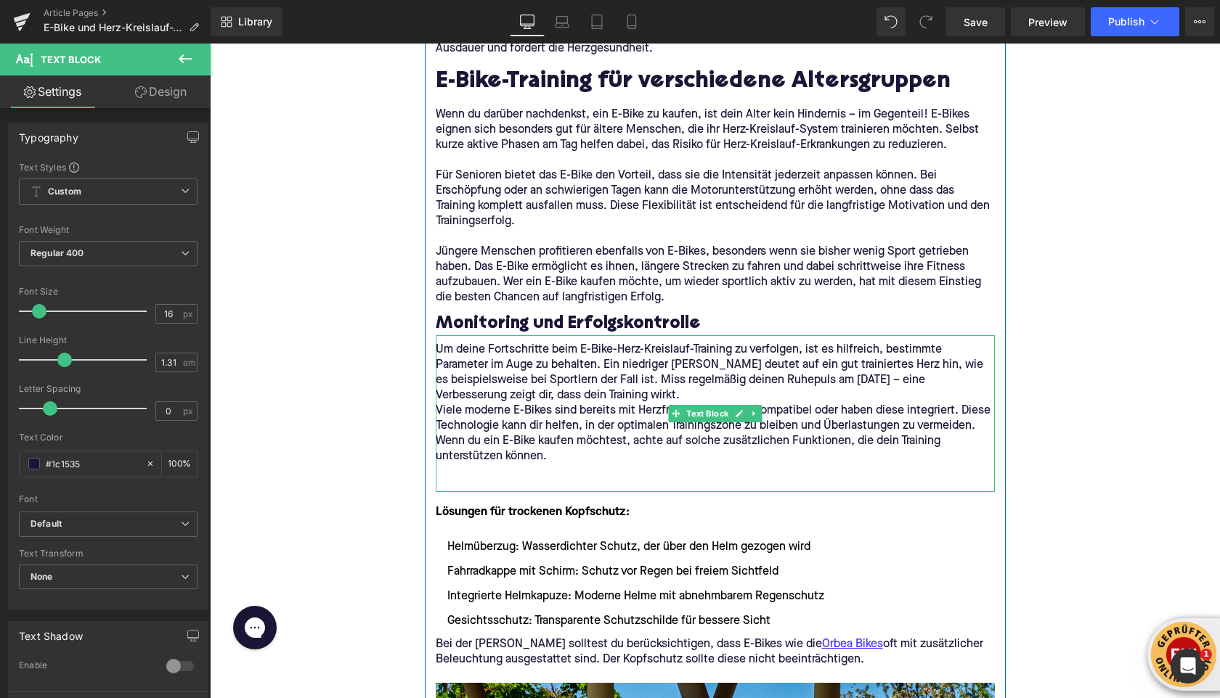
click at [611, 393] on p "Um deine Fortschritte beim E-Bike-Herz-Kreislauf-Training zu verfolgen, ist es …" at bounding box center [715, 373] width 559 height 61
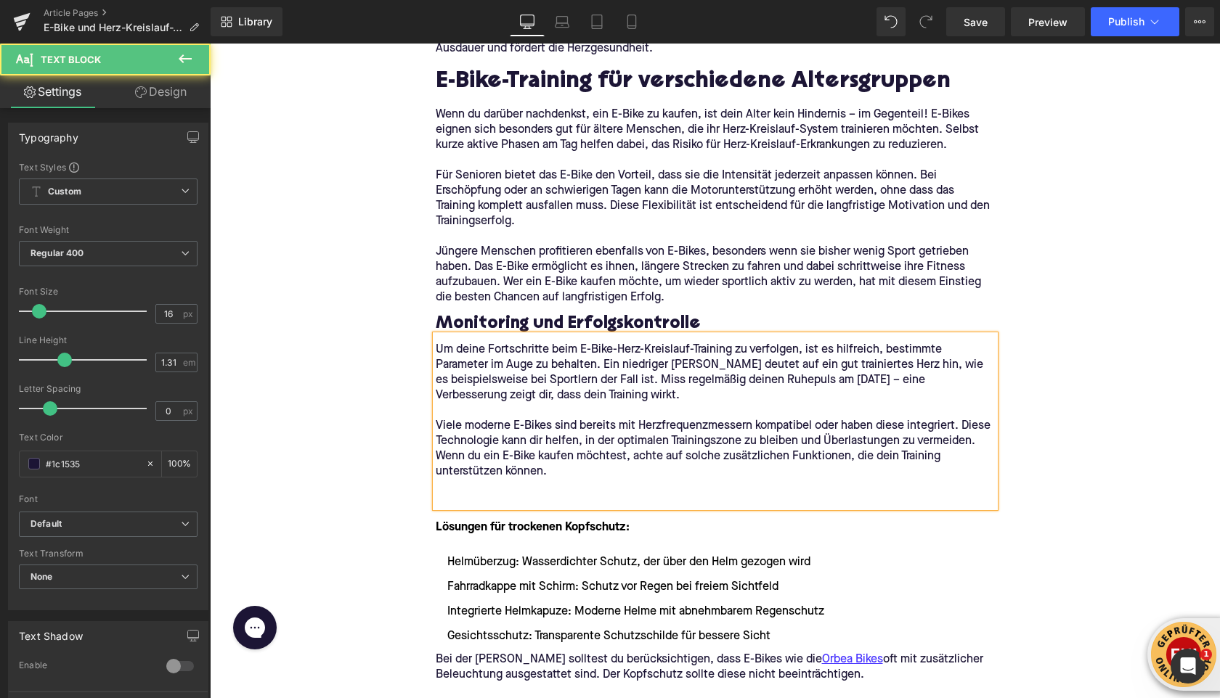
click at [503, 507] on div "Lösungen für trockenen Kopfschutz: Helmüberzug: Wasserdichter Schutz, der über …" at bounding box center [715, 576] width 559 height 138
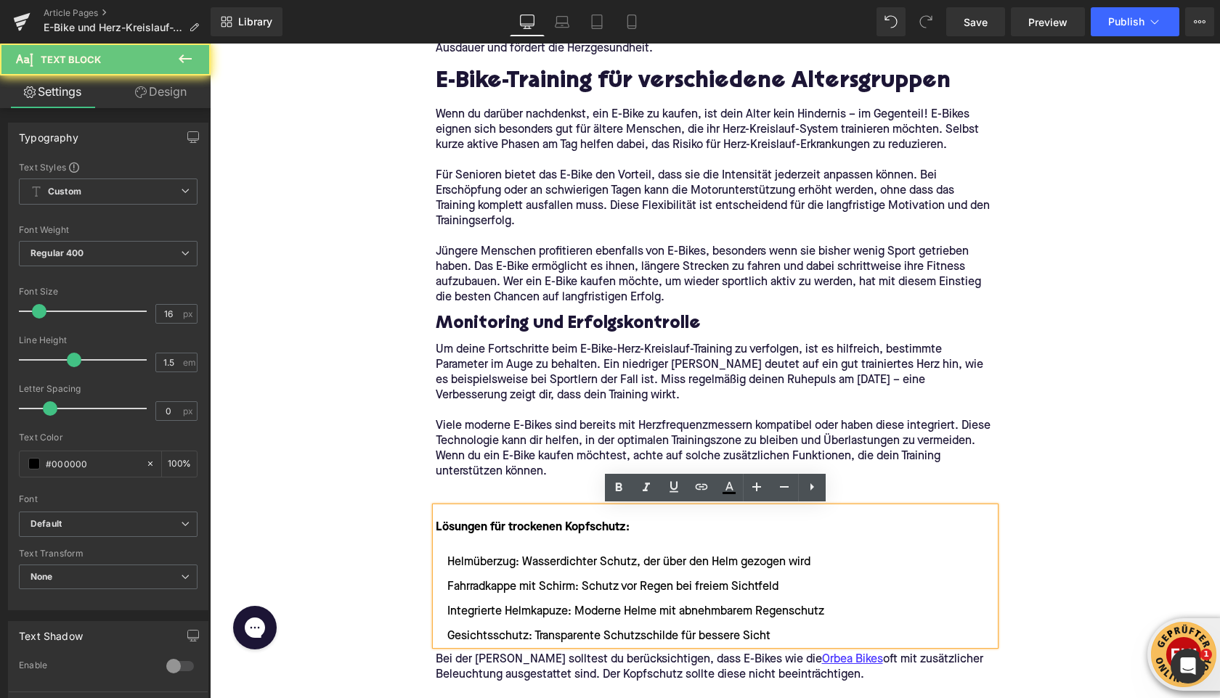
click at [494, 499] on div "Um deine Fortschritte beim E-Bike-Herz-Kreislauf-Training zu verfolgen, ist es …" at bounding box center [715, 421] width 559 height 172
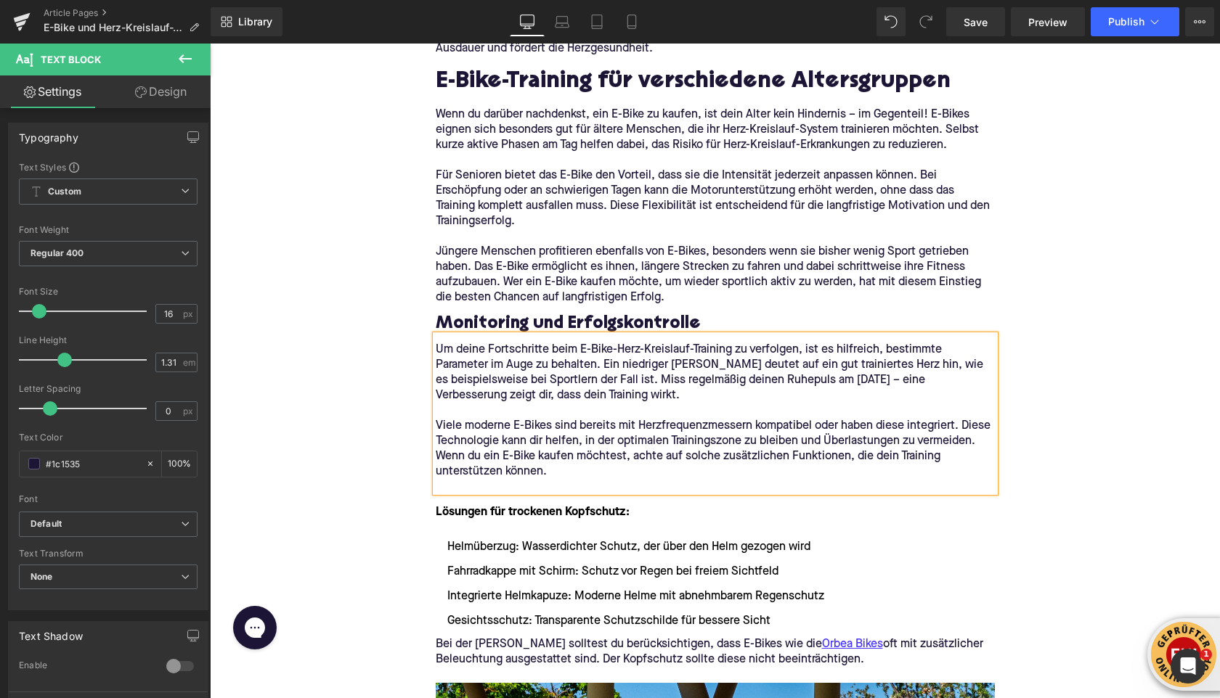
click at [383, 467] on div "Home / E-Bike und Herz-Kreislauf-Training: So profitierst du gesundheitlich Bre…" at bounding box center [715, 520] width 1010 height 5409
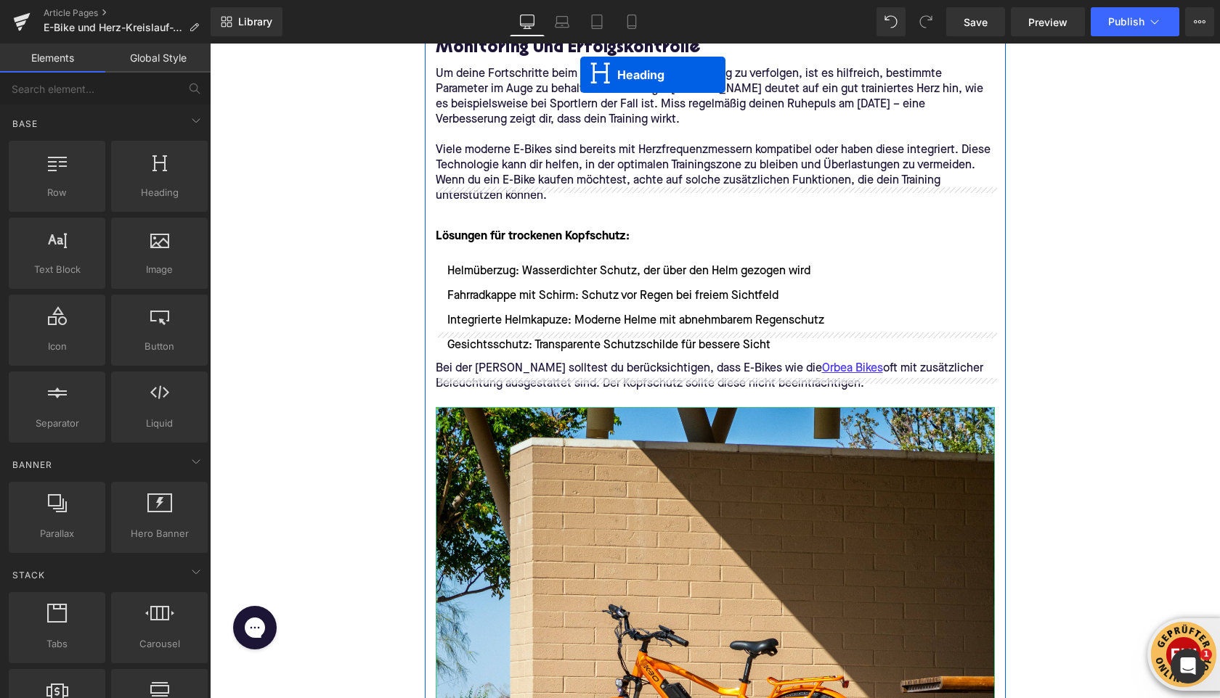
scroll to position [2524, 0]
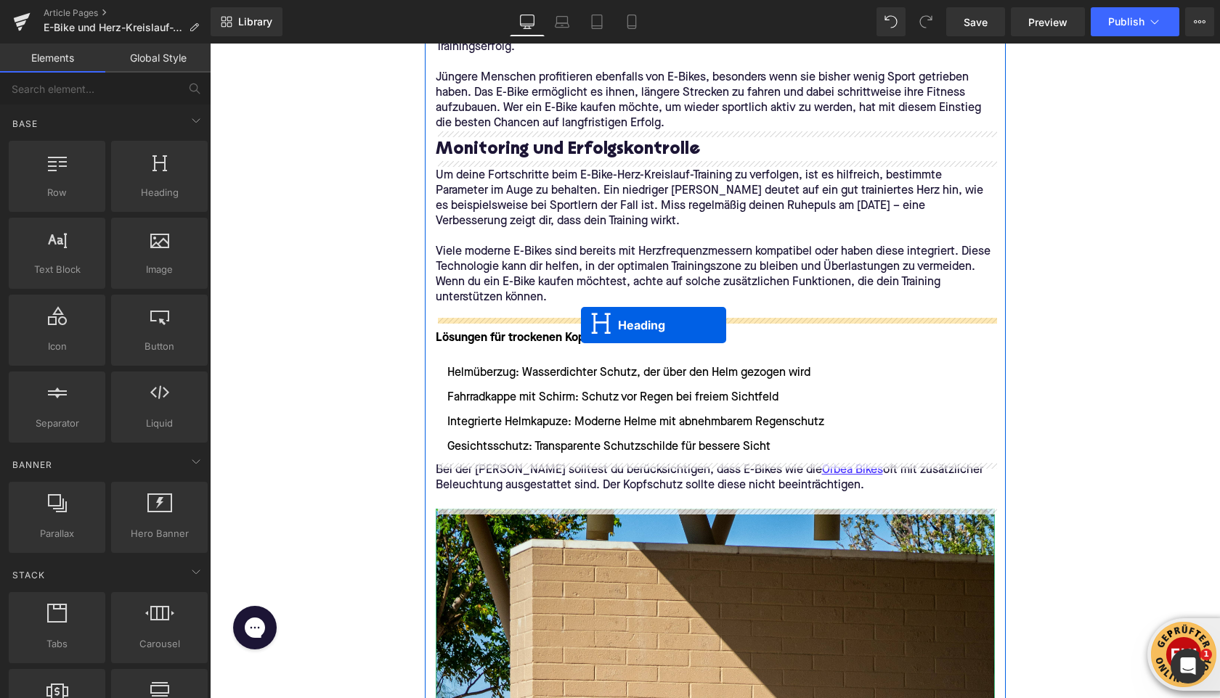
drag, startPoint x: 675, startPoint y: 609, endPoint x: 581, endPoint y: 323, distance: 301.2
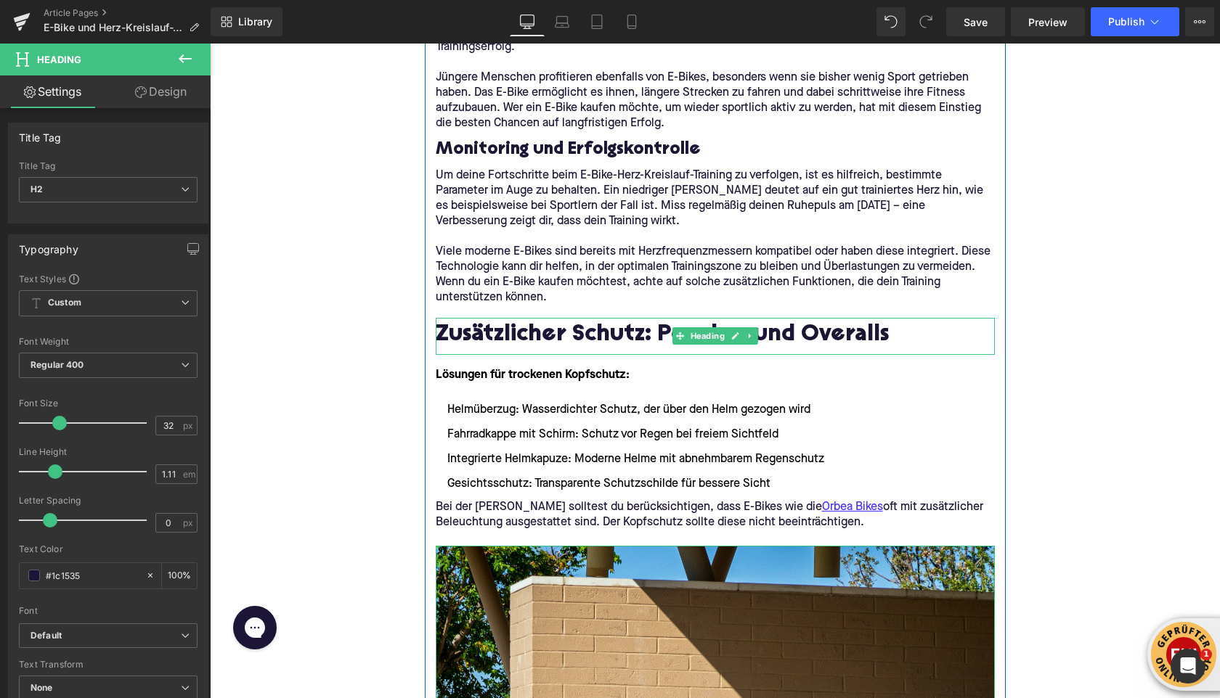
click at [518, 340] on h2 "Zusätzlicher Schutz: Ponchos und Overalls" at bounding box center [715, 336] width 559 height 26
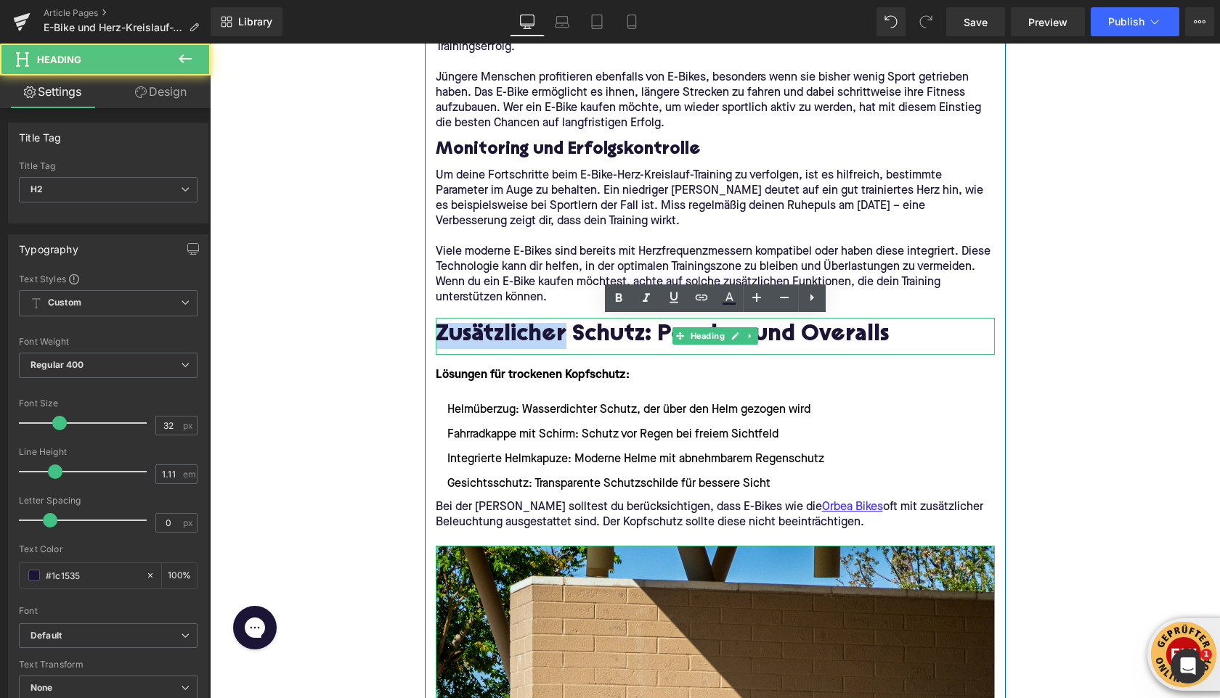
click at [518, 340] on h2 "Zusätzlicher Schutz: Ponchos und Overalls" at bounding box center [715, 336] width 559 height 26
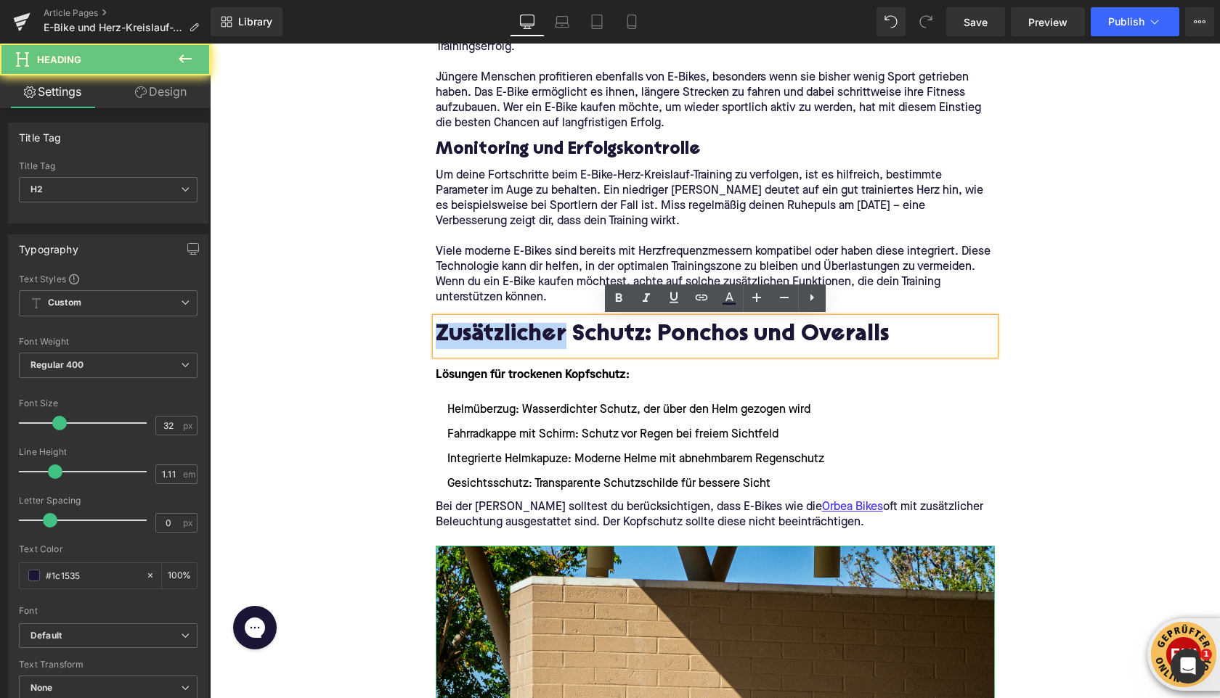
click at [518, 340] on h2 "Zusätzlicher Schutz: Ponchos und Overalls" at bounding box center [715, 336] width 559 height 26
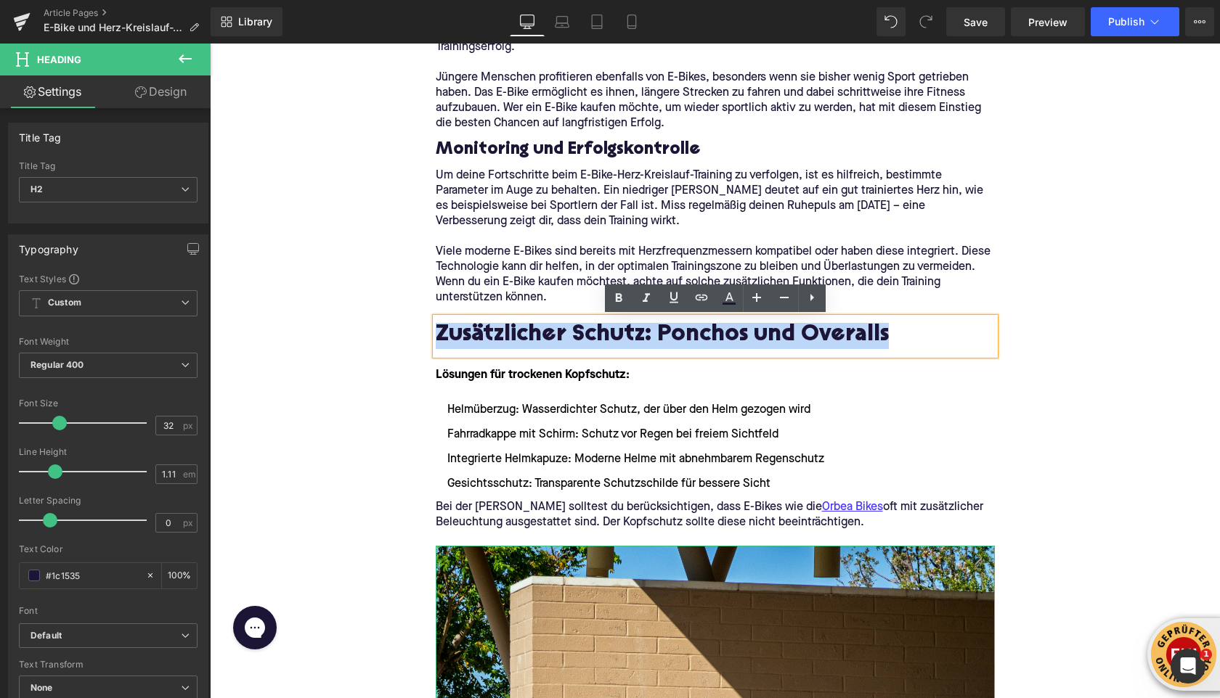
paste div
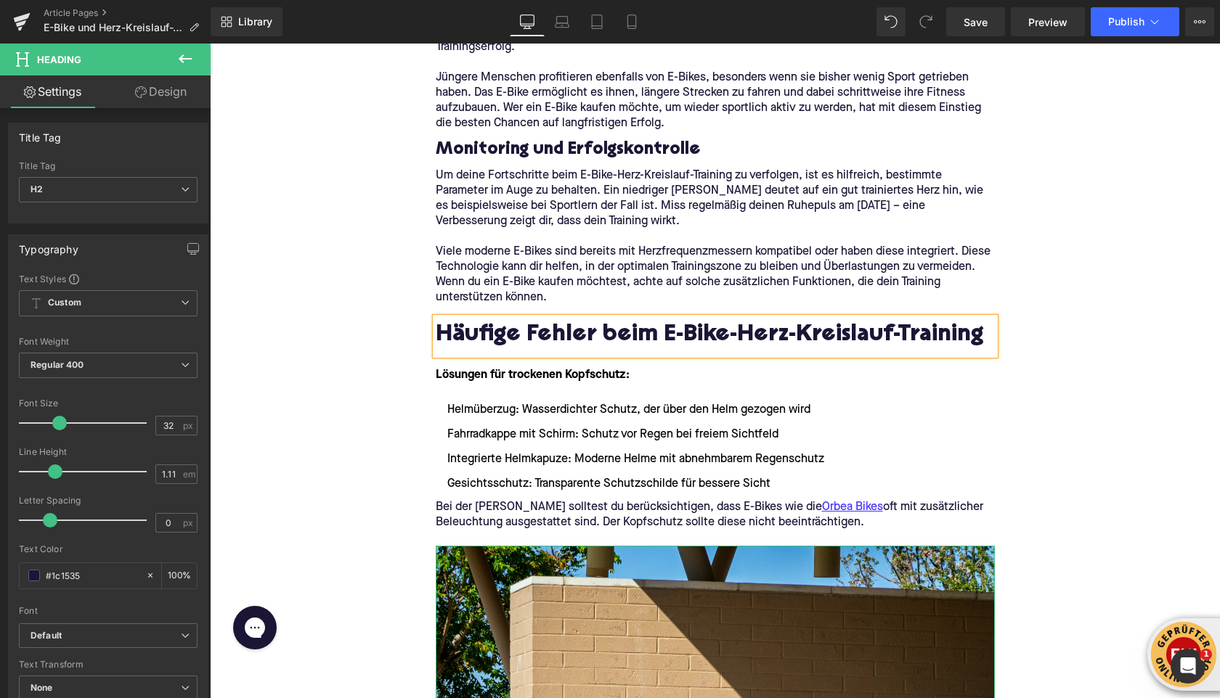
click at [348, 380] on div "Home / E-Bike und Herz-Kreislauf-Training: So profitierst du gesundheitlich Bre…" at bounding box center [715, 346] width 1010 height 5409
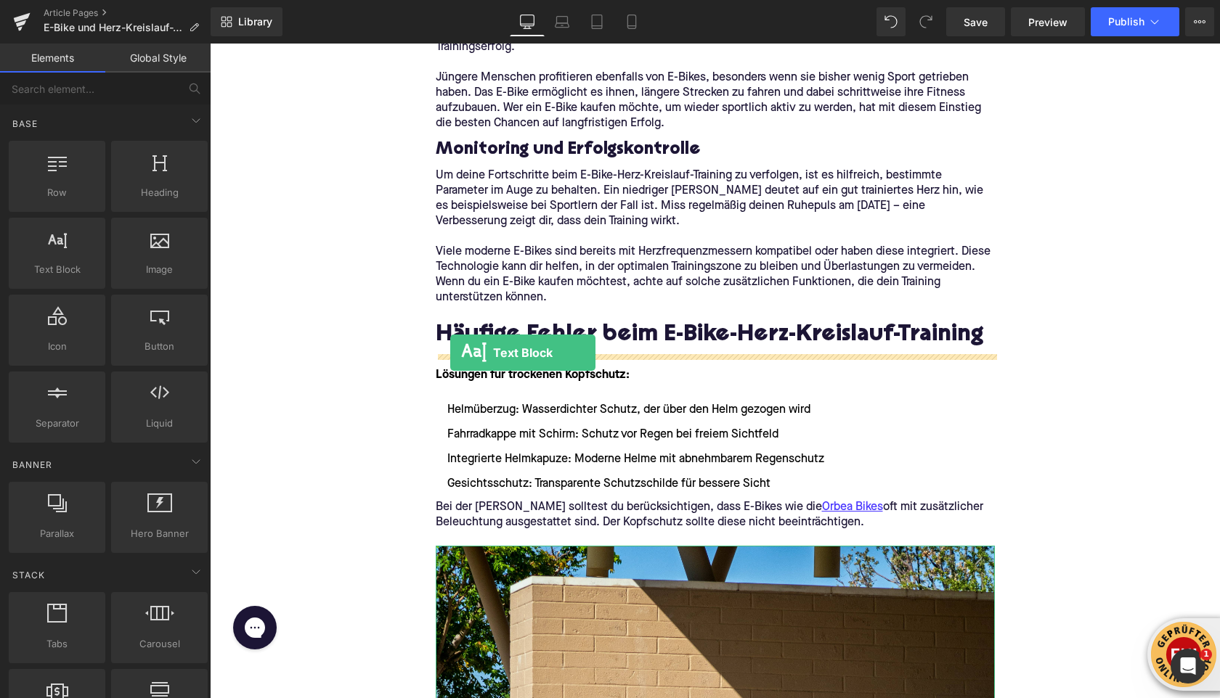
drag, startPoint x: 281, startPoint y: 309, endPoint x: 452, endPoint y: 352, distance: 175.9
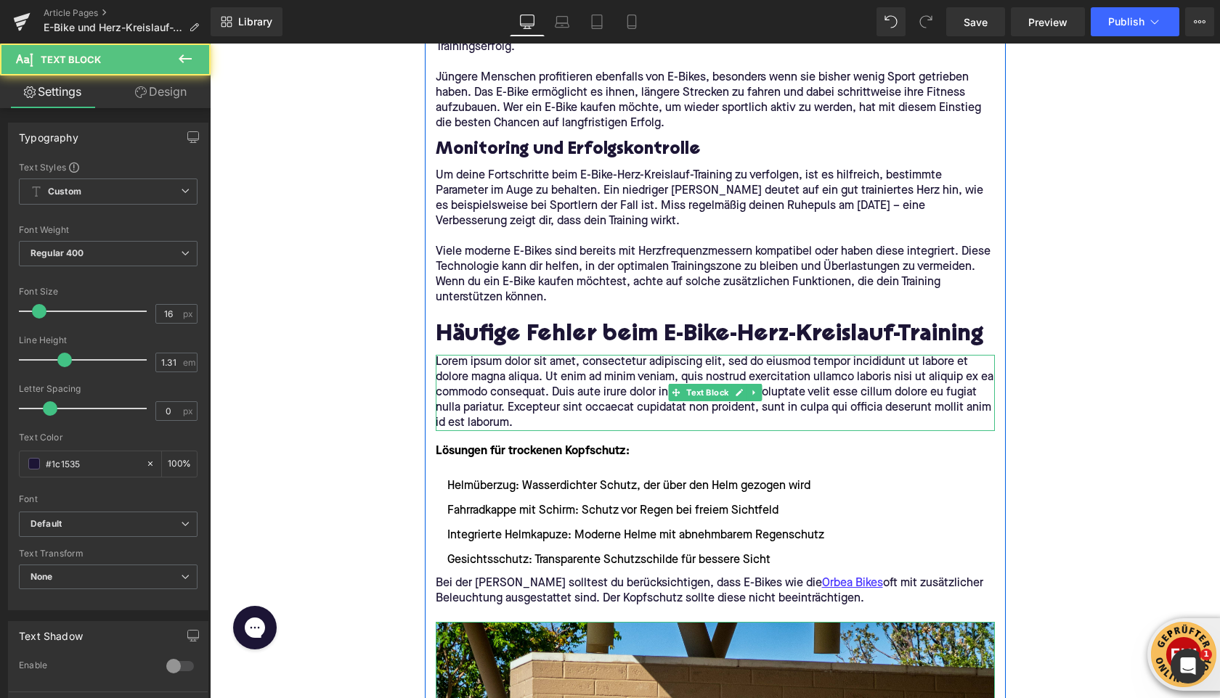
click at [491, 404] on p "Lorem ipsum dolor sit amet, consectetur adipiscing elit, sed do eiusmod tempor …" at bounding box center [715, 393] width 559 height 76
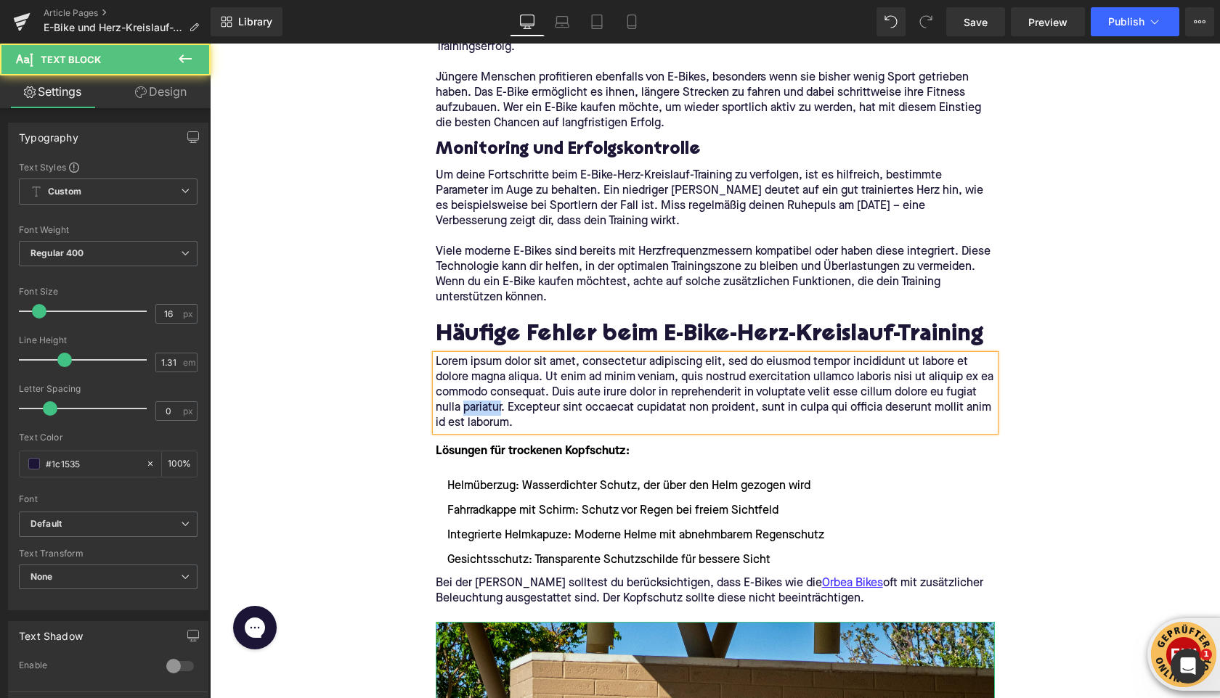
click at [491, 404] on p "Lorem ipsum dolor sit amet, consectetur adipiscing elit, sed do eiusmod tempor …" at bounding box center [715, 393] width 559 height 76
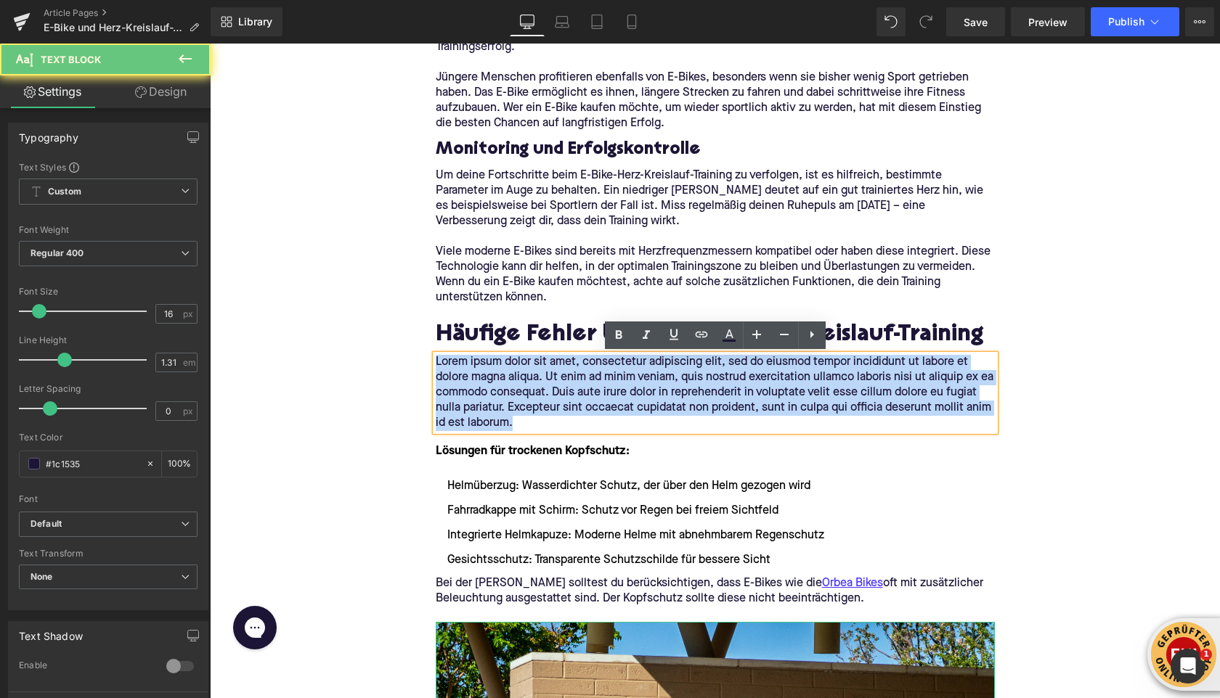
click at [491, 404] on p "Lorem ipsum dolor sit amet, consectetur adipiscing elit, sed do eiusmod tempor …" at bounding box center [715, 393] width 559 height 76
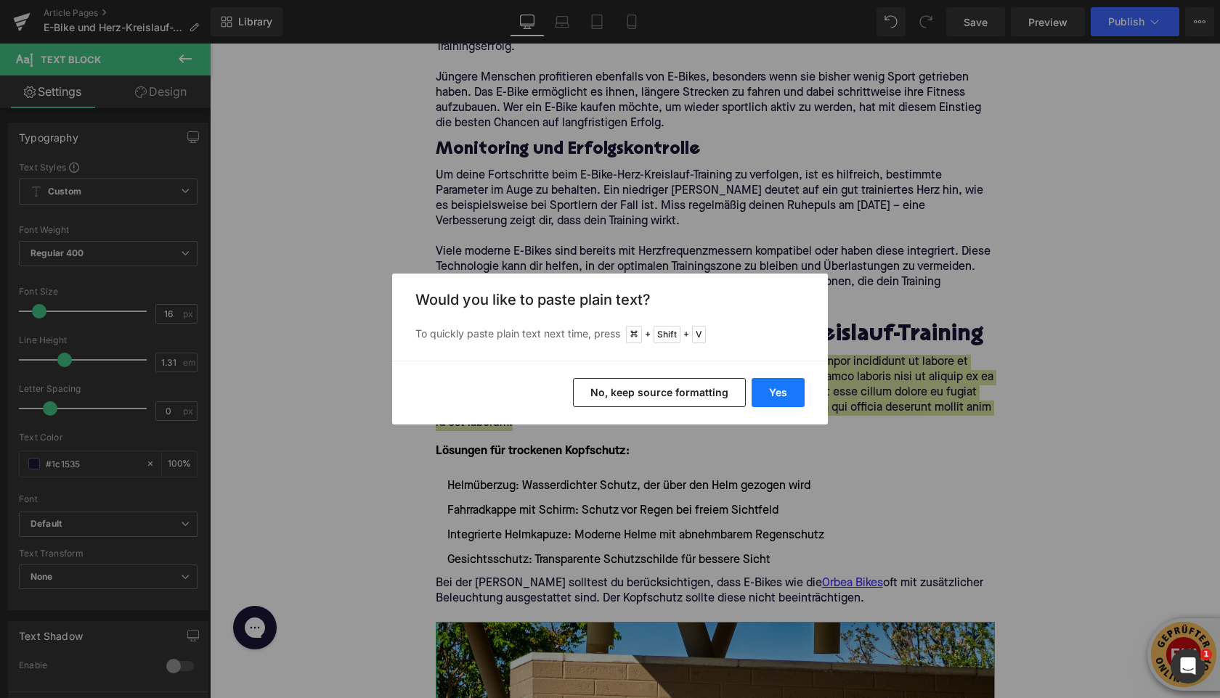
click at [772, 384] on button "Yes" at bounding box center [777, 392] width 53 height 29
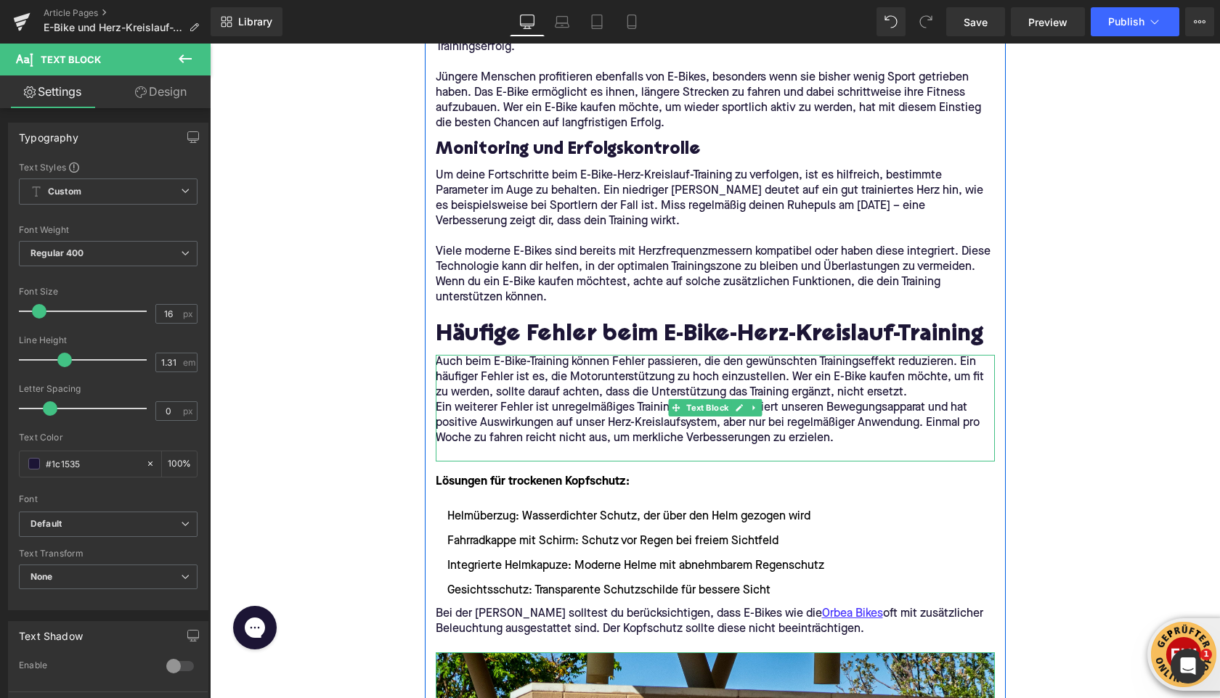
click at [930, 394] on p "Auch beim E-Bike-Training können Fehler passieren, die den gewünschten Training…" at bounding box center [715, 378] width 559 height 46
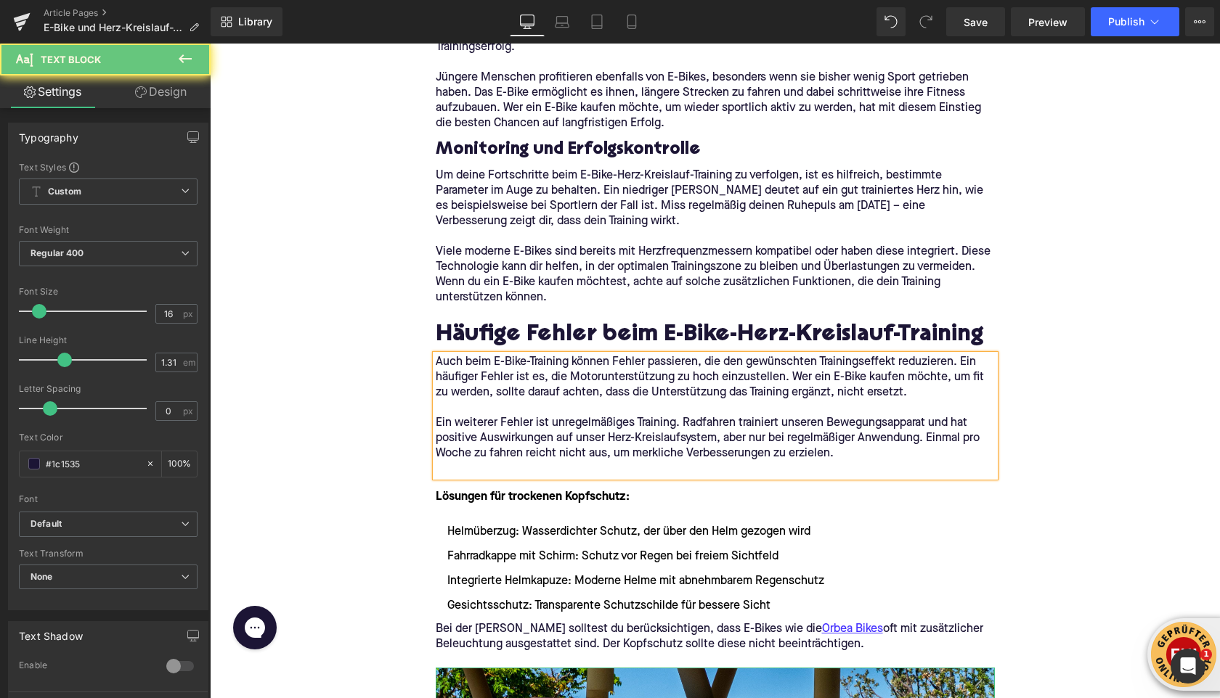
click at [495, 459] on p "Ein weiterer Fehler ist unregelmäßiges Training. Radfahren trainiert unseren Be…" at bounding box center [715, 439] width 559 height 46
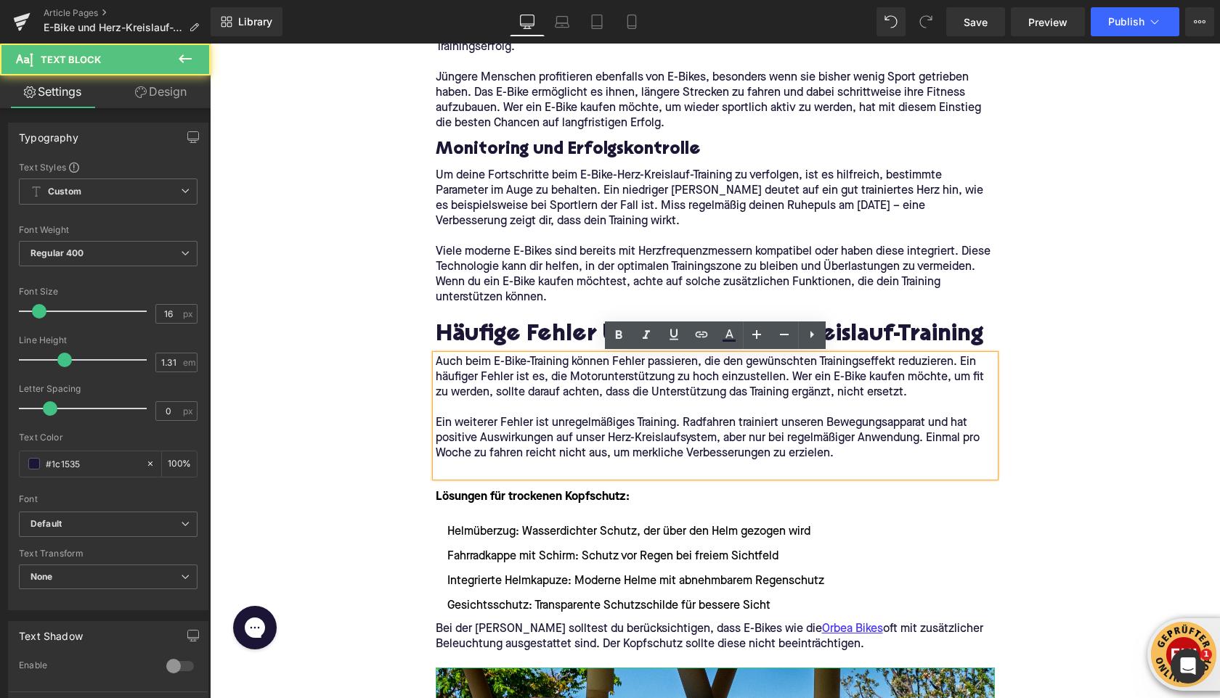
click at [475, 470] on p at bounding box center [715, 469] width 559 height 15
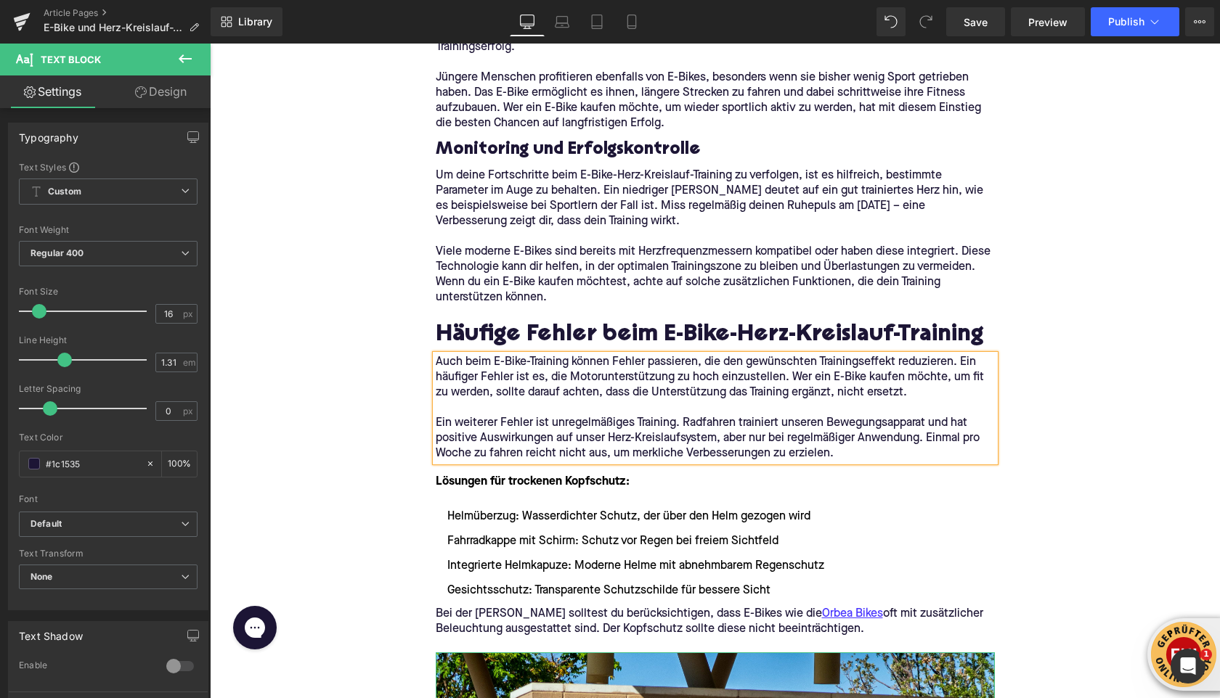
click at [373, 428] on div "Home / E-Bike und Herz-Kreislauf-Training: So profitierst du gesundheitlich Bre…" at bounding box center [715, 399] width 1010 height 5515
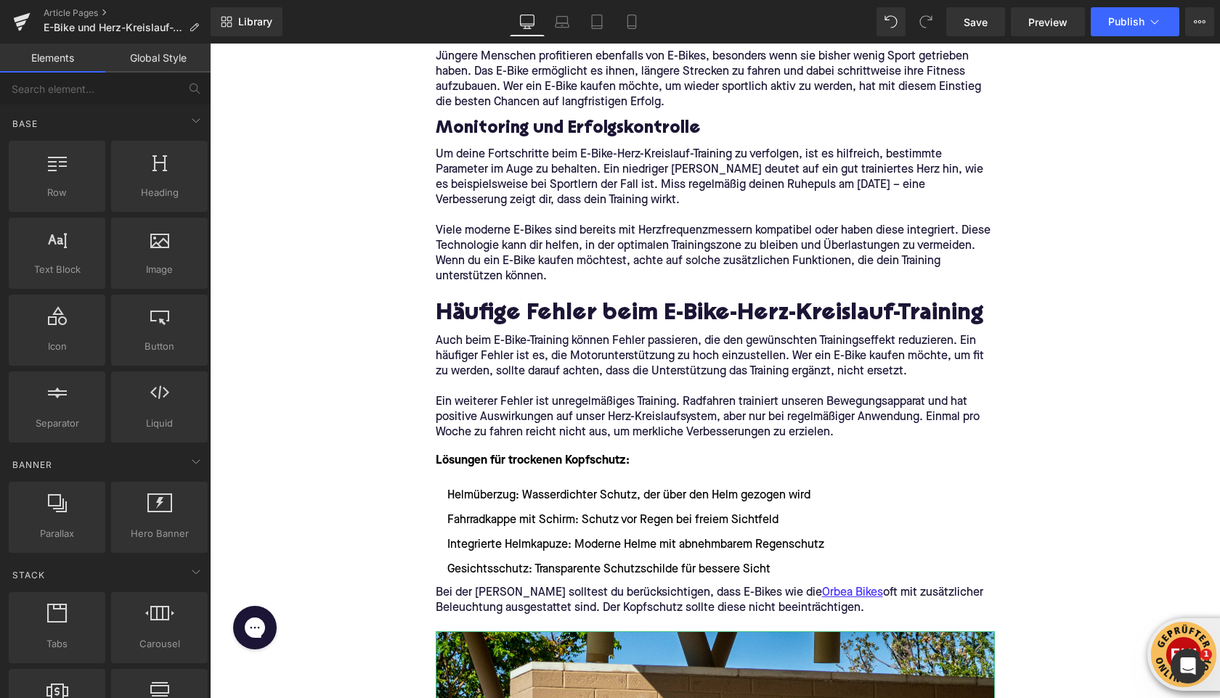
scroll to position [2563, 0]
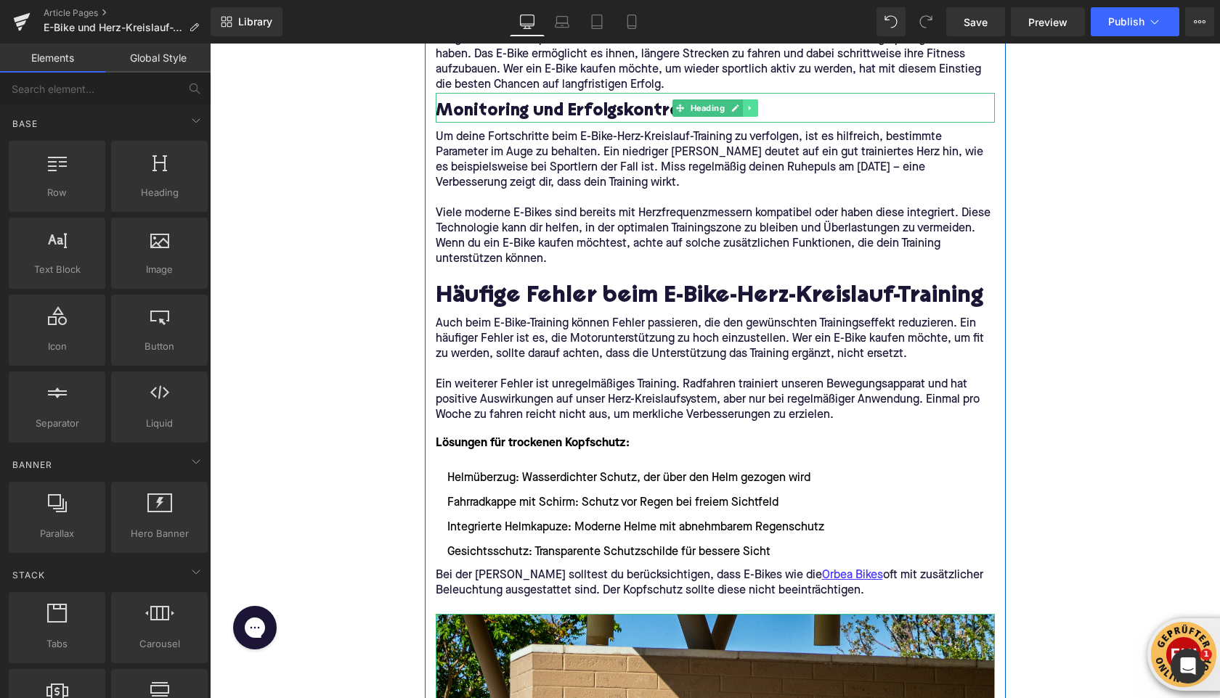
click at [750, 104] on icon at bounding box center [750, 108] width 8 height 9
click at [746, 113] on link at bounding box center [742, 107] width 15 height 17
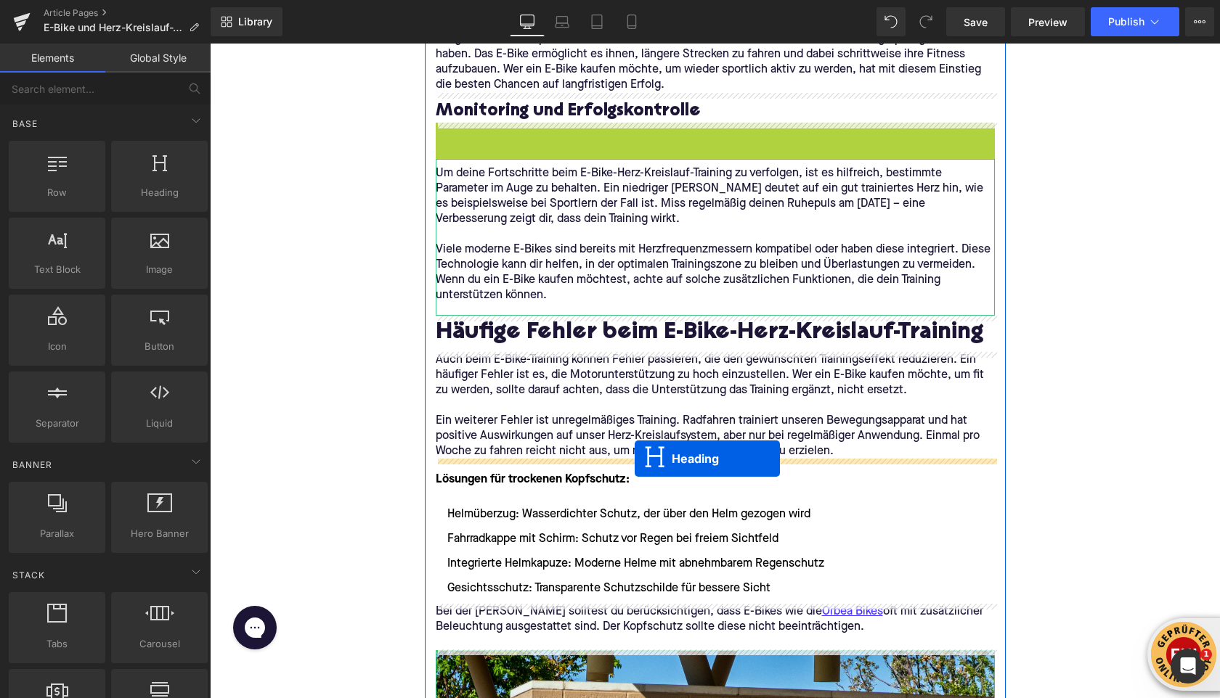
drag, startPoint x: 679, startPoint y: 139, endPoint x: 529, endPoint y: 457, distance: 350.7
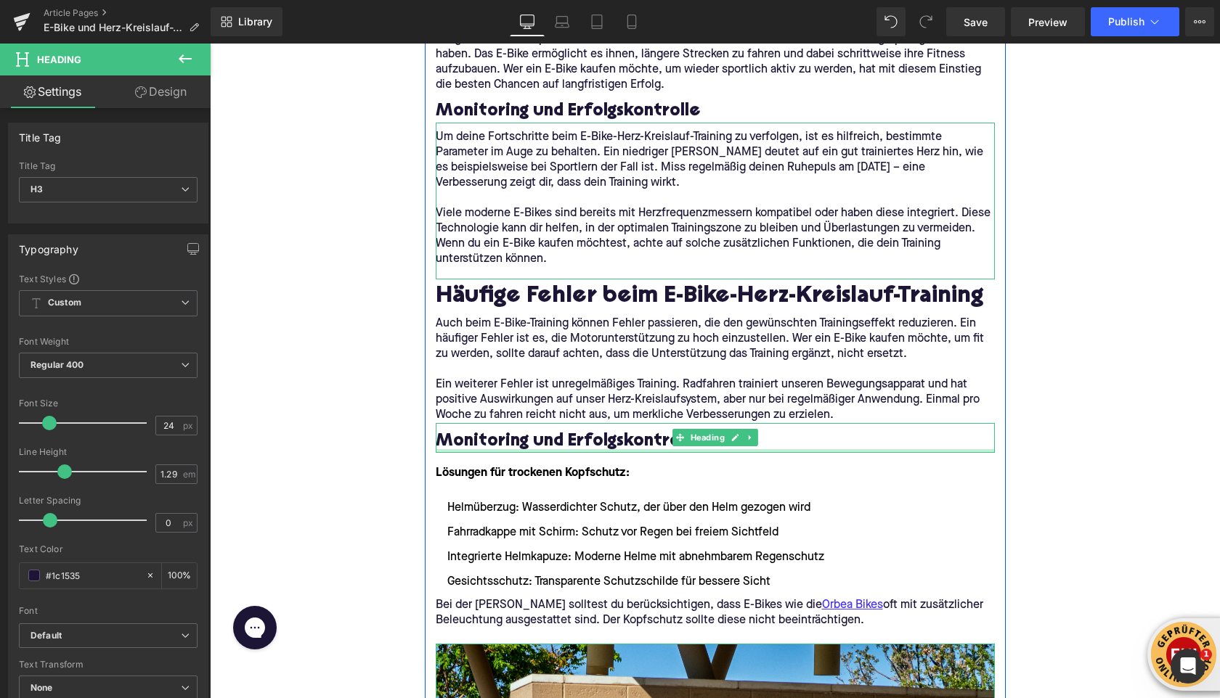
click at [489, 452] on div "Monitoring und Erfolgskontrolle Heading" at bounding box center [715, 438] width 559 height 30
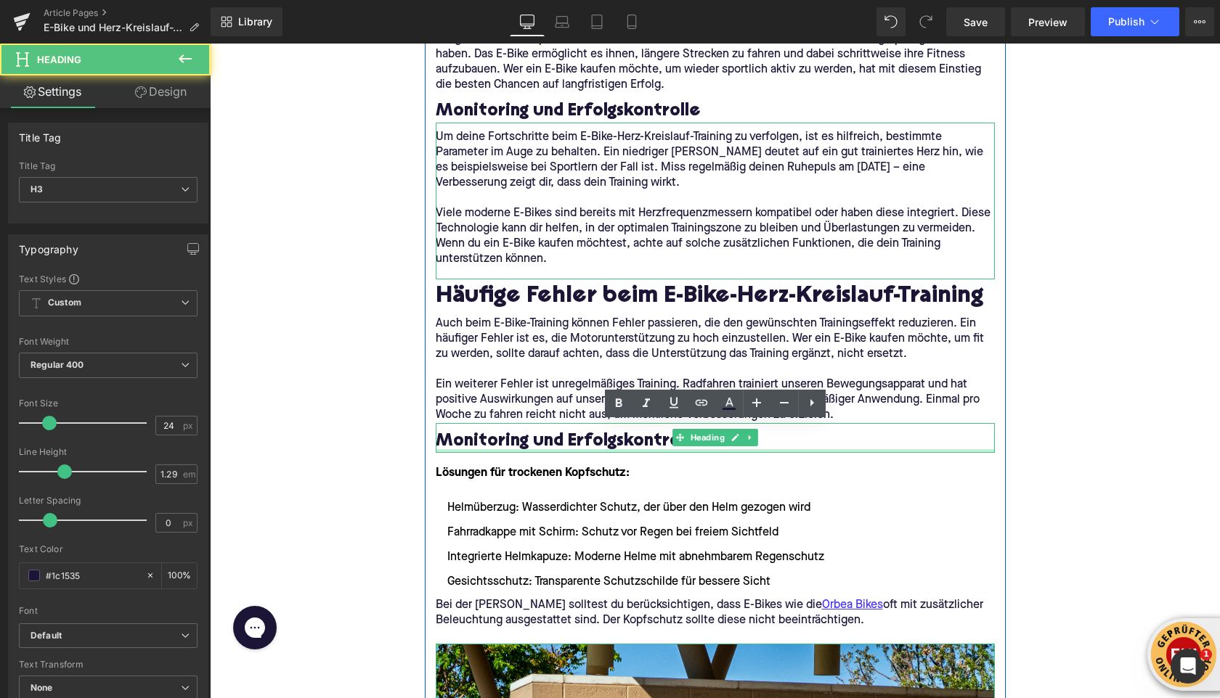
click at [489, 452] on div "Monitoring und Erfolgskontrolle Heading" at bounding box center [715, 438] width 559 height 30
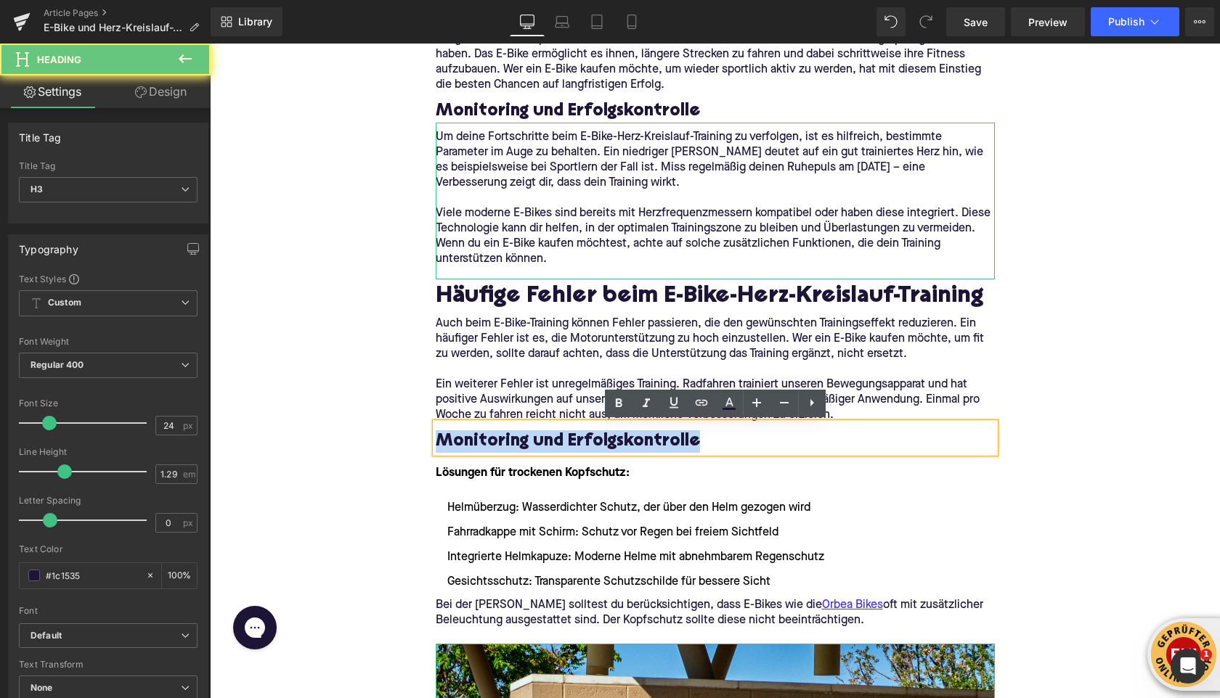
click at [489, 452] on h3 "Monitoring und Erfolgskontrolle" at bounding box center [715, 442] width 559 height 23
paste div
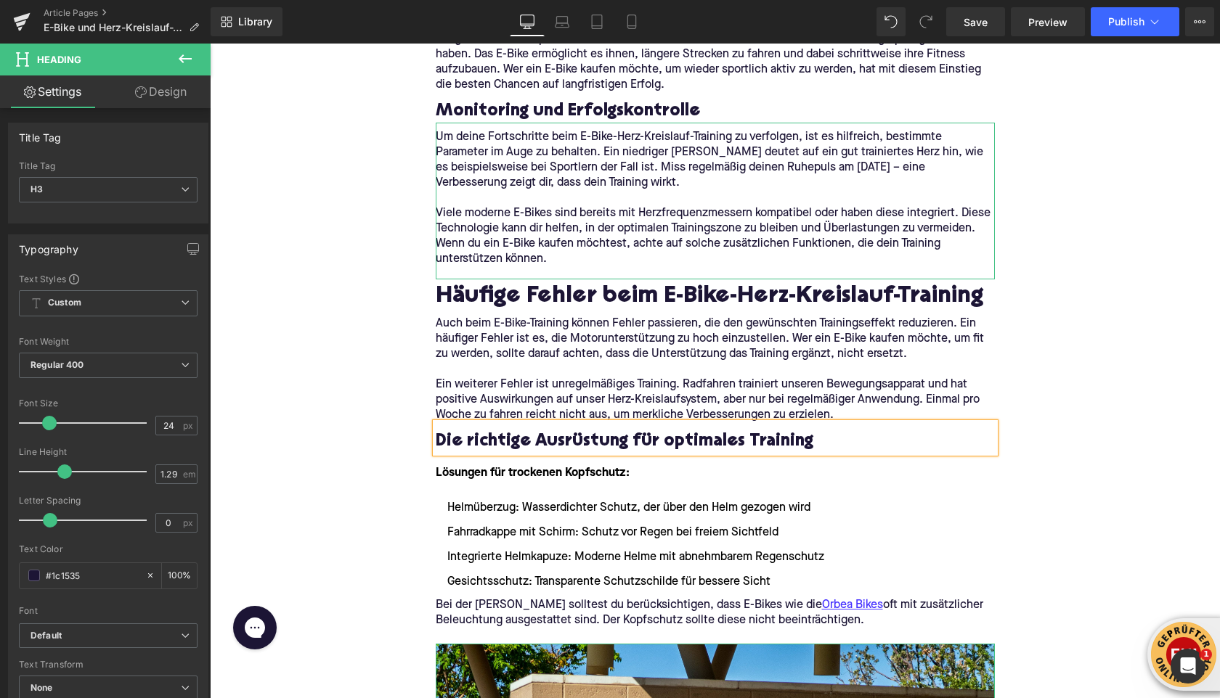
click at [253, 357] on div "Home / E-Bike und Herz-Kreislauf-Training: So profitierst du gesundheitlich Bre…" at bounding box center [715, 375] width 1010 height 5545
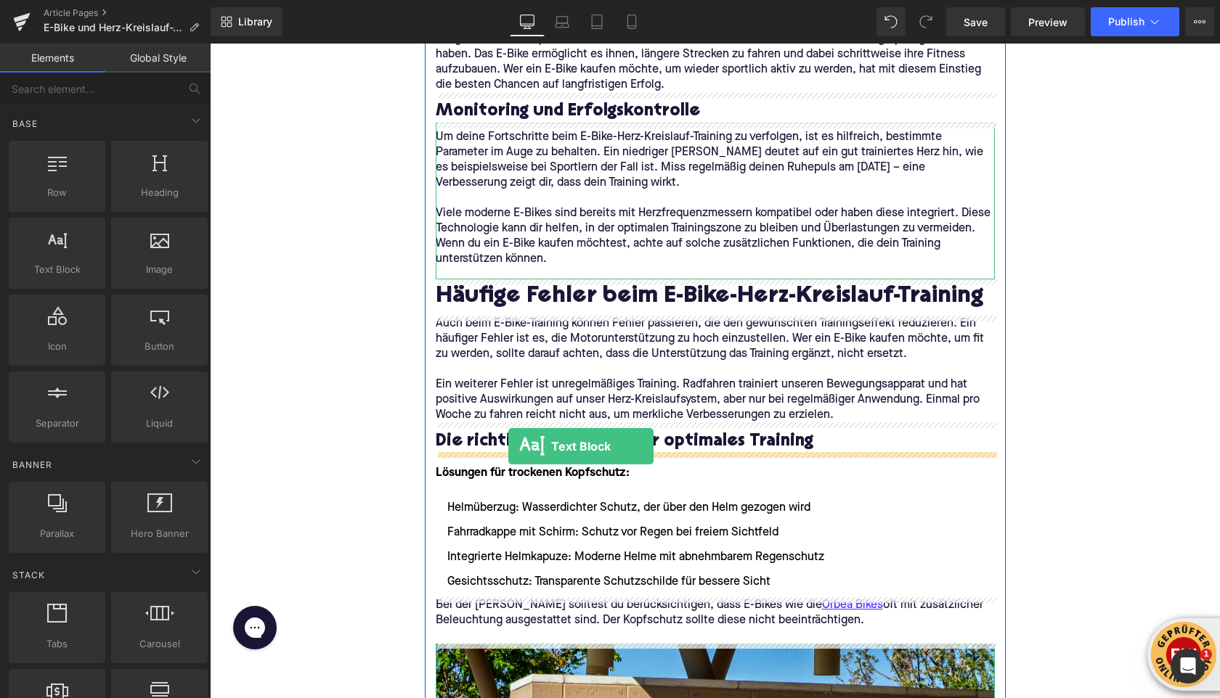
drag, startPoint x: 268, startPoint y: 287, endPoint x: 508, endPoint y: 444, distance: 287.3
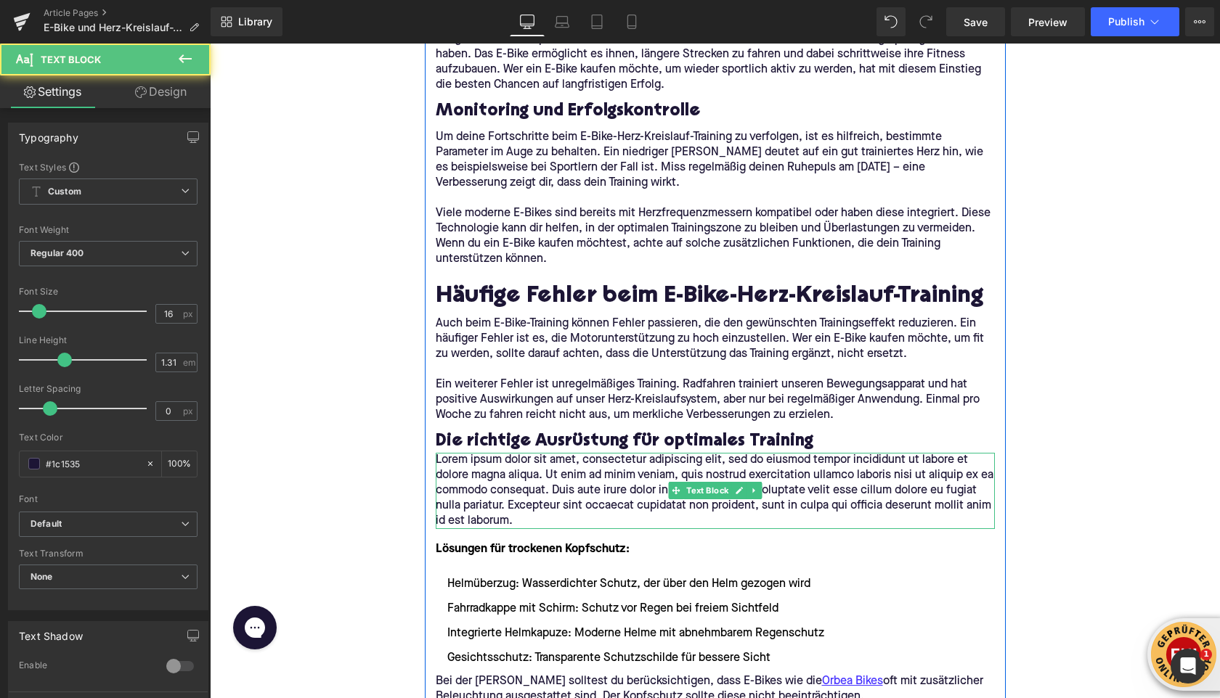
click at [497, 470] on p "Lorem ipsum dolor sit amet, consectetur adipiscing elit, sed do eiusmod tempor …" at bounding box center [715, 491] width 559 height 76
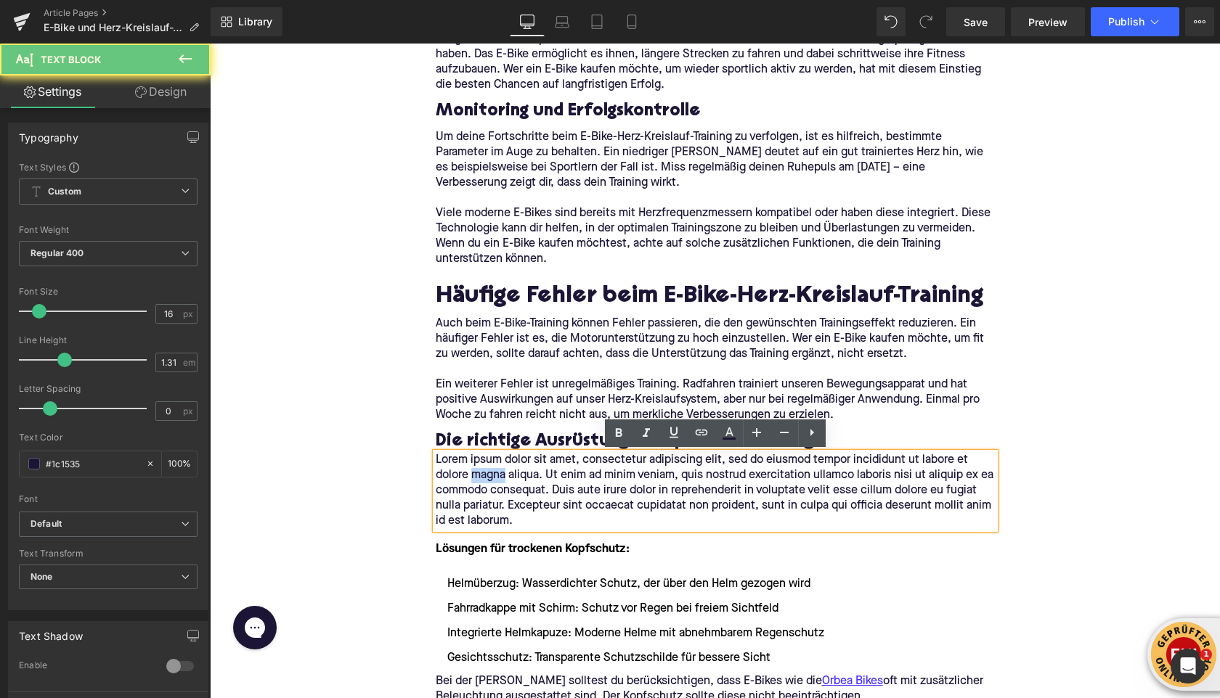
click at [497, 470] on p "Lorem ipsum dolor sit amet, consectetur adipiscing elit, sed do eiusmod tempor …" at bounding box center [715, 491] width 559 height 76
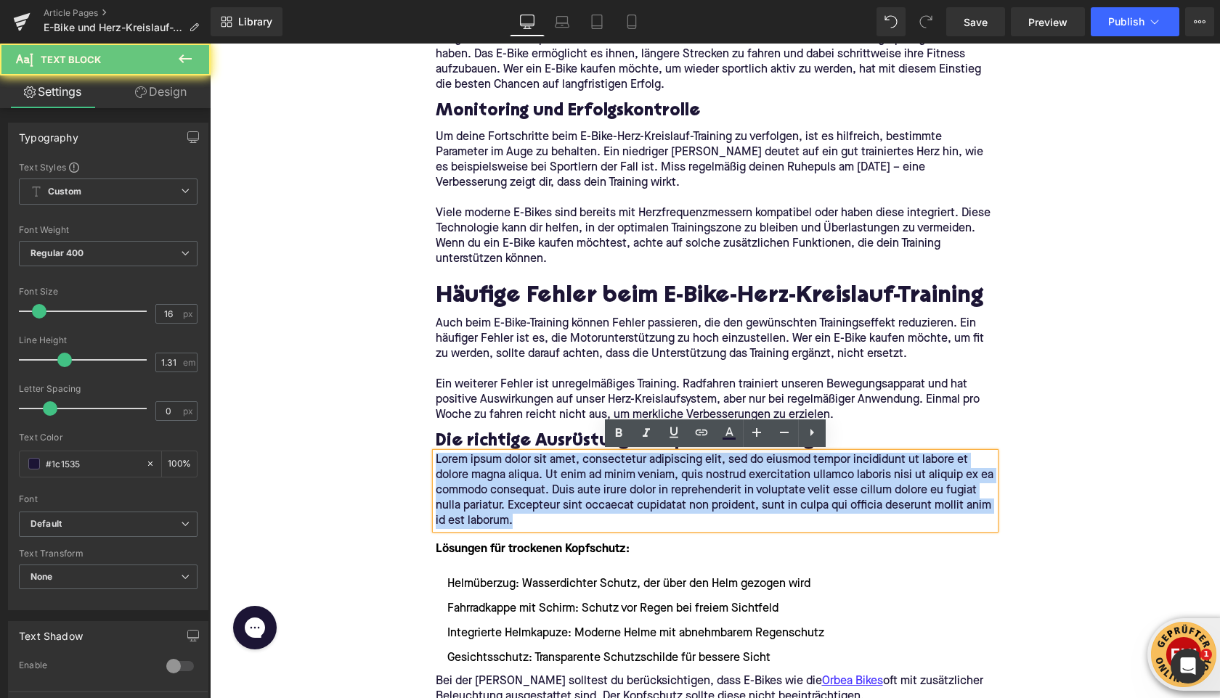
click at [497, 470] on p "Lorem ipsum dolor sit amet, consectetur adipiscing elit, sed do eiusmod tempor …" at bounding box center [715, 491] width 559 height 76
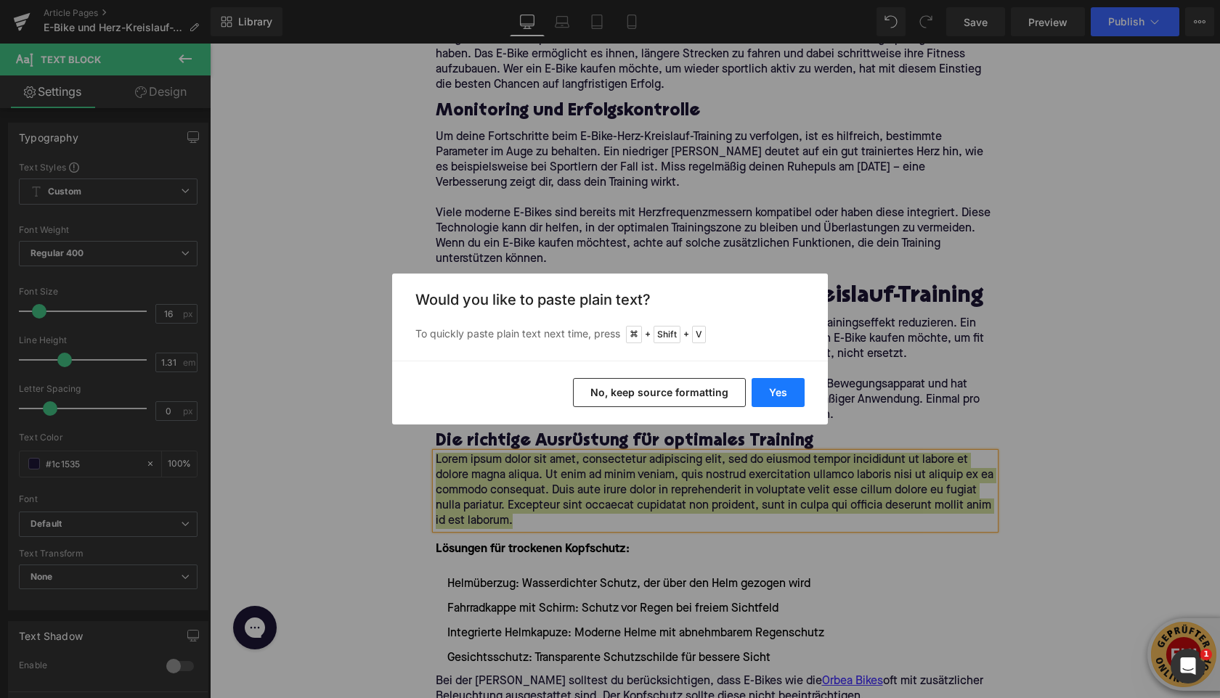
click at [762, 393] on button "Yes" at bounding box center [777, 392] width 53 height 29
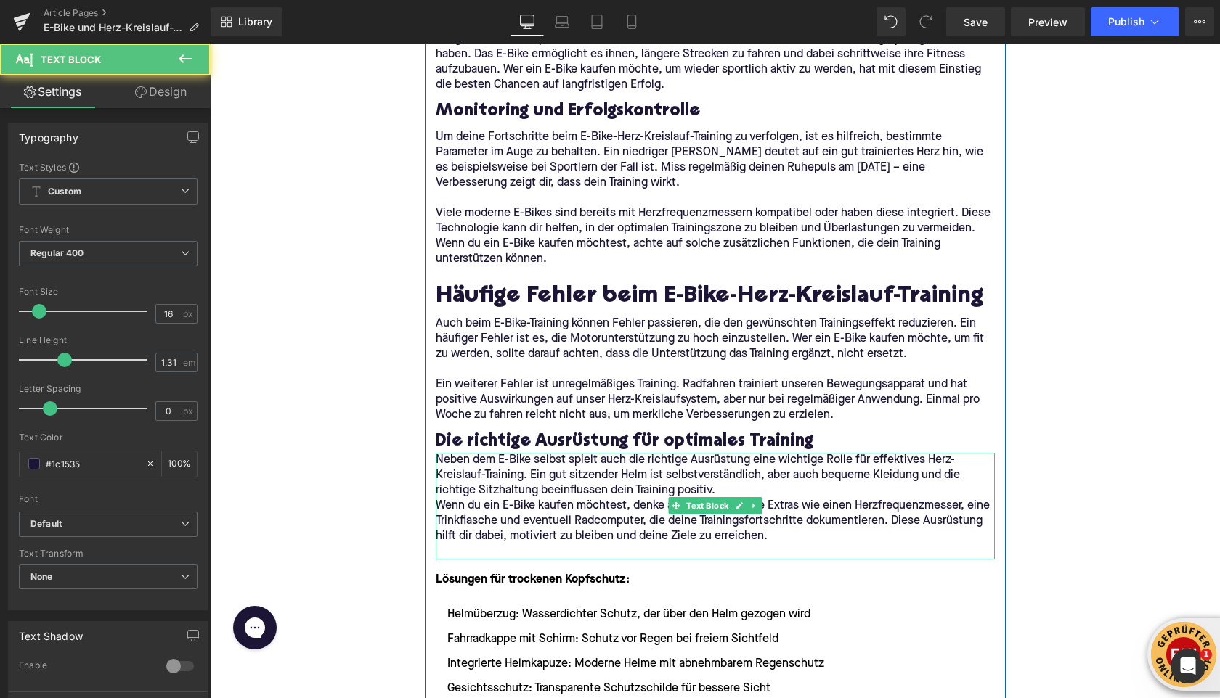
click at [738, 488] on p "Neben dem E-Bike selbst spielt auch die richtige Ausrüstung eine wichtige Rolle…" at bounding box center [715, 476] width 559 height 46
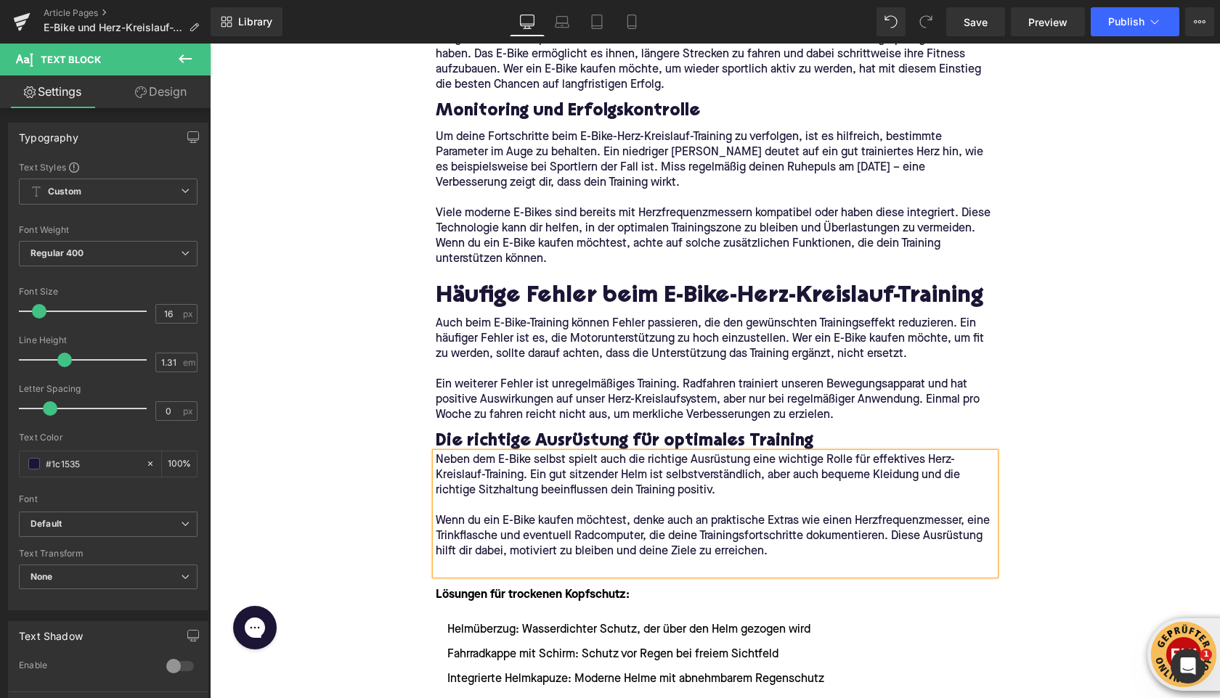
click at [542, 570] on p at bounding box center [715, 567] width 559 height 15
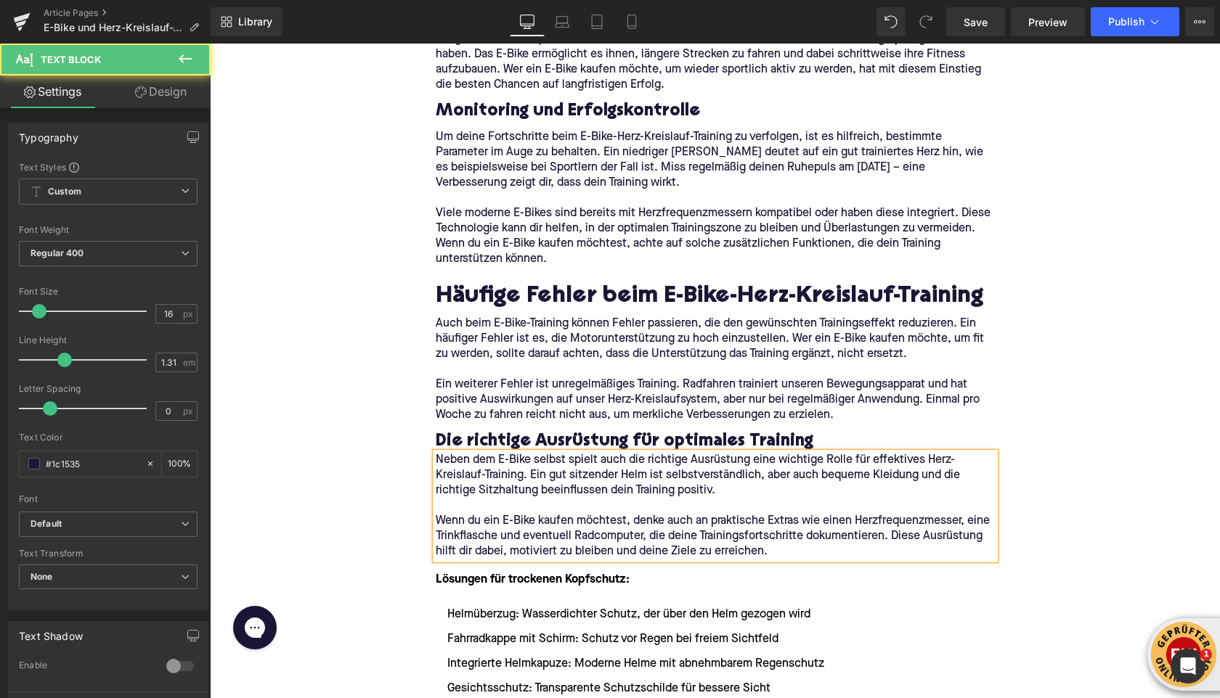
click at [361, 507] on div "Home / E-Bike und Herz-Kreislauf-Training: So profitierst du gesundheitlich Bre…" at bounding box center [715, 429] width 1010 height 5652
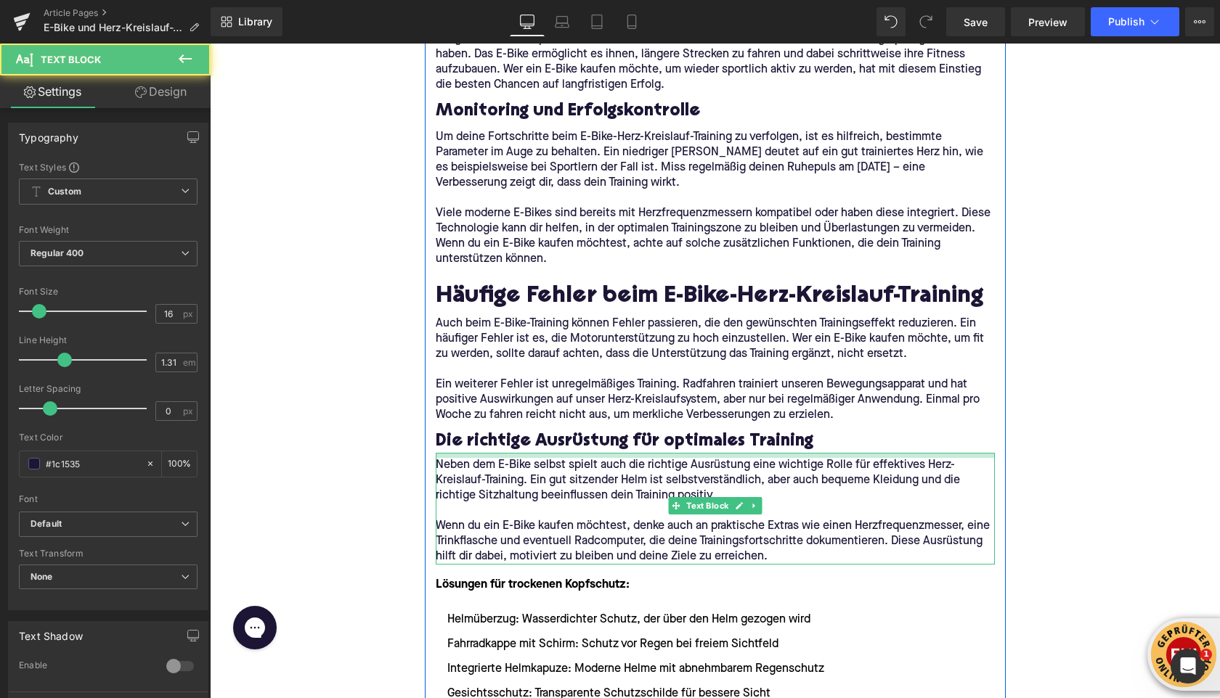
click at [444, 461] on div "Neben dem E-Bike selbst spielt auch die richtige Ausrüstung eine wichtige Rolle…" at bounding box center [715, 509] width 559 height 112
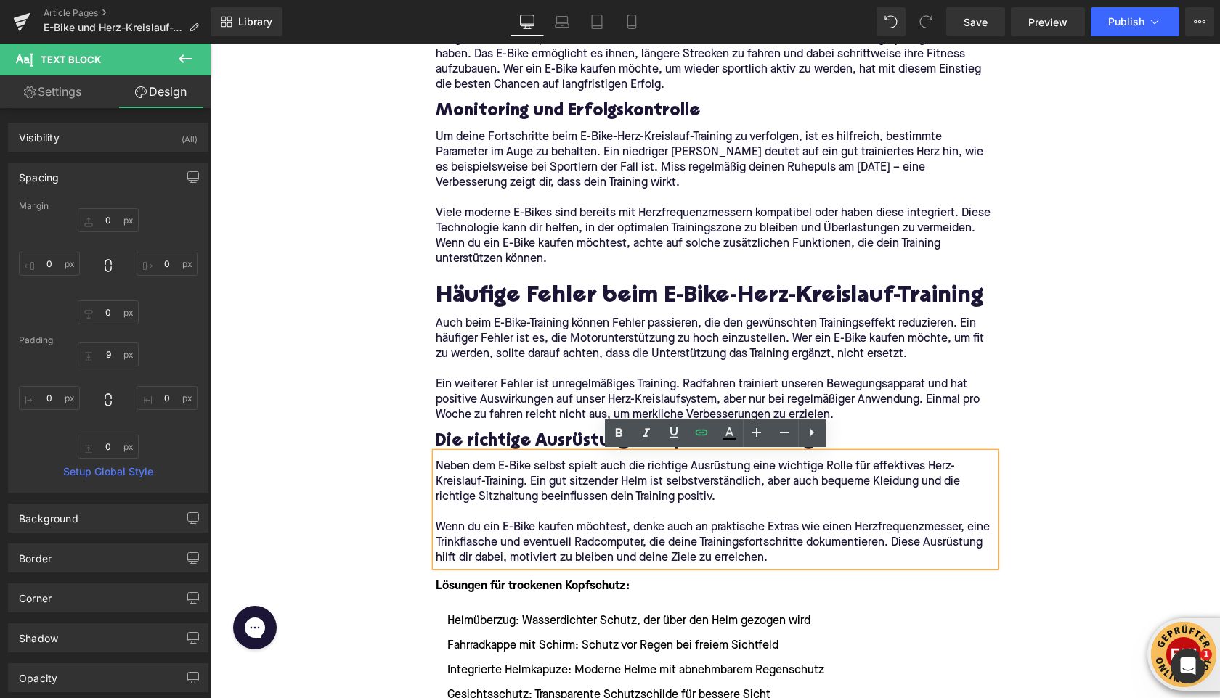
scroll to position [2598, 0]
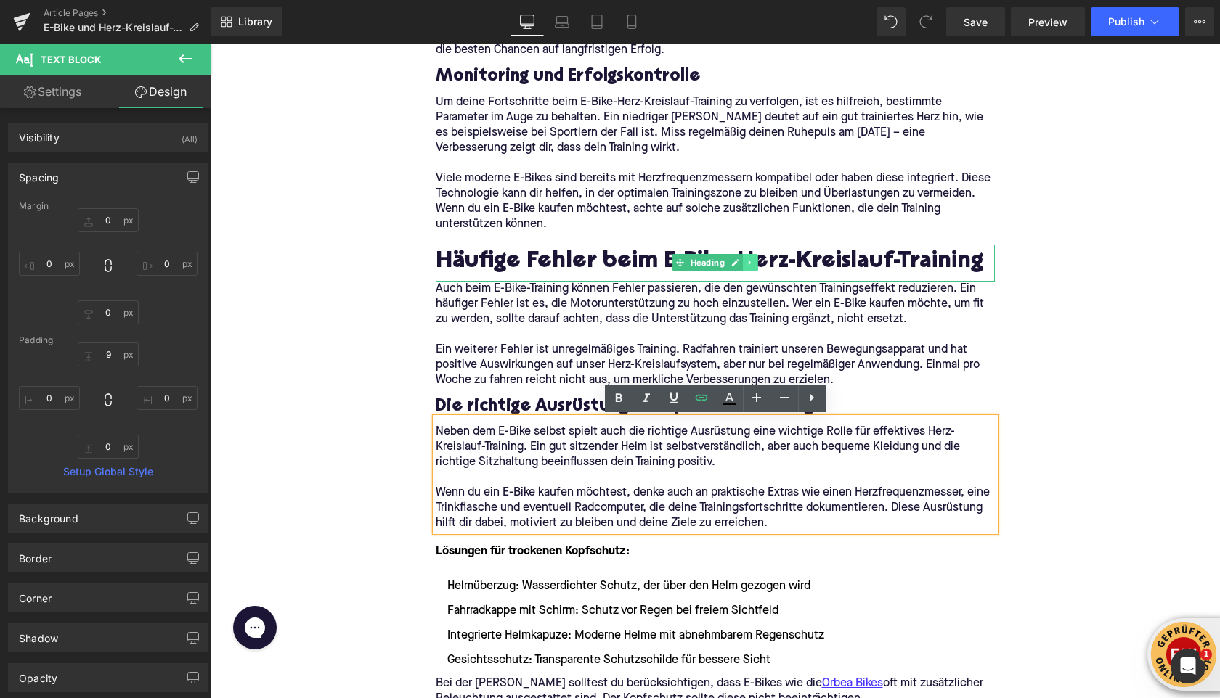
click at [751, 261] on icon at bounding box center [750, 262] width 8 height 9
click at [744, 261] on icon at bounding box center [742, 262] width 8 height 9
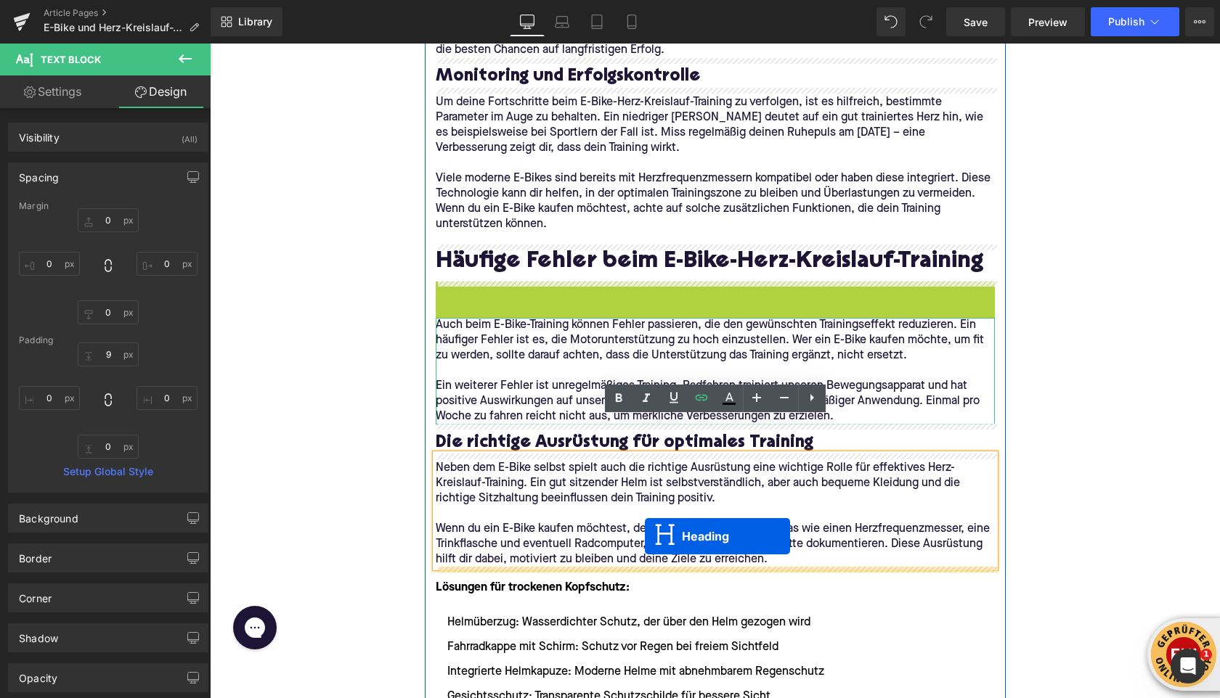
drag, startPoint x: 676, startPoint y: 303, endPoint x: 644, endPoint y: 537, distance: 236.7
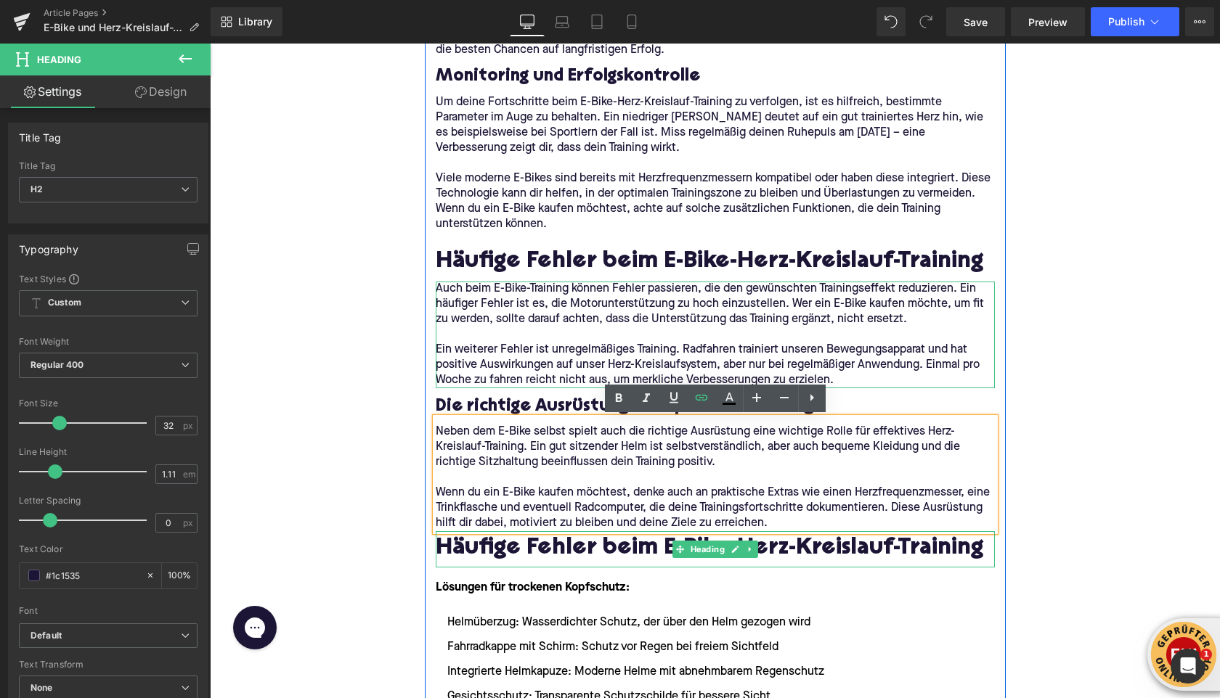
click at [521, 552] on h2 "Häufige Fehler beim E-Bike-Herz-Kreislauf-Training" at bounding box center [715, 550] width 559 height 26
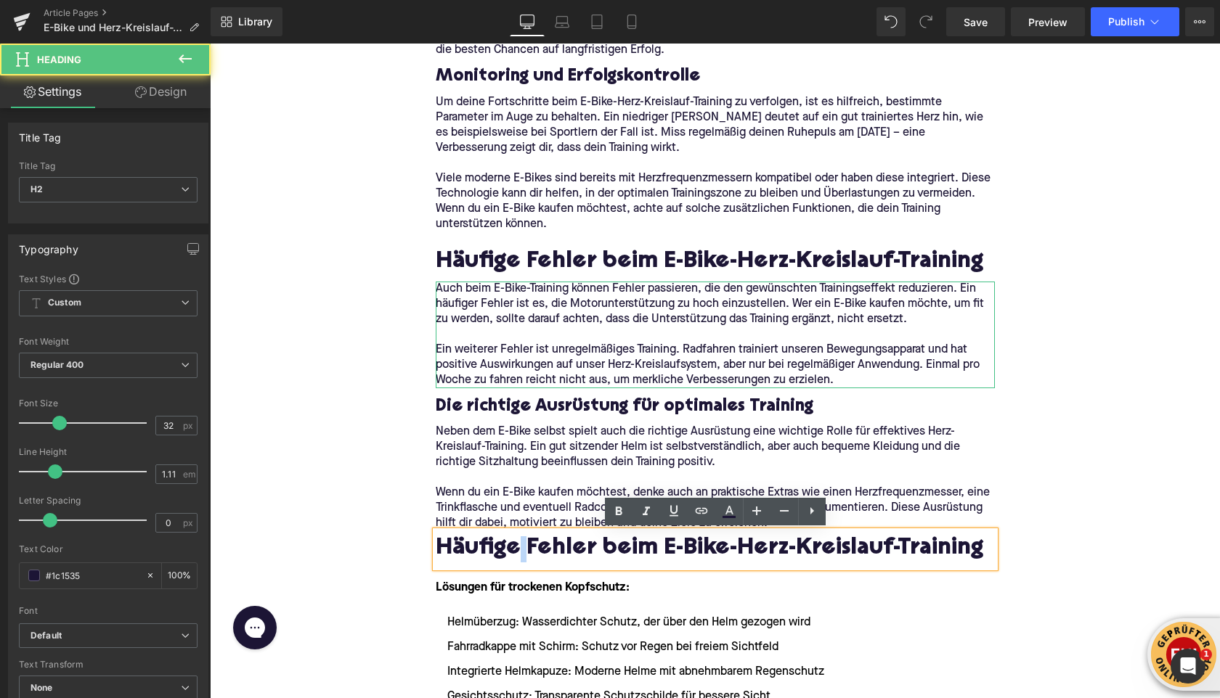
click at [521, 552] on h2 "Häufige Fehler beim E-Bike-Herz-Kreislauf-Training" at bounding box center [715, 550] width 559 height 26
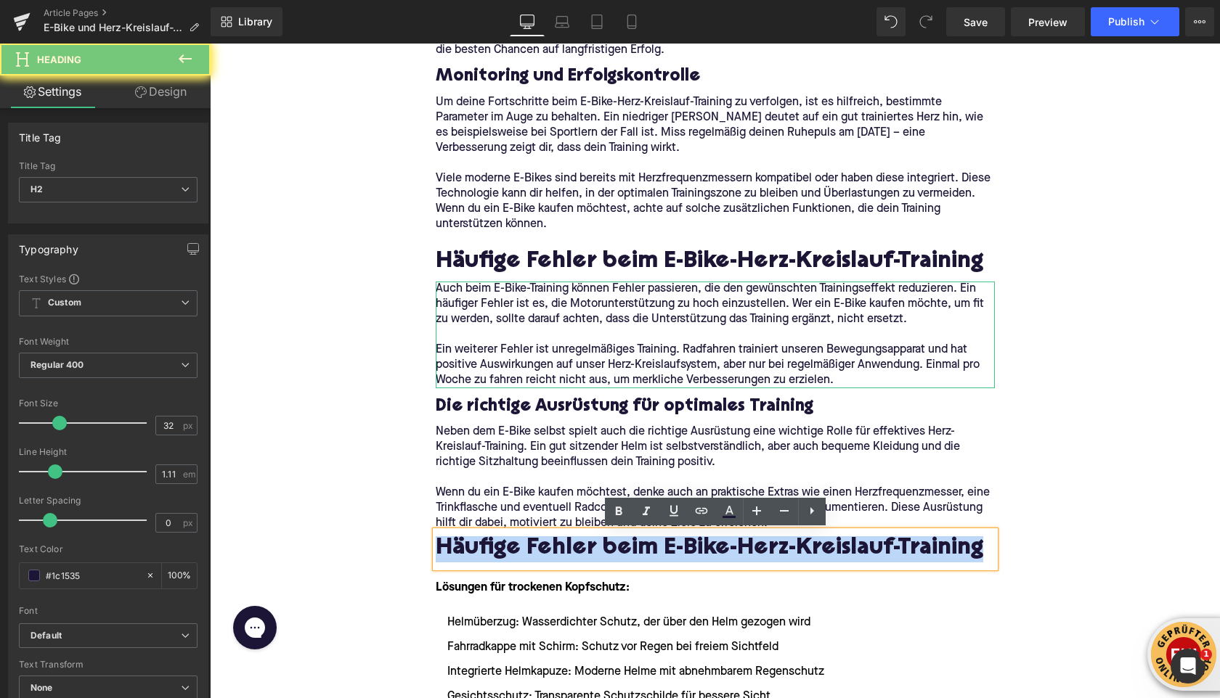
click at [521, 552] on h2 "Häufige Fehler beim E-Bike-Herz-Kreislauf-Training" at bounding box center [715, 550] width 559 height 26
paste div
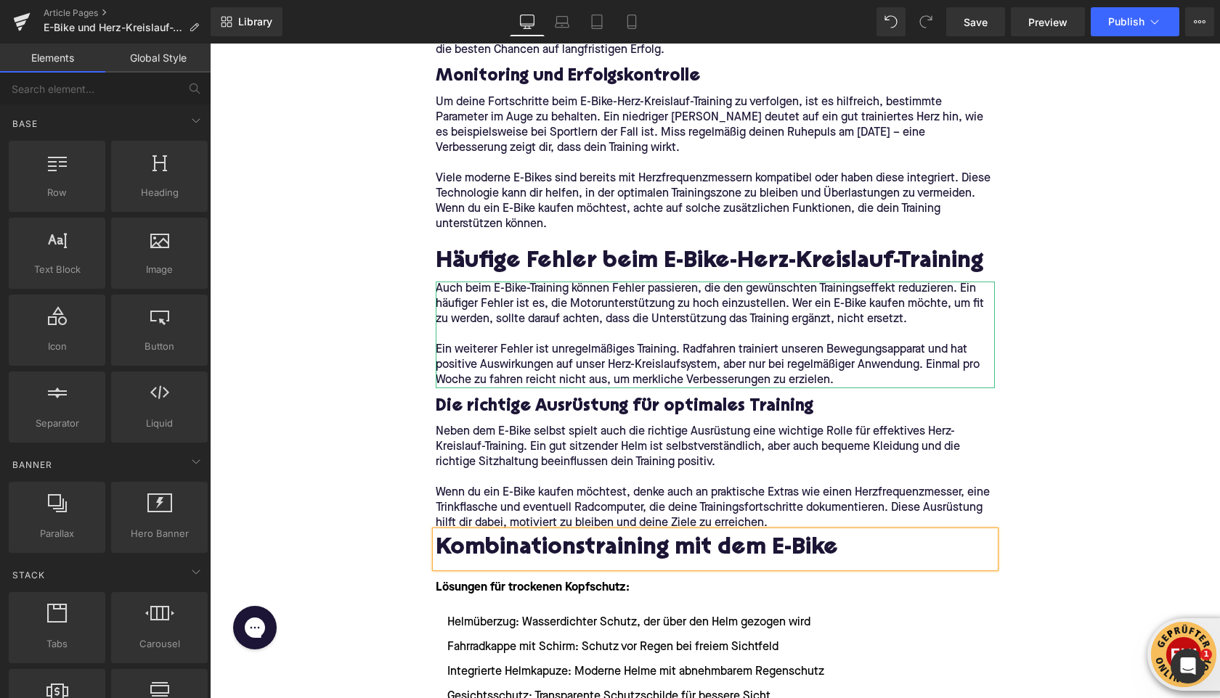
click at [388, 517] on div "Home / E-Bike und Herz-Kreislauf-Training: So profitierst du gesundheitlich Bre…" at bounding box center [715, 416] width 1010 height 5695
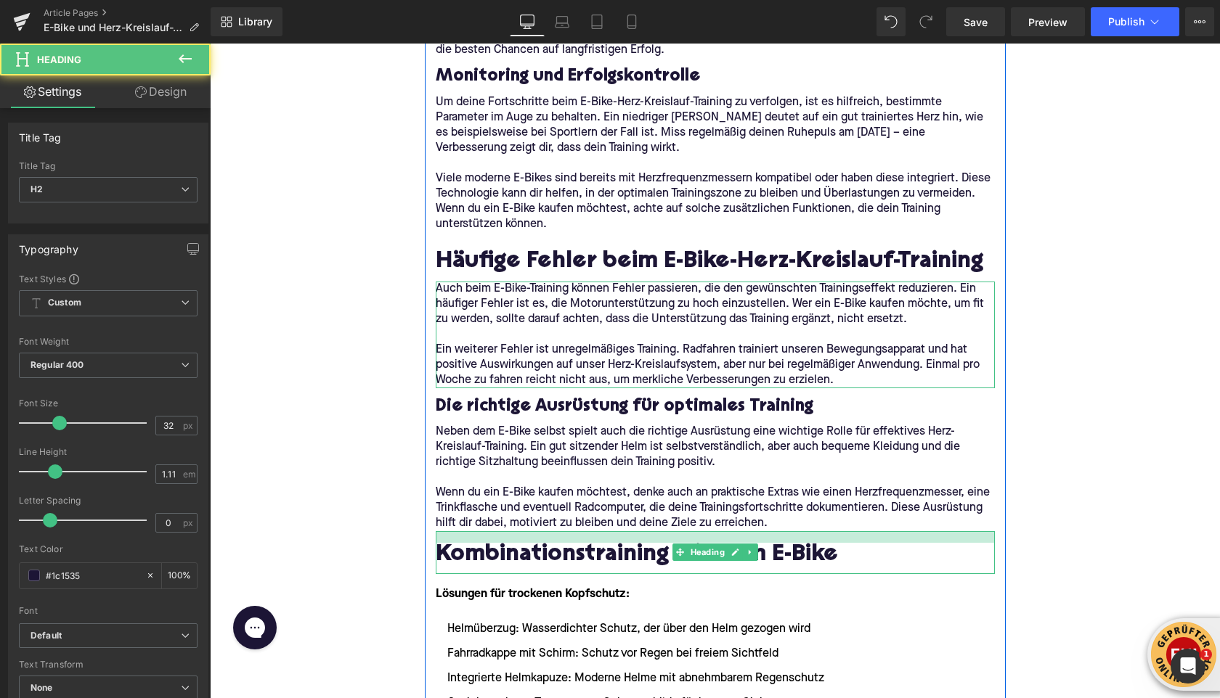
drag, startPoint x: 457, startPoint y: 532, endPoint x: 389, endPoint y: 515, distance: 70.3
click at [454, 539] on div at bounding box center [715, 537] width 559 height 12
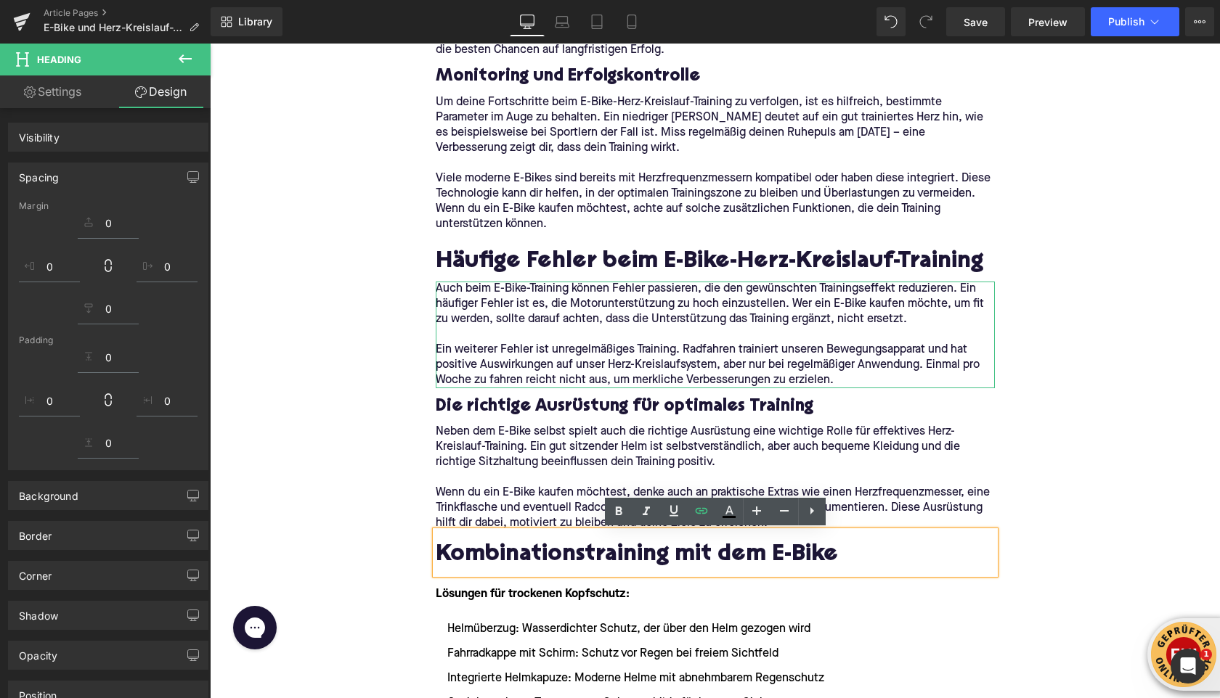
click at [386, 514] on div "Home / E-Bike und Herz-Kreislauf-Training: So profitierst du gesundheitlich Bre…" at bounding box center [715, 419] width 1010 height 5701
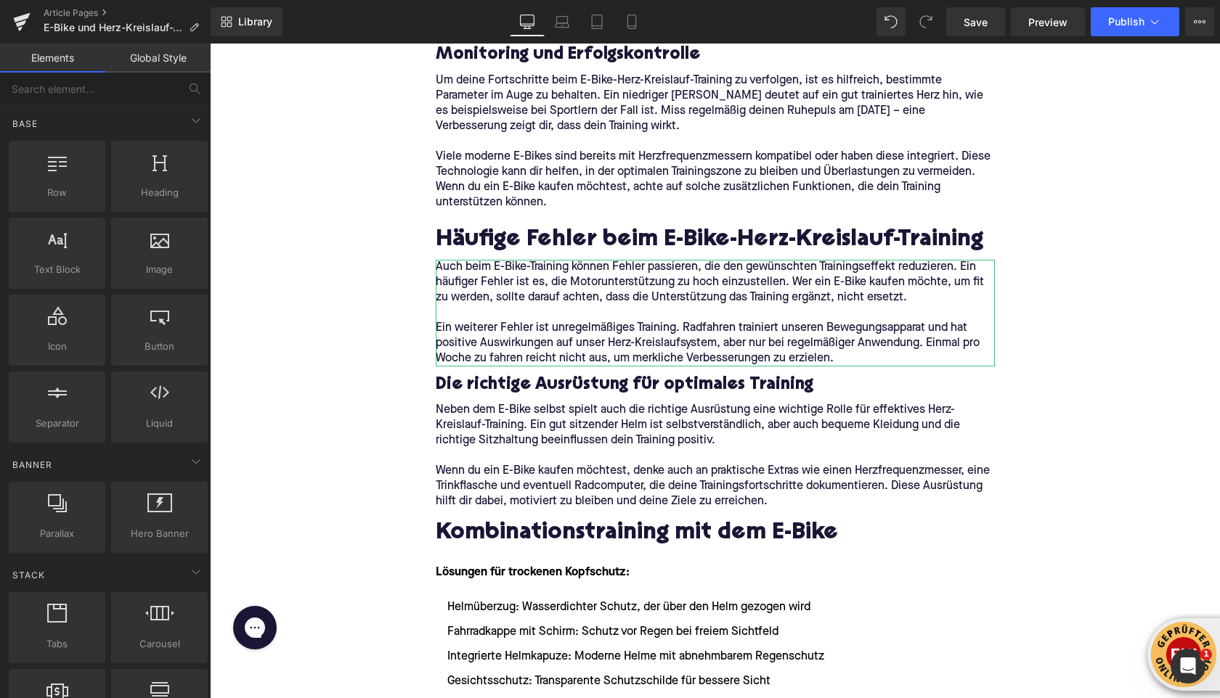
scroll to position [2642, 0]
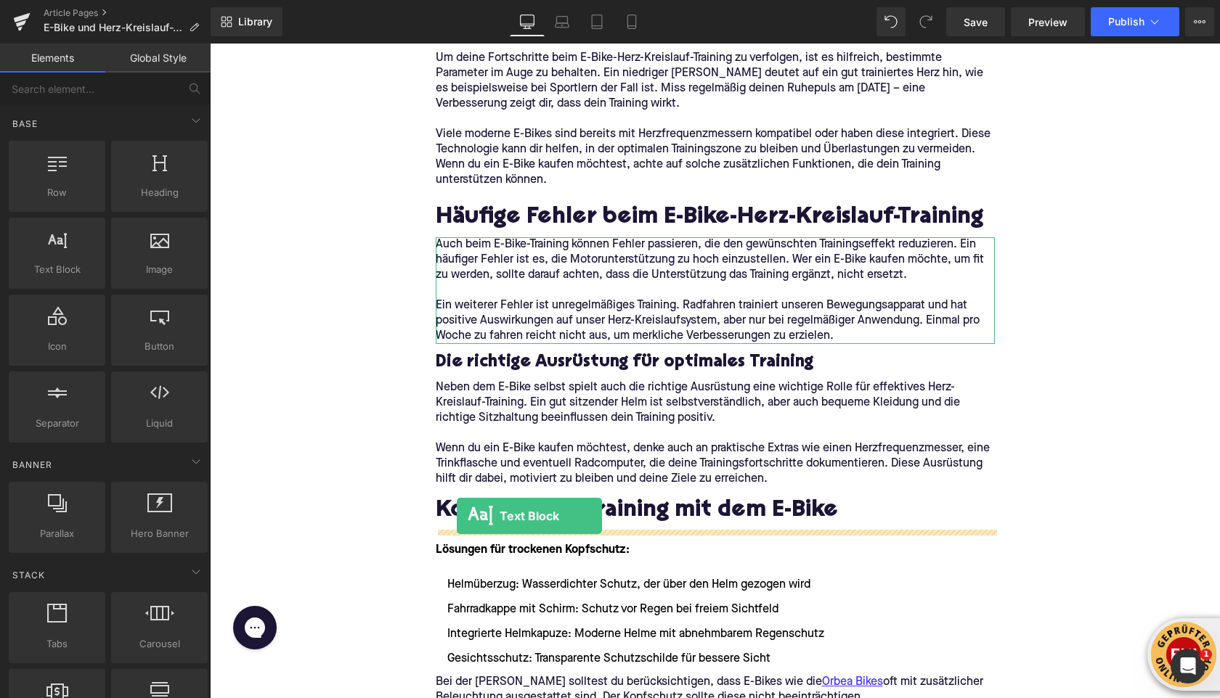
drag, startPoint x: 249, startPoint y: 315, endPoint x: 457, endPoint y: 516, distance: 289.1
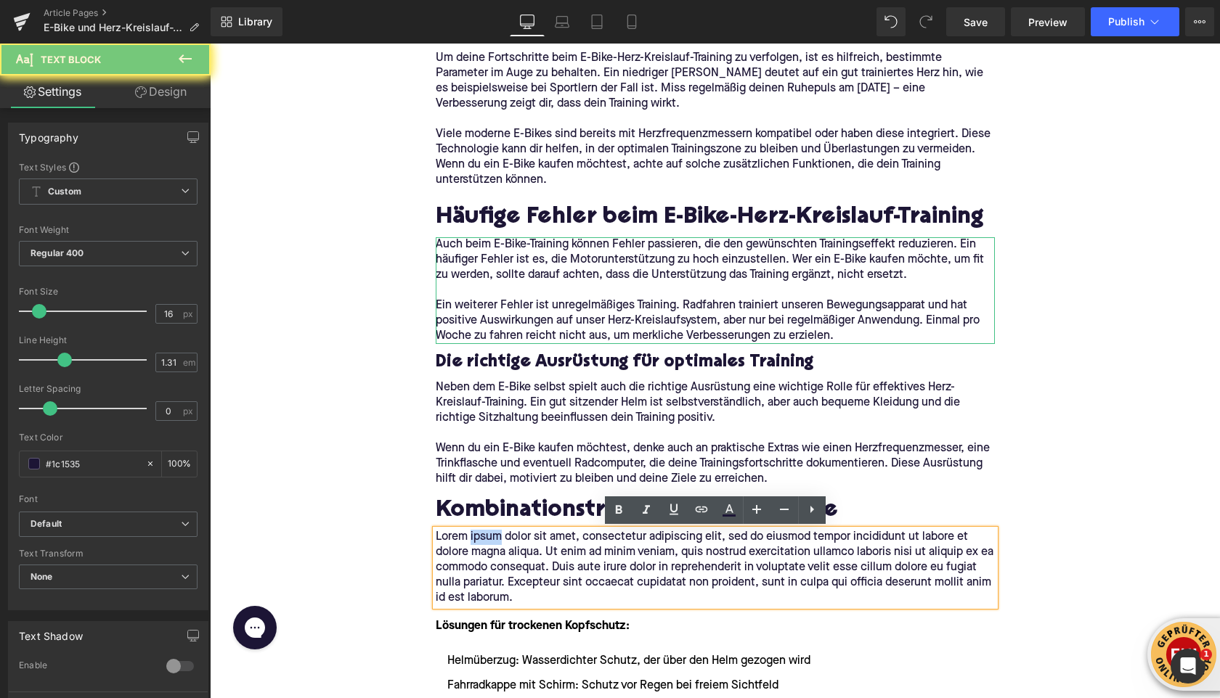
click at [477, 538] on p "Lorem ipsum dolor sit amet, consectetur adipiscing elit, sed do eiusmod tempor …" at bounding box center [715, 568] width 559 height 76
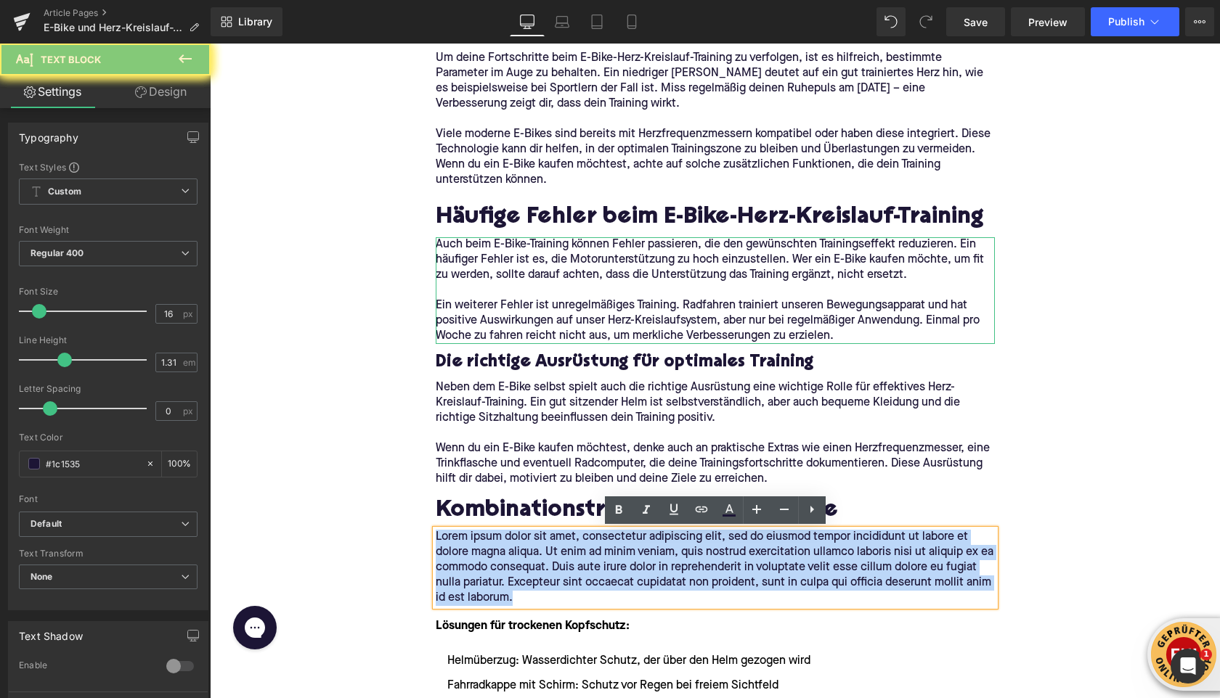
click at [477, 538] on p "Lorem ipsum dolor sit amet, consectetur adipiscing elit, sed do eiusmod tempor …" at bounding box center [715, 568] width 559 height 76
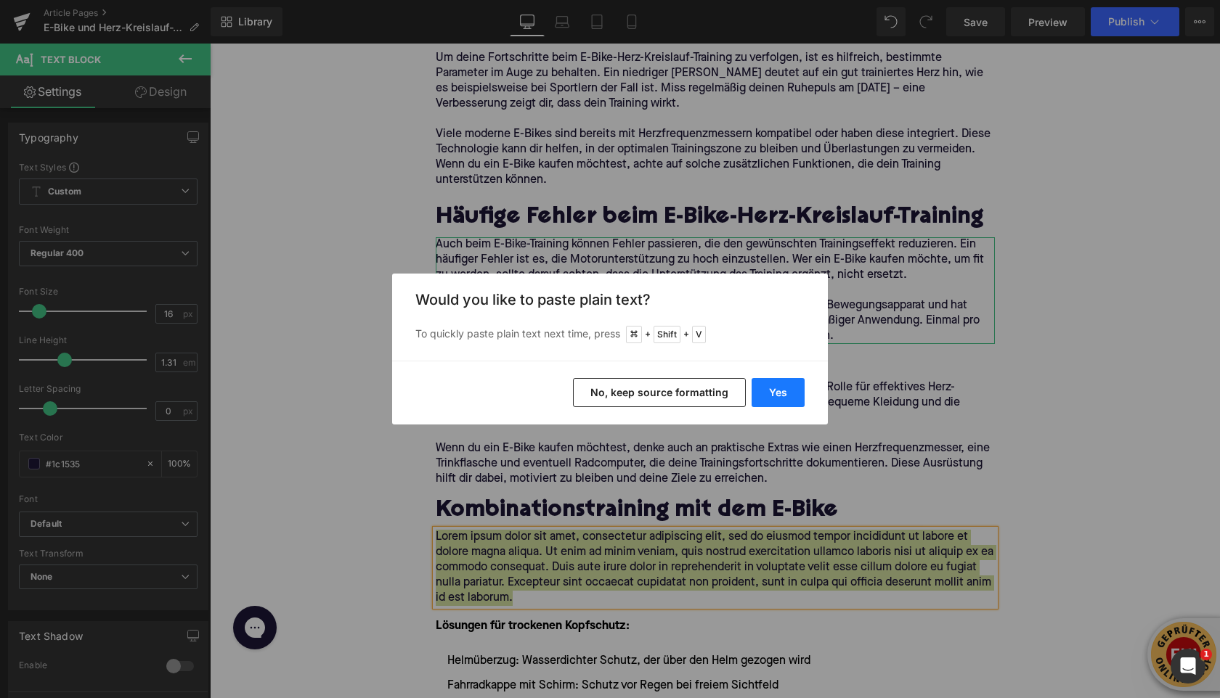
click at [766, 397] on button "Yes" at bounding box center [777, 392] width 53 height 29
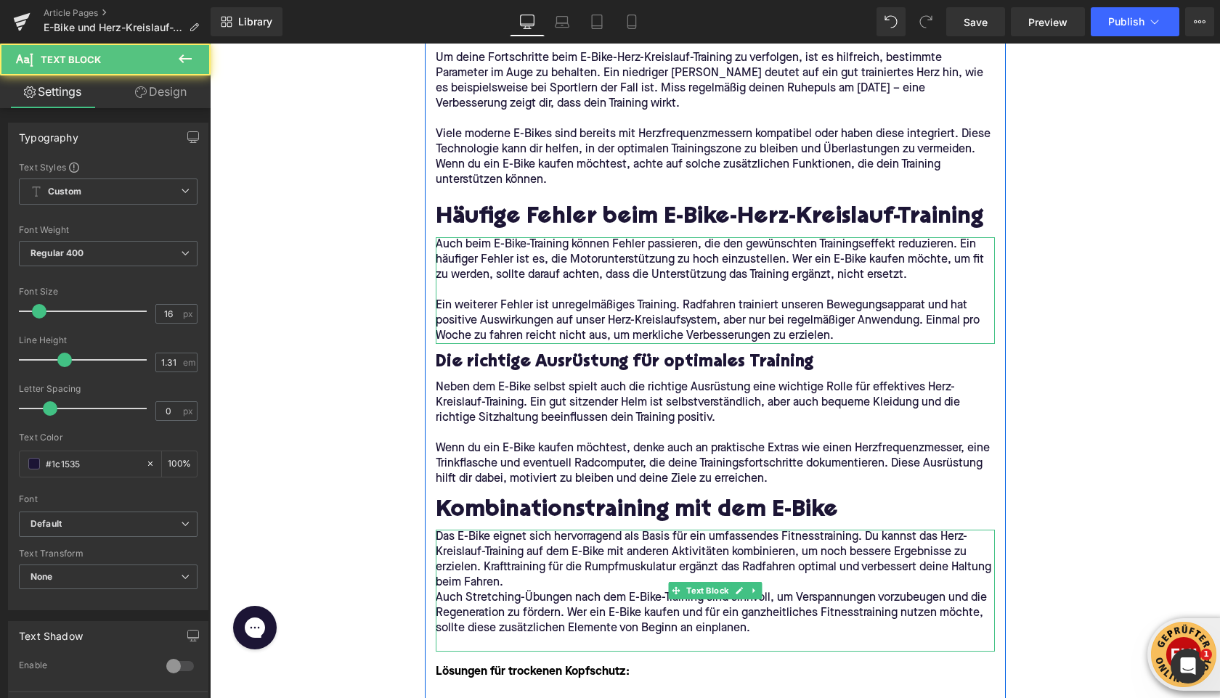
click at [562, 586] on p "Das E-Bike eignet sich hervorragend als Basis für ein umfassendes Fitnesstraini…" at bounding box center [715, 560] width 559 height 61
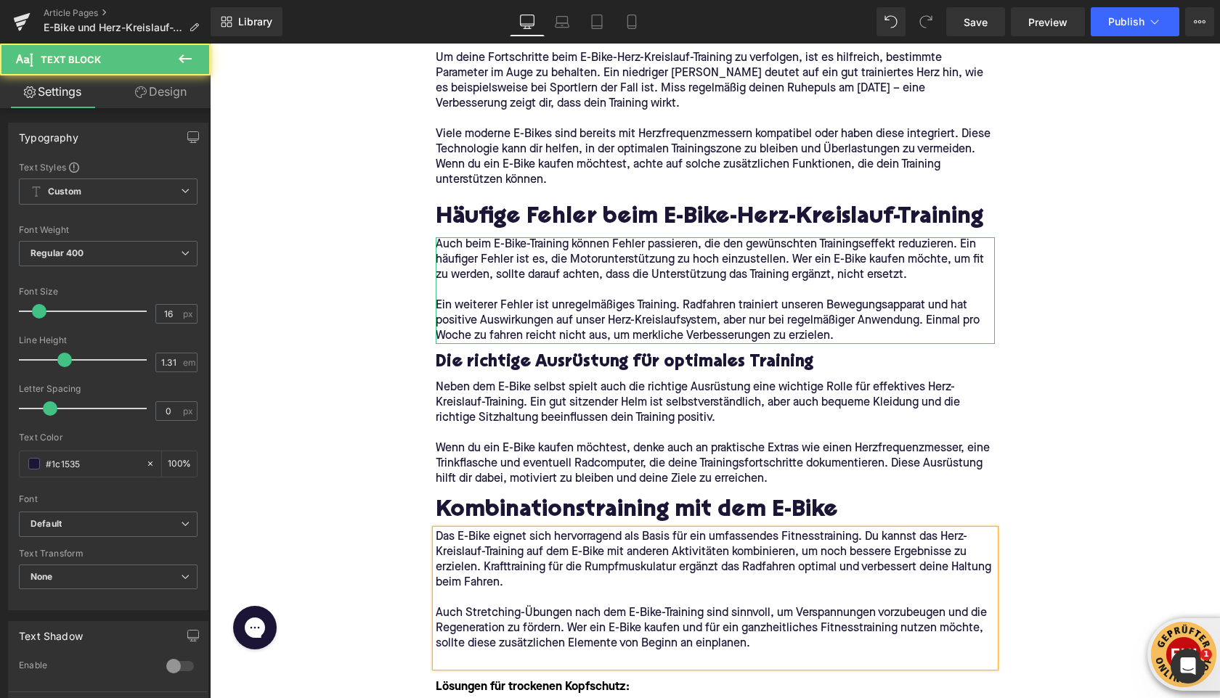
click at [445, 661] on p at bounding box center [715, 659] width 559 height 15
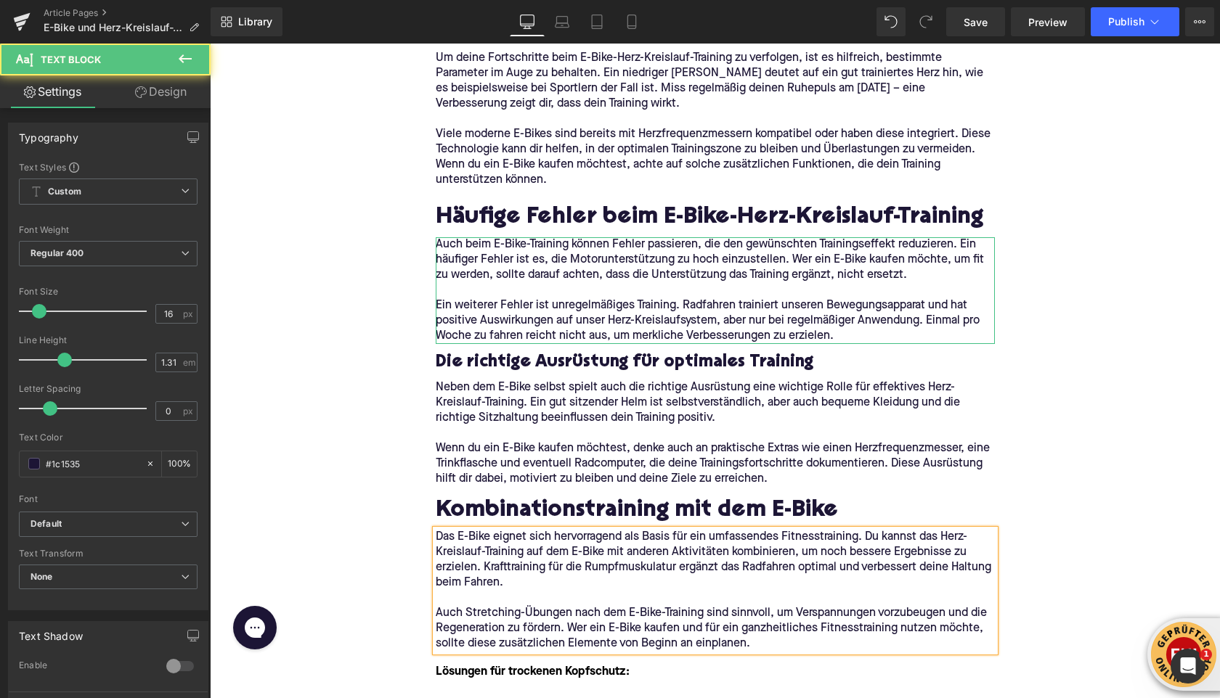
click at [380, 600] on div "Home / E-Bike und Herz-Kreislauf-Training: So profitierst du gesundheitlich Bre…" at bounding box center [715, 435] width 1010 height 5823
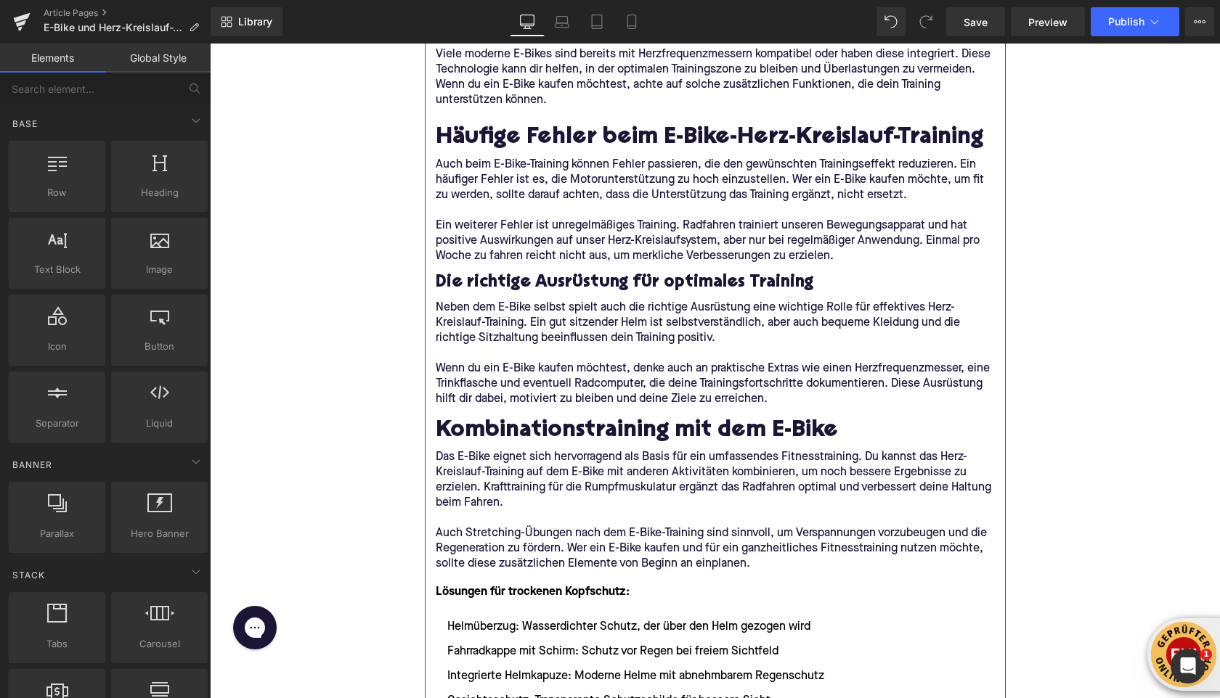
scroll to position [2746, 0]
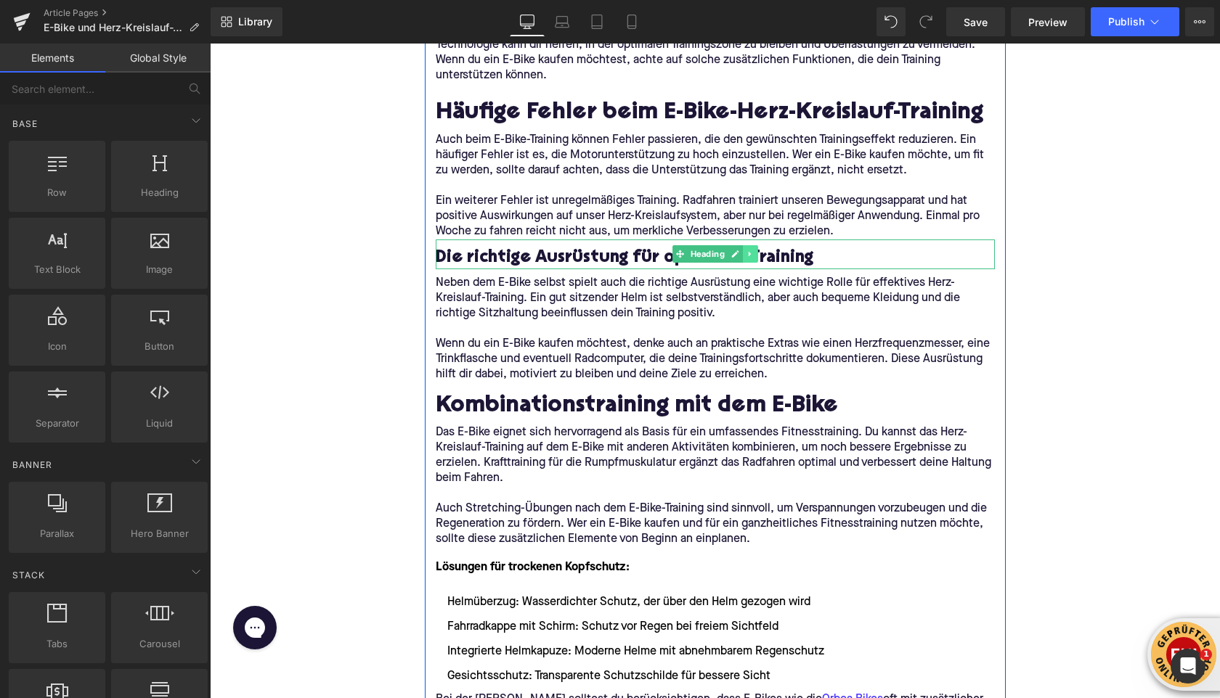
click at [750, 258] on icon at bounding box center [750, 254] width 8 height 9
click at [744, 256] on icon at bounding box center [742, 254] width 8 height 9
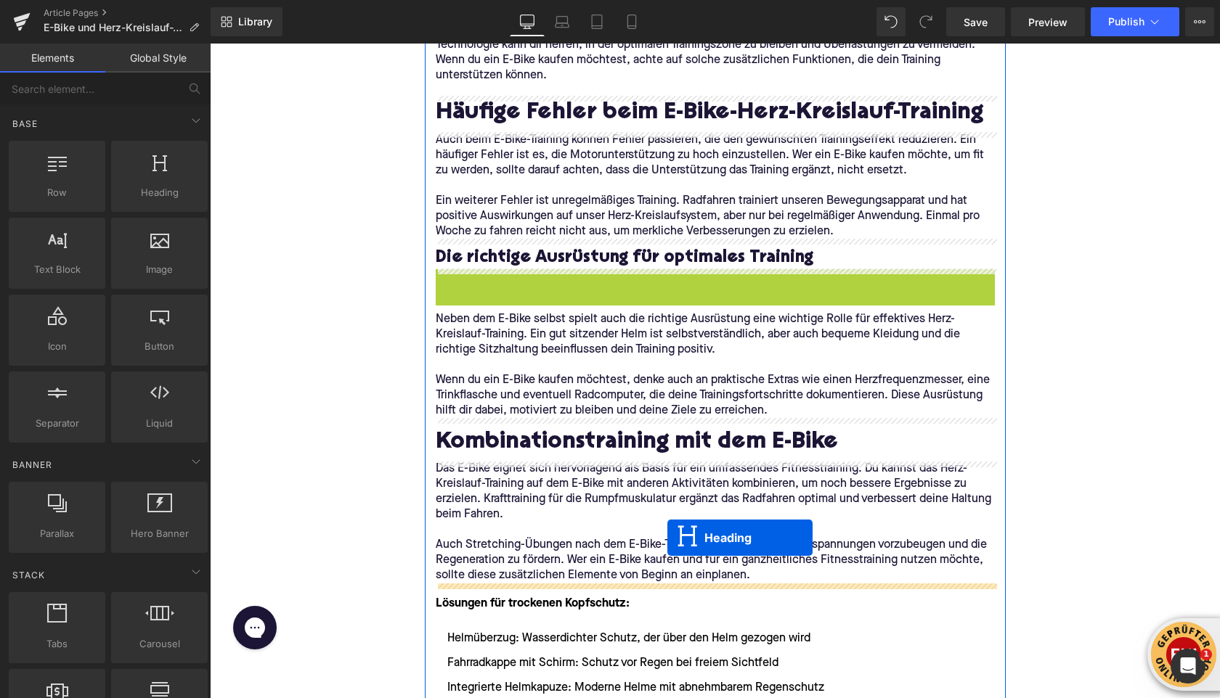
drag, startPoint x: 683, startPoint y: 282, endPoint x: 666, endPoint y: 539, distance: 257.5
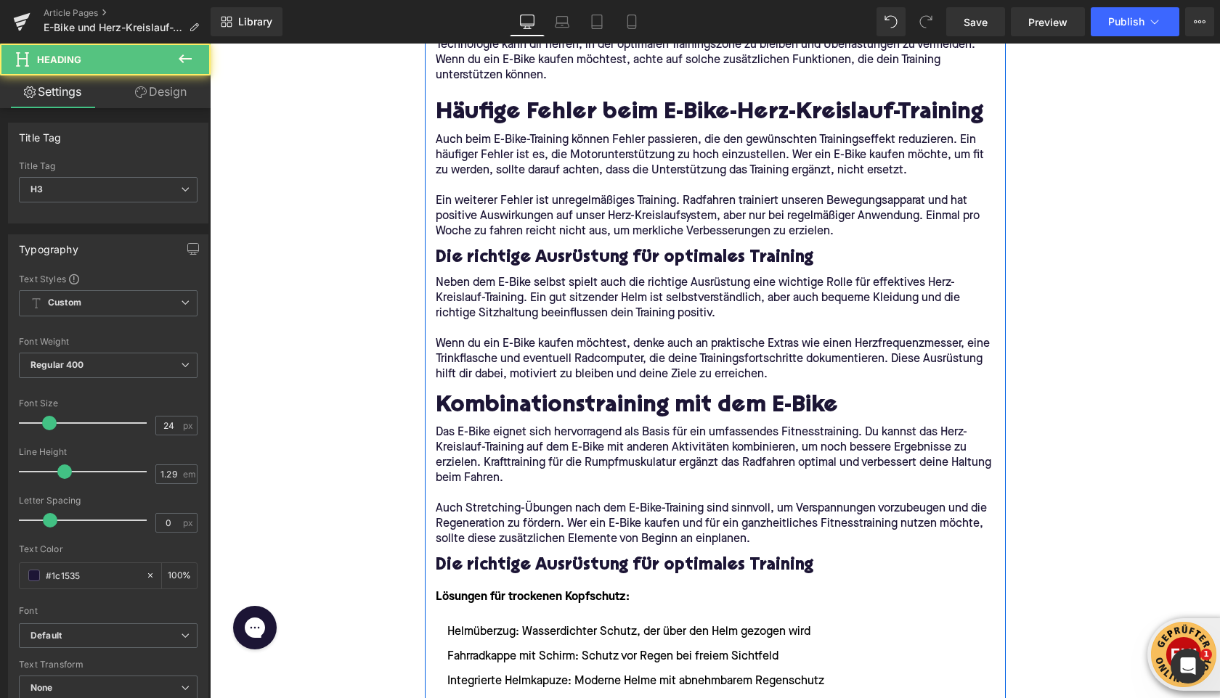
click at [523, 572] on h3 "Die richtige Ausrüstung für optimales Training" at bounding box center [715, 566] width 559 height 23
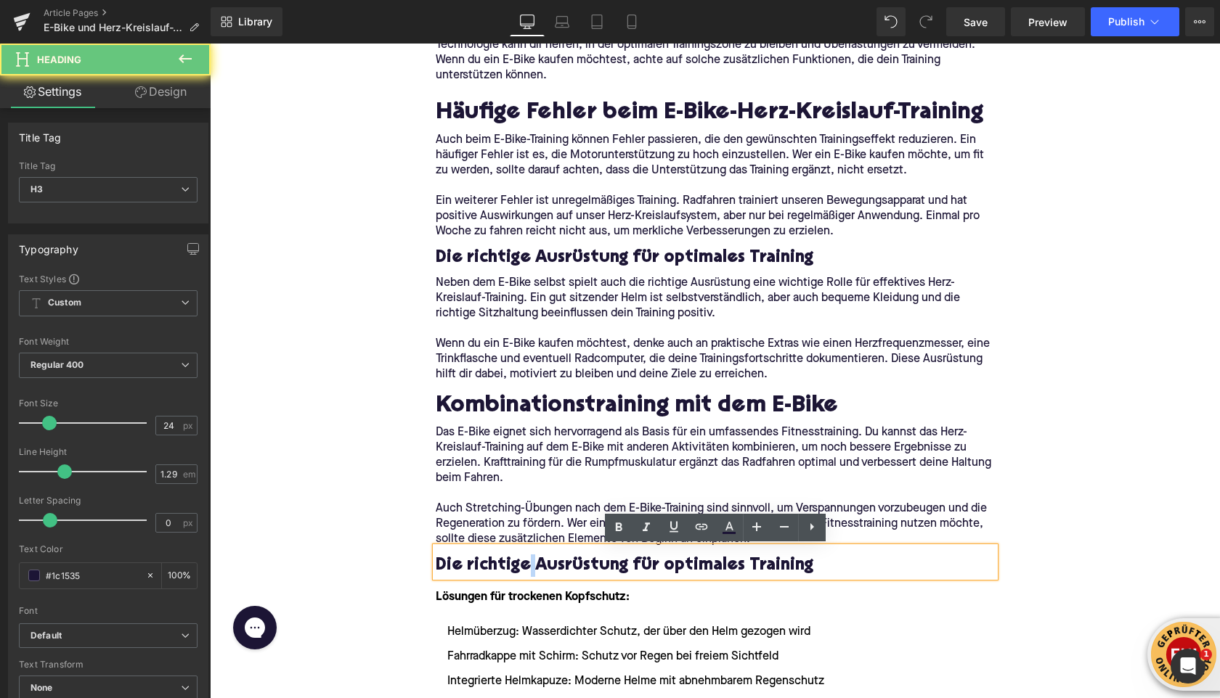
click at [523, 572] on h3 "Die richtige Ausrüstung für optimales Training" at bounding box center [715, 566] width 559 height 23
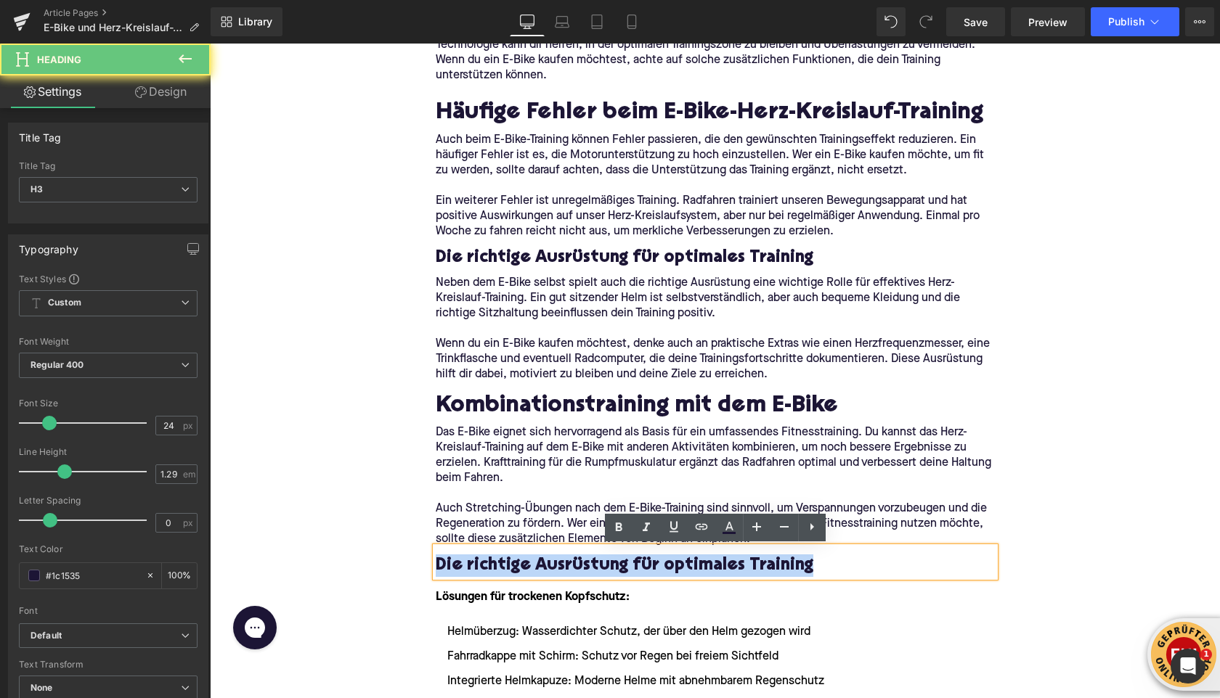
click at [523, 572] on h3 "Die richtige Ausrüstung für optimales Training" at bounding box center [715, 566] width 559 height 23
paste div
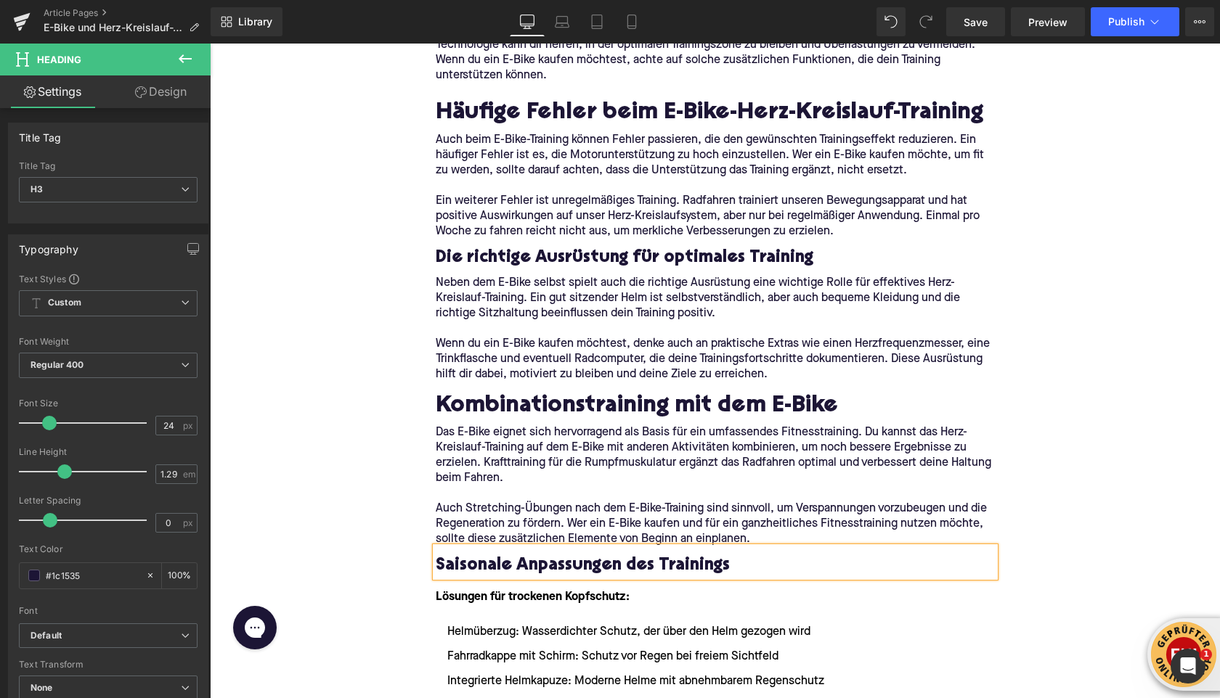
click at [361, 507] on div "Home / E-Bike und Herz-Kreislauf-Training: So profitierst du gesundheitlich Bre…" at bounding box center [715, 346] width 1010 height 5853
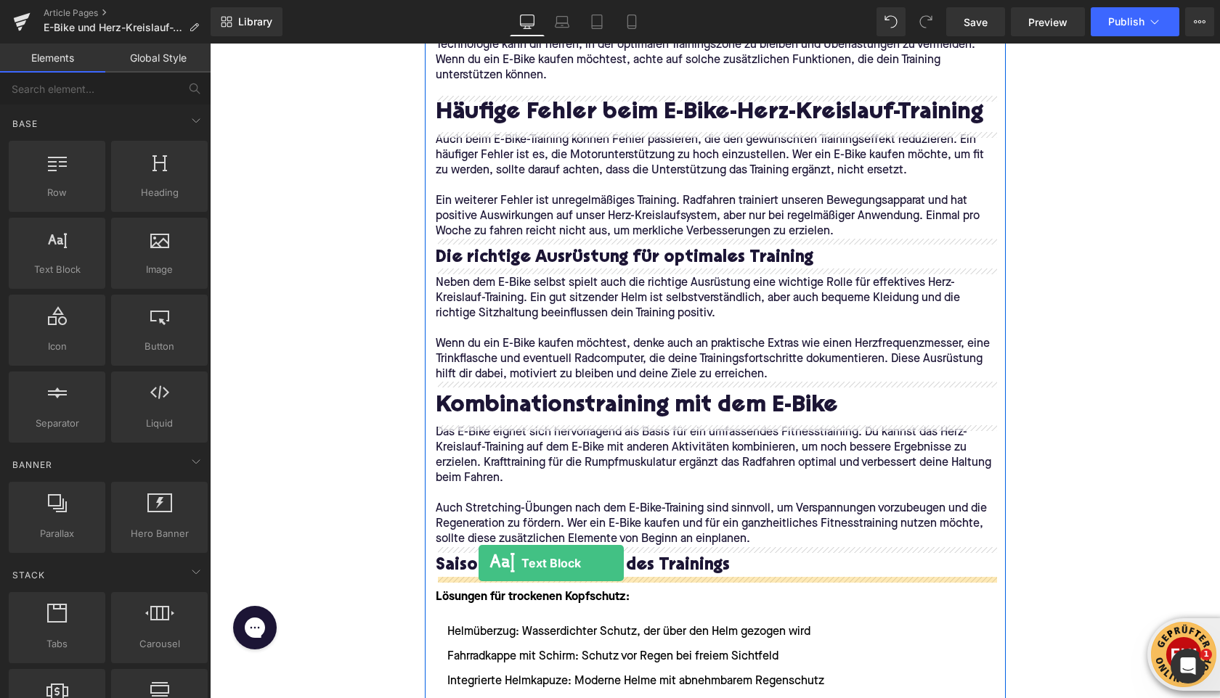
drag, startPoint x: 269, startPoint y: 323, endPoint x: 478, endPoint y: 563, distance: 318.5
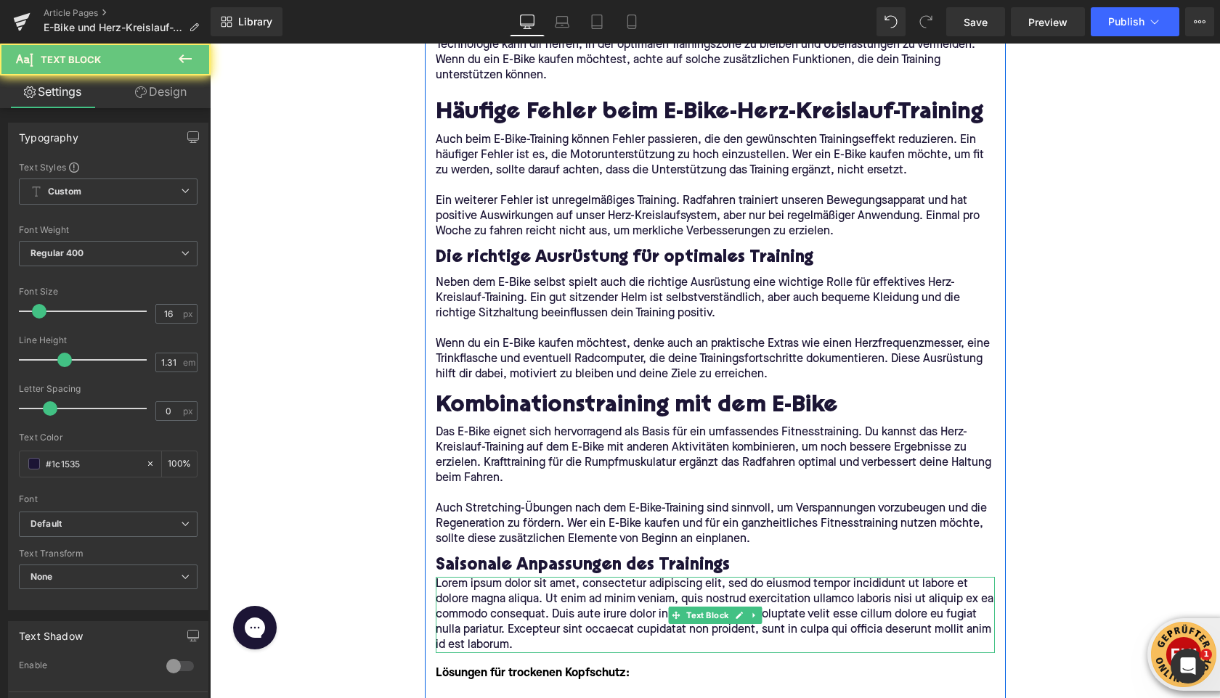
click at [494, 604] on p "Lorem ipsum dolor sit amet, consectetur adipiscing elit, sed do eiusmod tempor …" at bounding box center [715, 615] width 559 height 76
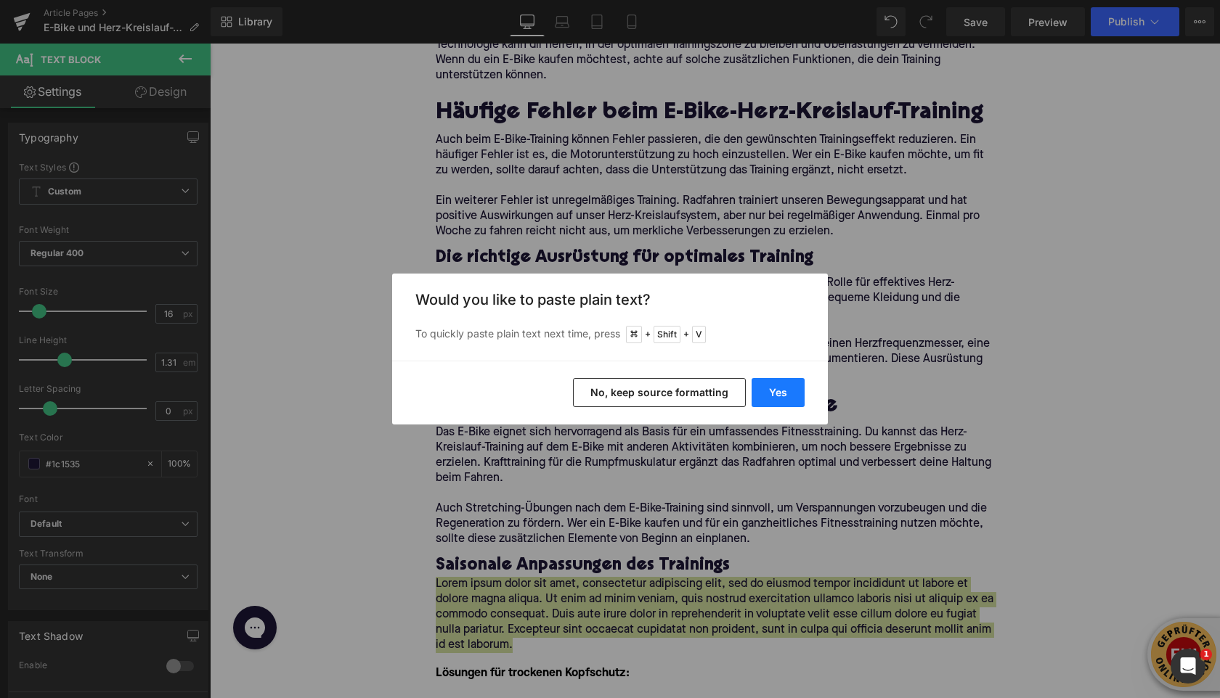
click at [779, 390] on button "Yes" at bounding box center [777, 392] width 53 height 29
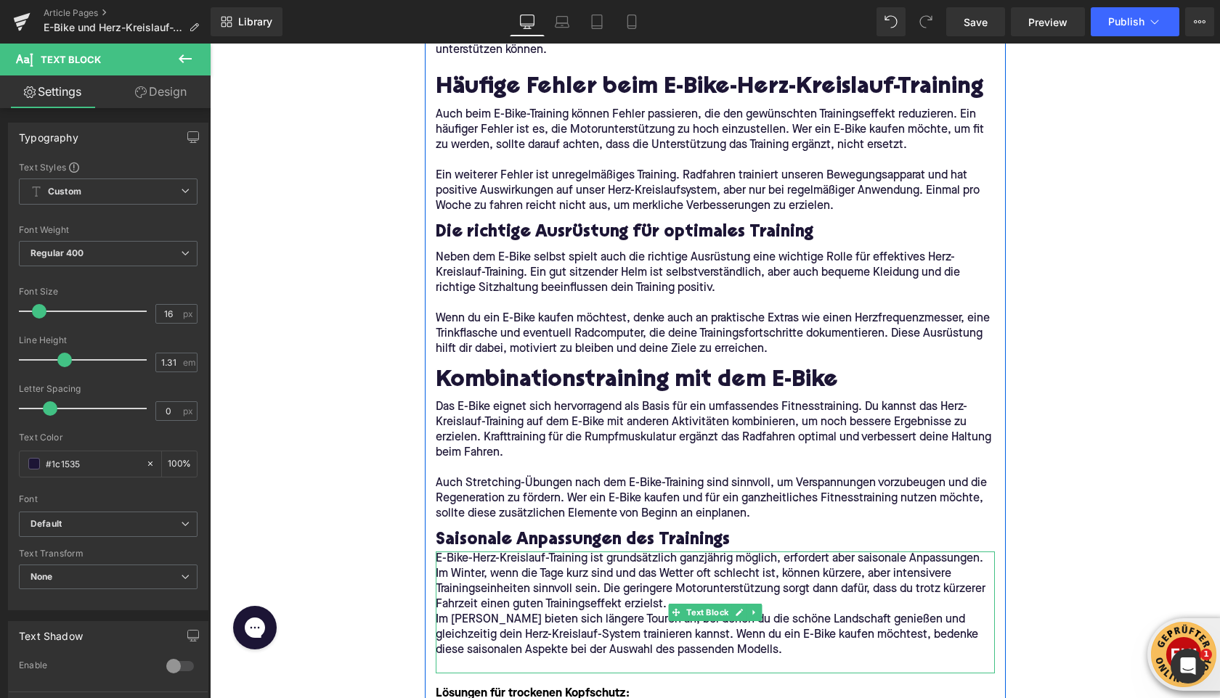
scroll to position [2839, 0]
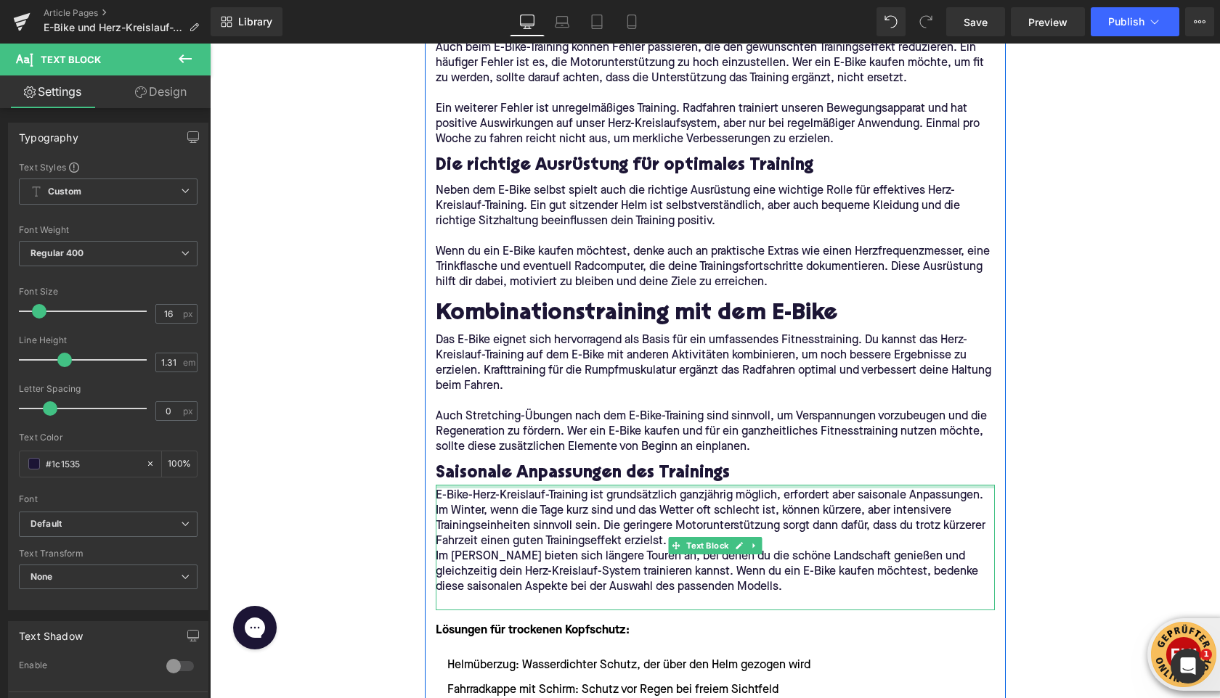
click at [494, 491] on div "E-Bike-Herz-Kreislauf-Training ist grundsätzlich ganzjährig möglich, erfordert …" at bounding box center [715, 548] width 559 height 126
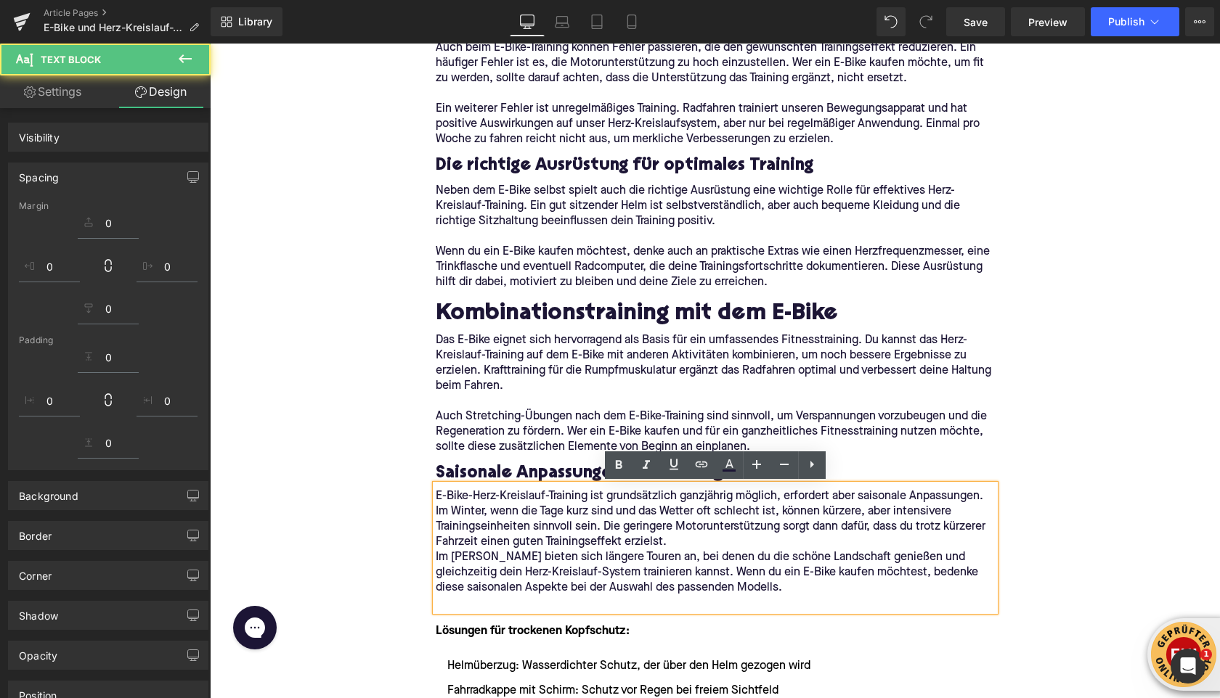
click at [682, 544] on p "E-Bike-Herz-Kreislauf-Training ist grundsätzlich ganzjährig möglich, erfordert …" at bounding box center [715, 519] width 559 height 61
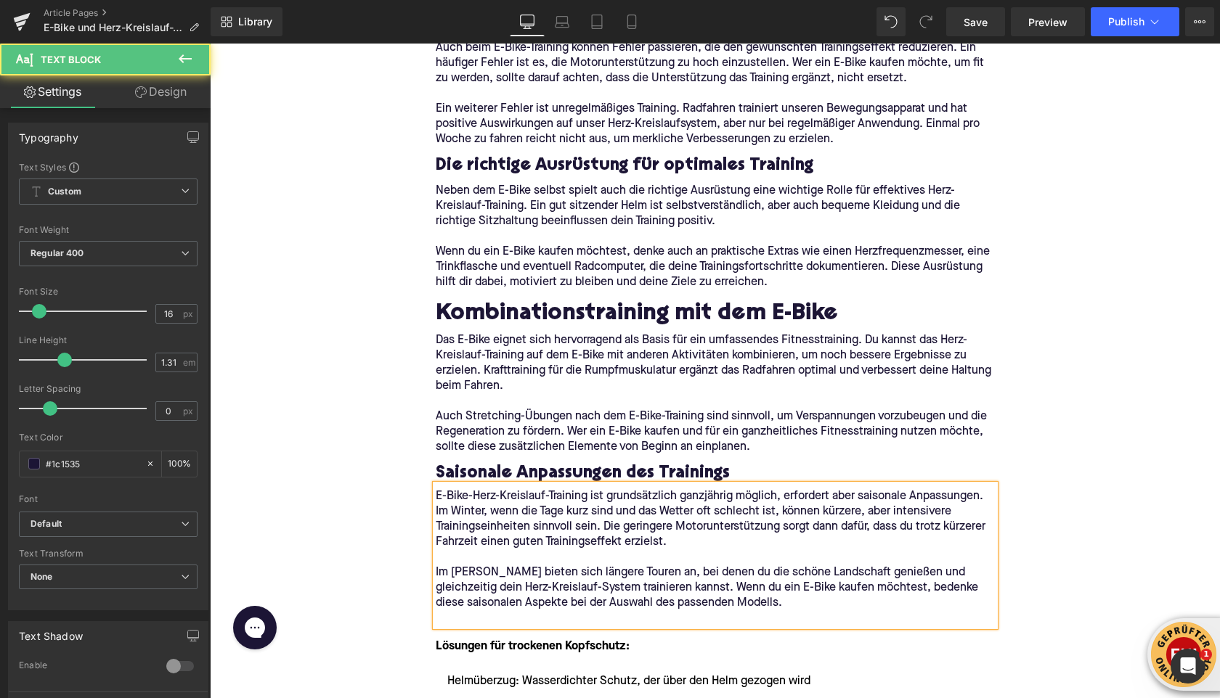
click at [495, 616] on p at bounding box center [715, 618] width 559 height 15
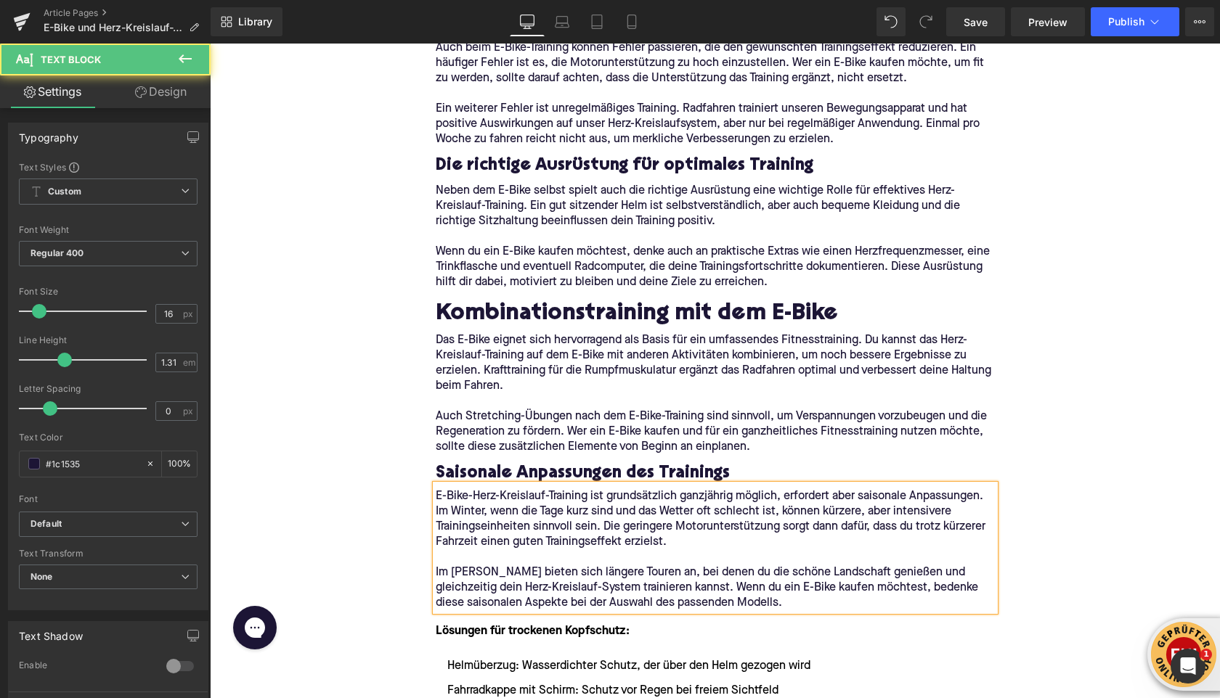
click at [357, 560] on div "Home / E-Bike und Herz-Kreislauf-Training: So profitierst du gesundheitlich Bre…" at bounding box center [715, 317] width 1010 height 5979
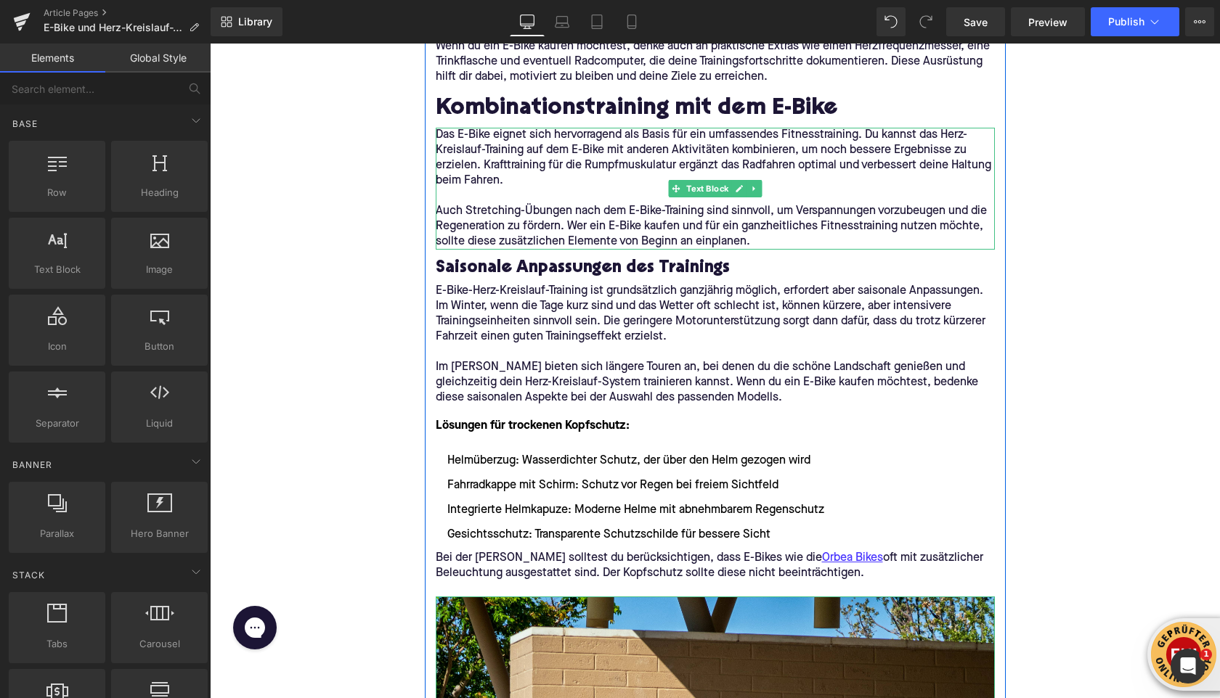
scroll to position [3049, 0]
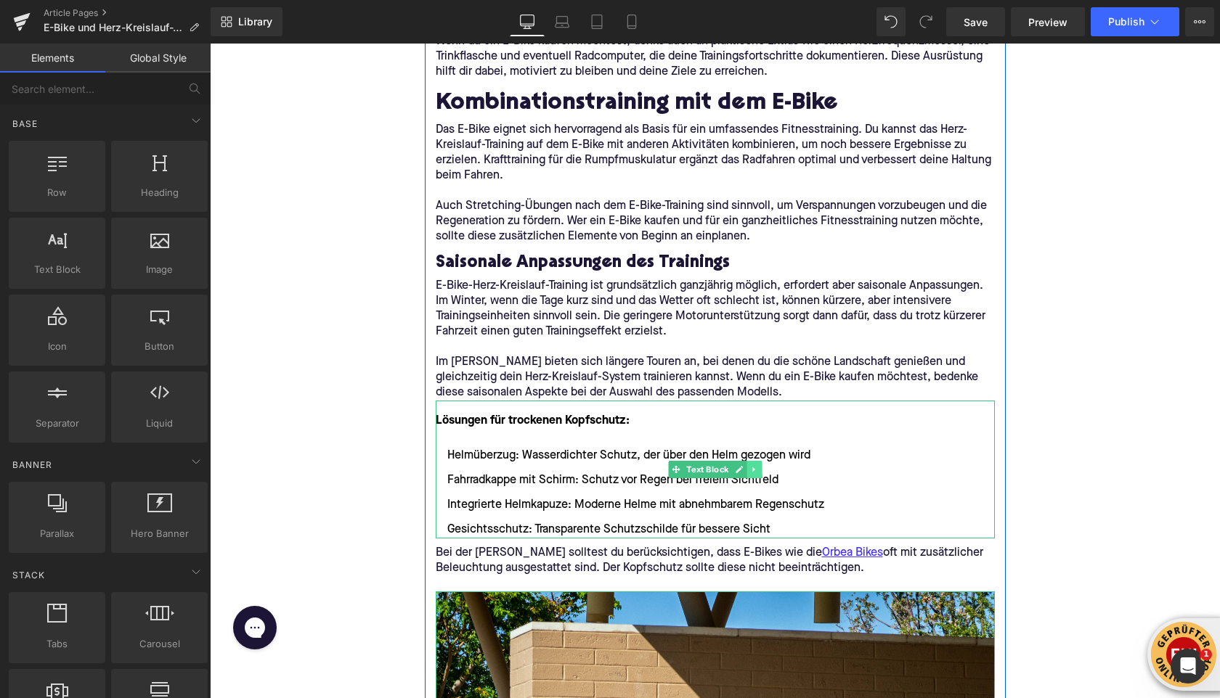
click at [755, 476] on link at bounding box center [753, 469] width 15 height 17
click at [761, 473] on icon at bounding box center [761, 470] width 8 height 8
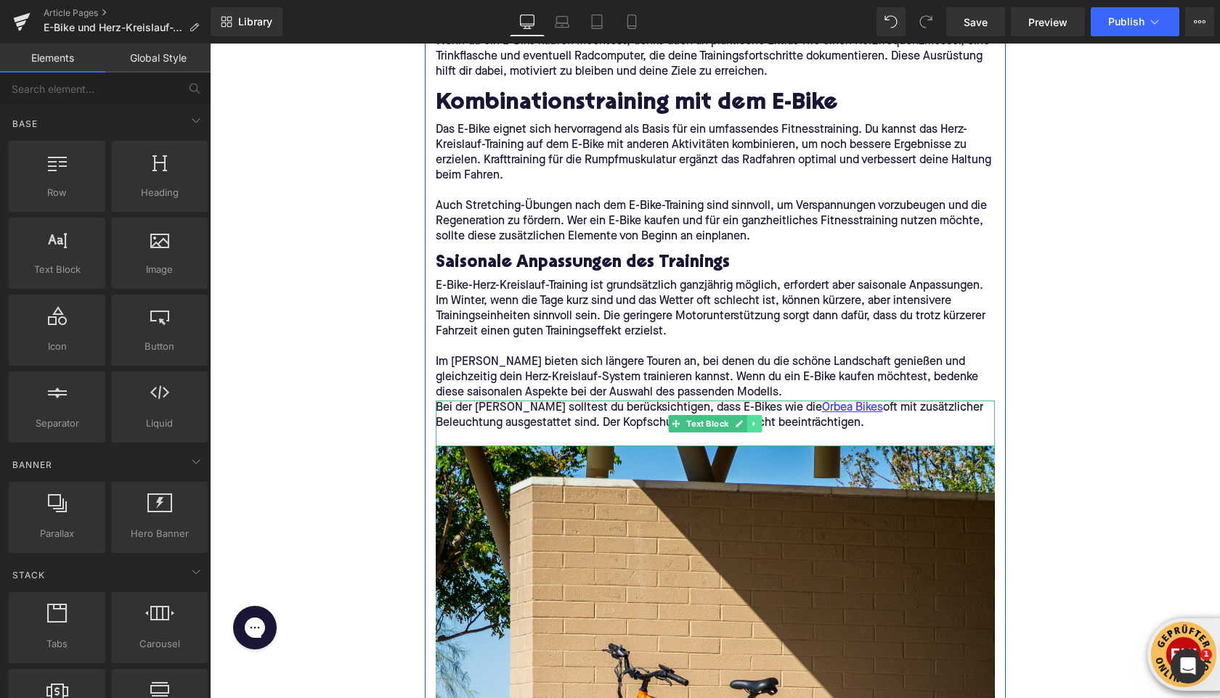
click at [754, 420] on icon at bounding box center [754, 424] width 8 height 9
click at [759, 420] on icon at bounding box center [761, 424] width 8 height 9
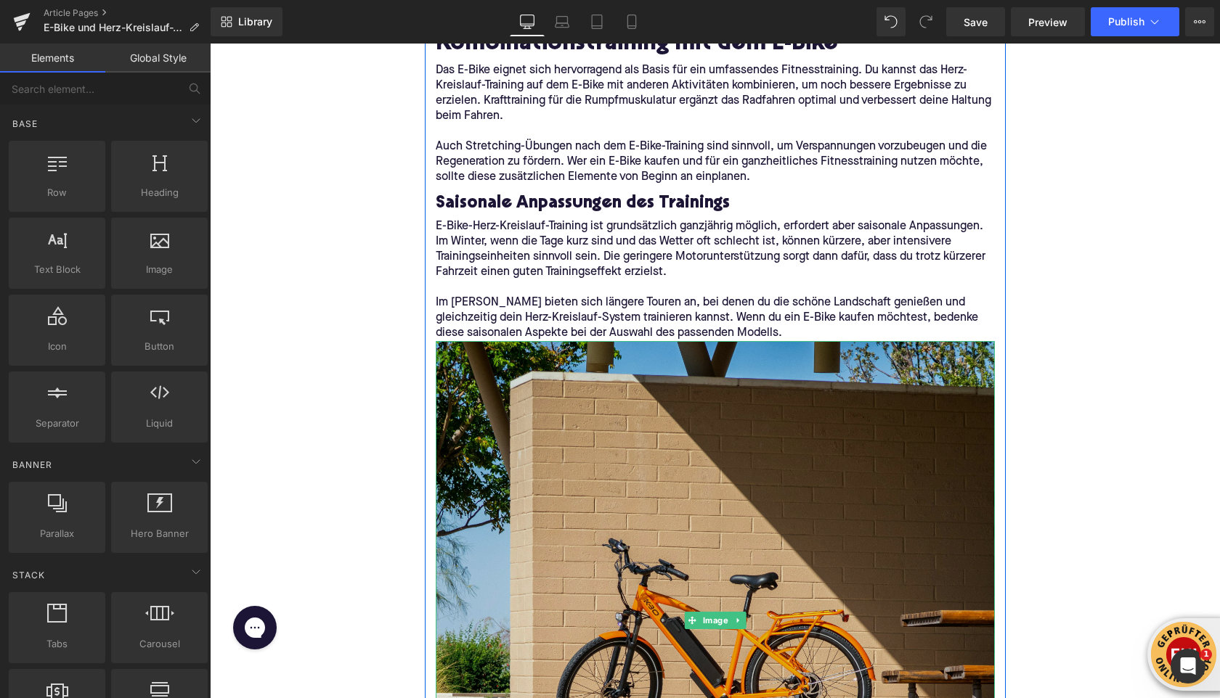
scroll to position [3110, 0]
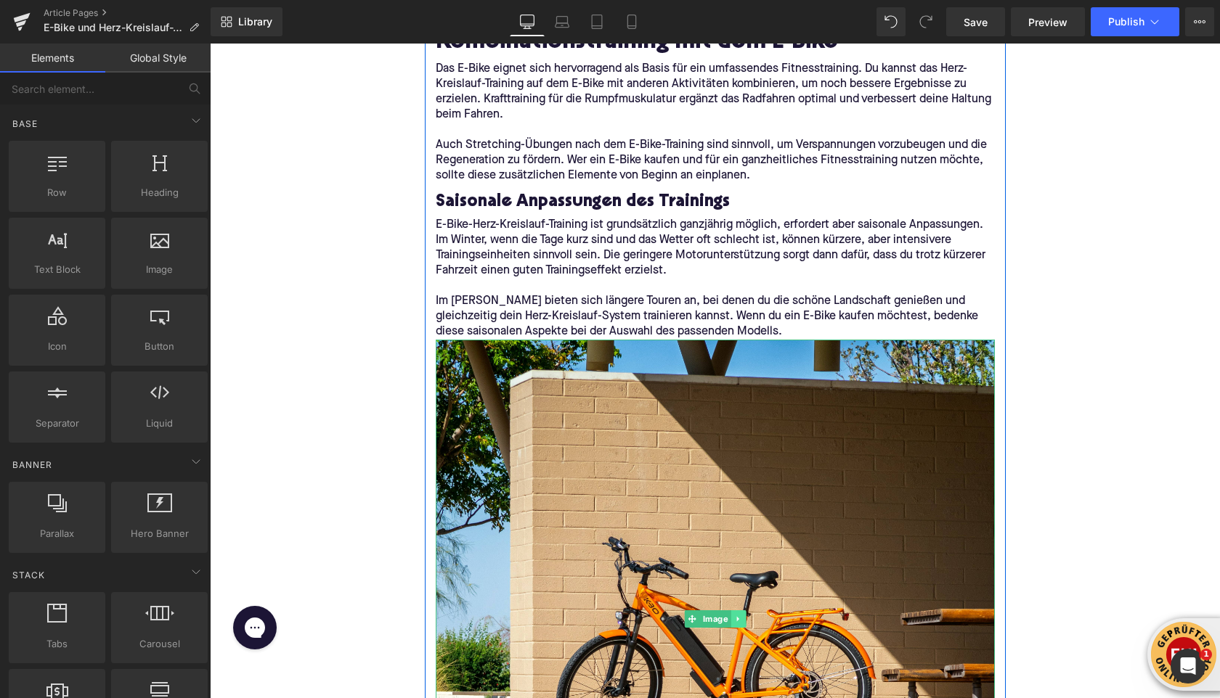
click at [738, 620] on icon at bounding box center [738, 619] width 8 height 9
click at [744, 616] on icon at bounding box center [745, 620] width 8 height 8
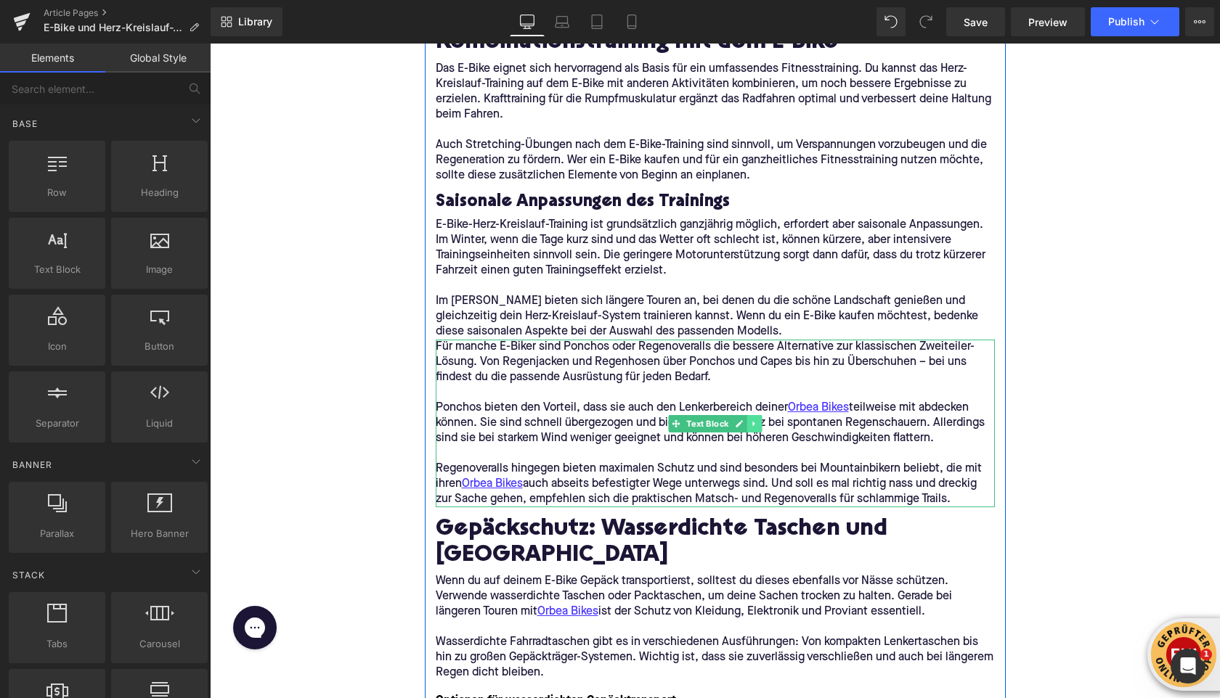
click at [756, 420] on icon at bounding box center [754, 424] width 8 height 9
click at [760, 424] on icon at bounding box center [761, 424] width 8 height 8
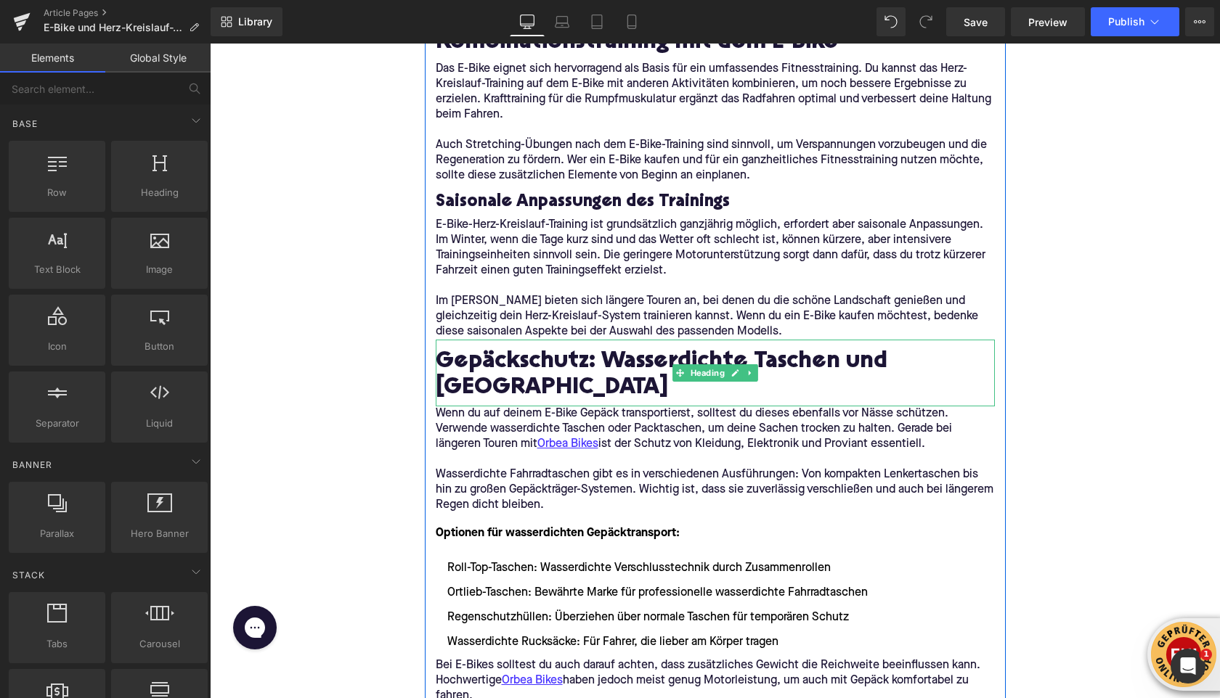
click at [547, 377] on h2 "Gepäckschutz: Wasserdichte Taschen und [GEOGRAPHIC_DATA]" at bounding box center [715, 376] width 559 height 52
click at [547, 376] on h2 "Gepäckschutz: Wasserdichte Taschen und [GEOGRAPHIC_DATA]" at bounding box center [715, 376] width 559 height 52
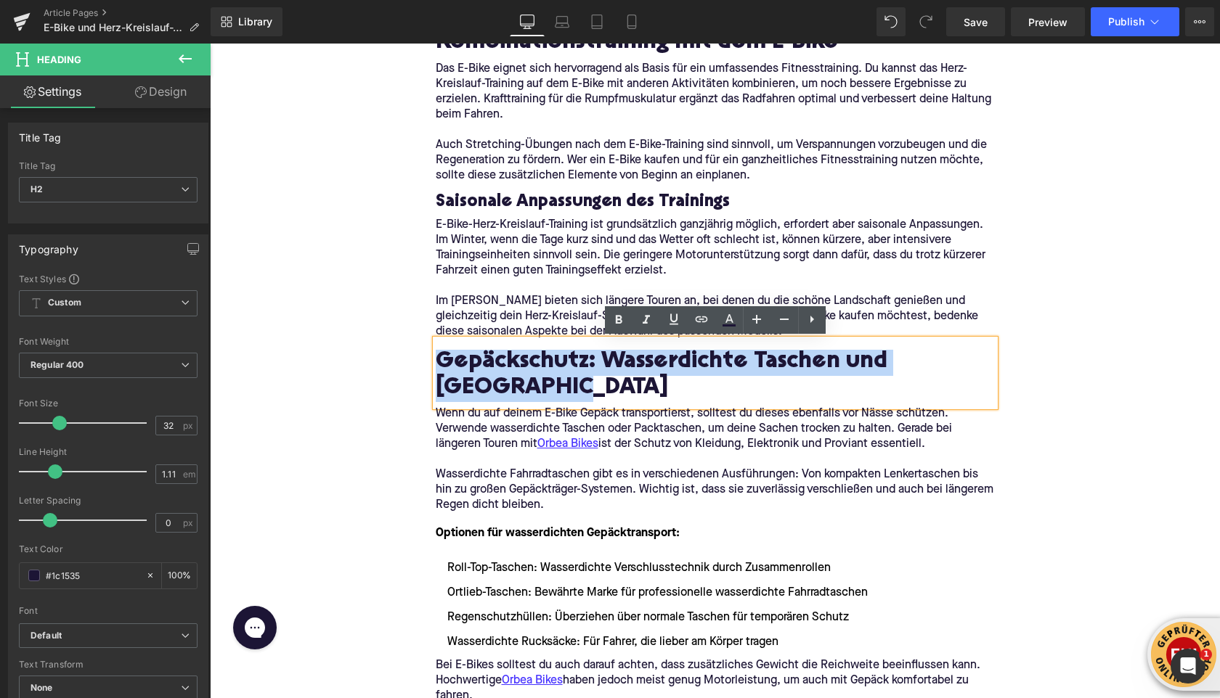
paste div
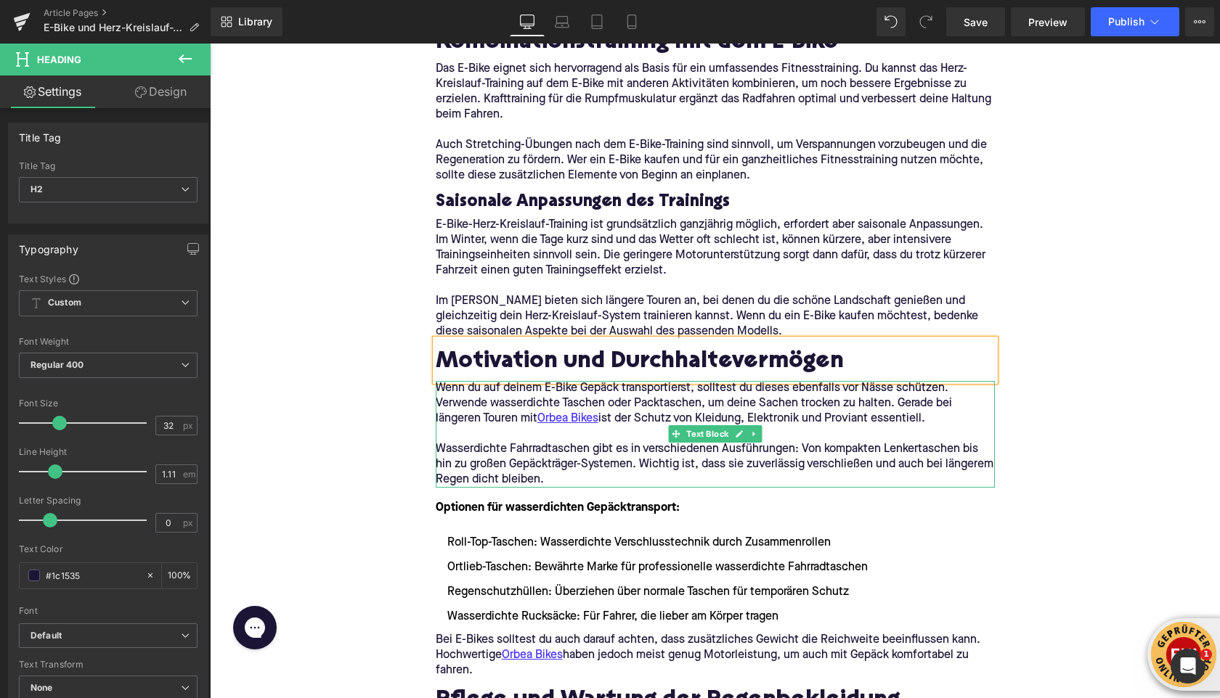
click at [507, 462] on p "Wasserdichte Fahrradtaschen gibt es in verschiedenen Ausführungen: Von kompakte…" at bounding box center [715, 465] width 559 height 46
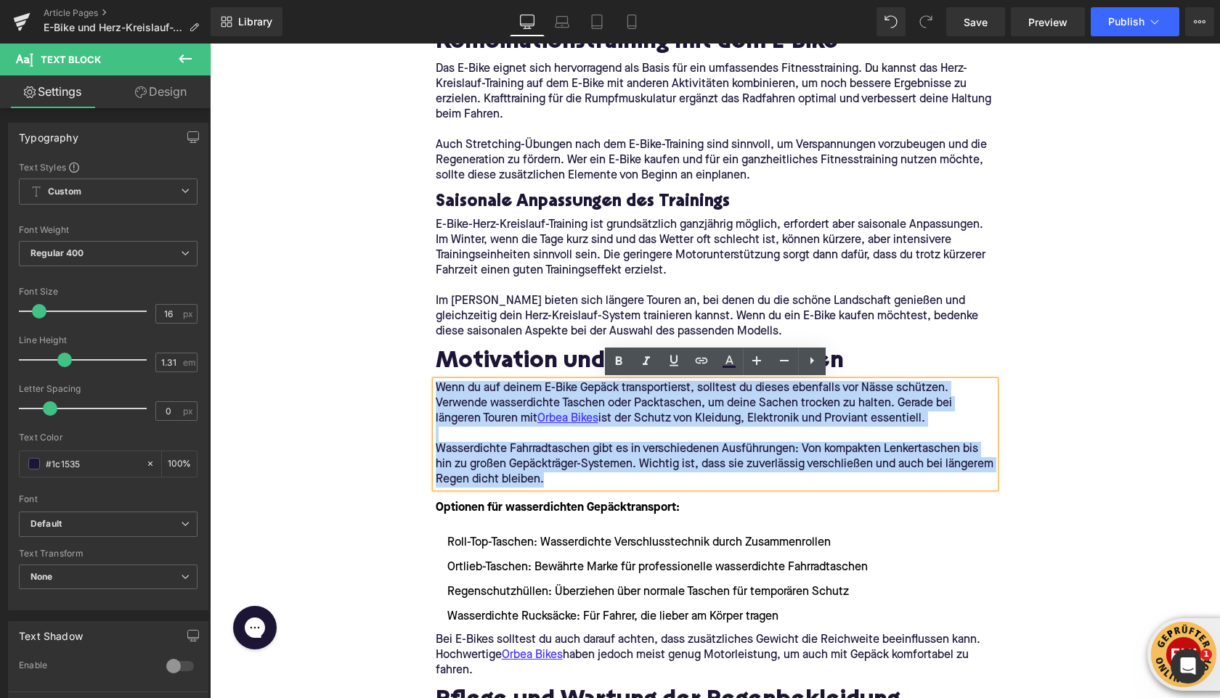
drag, startPoint x: 604, startPoint y: 484, endPoint x: 428, endPoint y: 389, distance: 200.1
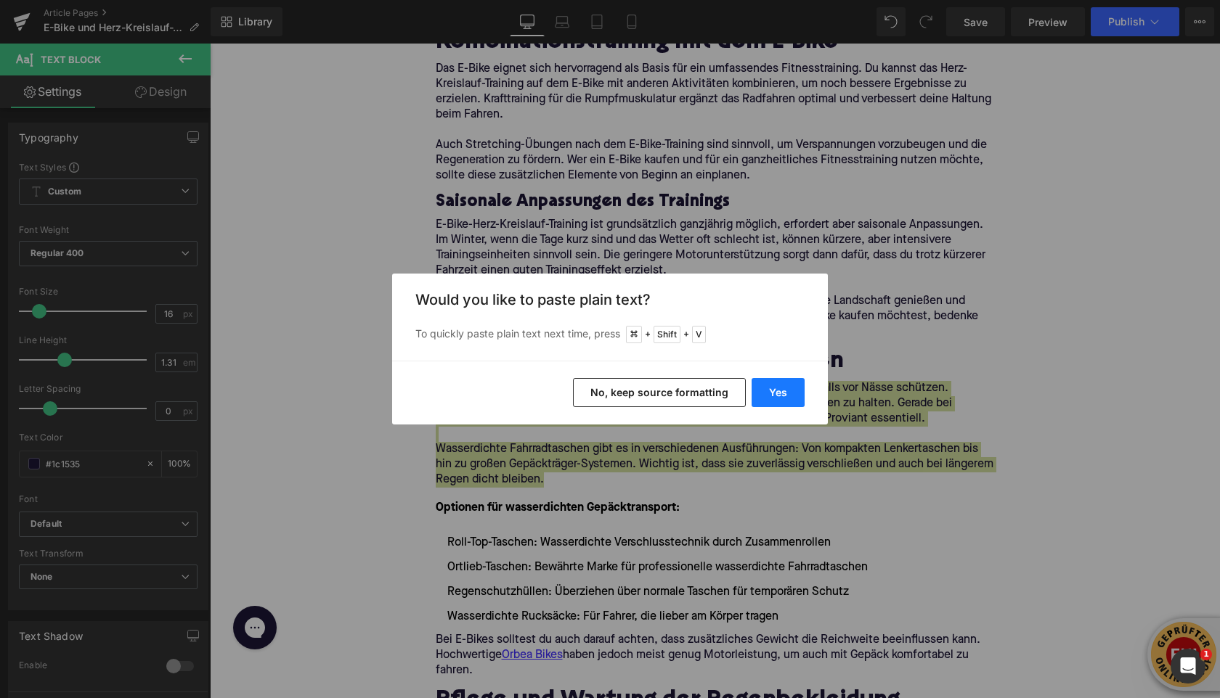
click at [783, 392] on button "Yes" at bounding box center [777, 392] width 53 height 29
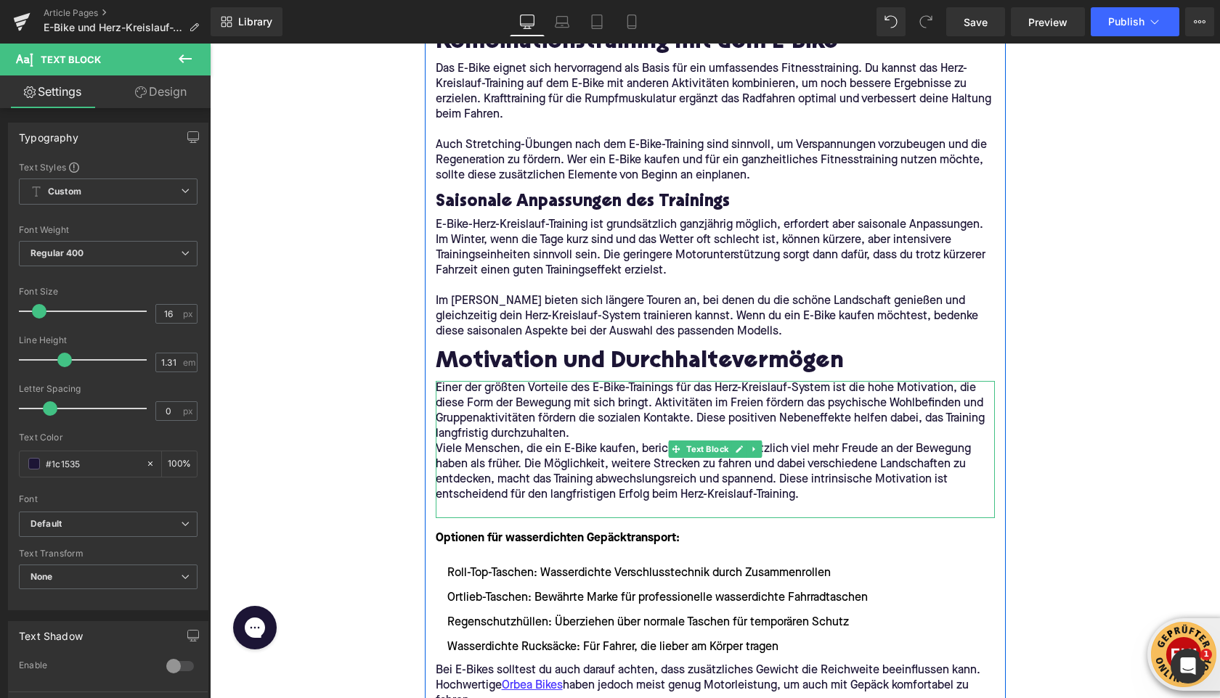
click at [569, 428] on p "Einer der größten Vorteile des E-Bike-Trainings für das Herz-Kreislauf-System i…" at bounding box center [715, 411] width 559 height 61
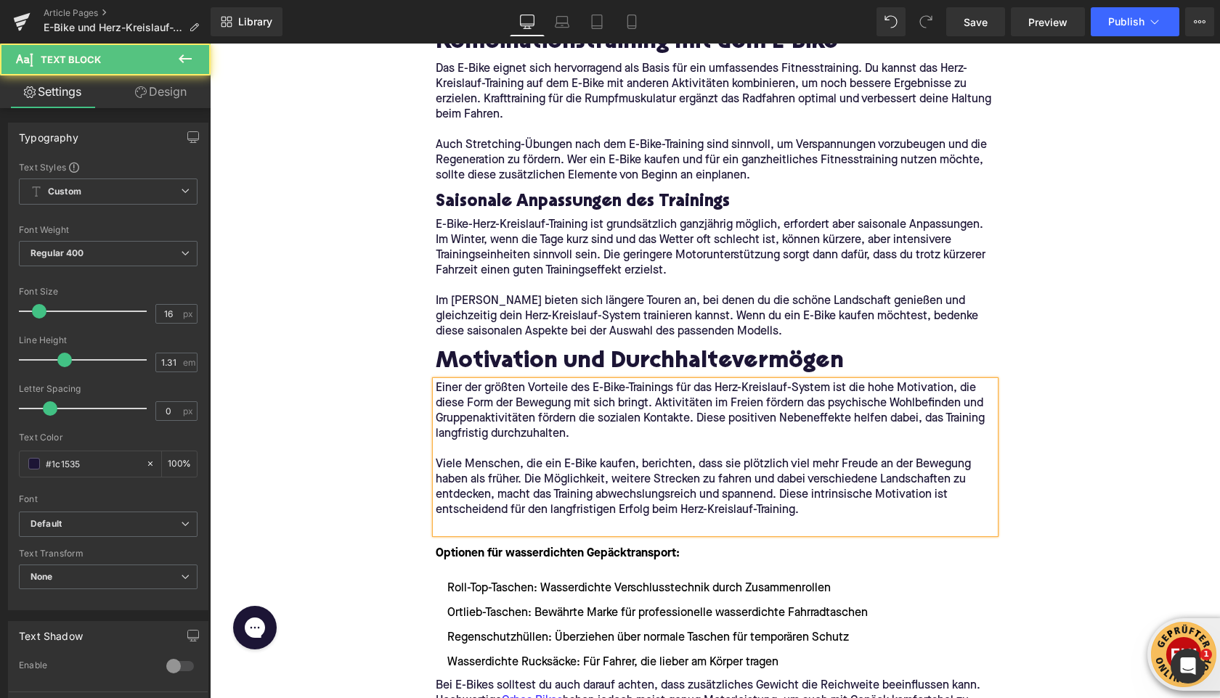
click at [462, 519] on p at bounding box center [715, 525] width 559 height 15
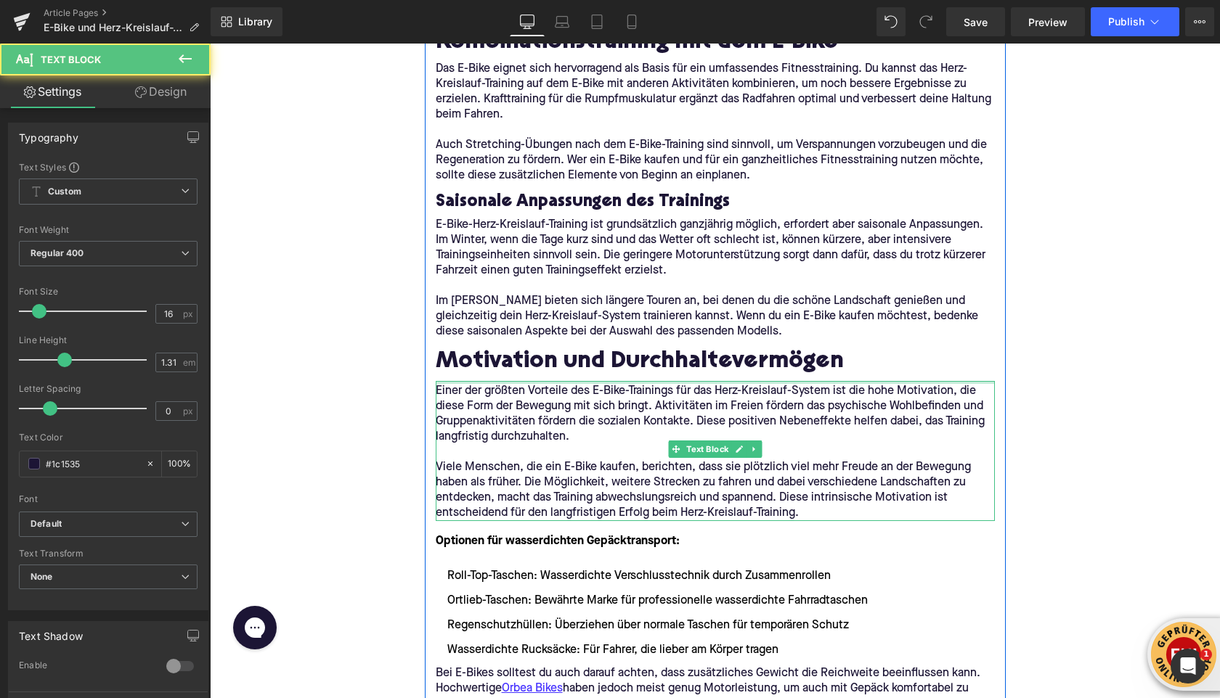
drag, startPoint x: 465, startPoint y: 382, endPoint x: 350, endPoint y: 288, distance: 148.1
click at [465, 386] on div "Einer der größten Vorteile des E-Bike-Trainings für das Herz-Kreislauf-System i…" at bounding box center [715, 451] width 559 height 140
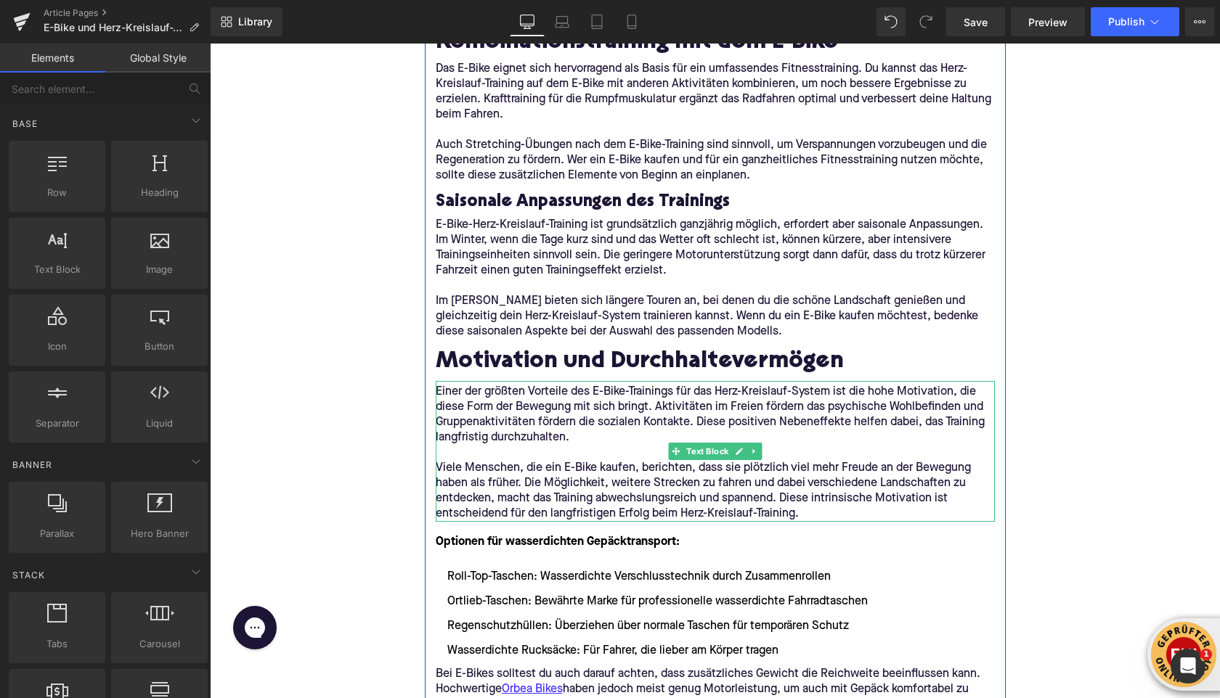
scroll to position [3176, 0]
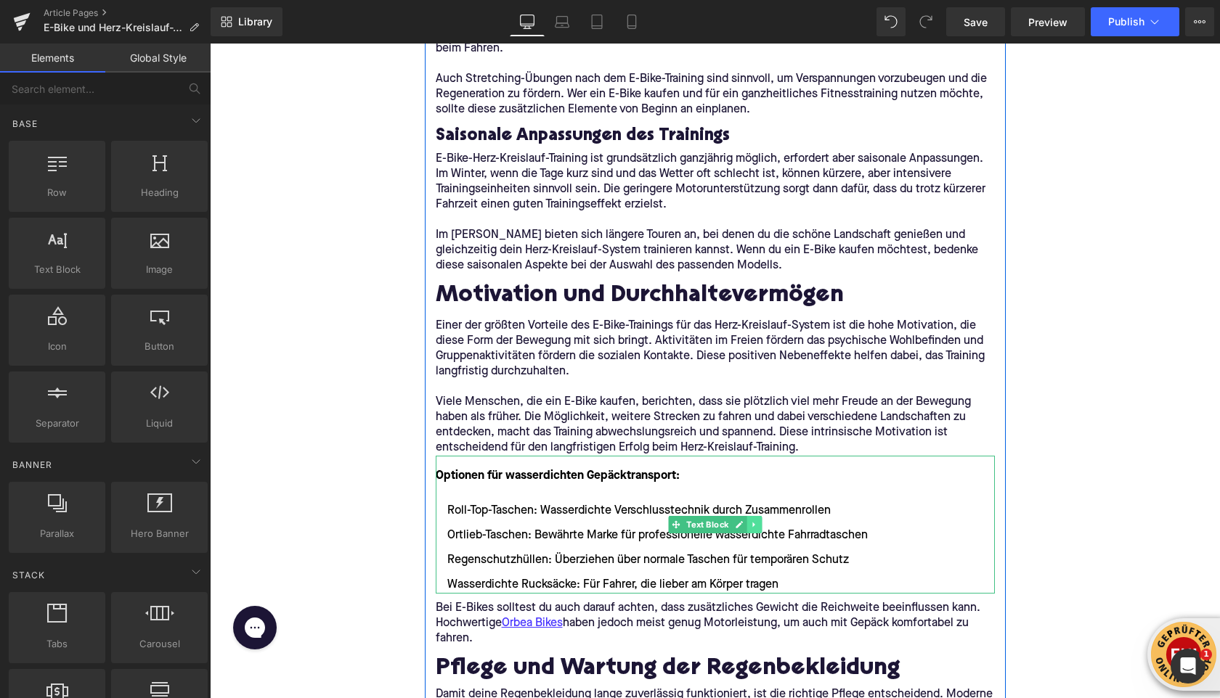
click at [753, 527] on icon at bounding box center [754, 525] width 8 height 9
click at [762, 526] on icon at bounding box center [761, 525] width 8 height 8
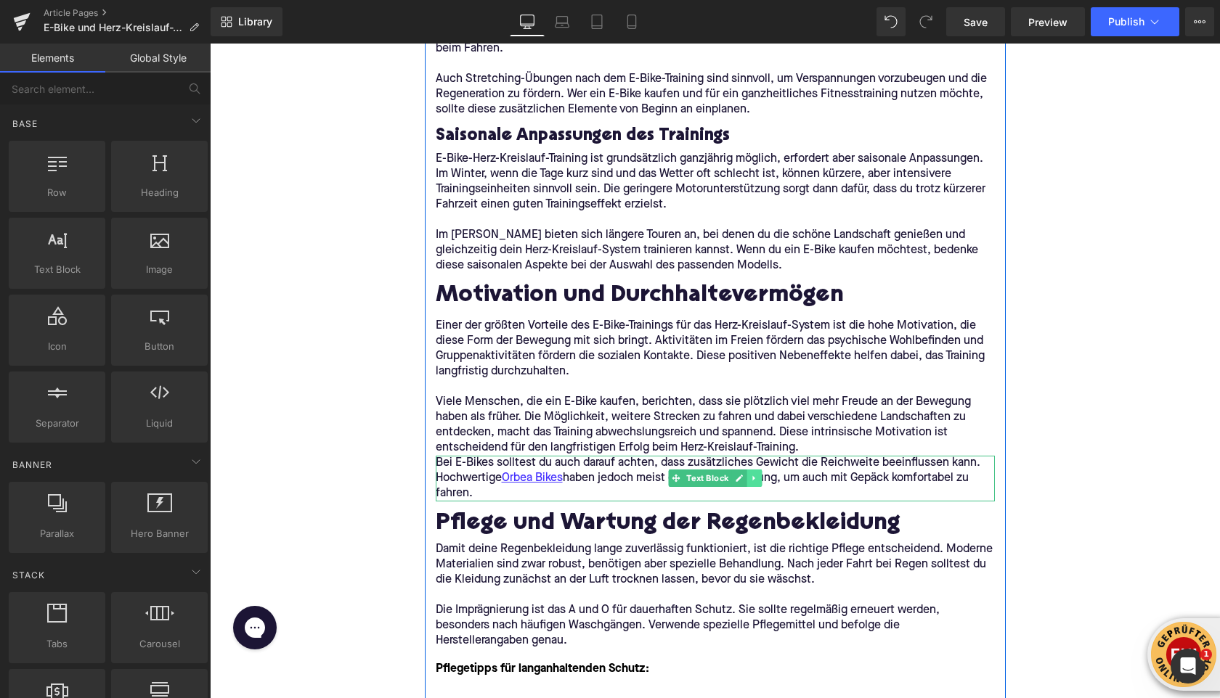
click at [754, 477] on icon at bounding box center [754, 478] width 8 height 9
click at [757, 481] on icon at bounding box center [761, 478] width 8 height 9
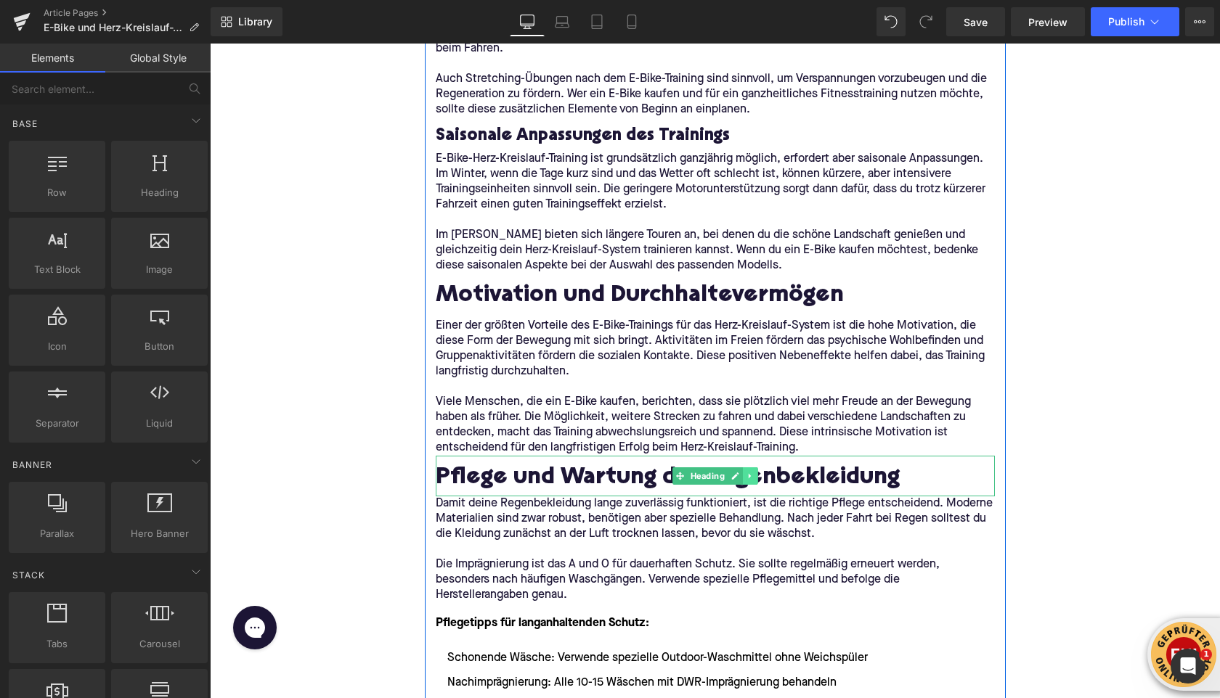
click at [753, 476] on icon at bounding box center [750, 476] width 8 height 9
click at [759, 477] on icon at bounding box center [758, 476] width 8 height 8
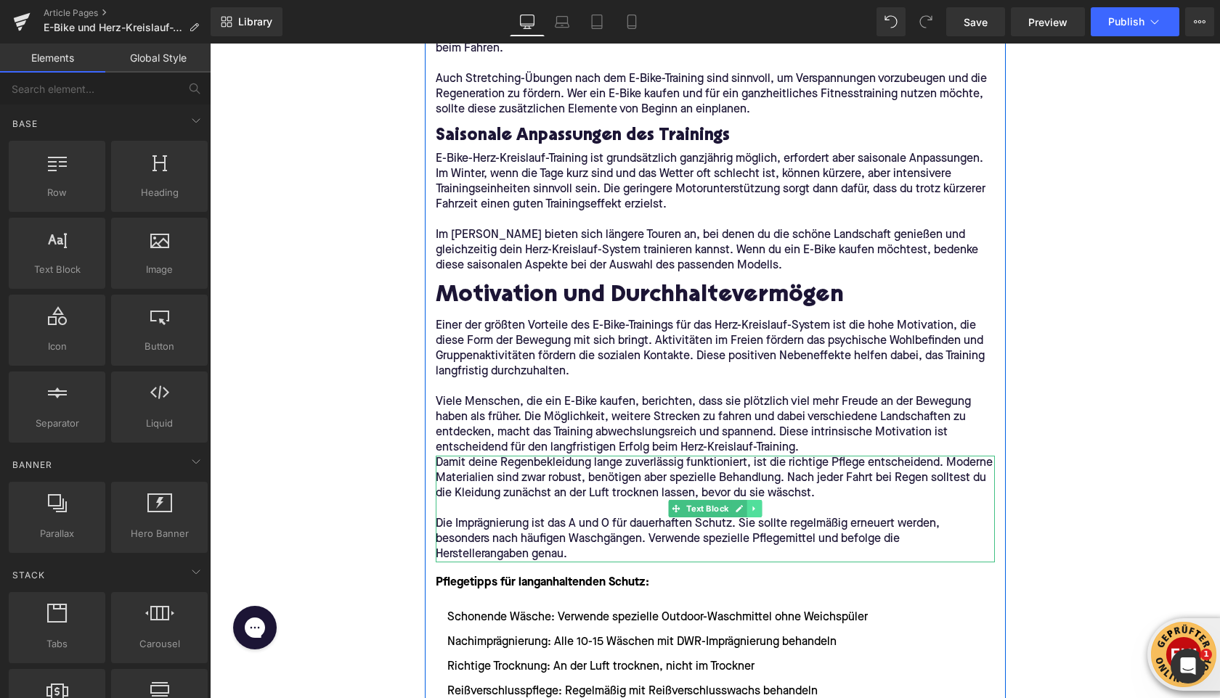
click at [758, 508] on icon at bounding box center [754, 509] width 8 height 9
click at [764, 511] on icon at bounding box center [761, 509] width 8 height 8
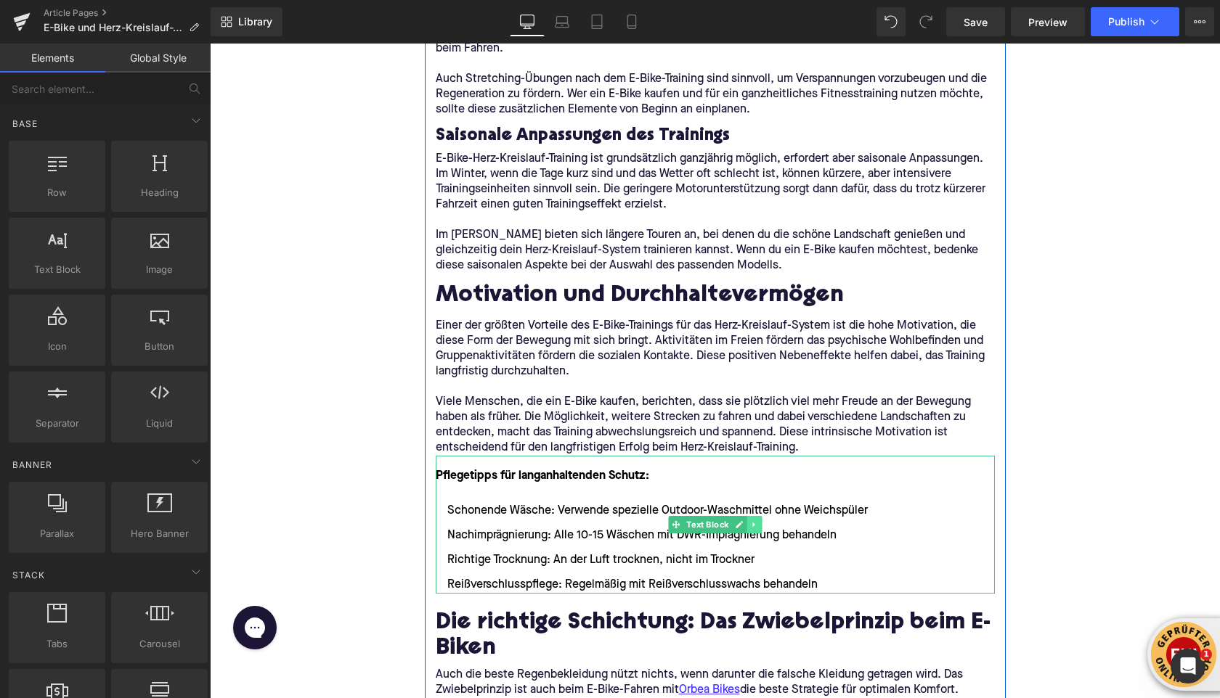
click at [754, 521] on icon at bounding box center [754, 525] width 8 height 9
click at [758, 528] on icon at bounding box center [761, 525] width 8 height 8
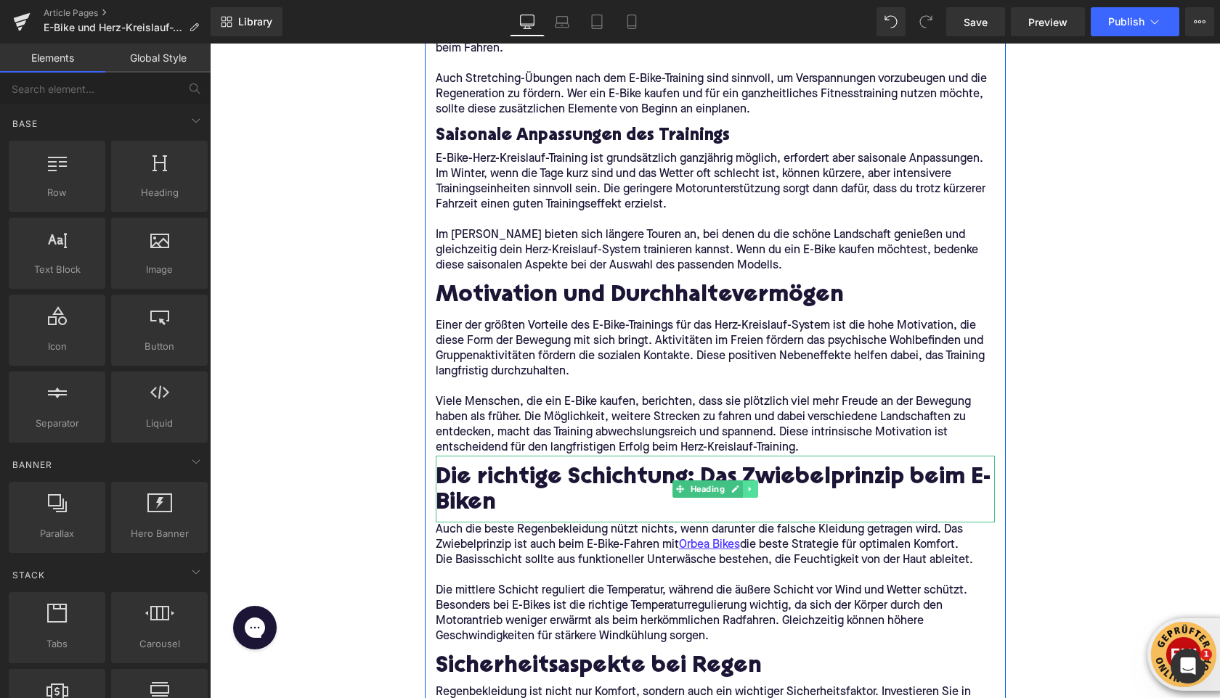
click at [749, 489] on icon at bounding box center [749, 488] width 2 height 5
click at [755, 489] on icon at bounding box center [758, 489] width 8 height 8
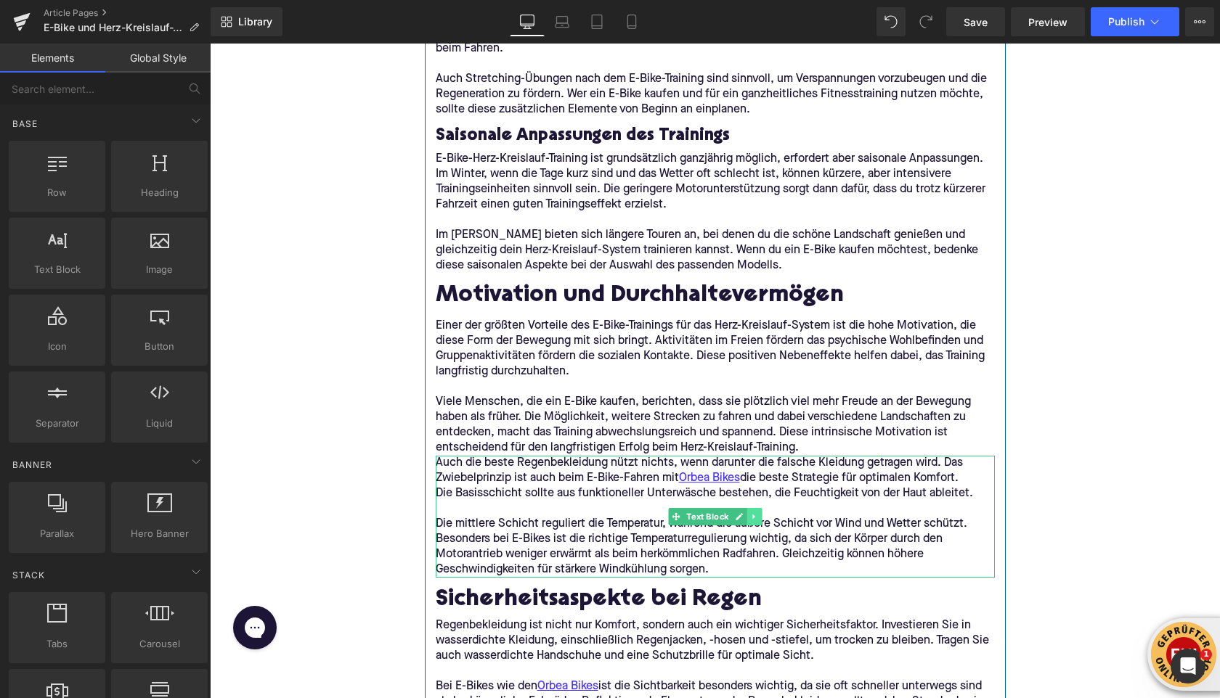
click at [752, 518] on icon at bounding box center [753, 516] width 2 height 5
click at [759, 519] on icon at bounding box center [761, 517] width 8 height 8
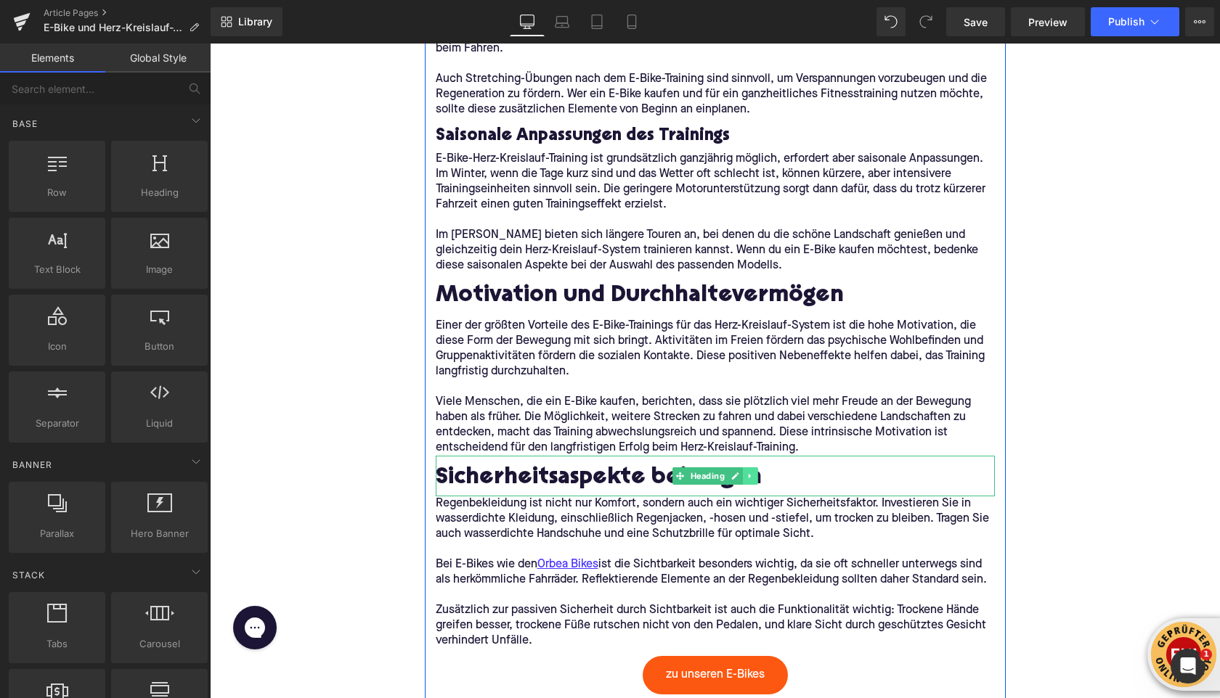
click at [754, 484] on link at bounding box center [750, 476] width 15 height 17
click at [752, 478] on link at bounding box center [757, 476] width 15 height 17
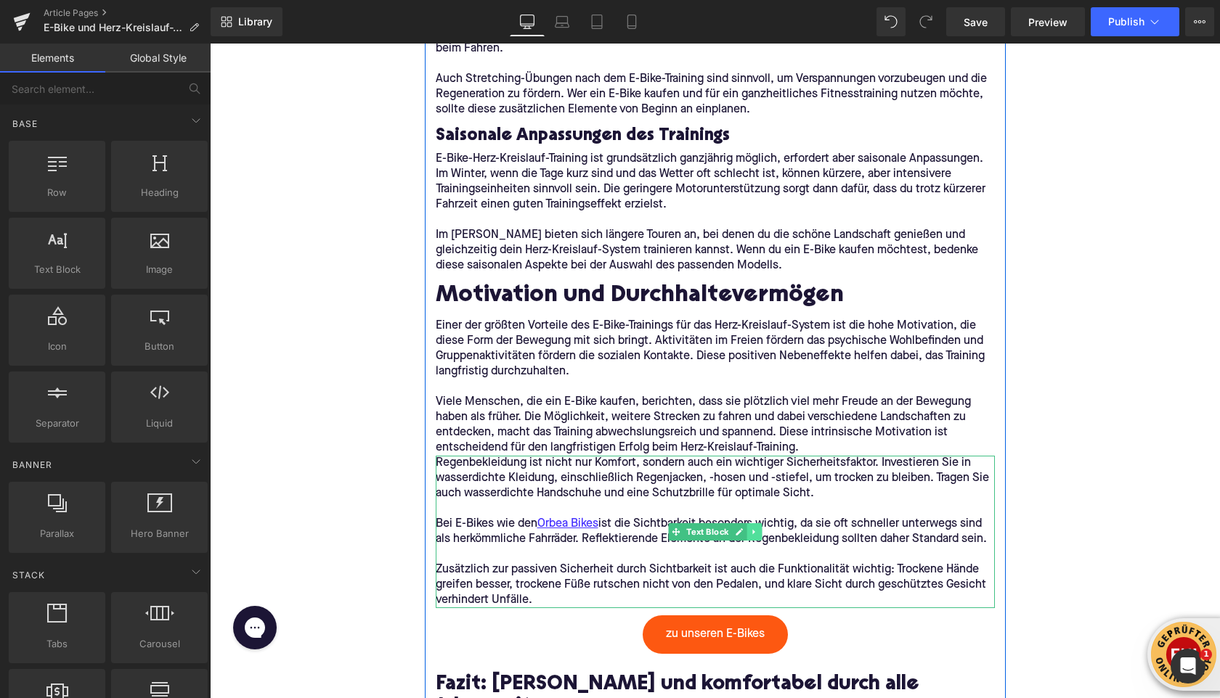
click at [755, 533] on icon at bounding box center [754, 532] width 8 height 9
click at [764, 536] on icon at bounding box center [761, 532] width 8 height 8
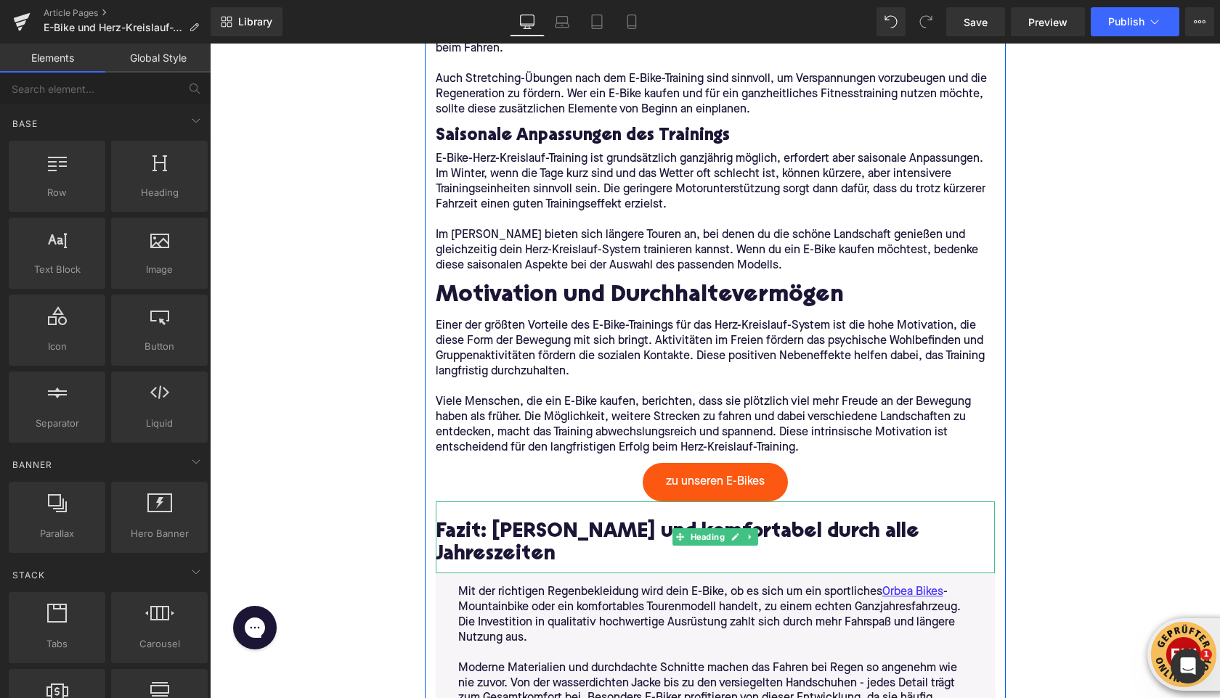
click at [559, 534] on h2 "Fazit: [PERSON_NAME] und komfortabel durch alle Jahreszeiten" at bounding box center [715, 544] width 559 height 45
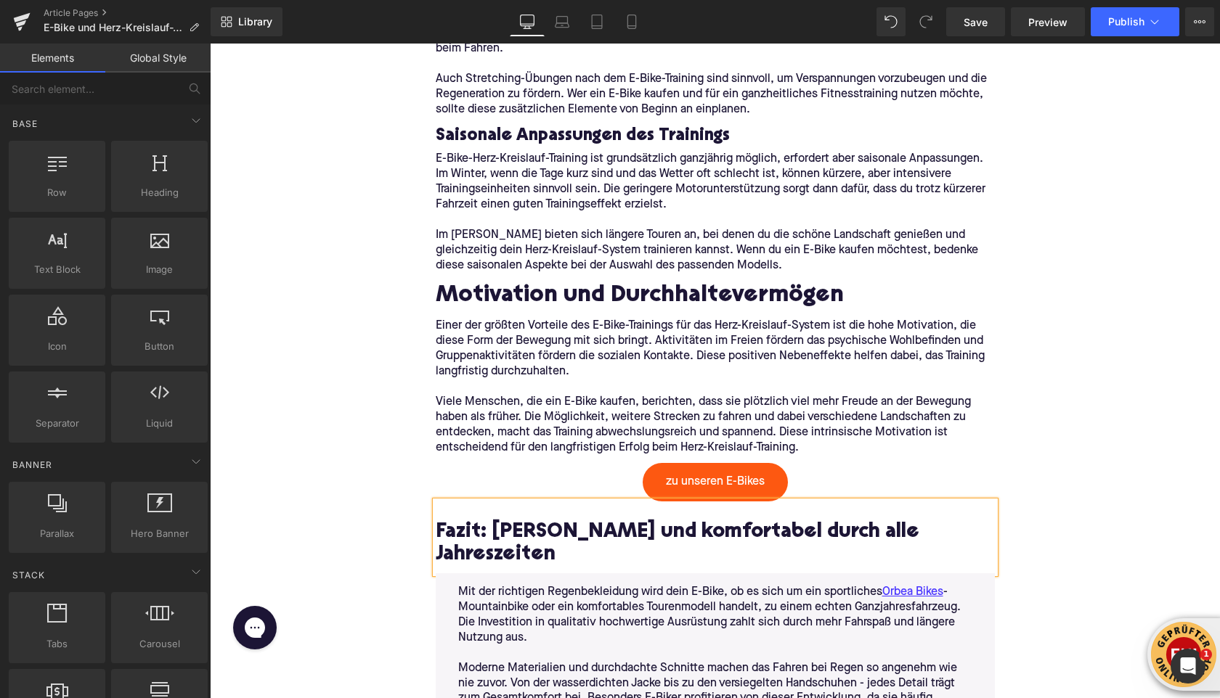
click at [559, 534] on h2 "Fazit: [PERSON_NAME] und komfortabel durch alle Jahreszeiten" at bounding box center [715, 544] width 559 height 45
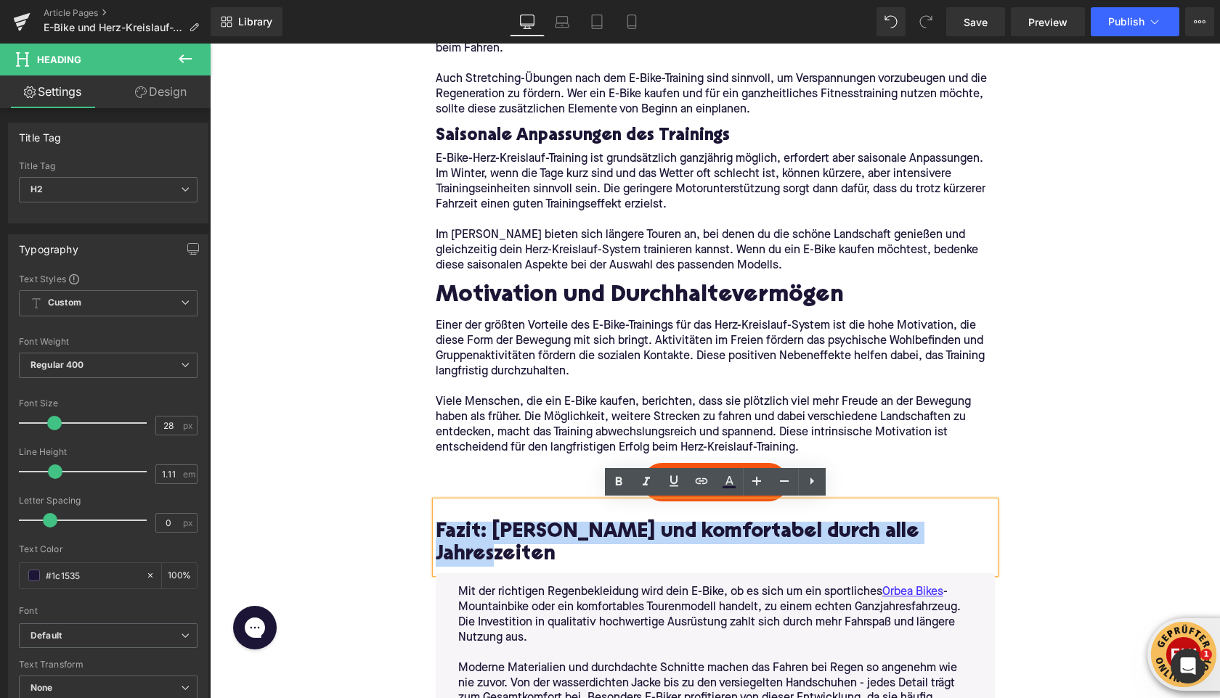
paste div
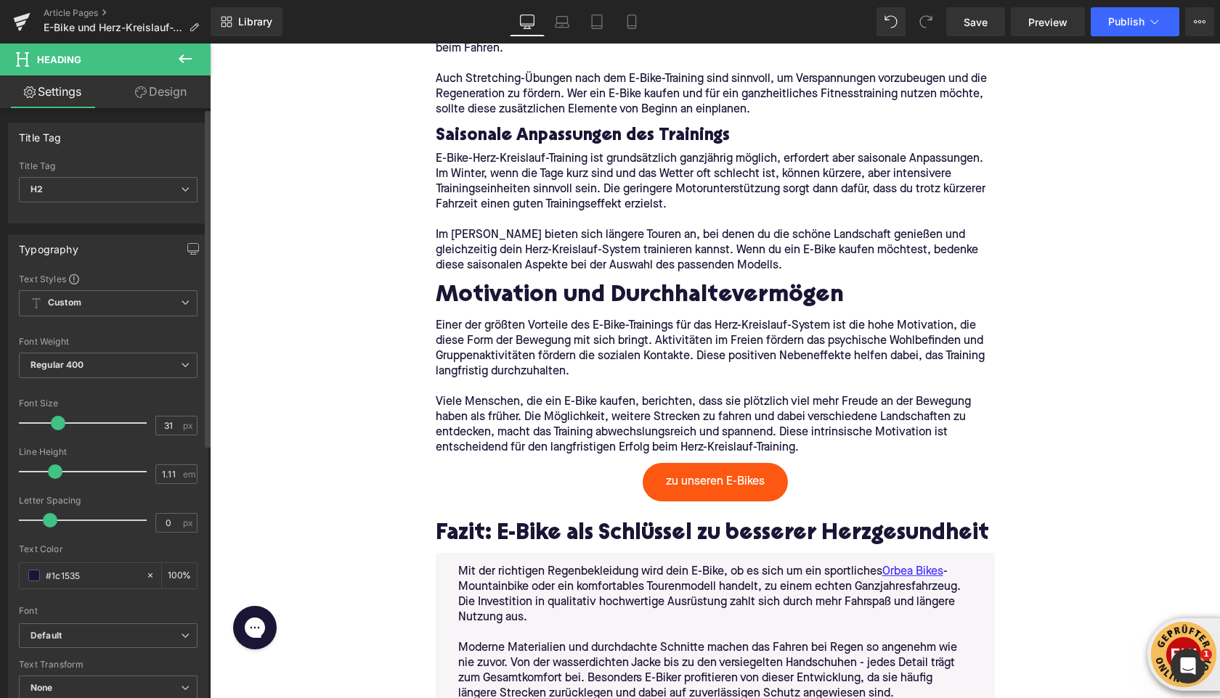
type input "32"
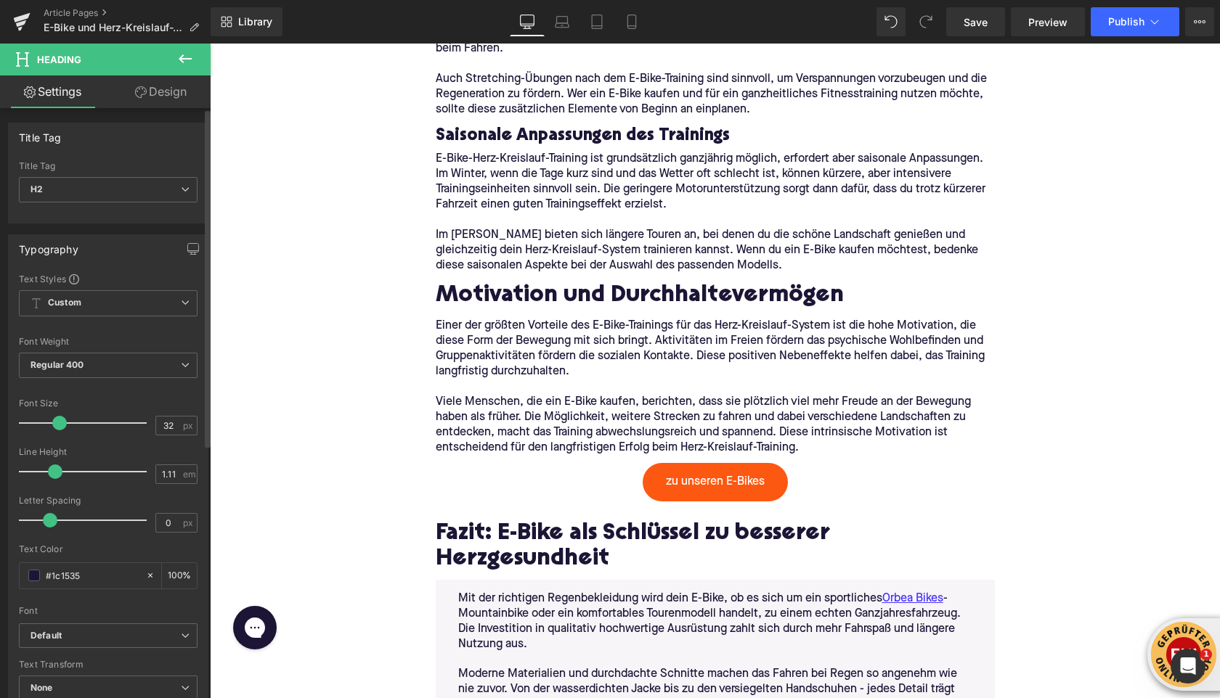
click at [58, 424] on span at bounding box center [59, 423] width 15 height 15
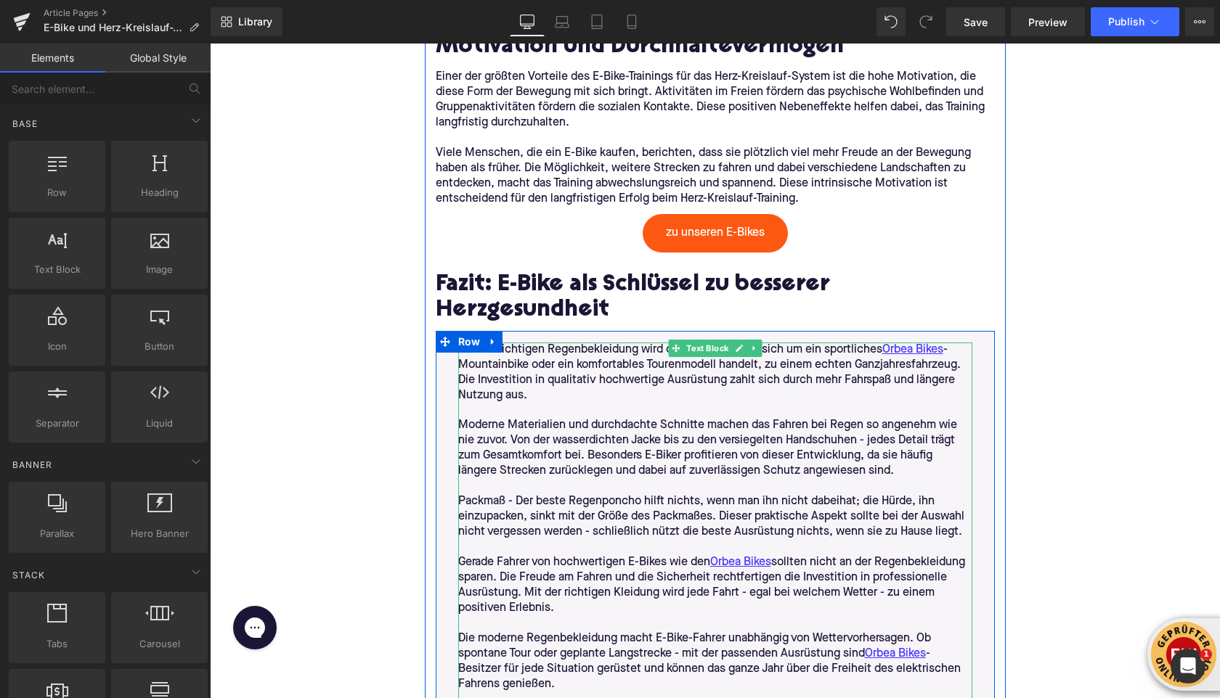
scroll to position [3479, 0]
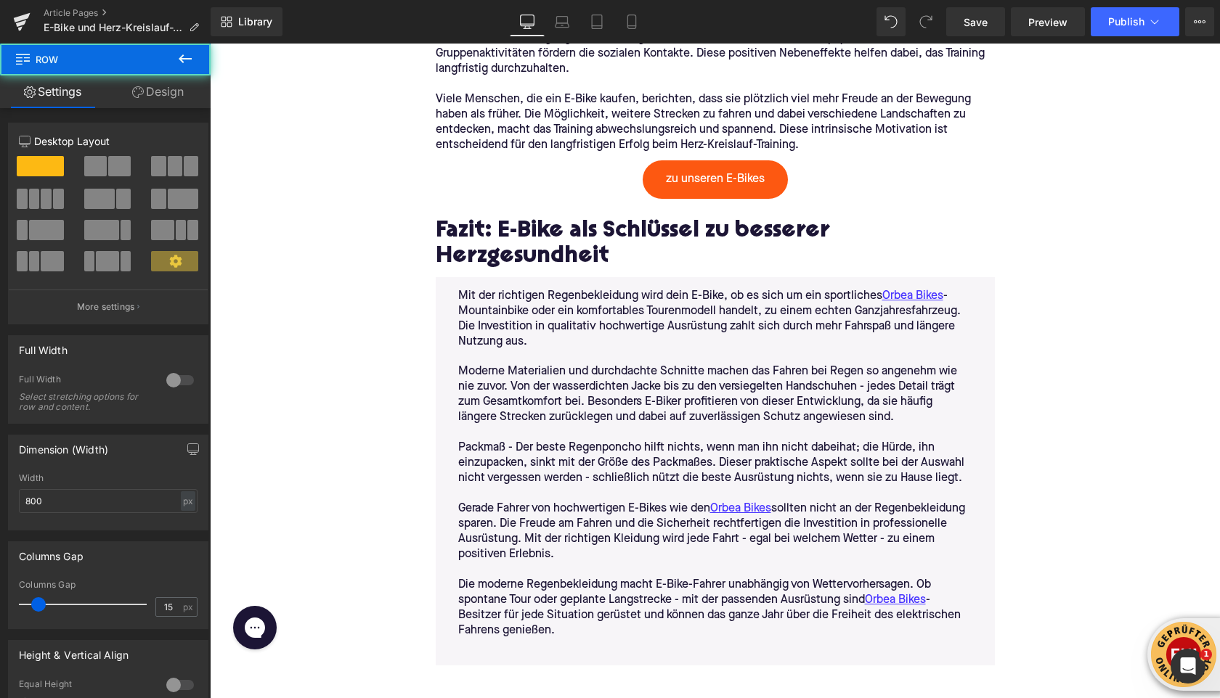
click at [593, 598] on p "Die moderne Regenbekleidung macht E-Bike-Fahrer unabhängig von Wettervorhersage…" at bounding box center [715, 608] width 514 height 61
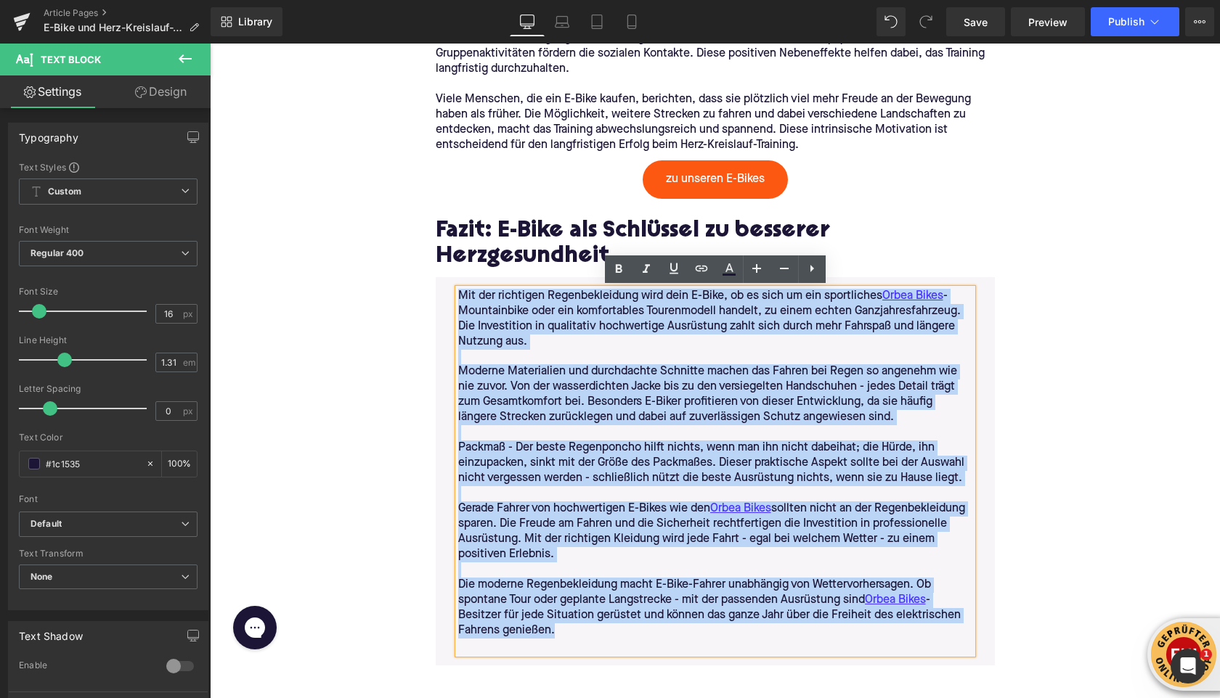
drag, startPoint x: 560, startPoint y: 635, endPoint x: 448, endPoint y: 301, distance: 352.9
click at [448, 301] on div "Mit der richtigen Regenbekleidung wird dein E-Bike, ob es sich um ein sportlich…" at bounding box center [715, 471] width 536 height 365
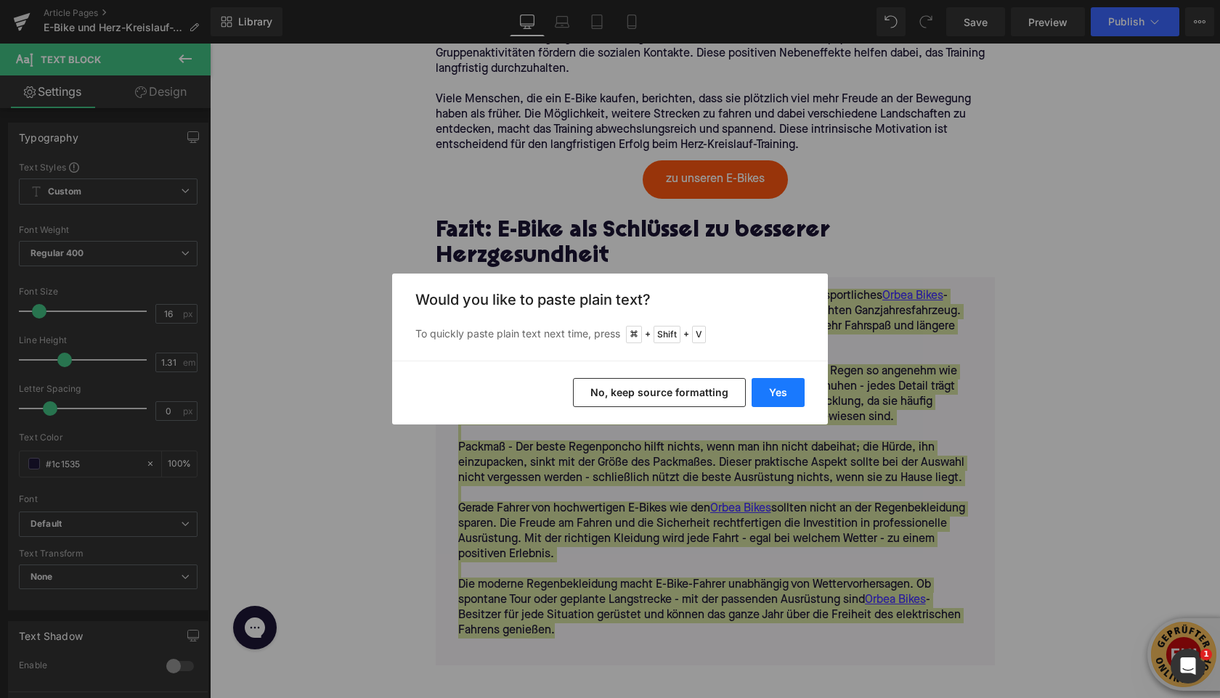
click at [774, 386] on button "Yes" at bounding box center [777, 392] width 53 height 29
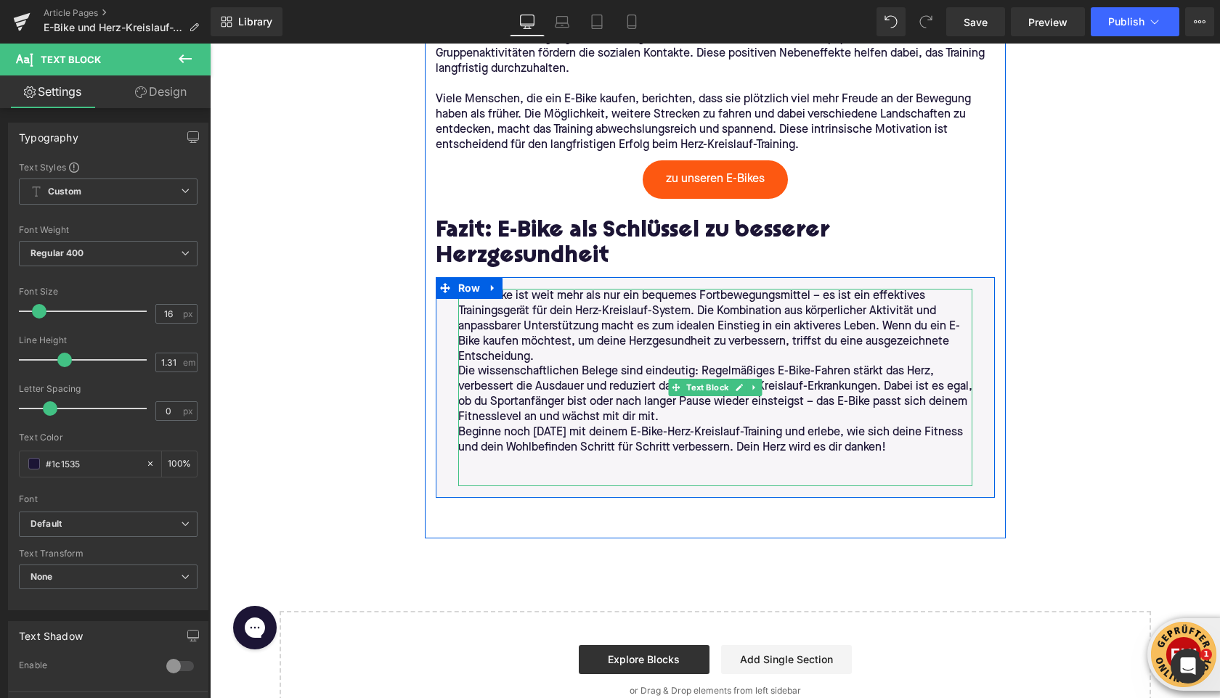
click at [556, 358] on p "Das E-Bike ist weit mehr als nur ein bequemes Fortbewegungsmittel – es ist ein …" at bounding box center [715, 327] width 514 height 76
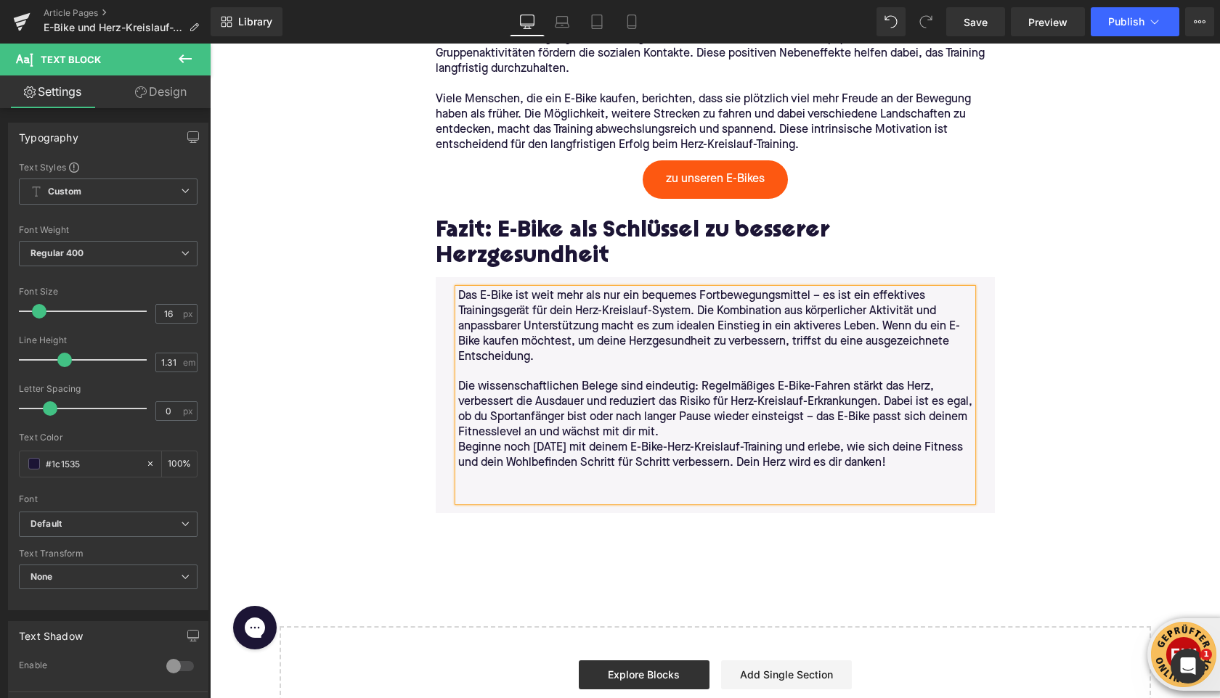
click at [725, 433] on p "Die wissenschaftlichen Belege sind eindeutig: Regelmäßiges E-Bike-Fahren stärkt…" at bounding box center [715, 410] width 514 height 61
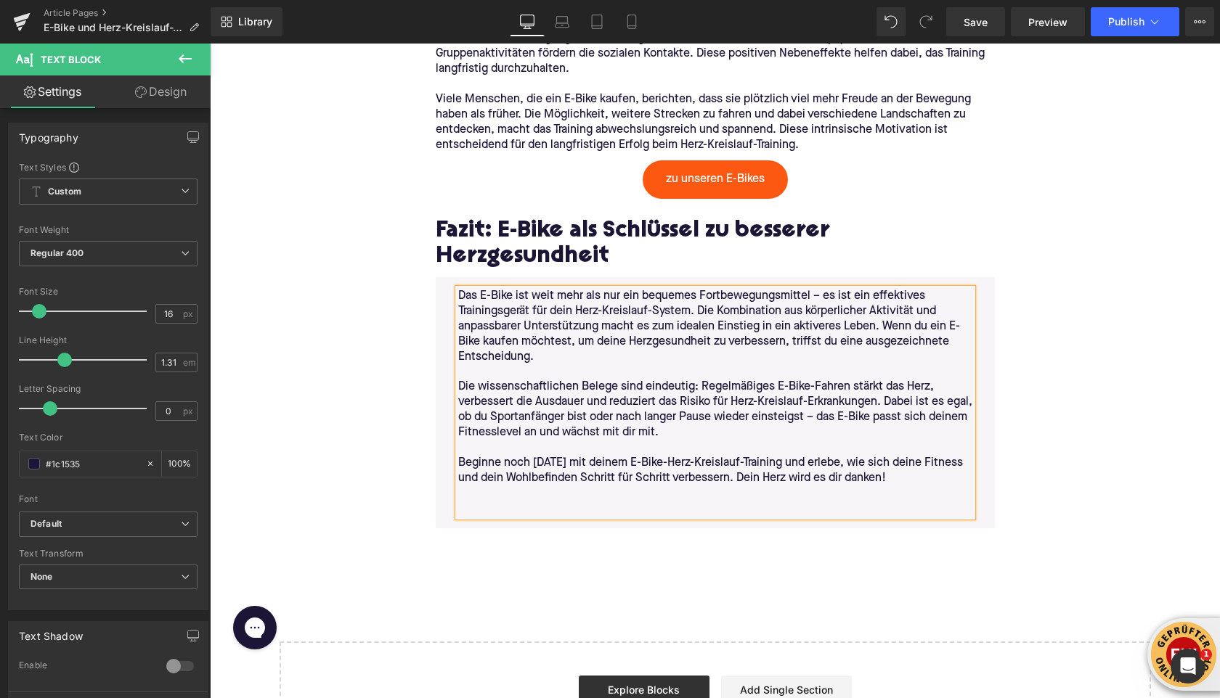
click at [539, 492] on p at bounding box center [715, 493] width 514 height 15
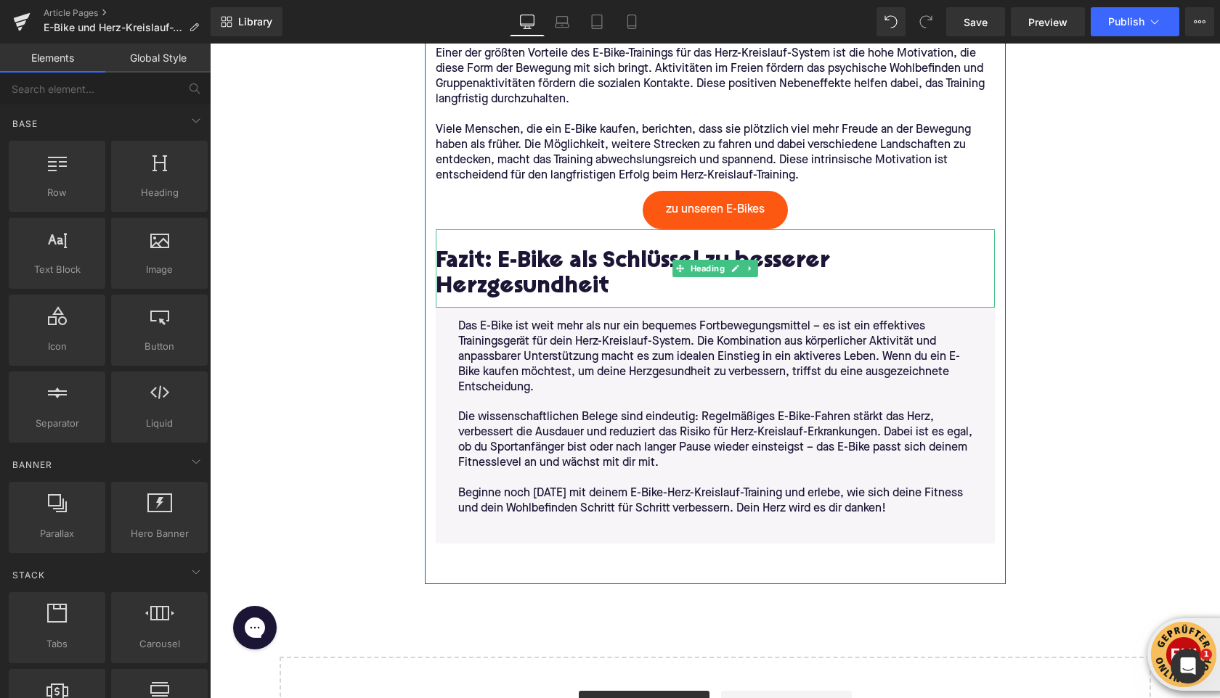
scroll to position [3446, 0]
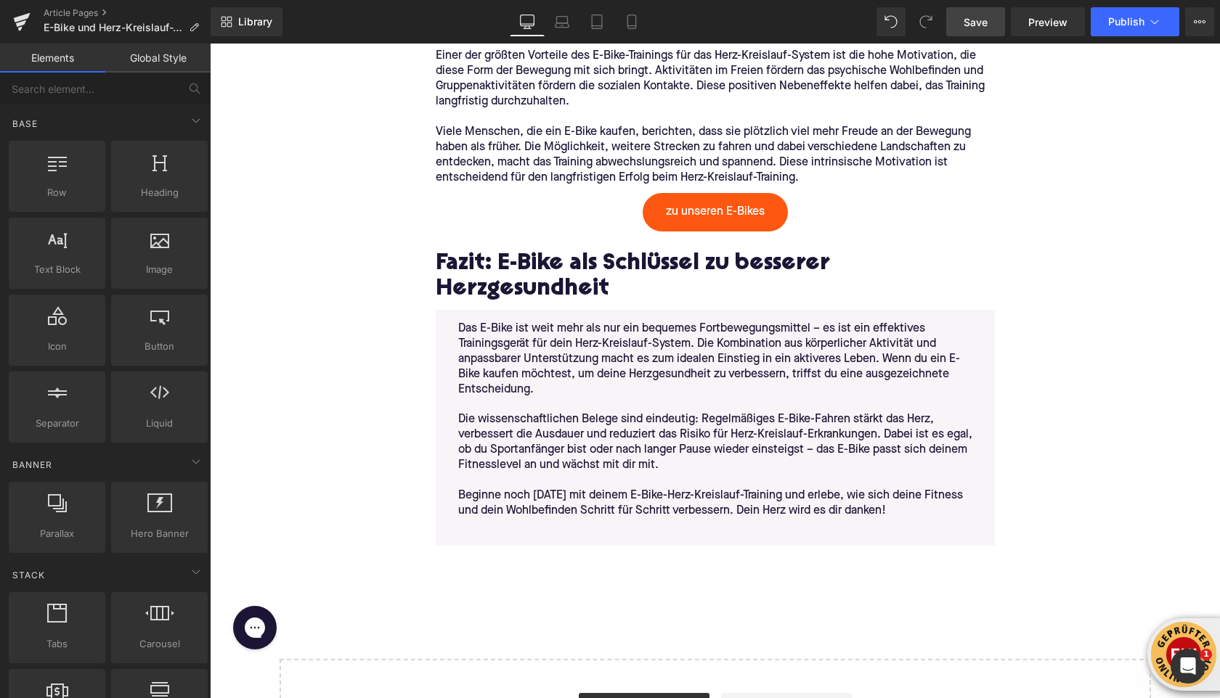
click at [982, 21] on span "Save" at bounding box center [975, 22] width 24 height 15
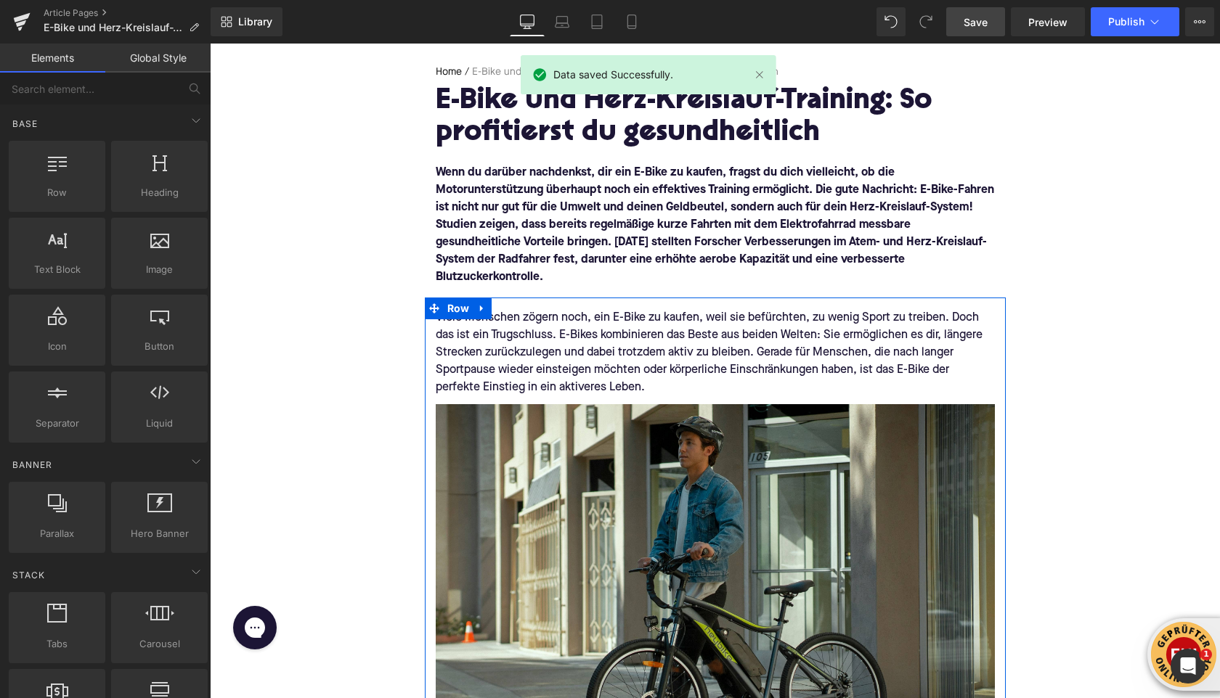
scroll to position [0, 0]
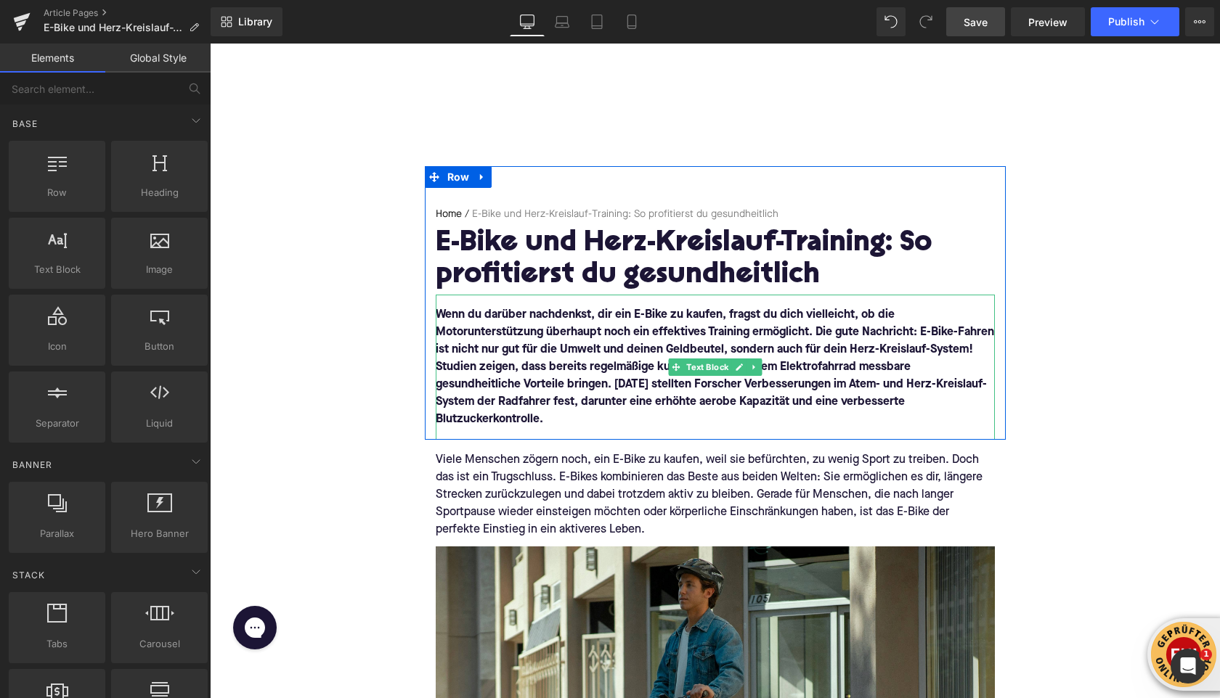
click at [654, 314] on font "Wenn du darüber nachdenkst, dir ein E-Bike zu kaufen, fragst du dich vielleicht…" at bounding box center [715, 367] width 558 height 116
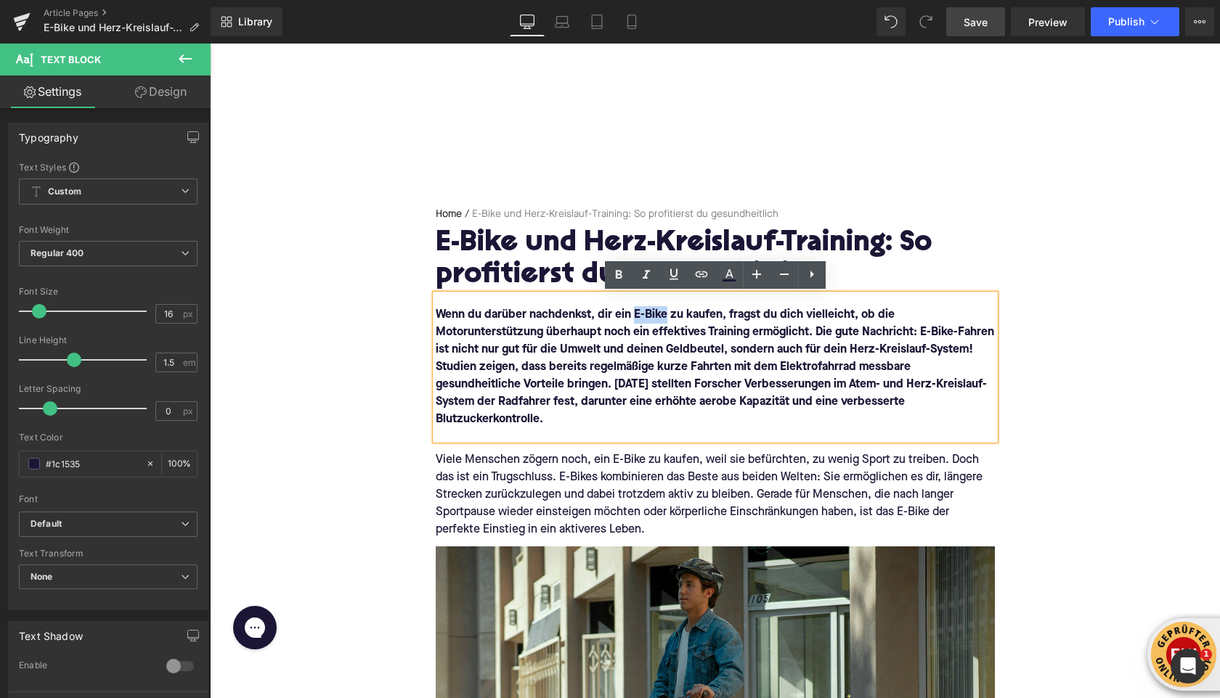
drag, startPoint x: 666, startPoint y: 316, endPoint x: 632, endPoint y: 316, distance: 34.1
click at [632, 316] on font "Wenn du darüber nachdenkst, dir ein E-Bike zu kaufen, fragst du dich vielleicht…" at bounding box center [715, 367] width 558 height 116
click at [696, 276] on icon at bounding box center [701, 275] width 12 height 6
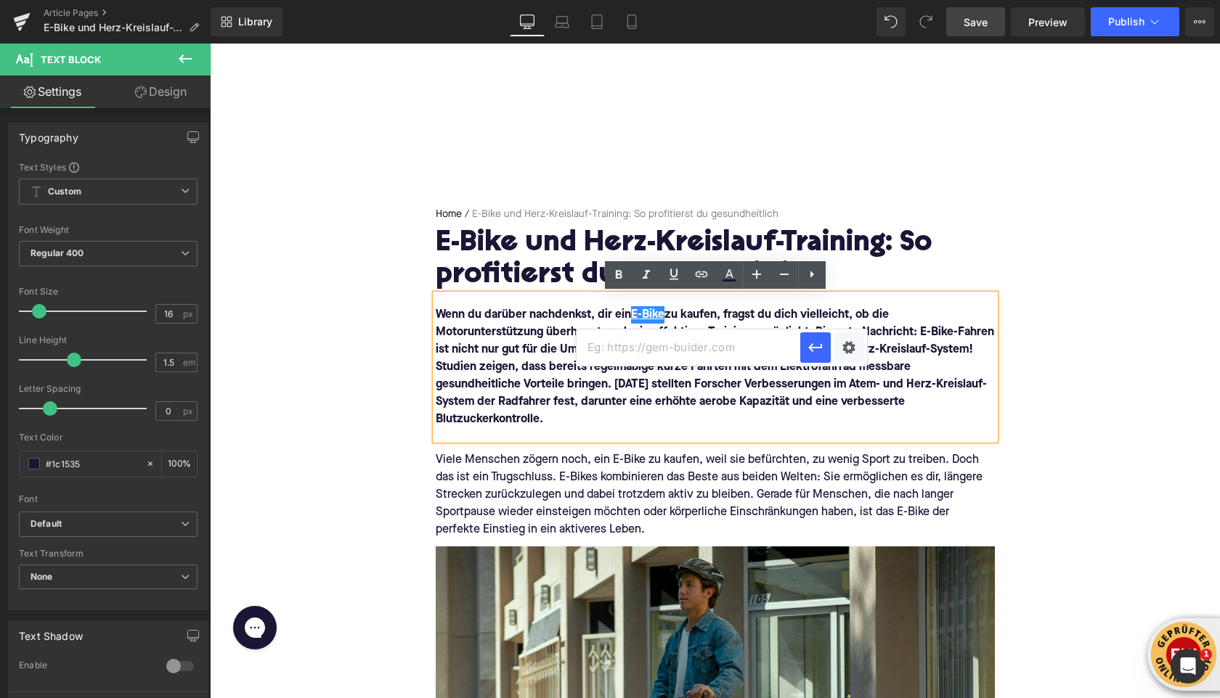
click at [697, 356] on input "text" at bounding box center [688, 348] width 224 height 36
paste input "[URL][DOMAIN_NAME]"
type input "[URL][DOMAIN_NAME]"
click at [802, 354] on button "button" at bounding box center [815, 348] width 30 height 30
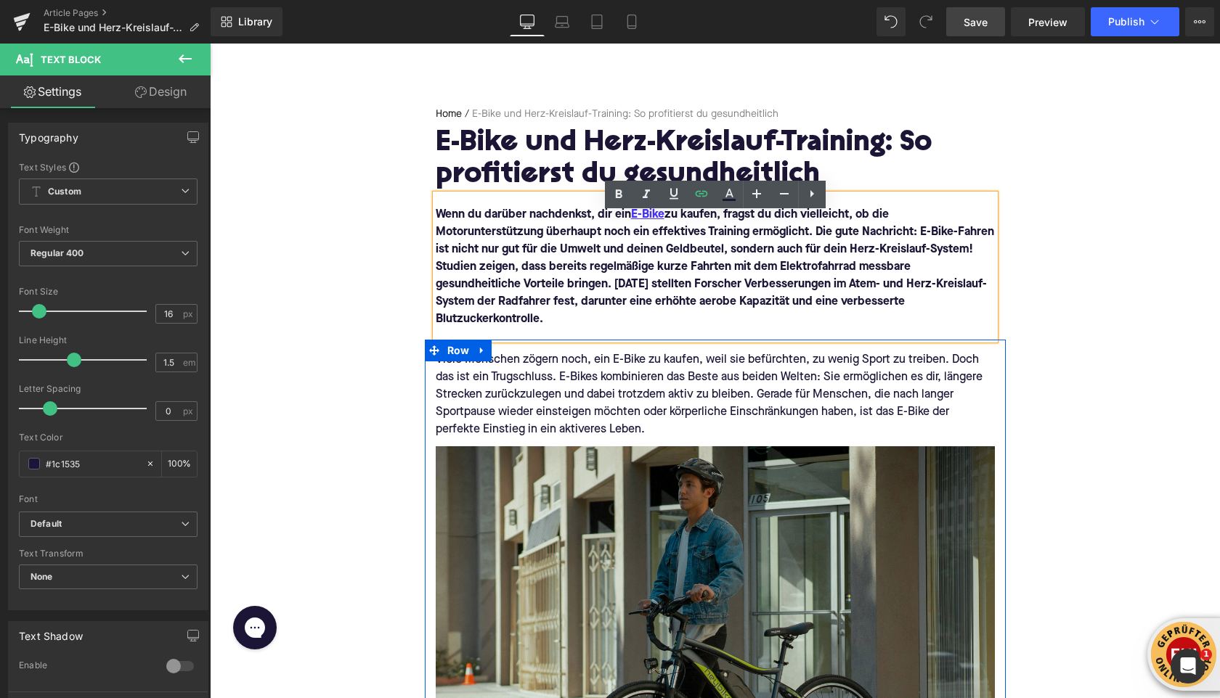
scroll to position [110, 0]
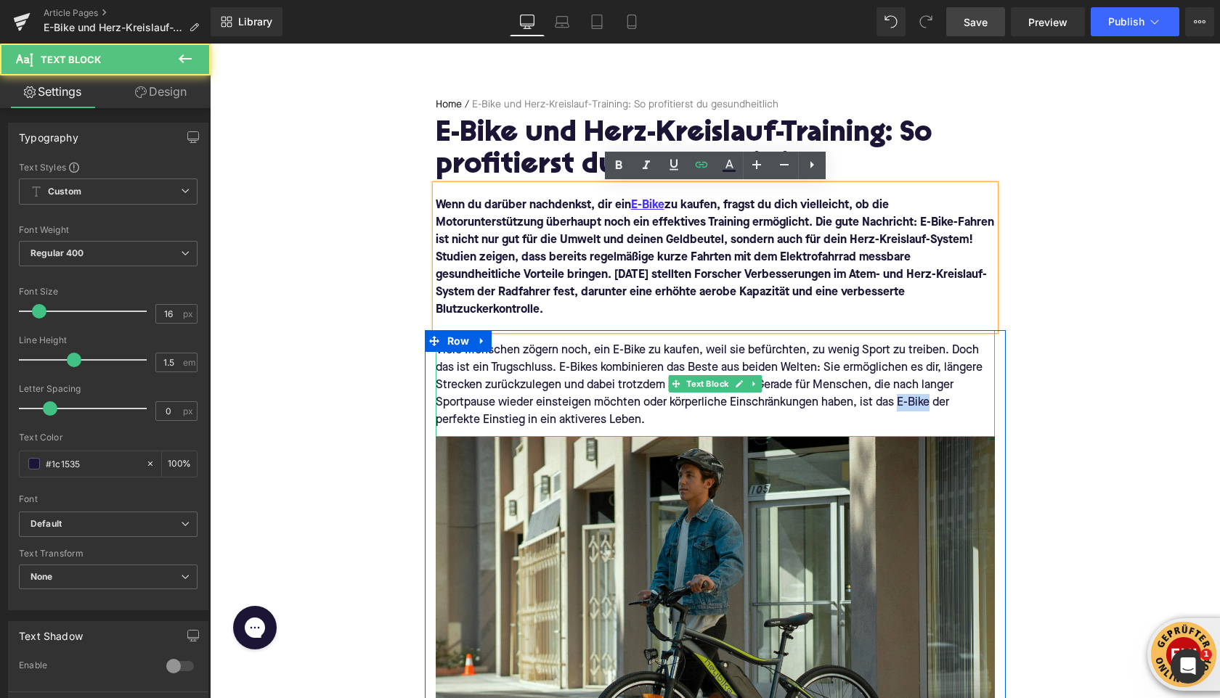
drag, startPoint x: 914, startPoint y: 404, endPoint x: 901, endPoint y: 405, distance: 13.1
click at [901, 405] on div "Viele Menschen zögern noch, ein E-Bike zu kaufen, weil sie befürchten, zu wenig…" at bounding box center [715, 385] width 559 height 87
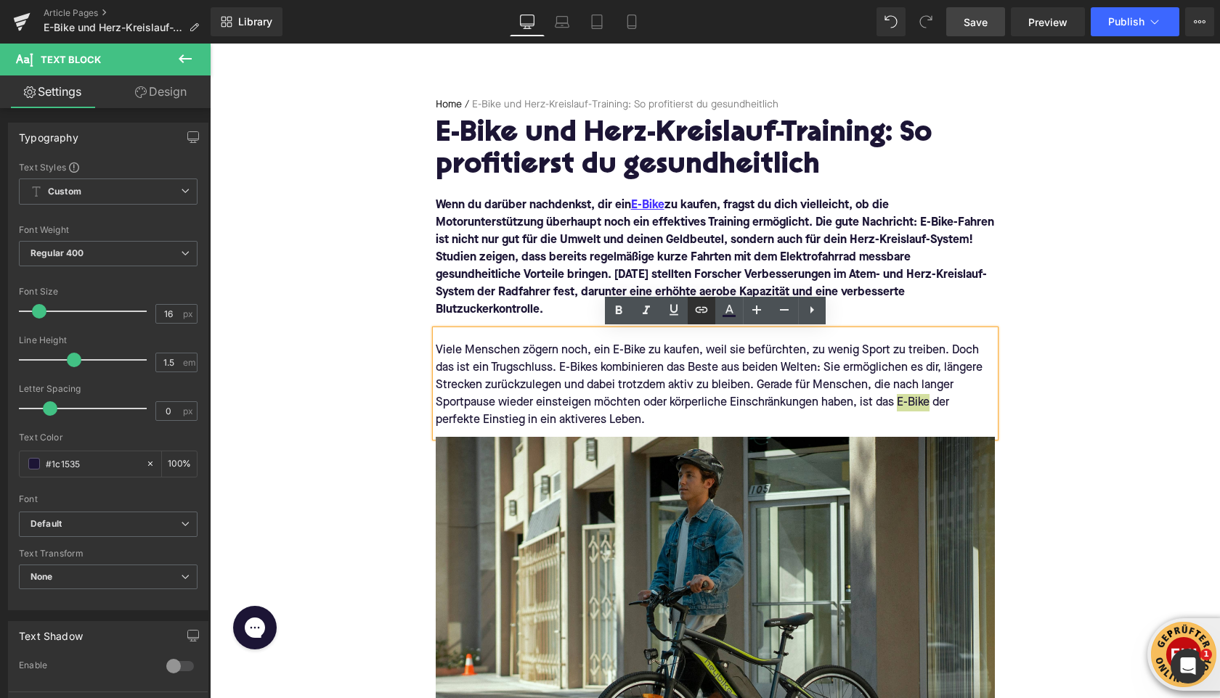
click at [693, 303] on icon at bounding box center [701, 309] width 17 height 17
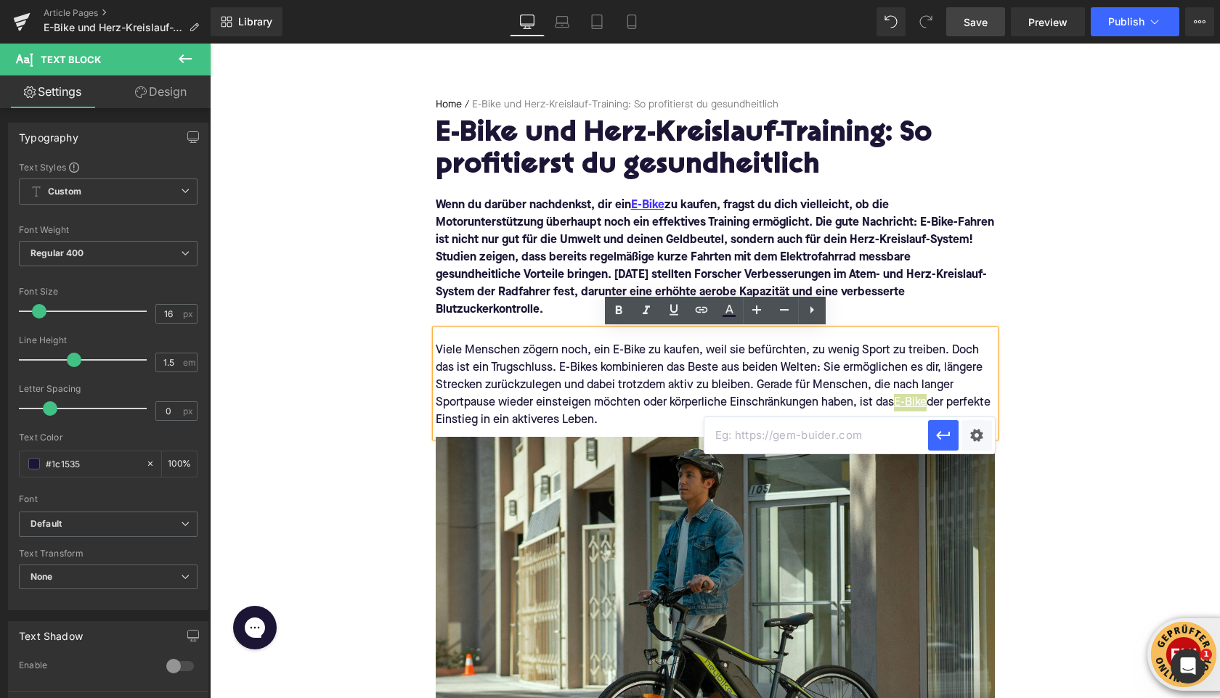
click at [747, 441] on input "text" at bounding box center [816, 435] width 224 height 36
paste input "[URL][DOMAIN_NAME]"
type input "[URL][DOMAIN_NAME]"
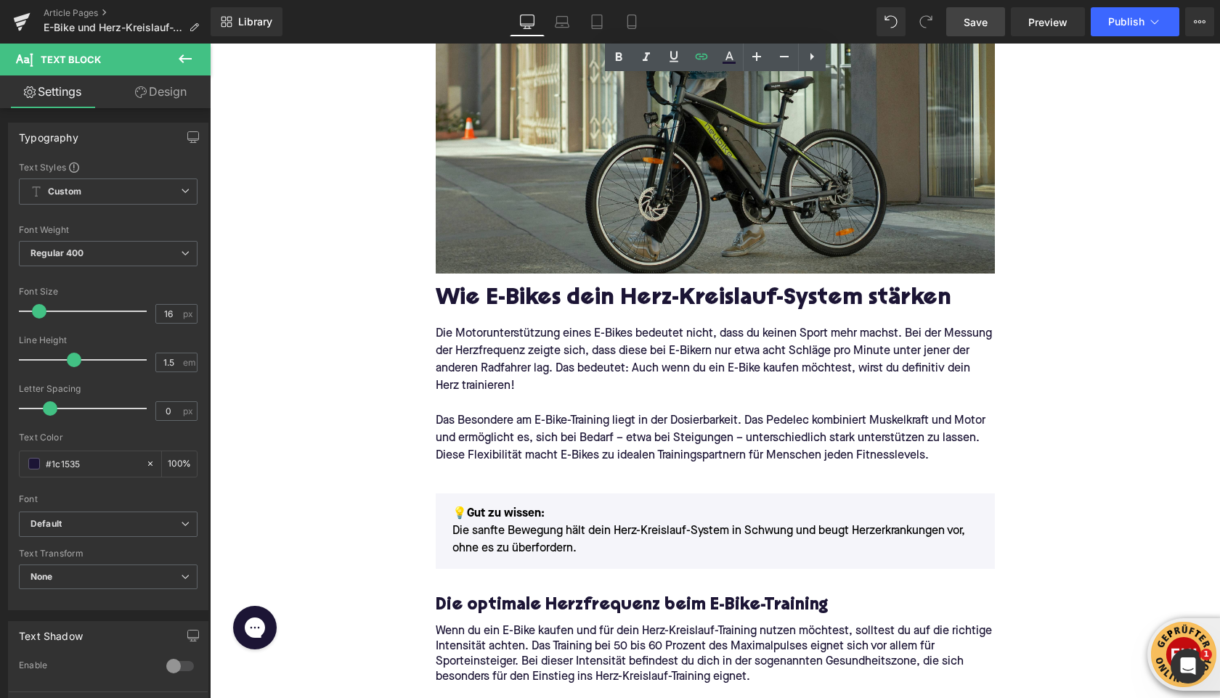
scroll to position [661, 0]
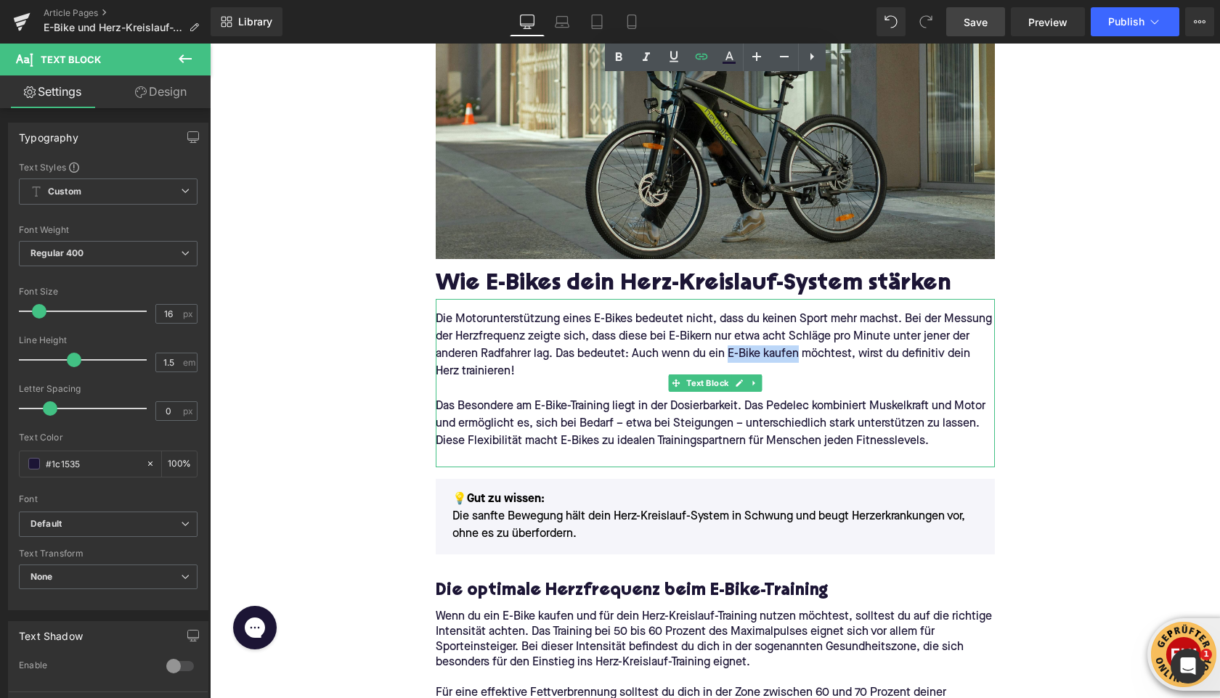
drag, startPoint x: 749, startPoint y: 355, endPoint x: 730, endPoint y: 356, distance: 19.7
click at [730, 356] on p "Die Motorunterstützung eines E-Bikes bedeutet nicht, dass du keinen Sport mehr …" at bounding box center [715, 346] width 559 height 70
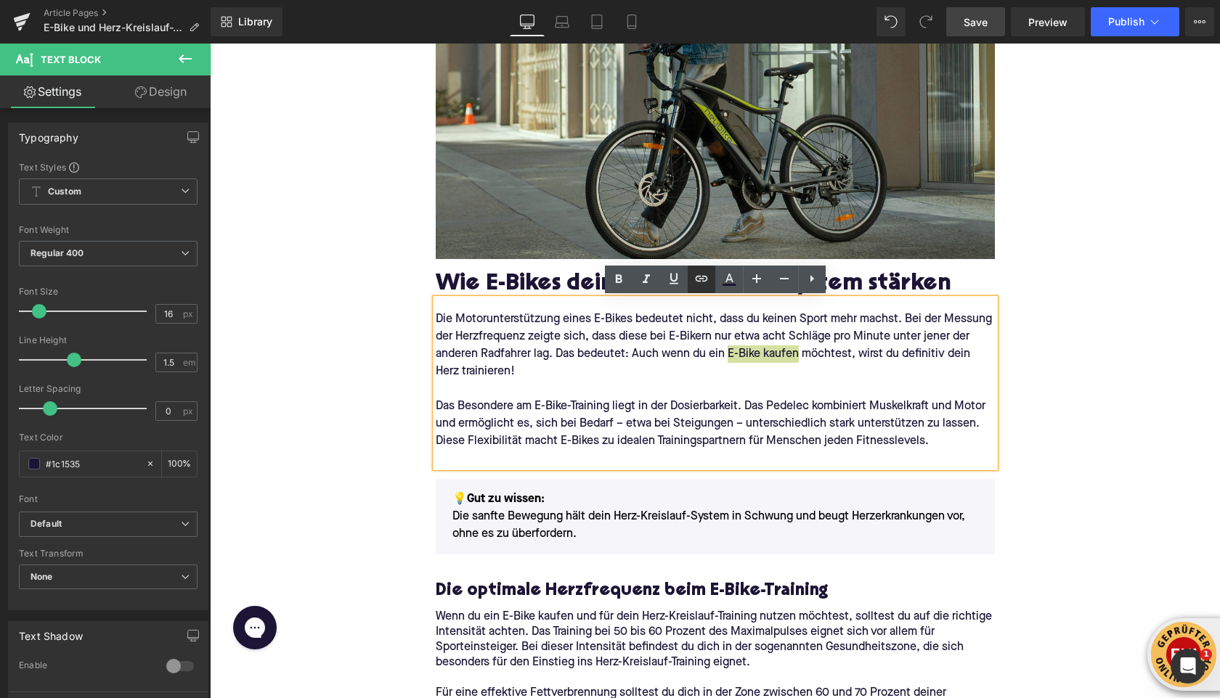
click at [699, 283] on icon at bounding box center [701, 278] width 17 height 17
click at [732, 388] on input "text" at bounding box center [803, 387] width 224 height 36
paste input "[URL][DOMAIN_NAME]"
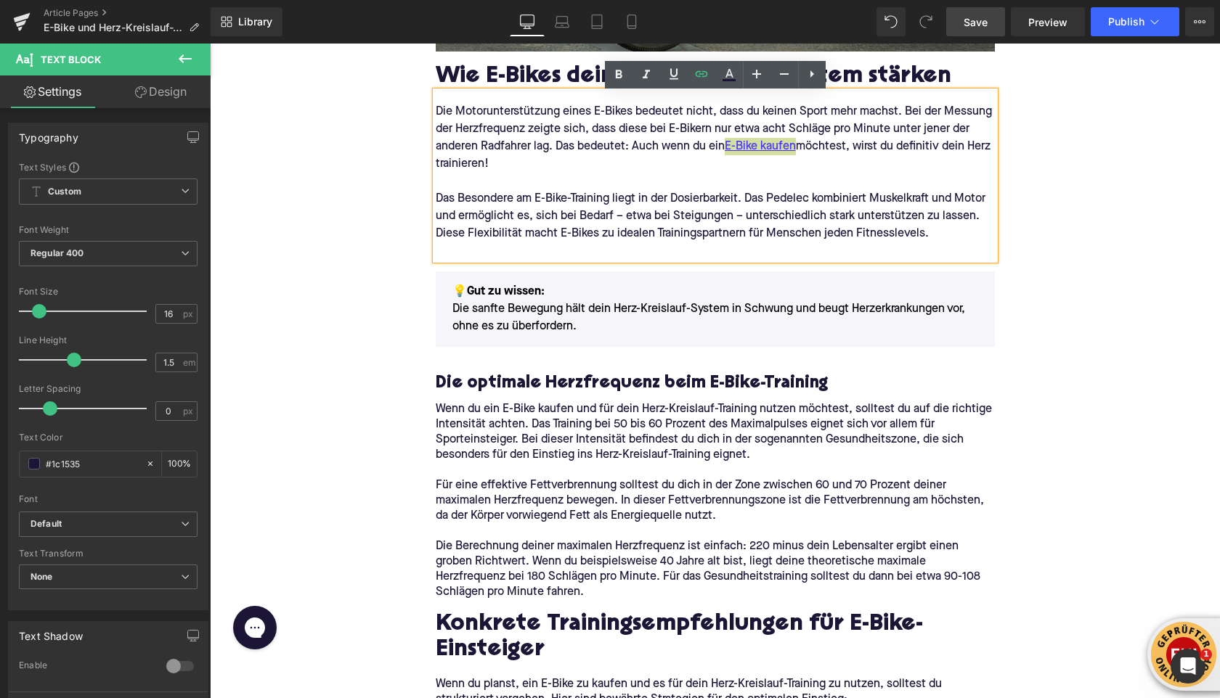
scroll to position [870, 0]
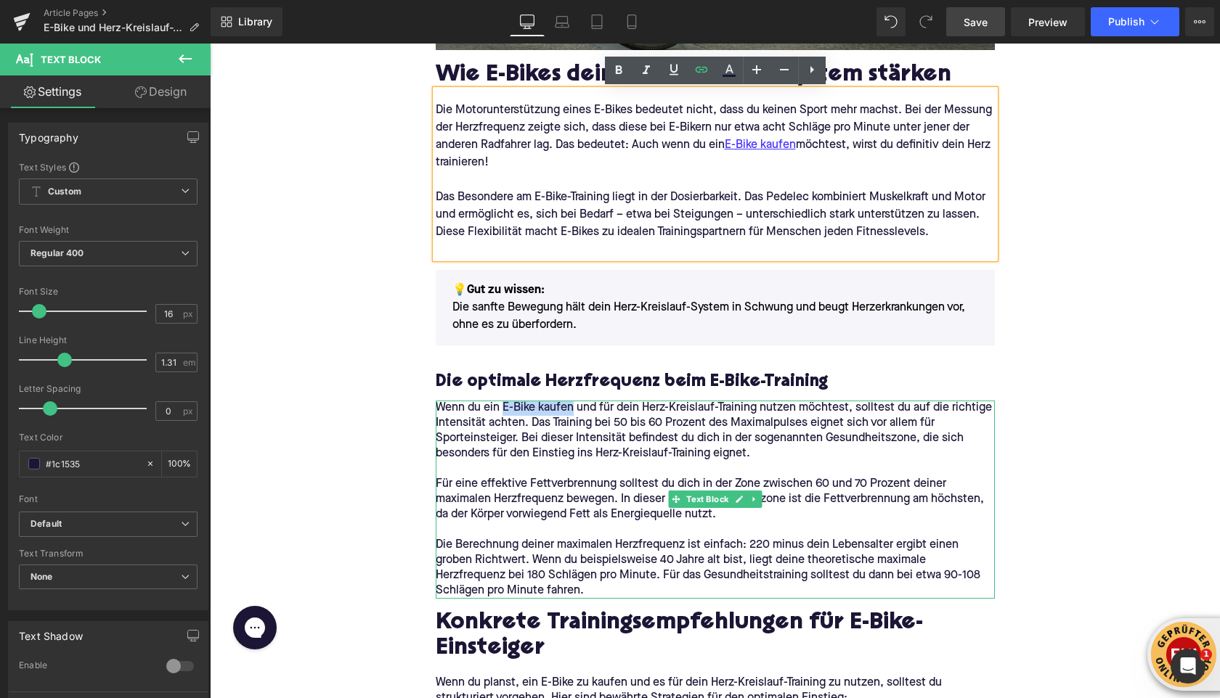
drag, startPoint x: 572, startPoint y: 410, endPoint x: 502, endPoint y: 409, distance: 69.7
click at [502, 409] on p "Wenn du ein E-Bike kaufen und für dein Herz-Kreislauf-Training nutzen möchtest,…" at bounding box center [715, 431] width 559 height 61
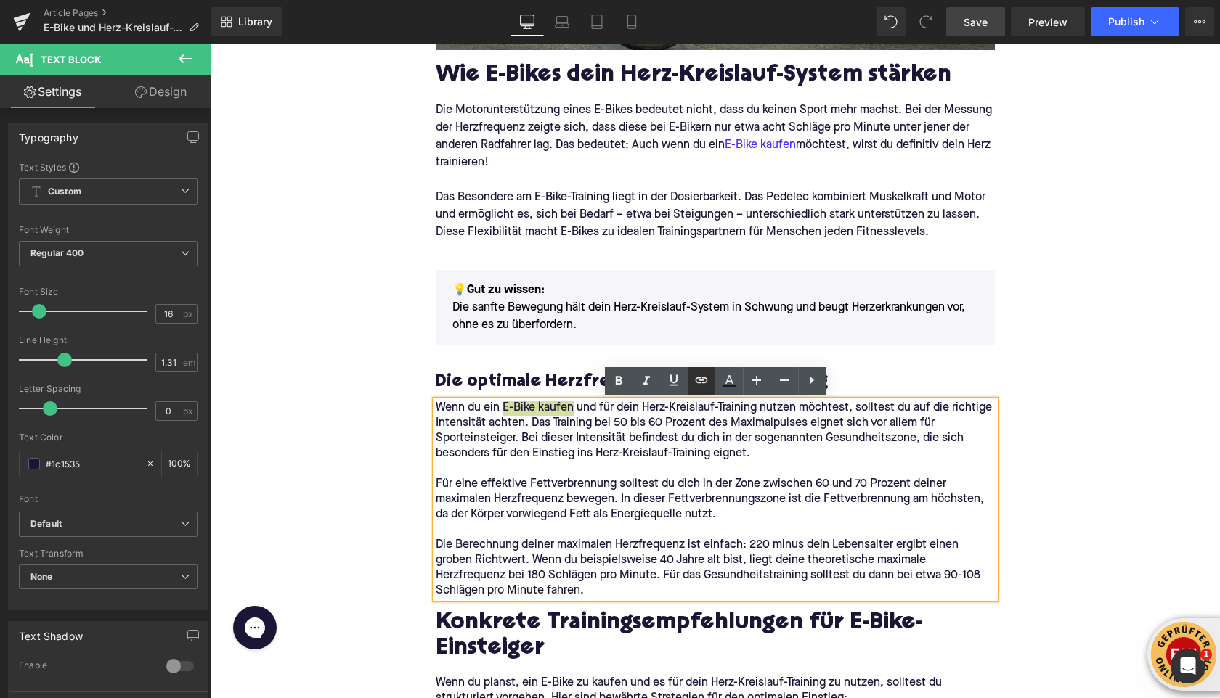
click at [704, 382] on icon at bounding box center [701, 381] width 12 height 6
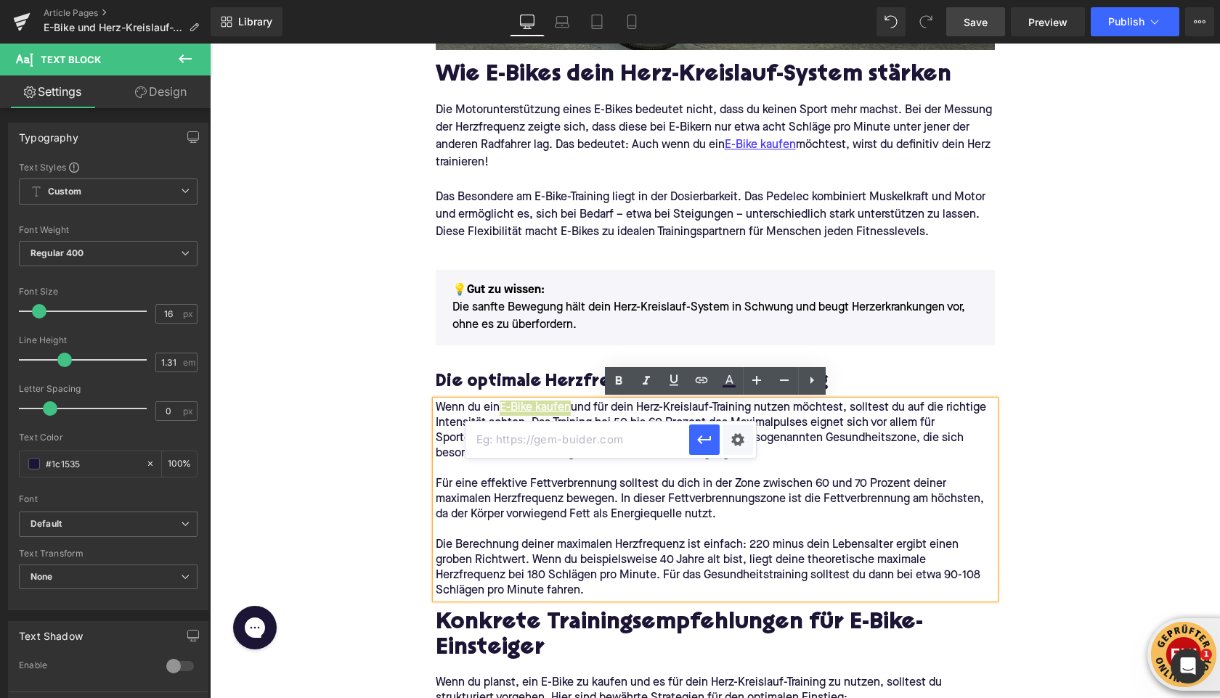
click at [663, 443] on input "text" at bounding box center [577, 440] width 224 height 36
paste input "[URL][DOMAIN_NAME]"
type input "[URL][DOMAIN_NAME]"
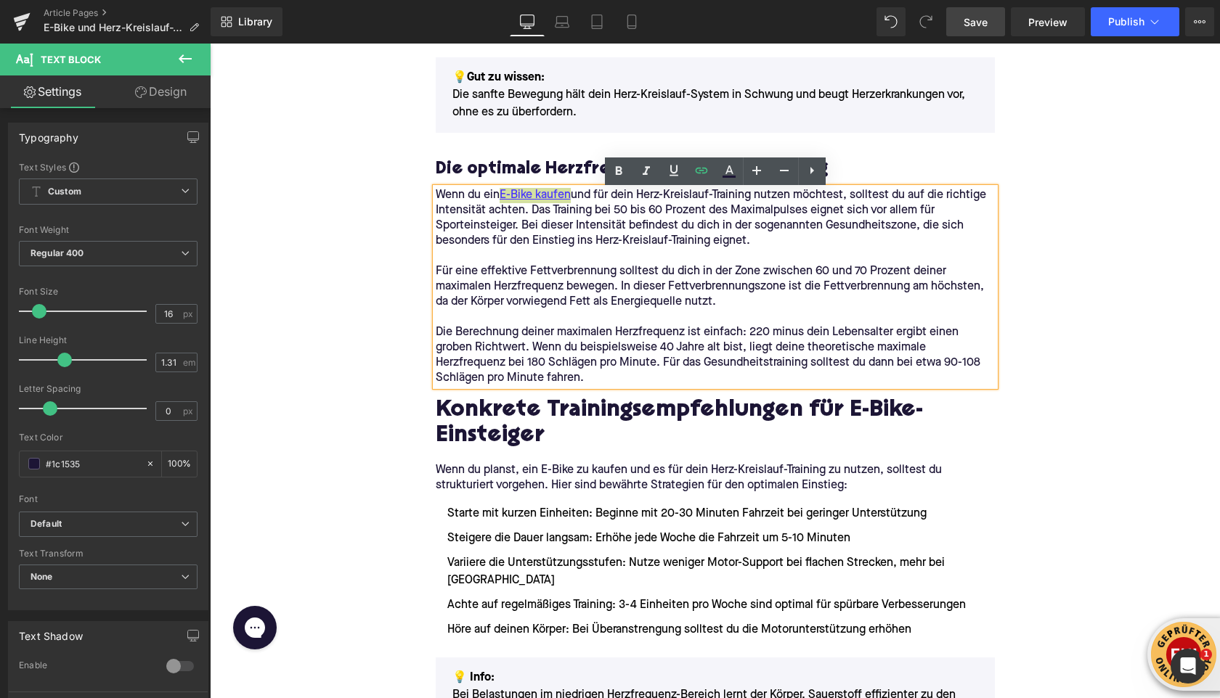
scroll to position [1085, 0]
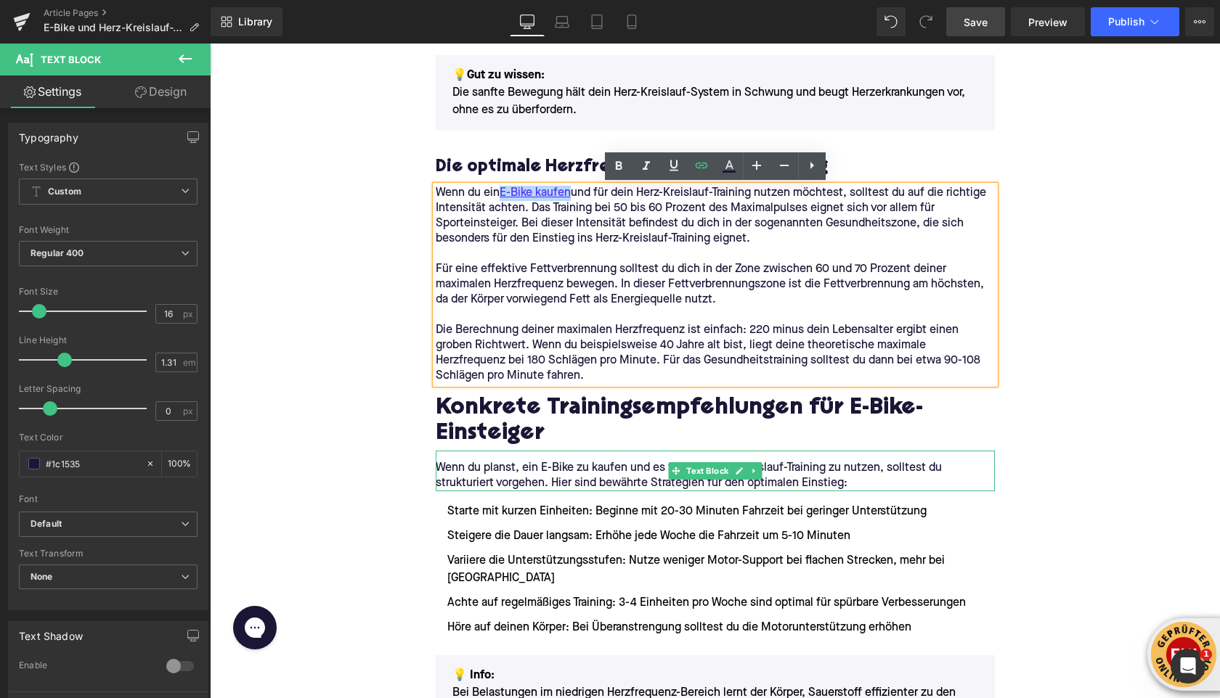
click at [547, 468] on p "Wenn du planst, ein E-Bike zu kaufen und es für dein Herz-Kreislauf-Training zu…" at bounding box center [715, 476] width 559 height 30
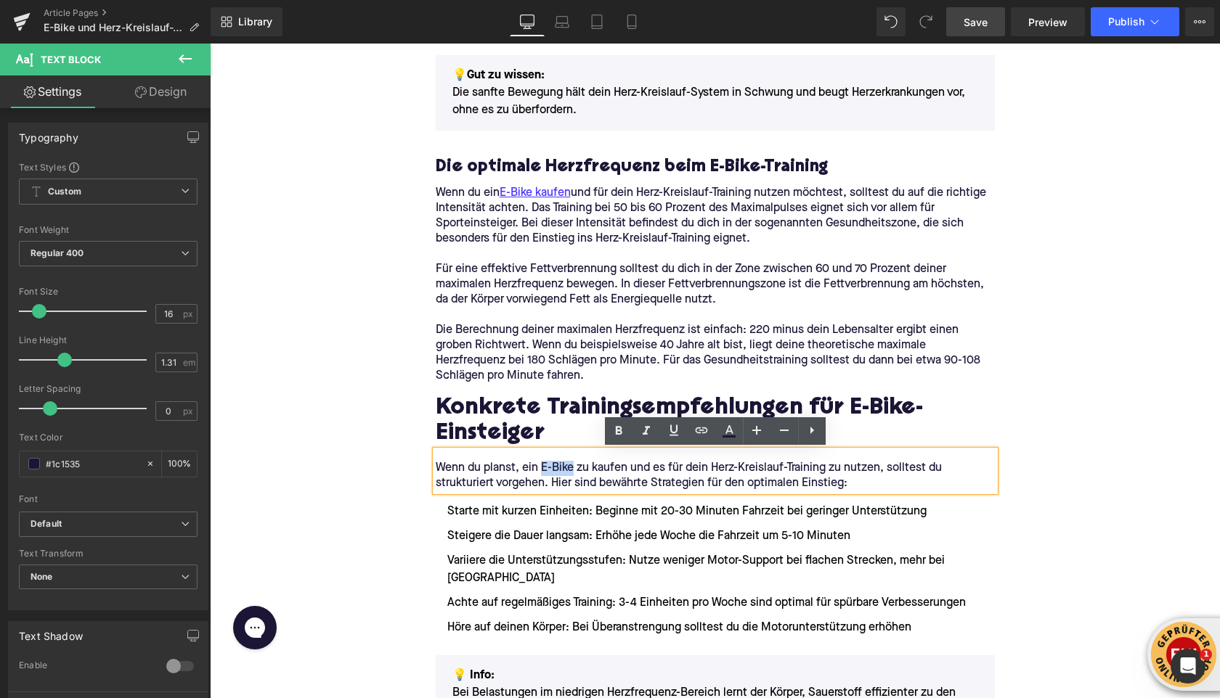
drag, startPoint x: 540, startPoint y: 470, endPoint x: 571, endPoint y: 474, distance: 31.5
click at [571, 474] on p "Wenn du planst, ein E-Bike zu kaufen und es für dein Herz-Kreislauf-Training zu…" at bounding box center [715, 476] width 559 height 30
click at [702, 434] on icon at bounding box center [701, 430] width 17 height 17
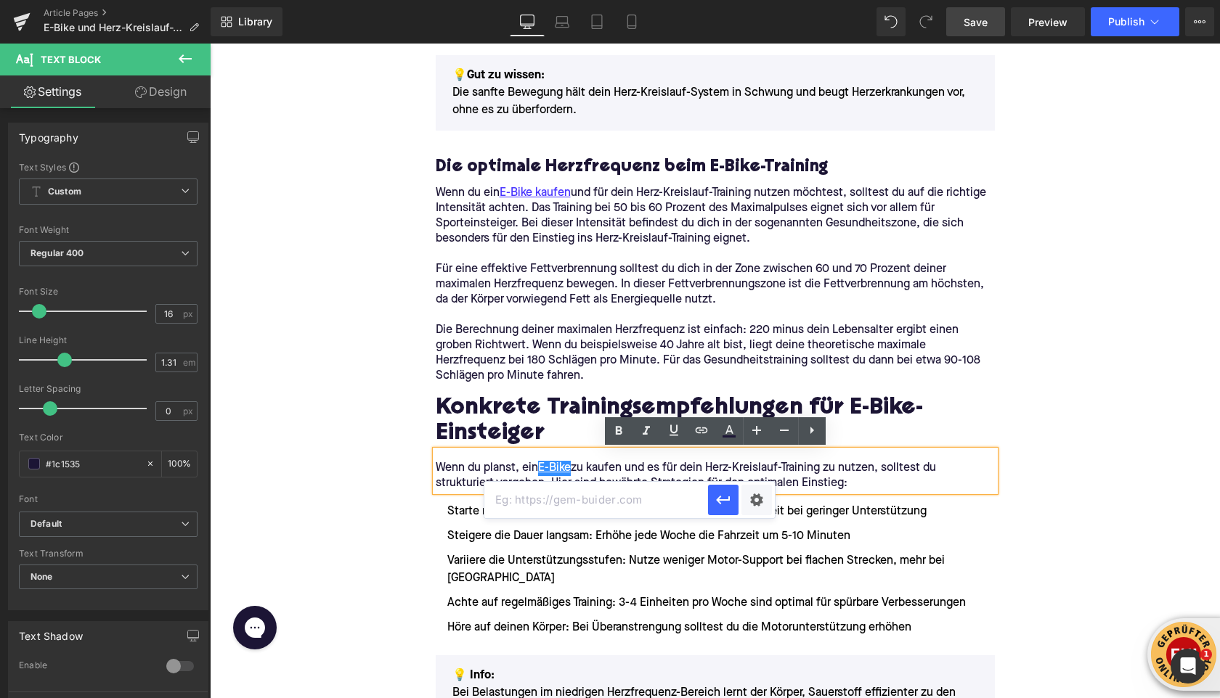
click at [679, 503] on input "text" at bounding box center [596, 500] width 224 height 36
paste input "[URL][DOMAIN_NAME]"
type input "[URL][DOMAIN_NAME]"
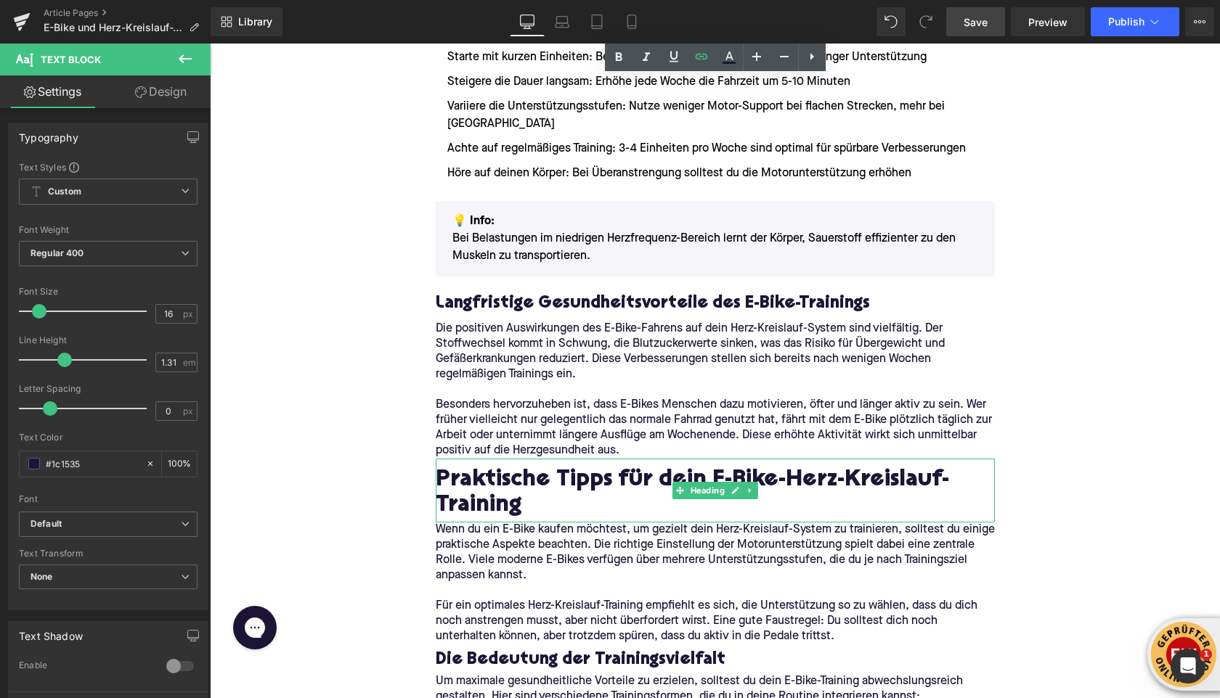
scroll to position [1544, 0]
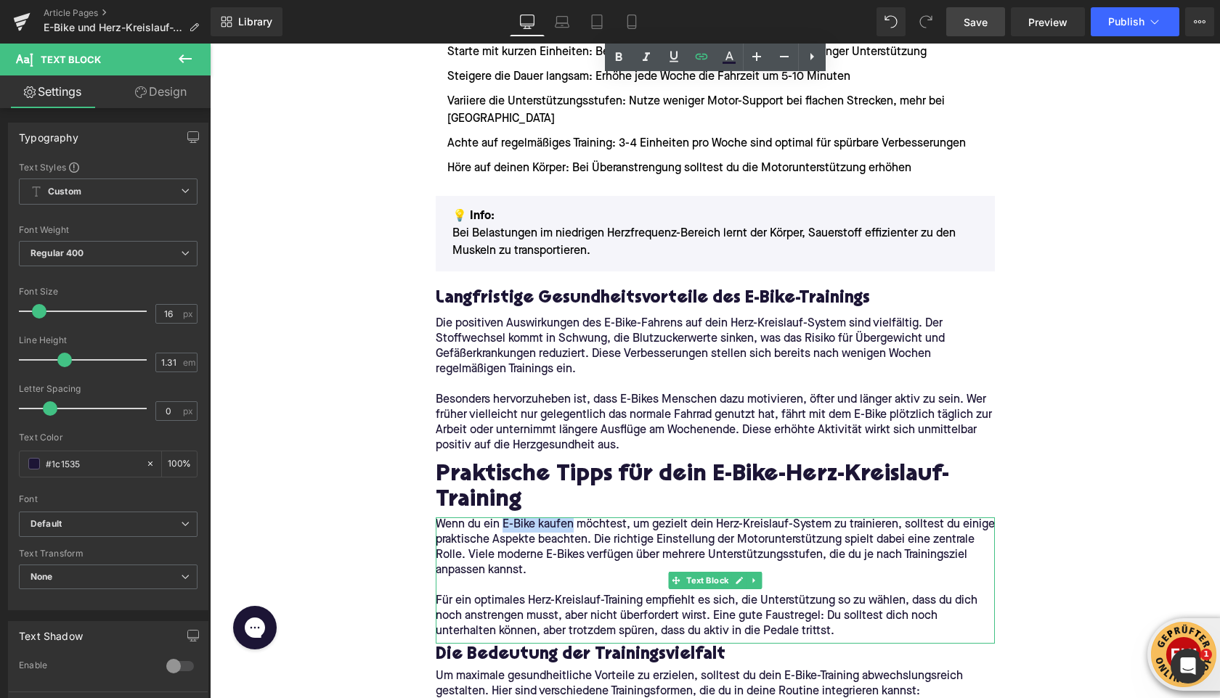
drag, startPoint x: 537, startPoint y: 526, endPoint x: 503, endPoint y: 526, distance: 33.4
click at [503, 526] on p "Wenn du ein E-Bike kaufen möchtest, um gezielt dein Herz-Kreislauf-System zu tr…" at bounding box center [715, 548] width 559 height 61
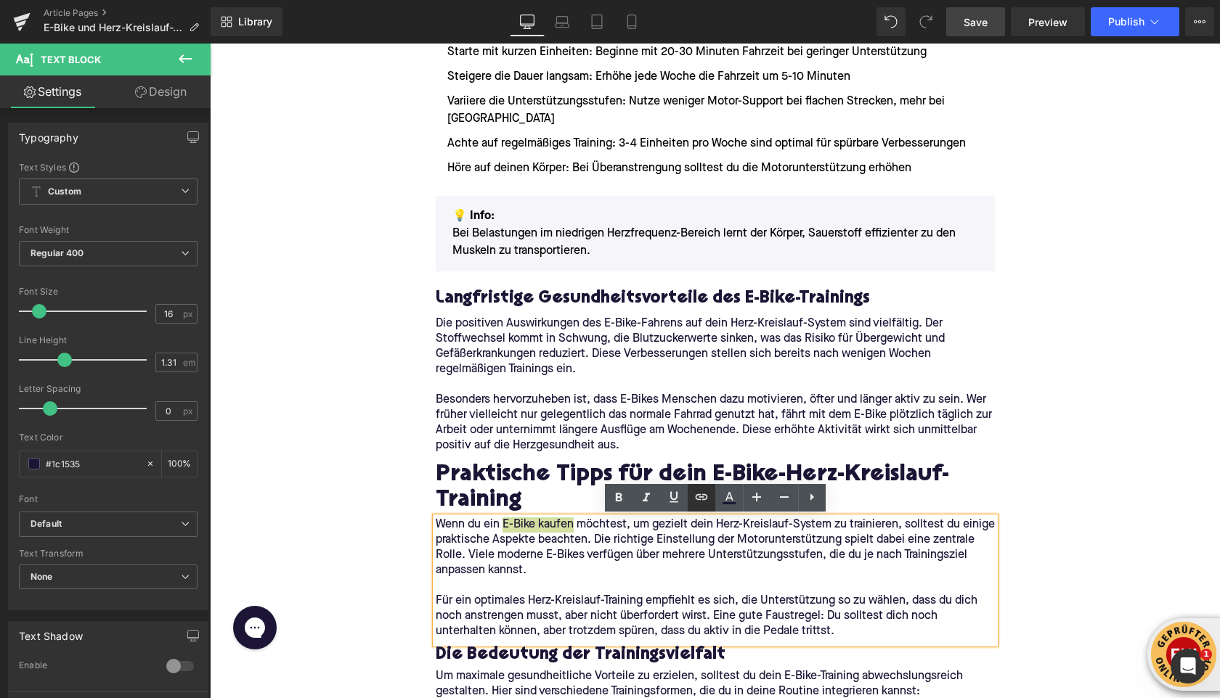
click at [706, 497] on icon at bounding box center [701, 497] width 12 height 6
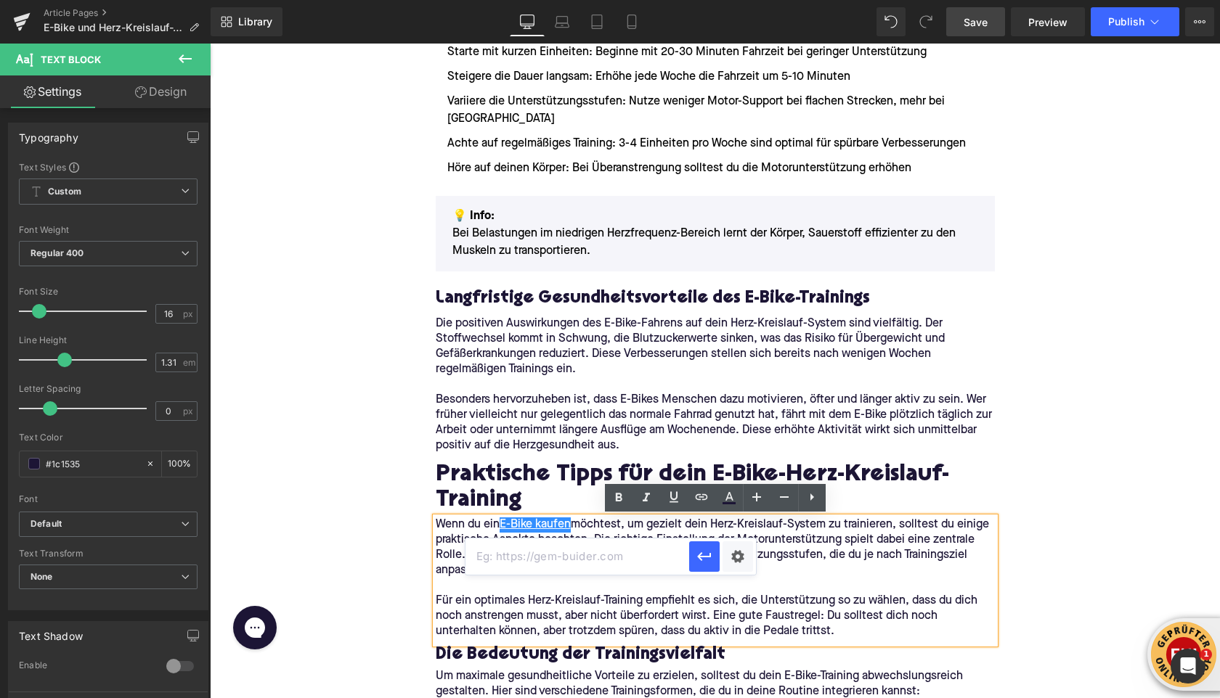
click at [667, 566] on input "text" at bounding box center [577, 557] width 224 height 36
paste input "[URL][DOMAIN_NAME]"
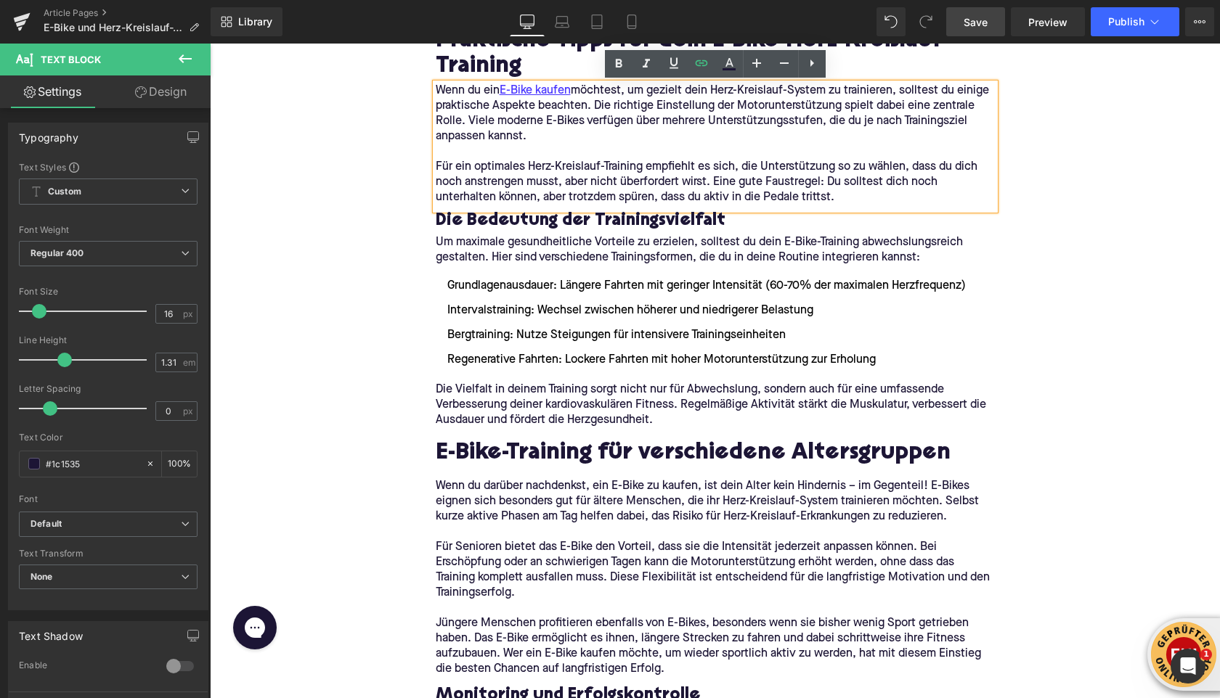
scroll to position [1973, 0]
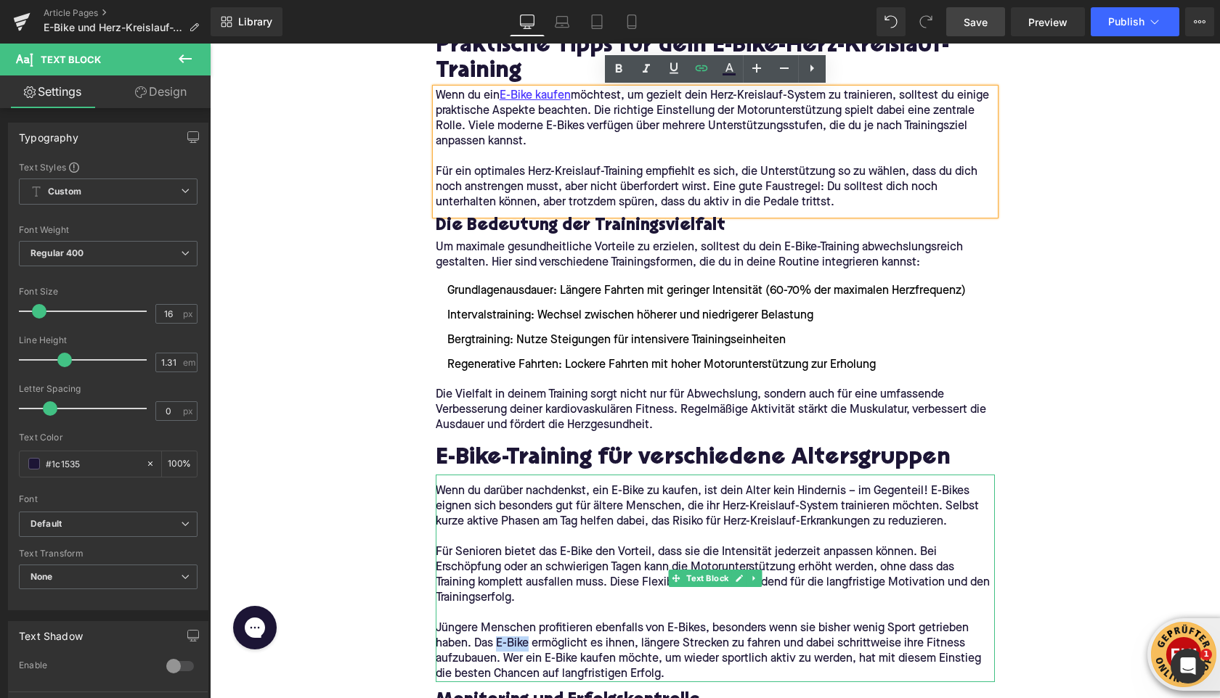
drag, startPoint x: 497, startPoint y: 645, endPoint x: 527, endPoint y: 646, distance: 29.8
click at [527, 646] on p "Jüngere Menschen profitieren ebenfalls von E-Bikes, besonders wenn sie bisher w…" at bounding box center [715, 651] width 559 height 61
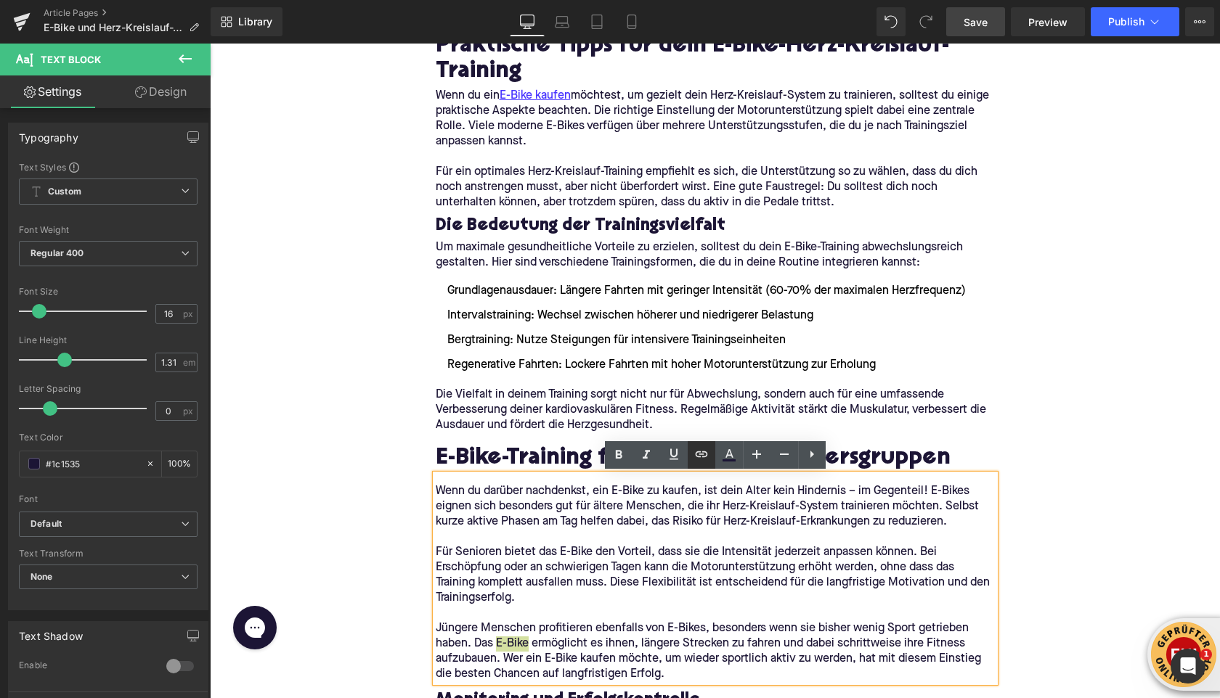
click at [693, 460] on icon at bounding box center [701, 454] width 17 height 17
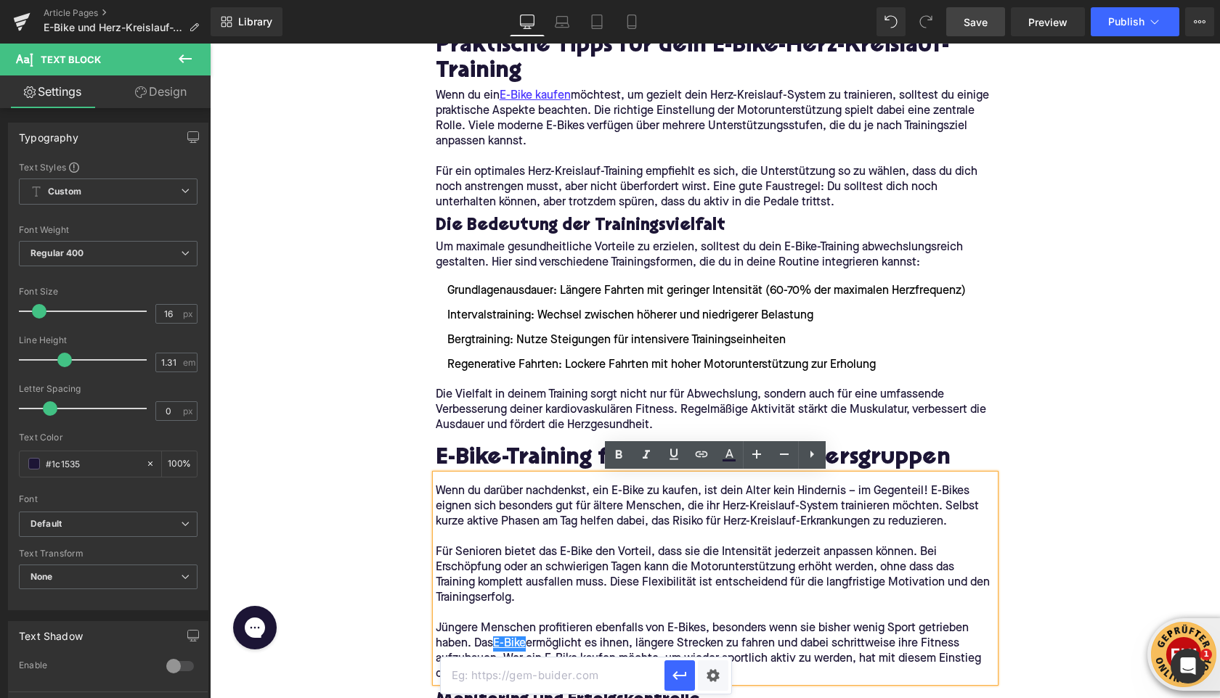
click at [606, 667] on input "text" at bounding box center [553, 676] width 224 height 36
paste input "[URL][DOMAIN_NAME]"
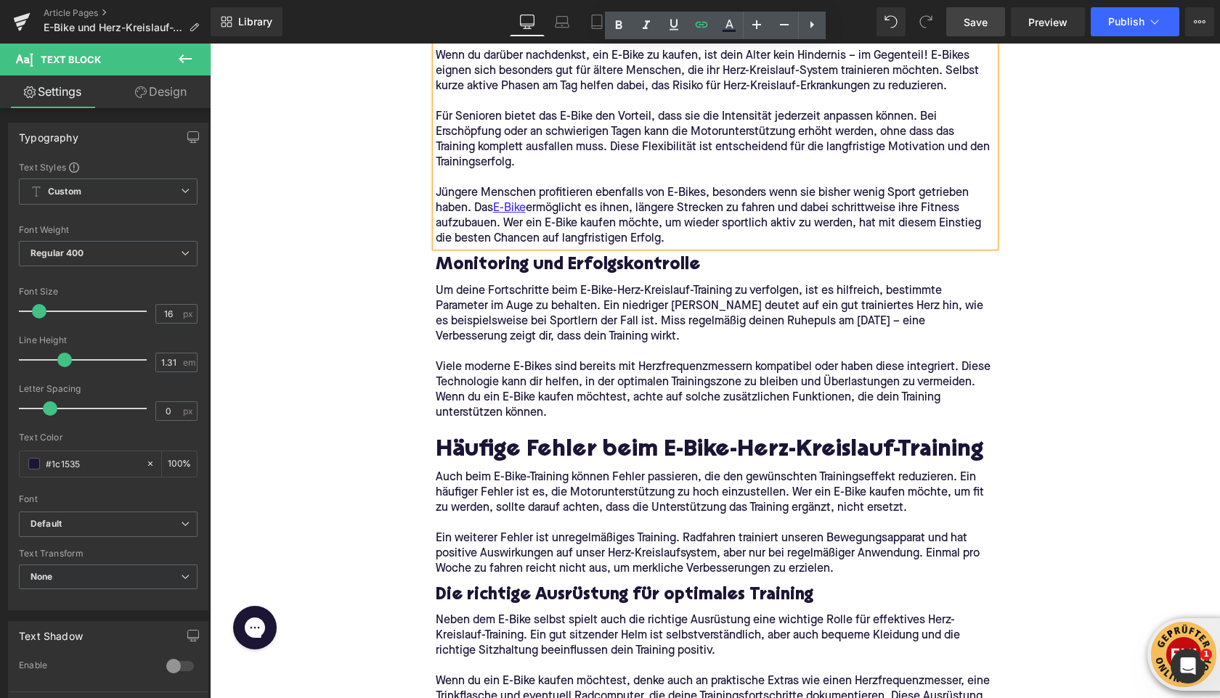
scroll to position [2413, 0]
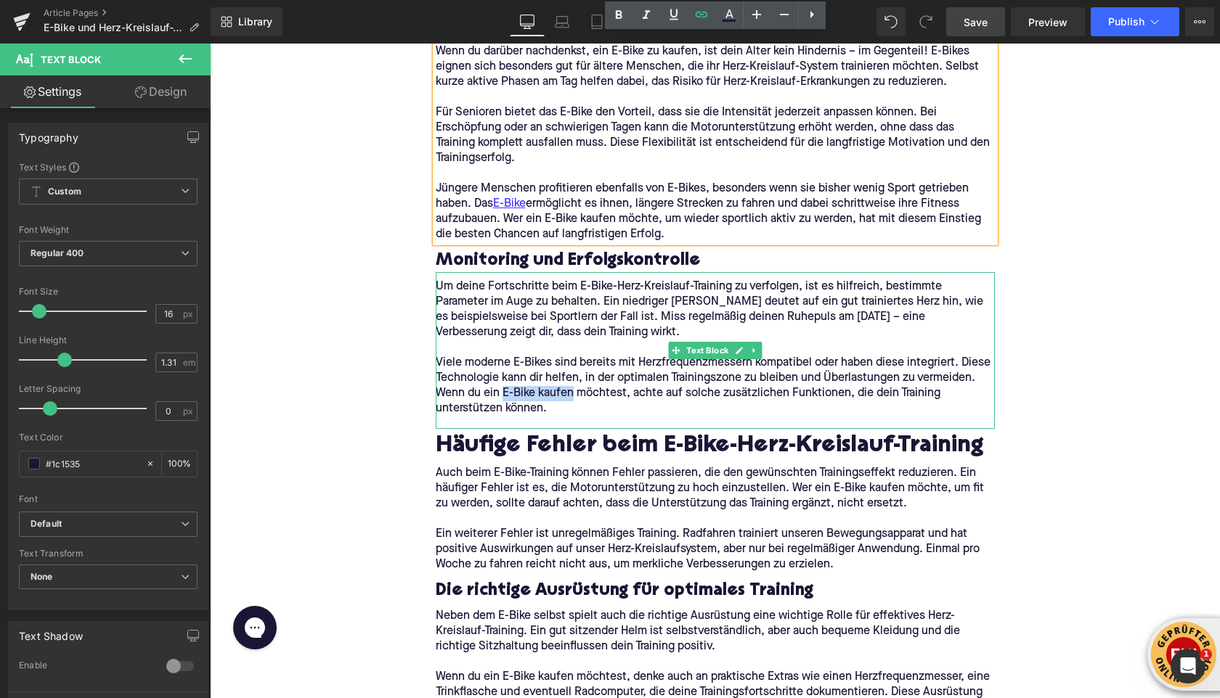
drag, startPoint x: 503, startPoint y: 396, endPoint x: 571, endPoint y: 398, distance: 68.3
click at [571, 398] on p "Viele moderne E-Bikes sind bereits mit Herzfrequenzmessern kompatibel oder habe…" at bounding box center [715, 386] width 559 height 61
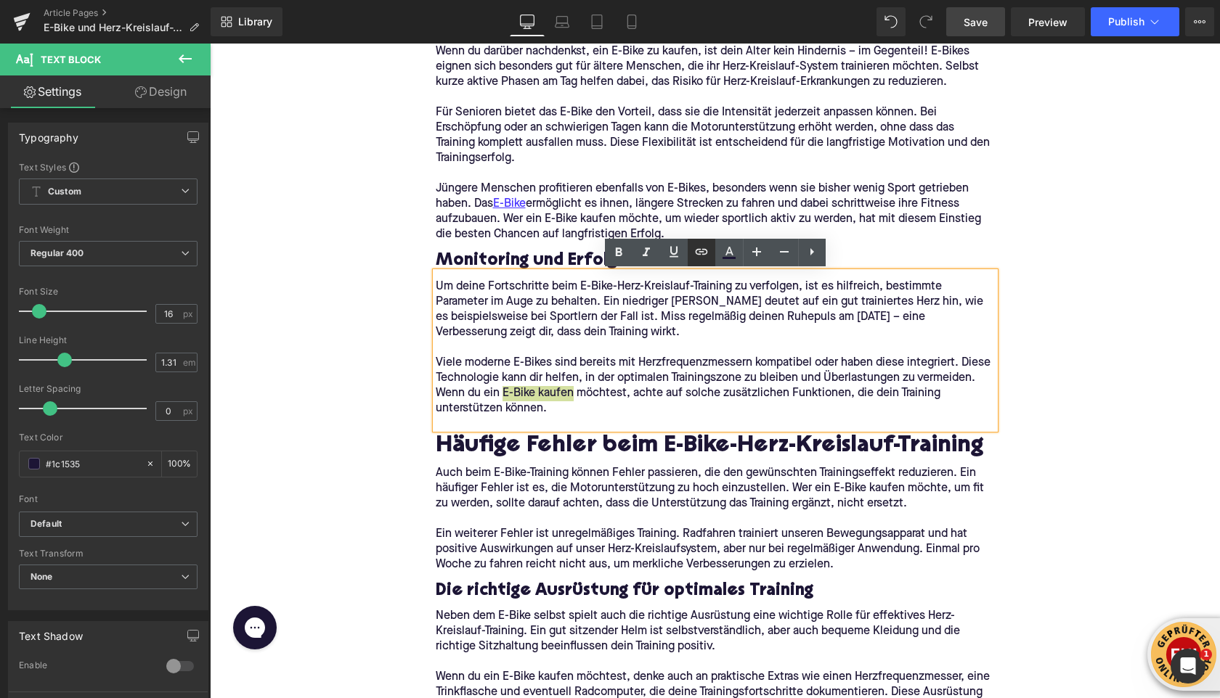
click at [701, 251] on icon at bounding box center [701, 252] width 12 height 6
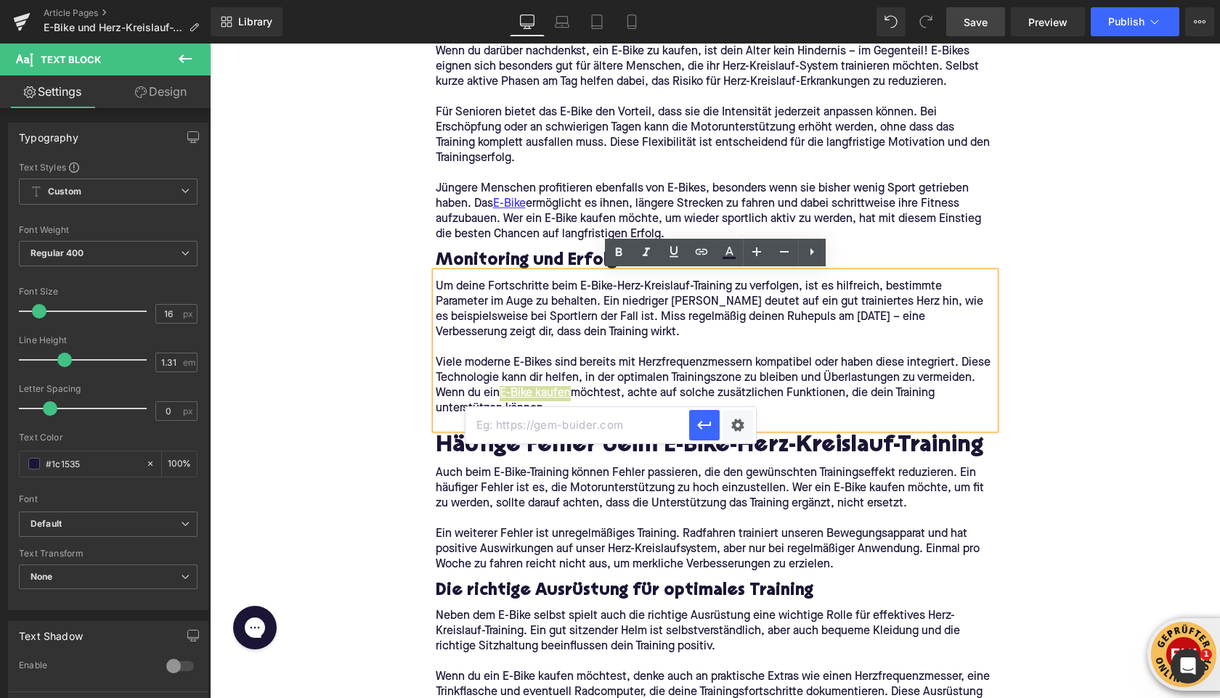
click at [590, 433] on input "text" at bounding box center [577, 425] width 224 height 36
paste input "[URL][DOMAIN_NAME]"
type input "[URL][DOMAIN_NAME]"
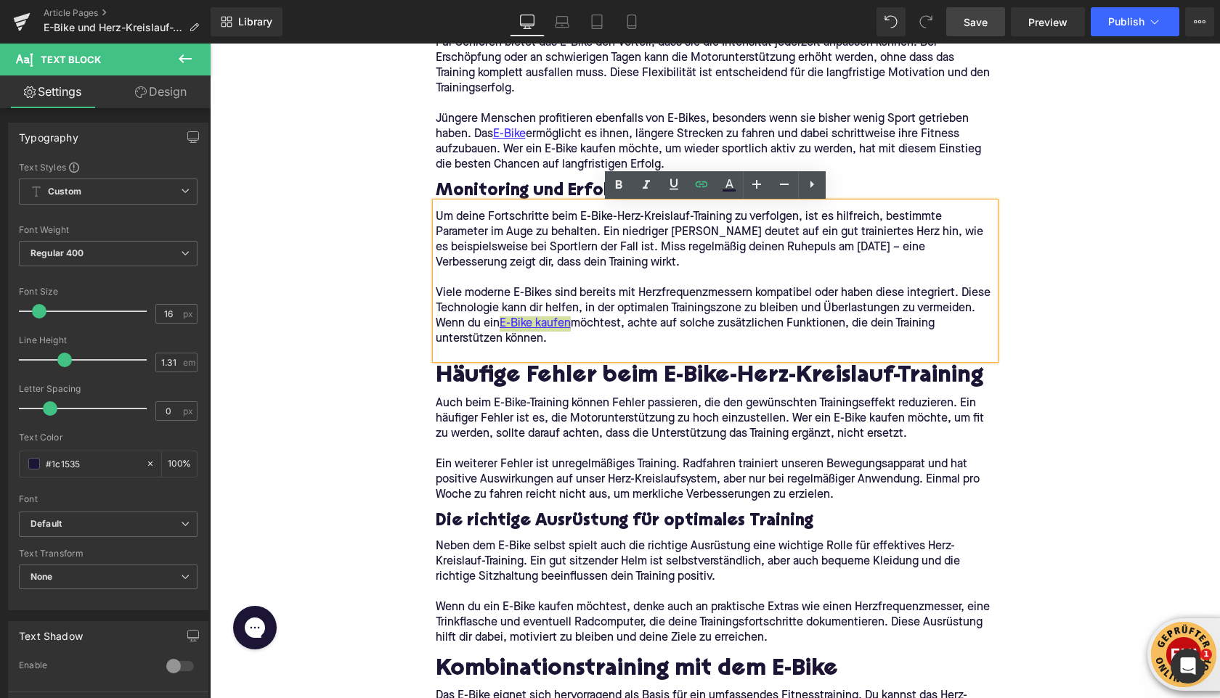
scroll to position [2488, 0]
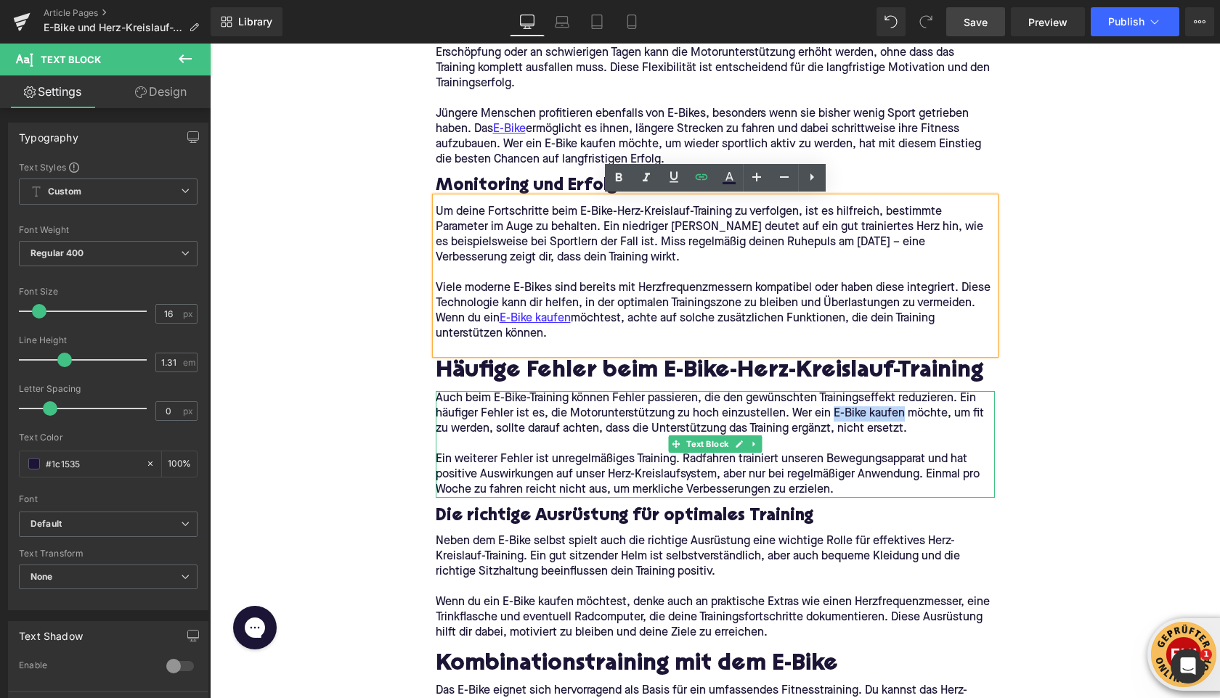
drag, startPoint x: 833, startPoint y: 414, endPoint x: 901, endPoint y: 415, distance: 68.3
click at [901, 415] on p "Auch beim E-Bike-Training können Fehler passieren, die den gewünschten Training…" at bounding box center [715, 414] width 559 height 46
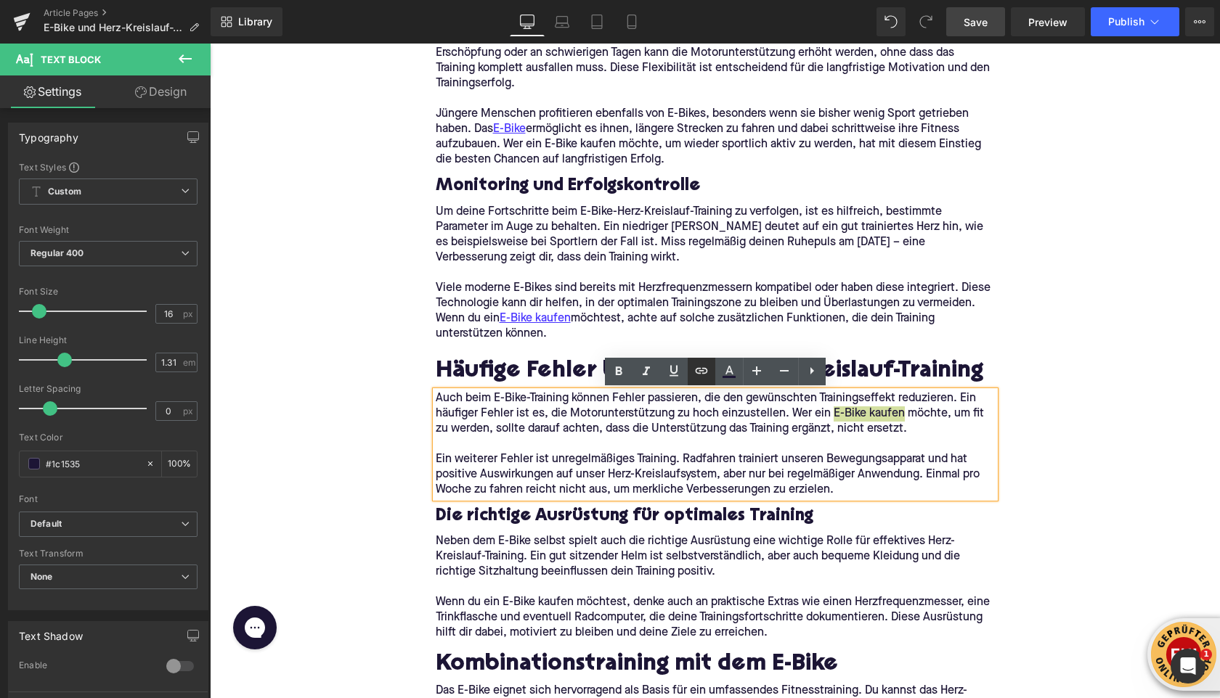
click at [693, 371] on icon at bounding box center [701, 370] width 17 height 17
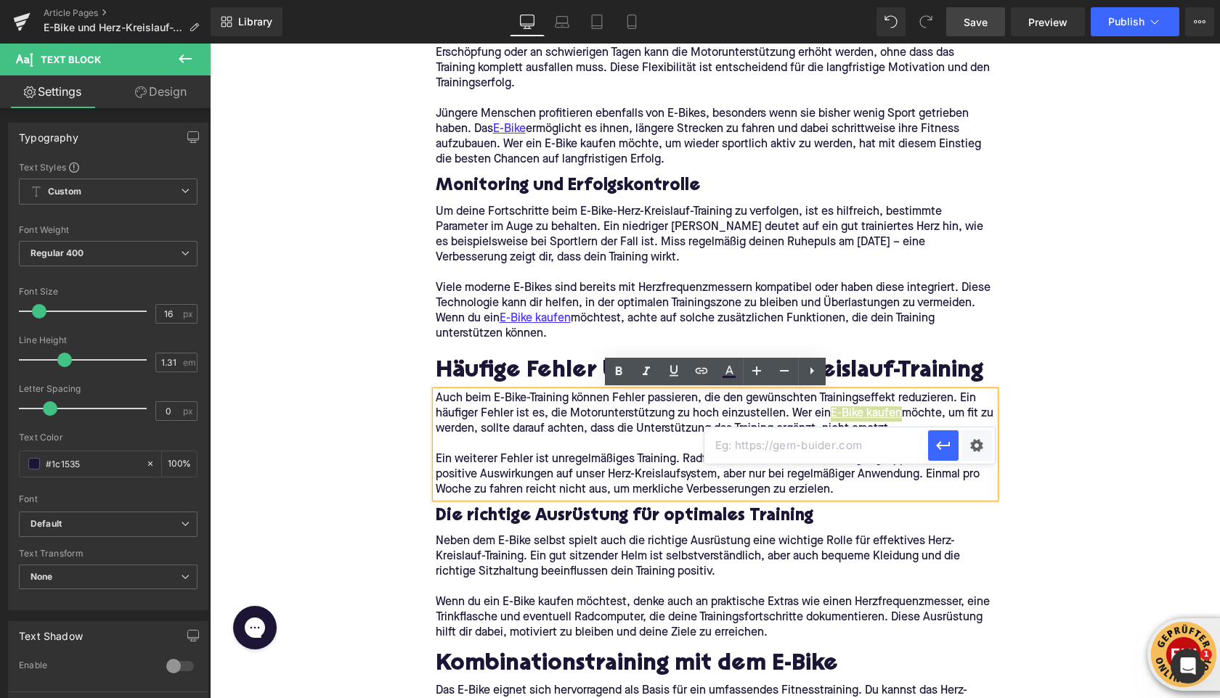
click at [737, 454] on input "text" at bounding box center [816, 446] width 224 height 36
paste input "[URL][DOMAIN_NAME]"
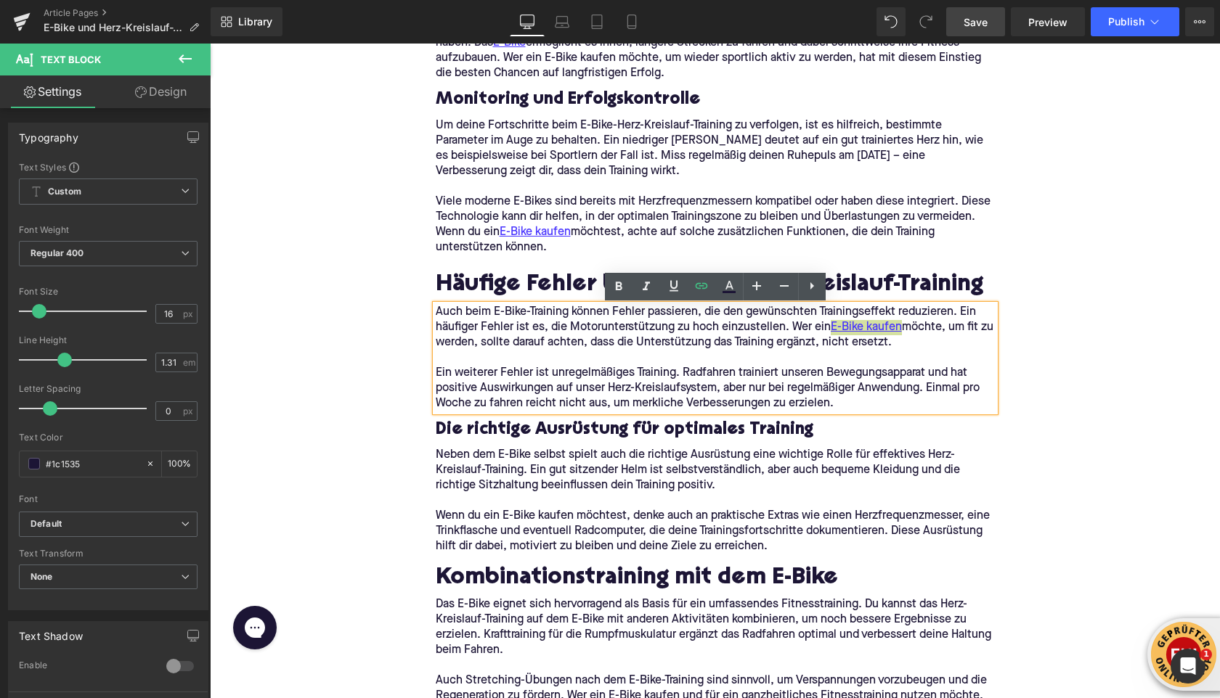
scroll to position [2577, 0]
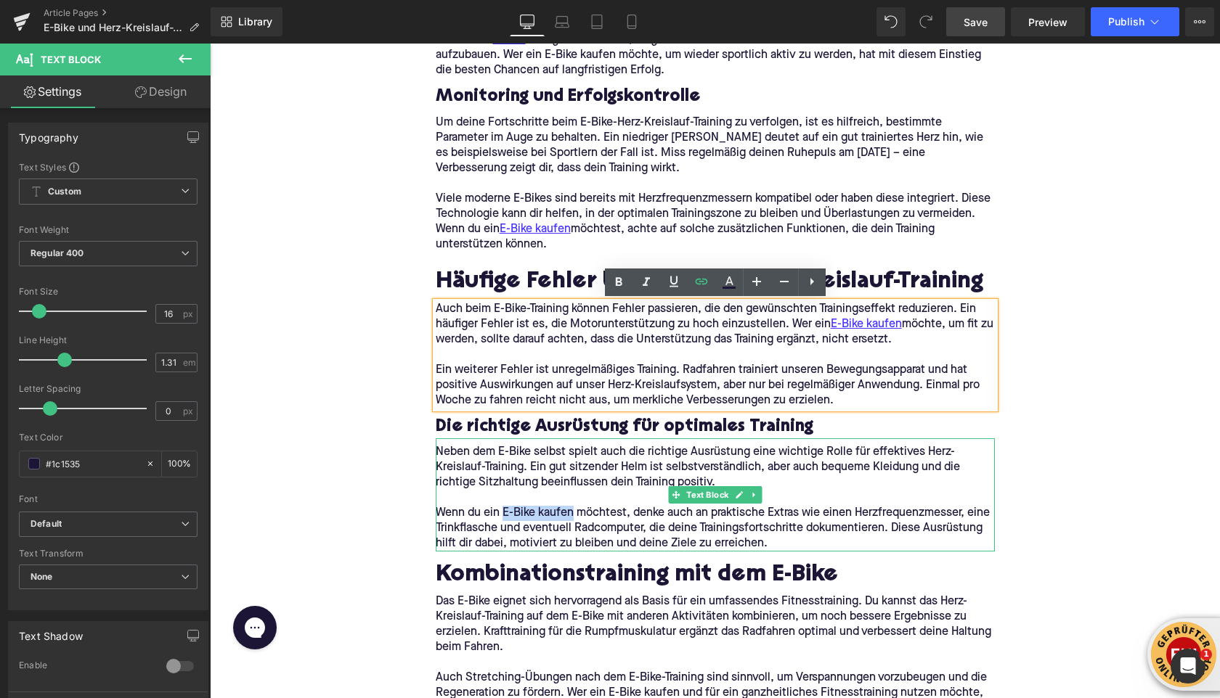
drag, startPoint x: 546, startPoint y: 514, endPoint x: 504, endPoint y: 515, distance: 42.1
click at [504, 515] on p "Wenn du ein E-Bike kaufen möchtest, denke auch an praktische Extras wie einen H…" at bounding box center [715, 529] width 559 height 46
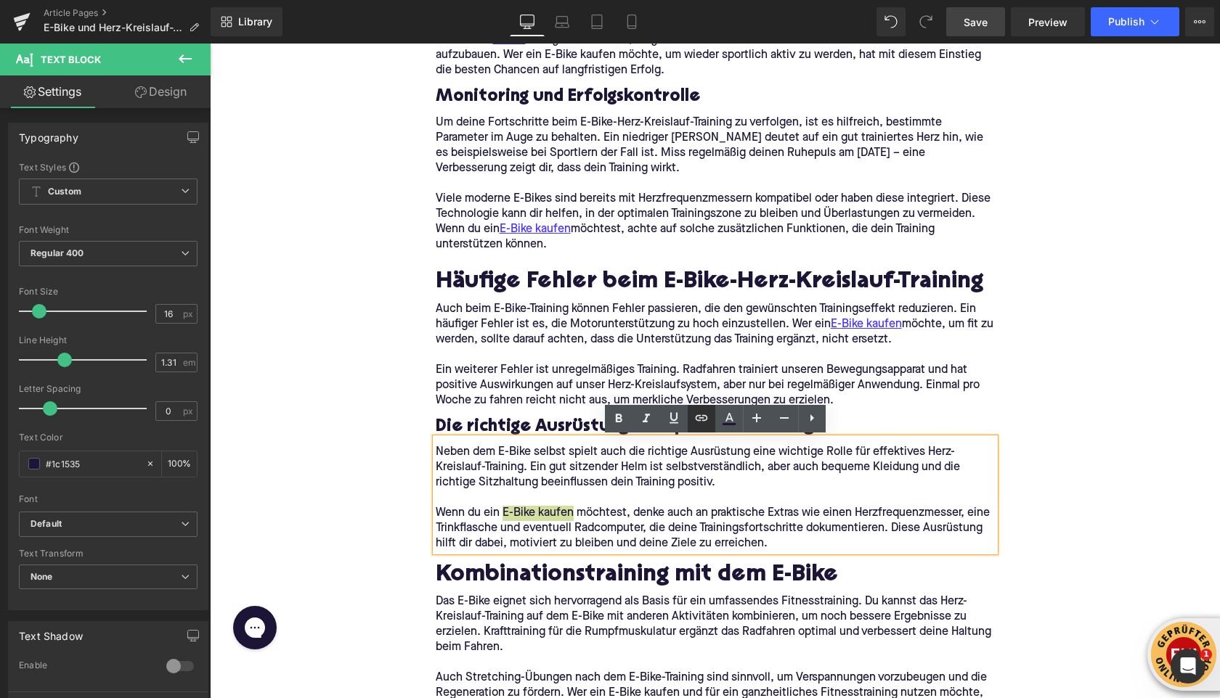
click at [701, 420] on icon at bounding box center [701, 417] width 17 height 17
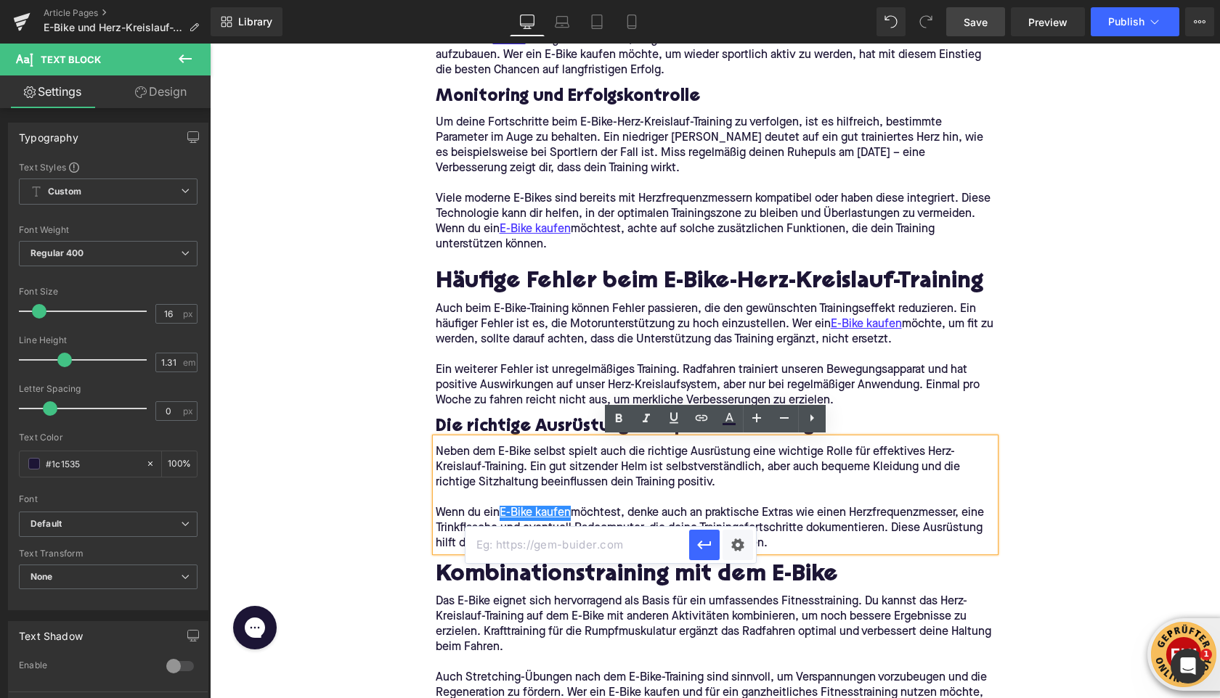
click at [649, 540] on input "text" at bounding box center [577, 545] width 224 height 36
paste input "[URL][DOMAIN_NAME]"
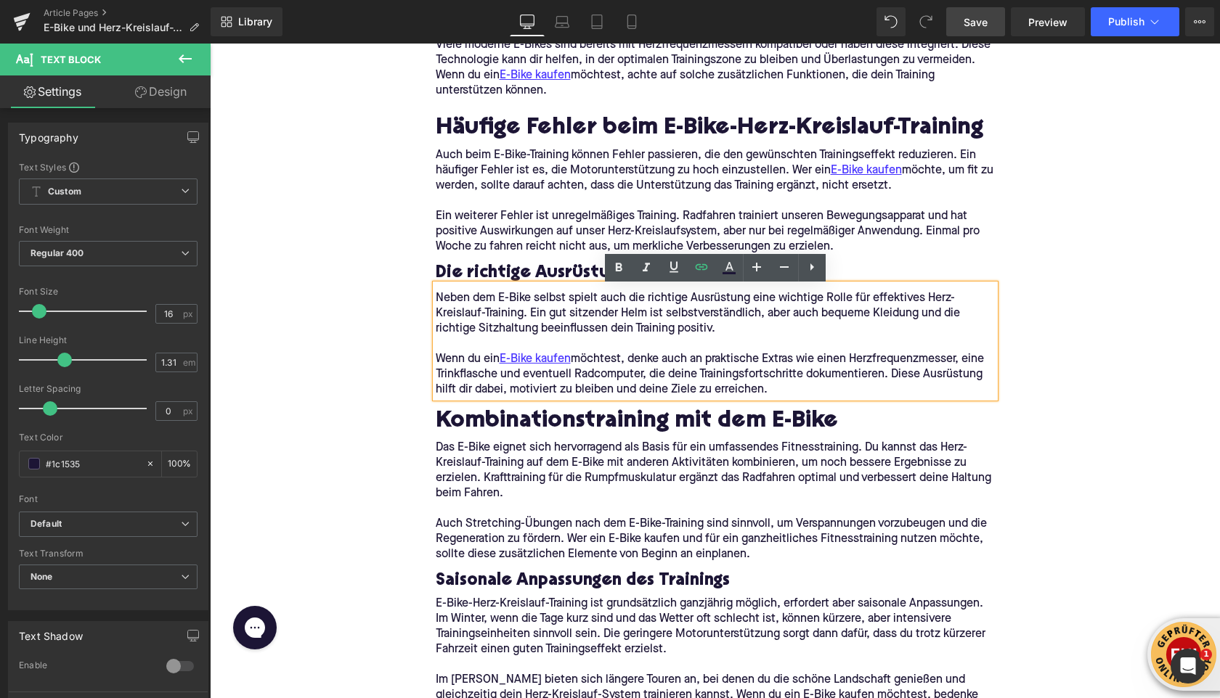
scroll to position [2739, 0]
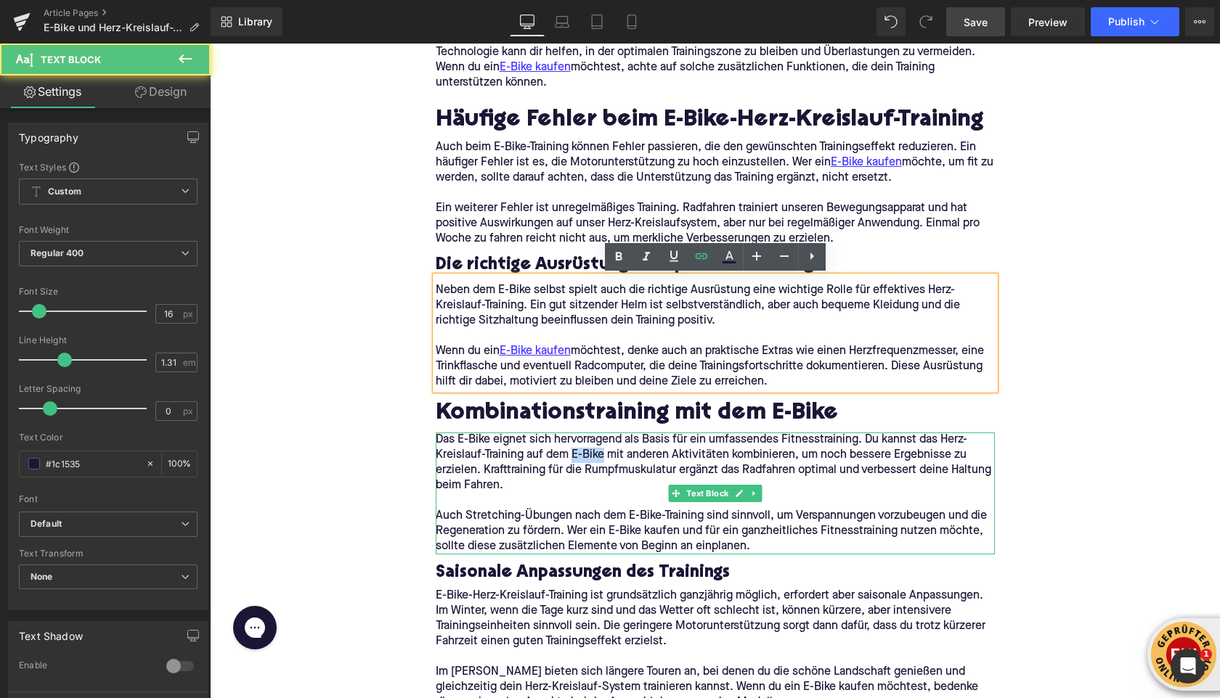
drag, startPoint x: 571, startPoint y: 456, endPoint x: 601, endPoint y: 458, distance: 29.8
click at [601, 458] on p "Das E-Bike eignet sich hervorragend als Basis für ein umfassendes Fitnesstraini…" at bounding box center [715, 463] width 559 height 61
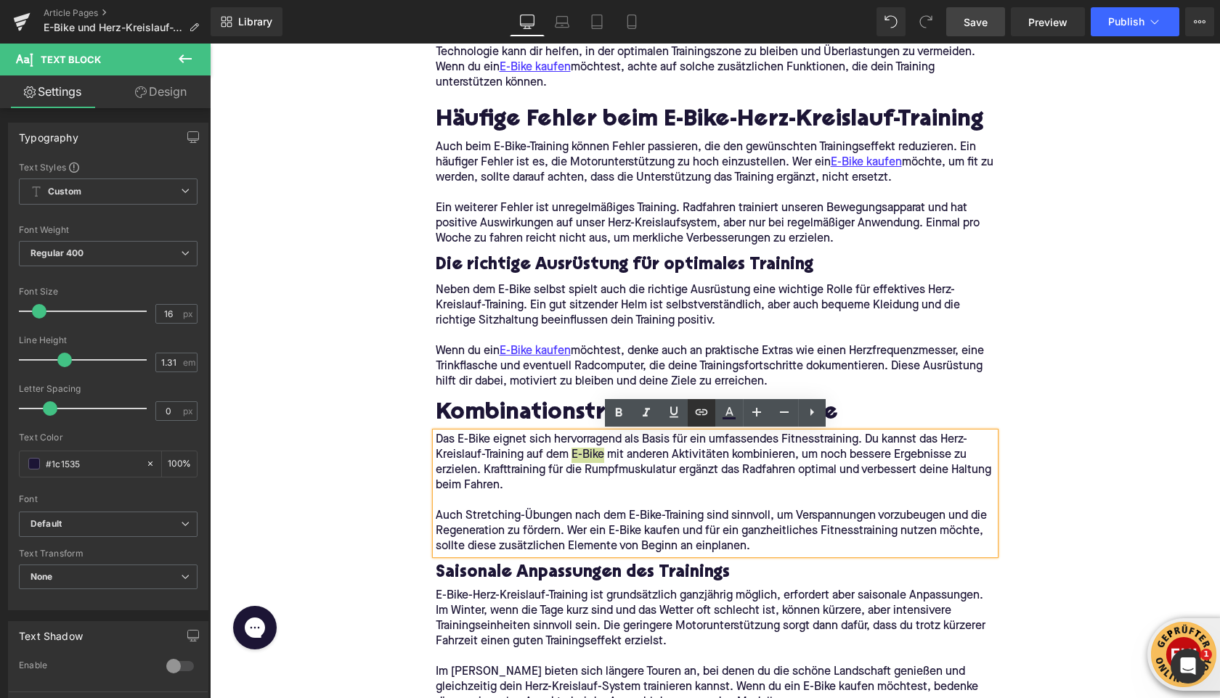
click at [704, 411] on icon at bounding box center [701, 412] width 17 height 17
click at [665, 489] on input "text" at bounding box center [627, 487] width 224 height 36
paste input "[URL][DOMAIN_NAME]"
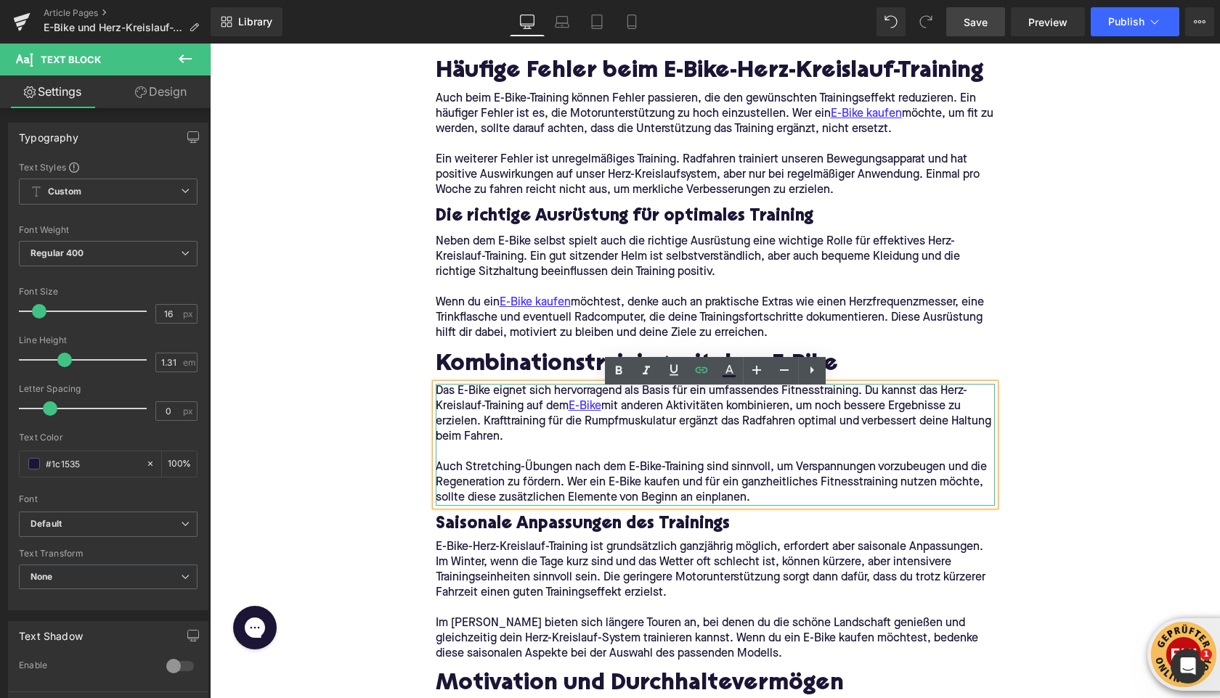
scroll to position [2804, 0]
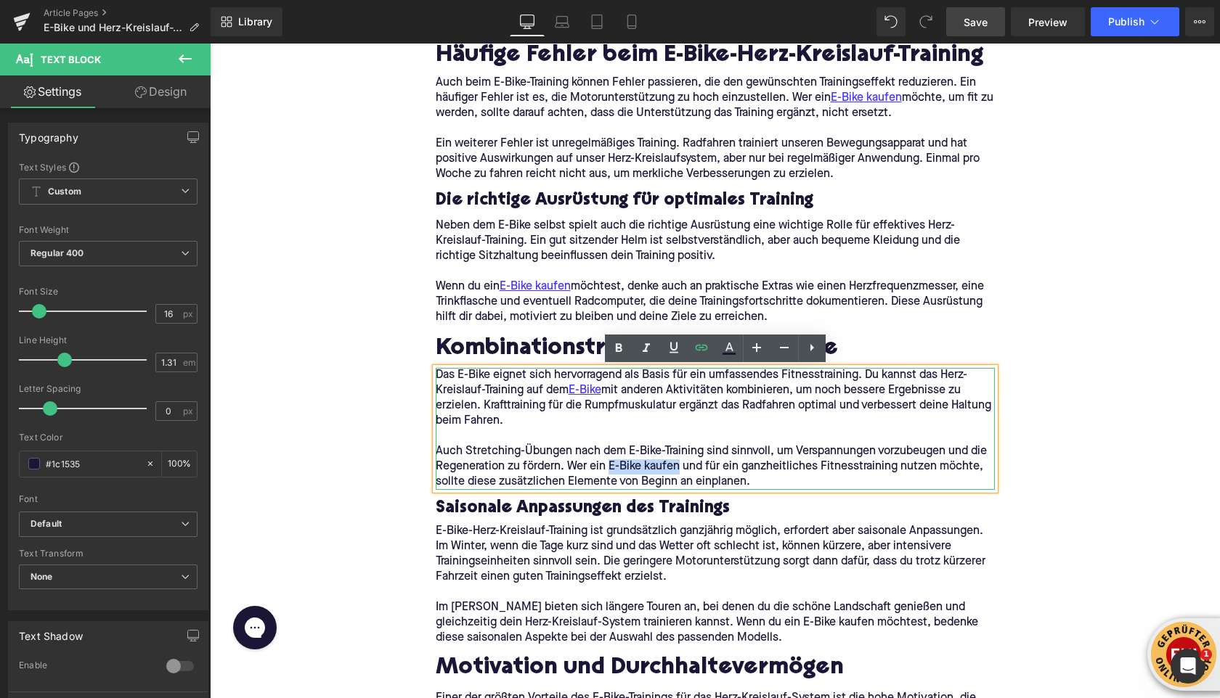
drag, startPoint x: 608, startPoint y: 469, endPoint x: 678, endPoint y: 474, distance: 69.9
click at [678, 474] on p "Auch Stretching-Übungen nach dem E-Bike-Training sind sinnvoll, um Verspannunge…" at bounding box center [715, 467] width 559 height 46
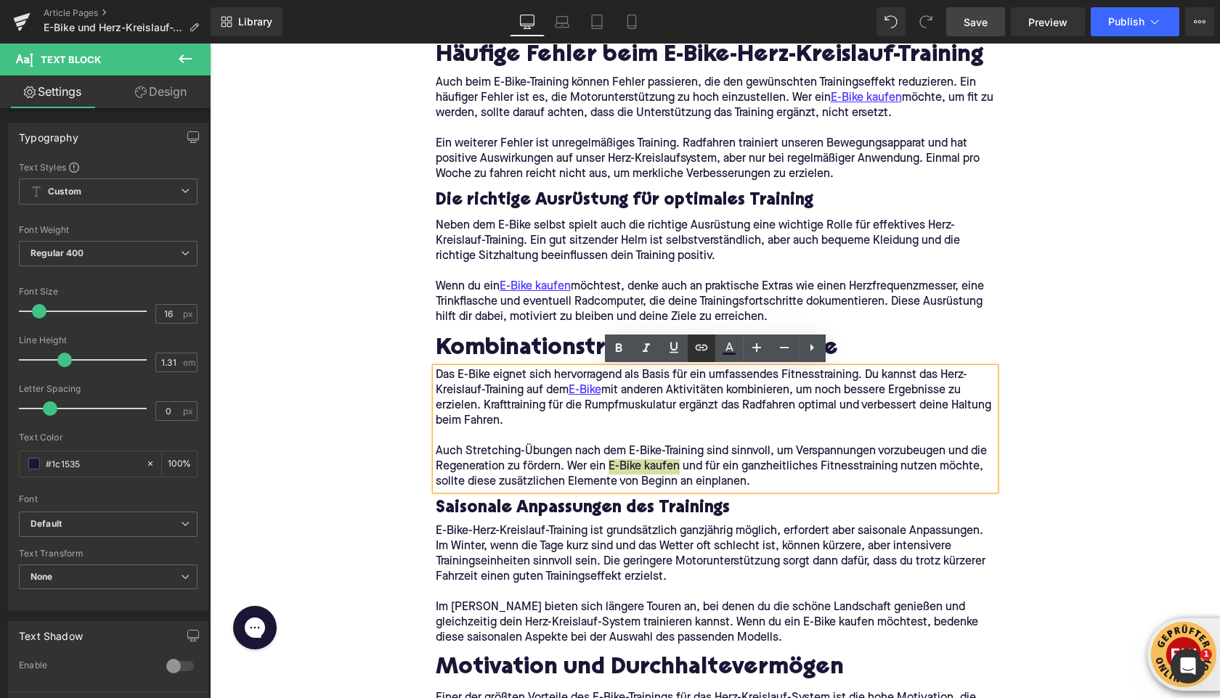
click at [698, 349] on icon at bounding box center [701, 347] width 17 height 17
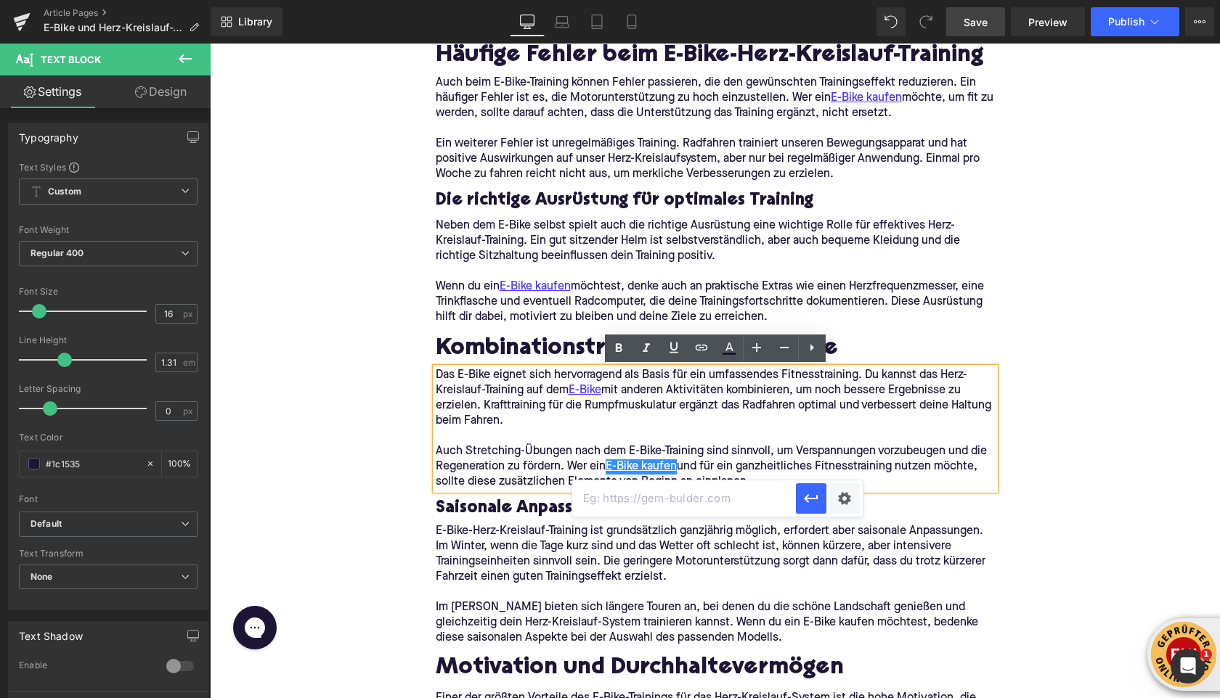
click at [637, 493] on input "text" at bounding box center [684, 499] width 224 height 36
paste input "[URL][DOMAIN_NAME]"
type input "[URL][DOMAIN_NAME]"
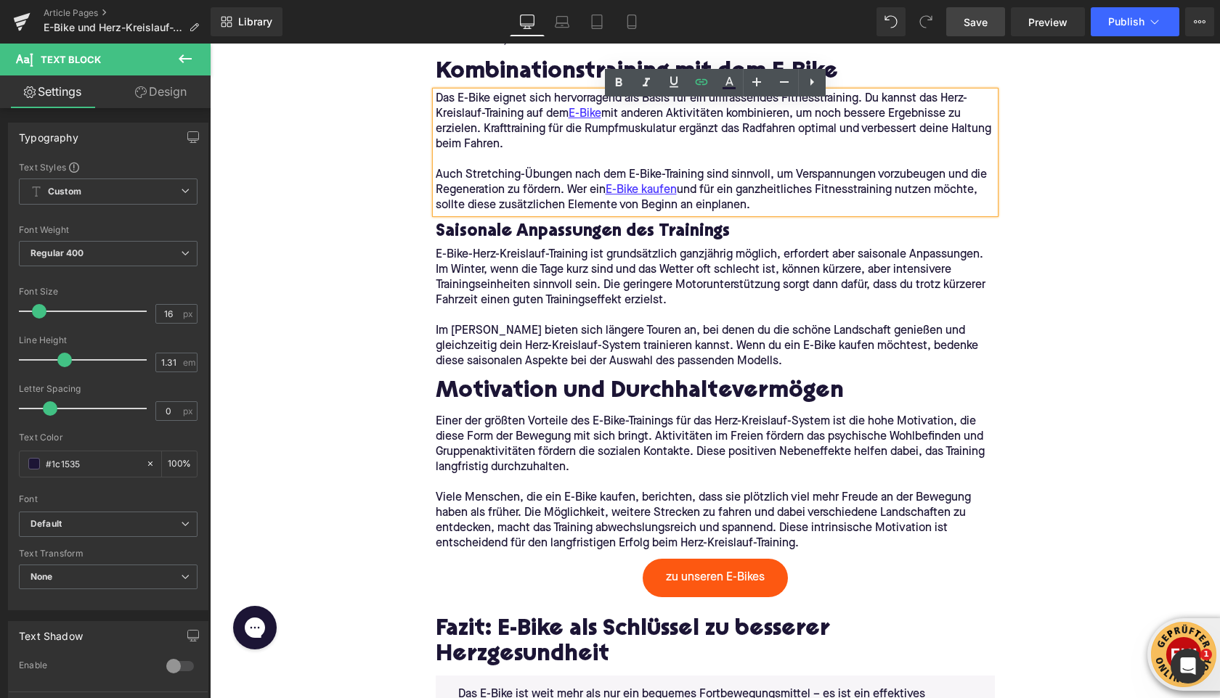
scroll to position [3081, 0]
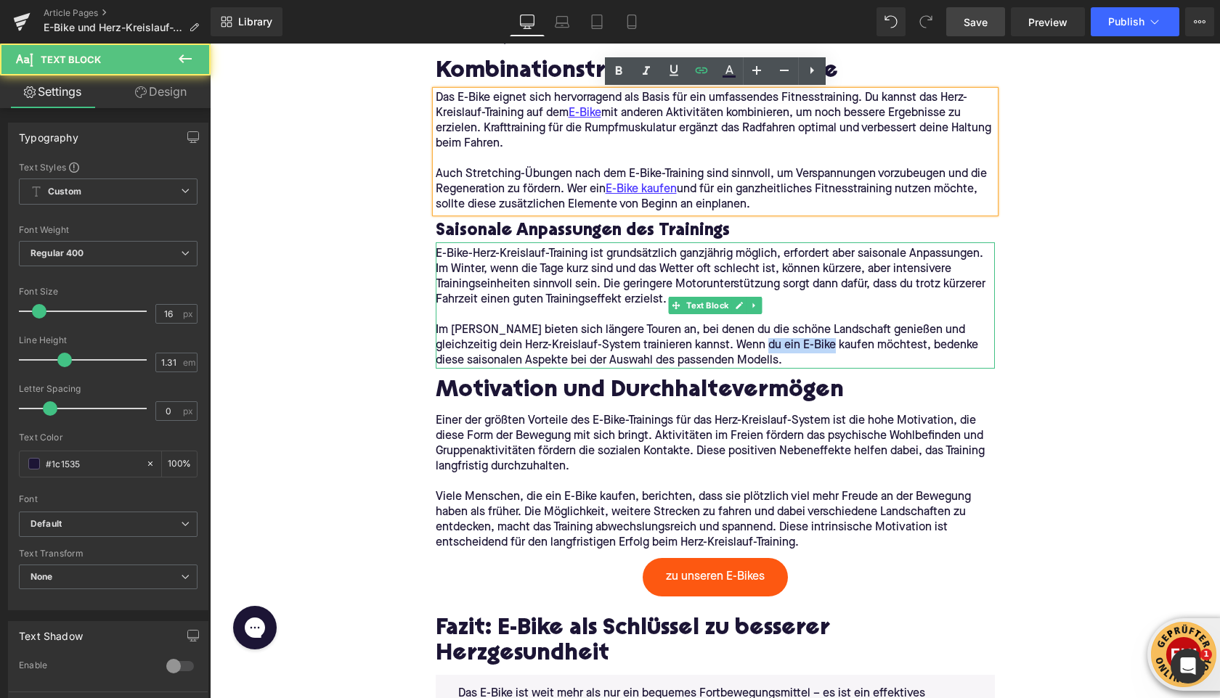
drag, startPoint x: 764, startPoint y: 346, endPoint x: 739, endPoint y: 347, distance: 24.7
click at [739, 347] on p "Im [PERSON_NAME] bieten sich längere Touren an, bei denen du die schöne Landsch…" at bounding box center [715, 346] width 559 height 46
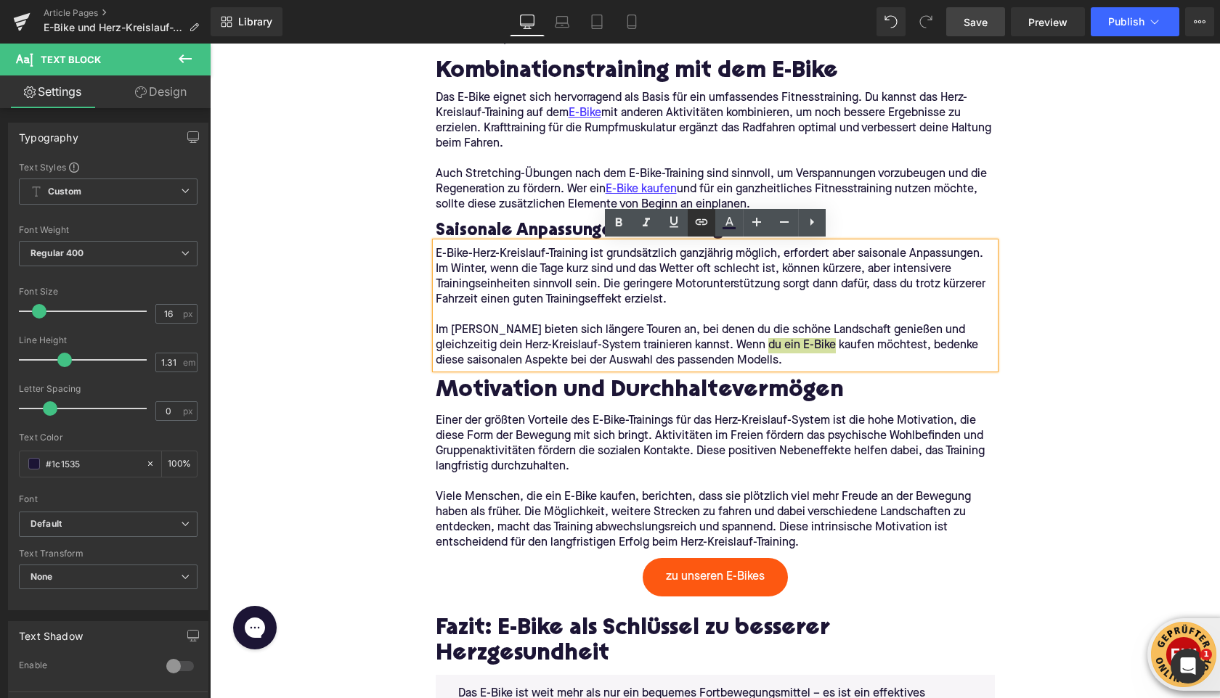
click at [704, 223] on icon at bounding box center [701, 221] width 17 height 17
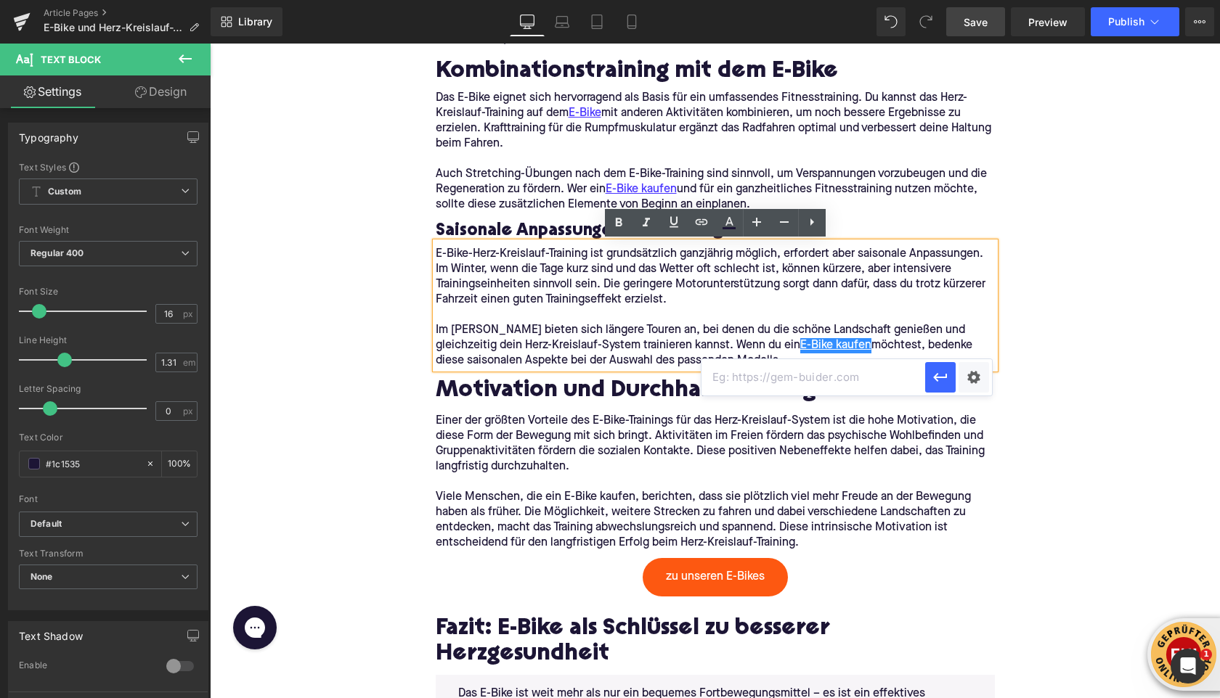
click at [734, 382] on input "text" at bounding box center [813, 377] width 224 height 36
paste input "[URL][DOMAIN_NAME]"
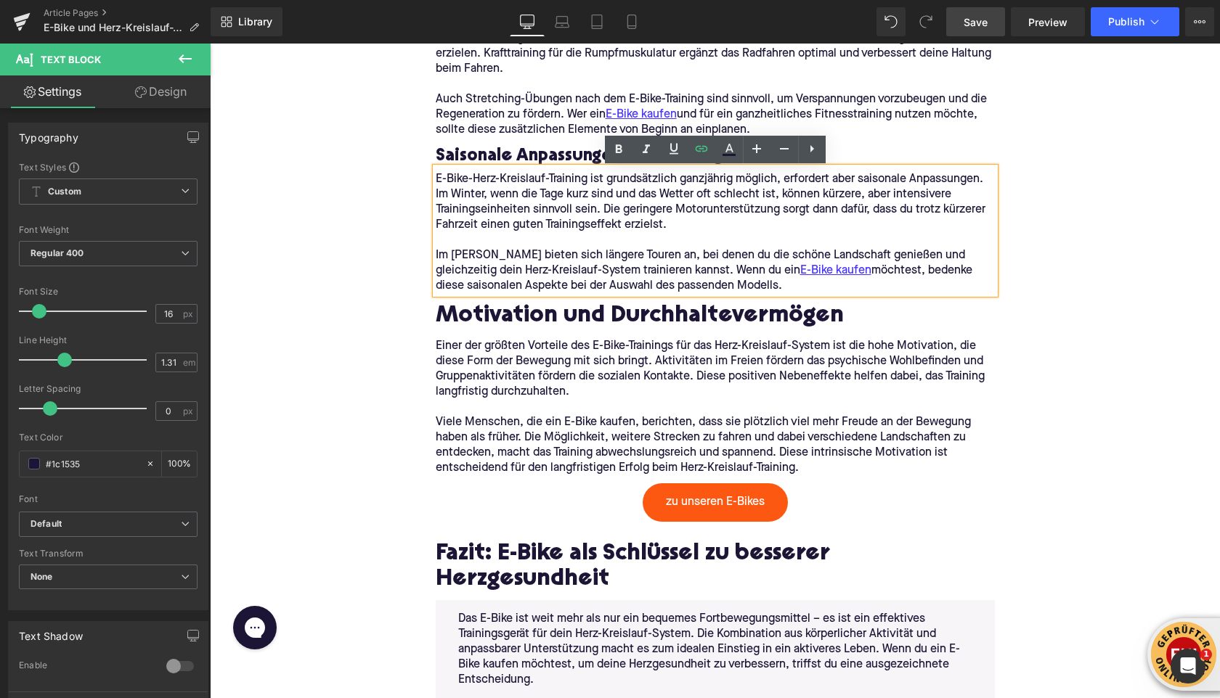
scroll to position [3162, 0]
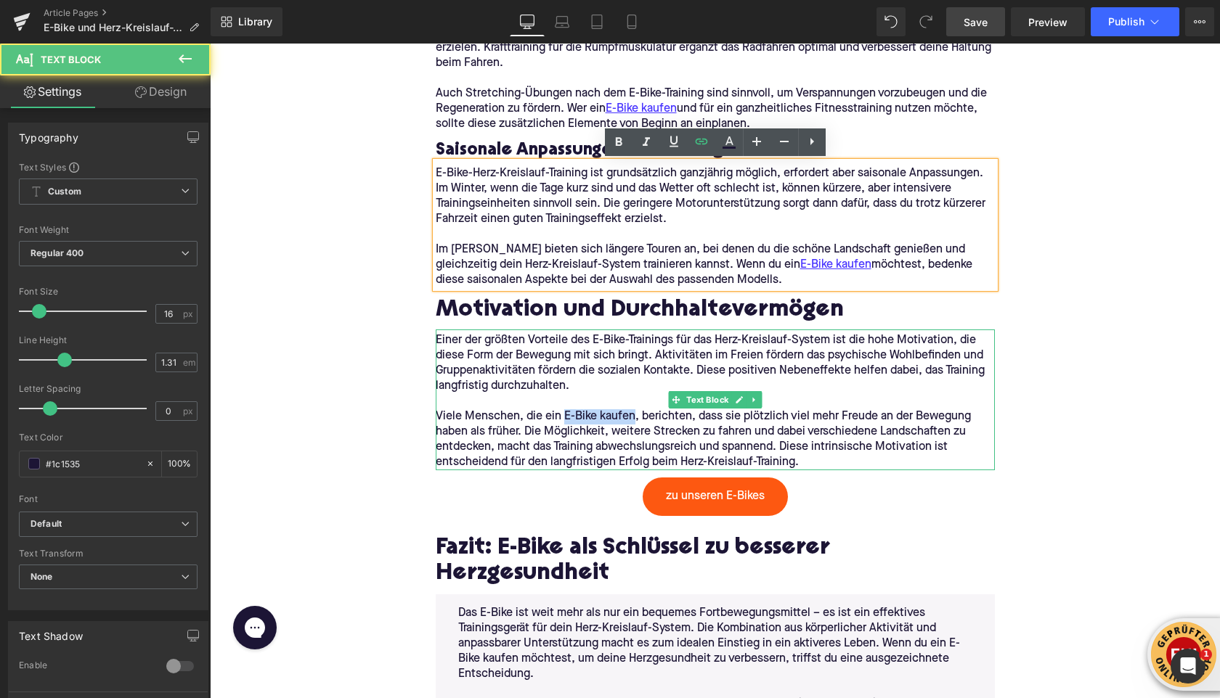
drag, startPoint x: 581, startPoint y: 418, endPoint x: 565, endPoint y: 418, distance: 16.0
click at [565, 418] on p "Viele Menschen, die ein E-Bike kaufen, berichten, dass sie plötzlich viel mehr …" at bounding box center [715, 439] width 559 height 61
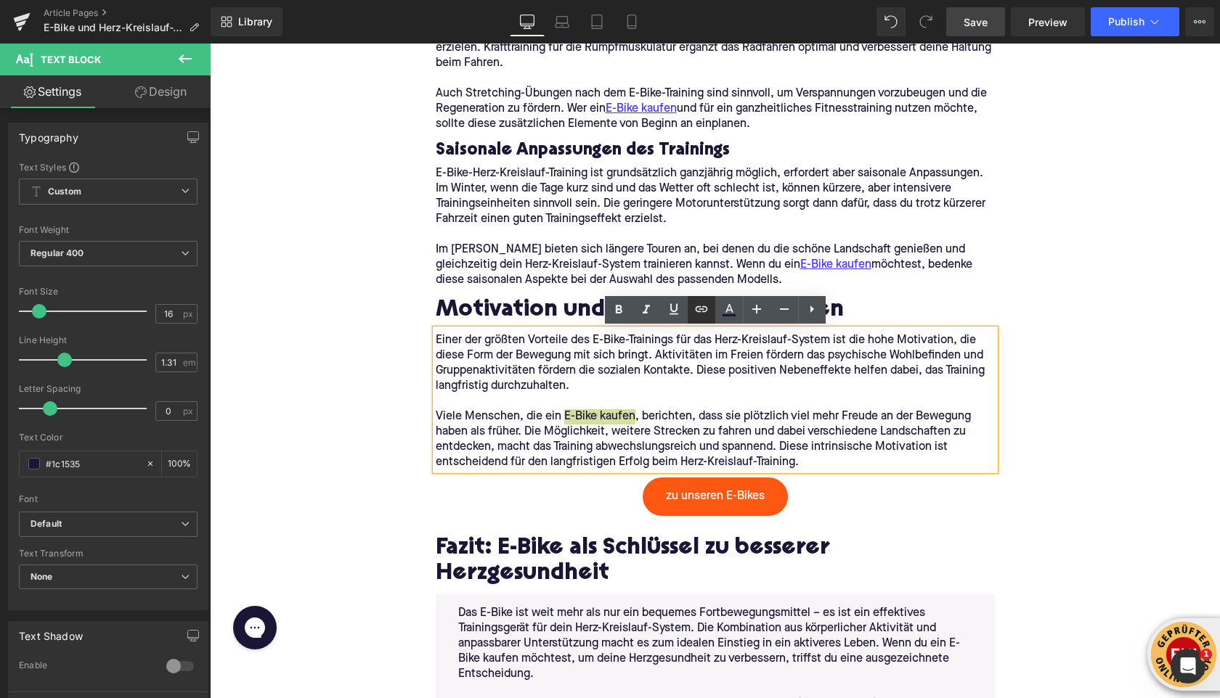
click at [700, 310] on icon at bounding box center [701, 309] width 17 height 17
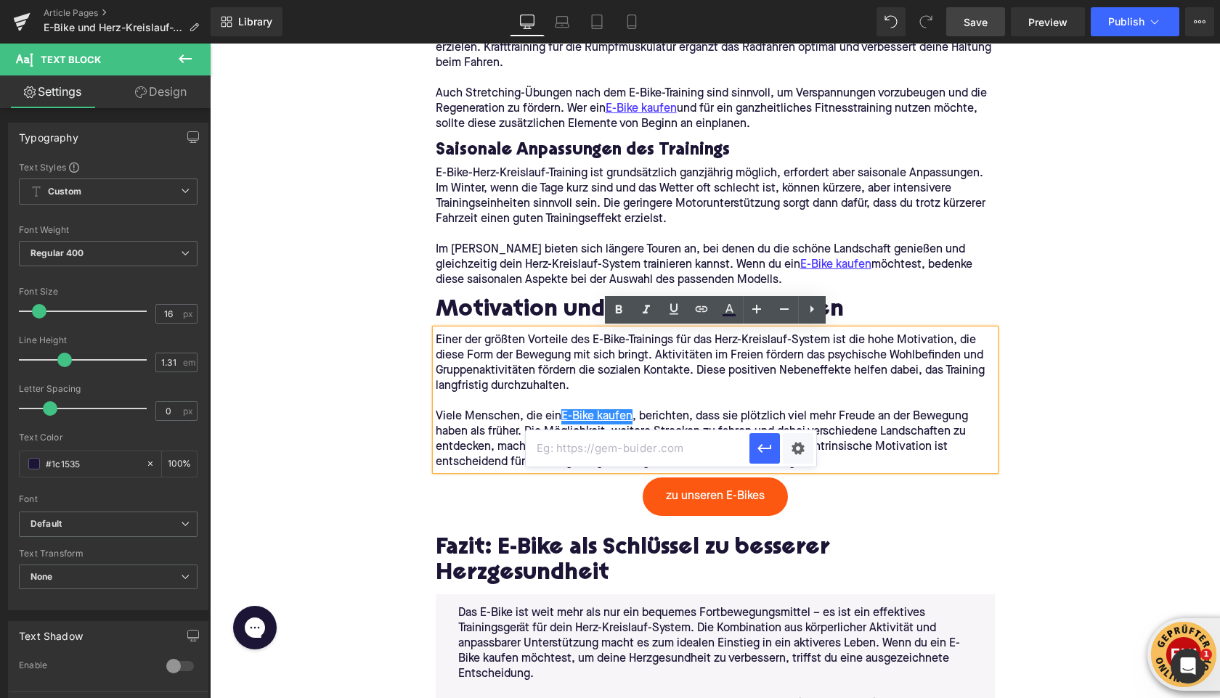
click at [670, 442] on input "text" at bounding box center [638, 449] width 224 height 36
paste input "[URL][DOMAIN_NAME]"
type input "[URL][DOMAIN_NAME]"
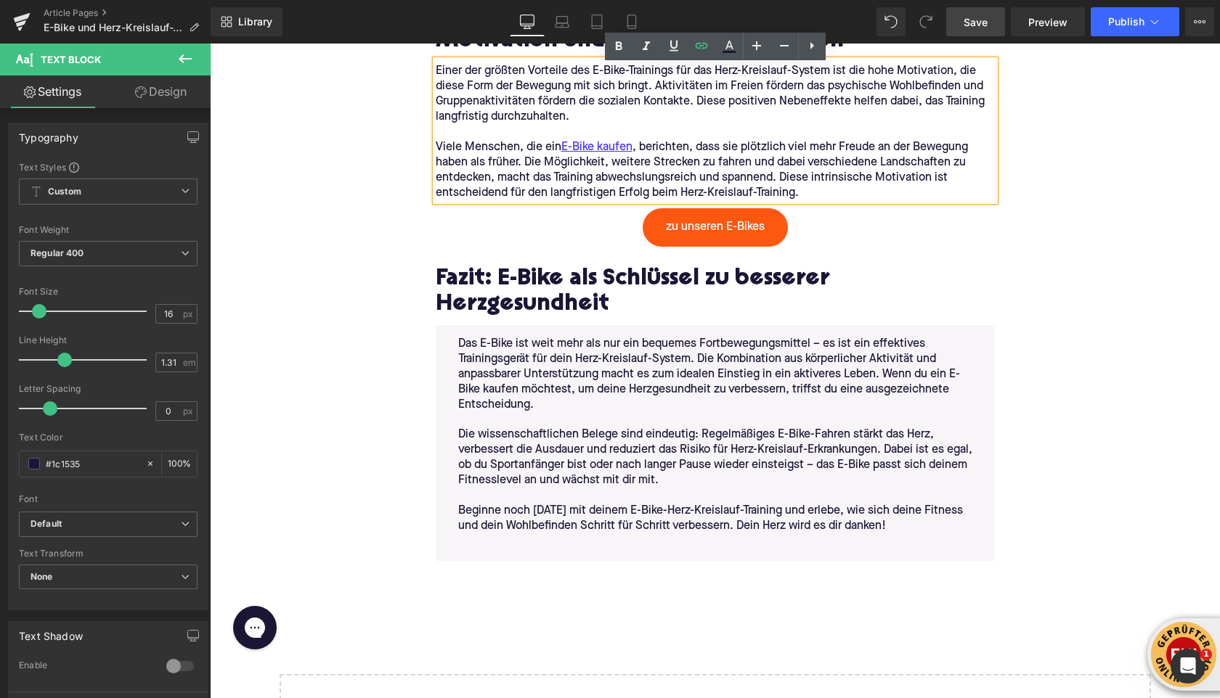
scroll to position [3443, 0]
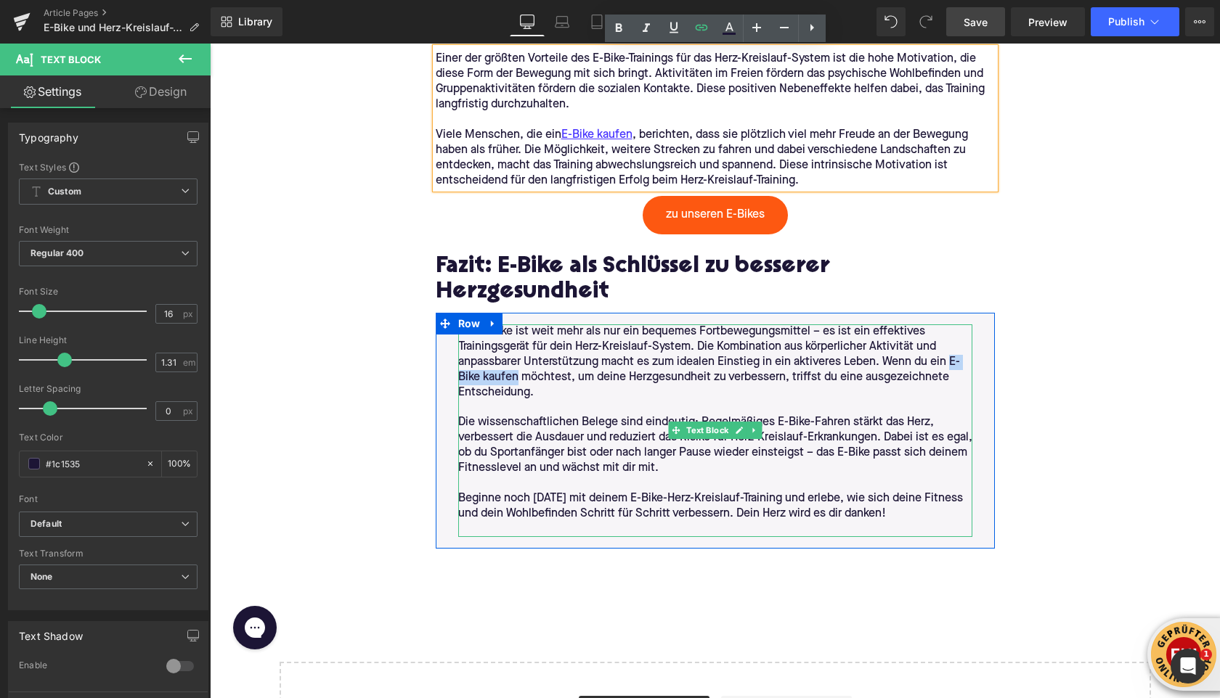
drag, startPoint x: 517, startPoint y: 378, endPoint x: 944, endPoint y: 360, distance: 427.2
click at [947, 360] on p "Das E-Bike ist weit mehr als nur ein bequemes Fortbewegungsmittel – es ist ein …" at bounding box center [715, 363] width 514 height 76
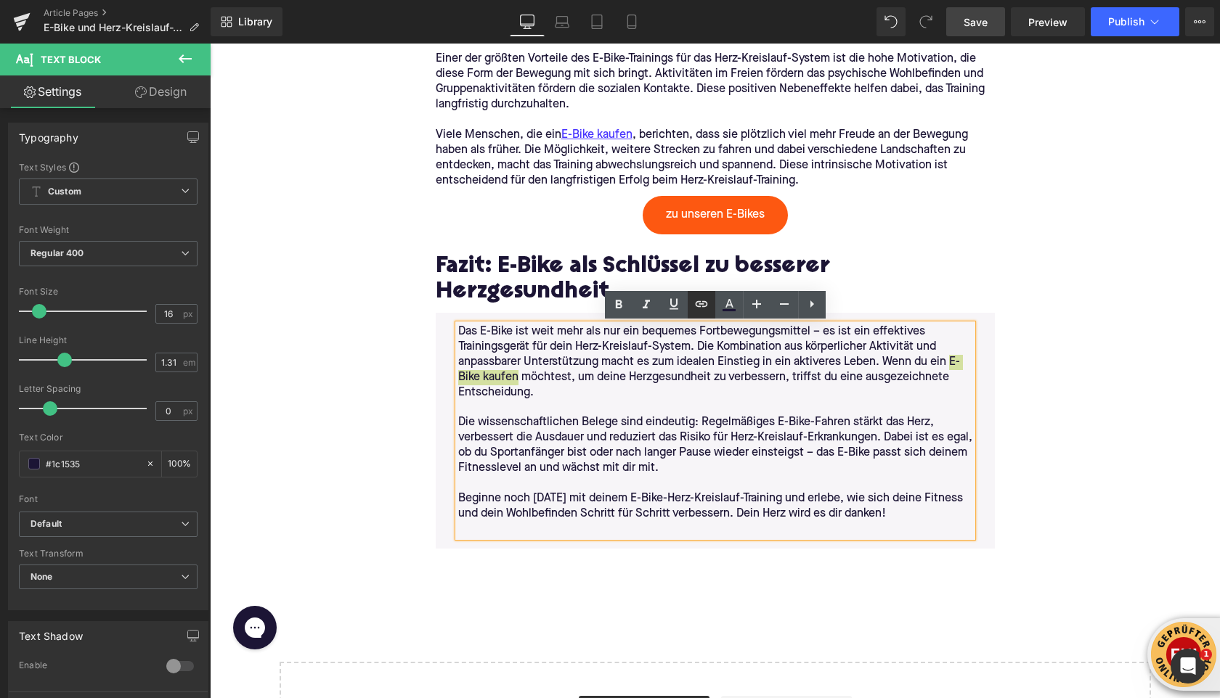
click at [706, 308] on icon at bounding box center [701, 303] width 17 height 17
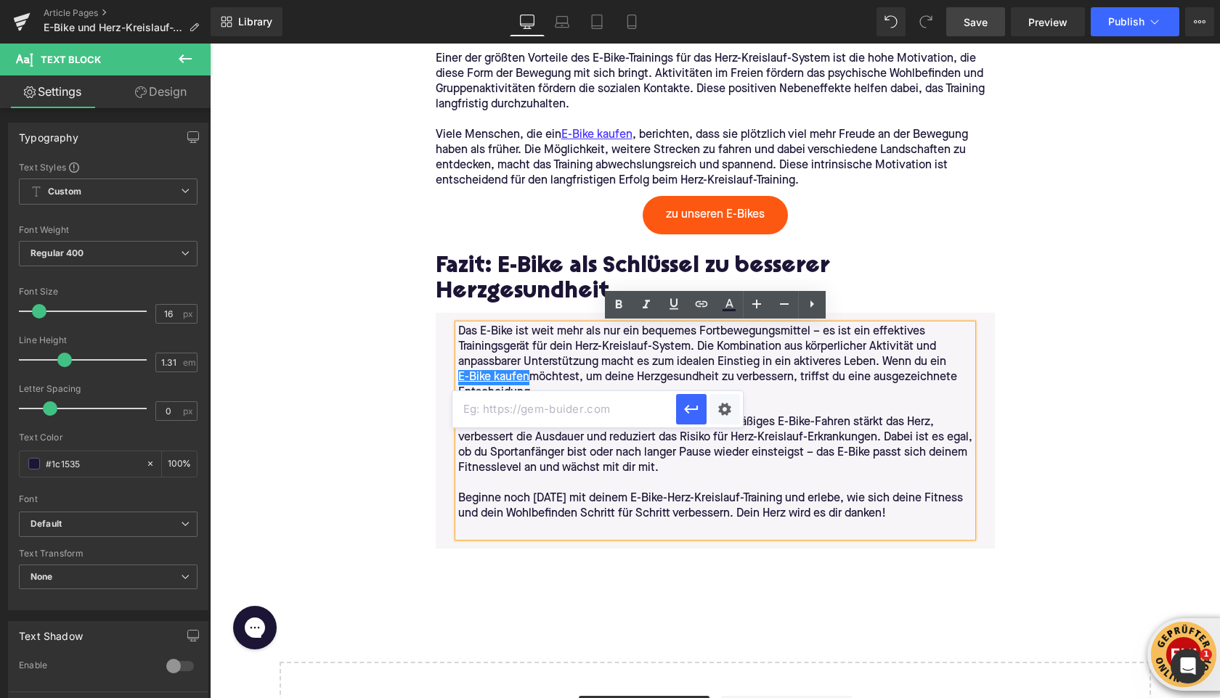
click at [638, 415] on input "text" at bounding box center [564, 409] width 224 height 36
paste input "[URL][DOMAIN_NAME]"
type input "[URL][DOMAIN_NAME]"
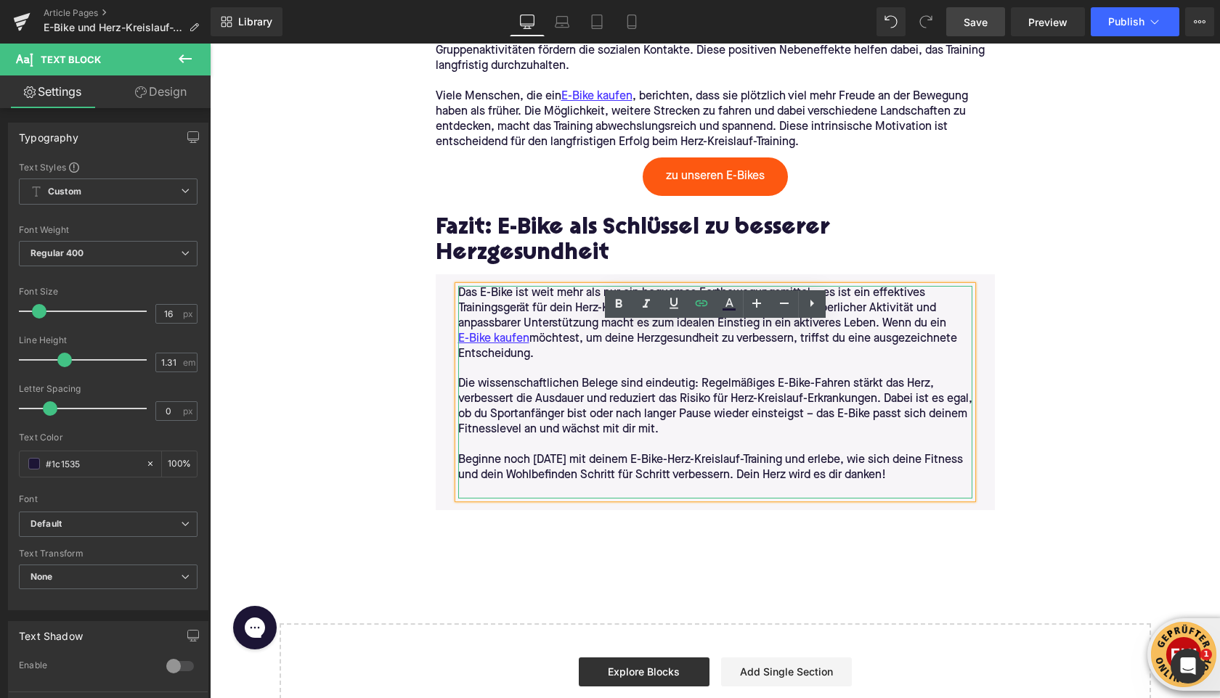
scroll to position [3490, 0]
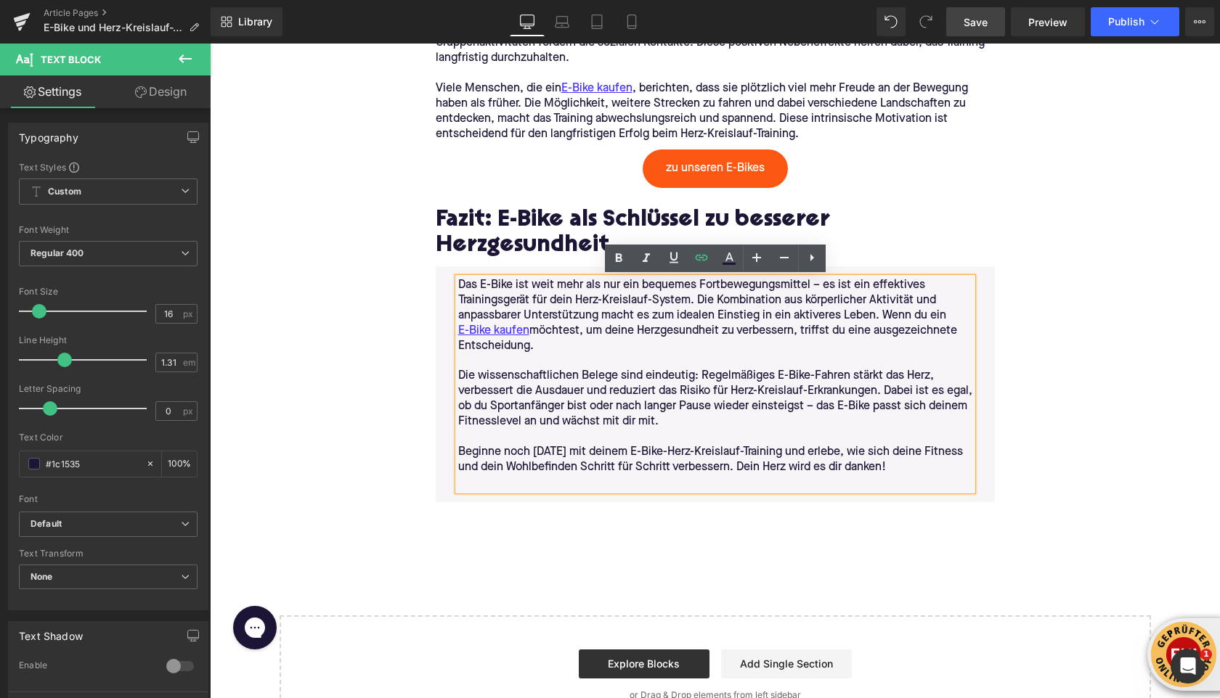
click at [986, 23] on span "Save" at bounding box center [975, 22] width 24 height 15
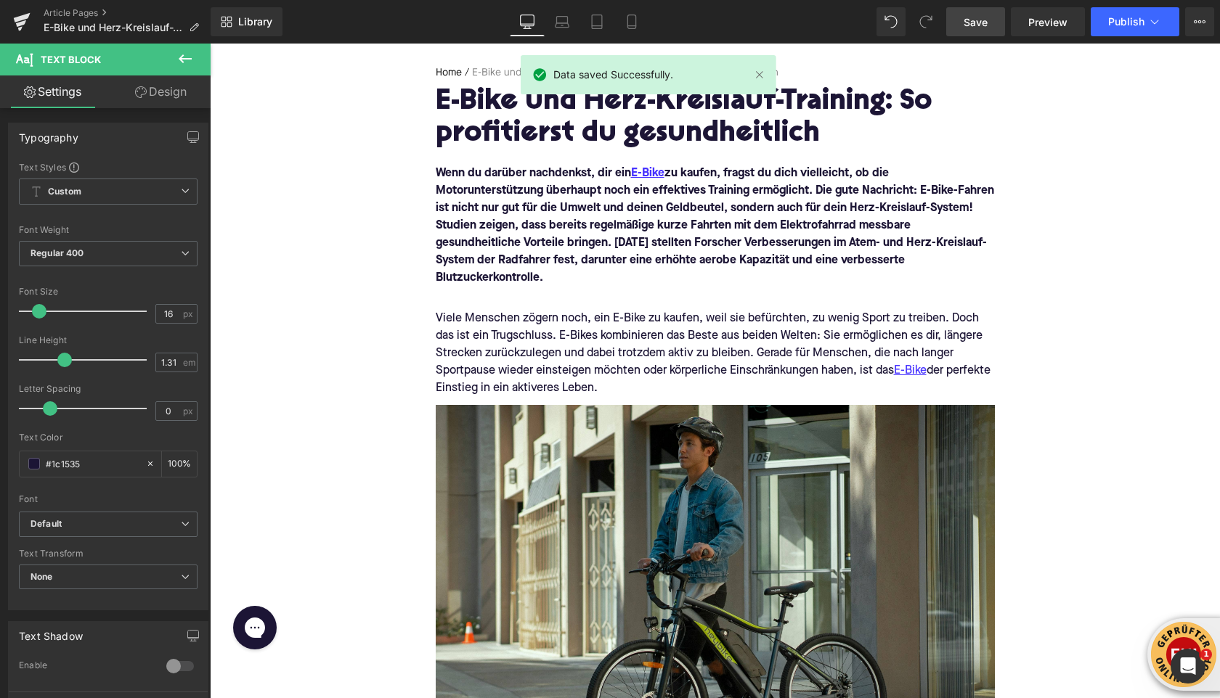
scroll to position [0, 0]
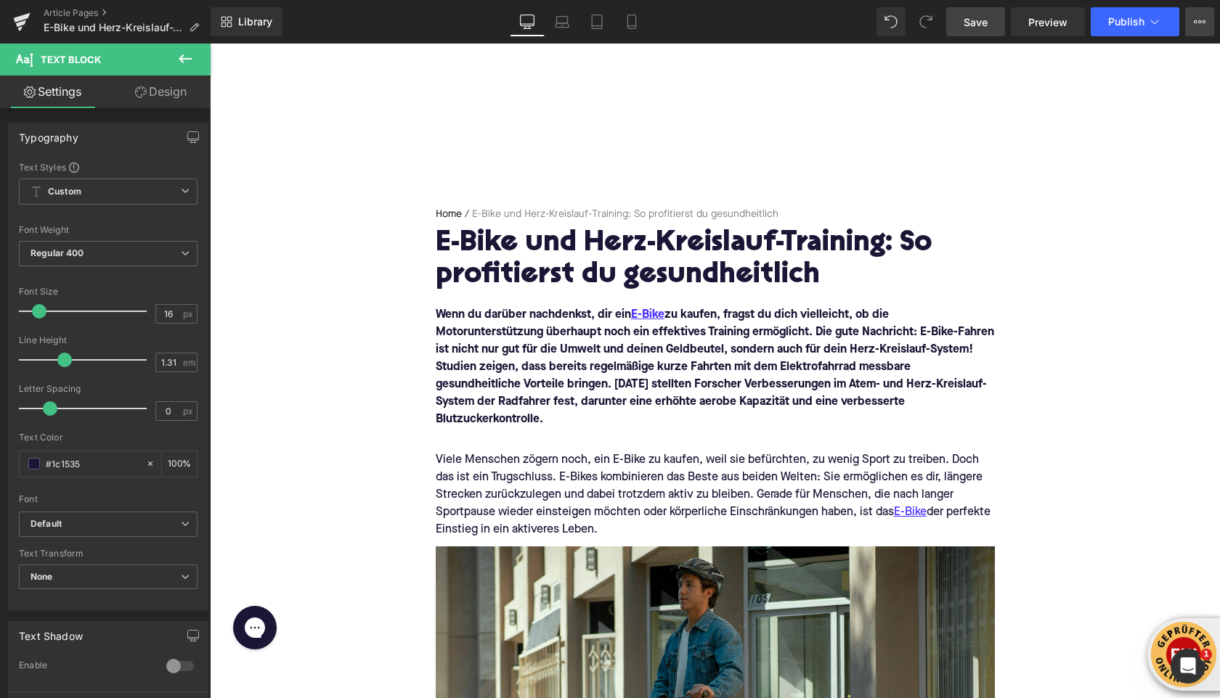
click at [1200, 24] on icon at bounding box center [1200, 22] width 12 height 12
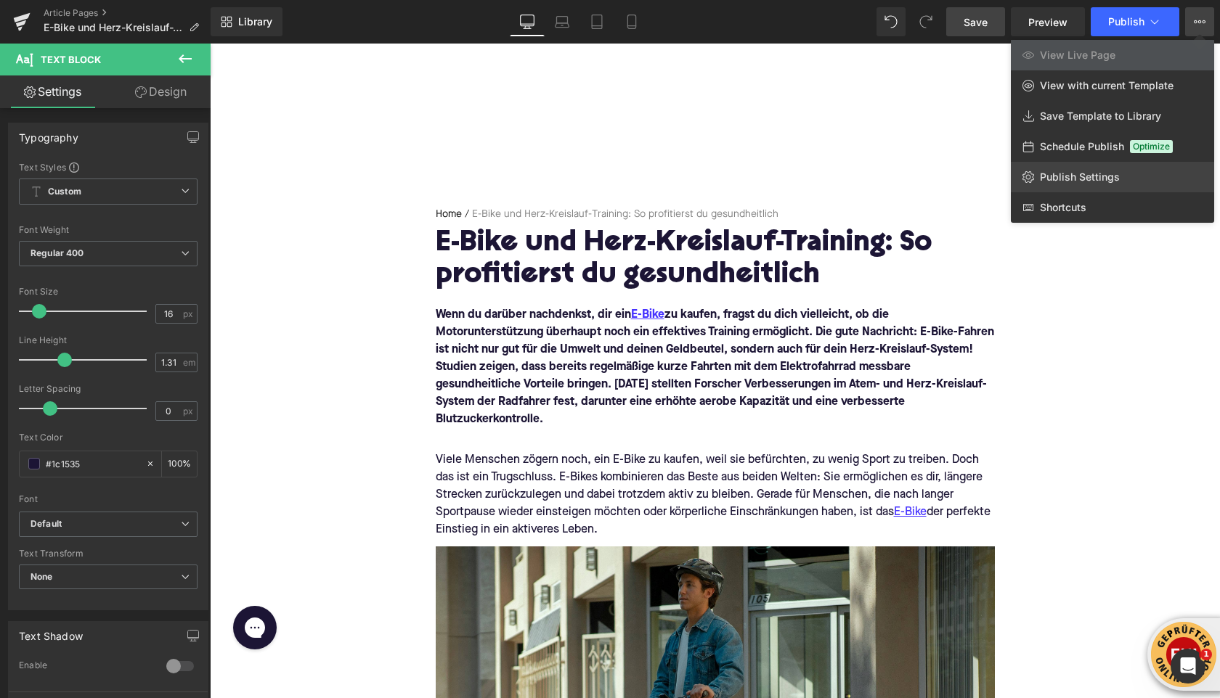
click at [1082, 175] on span "Publish Settings" at bounding box center [1080, 177] width 80 height 13
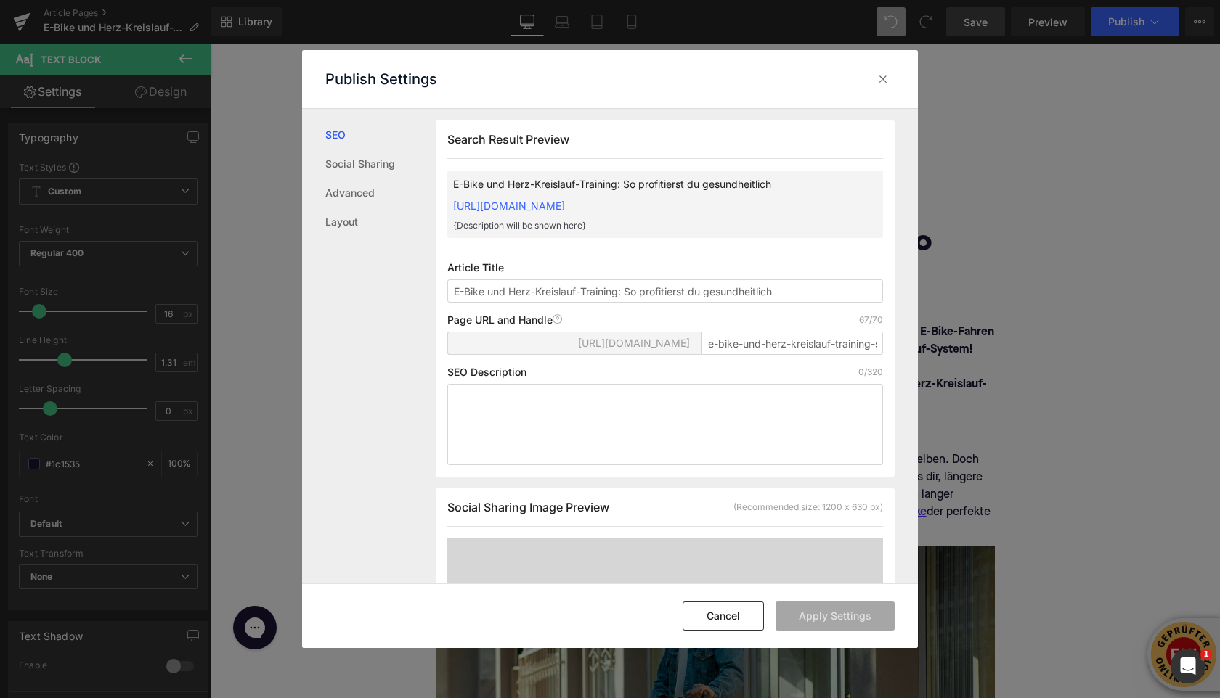
scroll to position [1, 0]
click at [531, 417] on textarea at bounding box center [665, 423] width 436 height 81
paste textarea "E-Bike kaufen und gleichzeitig die Herzgesundheit stärken: Erfahre, warum E-Bik…"
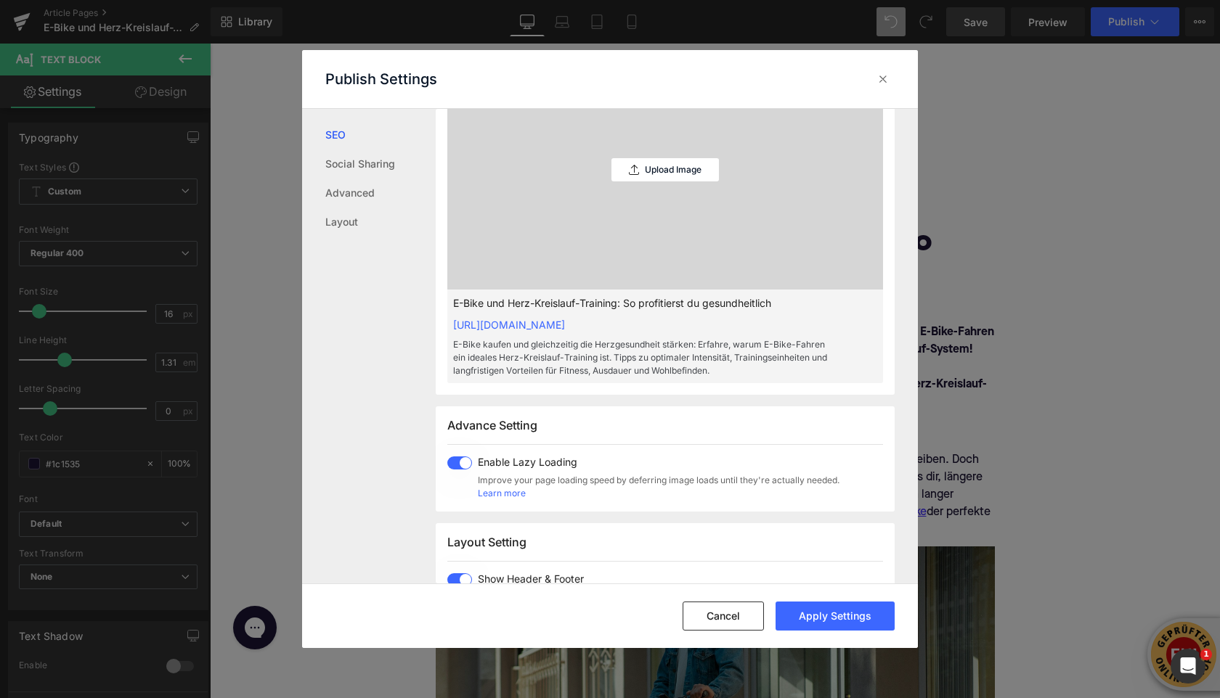
scroll to position [414, 0]
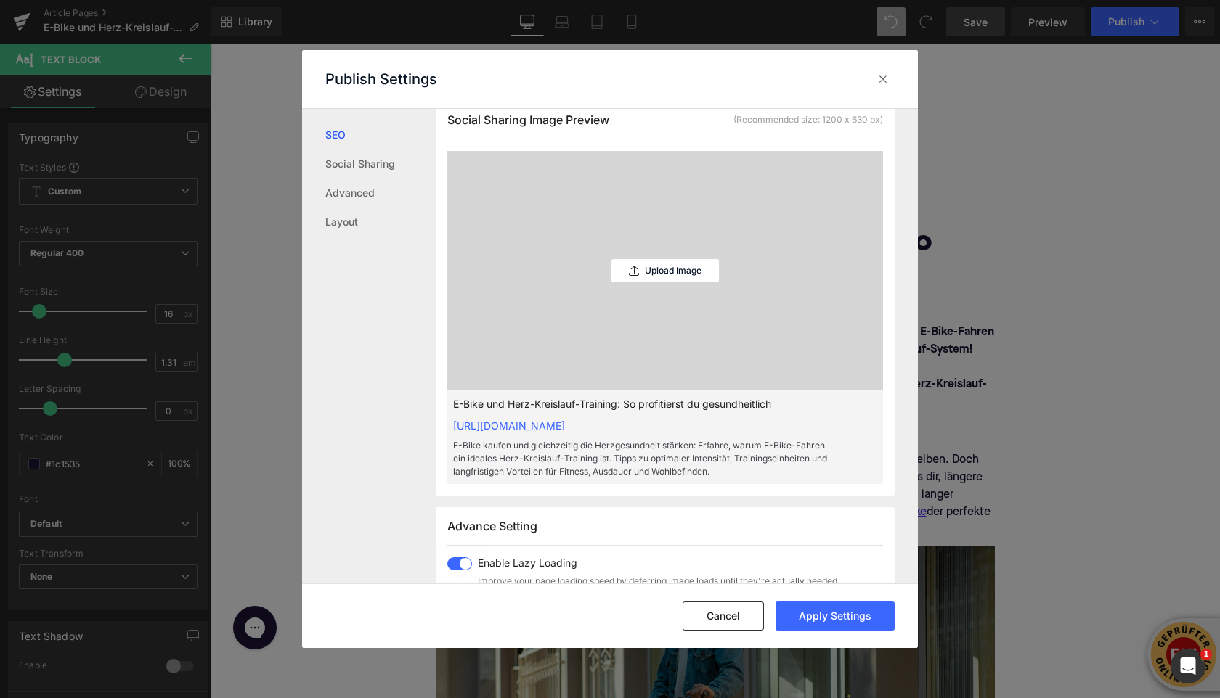
type textarea "E-Bike kaufen und gleichzeitig die Herzgesundheit stärken: Erfahre, warum E-Bik…"
click at [640, 282] on div "Upload Image" at bounding box center [664, 270] width 107 height 23
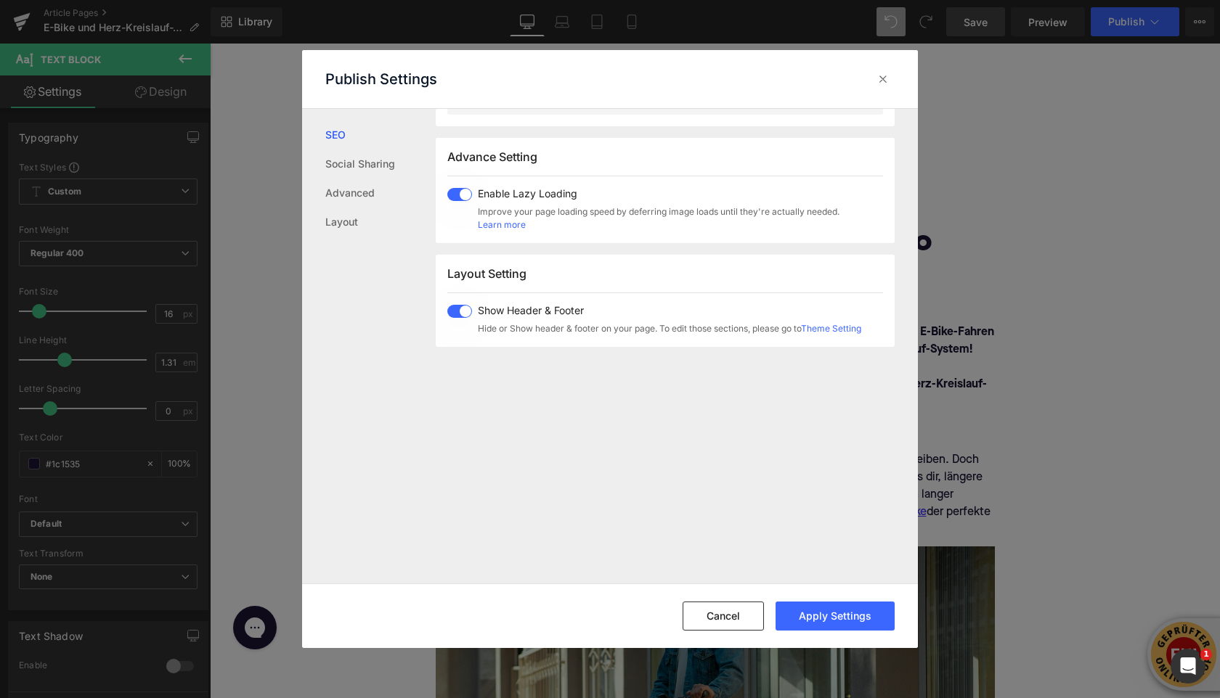
scroll to position [947, 0]
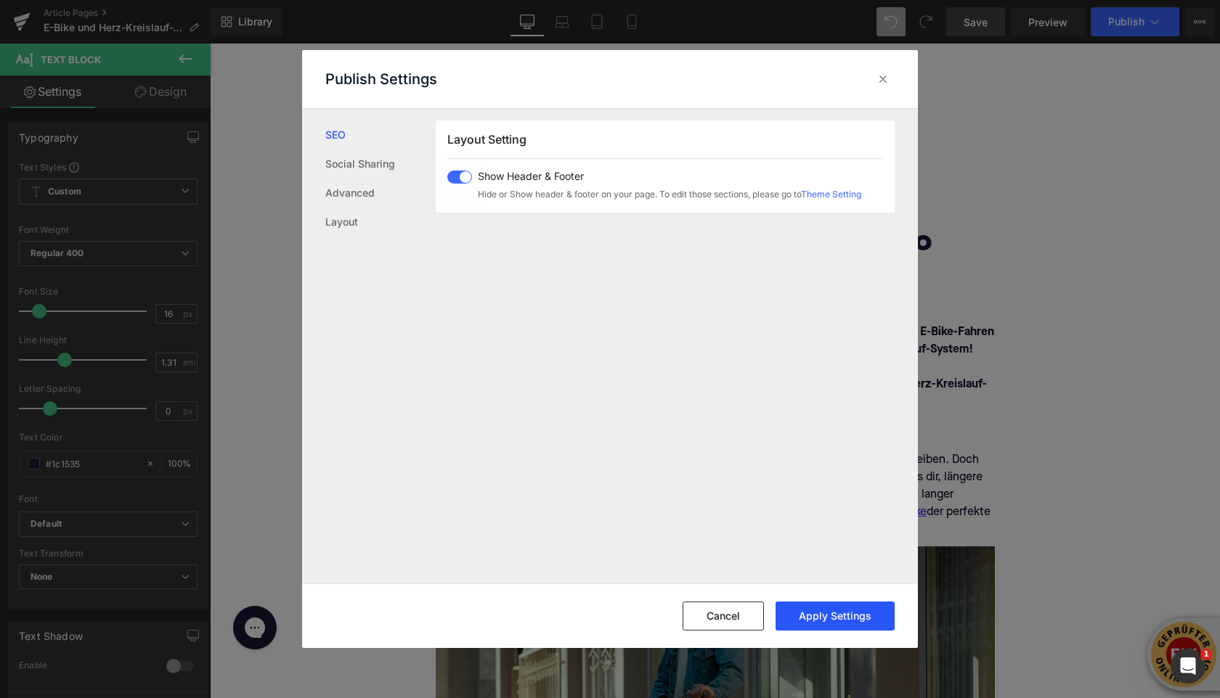
click at [825, 622] on button "Apply Settings" at bounding box center [834, 616] width 119 height 29
click at [887, 82] on icon at bounding box center [883, 79] width 15 height 15
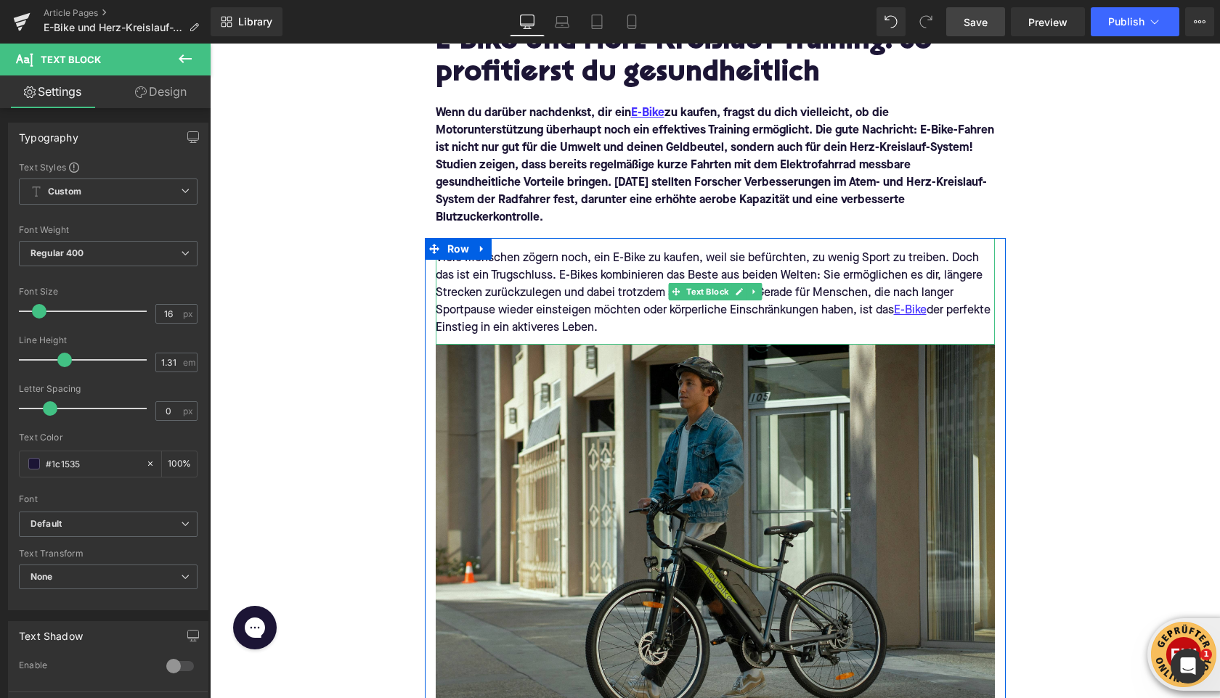
scroll to position [314, 0]
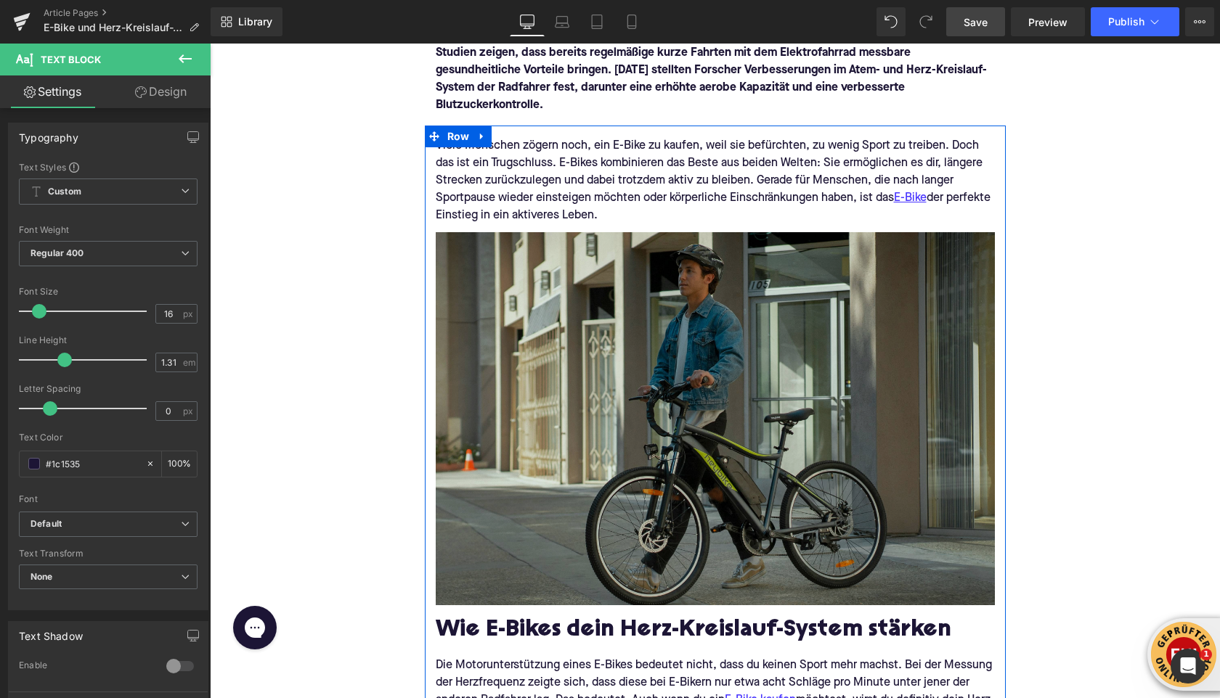
click at [661, 479] on img at bounding box center [715, 418] width 559 height 373
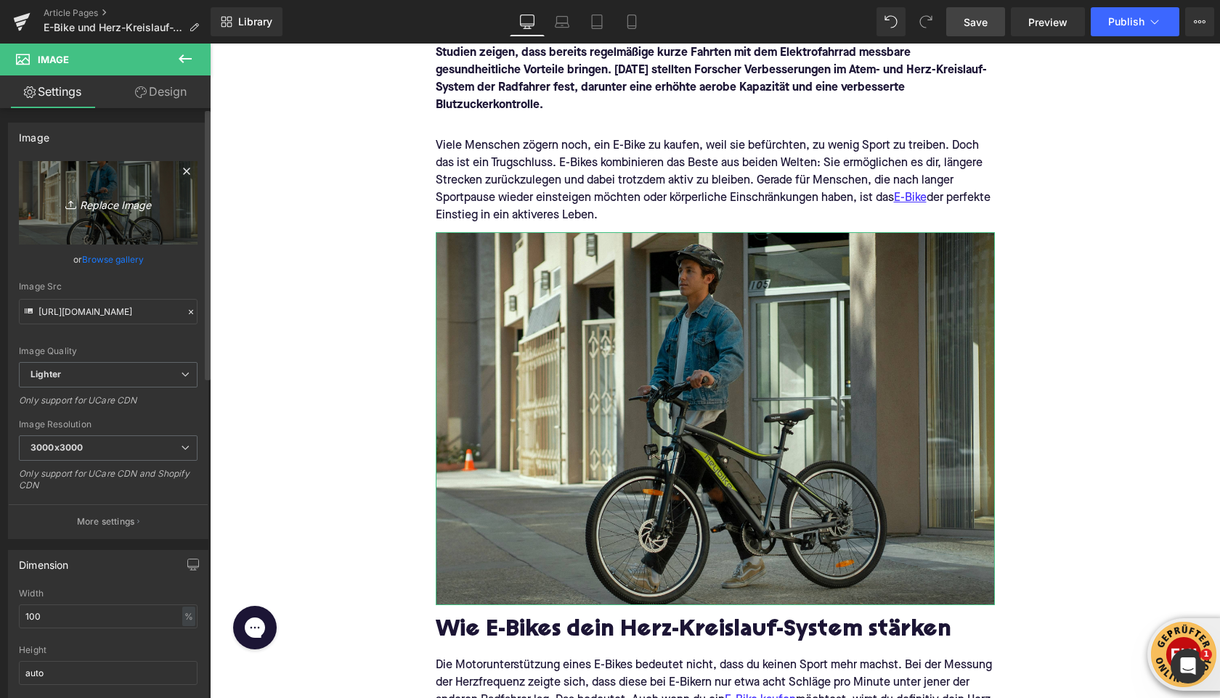
click at [81, 205] on icon "Replace Image" at bounding box center [108, 203] width 116 height 18
type input "C:\fakepath\denago-ebikes-bVzx-CRK5sE-unsplash (1).jpg"
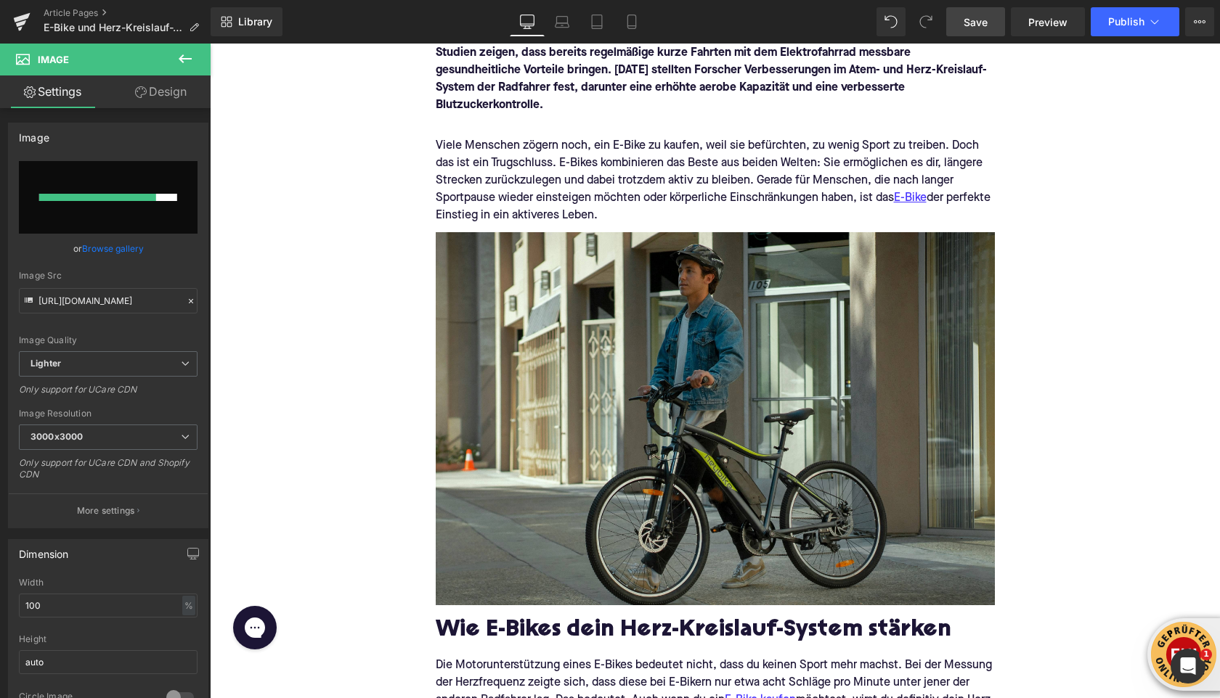
click at [193, 60] on icon at bounding box center [184, 58] width 17 height 17
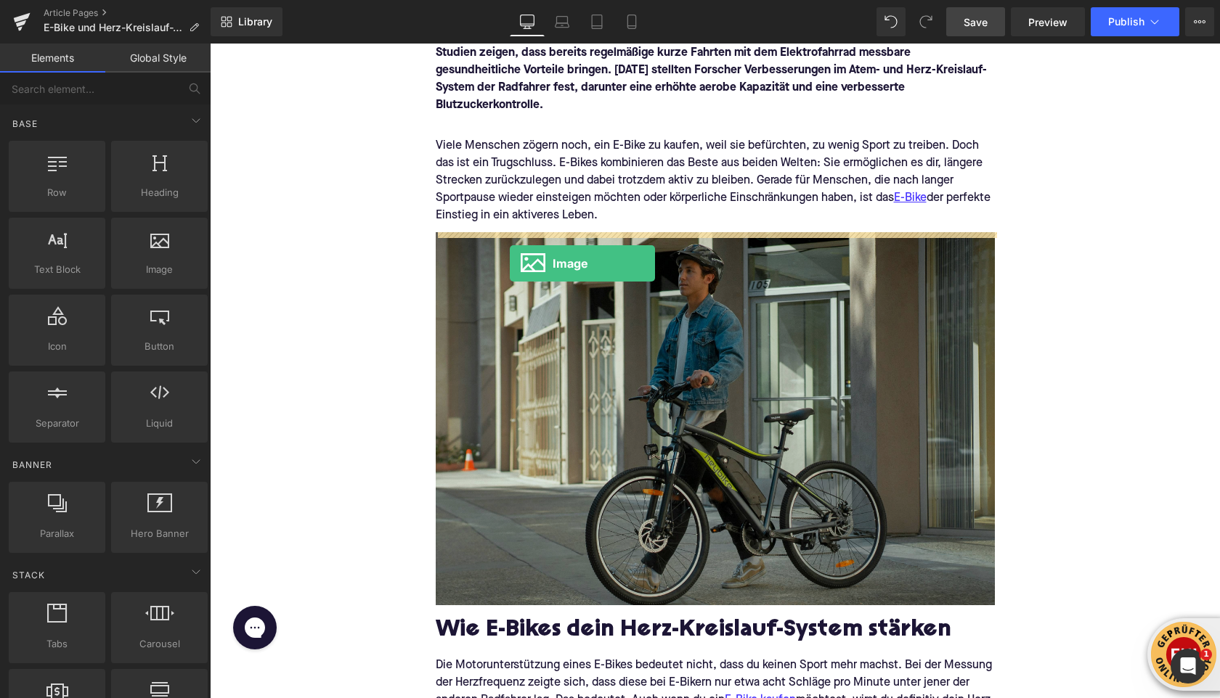
drag, startPoint x: 348, startPoint y: 302, endPoint x: 511, endPoint y: 260, distance: 168.7
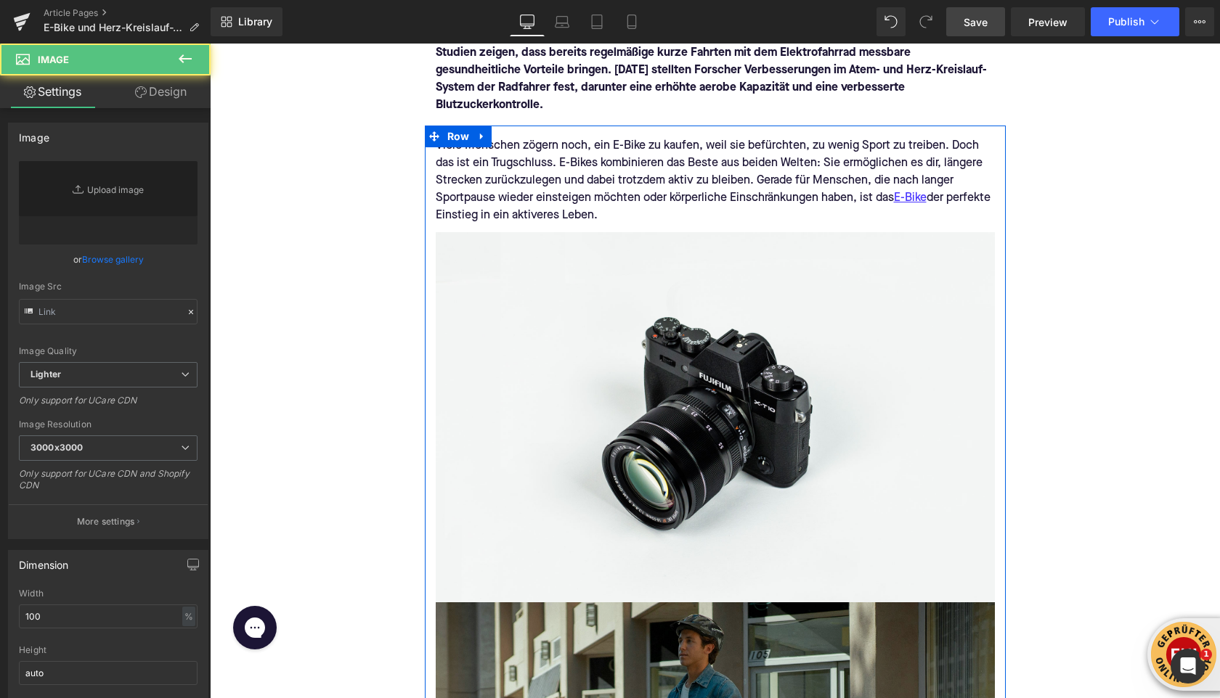
type input "//[DOMAIN_NAME][URL]"
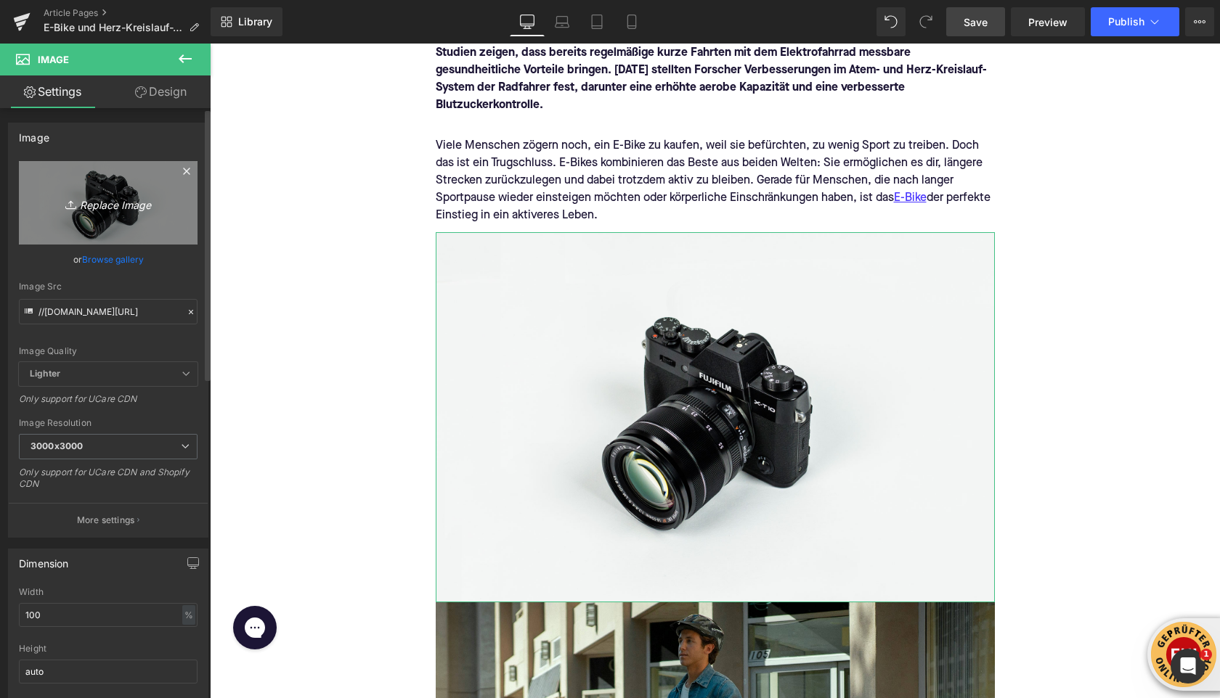
click at [105, 206] on icon "Replace Image" at bounding box center [108, 203] width 116 height 18
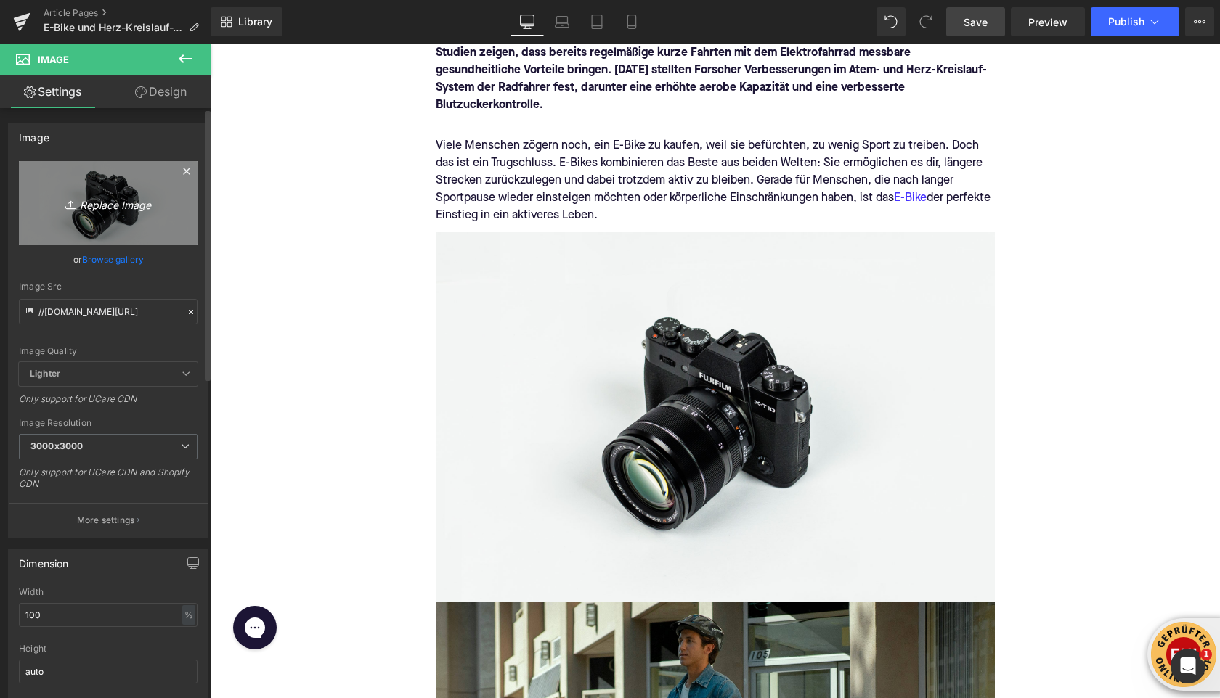
type input "C:\fakepath\denago-ebikes-bVzx-CRK5sE-unsplash (1).jpg"
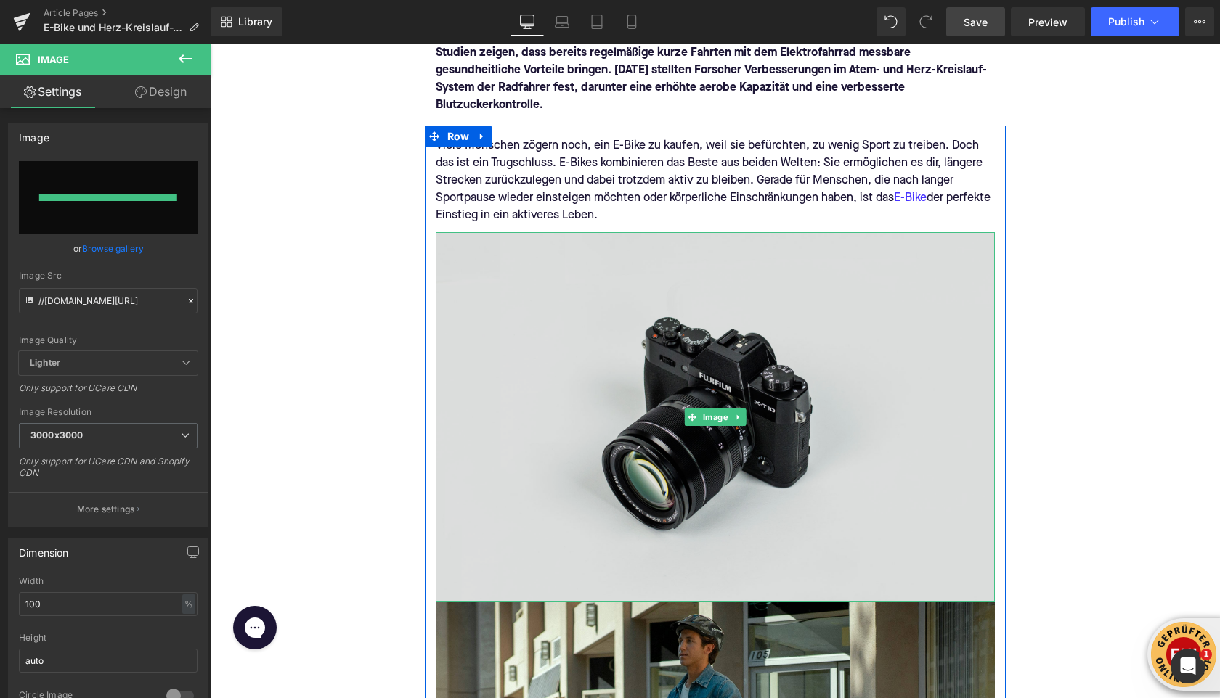
type input "[URL][DOMAIN_NAME]"
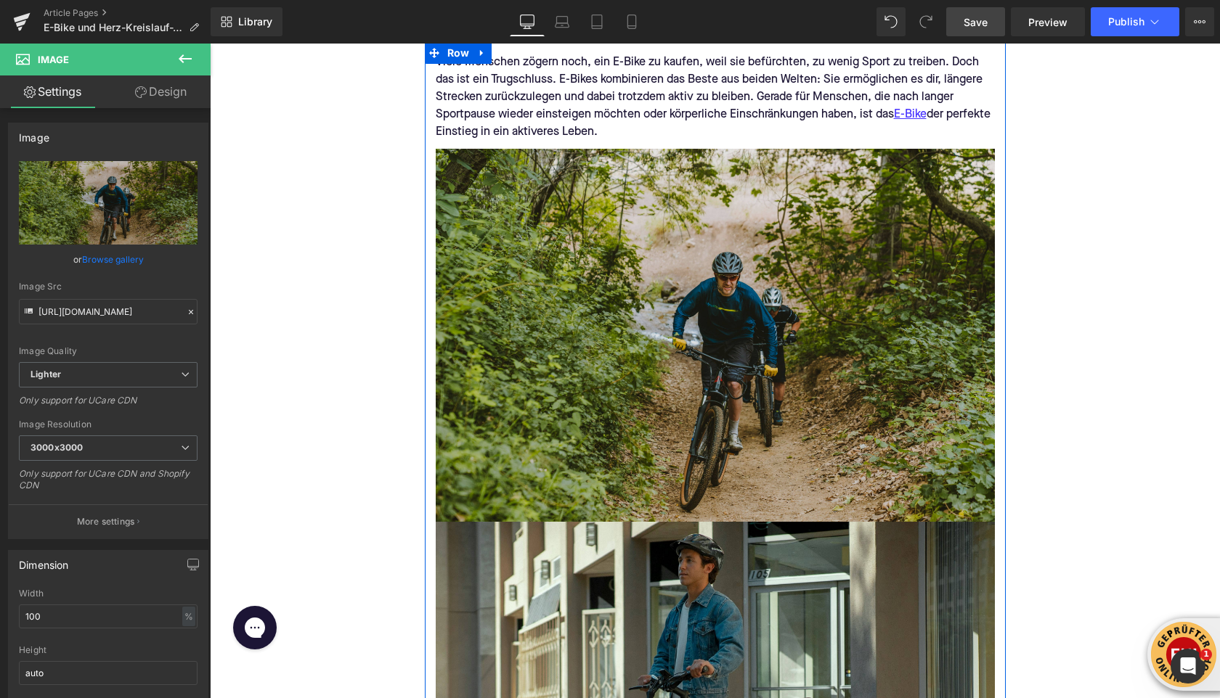
scroll to position [634, 0]
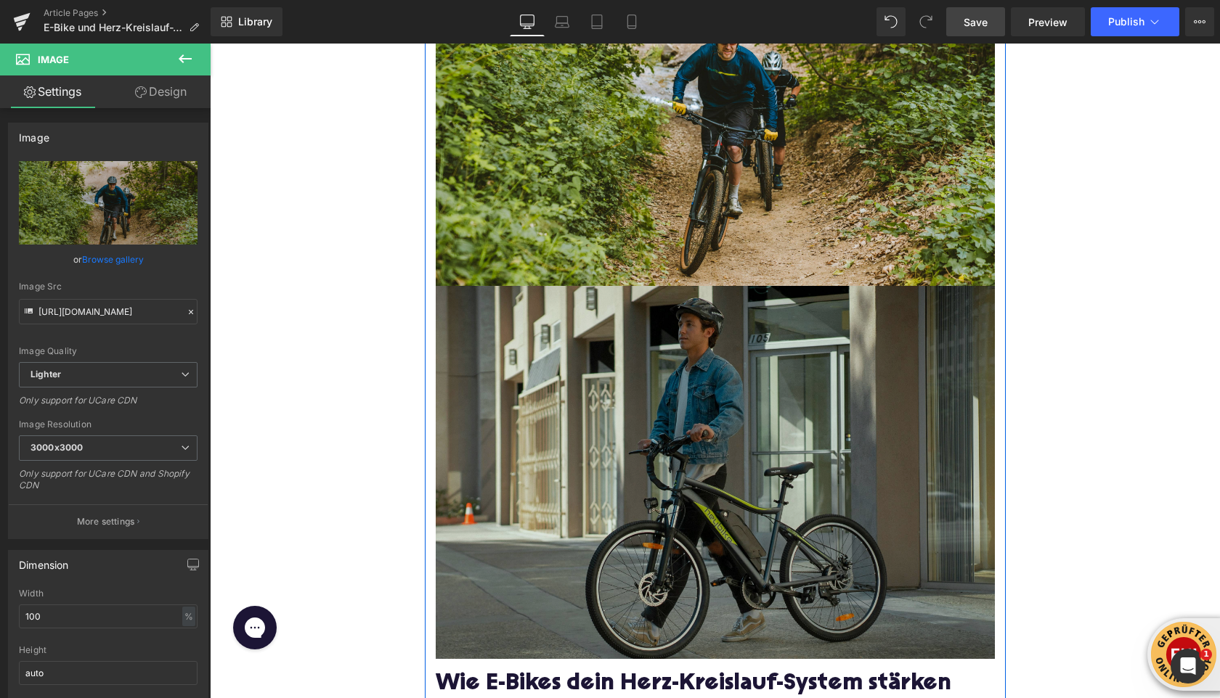
click at [731, 481] on img at bounding box center [715, 472] width 559 height 373
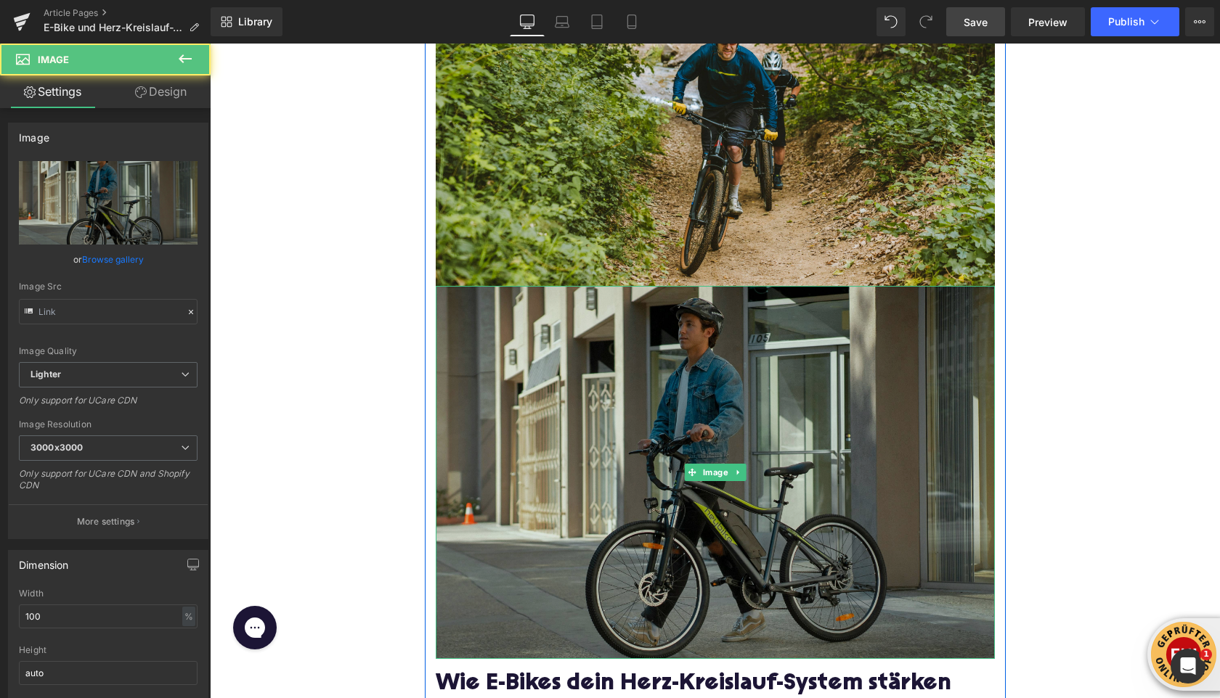
type input "[URL][DOMAIN_NAME]"
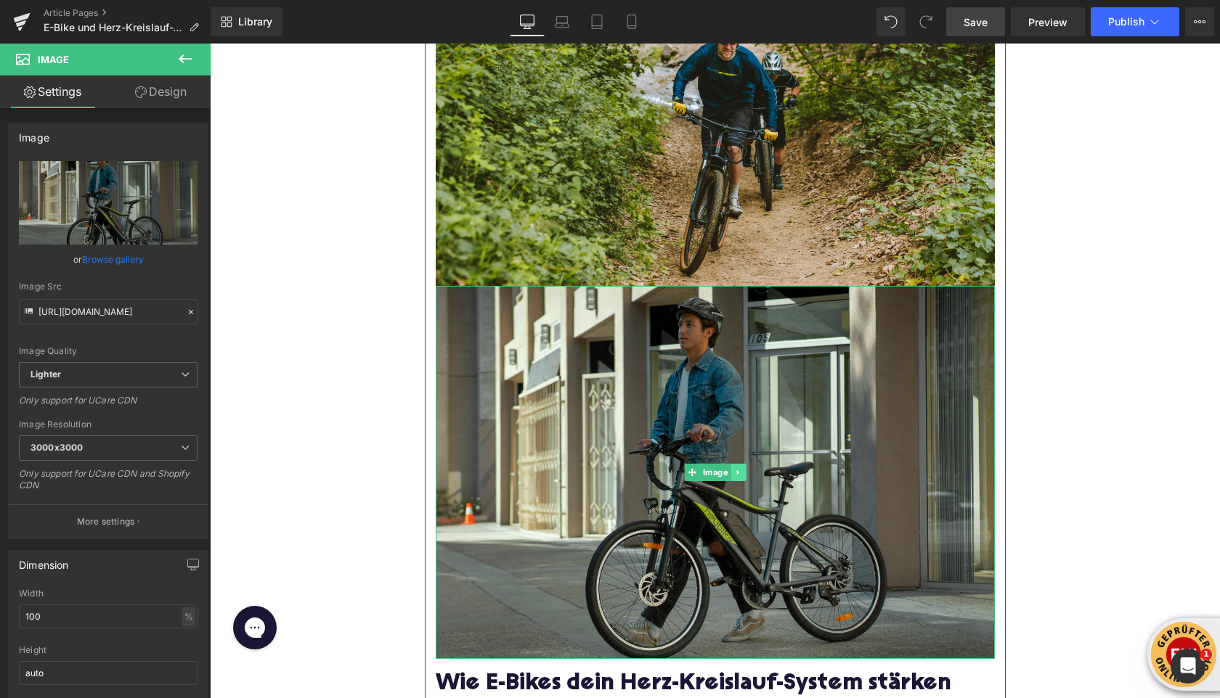
click at [739, 471] on icon at bounding box center [738, 472] width 8 height 9
click at [748, 472] on icon at bounding box center [745, 472] width 8 height 8
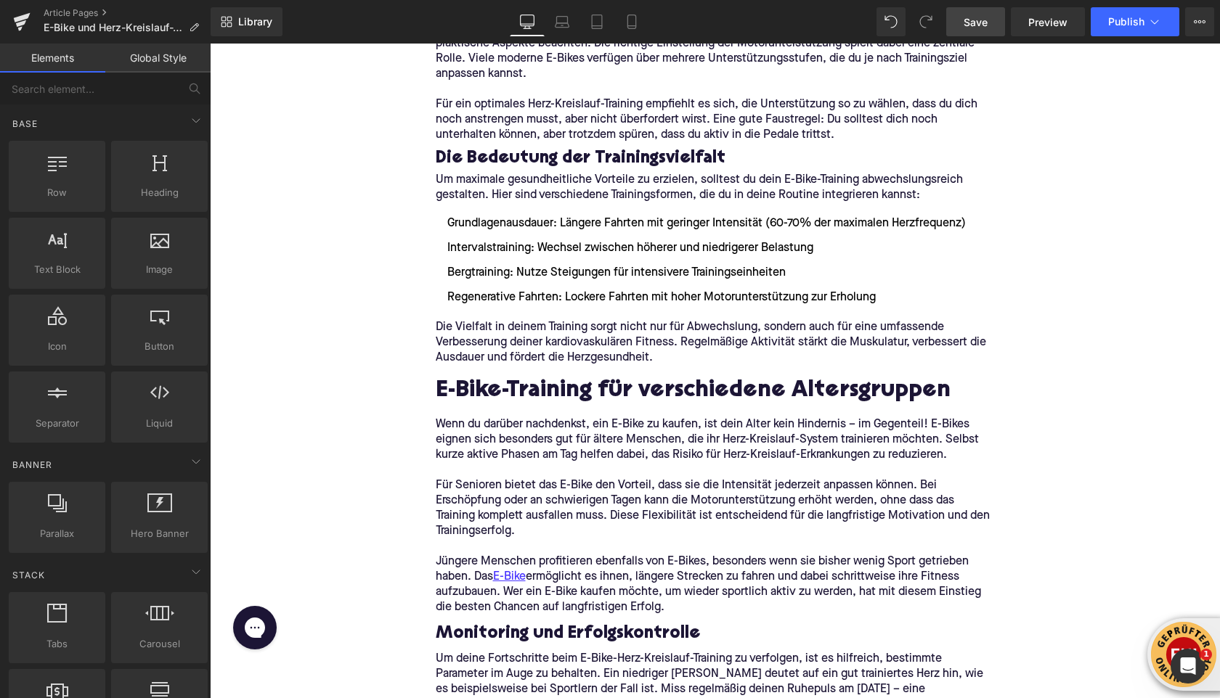
scroll to position [2038, 0]
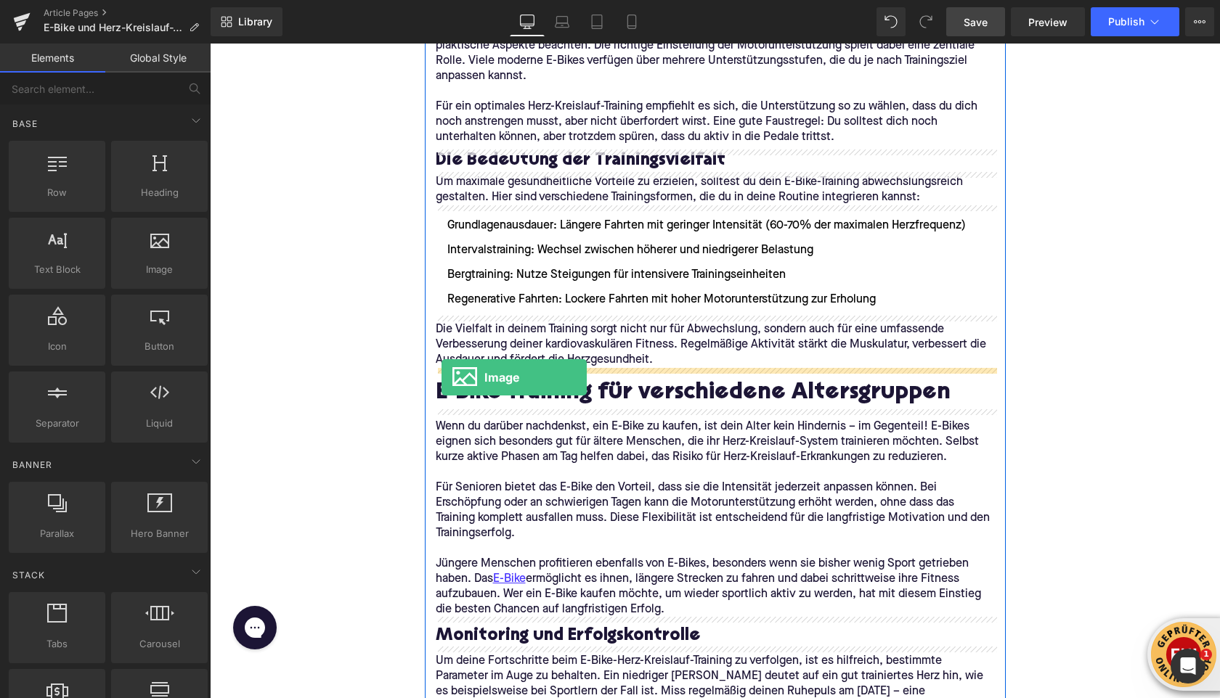
drag, startPoint x: 356, startPoint y: 311, endPoint x: 441, endPoint y: 378, distance: 108.2
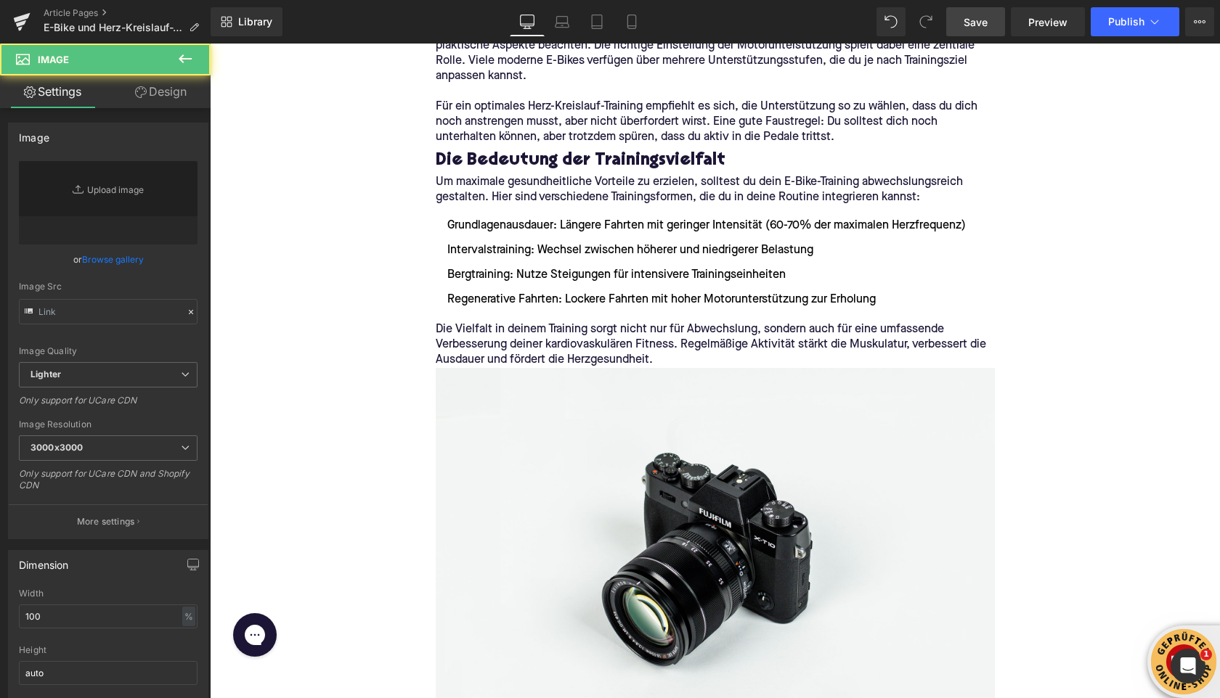
type input "//[DOMAIN_NAME][URL]"
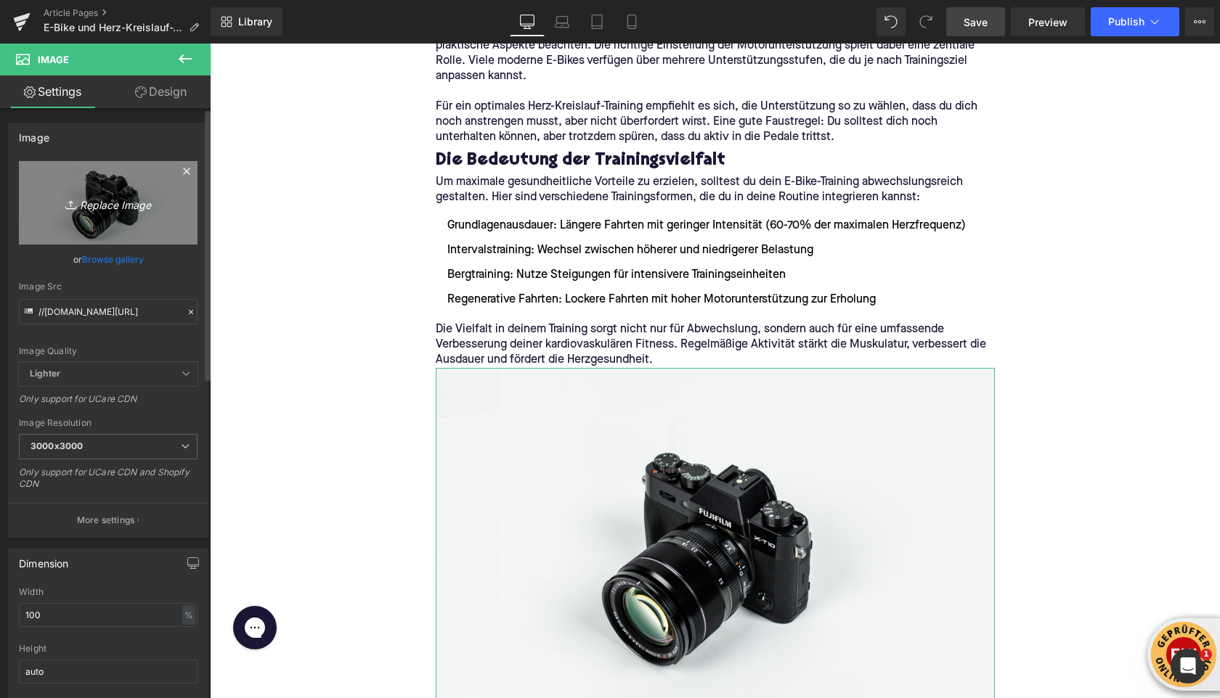
click at [97, 209] on icon "Replace Image" at bounding box center [108, 203] width 116 height 18
type input "C:\fakepath\leoguar-electric-bikes-2FtFqGrf69Y-unsplash.jpg"
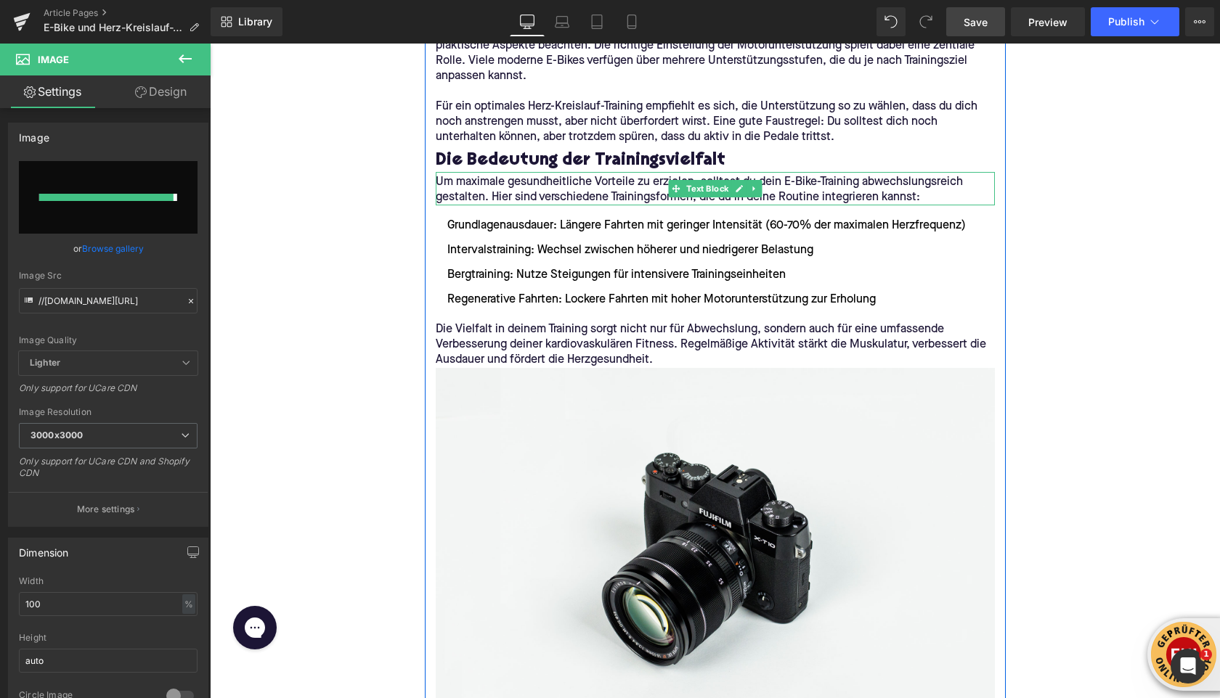
type input "[URL][DOMAIN_NAME]"
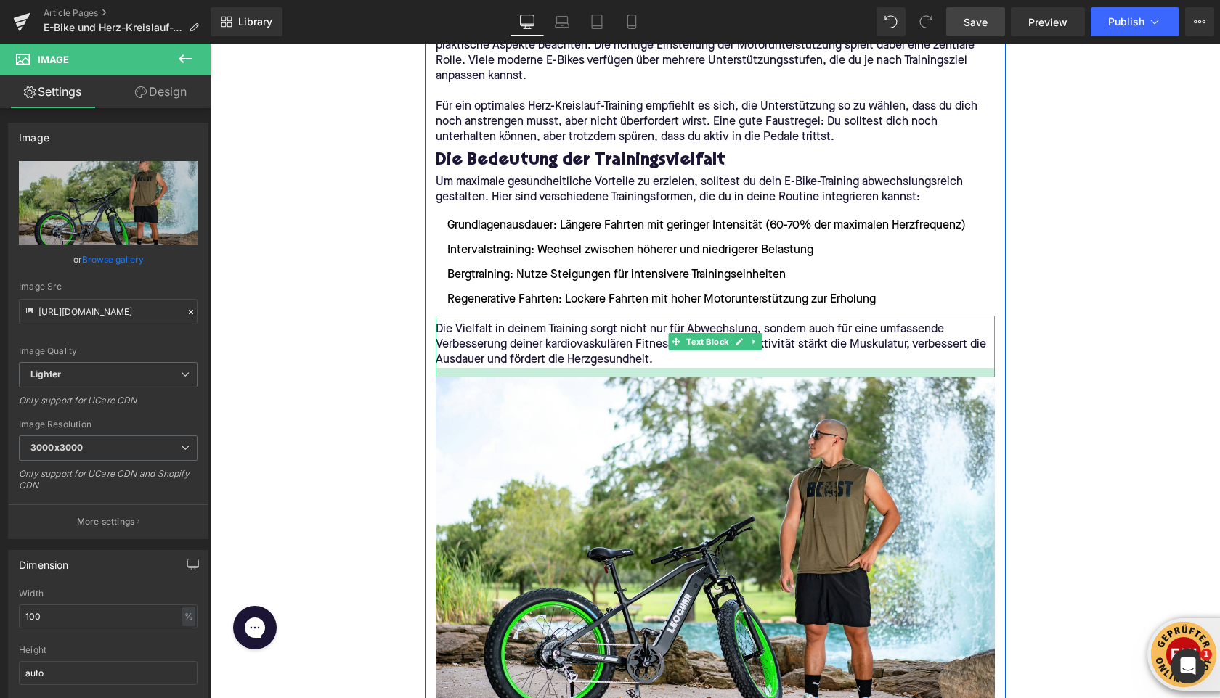
drag, startPoint x: 629, startPoint y: 377, endPoint x: 840, endPoint y: 99, distance: 348.8
click at [630, 378] on div at bounding box center [715, 372] width 559 height 9
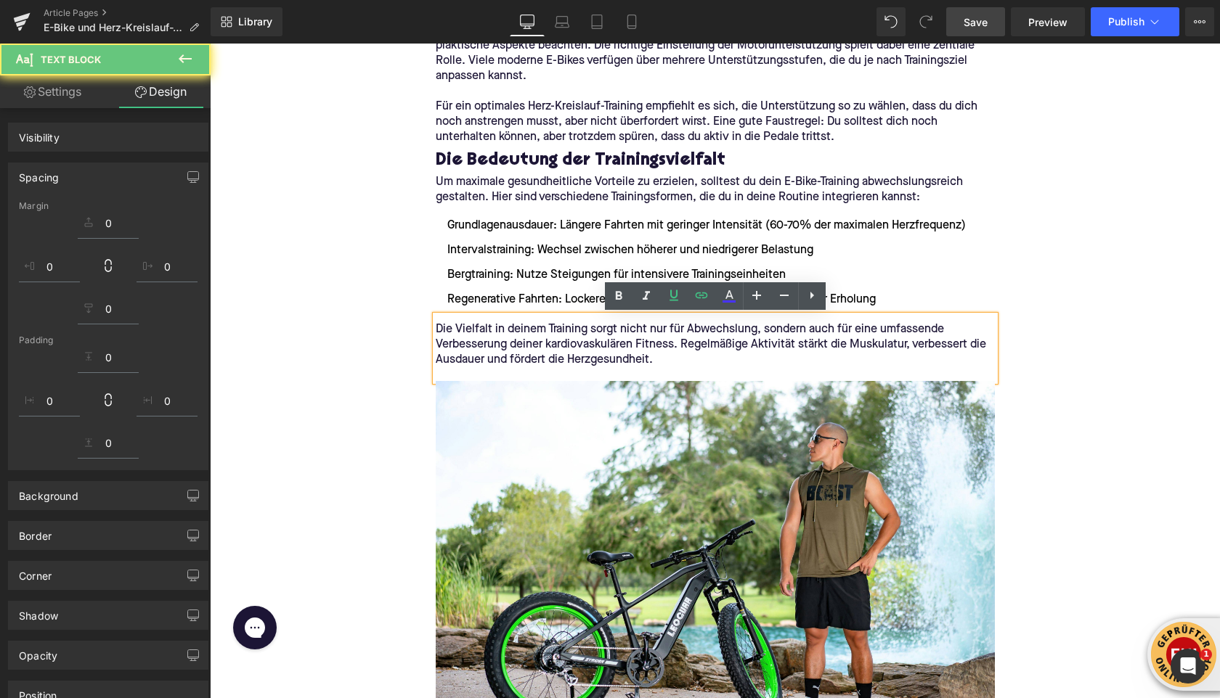
click at [962, 24] on link "Save" at bounding box center [975, 21] width 59 height 29
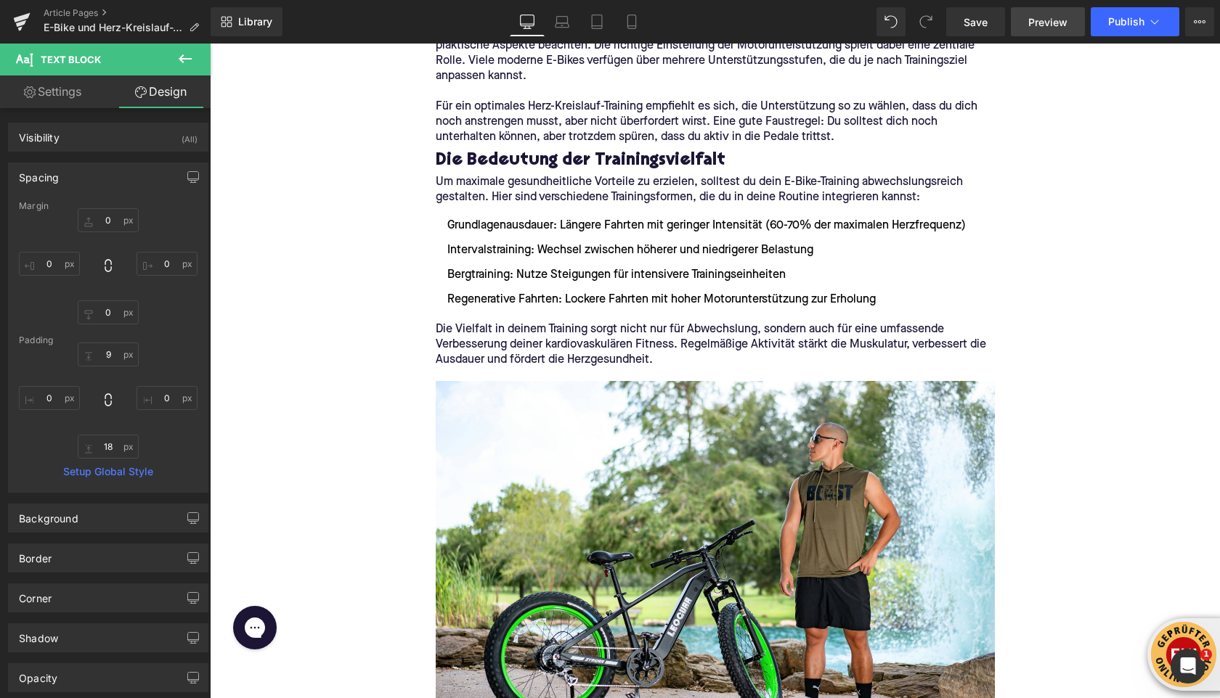
click at [1030, 25] on span "Preview" at bounding box center [1047, 22] width 39 height 15
click at [1143, 26] on span "Publish" at bounding box center [1126, 22] width 36 height 12
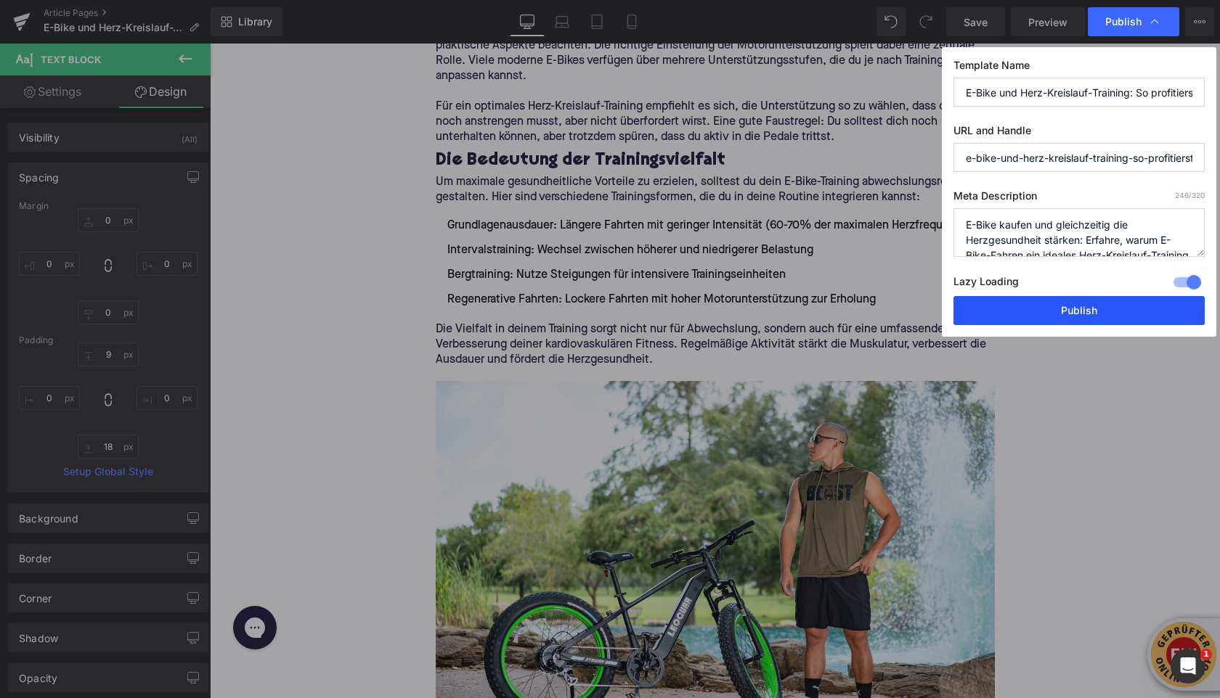
click at [1041, 314] on button "Publish" at bounding box center [1078, 310] width 251 height 29
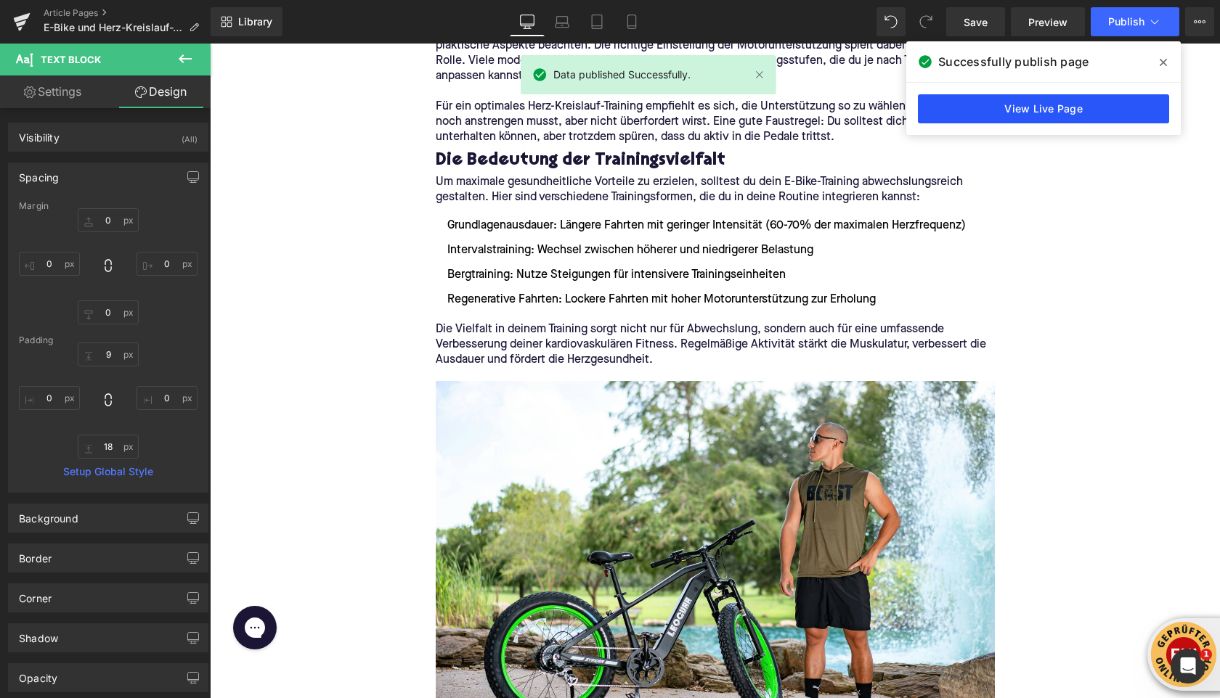
click at [991, 117] on link "View Live Page" at bounding box center [1043, 108] width 251 height 29
